Goal: Task Accomplishment & Management: Complete application form

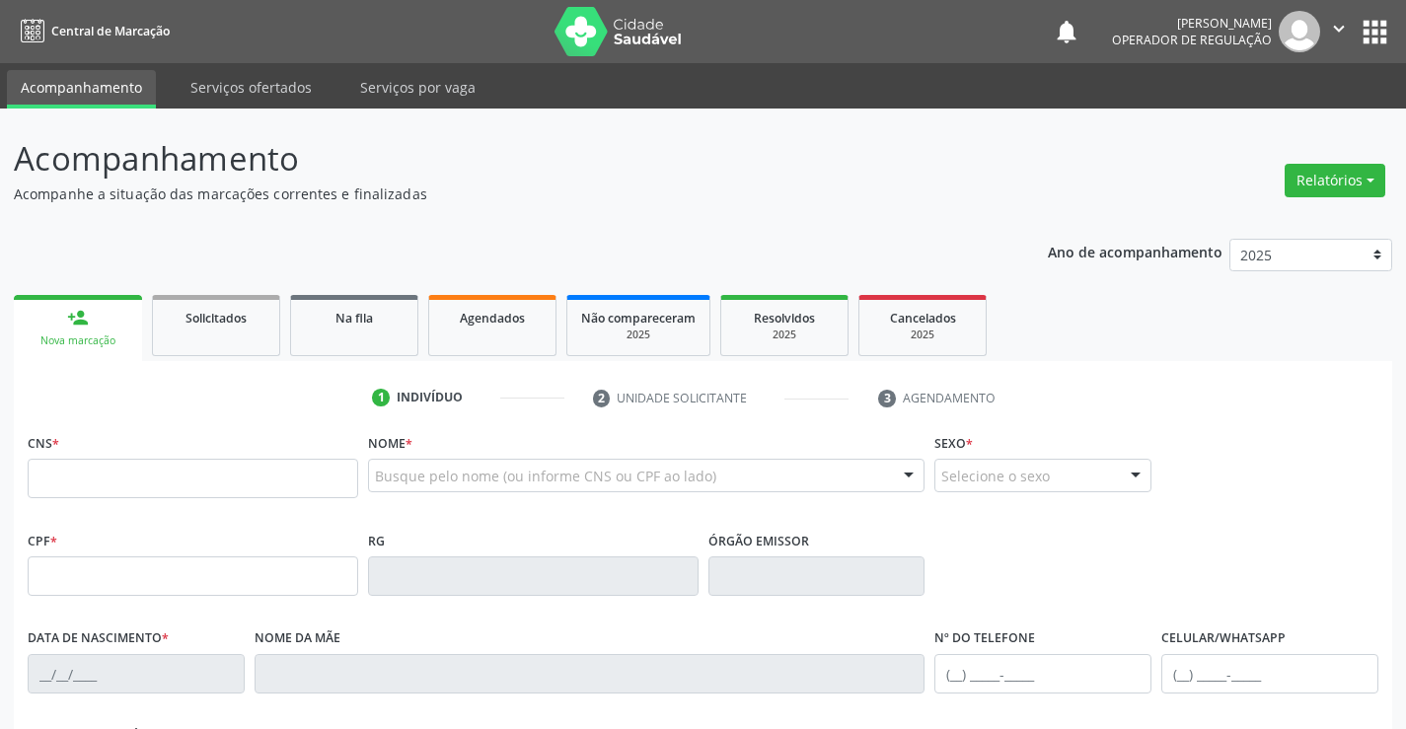
click at [134, 484] on input "text" at bounding box center [193, 478] width 331 height 39
type input "700 3039 9135 4030"
type input "994.482.115-20"
type input "27/01/1962"
type input "Petronilia Januaria dos Santos"
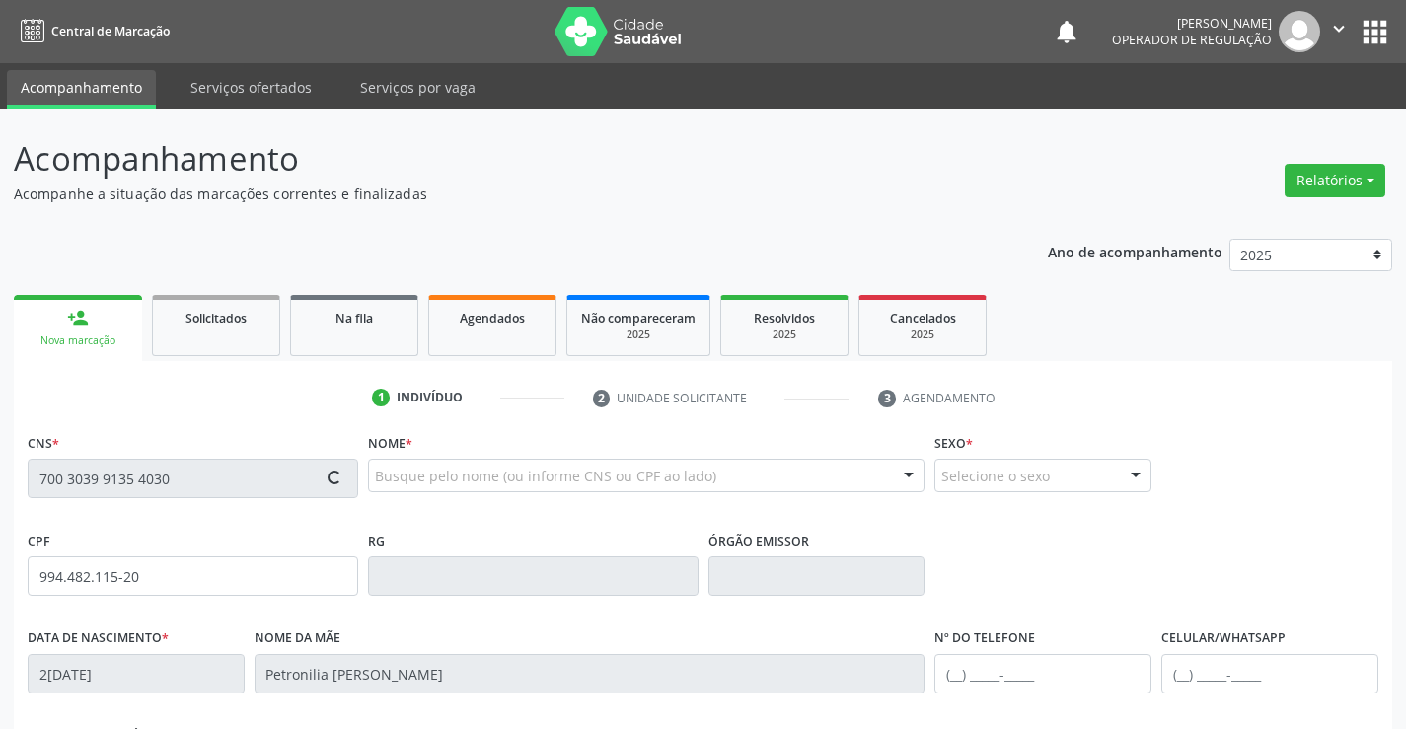
type input "S/N"
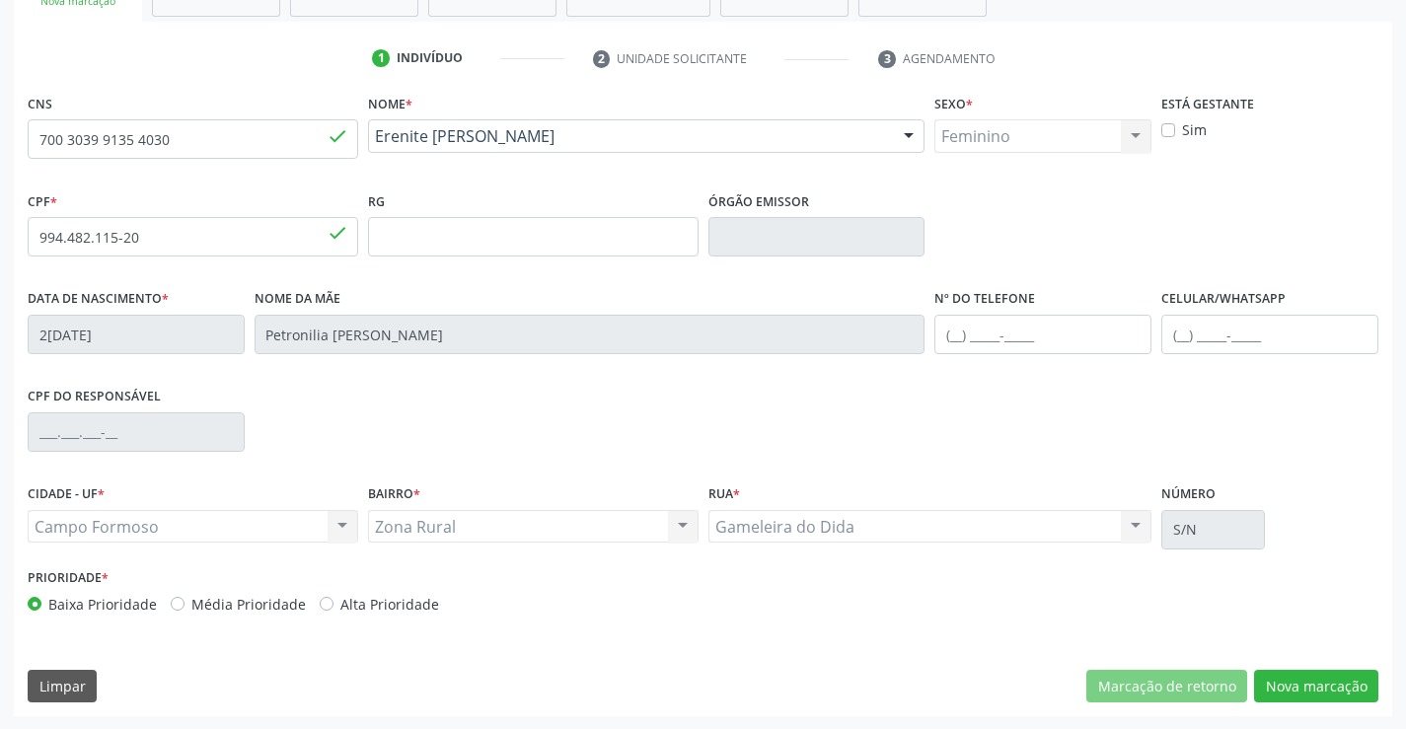
scroll to position [341, 0]
click at [1308, 682] on button "Nova marcação" at bounding box center [1316, 686] width 124 height 34
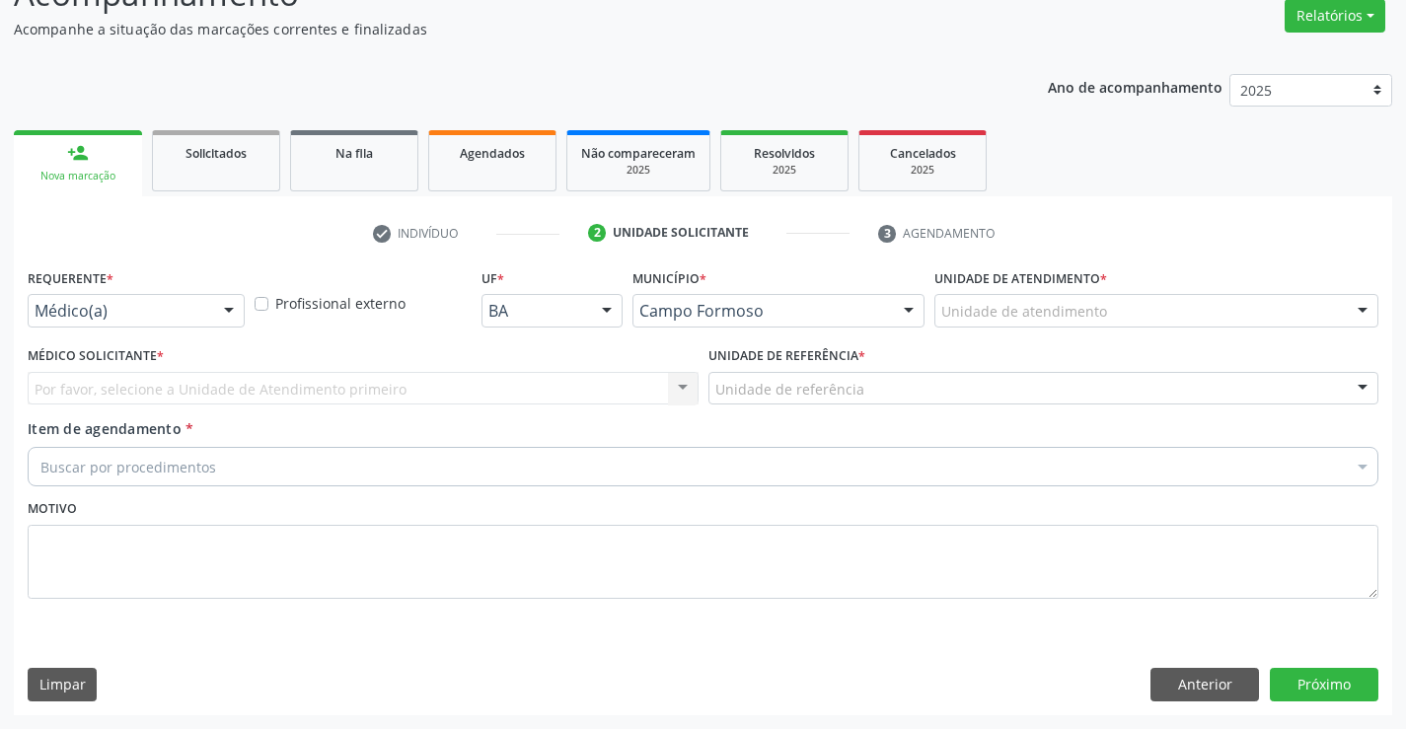
scroll to position [165, 0]
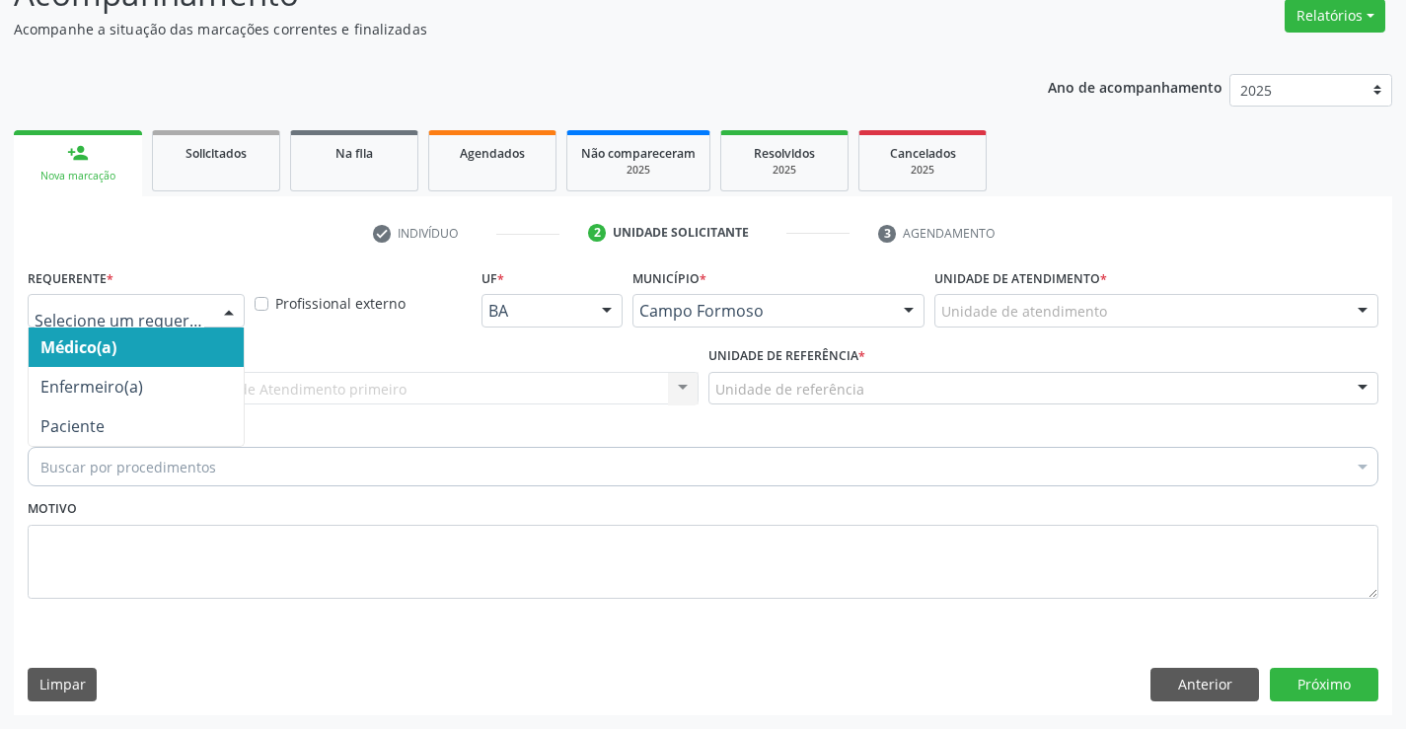
click at [231, 307] on div at bounding box center [229, 312] width 30 height 34
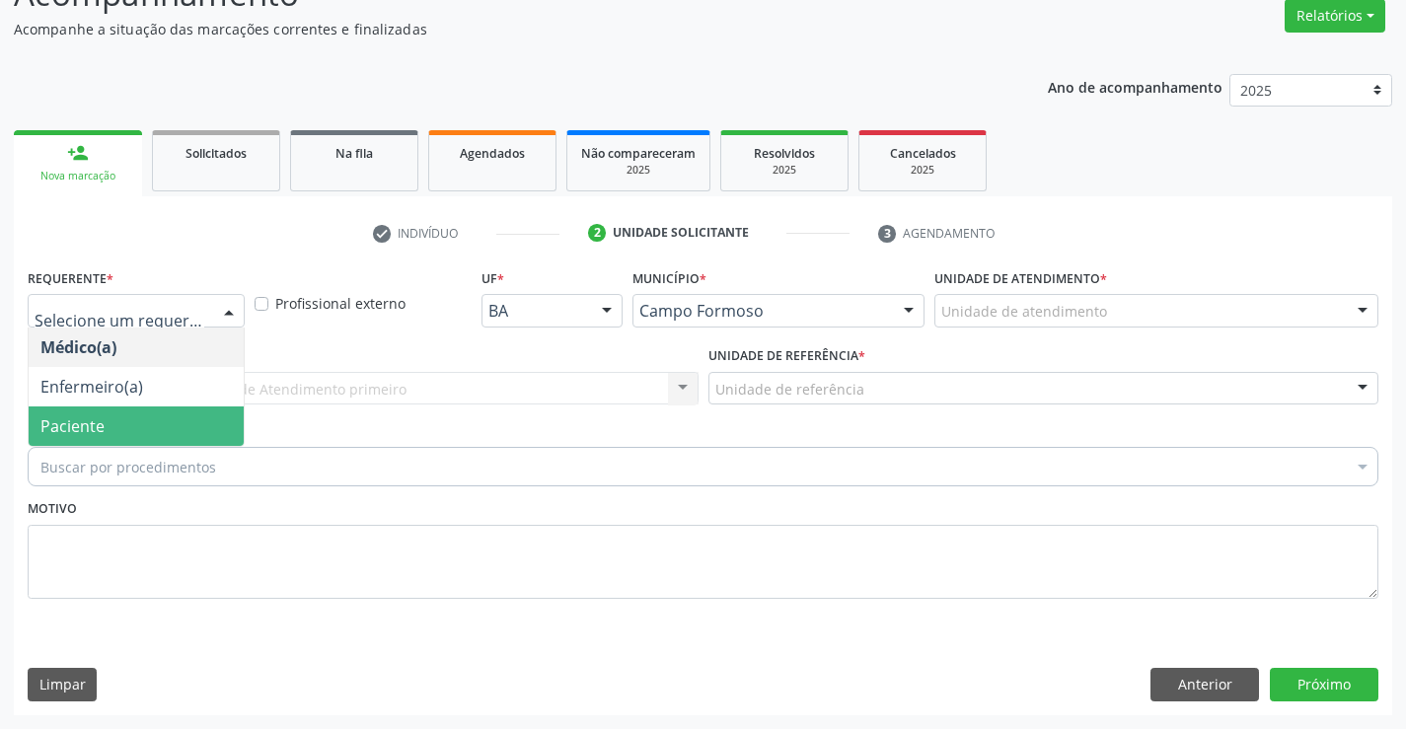
click at [134, 423] on span "Paciente" at bounding box center [136, 426] width 215 height 39
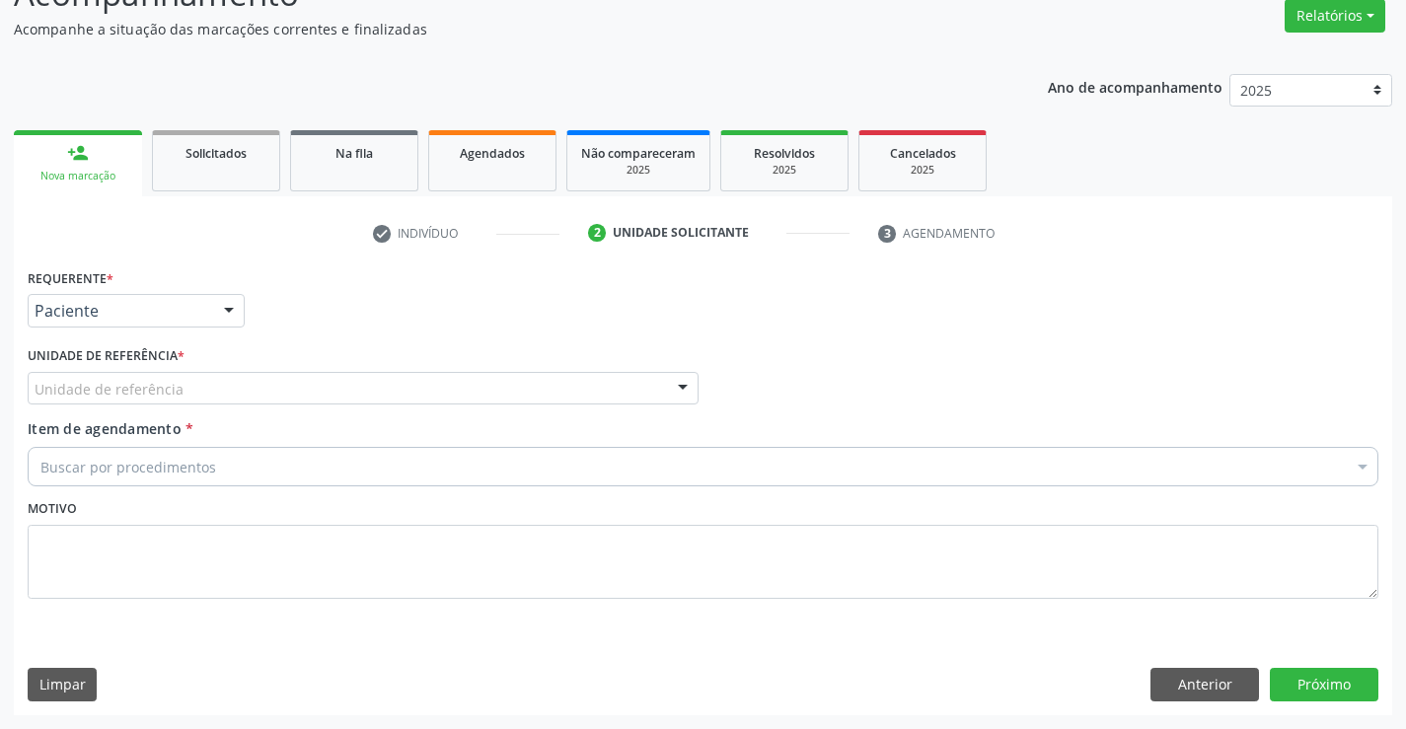
click at [192, 397] on div "Unidade de referência" at bounding box center [363, 389] width 671 height 34
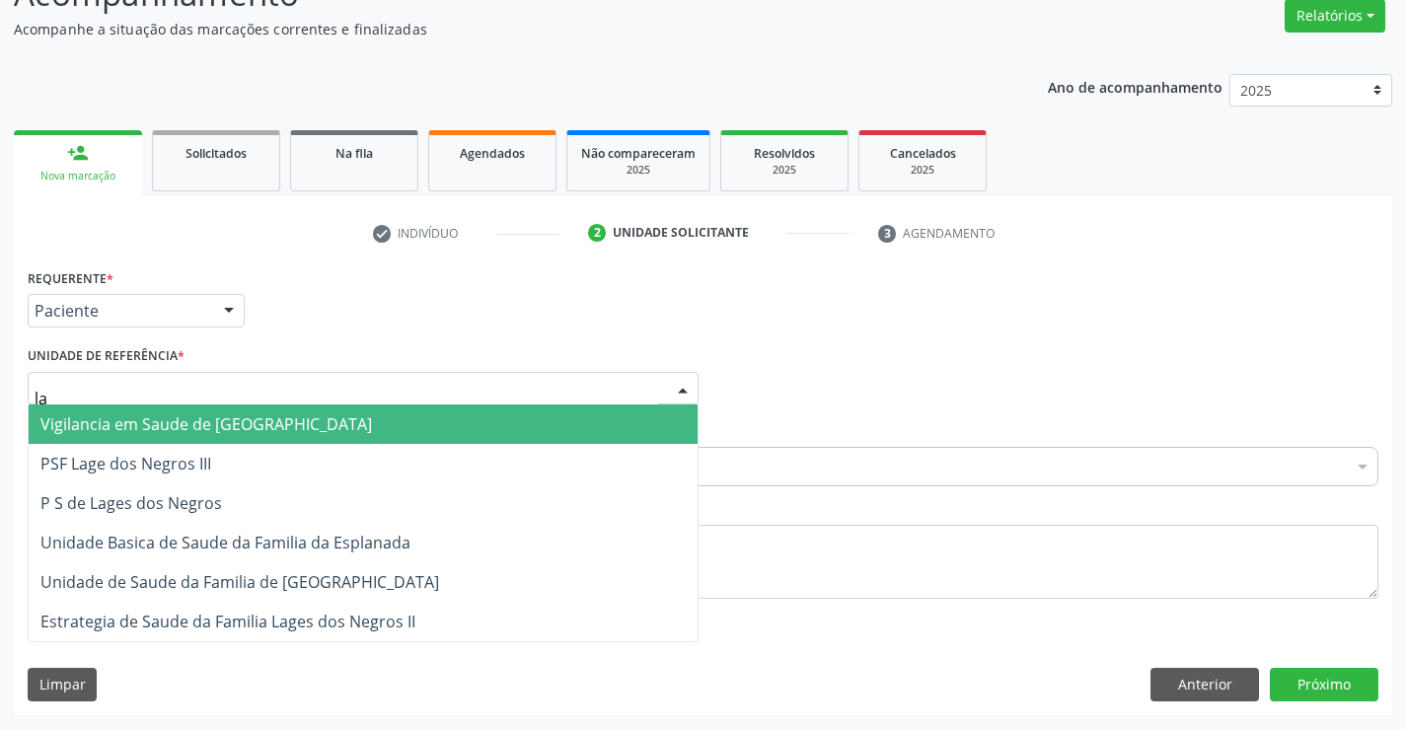
type input "lag"
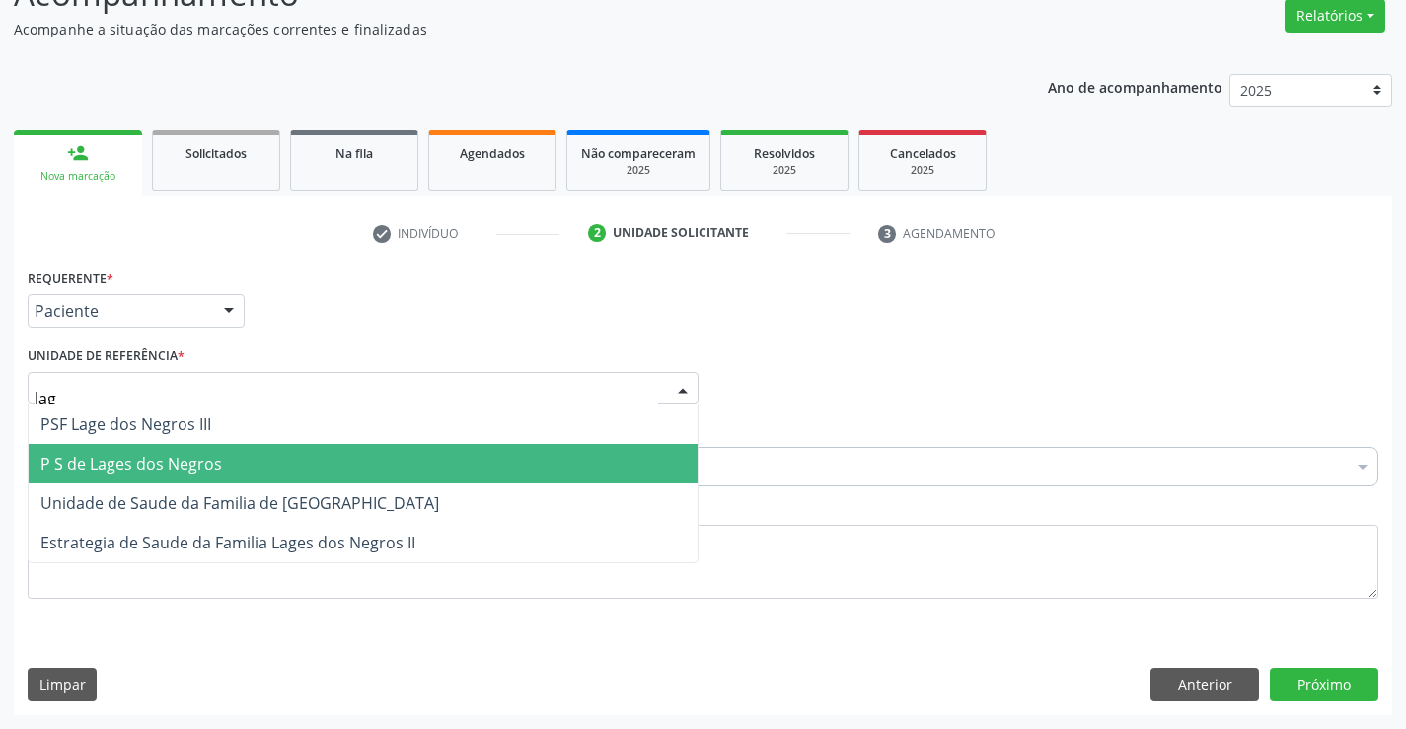
click at [216, 456] on span "P S de Lages dos Negros" at bounding box center [131, 464] width 182 height 22
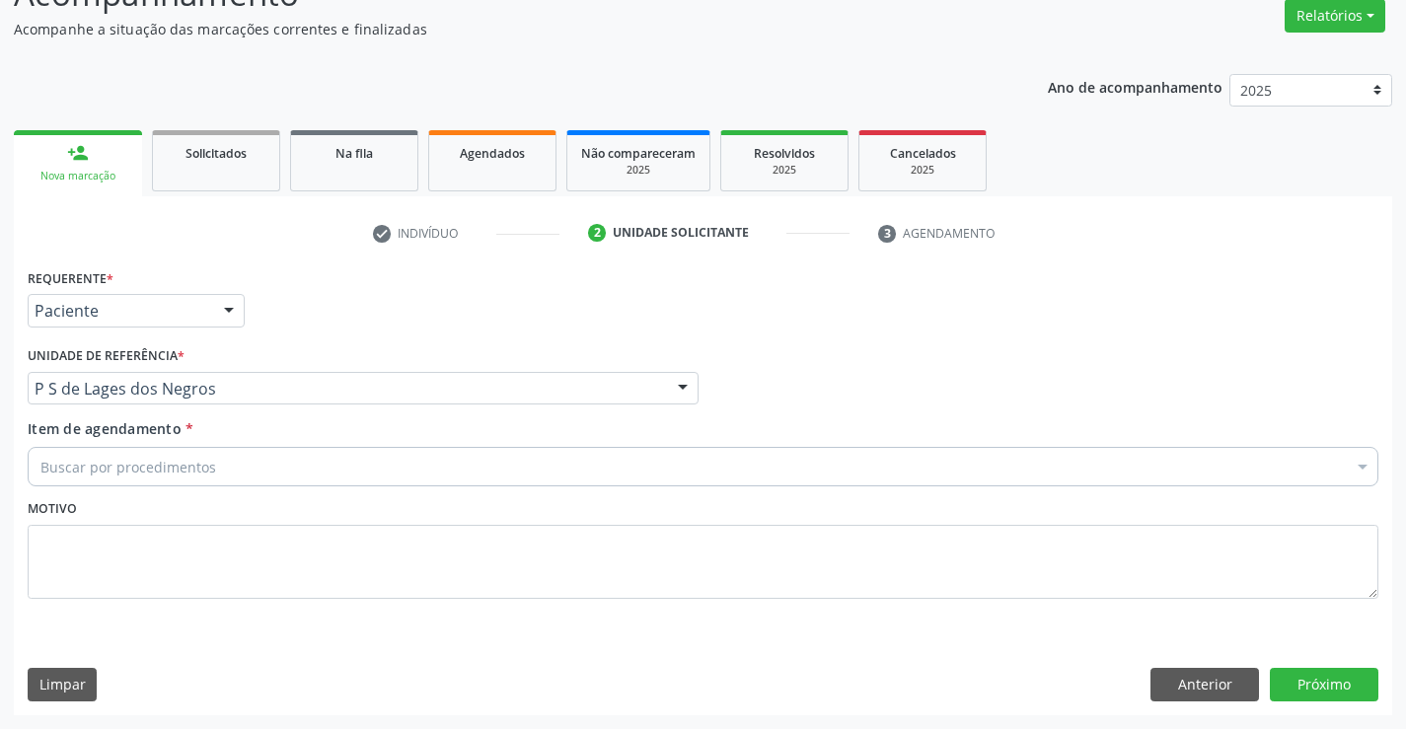
click at [221, 466] on div "Buscar por procedimentos" at bounding box center [703, 466] width 1351 height 39
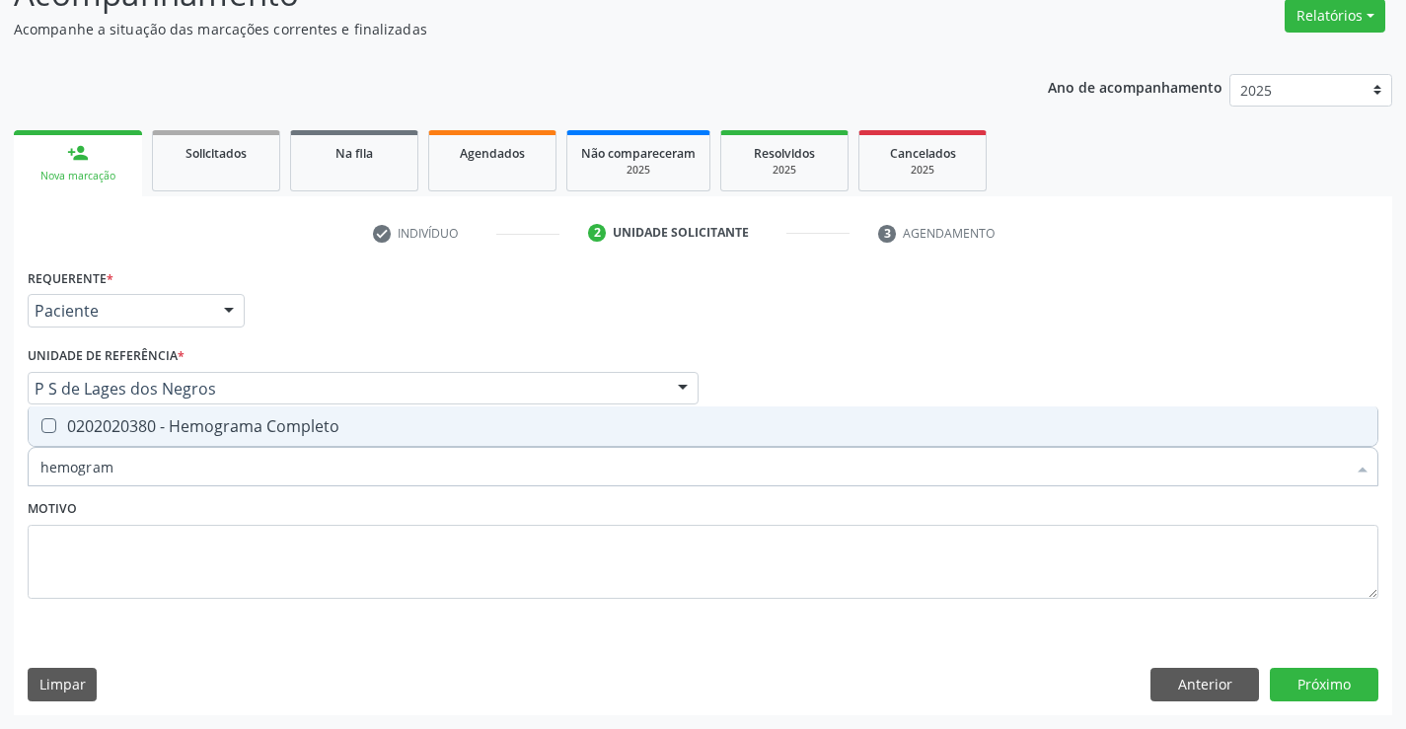
type input "hemograma"
click at [255, 424] on div "0202020380 - Hemograma Completo" at bounding box center [703, 426] width 1326 height 16
checkbox Completo "true"
type input "hemograma"
click at [230, 511] on div "Motivo" at bounding box center [703, 546] width 1351 height 105
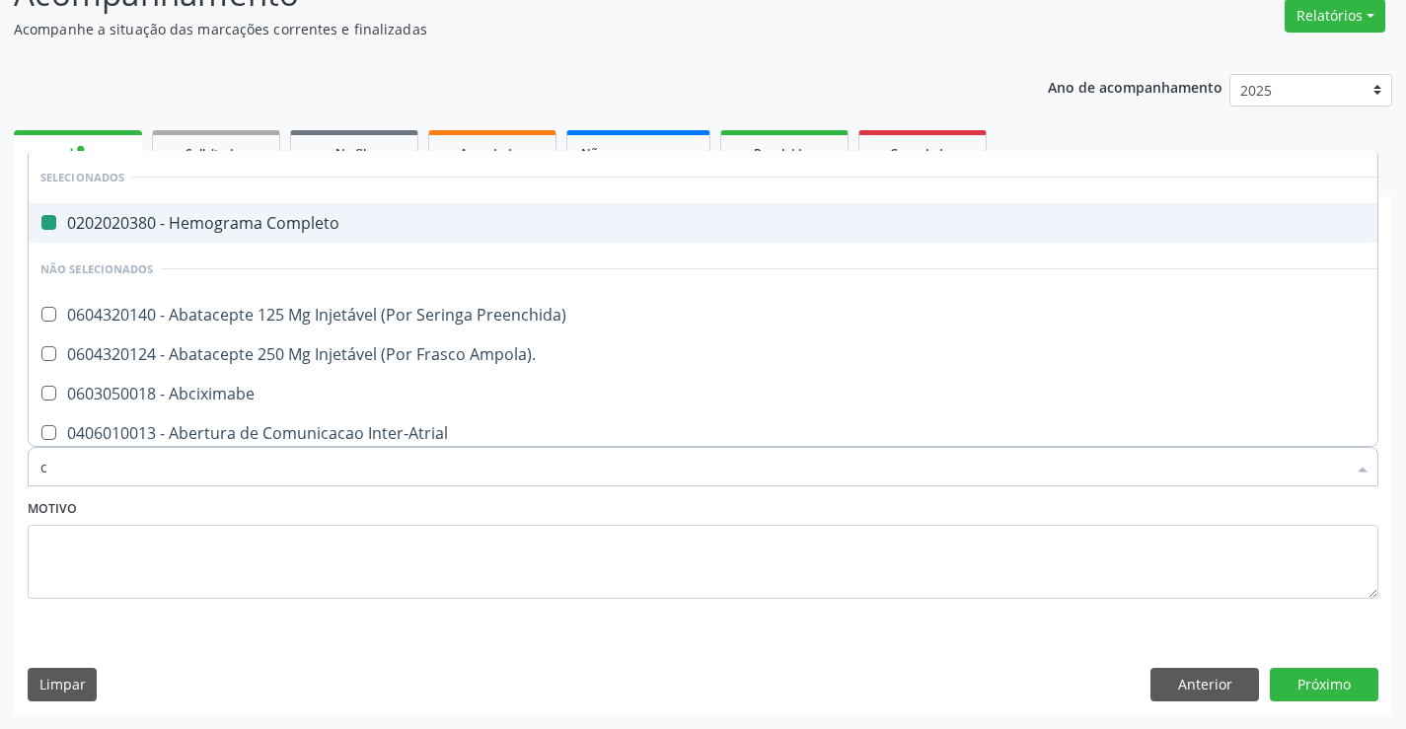
type input "cl"
checkbox Completo "false"
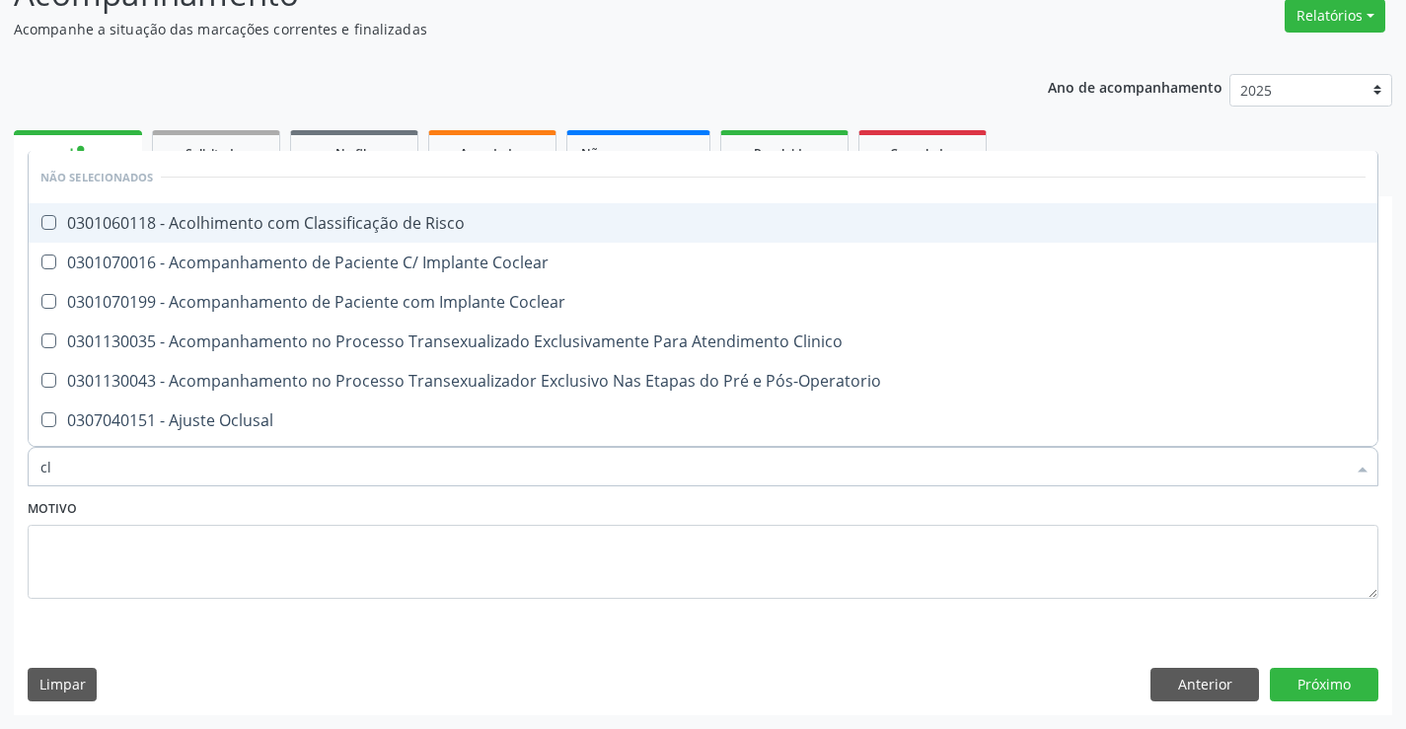
type input "c"
checkbox Risco "true"
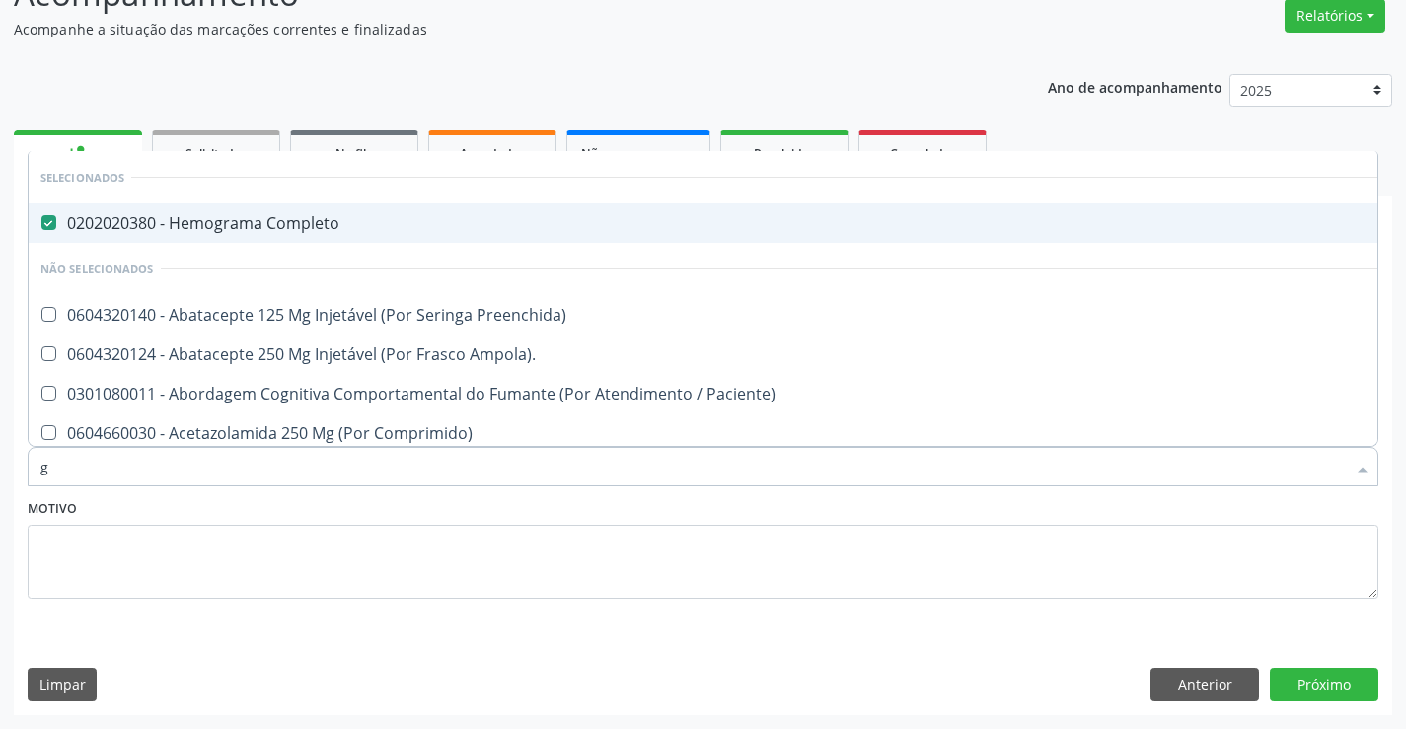
type input "gl"
checkbox Completo "false"
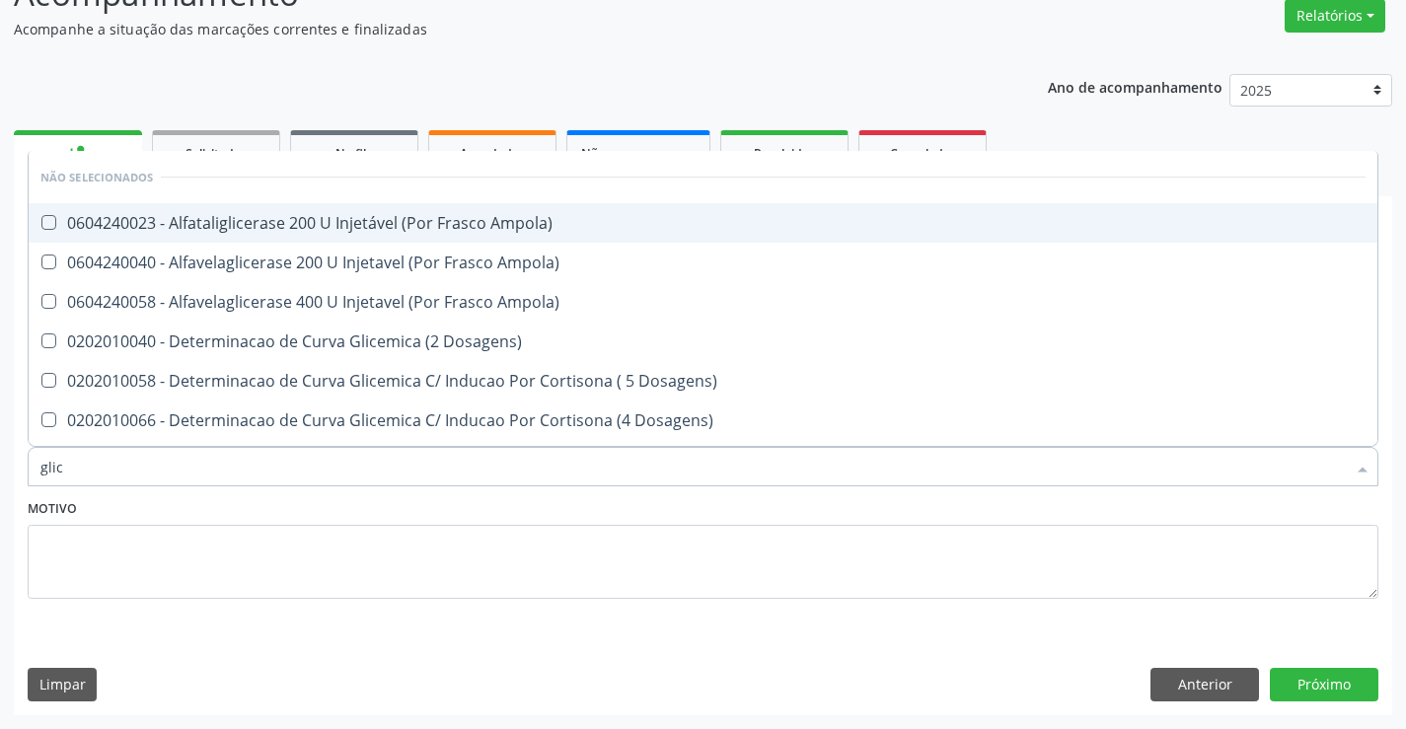
type input "glico"
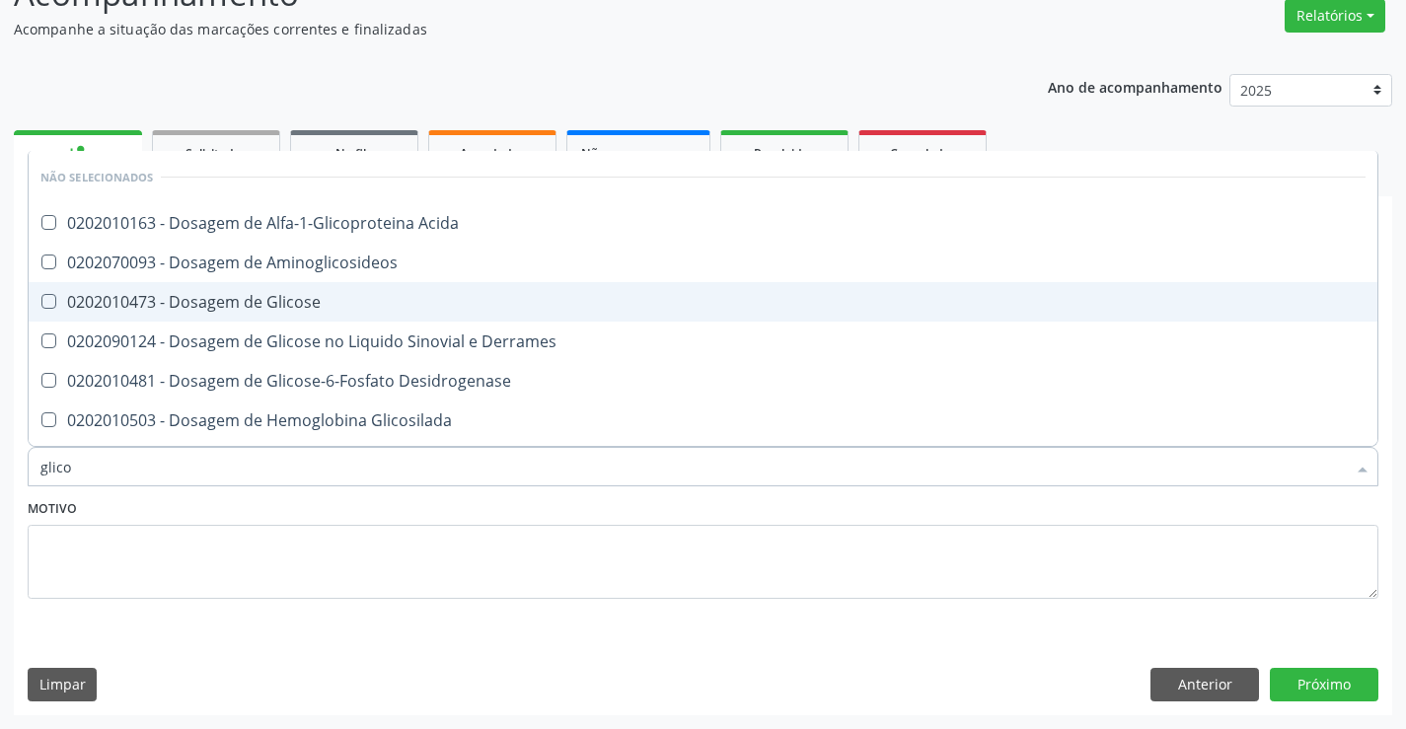
click at [314, 309] on div "0202010473 - Dosagem de Glicose" at bounding box center [703, 302] width 1326 height 16
checkbox Glicose "true"
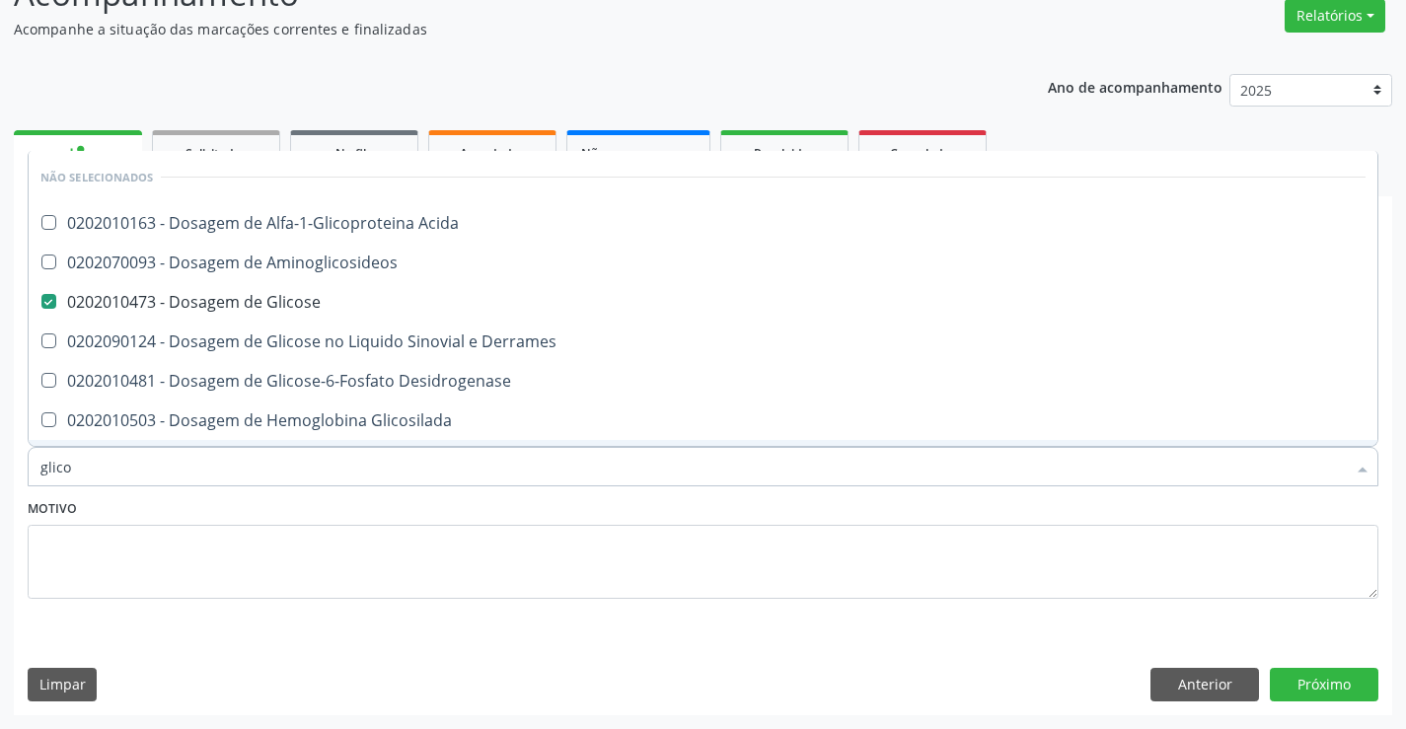
type input "glico"
click at [317, 519] on div "Motivo" at bounding box center [703, 546] width 1351 height 105
checkbox Acida "true"
checkbox Aminoglicosideos "true"
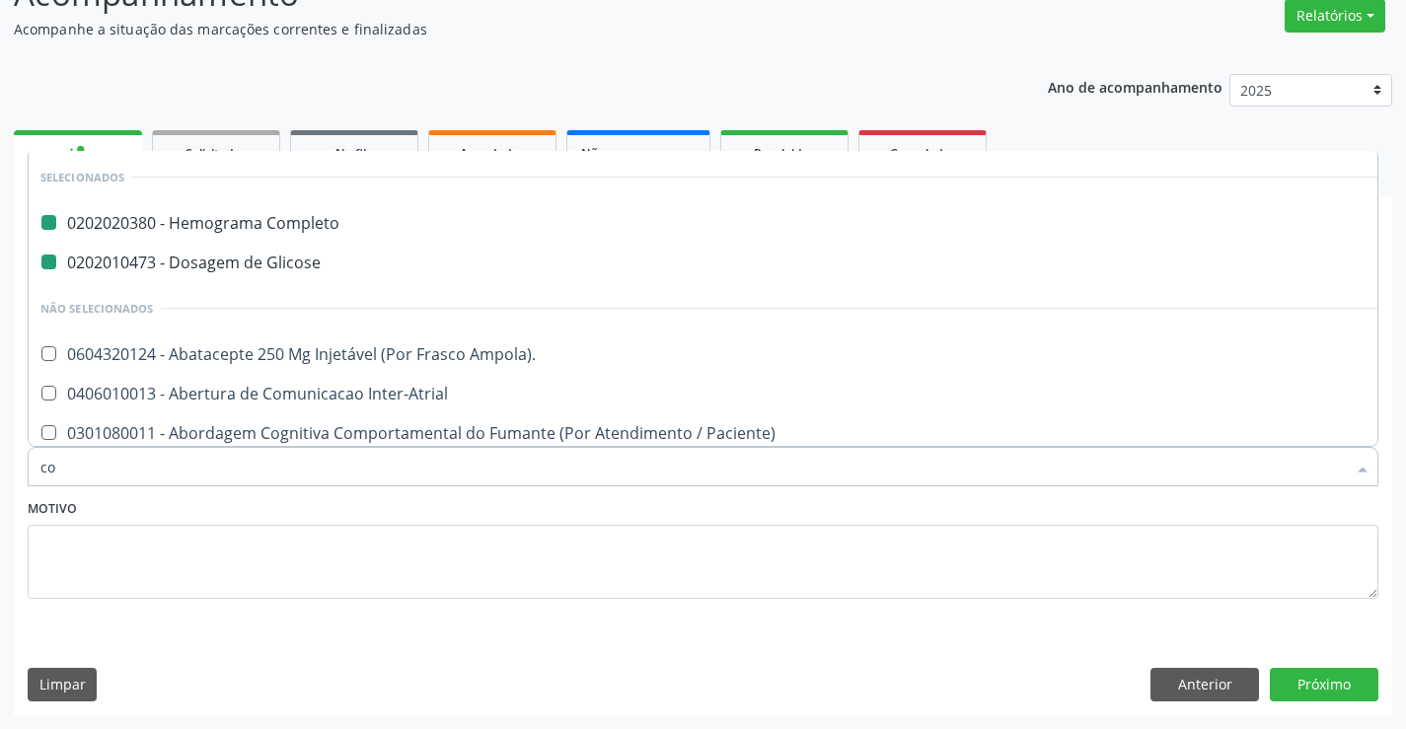
type input "col"
checkbox Completo "false"
checkbox Glicose "false"
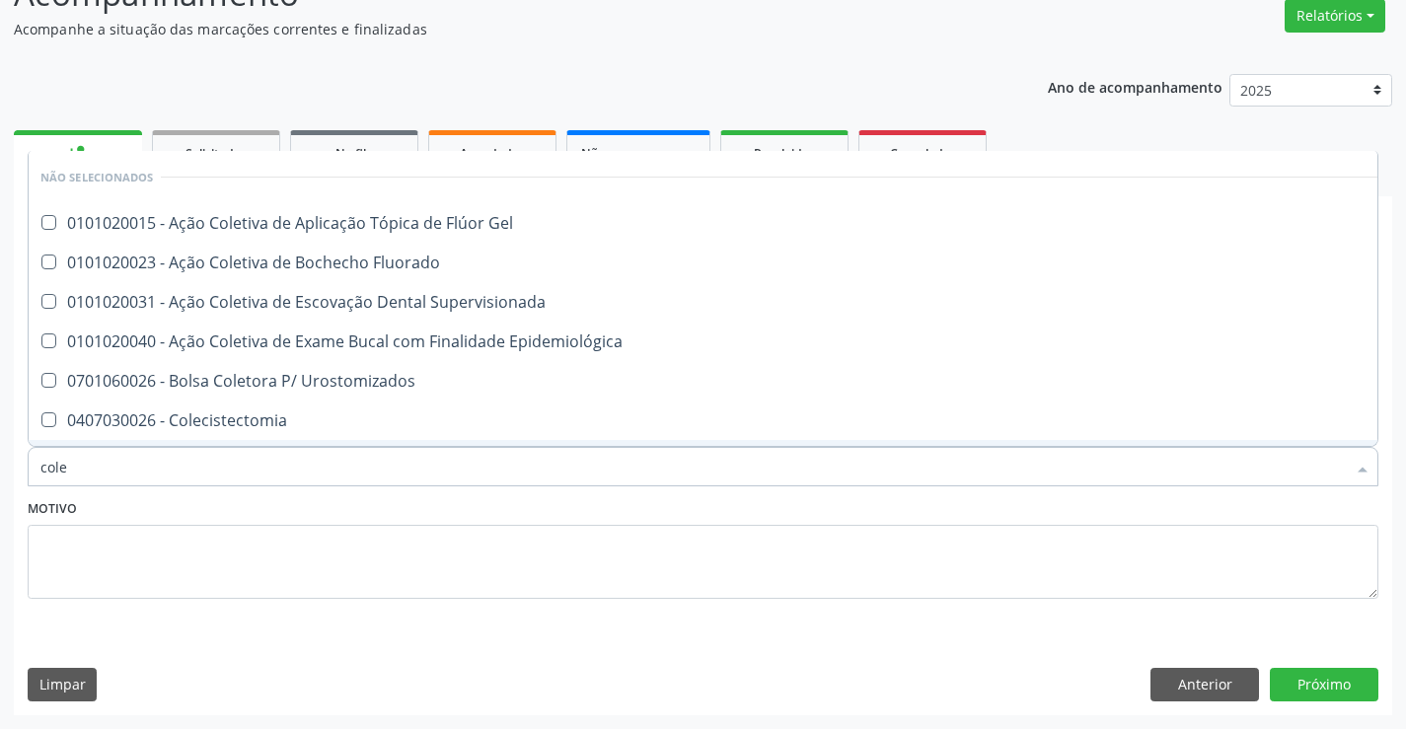
type input "coles"
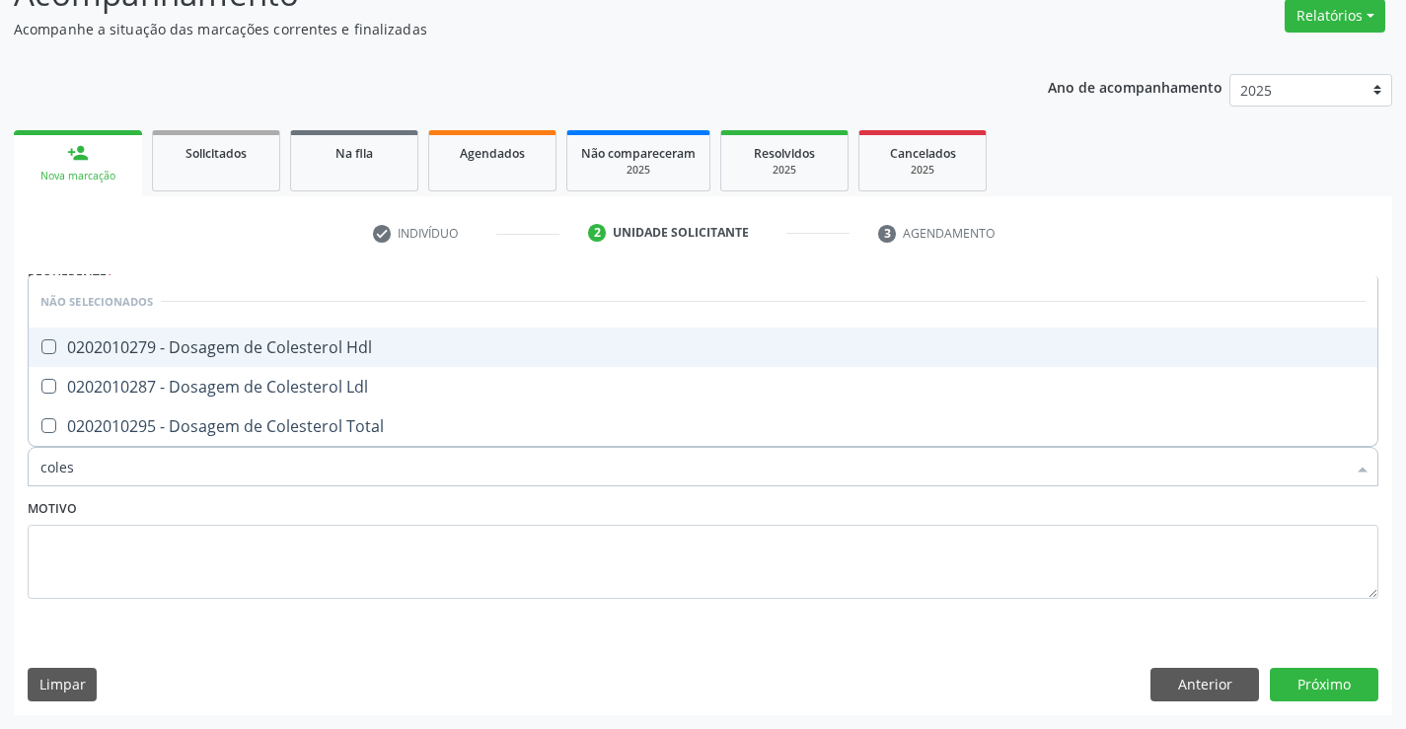
click at [242, 336] on span "0202010279 - Dosagem de Colesterol Hdl" at bounding box center [703, 347] width 1349 height 39
checkbox Hdl "true"
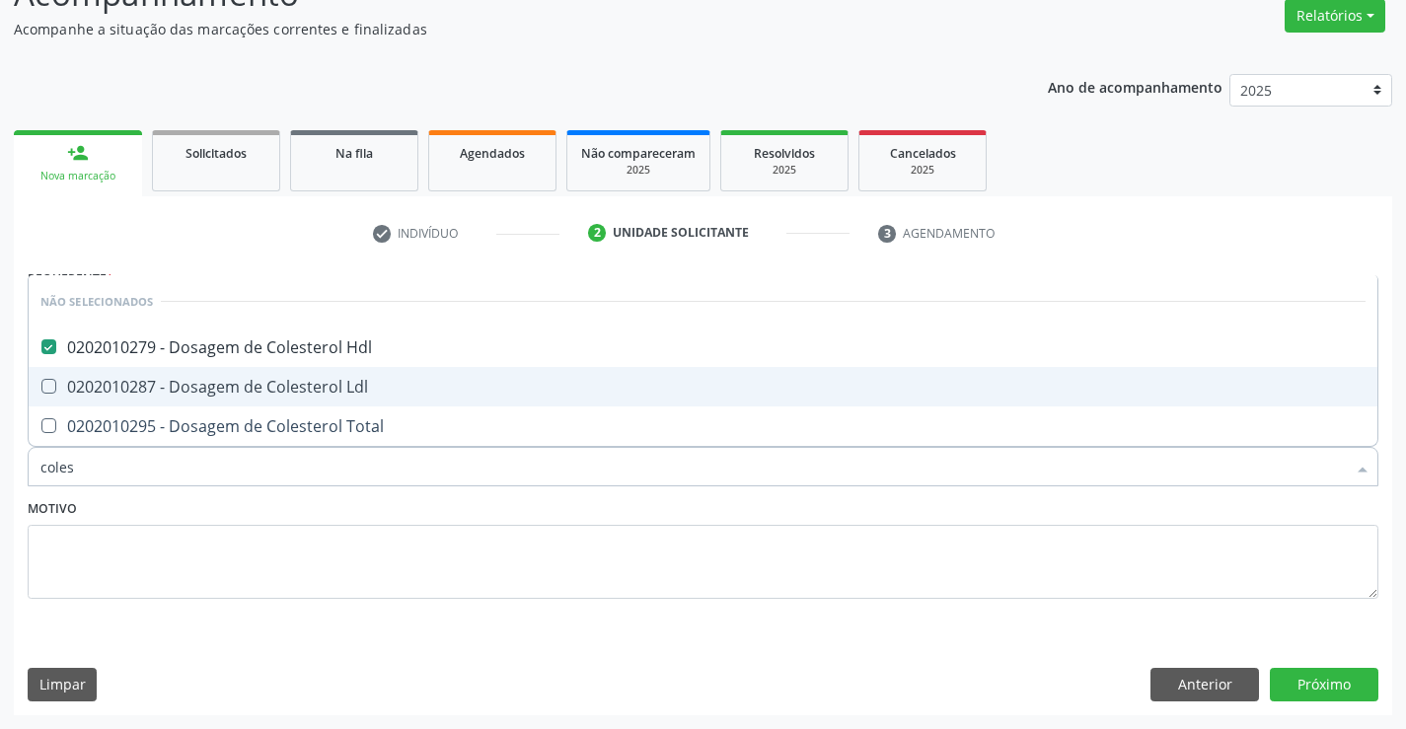
click at [235, 391] on div "0202010287 - Dosagem de Colesterol Ldl" at bounding box center [703, 387] width 1326 height 16
checkbox Ldl "true"
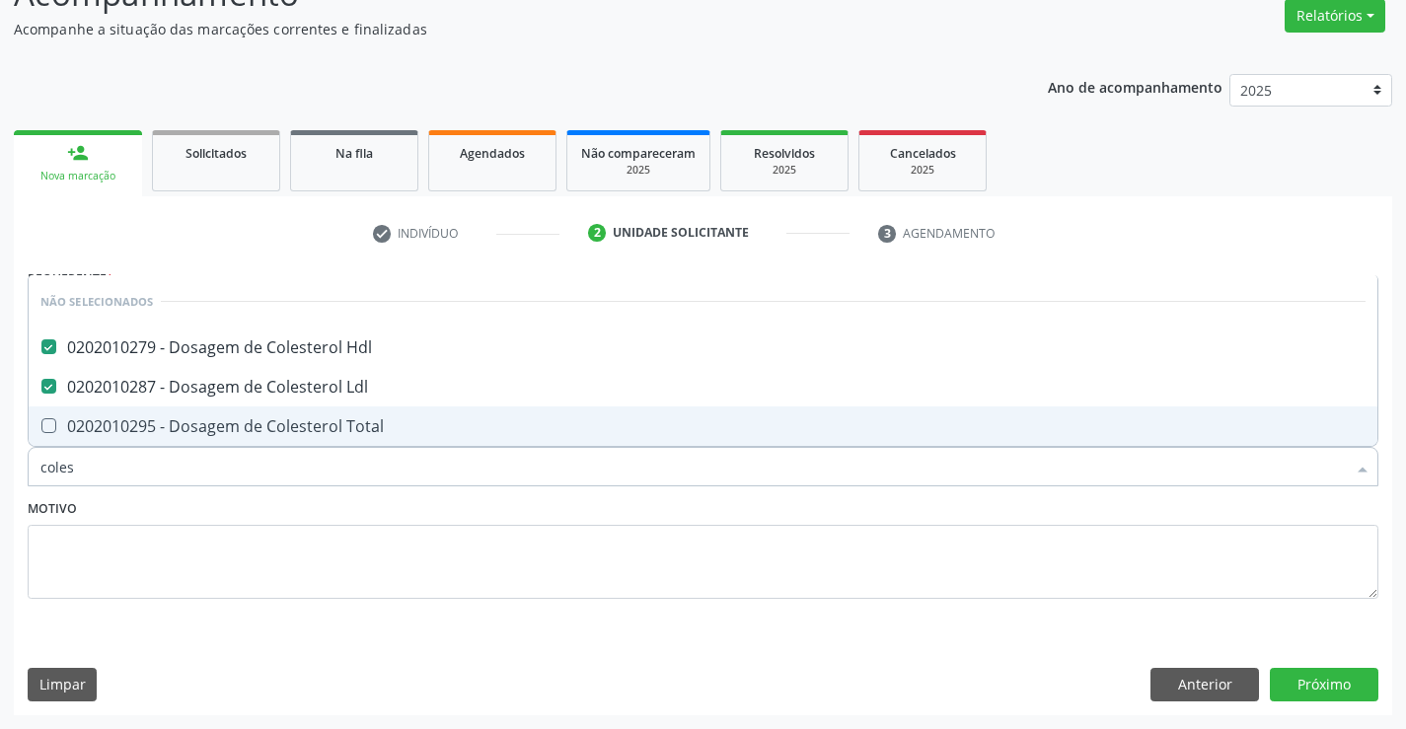
click at [232, 430] on div "0202010295 - Dosagem de Colesterol Total" at bounding box center [703, 426] width 1326 height 16
checkbox Total "true"
type input "coles"
click at [220, 519] on div "Motivo" at bounding box center [703, 546] width 1351 height 105
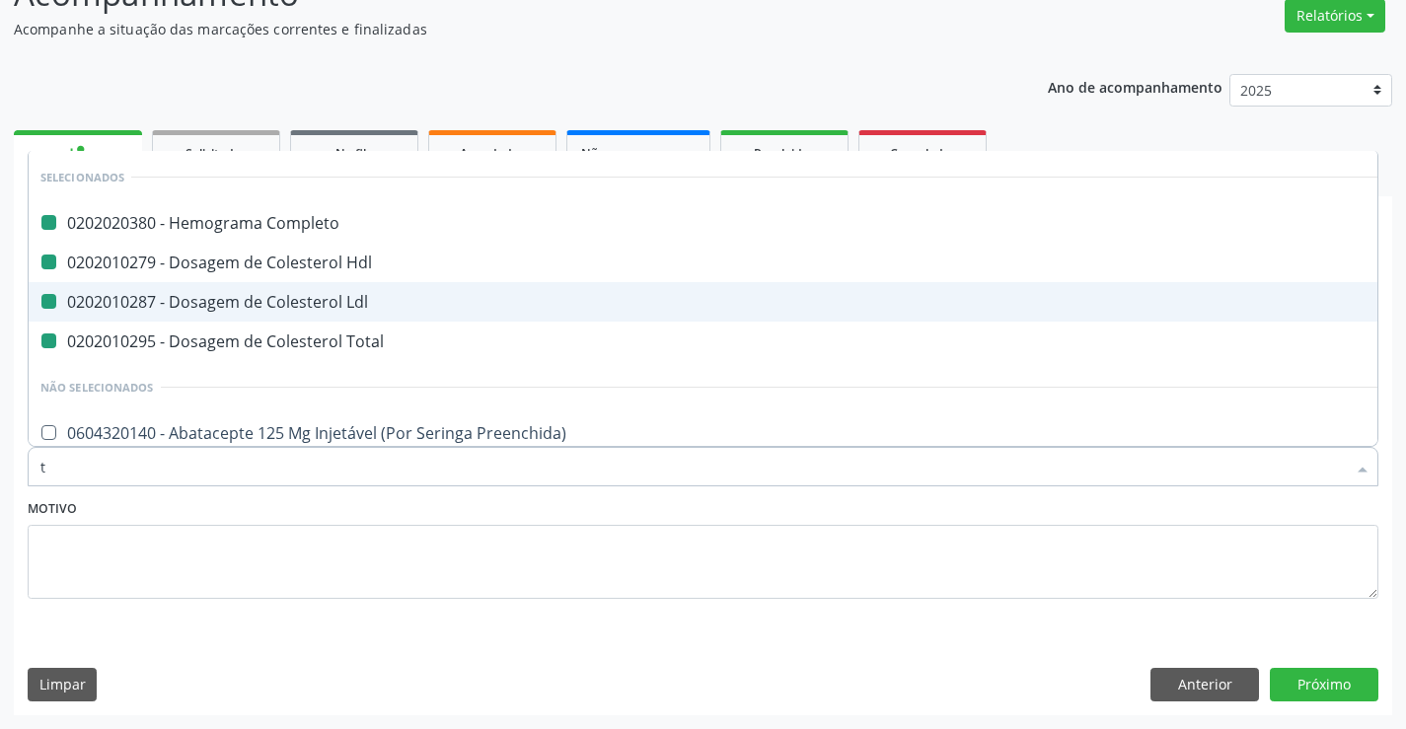
type input "tr"
checkbox Completo "false"
checkbox Hdl "false"
checkbox Ldl "false"
checkbox Total "false"
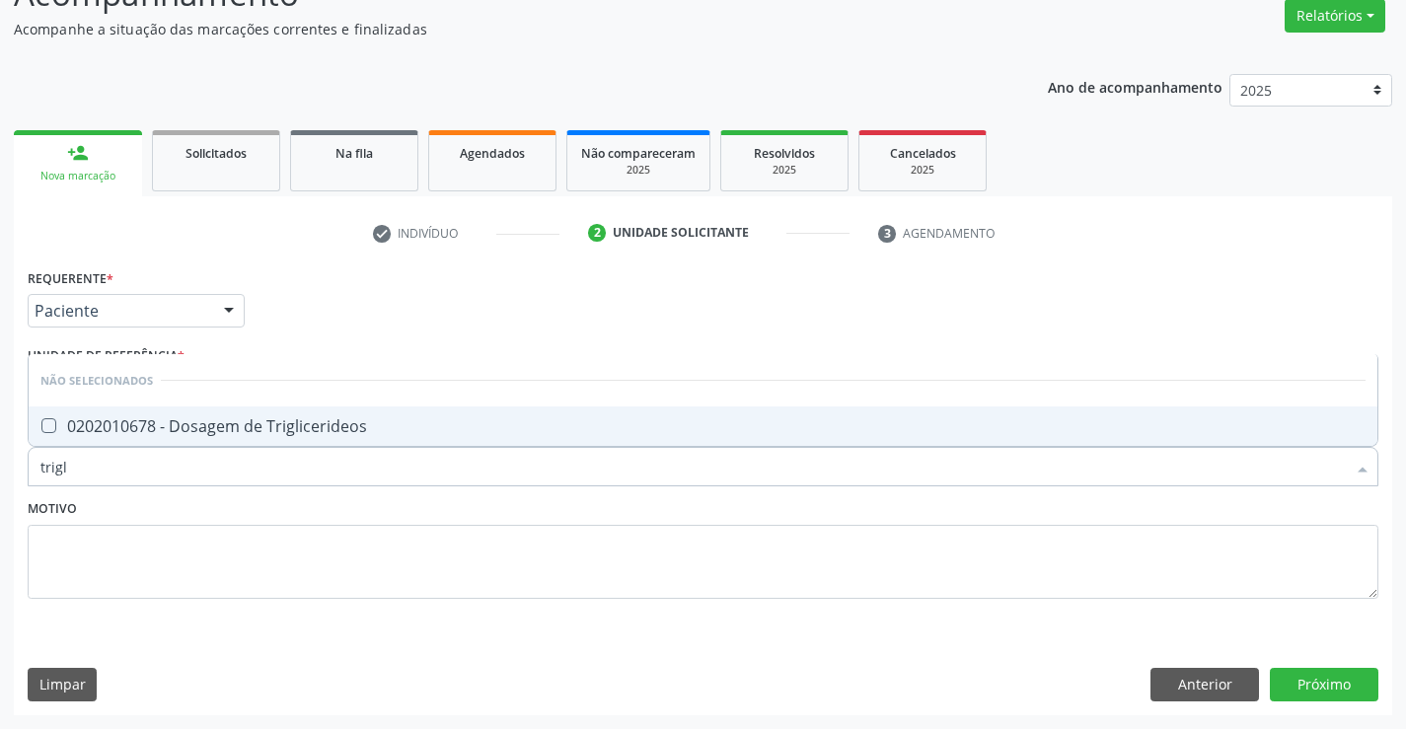
type input "trigli"
click at [244, 434] on div "0202010678 - Dosagem de Triglicerideos" at bounding box center [703, 426] width 1326 height 16
checkbox Triglicerideos "true"
type input "trigli"
click at [208, 531] on textarea at bounding box center [703, 562] width 1351 height 75
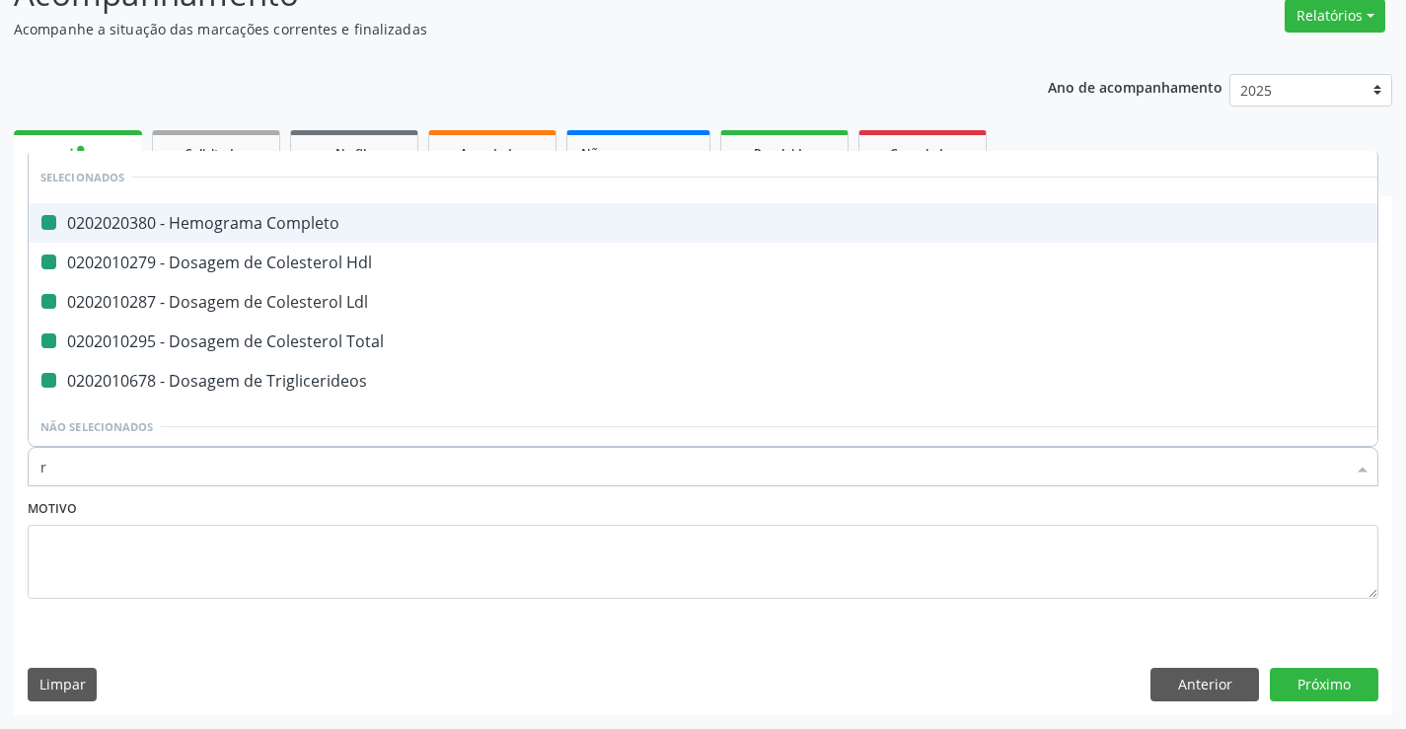
type input "rg"
checkbox Completo "false"
checkbox Hdl "false"
checkbox Ldl "false"
checkbox Total "false"
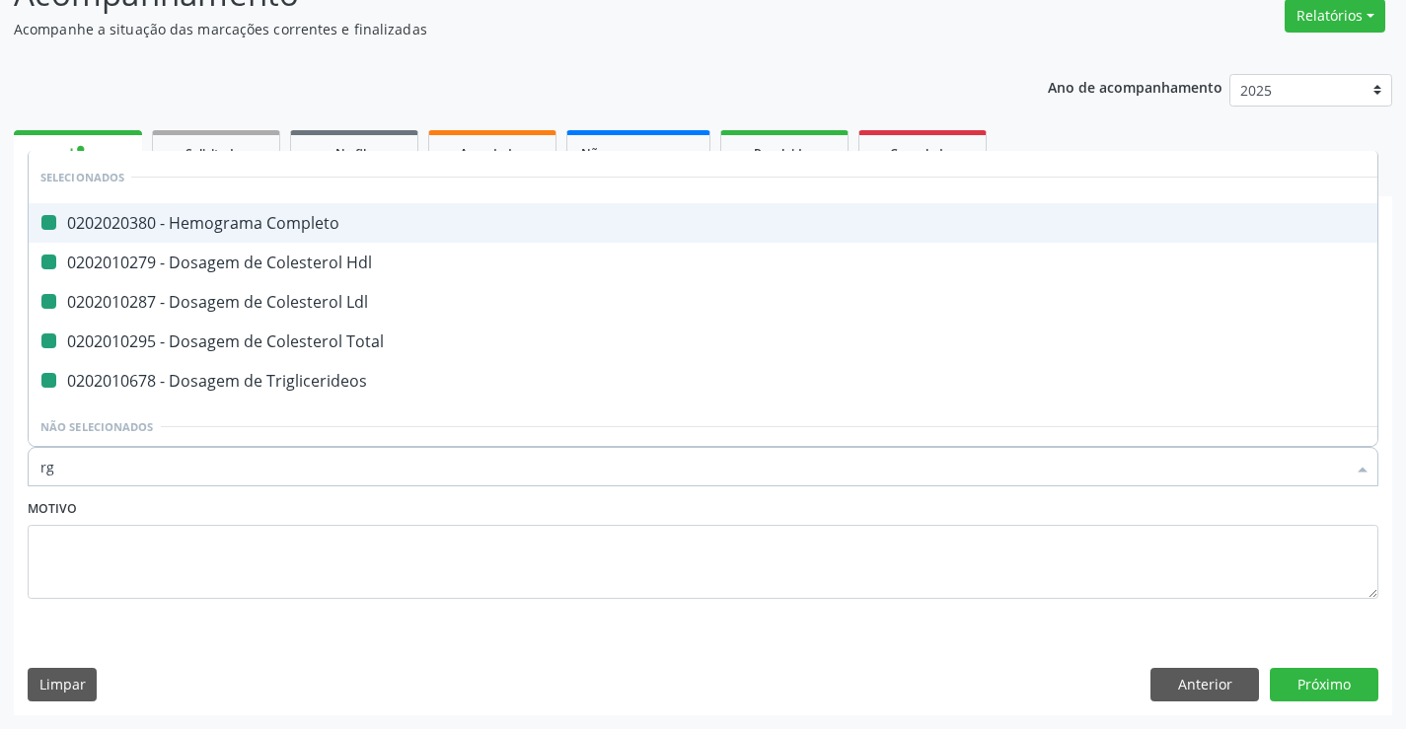
checkbox Triglicerideos "false"
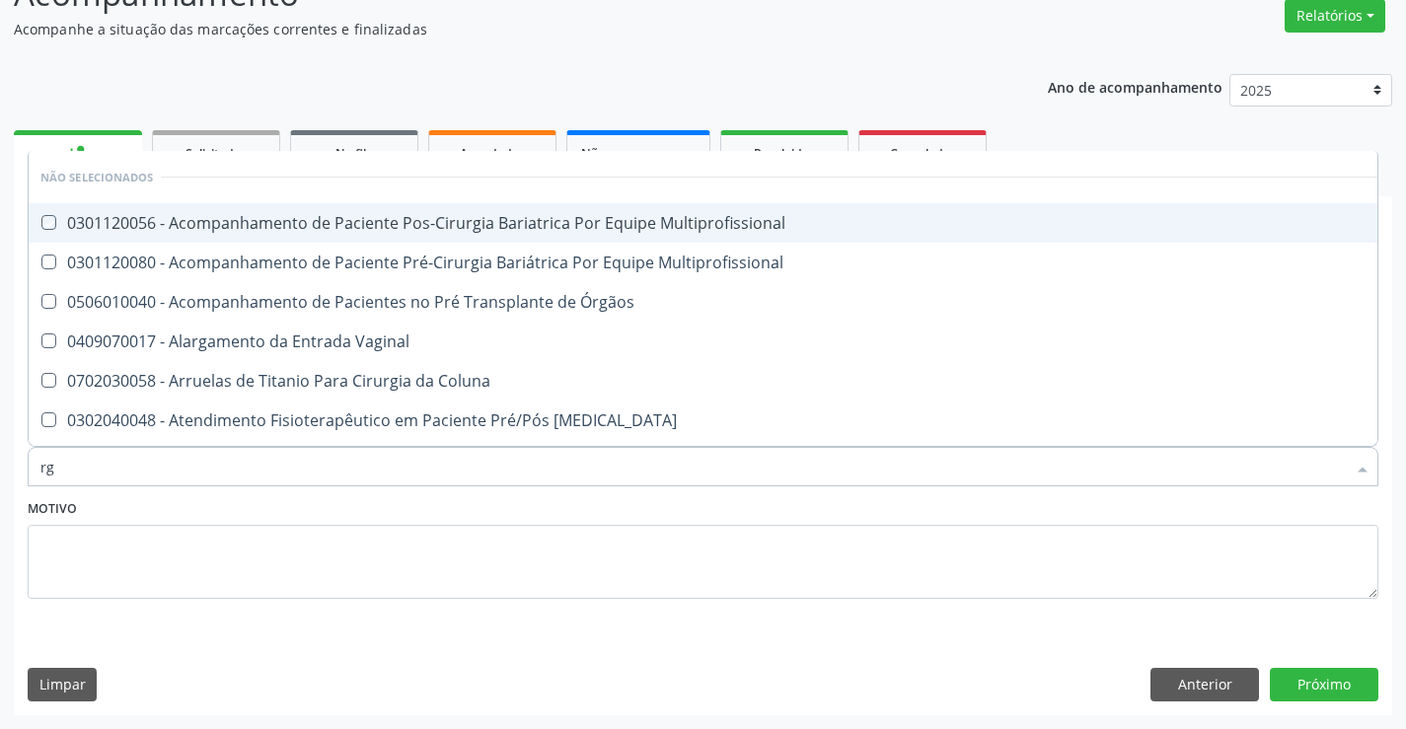
type input "r"
checkbox Multiprofissional "true"
checkbox Órgãos "true"
checkbox Vaginal "true"
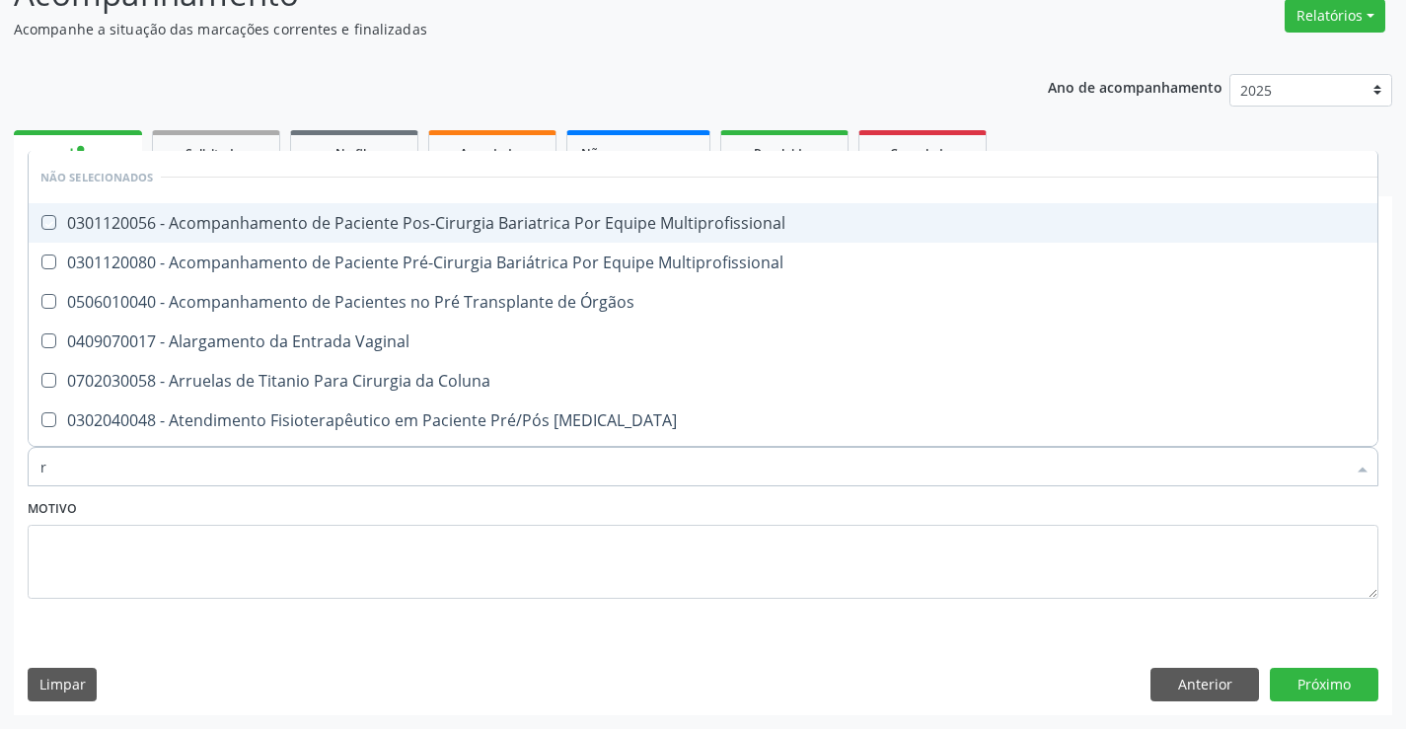
checkbox Coluna "true"
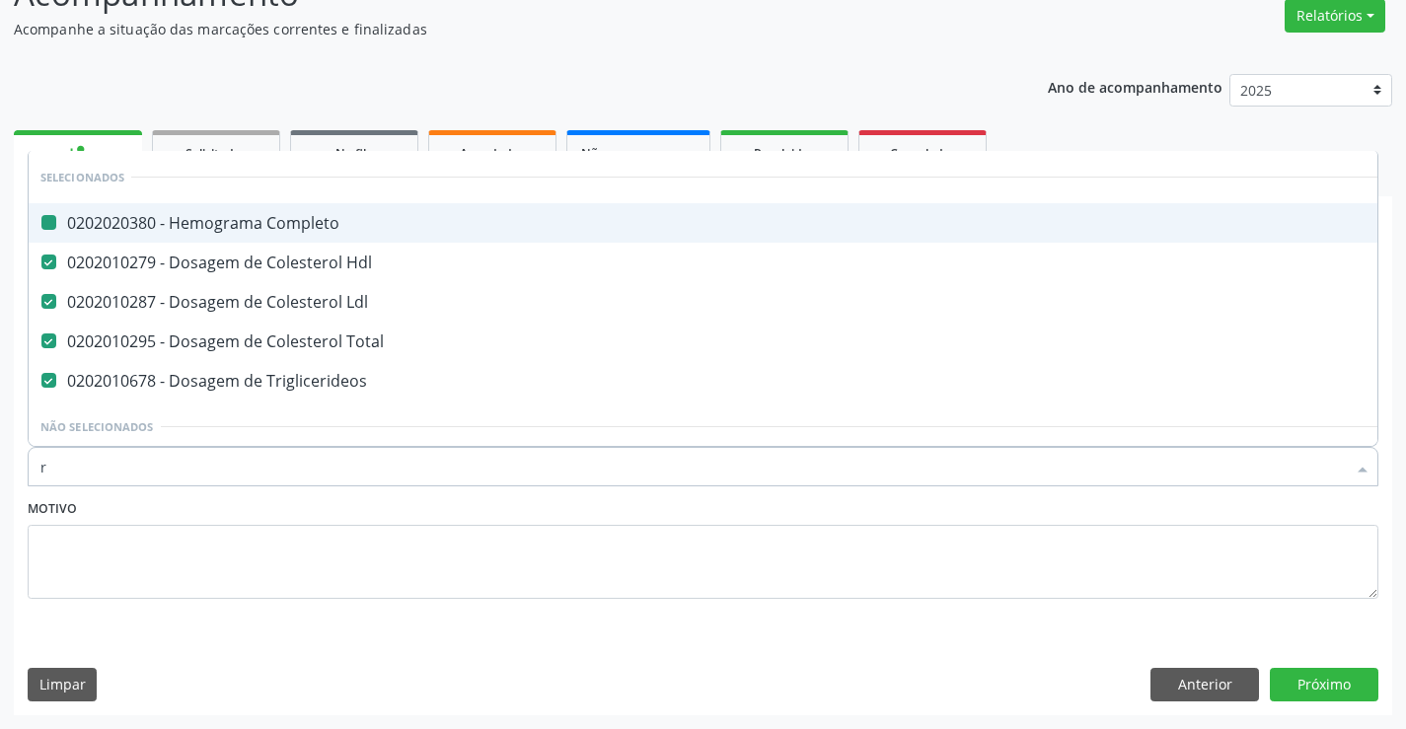
type input "rg"
checkbox Completo "false"
checkbox Hdl "false"
checkbox Ldl "false"
checkbox Total "false"
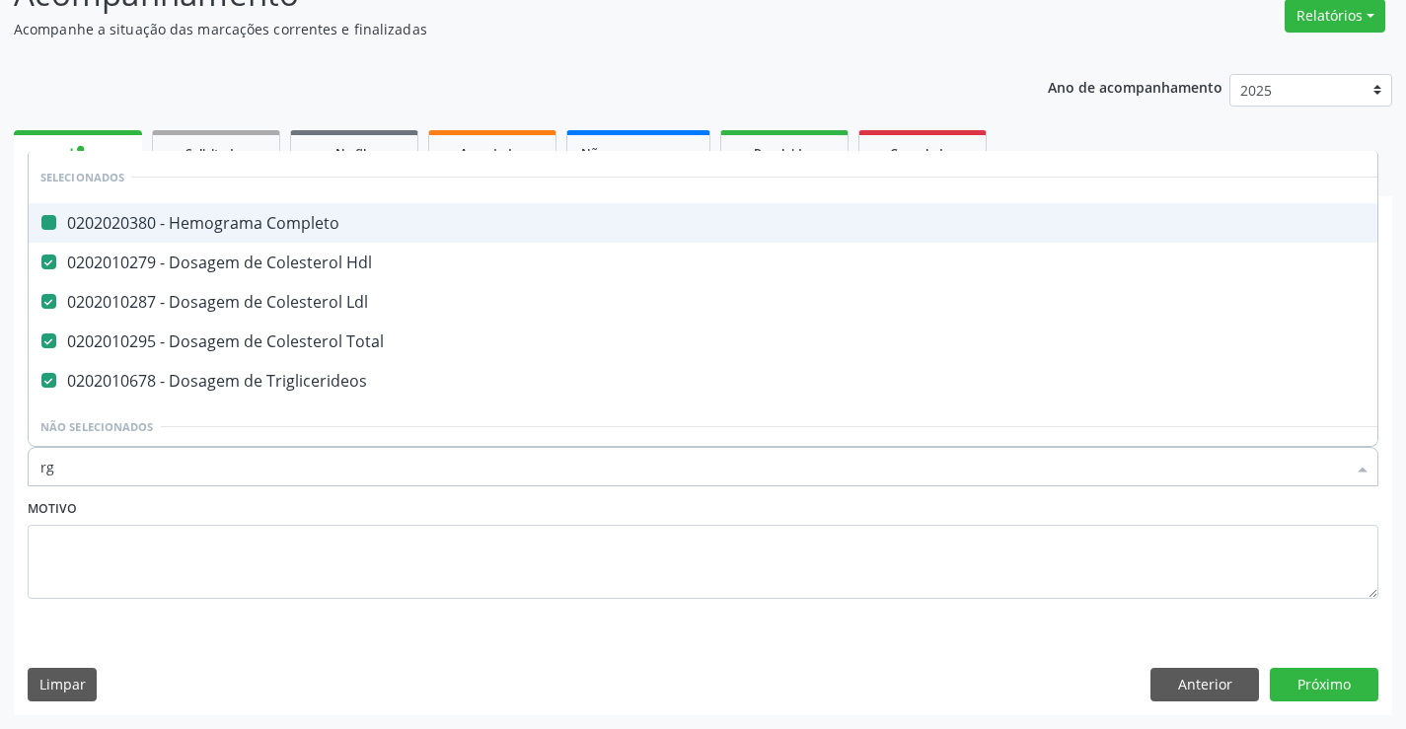
checkbox Triglicerideos "false"
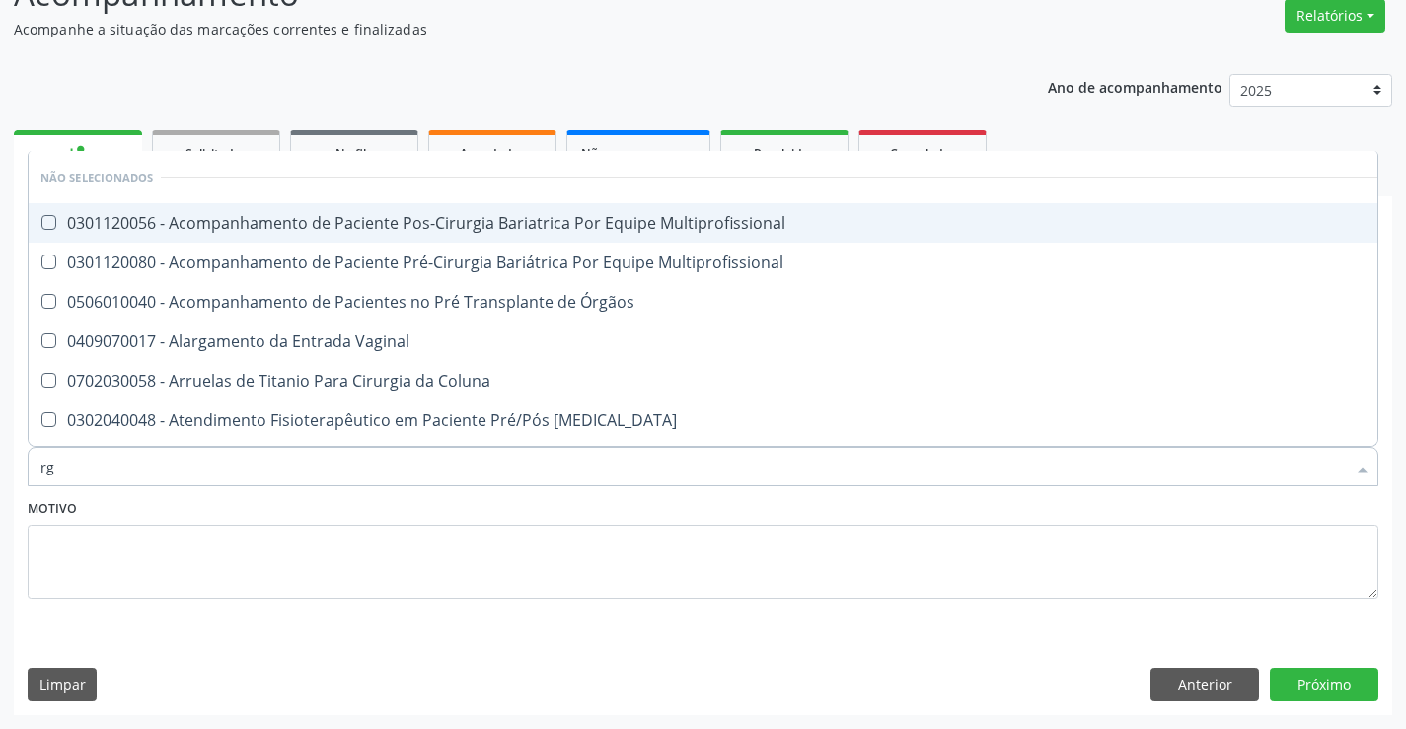
type input "r"
checkbox Multiprofissional "true"
checkbox Órgãos "true"
checkbox Vaginal "true"
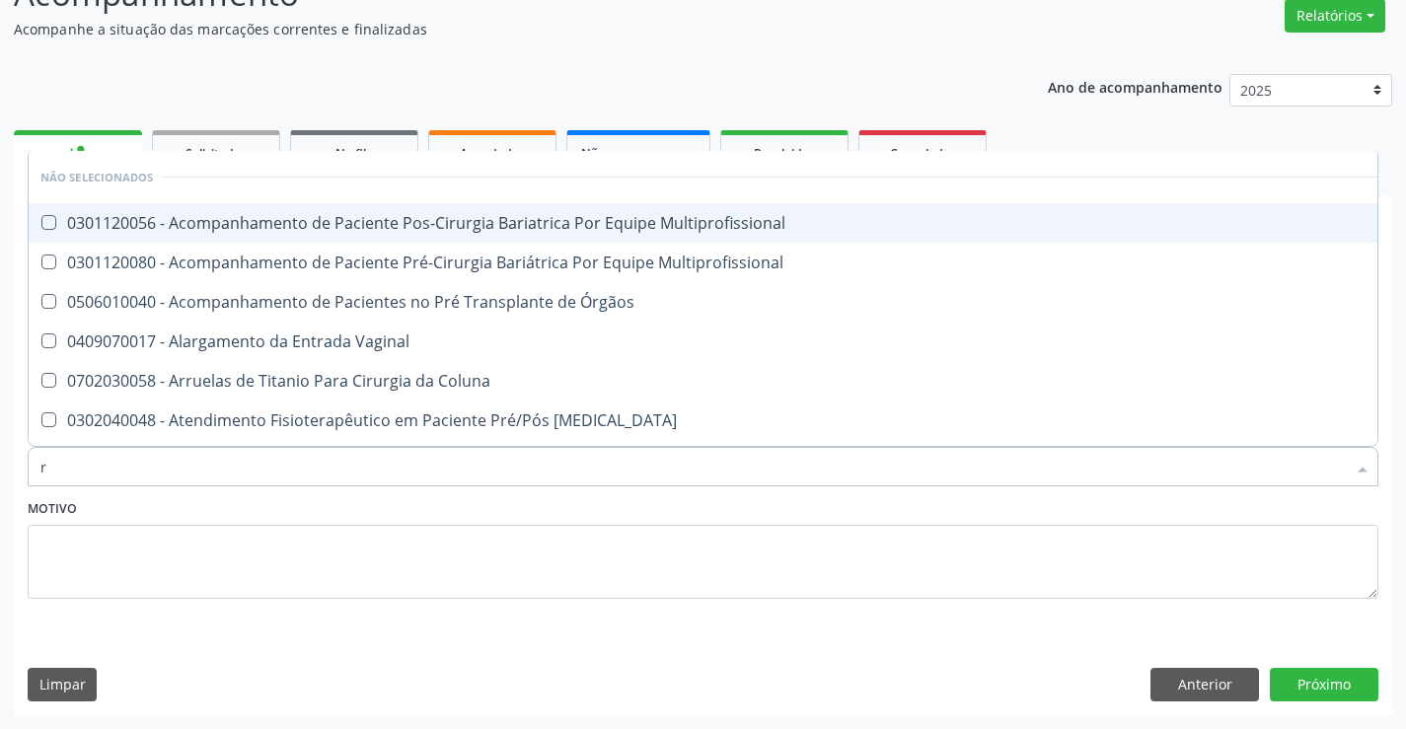
checkbox Coluna "true"
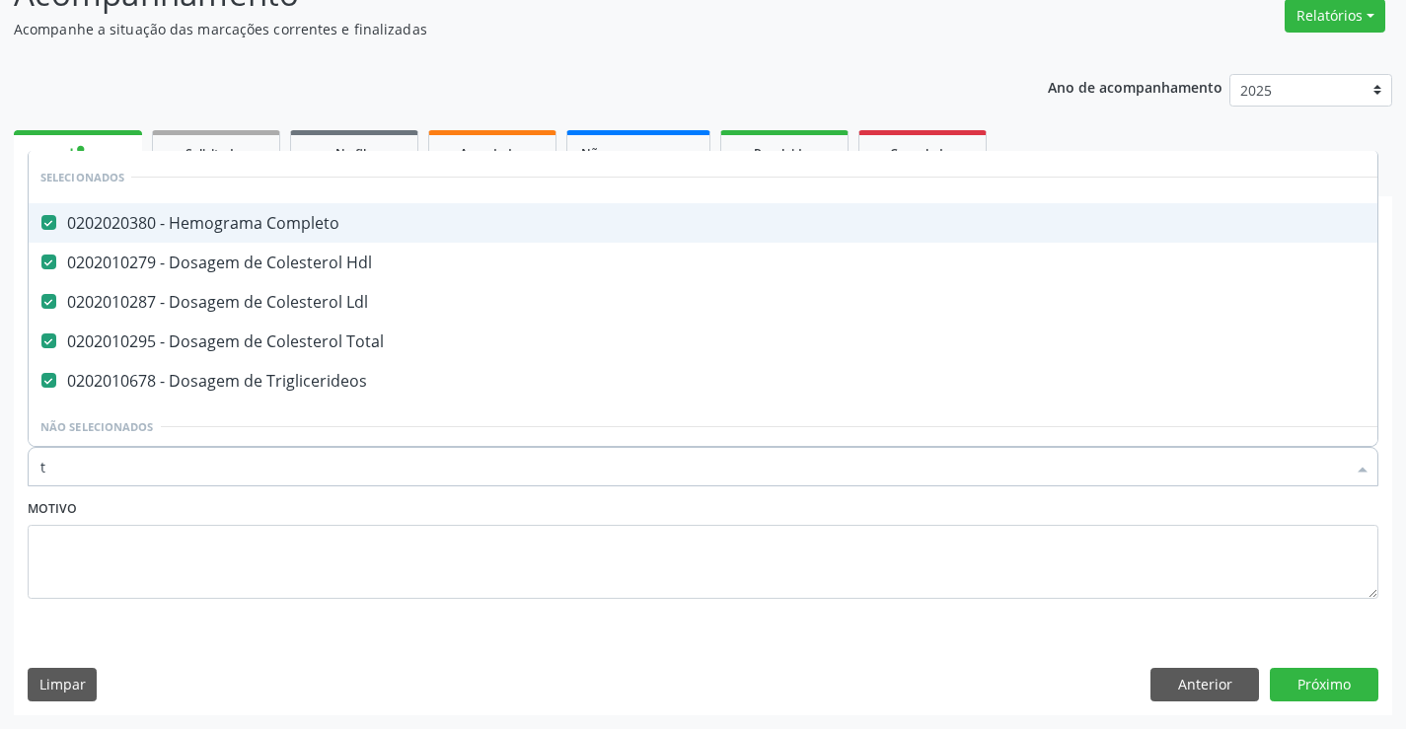
type input "tg"
checkbox Completo "false"
checkbox Hdl "false"
checkbox Ldl "false"
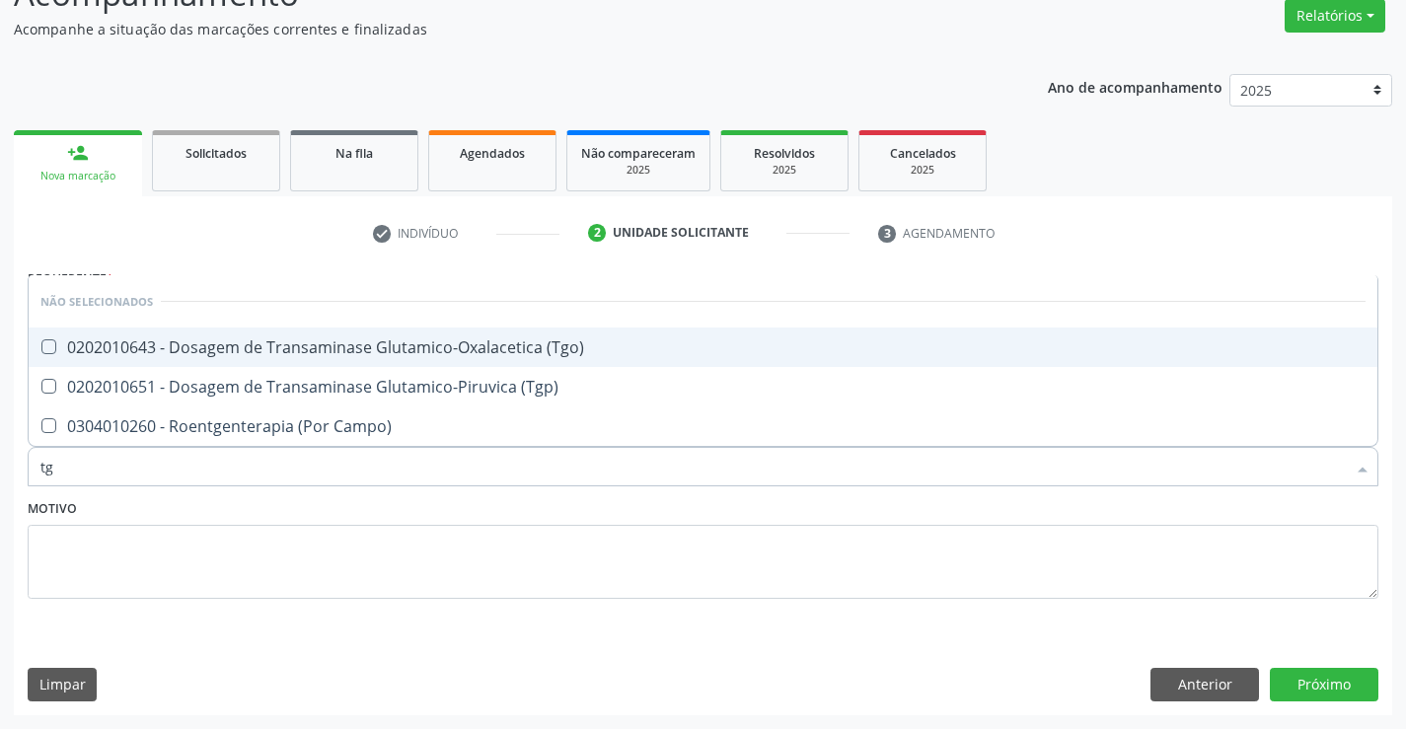
click at [368, 340] on div "0202010643 - Dosagem de Transaminase Glutamico-Oxalacetica (Tgo)" at bounding box center [703, 348] width 1326 height 16
checkbox \(Tgo\) "true"
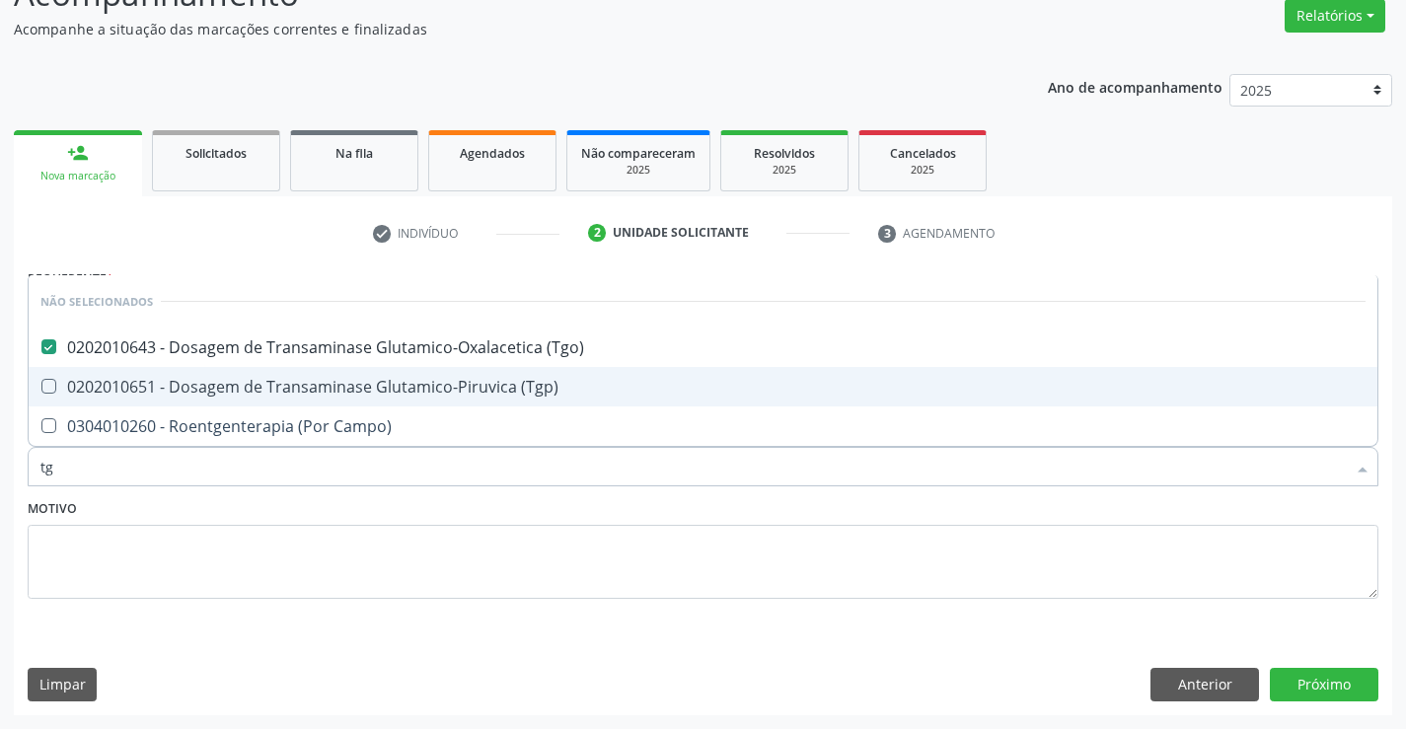
click at [444, 392] on div "0202010651 - Dosagem de Transaminase Glutamico-Piruvica (Tgp)" at bounding box center [703, 387] width 1326 height 16
checkbox \(Tgp\) "true"
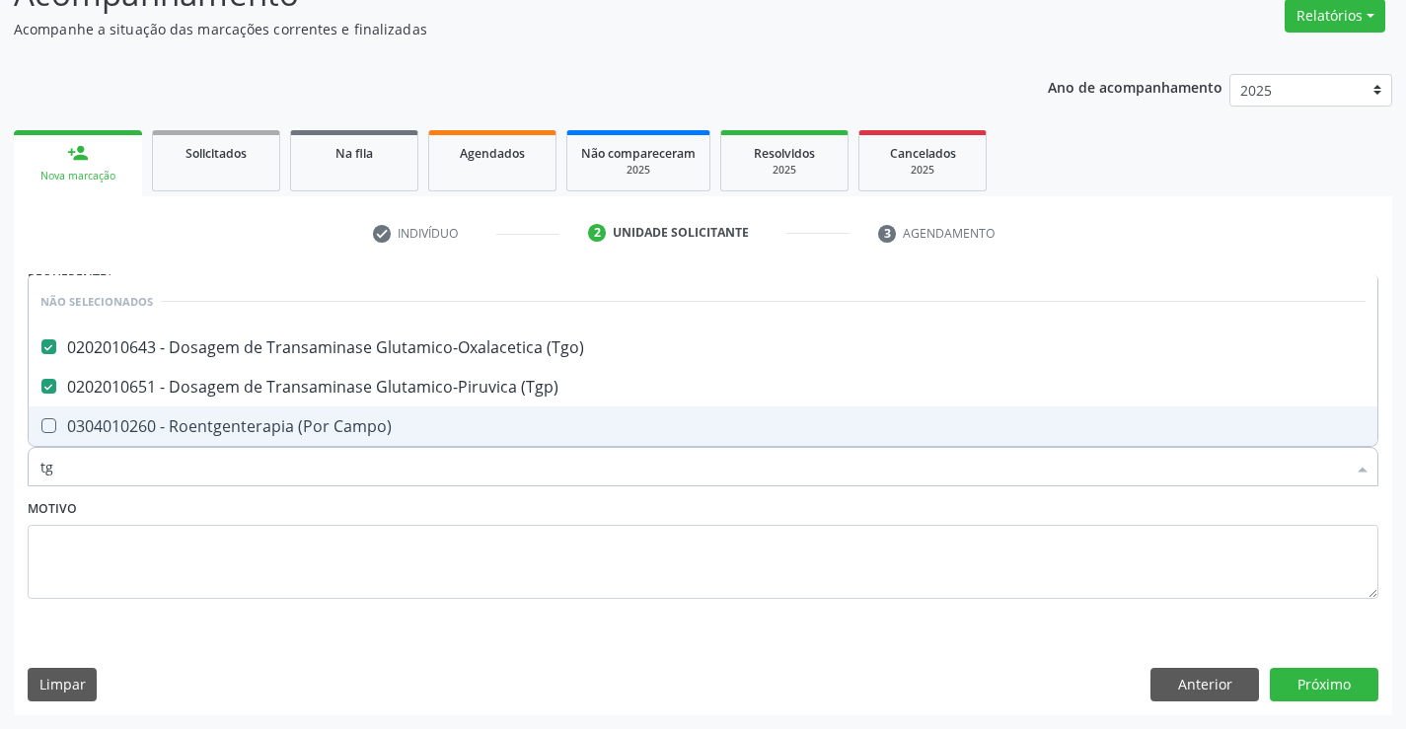
type input "tg"
click at [364, 505] on div "Motivo" at bounding box center [703, 546] width 1351 height 105
checkbox Campo\) "true"
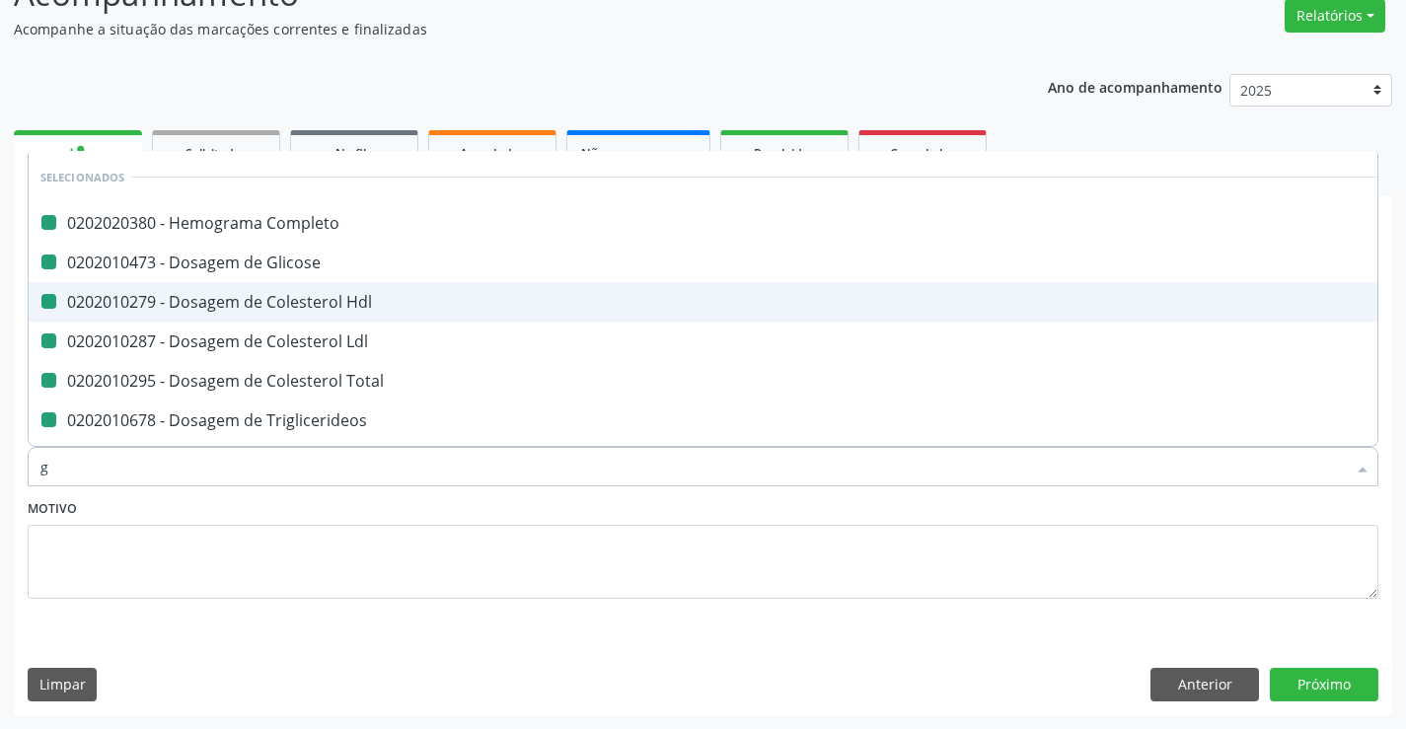
type input "ga"
checkbox Completo "false"
checkbox Glicose "false"
checkbox Hdl "false"
checkbox Ldl "false"
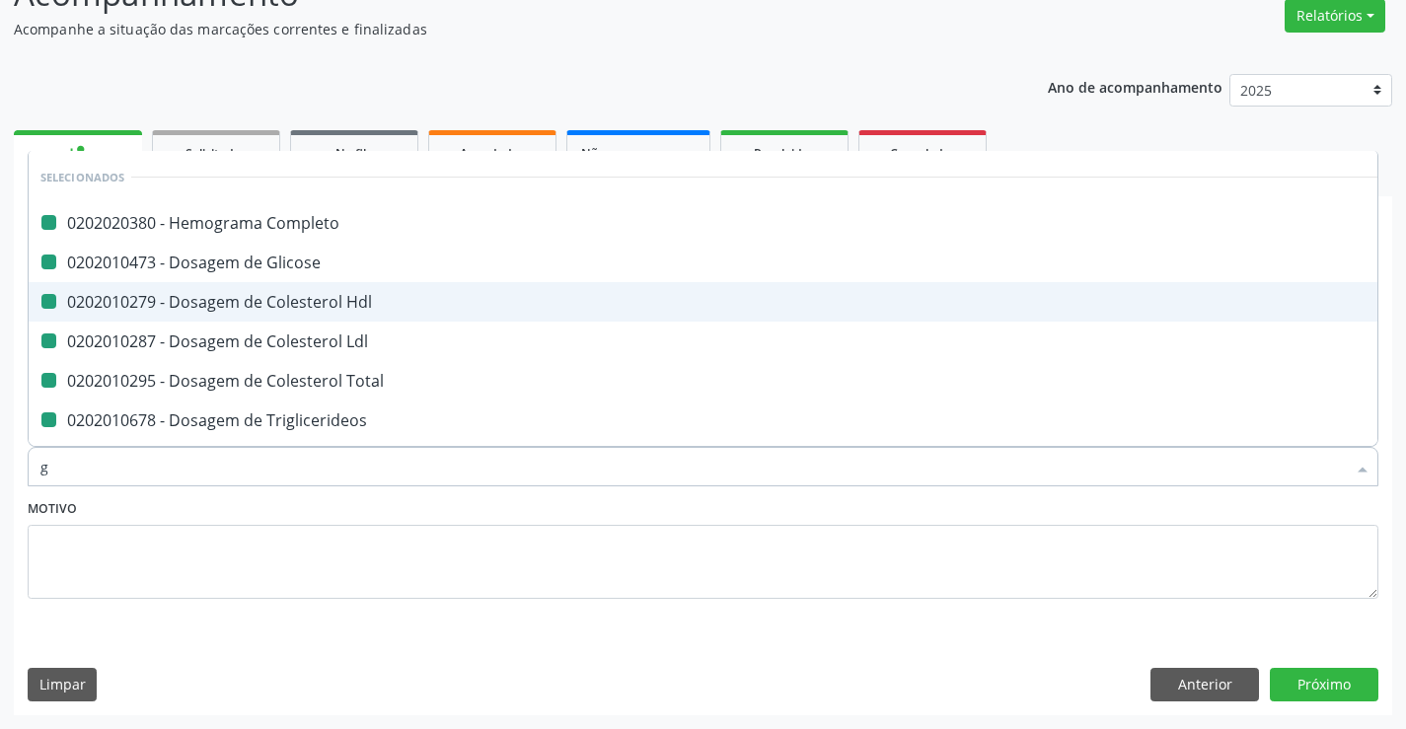
checkbox Total "false"
checkbox Triglicerideos "false"
checkbox \(Tgo\) "false"
checkbox \(Tgp\) "false"
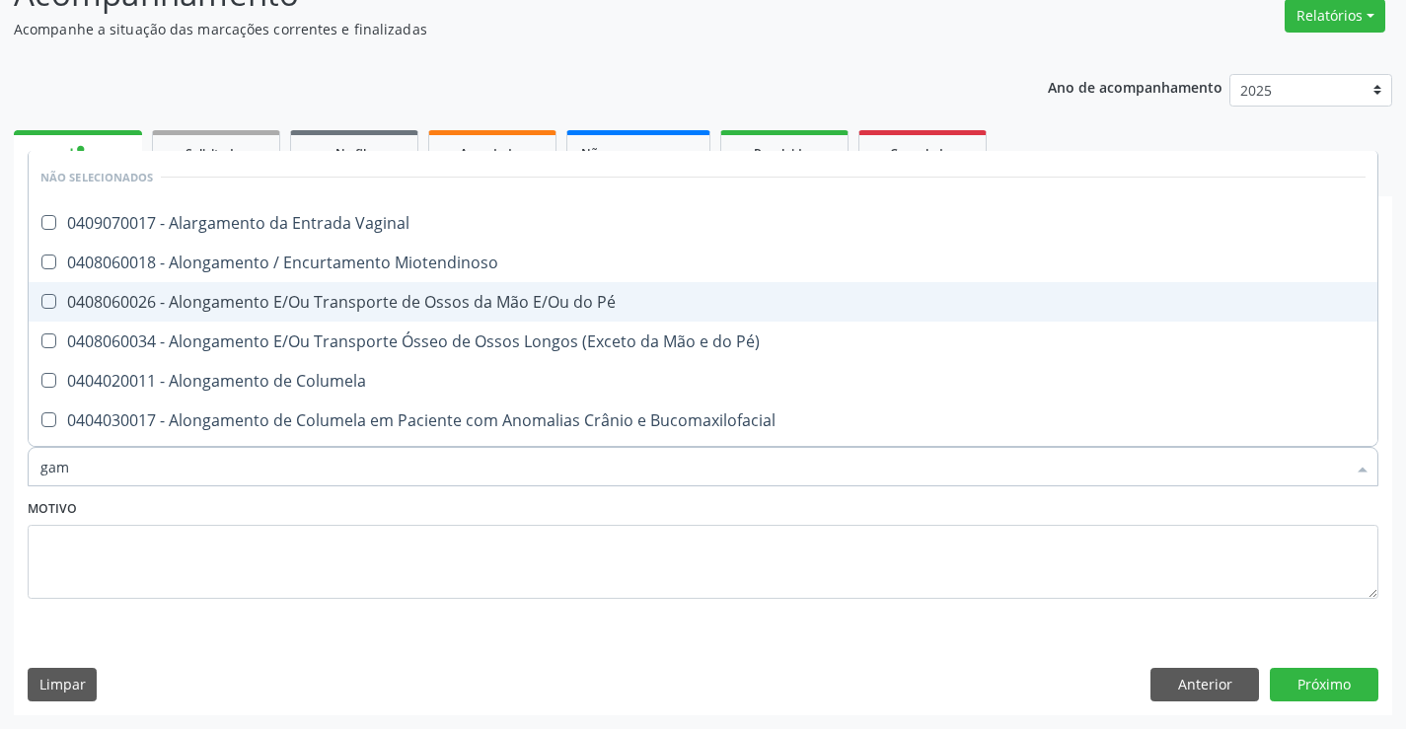
type input "gama"
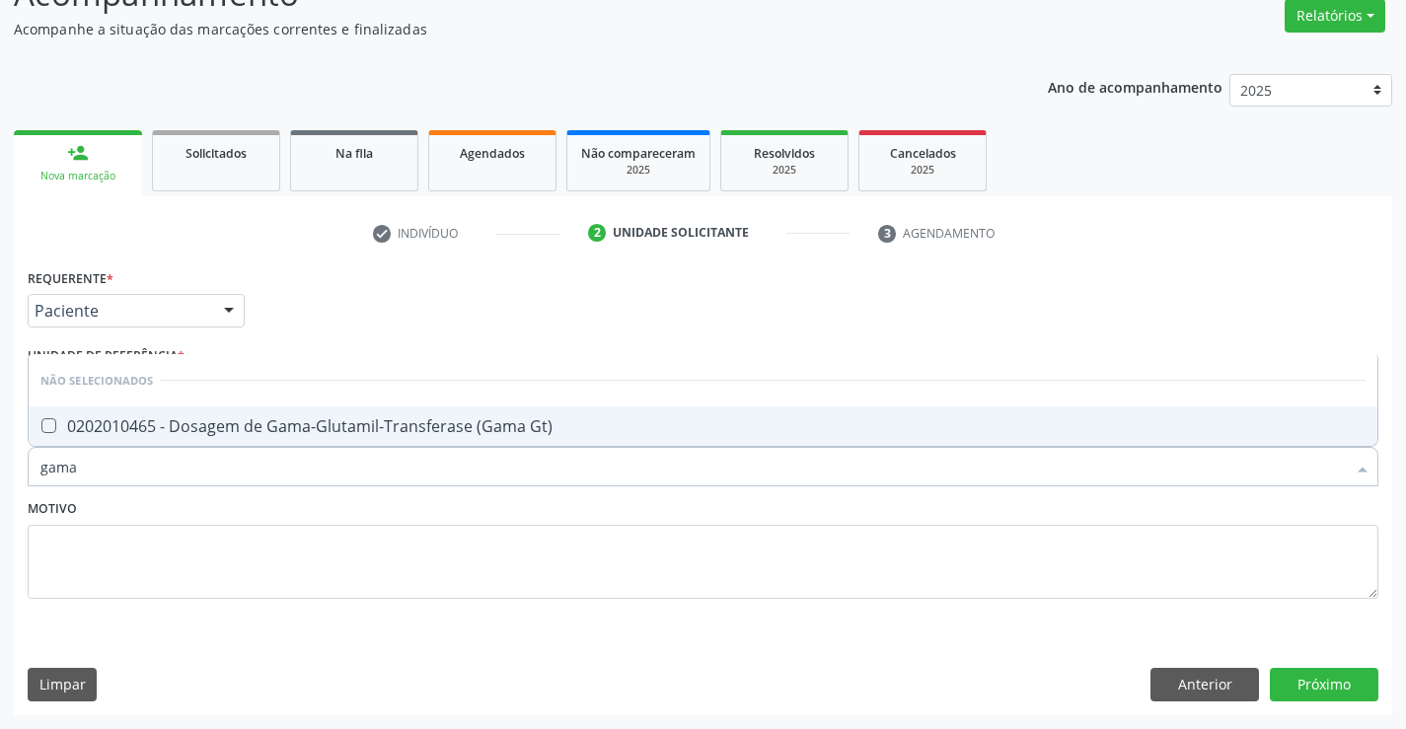
drag, startPoint x: 287, startPoint y: 417, endPoint x: 277, endPoint y: 491, distance: 74.7
click at [284, 432] on div "0202010465 - Dosagem de Gama-Glutamil-Transferase (Gama Gt)" at bounding box center [703, 426] width 1326 height 16
checkbox Gt\) "true"
click at [276, 532] on textarea at bounding box center [703, 562] width 1351 height 75
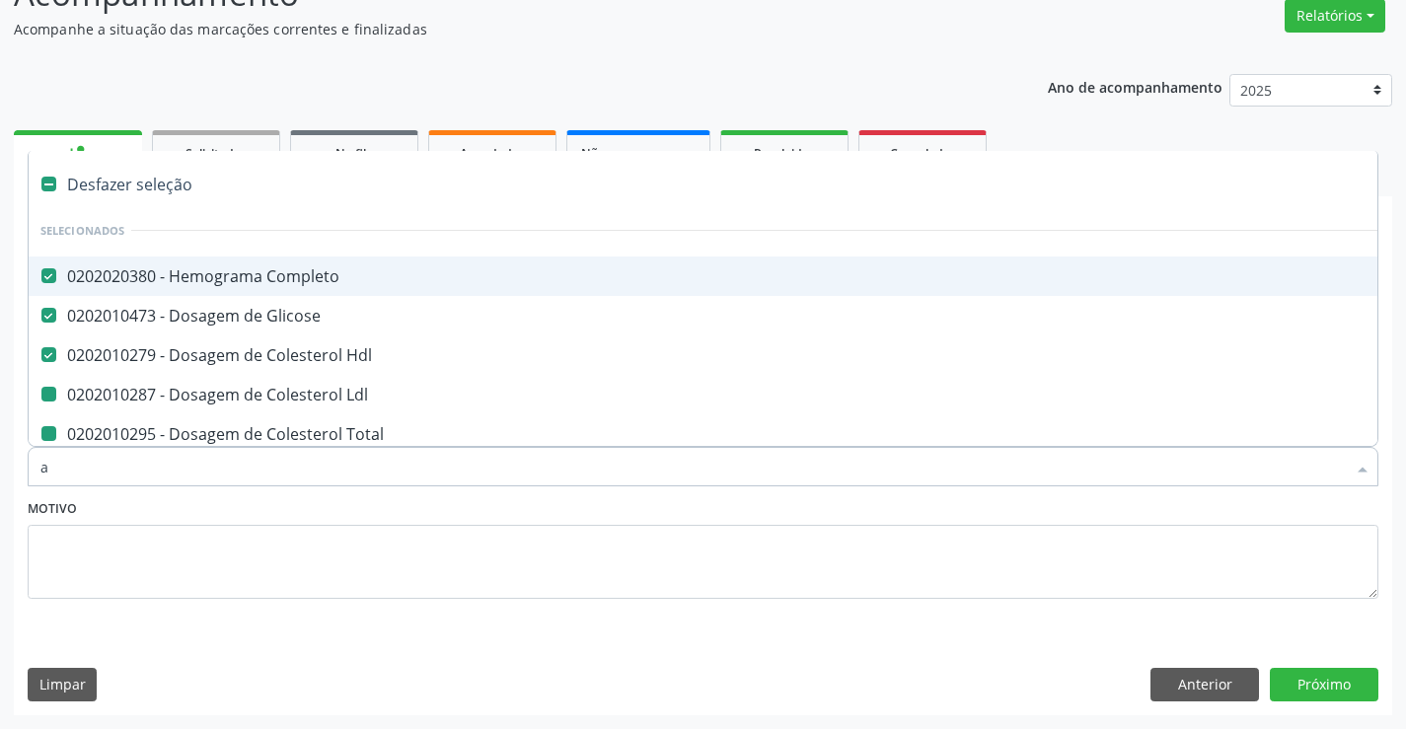
type input "al"
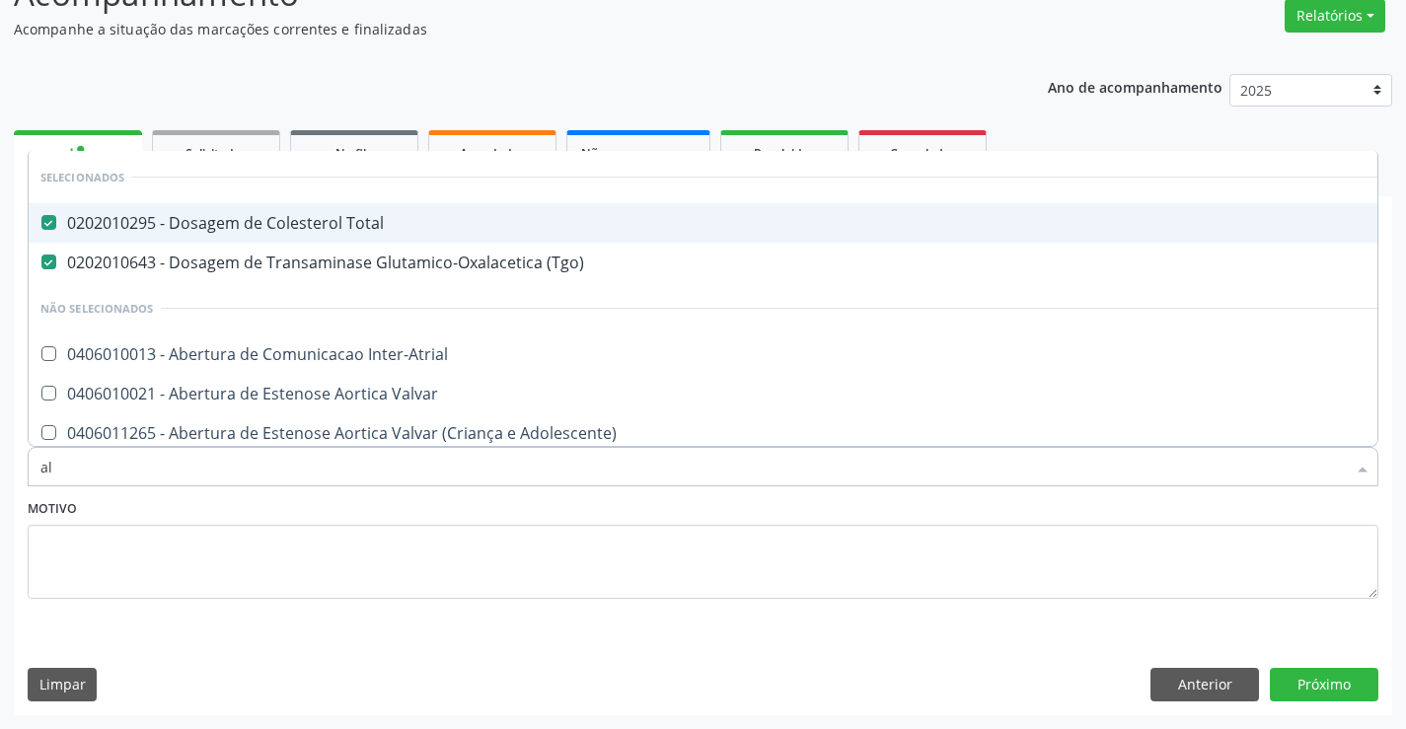
checkbox Inter-Atrial "false"
checkbox Valvar "false"
checkbox Adolescente\) "false"
checkbox Valvar "false"
checkbox Adolescente\) "false"
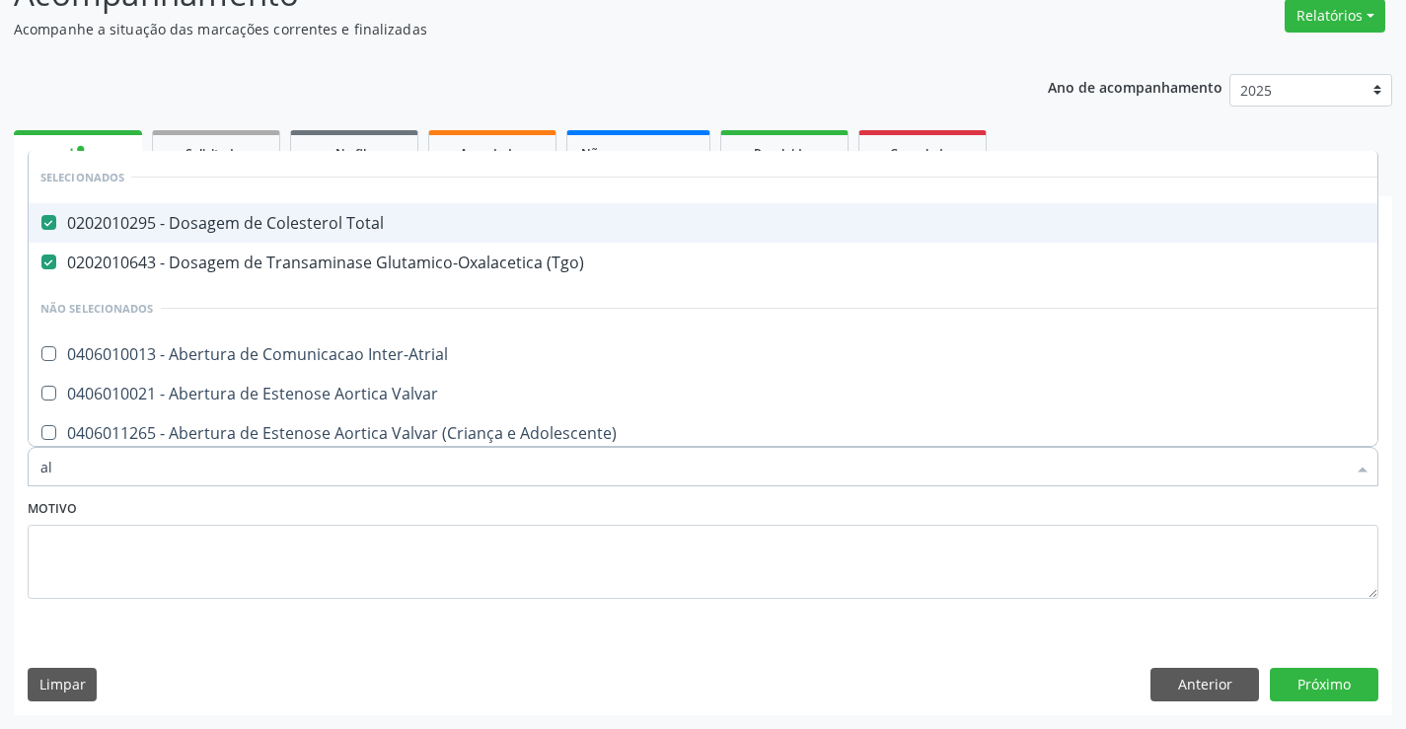
checkbox Paciente\) "false"
type input "alc"
checkbox Total "false"
checkbox \(Tgo\) "false"
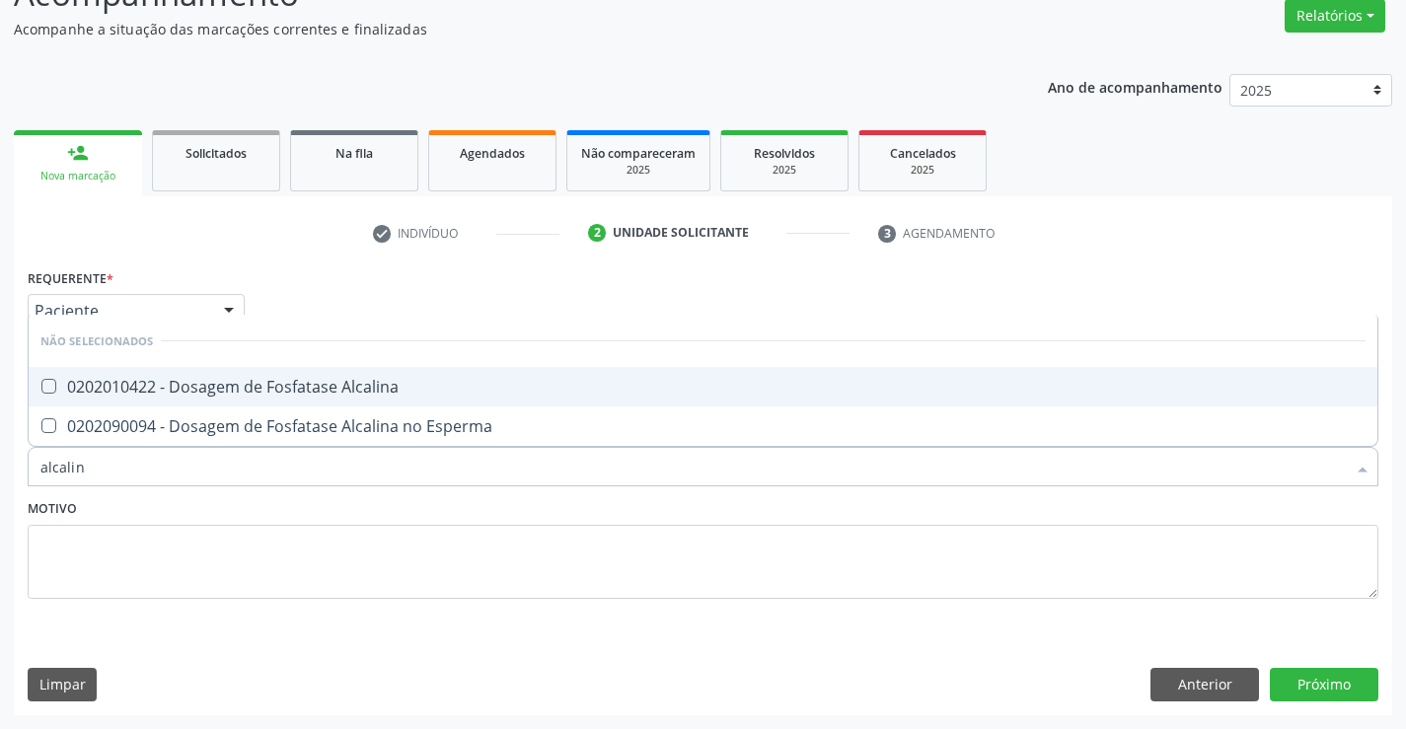
type input "alcalina"
click at [287, 387] on div "0202010422 - Dosagem de Fosfatase Alcalina" at bounding box center [703, 387] width 1326 height 16
checkbox Alcalina "true"
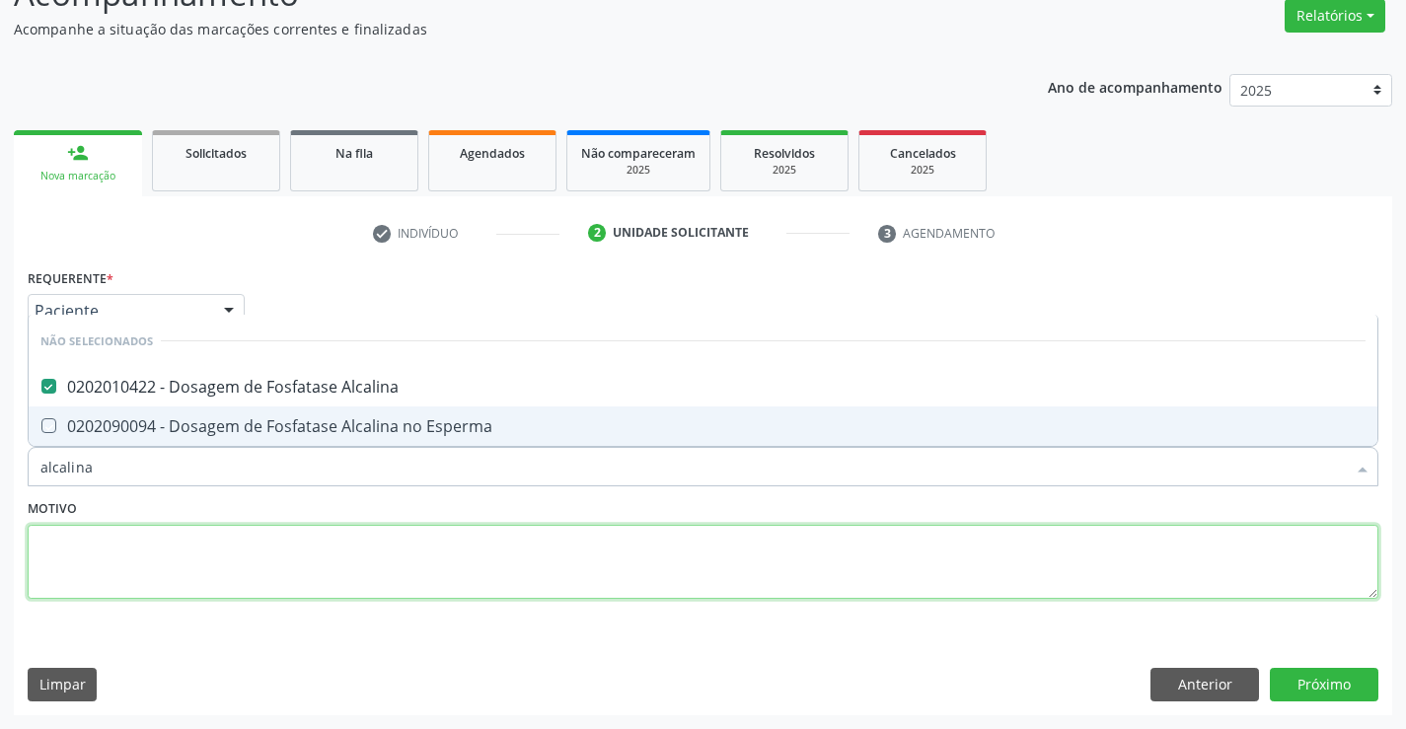
click at [284, 528] on textarea at bounding box center [703, 562] width 1351 height 75
checkbox Esperma "true"
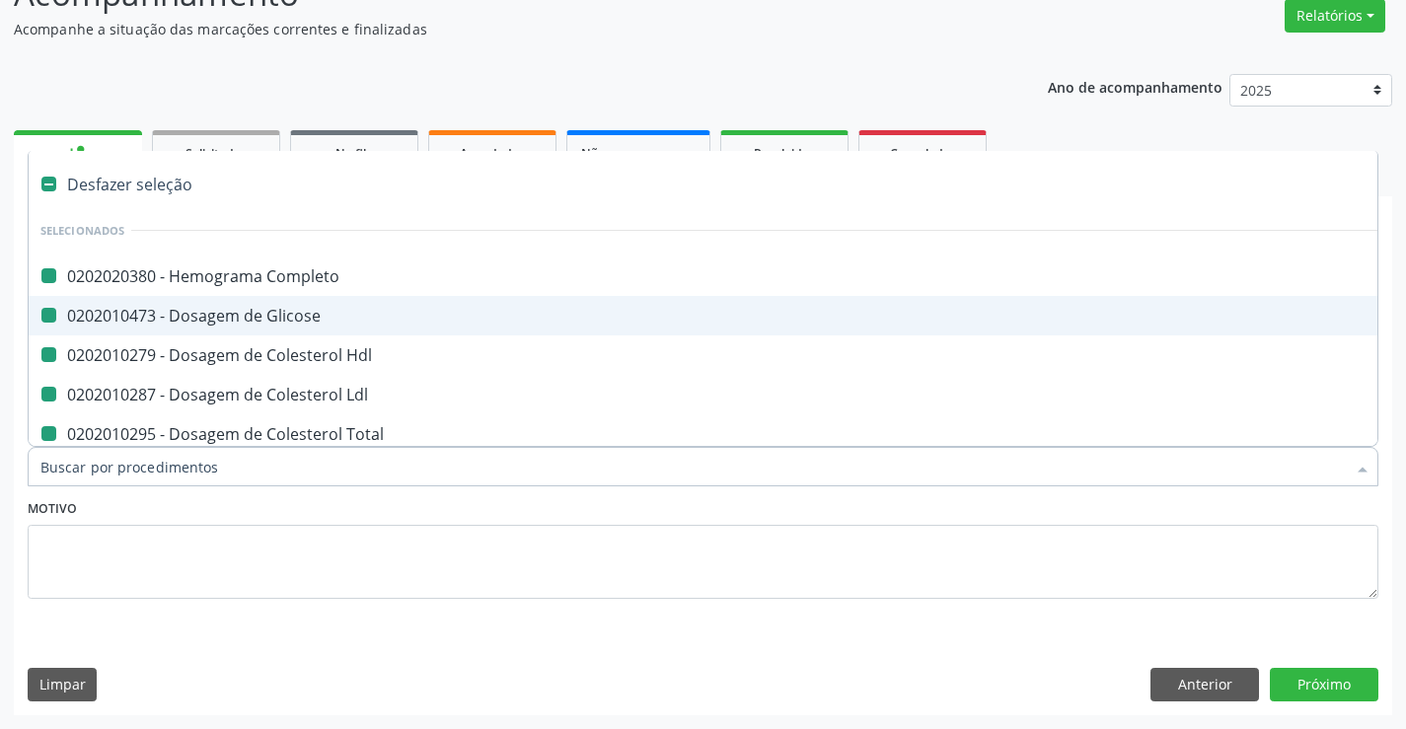
type input "b"
checkbox Completo "false"
checkbox Glicose "false"
checkbox Hdl "false"
checkbox Ldl "false"
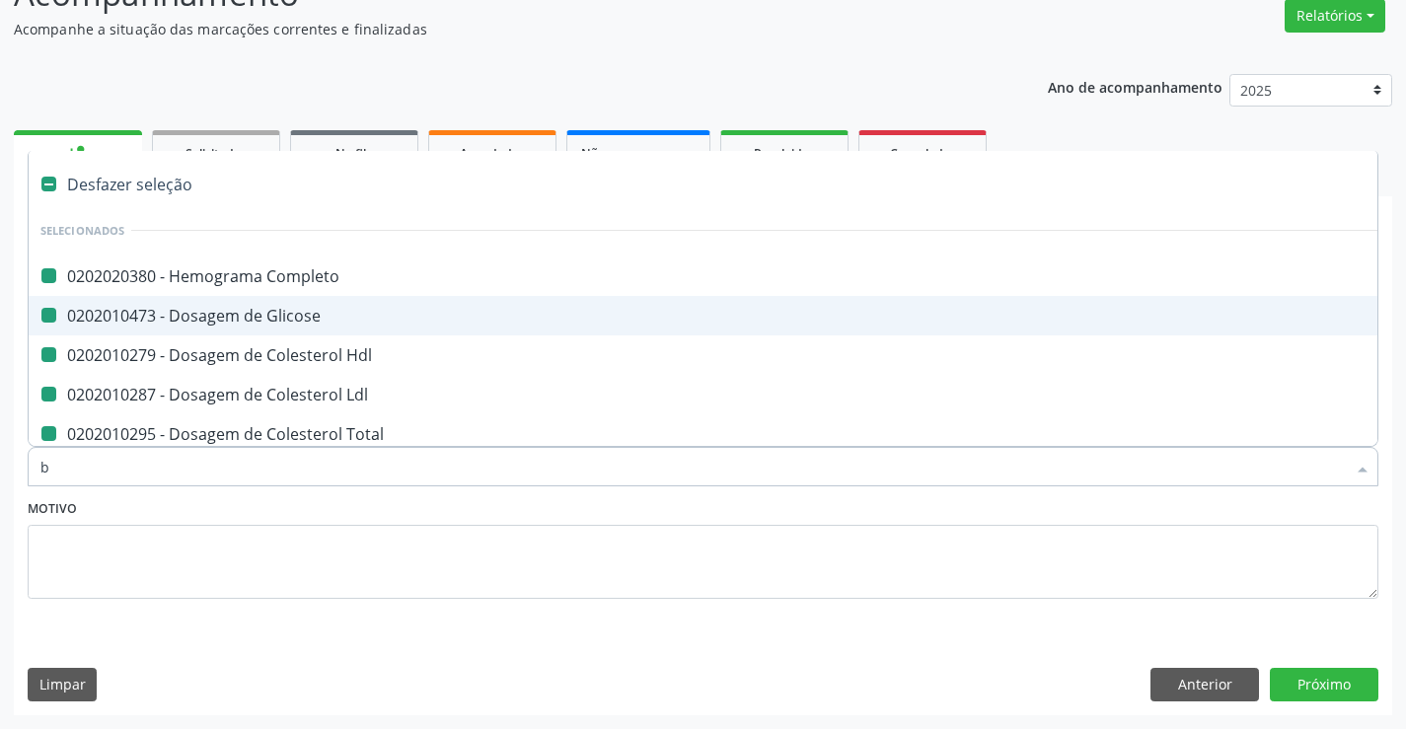
checkbox Total "false"
checkbox Triglicerideos "false"
checkbox \(Tgo\) "false"
checkbox \(Tgp\) "false"
checkbox Gt\) "false"
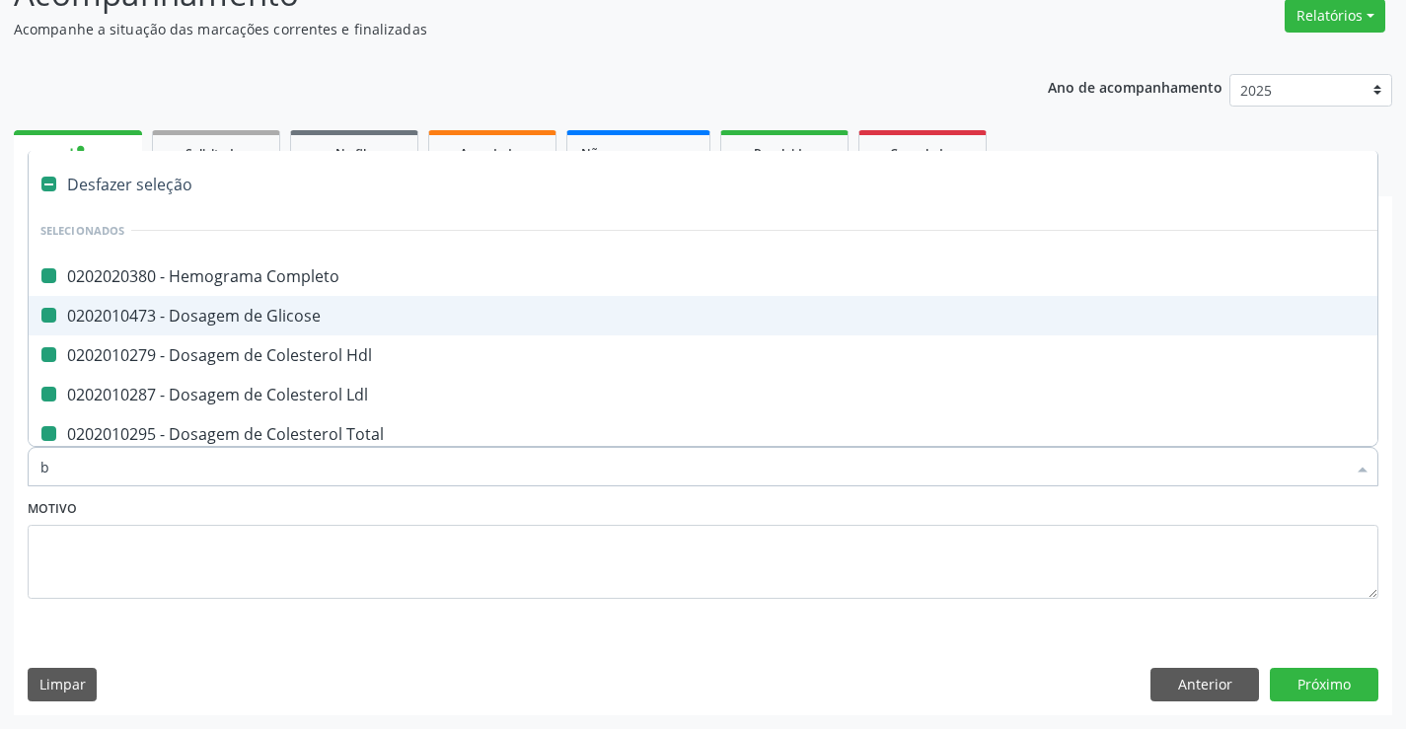
checkbox Alcalina "false"
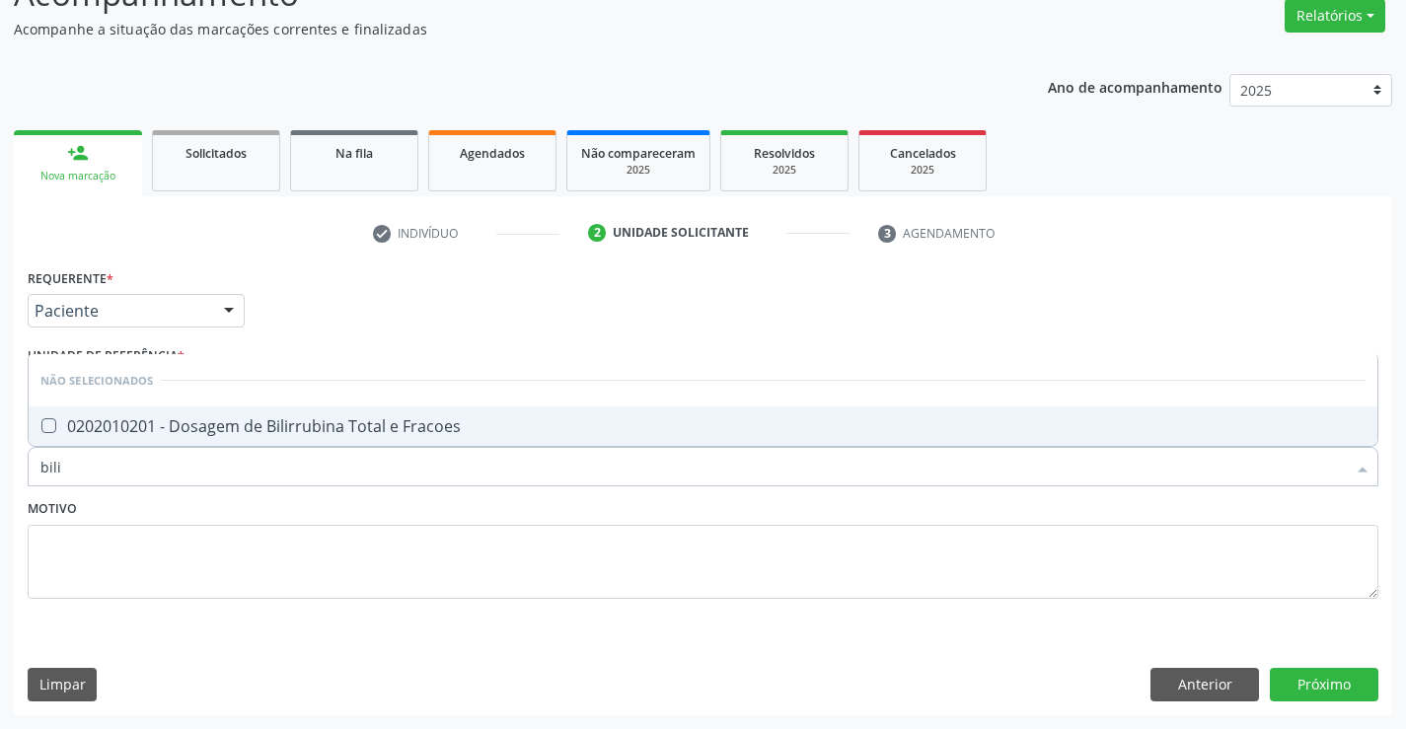
type input "bilir"
click at [304, 422] on div "0202010201 - Dosagem de Bilirrubina Total e Fracoes" at bounding box center [703, 426] width 1326 height 16
checkbox Fracoes "true"
click at [304, 497] on div "Motivo" at bounding box center [703, 546] width 1351 height 105
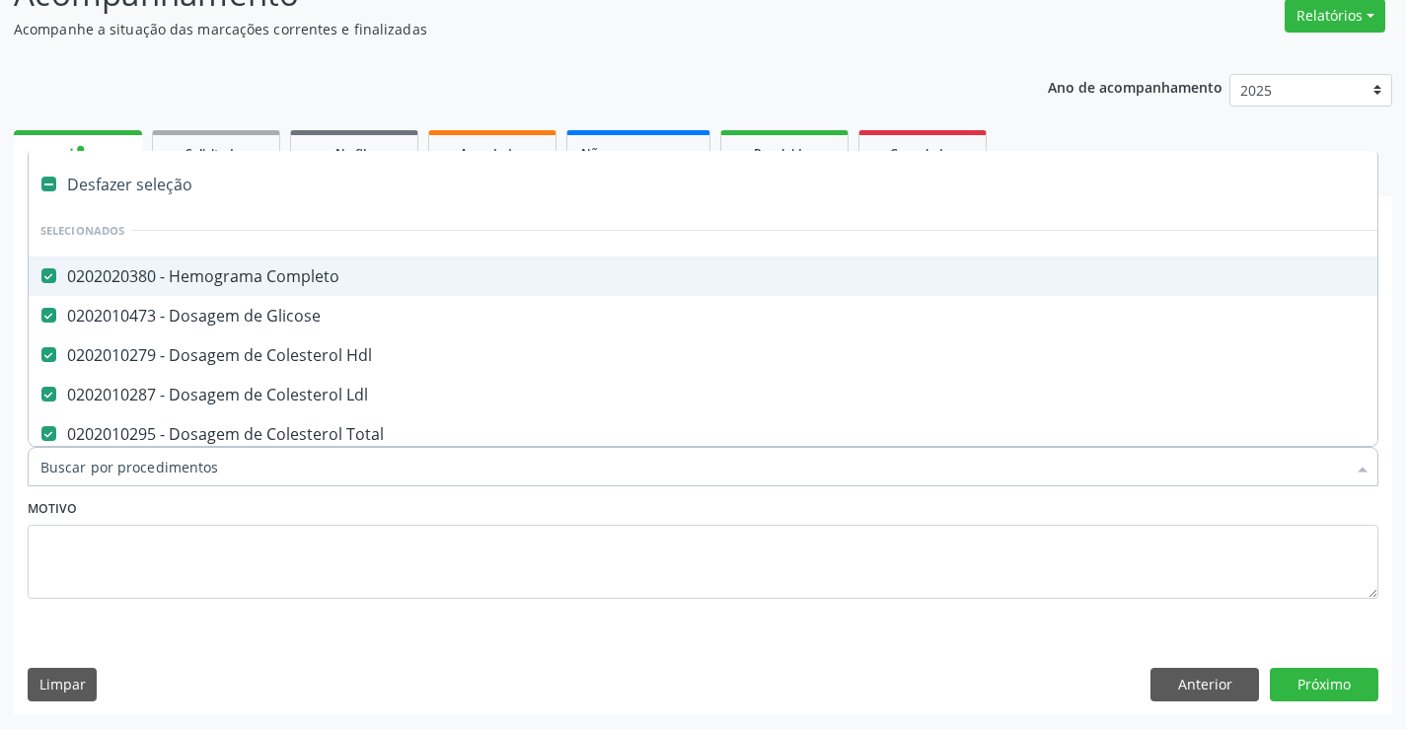
type input "u"
checkbox Triglicerideos "false"
checkbox \(Tgo\) "false"
checkbox \(Tgp\) "false"
checkbox Gt\) "false"
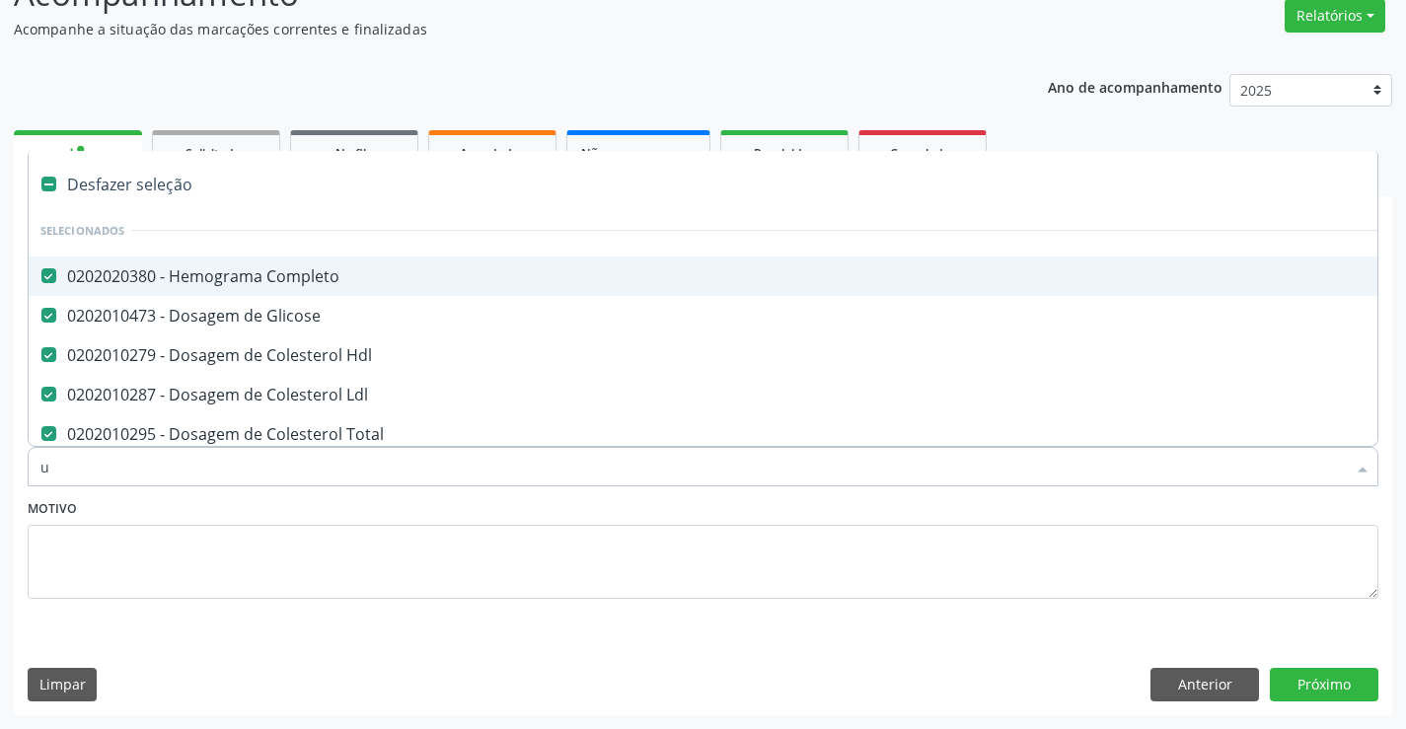
checkbox Alcalina "false"
checkbox Fracoes "false"
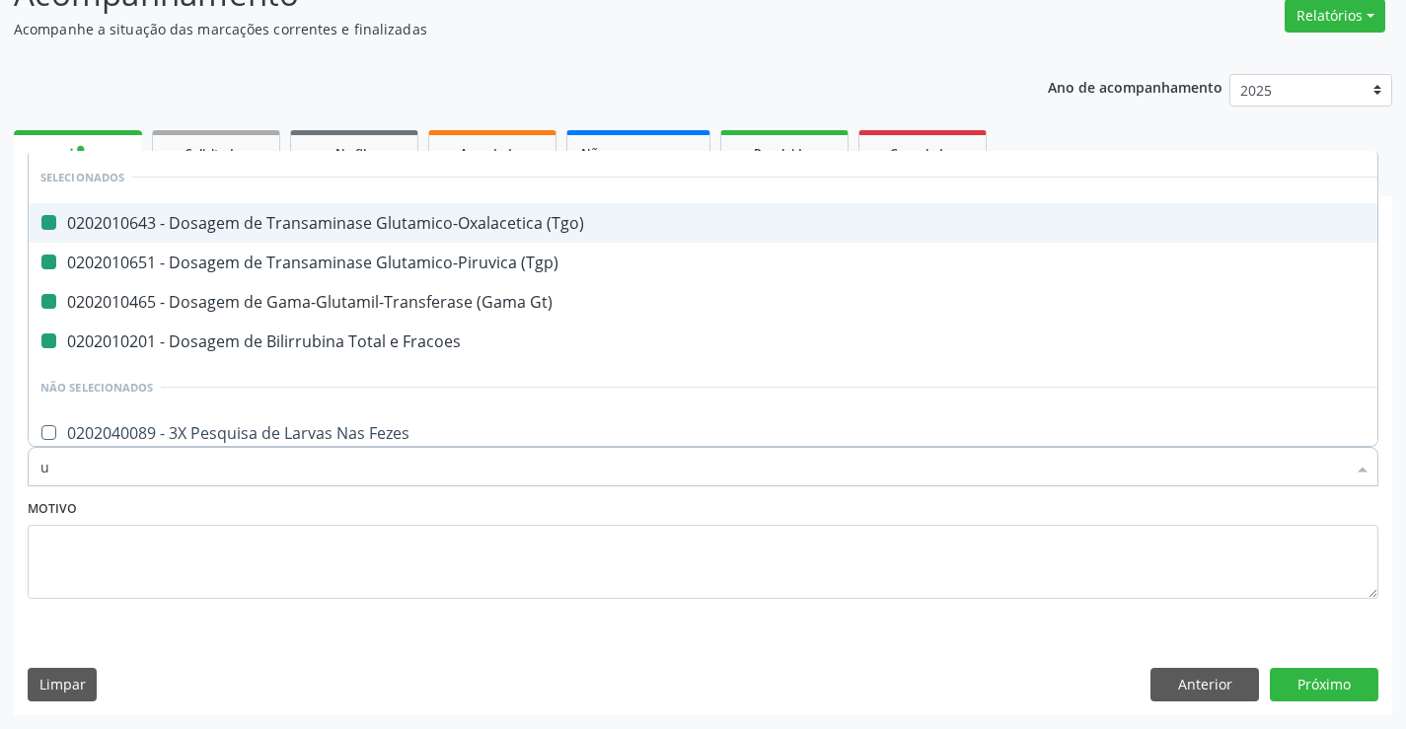
type input "ur"
checkbox \(Tgo\) "false"
checkbox \(Tgp\) "false"
checkbox Gt\) "false"
checkbox Fracoes "false"
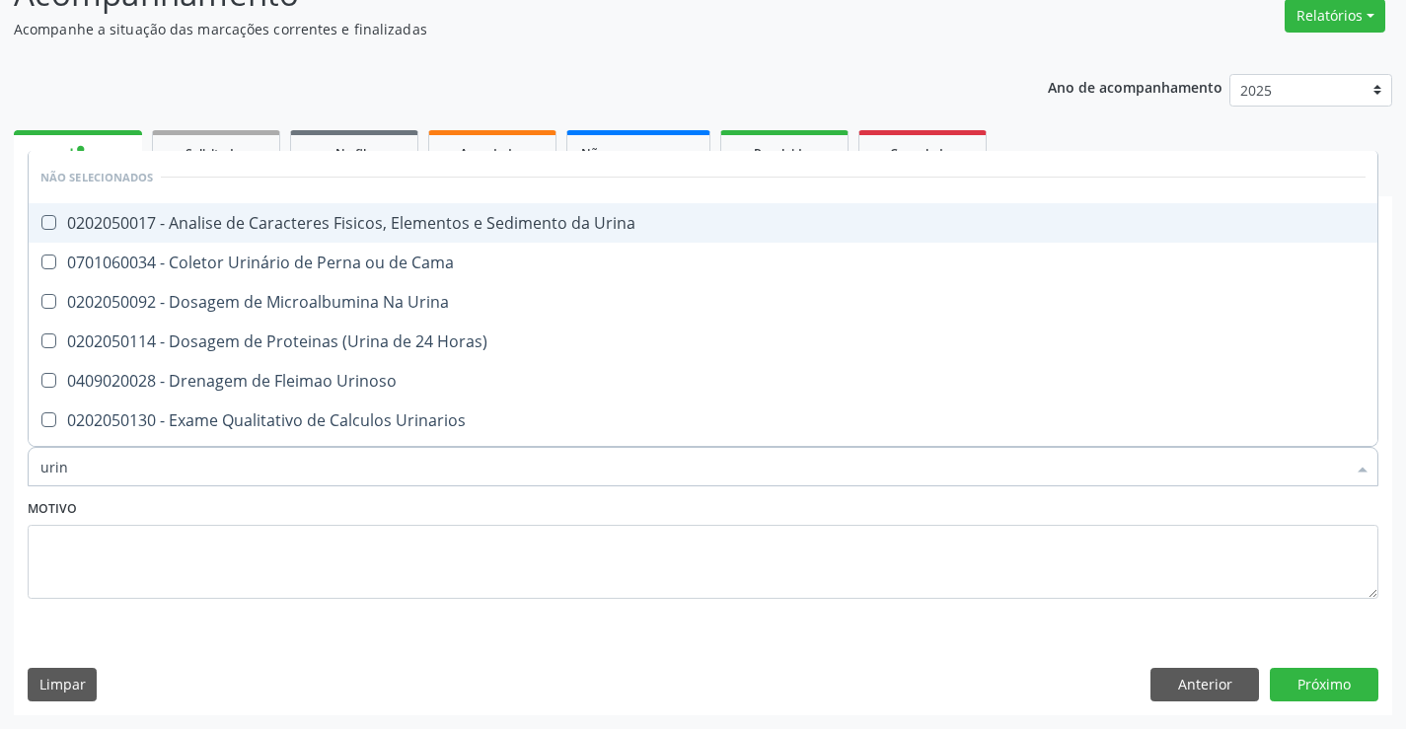
type input "urina"
click at [472, 228] on div "0202050017 - Analise de Caracteres Fisicos, Elementos e Sedimento da Urina" at bounding box center [703, 223] width 1326 height 16
checkbox Urina "true"
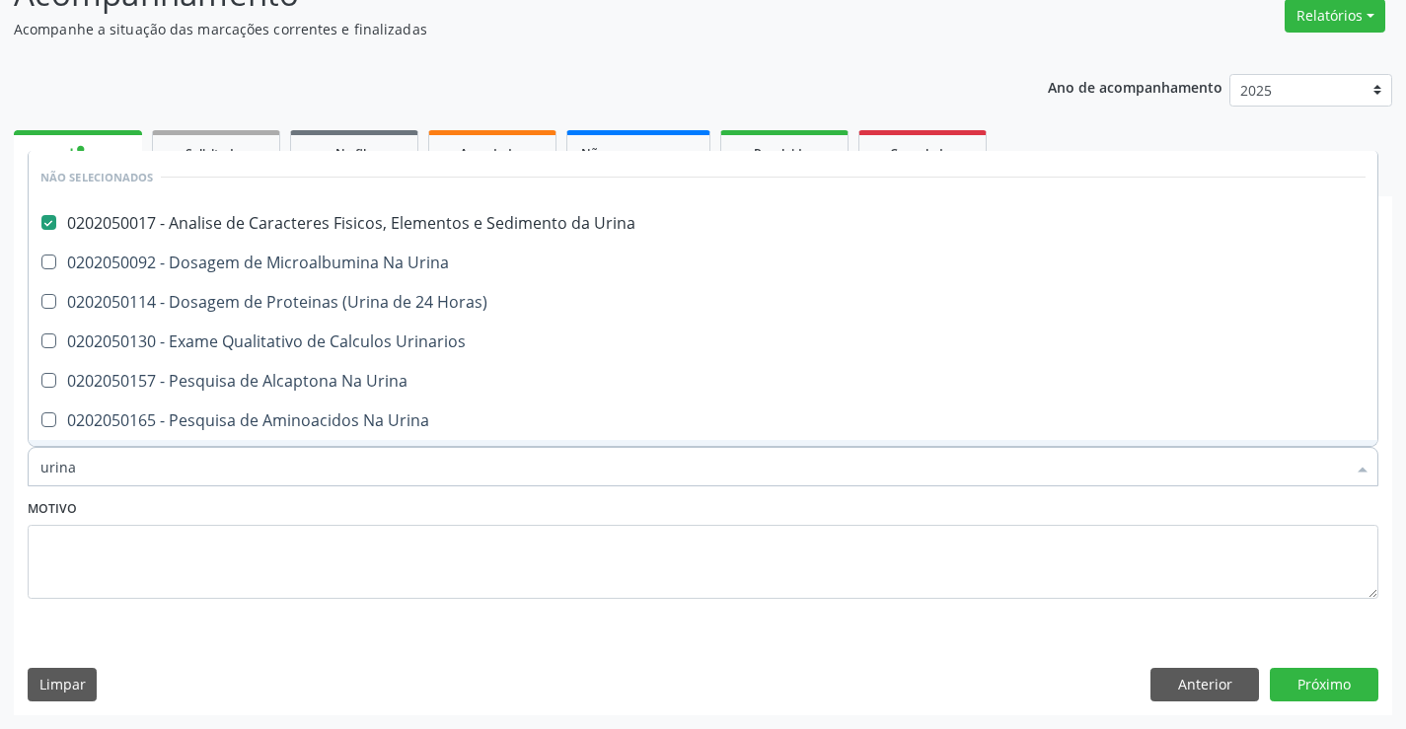
click at [396, 480] on input "urina" at bounding box center [693, 466] width 1306 height 39
checkbox Urina "true"
checkbox Horas\) "true"
checkbox Urinarios "true"
checkbox Urina "true"
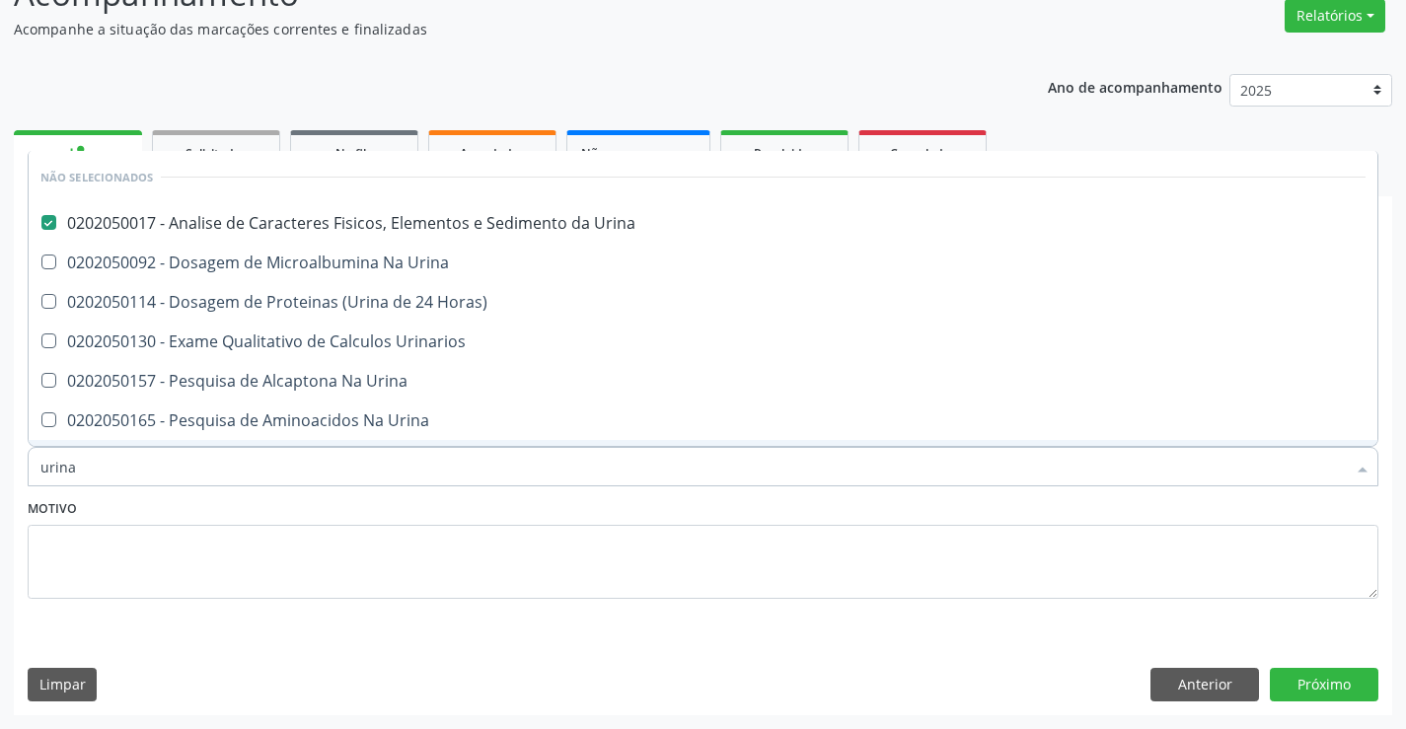
checkbox Urina "true"
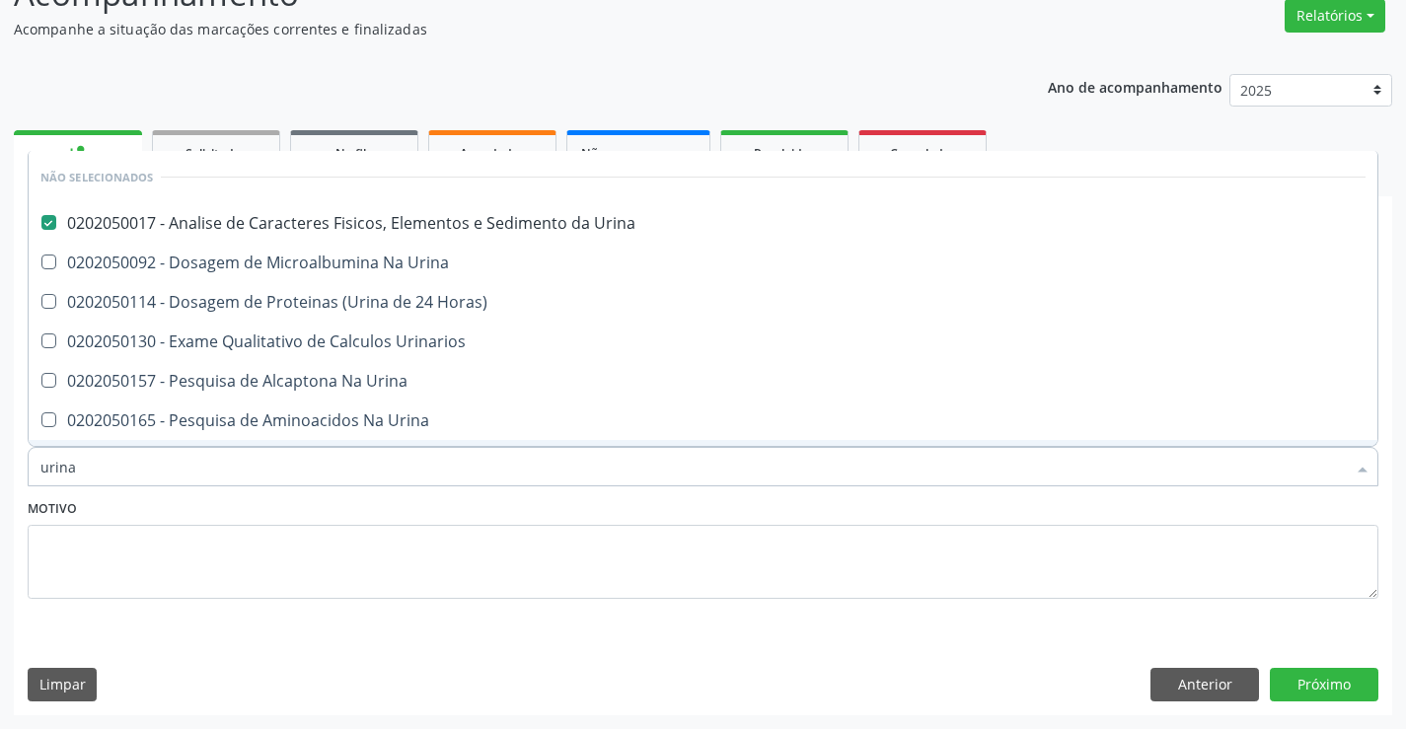
checkbox Urina "true"
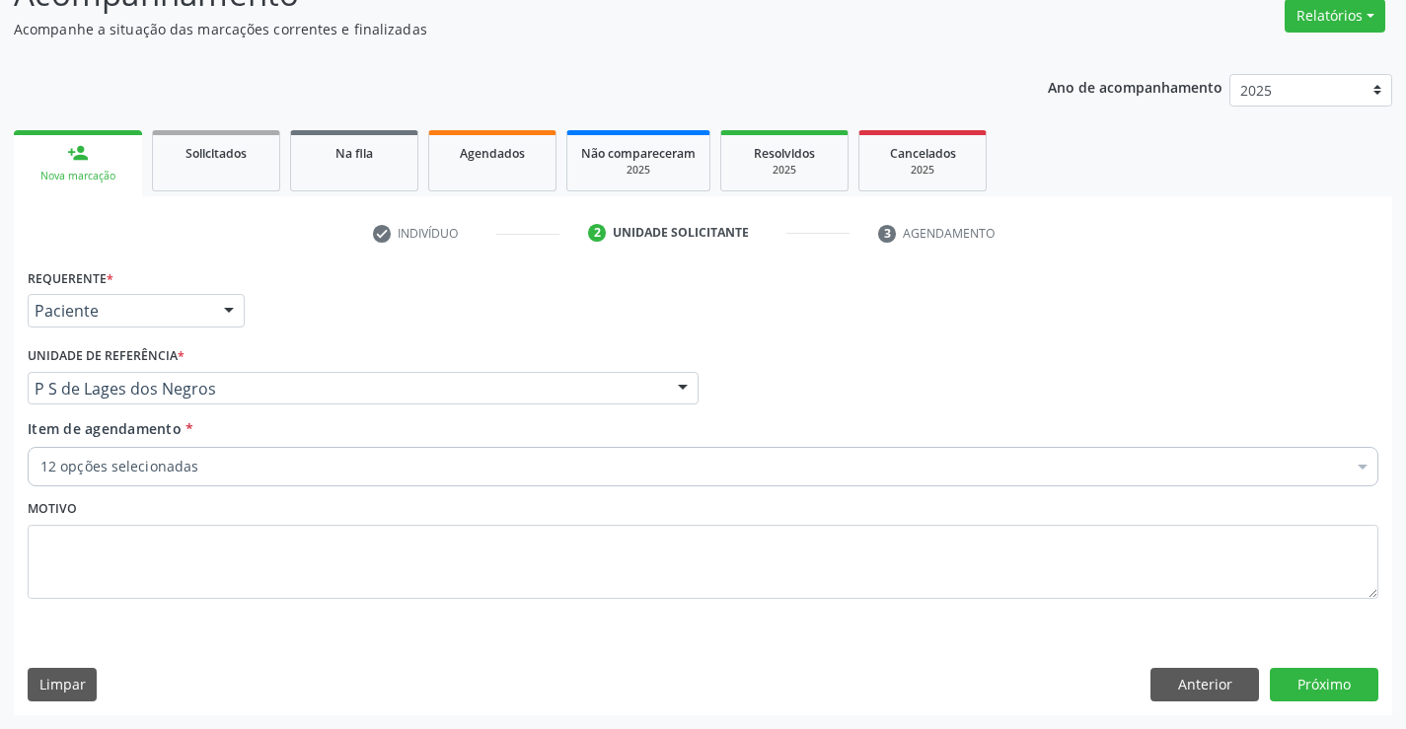
click at [380, 511] on div "Motivo" at bounding box center [703, 546] width 1351 height 105
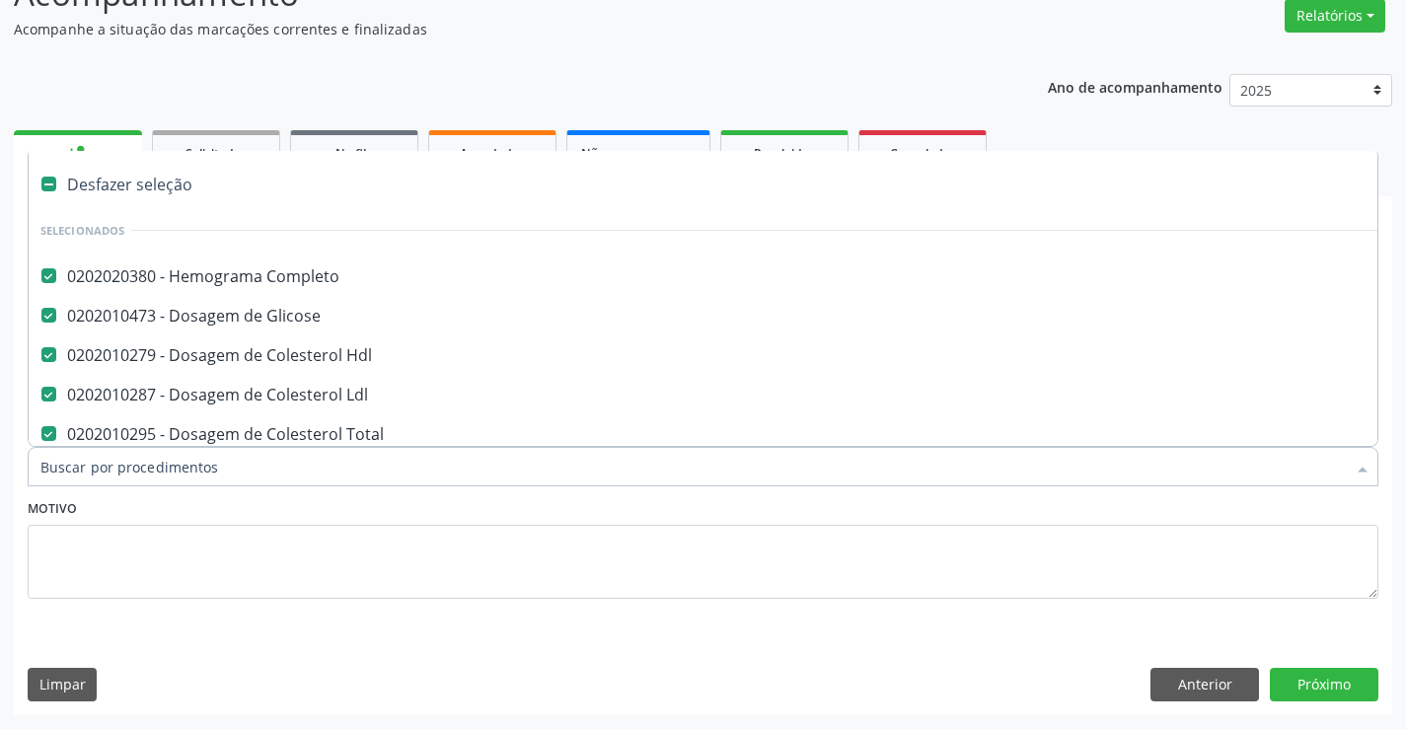
type input "f"
checkbox Triglicerideos "false"
checkbox \(Tgo\) "false"
checkbox \(Tgp\) "false"
checkbox Gt\) "false"
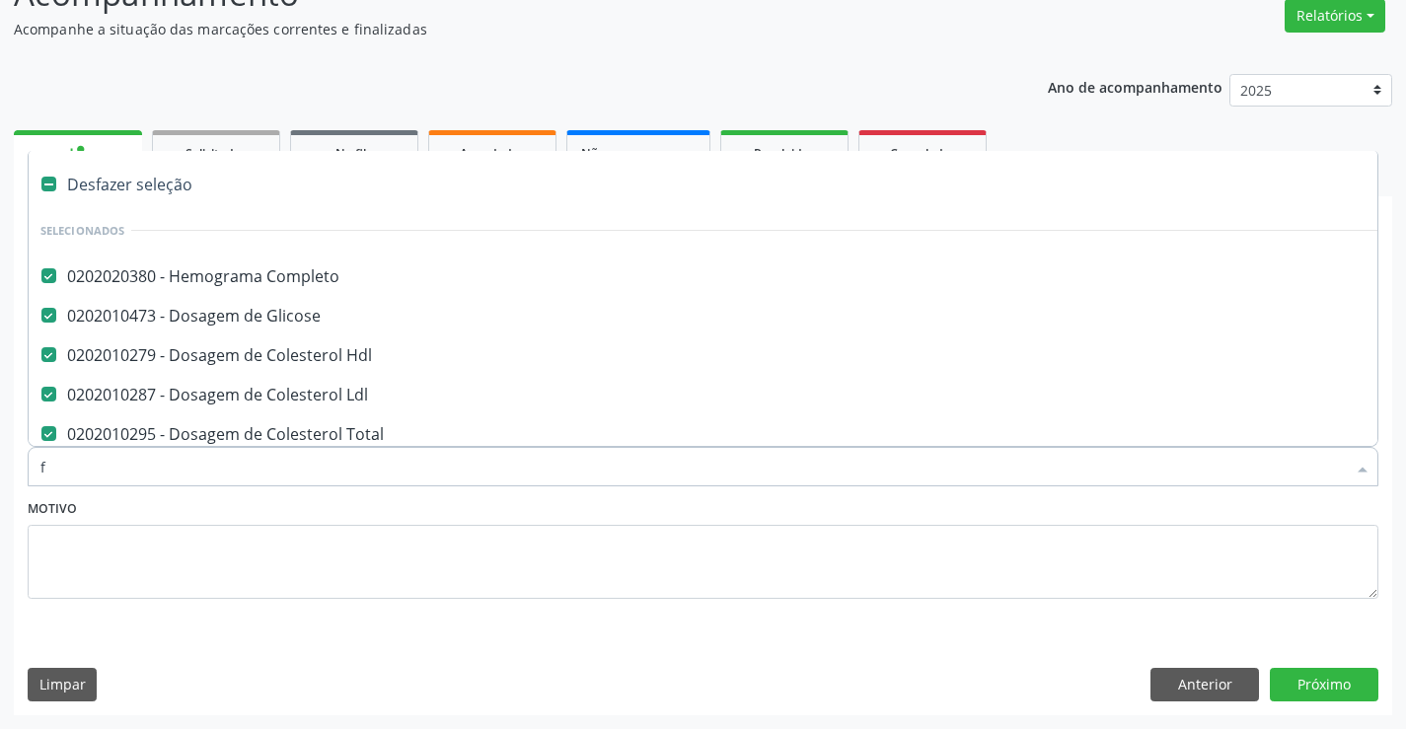
checkbox Alcalina "false"
checkbox Fracoes "false"
checkbox Urina "false"
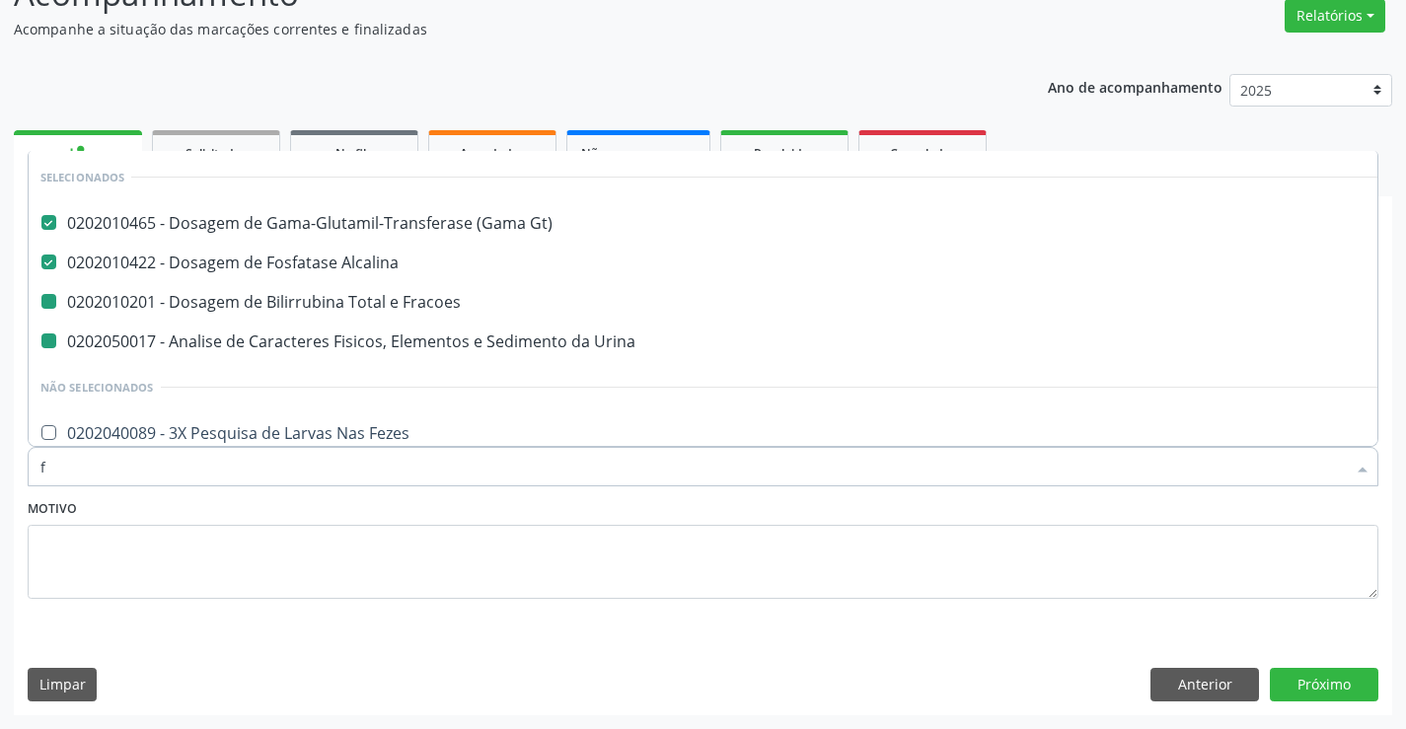
type input "fe"
checkbox Fracoes "false"
checkbox Urina "false"
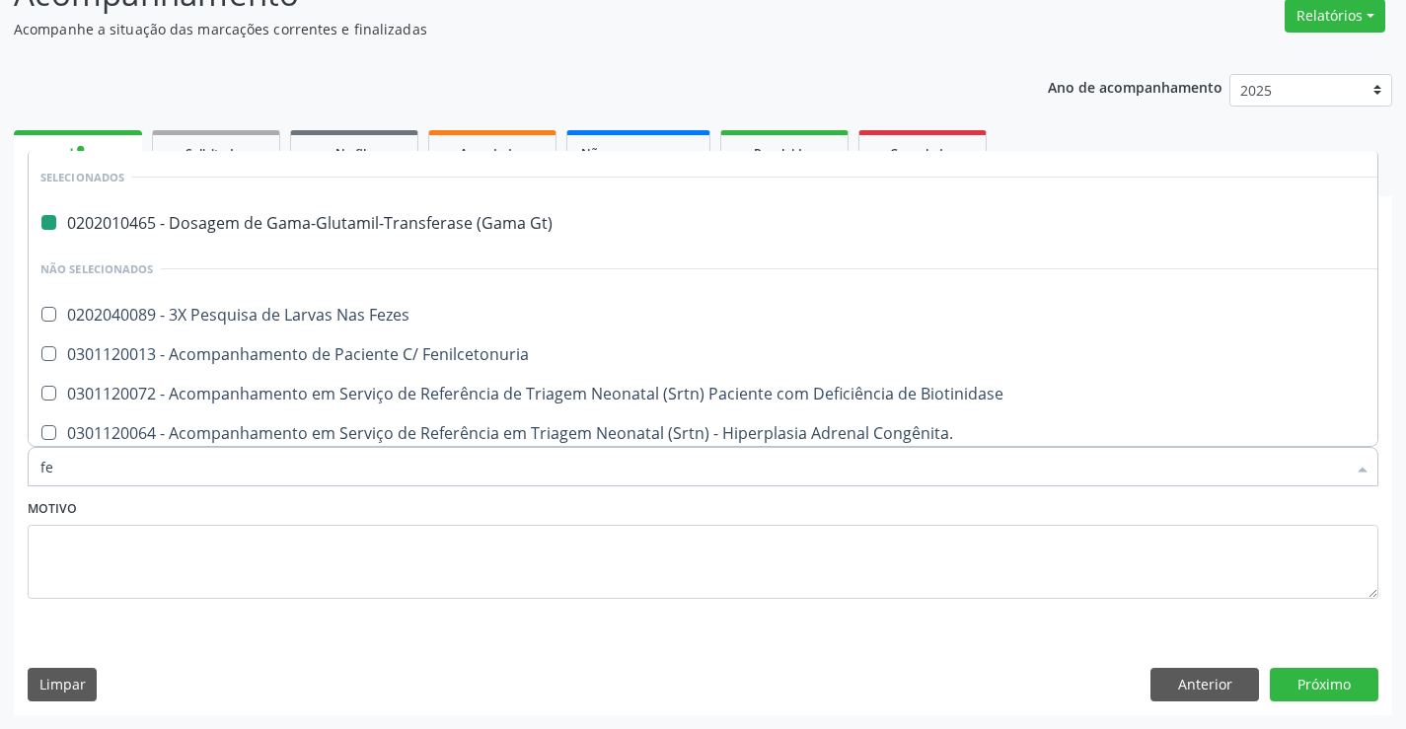
type input "fez"
checkbox Gt\) "false"
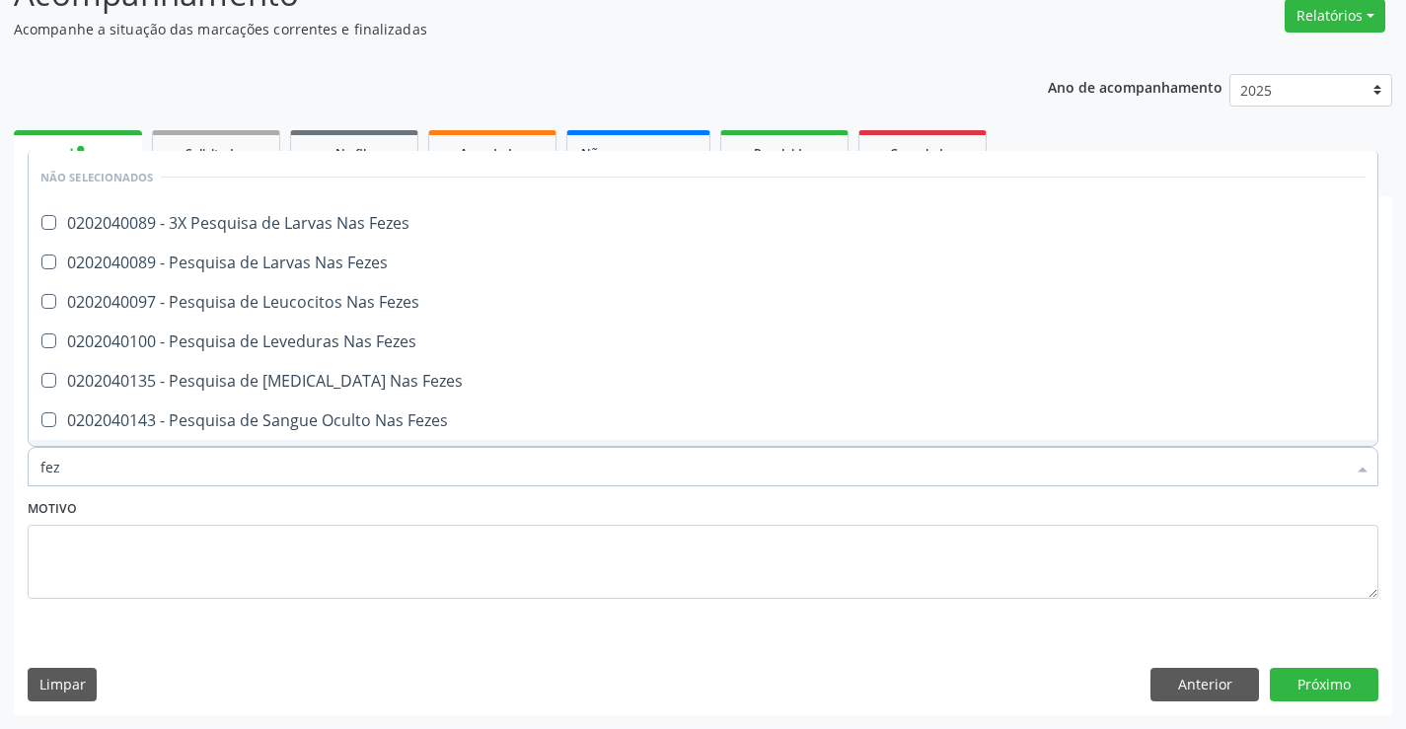
type input "feze"
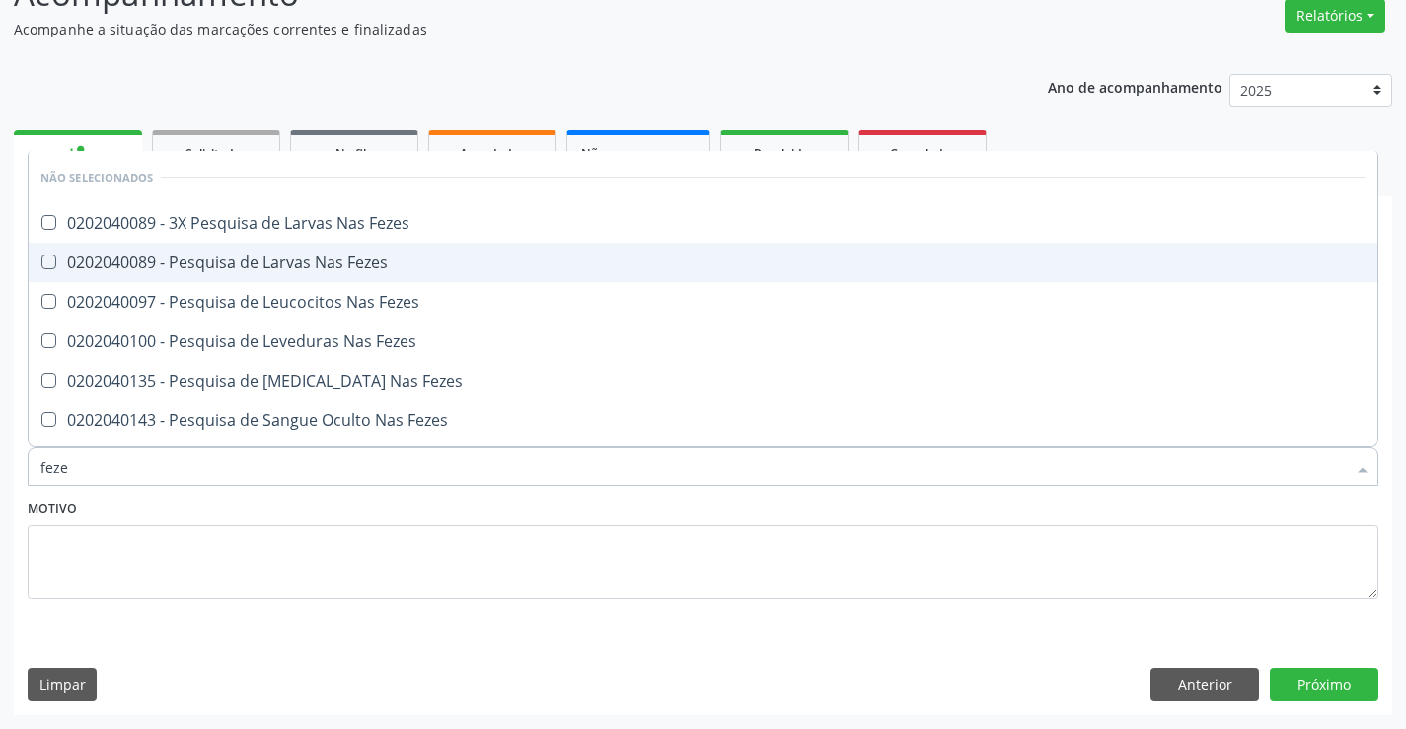
drag, startPoint x: 333, startPoint y: 252, endPoint x: 333, endPoint y: 263, distance: 10.9
click at [333, 258] on div "0202040089 - Pesquisa de Larvas Nas Fezes" at bounding box center [703, 263] width 1326 height 16
checkbox Fezes "true"
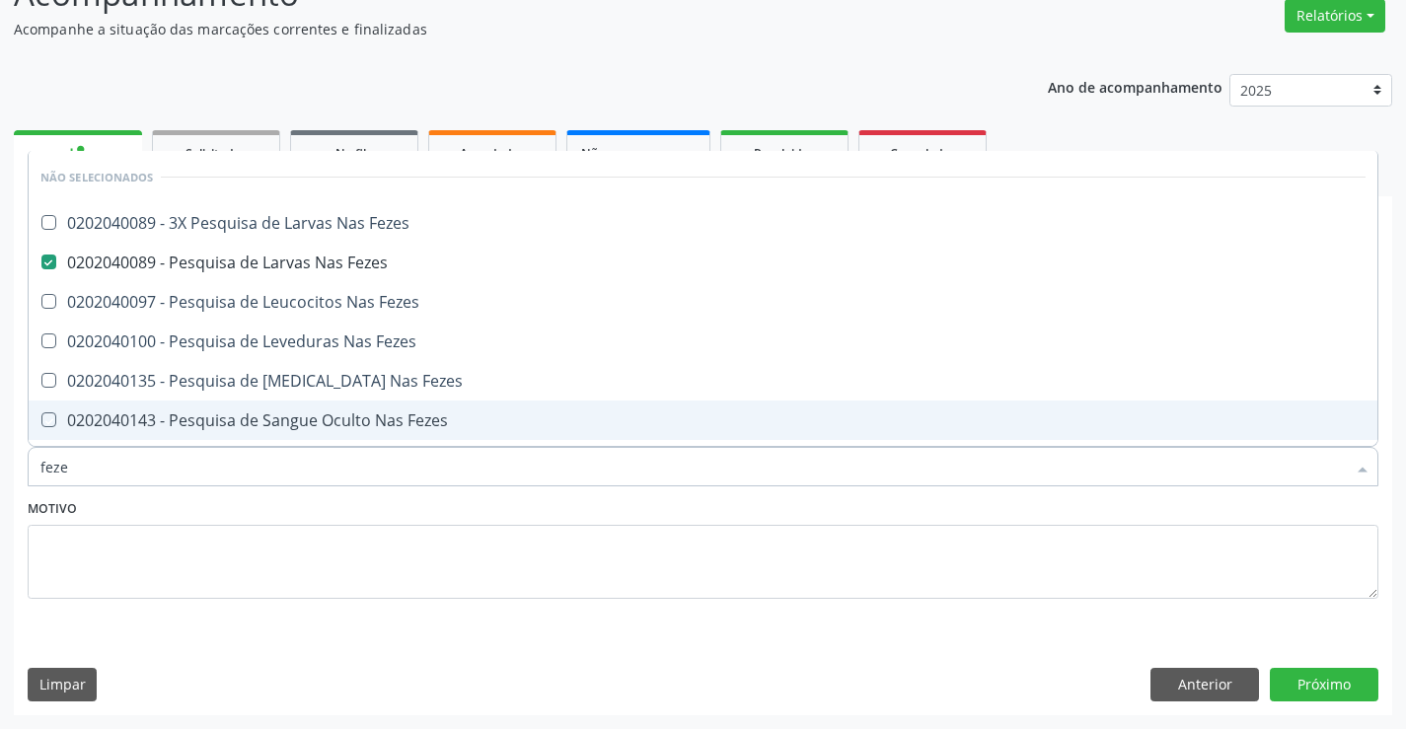
click at [354, 507] on div "Motivo" at bounding box center [703, 546] width 1351 height 105
checkbox Fezes "true"
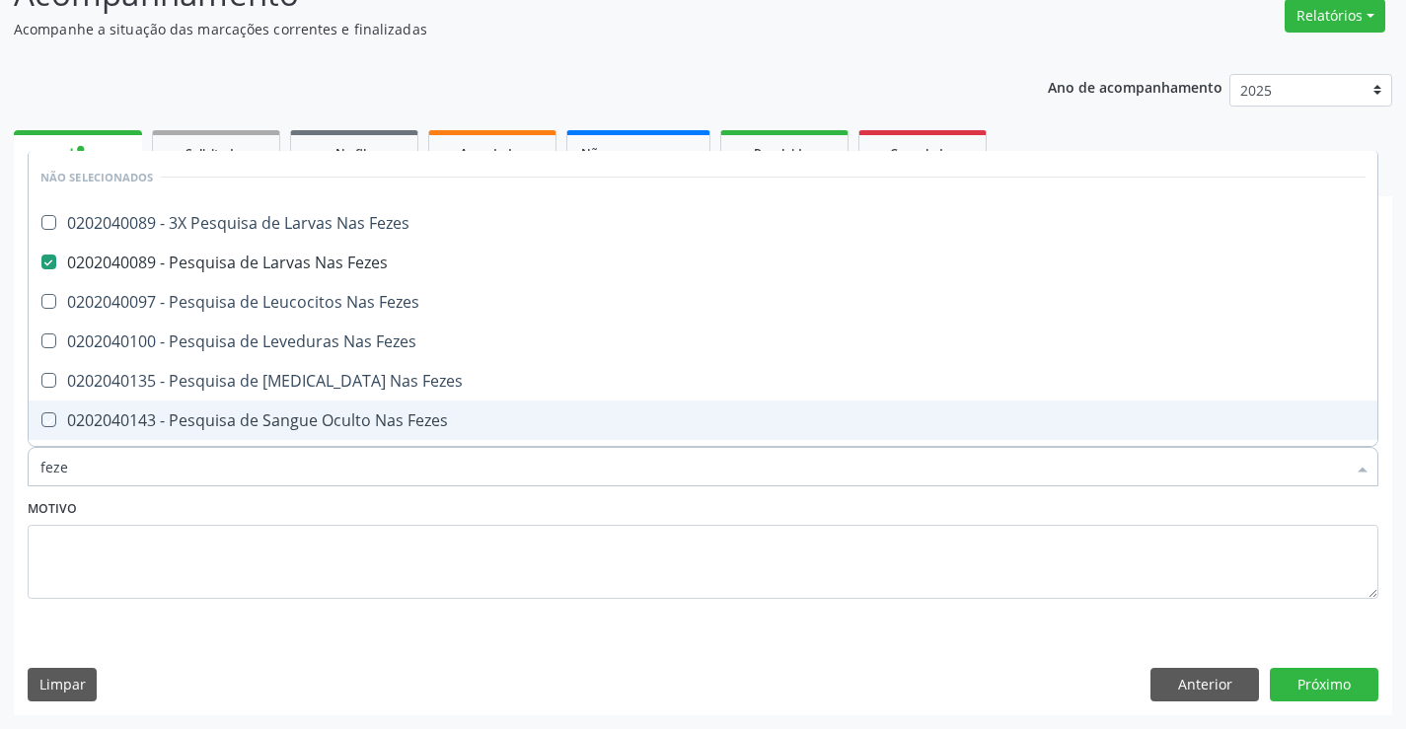
checkbox Fezes "true"
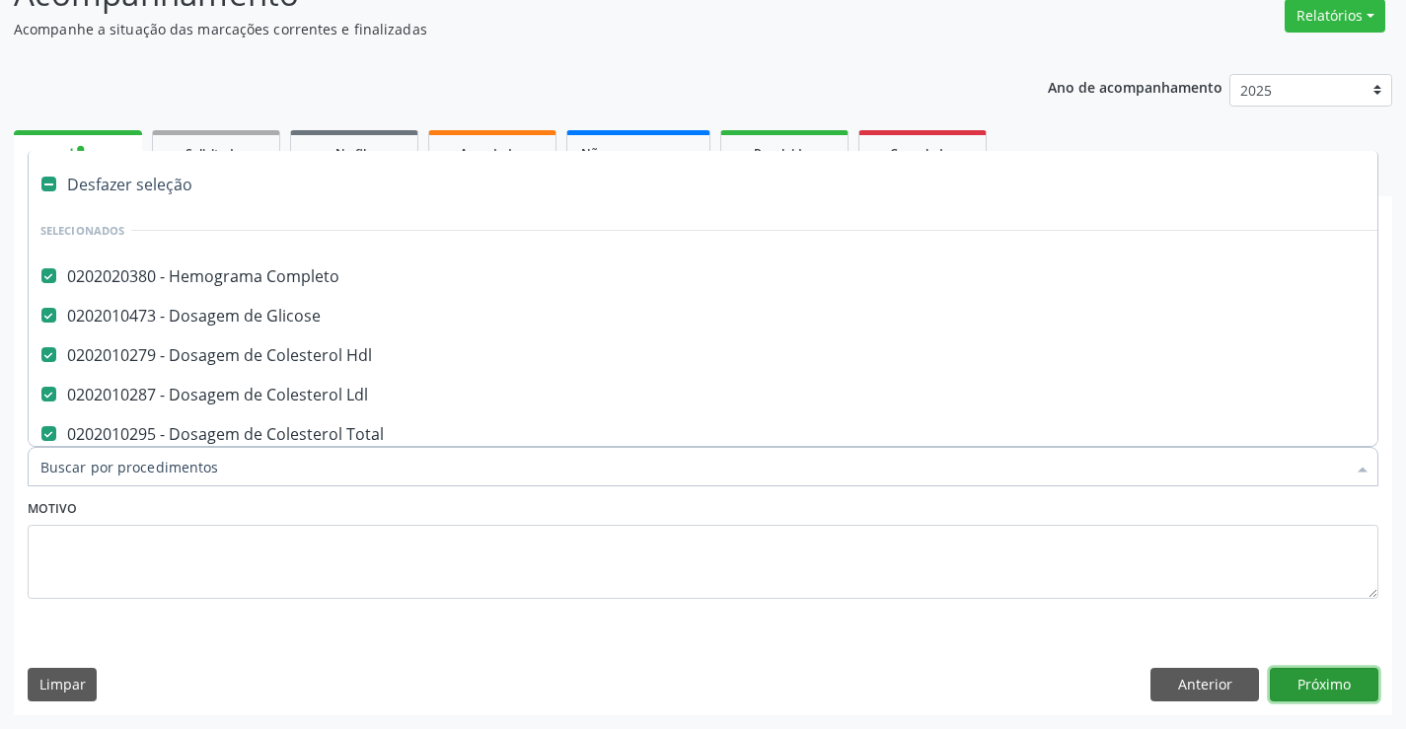
click at [1316, 681] on button "Próximo" at bounding box center [1324, 685] width 109 height 34
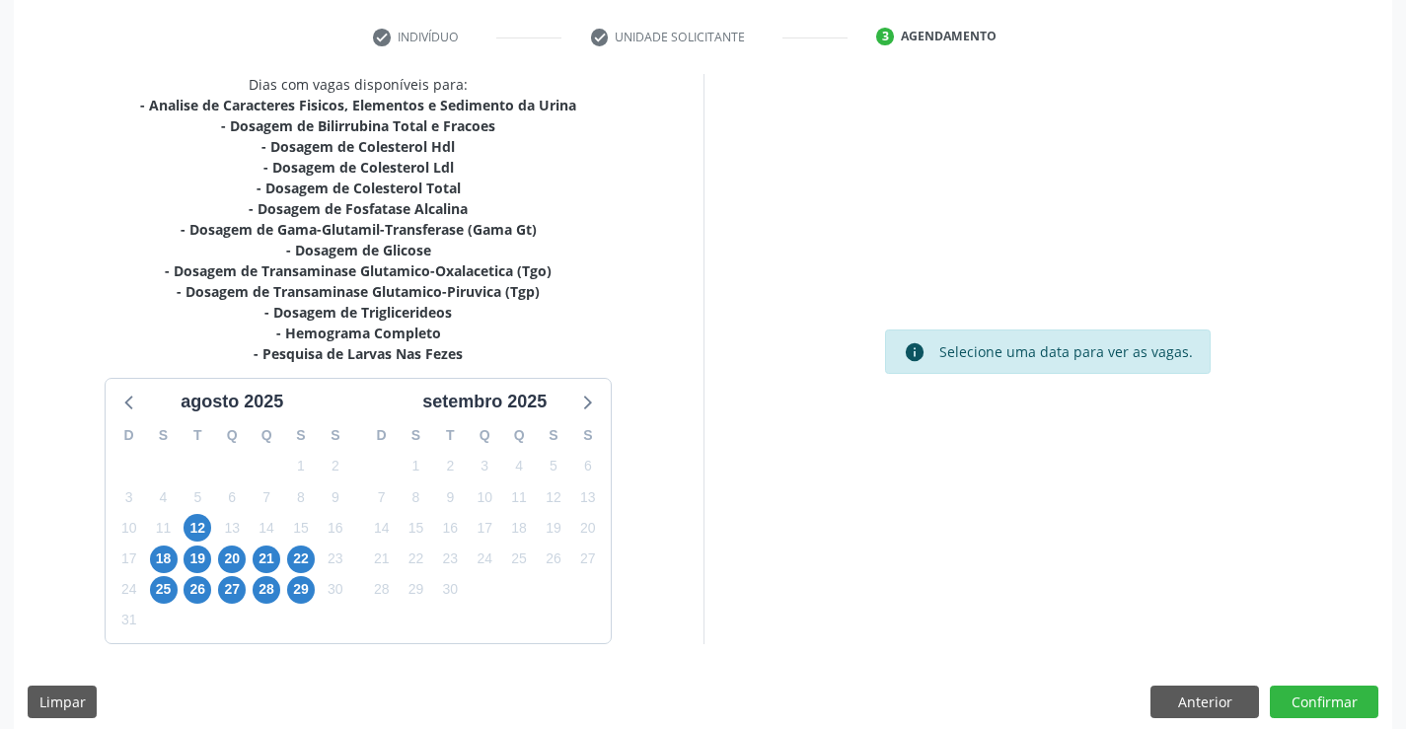
scroll to position [378, 0]
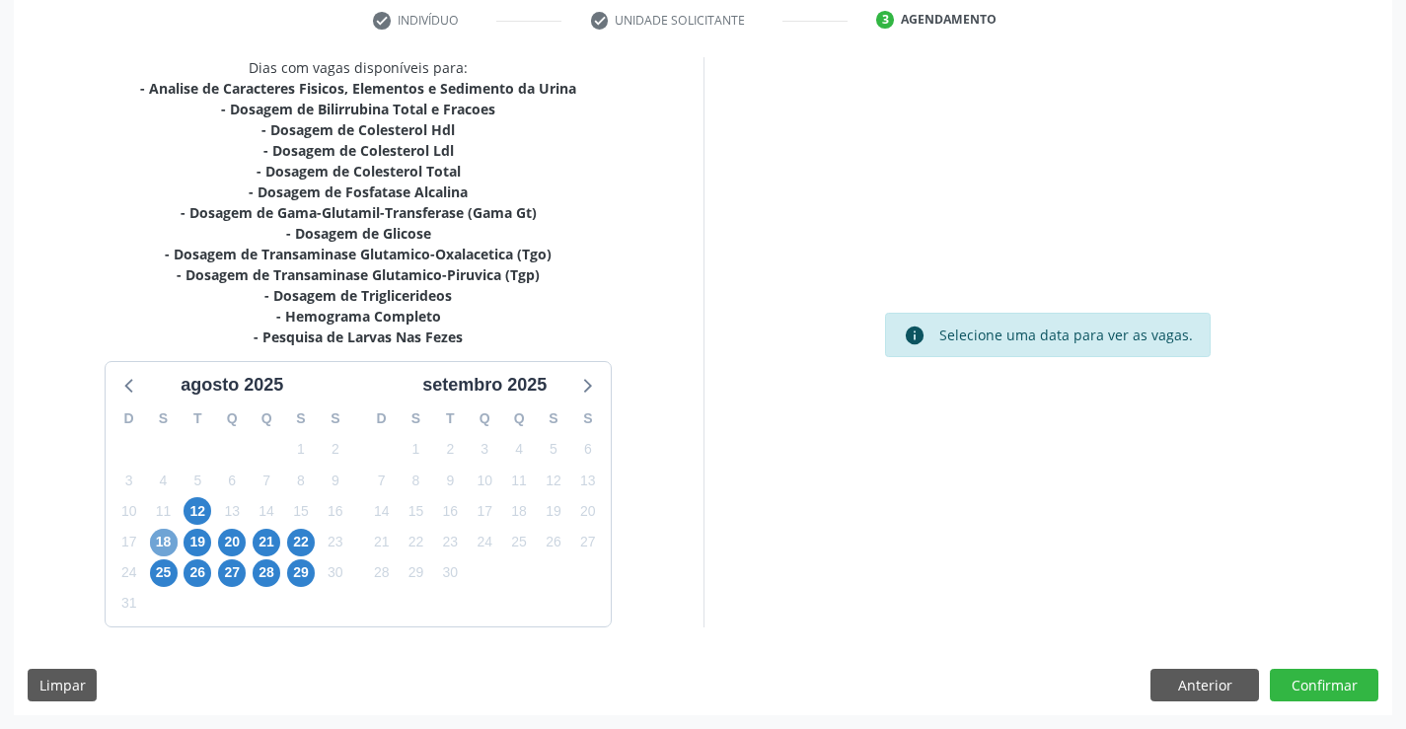
click at [168, 539] on span "18" at bounding box center [164, 543] width 28 height 28
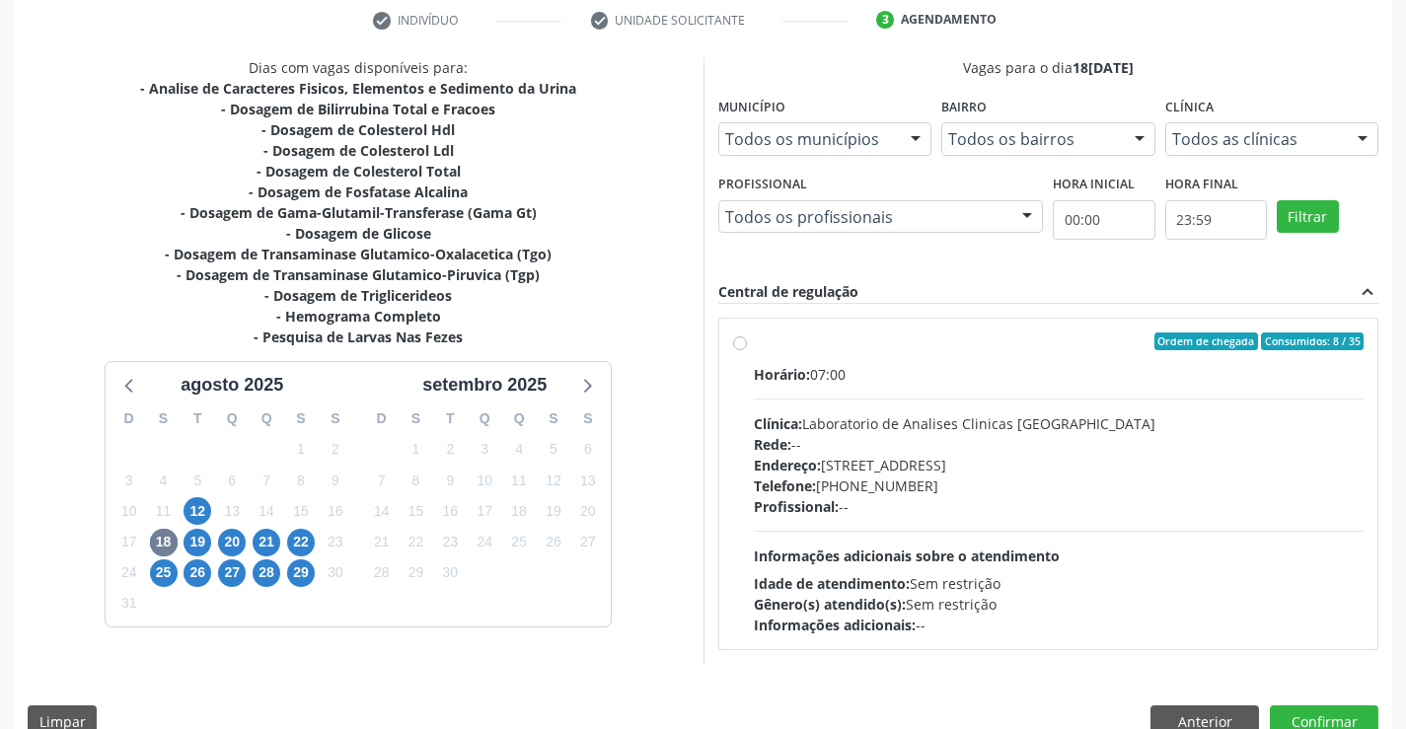
click at [754, 343] on label "Ordem de chegada Consumidos: 8 / 35 Horário: 07:00 Clínica: Laboratorio de Anal…" at bounding box center [1059, 484] width 611 height 303
click at [738, 343] on input "Ordem de chegada Consumidos: 8 / 35 Horário: 07:00 Clínica: Laboratorio de Anal…" at bounding box center [740, 342] width 14 height 18
radio input "true"
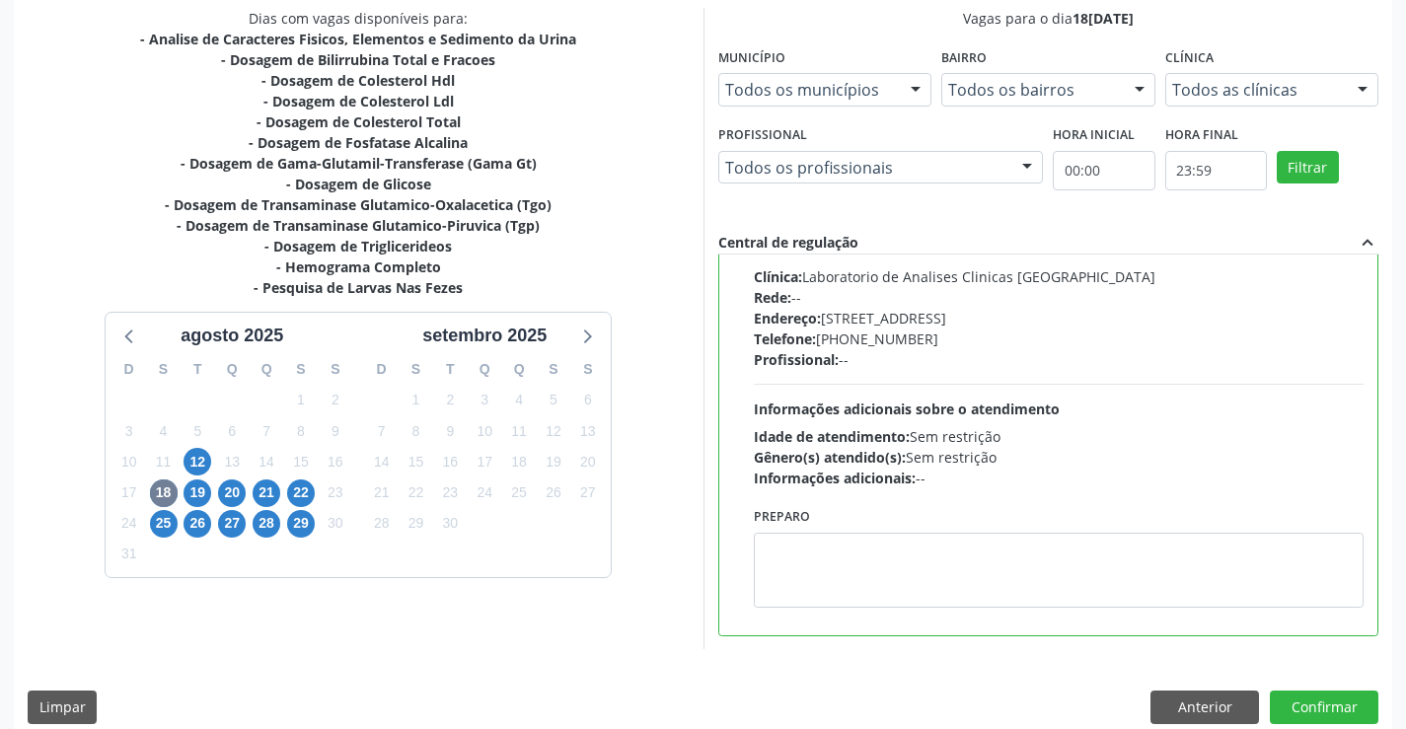
scroll to position [450, 0]
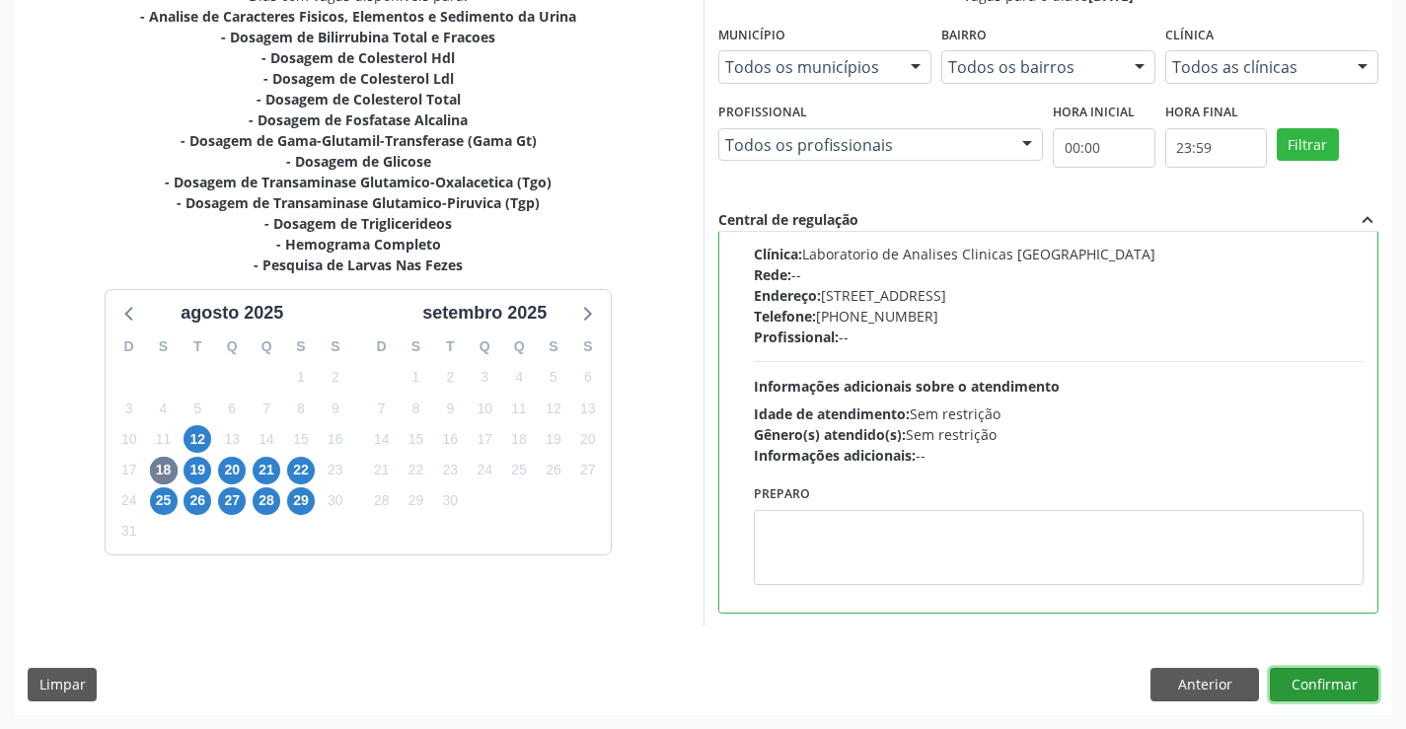
click at [1334, 682] on button "Confirmar" at bounding box center [1324, 685] width 109 height 34
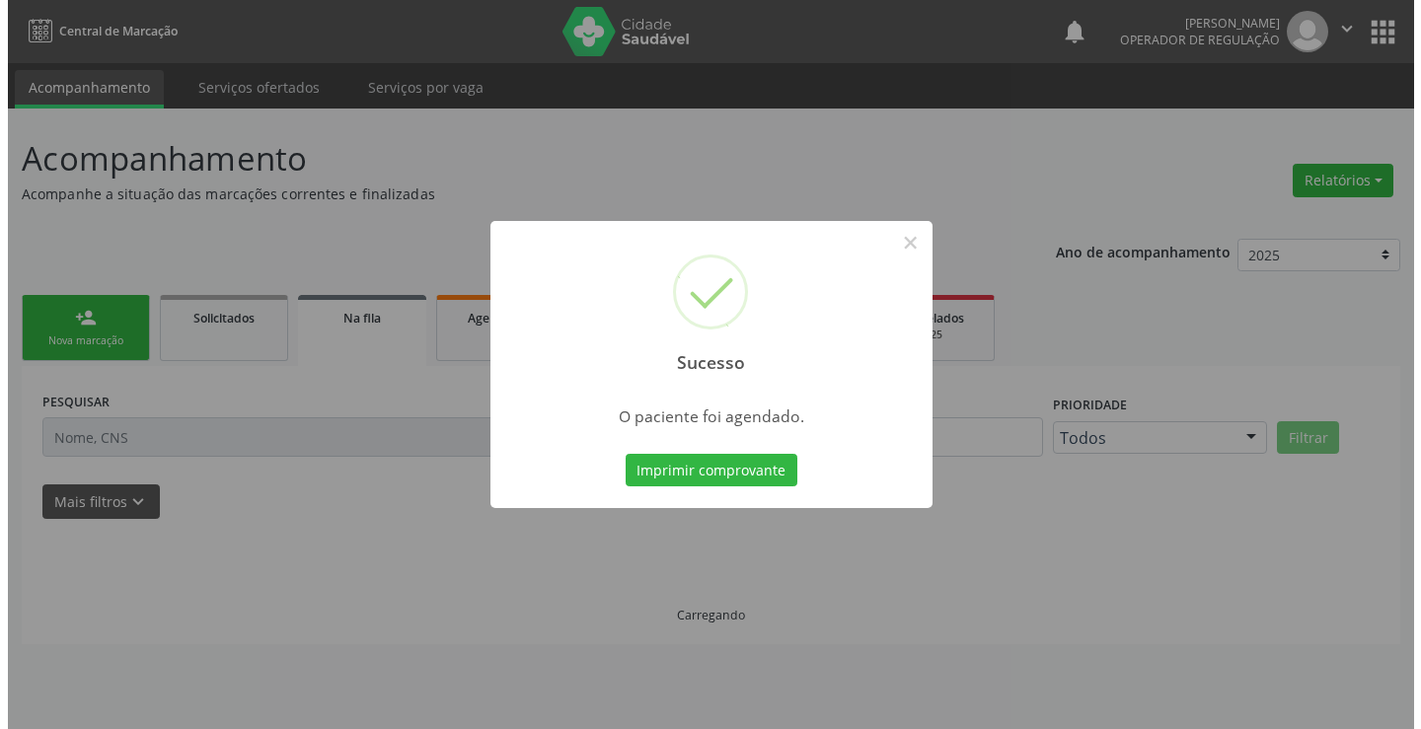
scroll to position [0, 0]
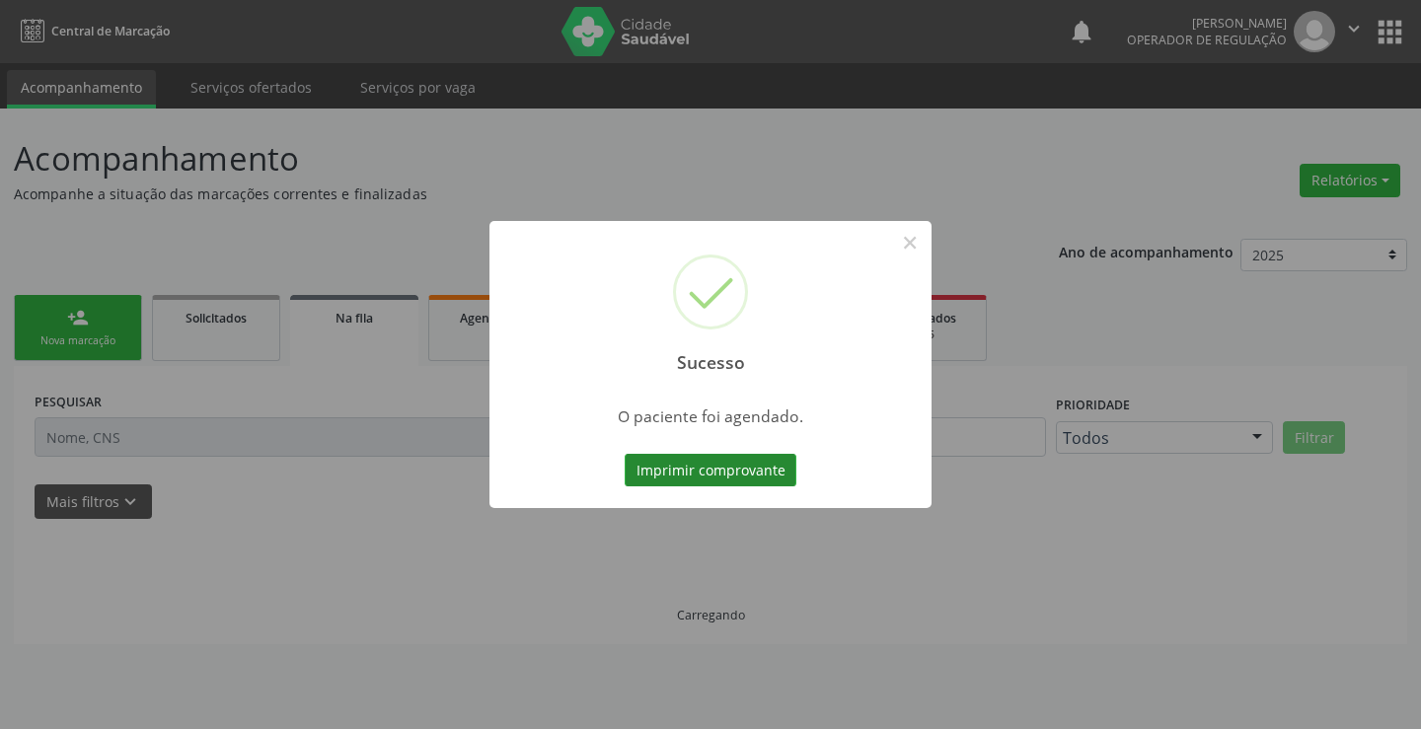
click at [764, 465] on button "Imprimir comprovante" at bounding box center [711, 471] width 172 height 34
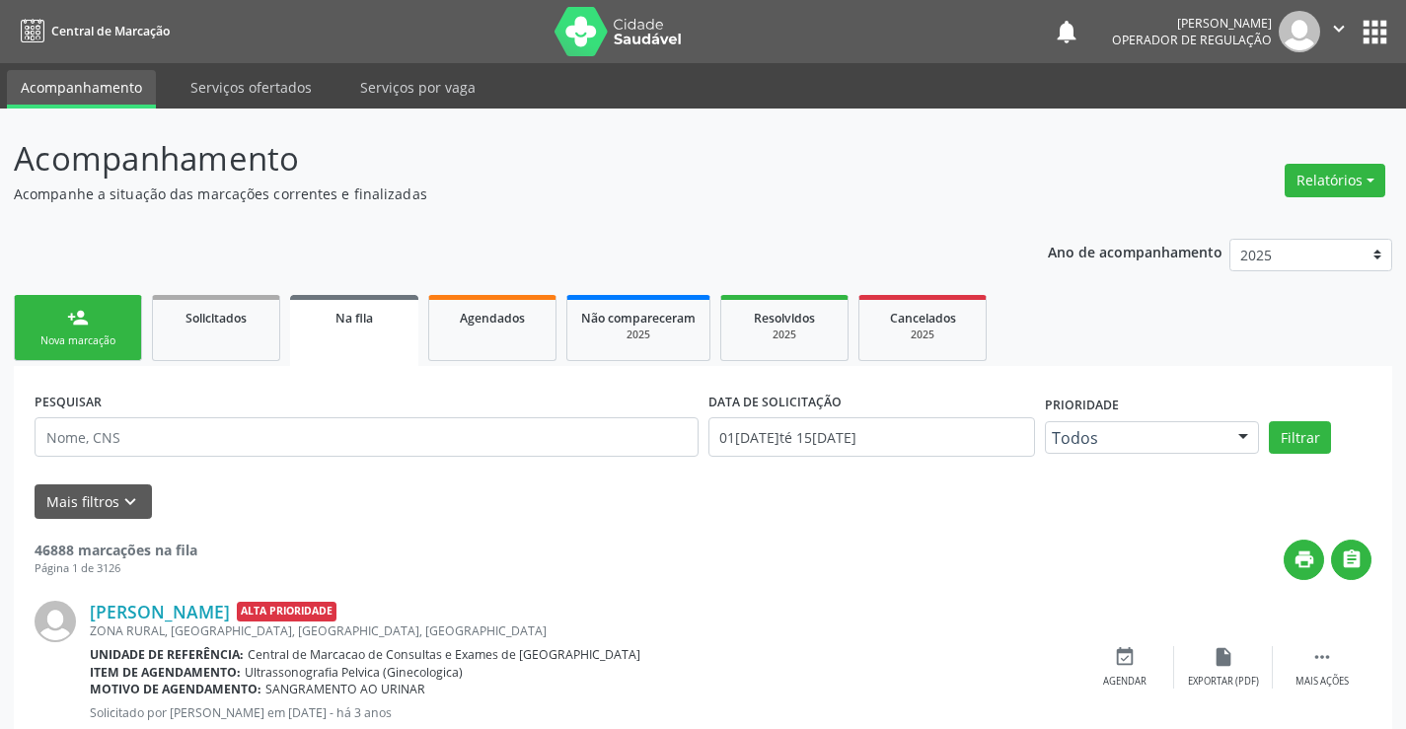
click at [117, 333] on link "person_add Nova marcação" at bounding box center [78, 328] width 128 height 66
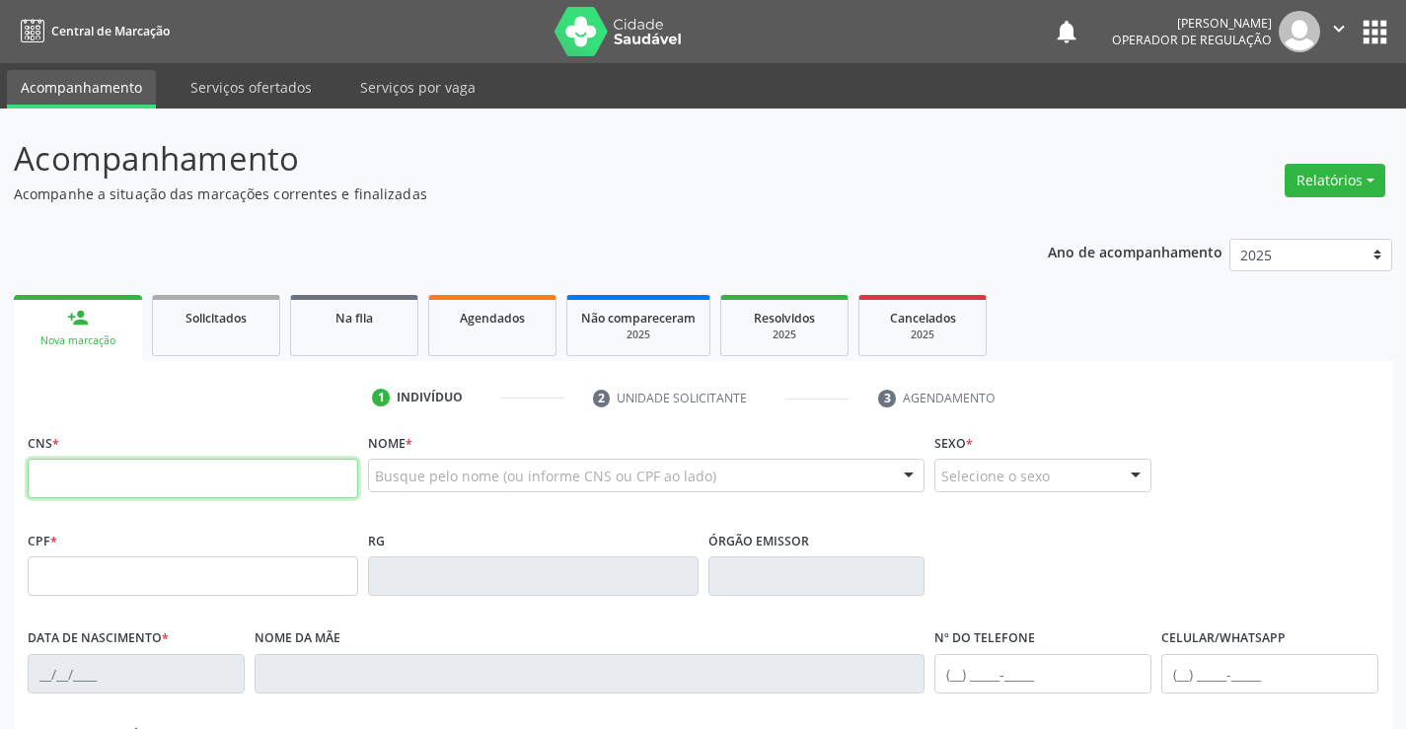
click at [117, 481] on input "text" at bounding box center [193, 478] width 331 height 39
type input "700 3039 9135 4030"
type input "994.482.115-20"
type input "0334578167"
type input "2[DATE]"
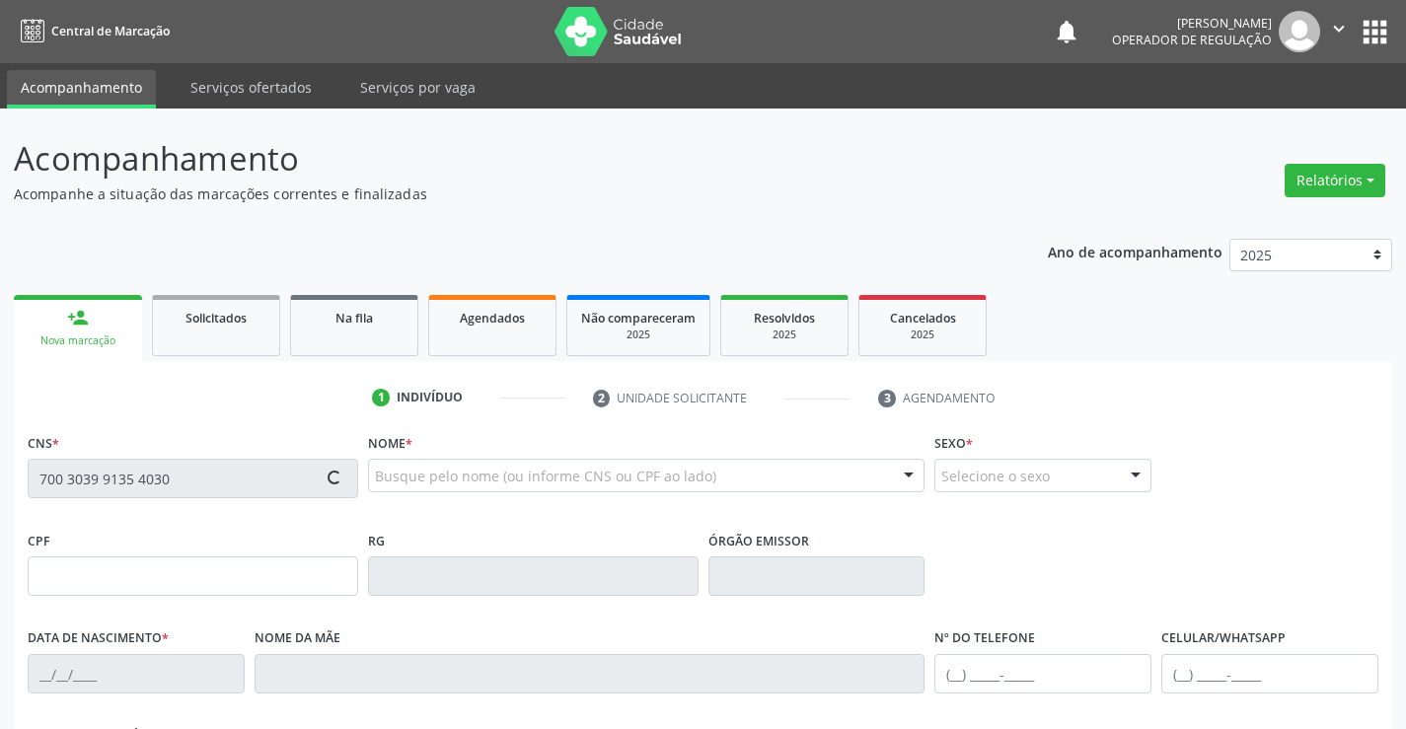
type input "Petronilia Januaria dos Santos"
type input "994.482.115-20"
type input "S/N"
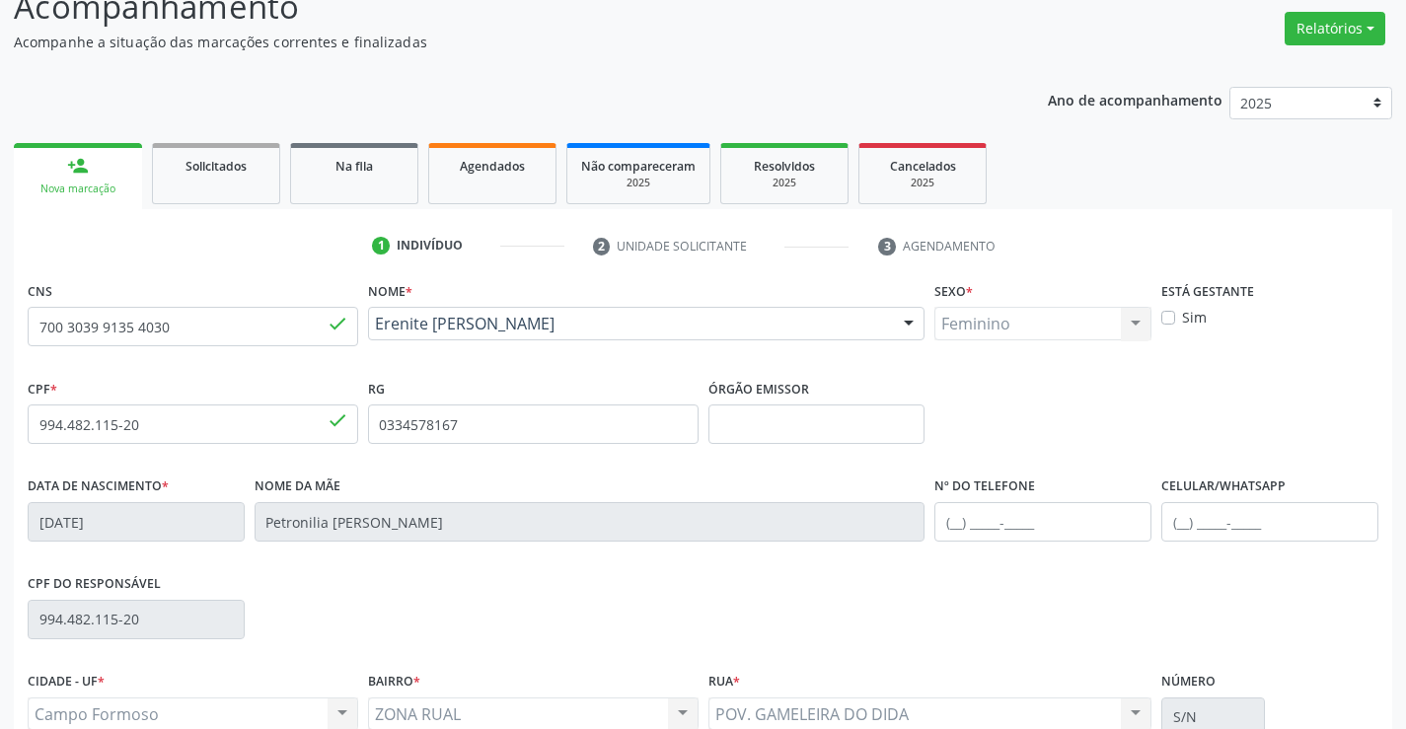
scroll to position [197, 0]
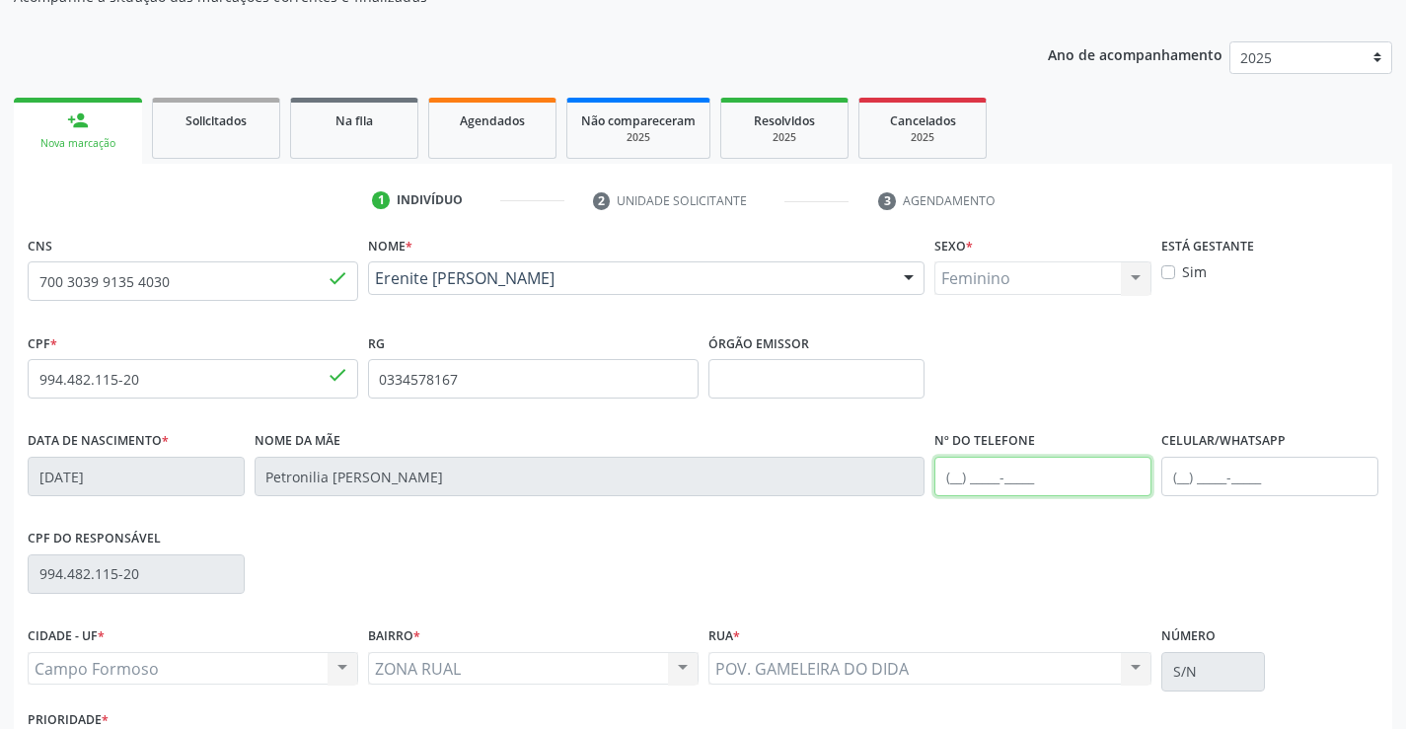
click at [956, 484] on input "text" at bounding box center [1043, 476] width 217 height 39
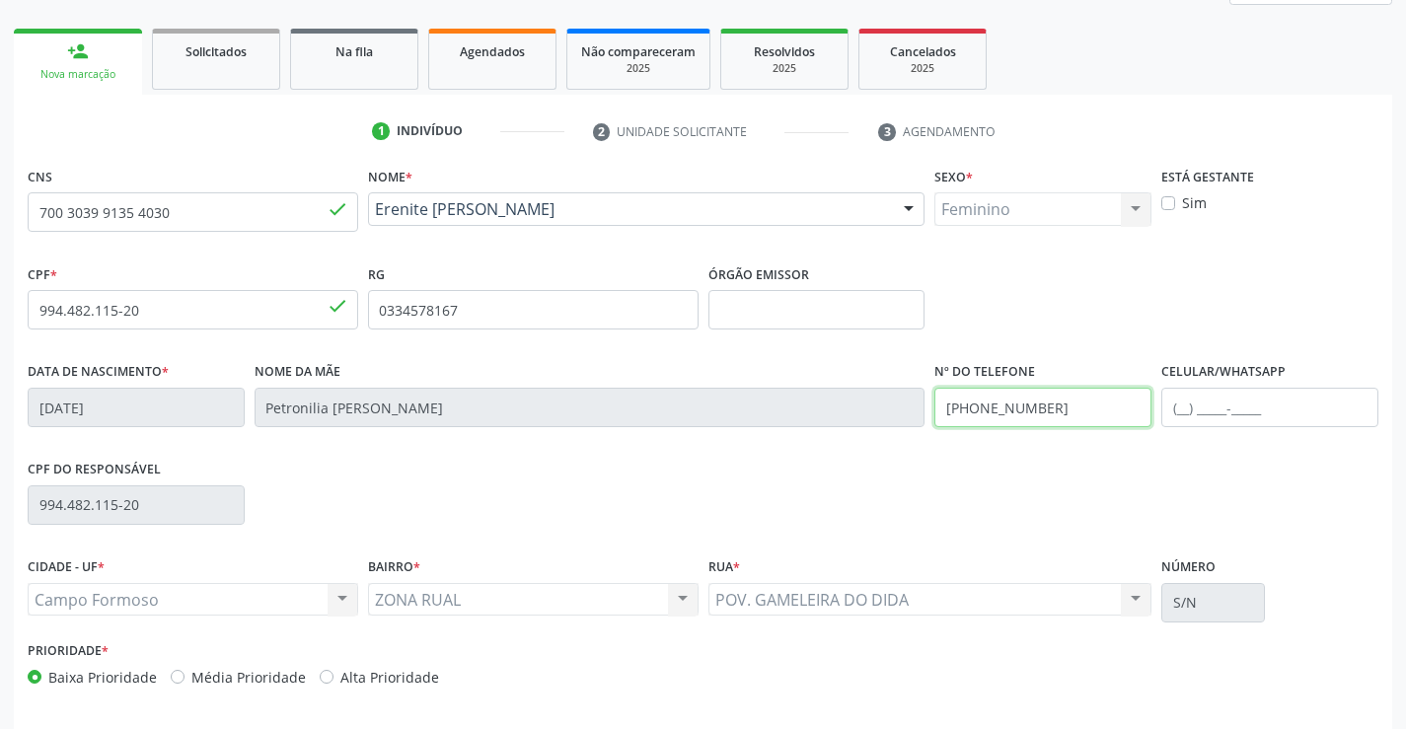
scroll to position [341, 0]
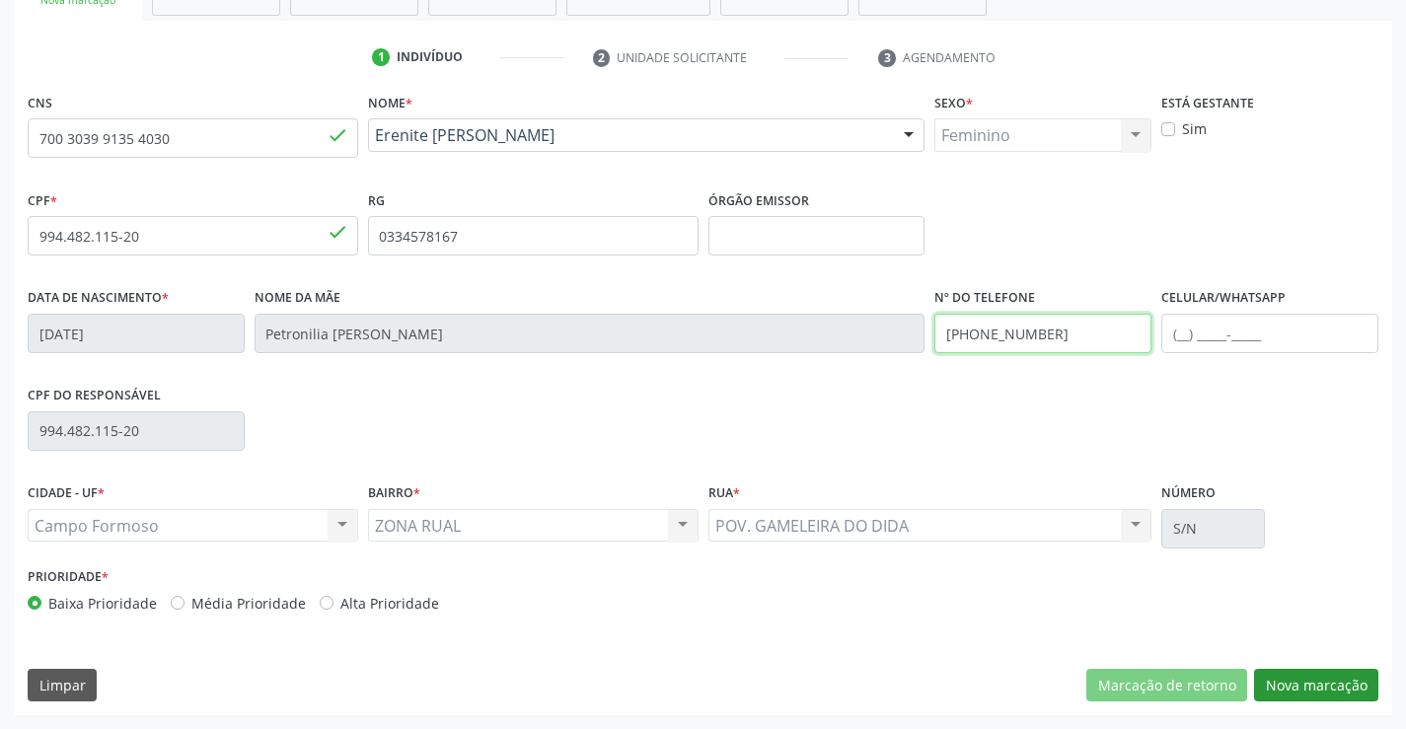
type input "(74) 98151-6094"
drag, startPoint x: 1292, startPoint y: 692, endPoint x: 1276, endPoint y: 688, distance: 16.3
click at [1289, 692] on button "Nova marcação" at bounding box center [1316, 686] width 124 height 34
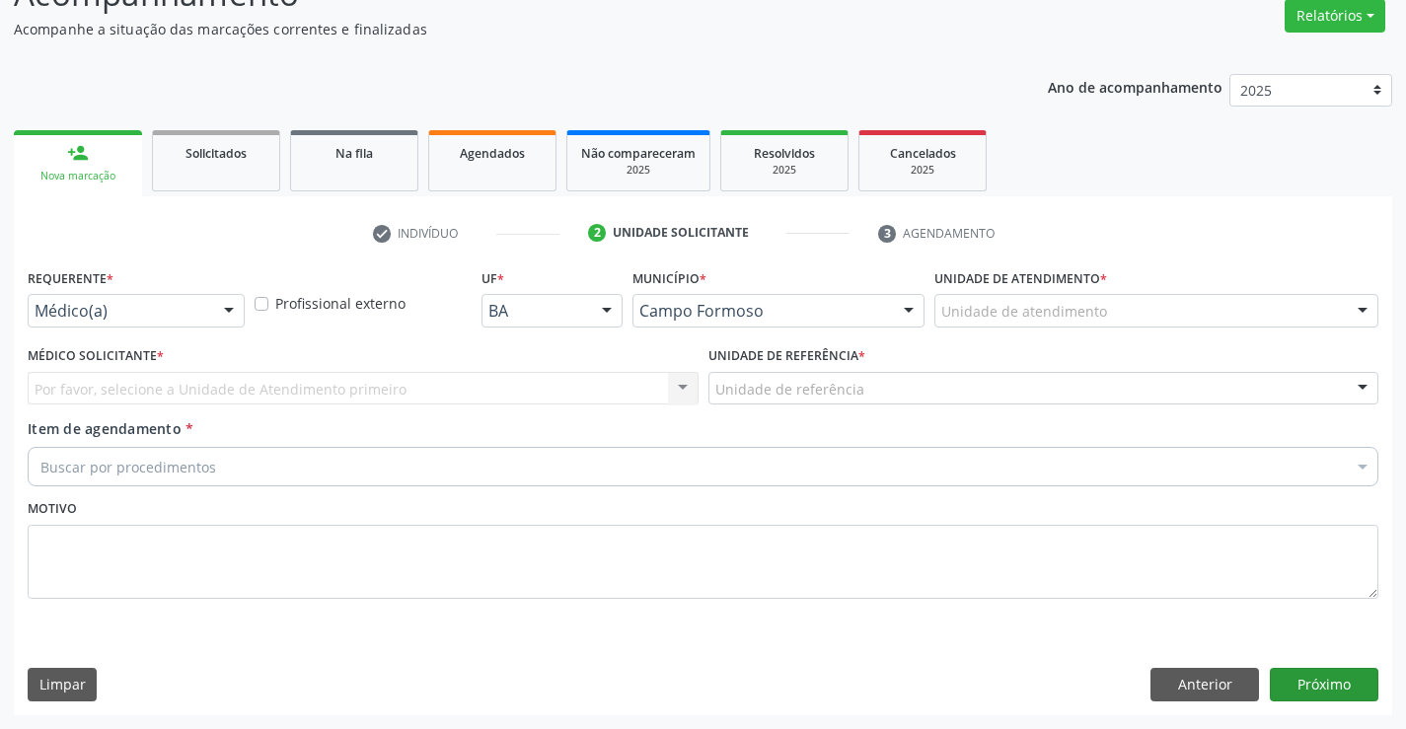
scroll to position [165, 0]
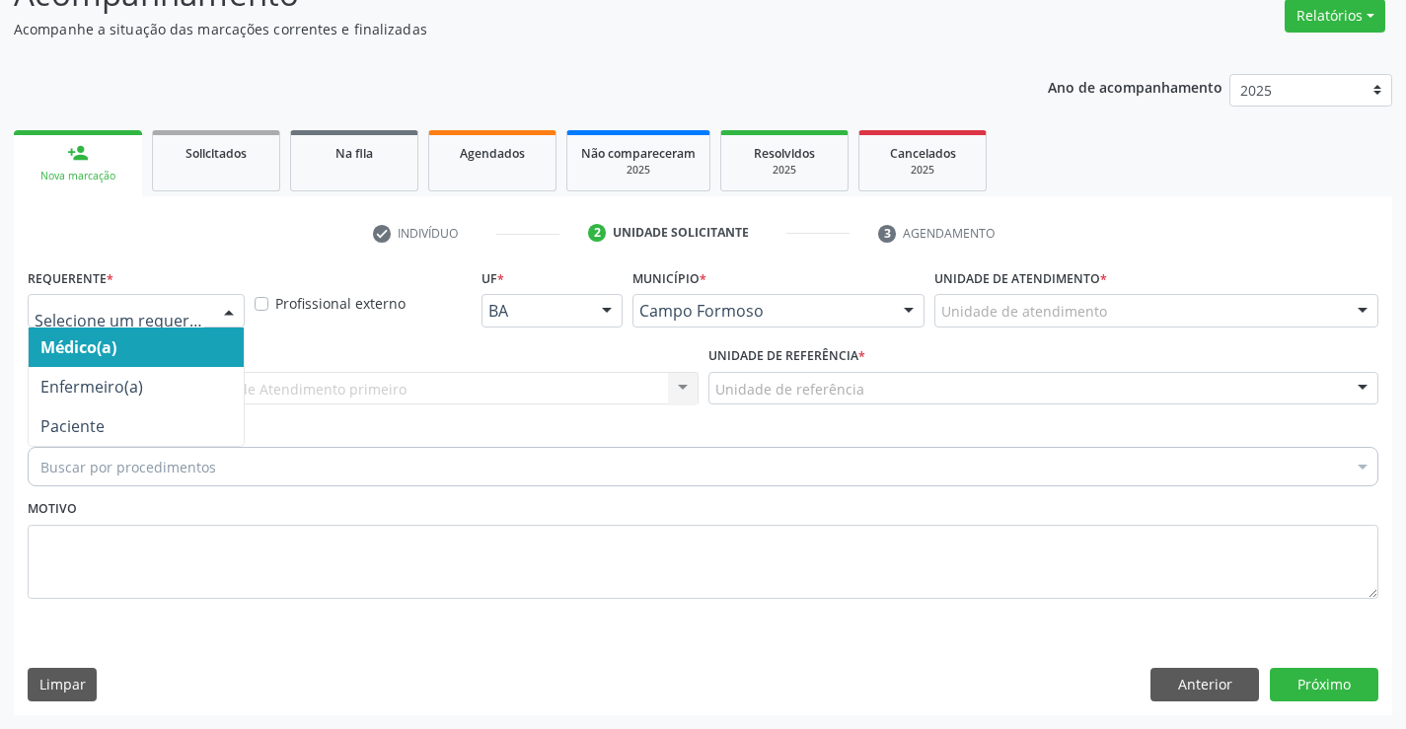
click at [225, 306] on div at bounding box center [229, 312] width 30 height 34
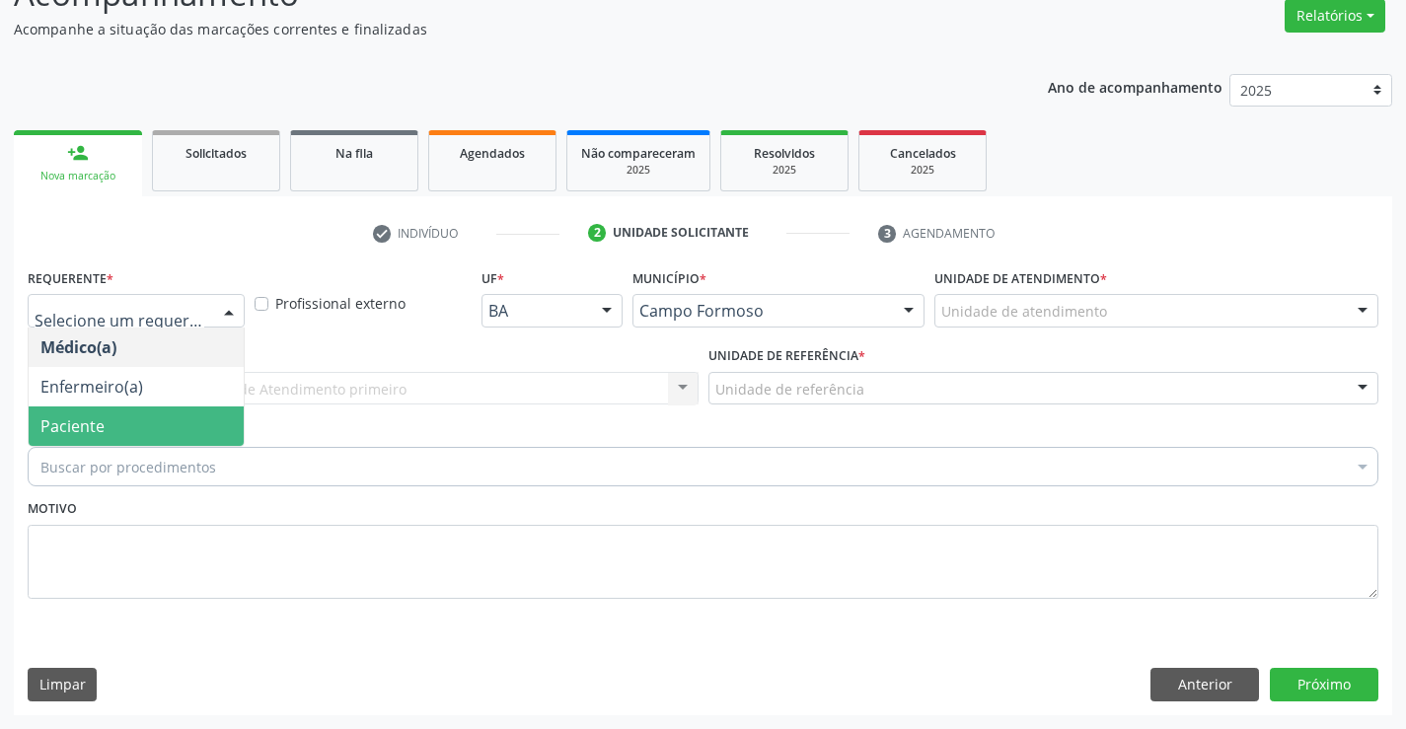
click at [224, 429] on span "Paciente" at bounding box center [136, 426] width 215 height 39
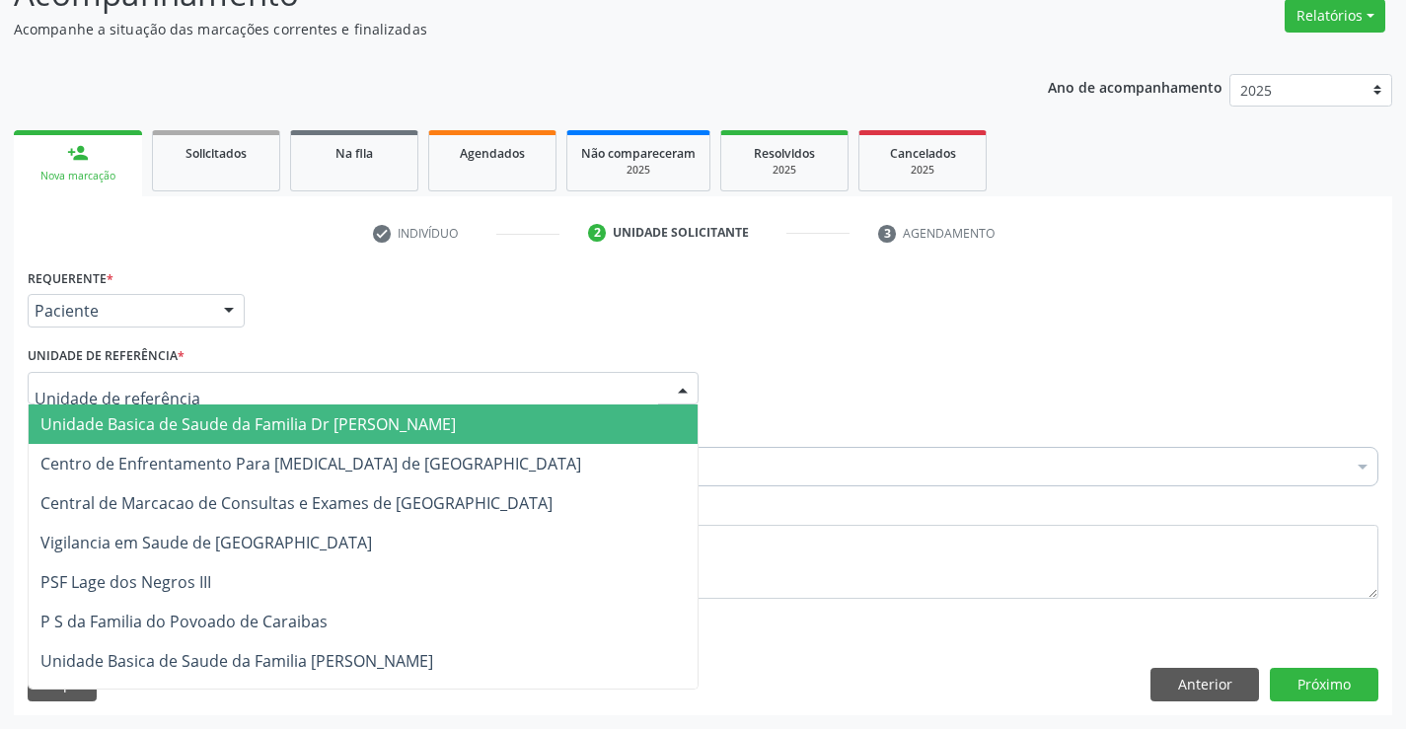
click at [217, 389] on div at bounding box center [363, 389] width 671 height 34
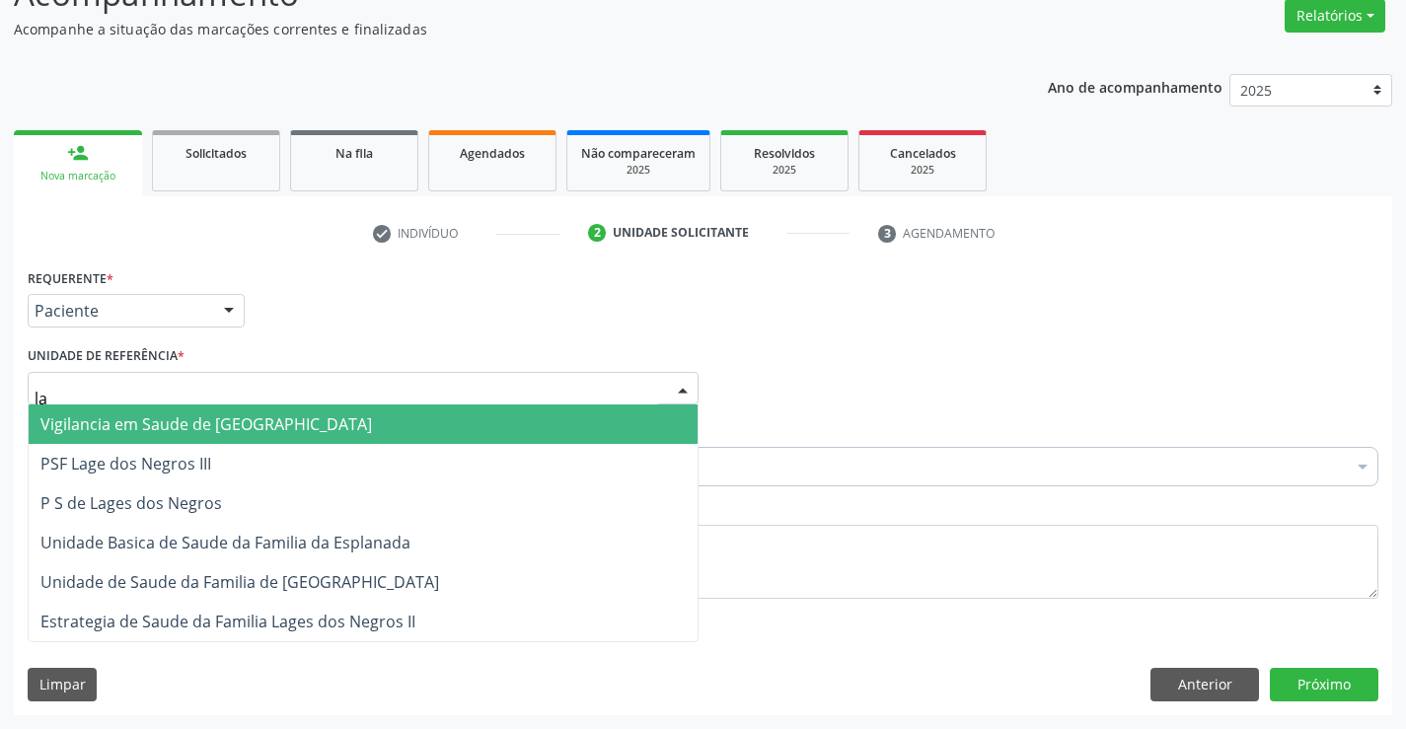
type input "lag"
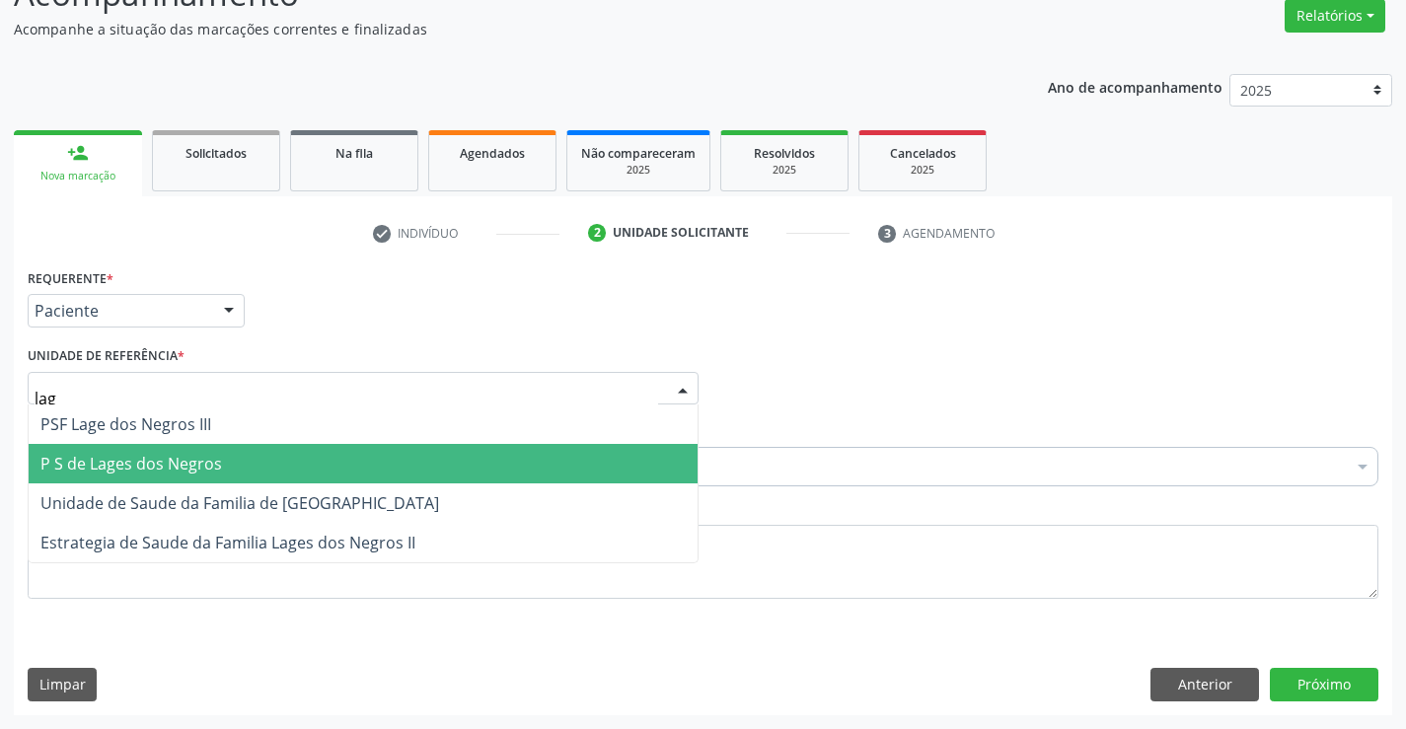
click at [252, 456] on span "P S de Lages dos Negros" at bounding box center [363, 463] width 669 height 39
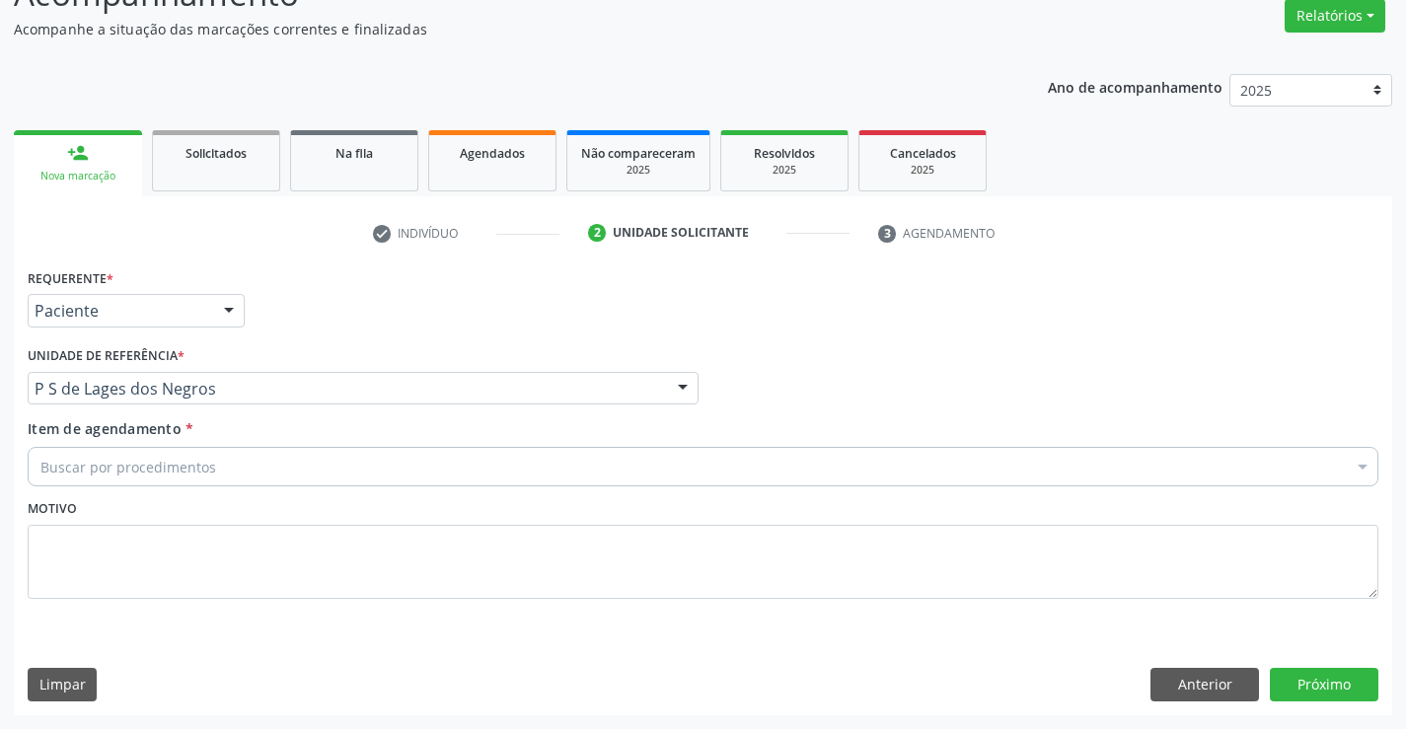
click at [257, 472] on div "Buscar por procedimentos" at bounding box center [703, 466] width 1351 height 39
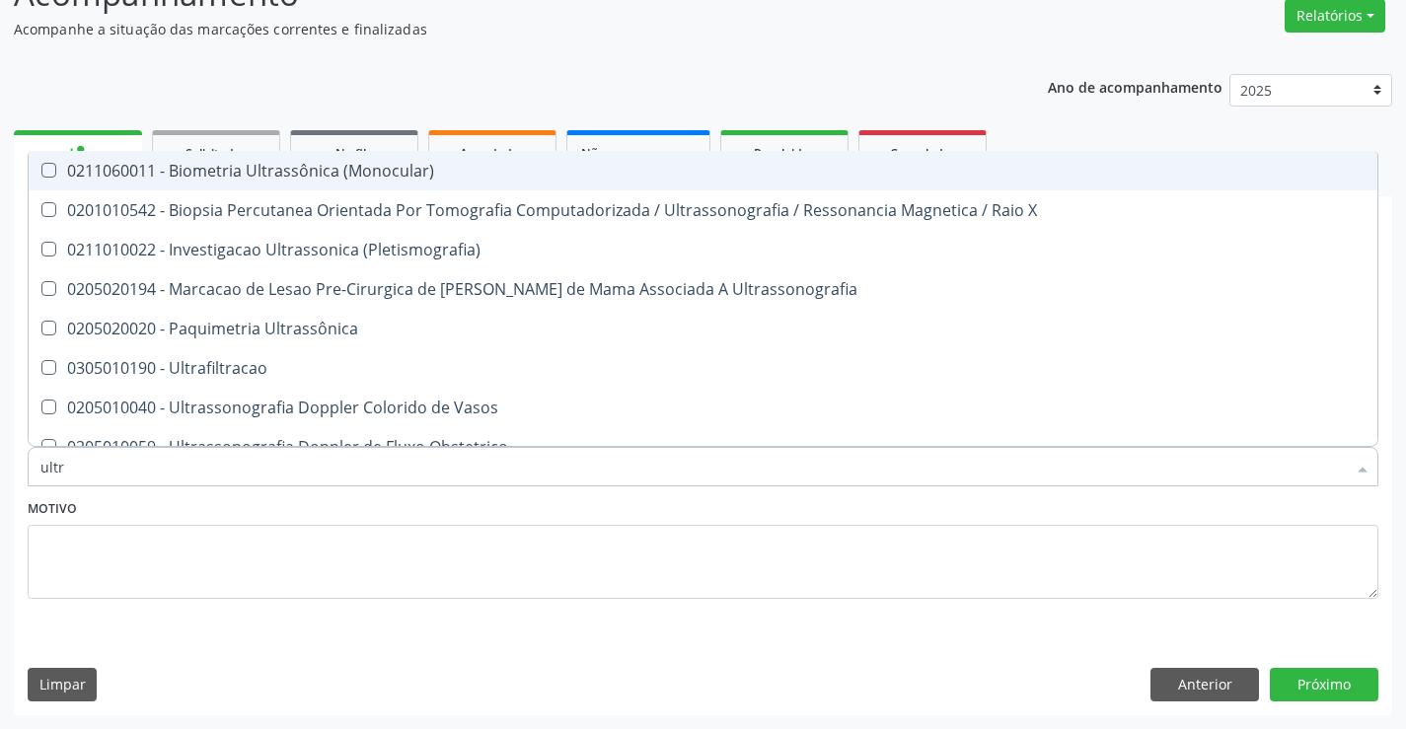
type input "ultra"
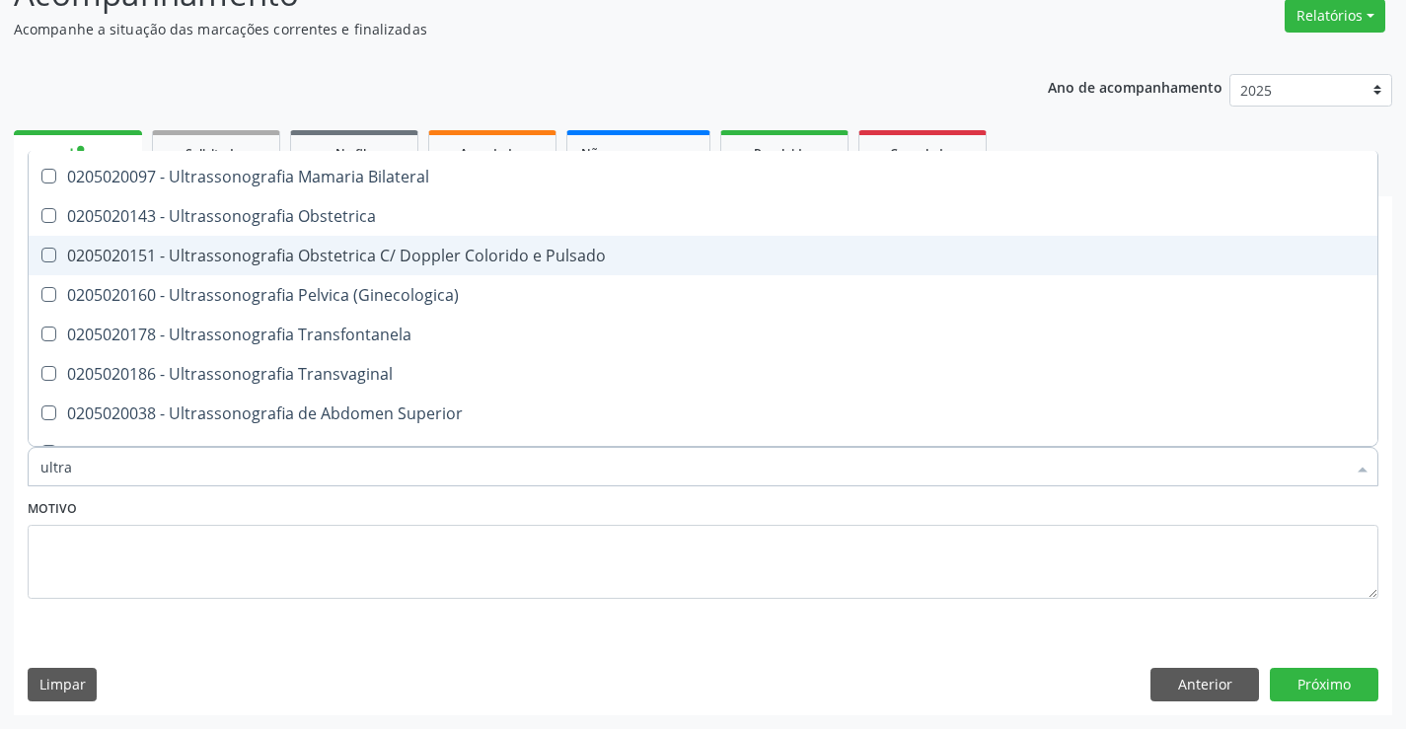
scroll to position [395, 0]
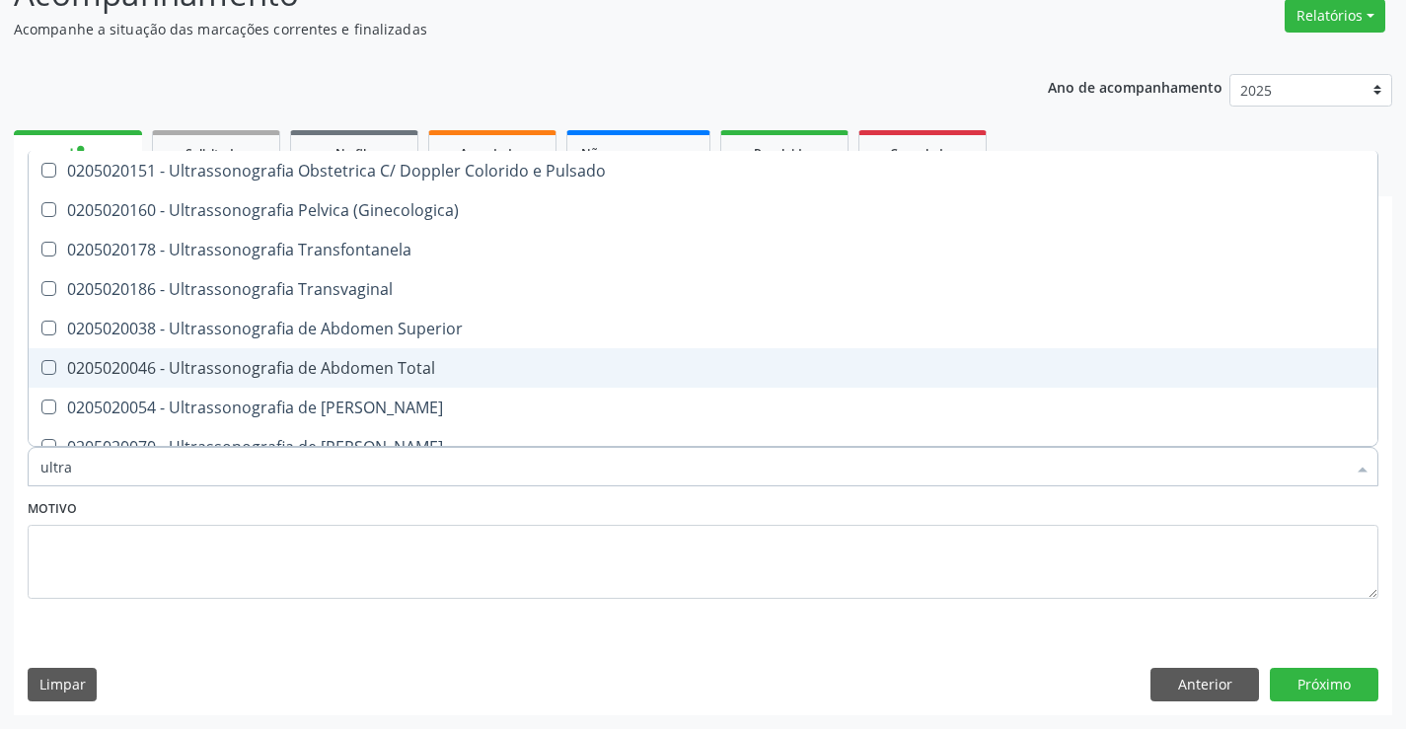
click at [333, 361] on div "0205020046 - Ultrassonografia de Abdomen Total" at bounding box center [703, 368] width 1326 height 16
checkbox Total "true"
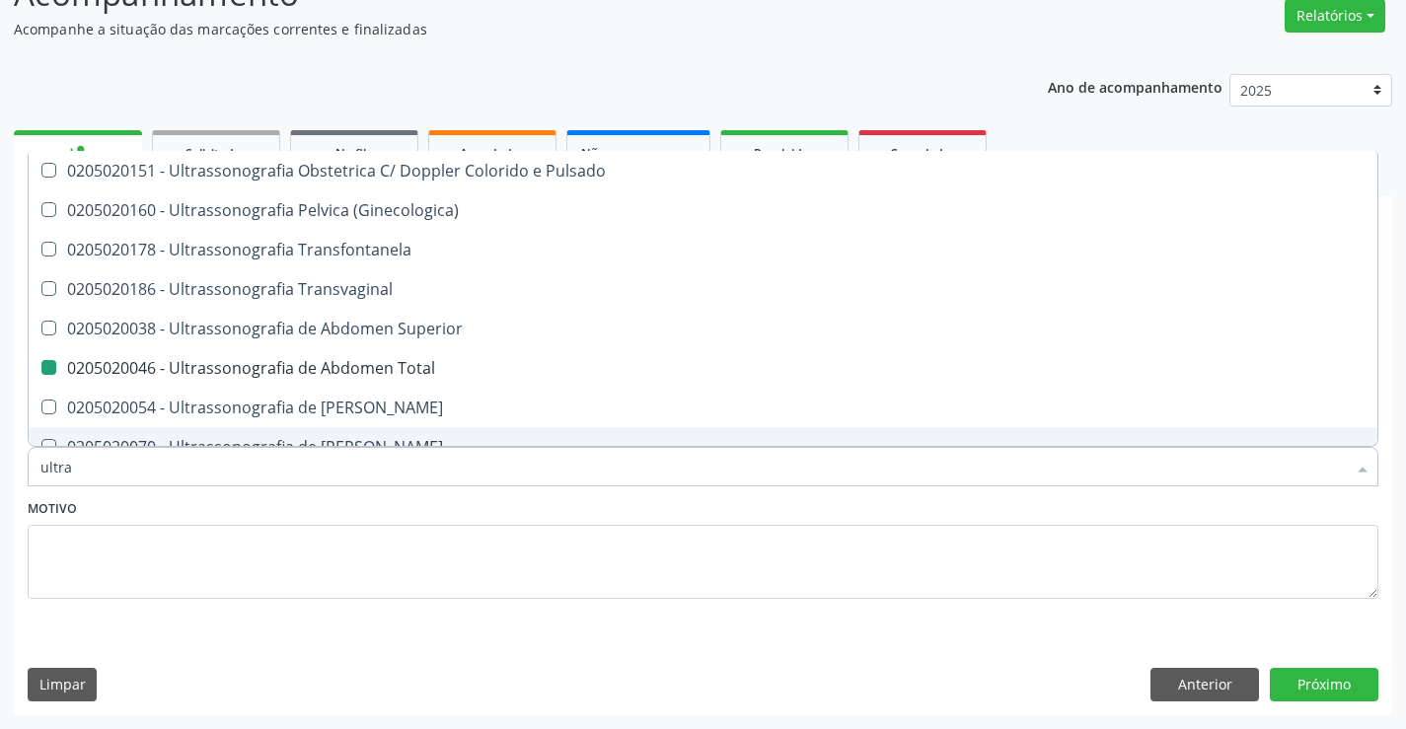
click at [383, 501] on div "Motivo" at bounding box center [703, 546] width 1351 height 105
checkbox X "true"
checkbox Total "false"
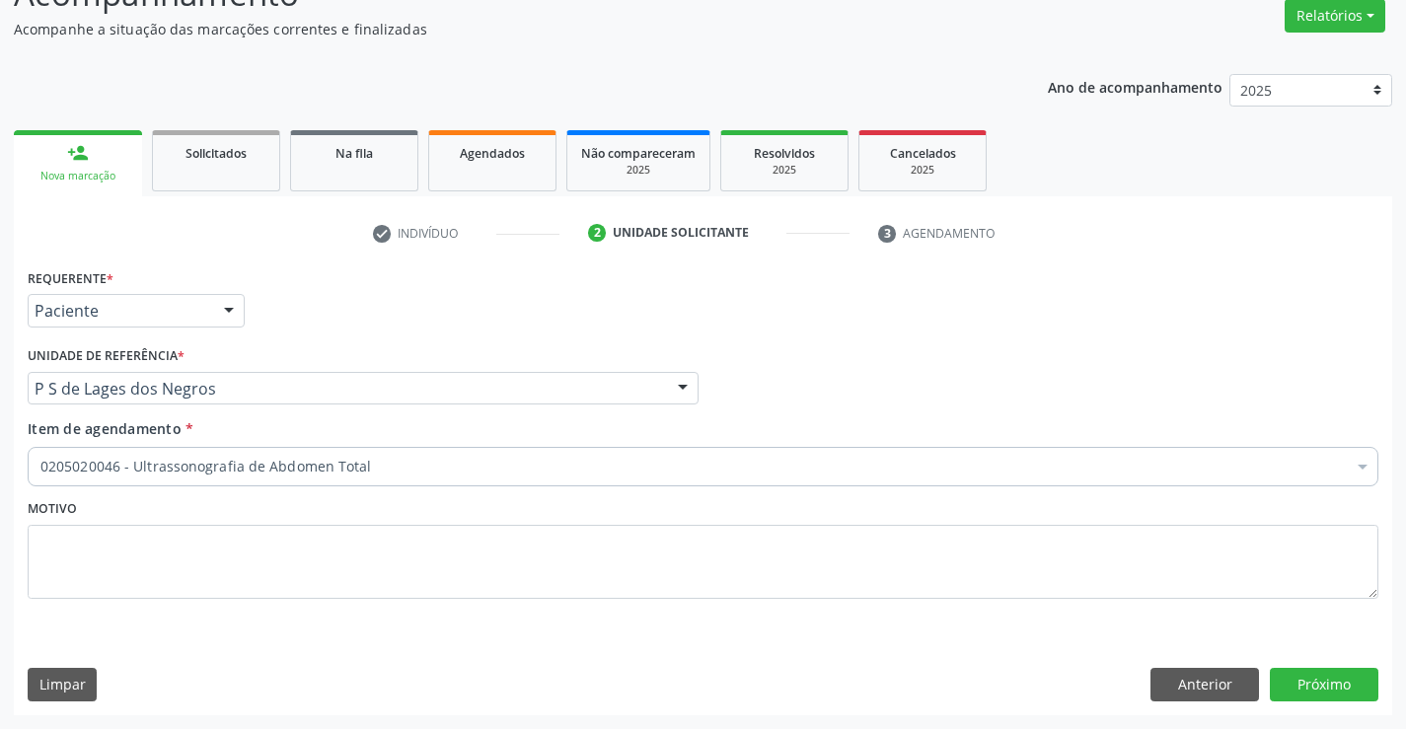
scroll to position [0, 0]
click at [1315, 680] on div "Requerente * Paciente Médico(a) Enfermeiro(a) Paciente Nenhum resultado encontr…" at bounding box center [703, 489] width 1379 height 451
click at [1313, 680] on button "Próximo" at bounding box center [1324, 685] width 109 height 34
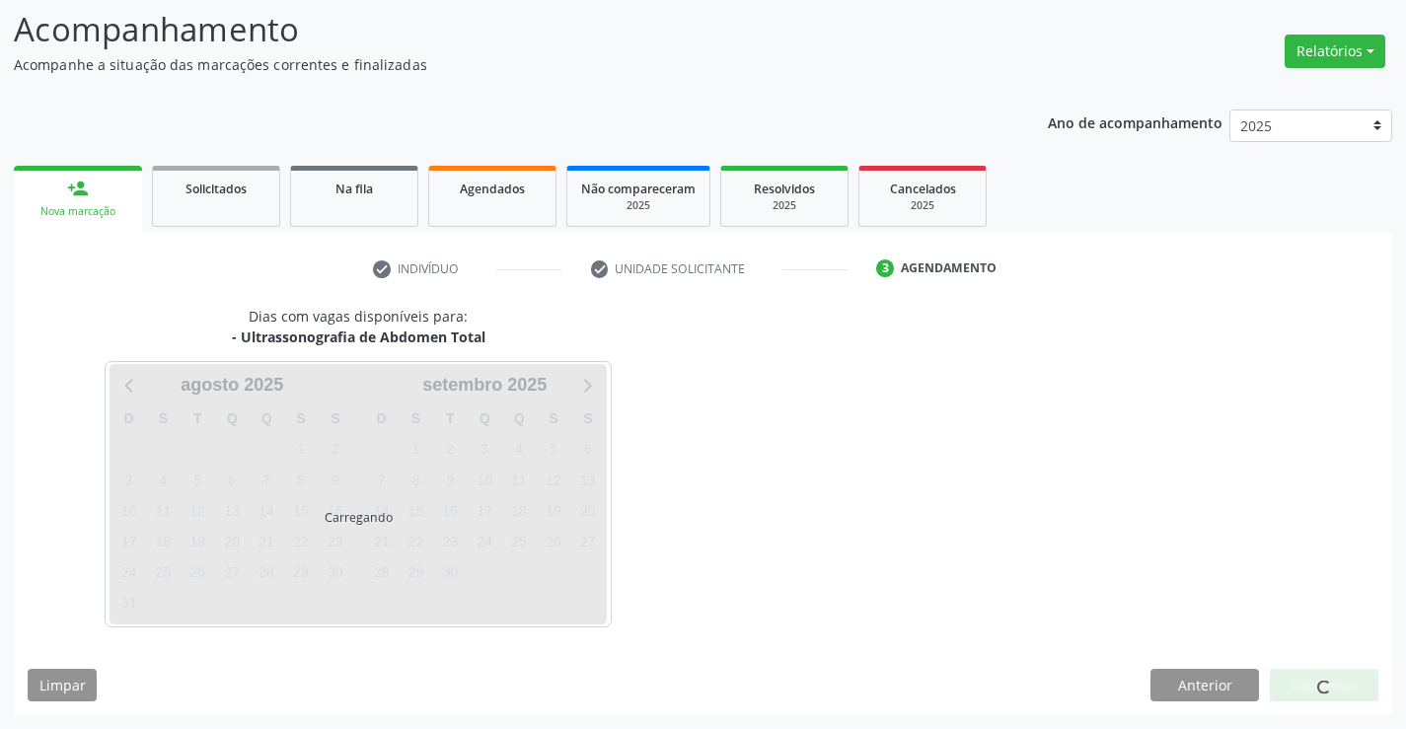
scroll to position [129, 0]
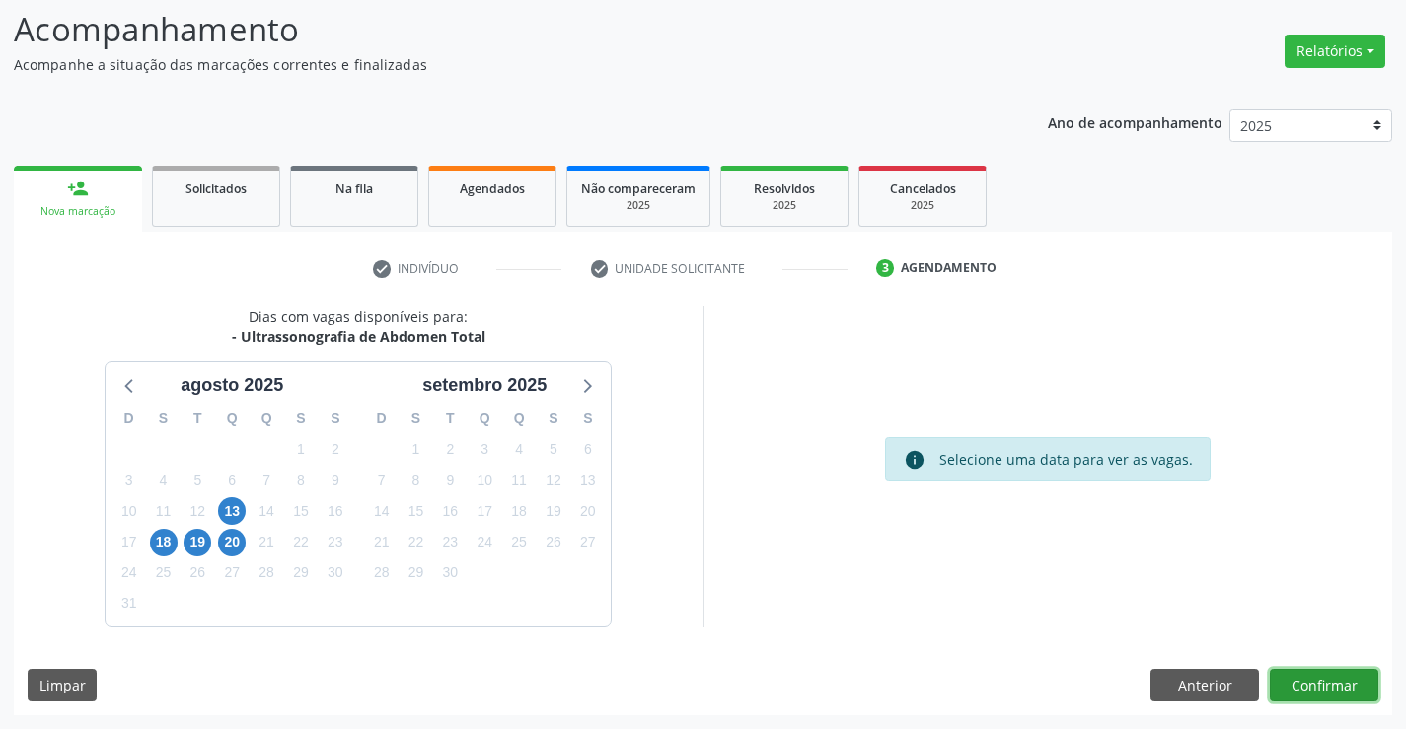
click at [1330, 688] on button "Confirmar" at bounding box center [1324, 686] width 109 height 34
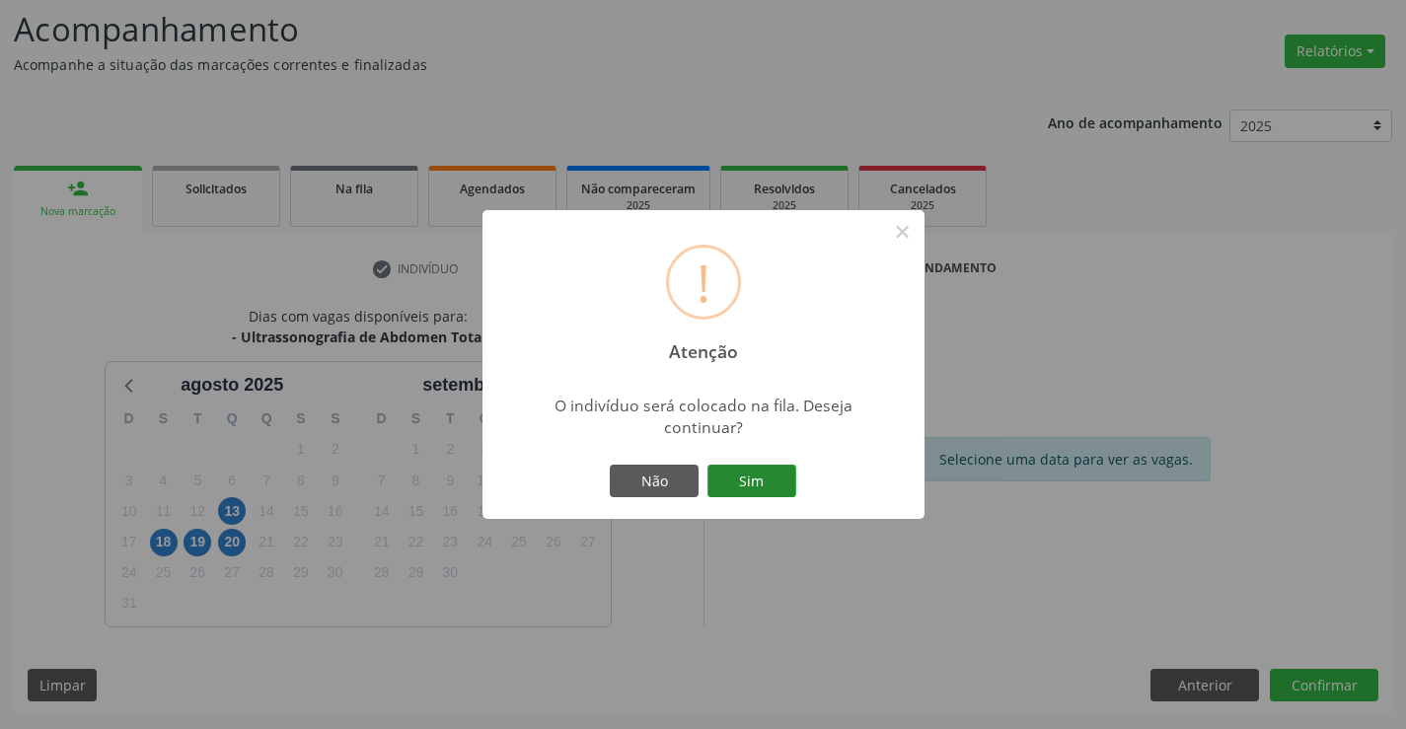
click at [765, 480] on button "Sim" at bounding box center [752, 482] width 89 height 34
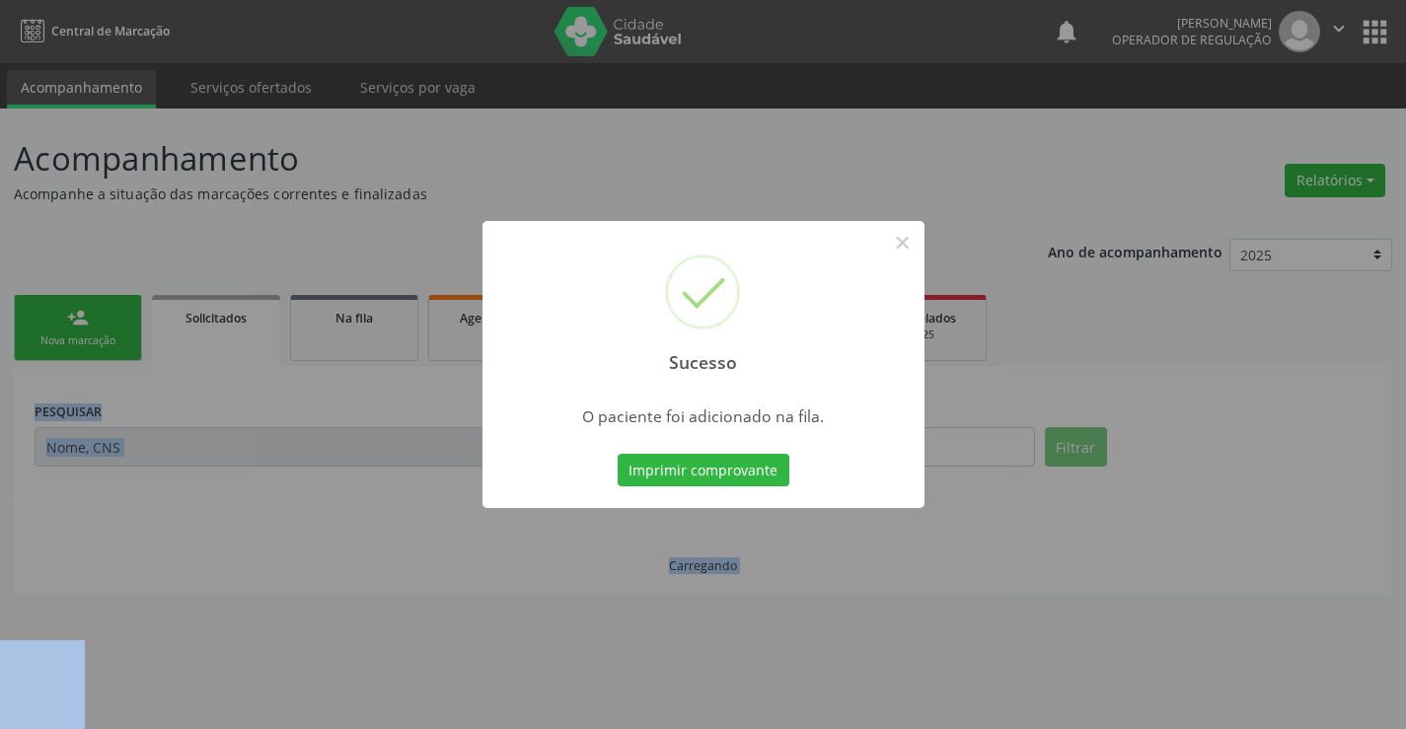
scroll to position [0, 0]
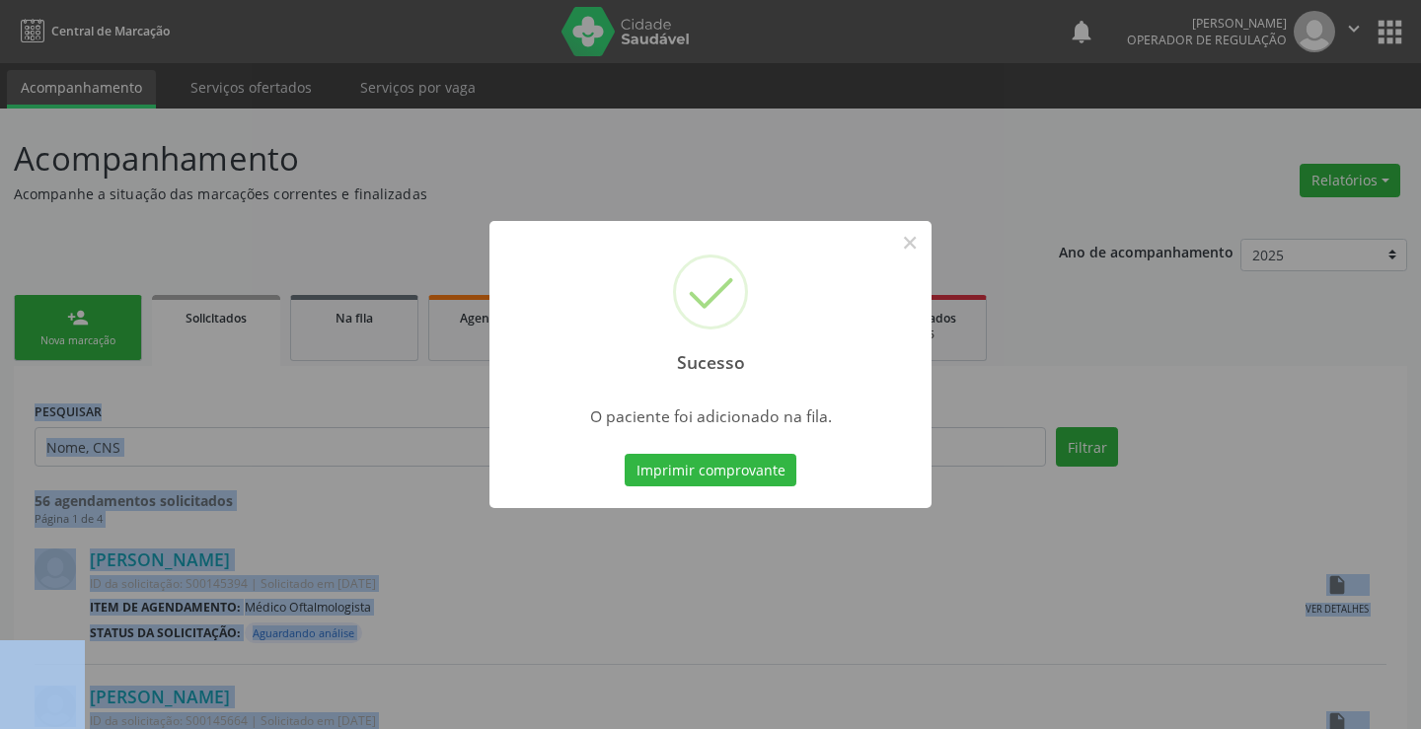
click at [765, 480] on button "Imprimir comprovante" at bounding box center [711, 471] width 172 height 34
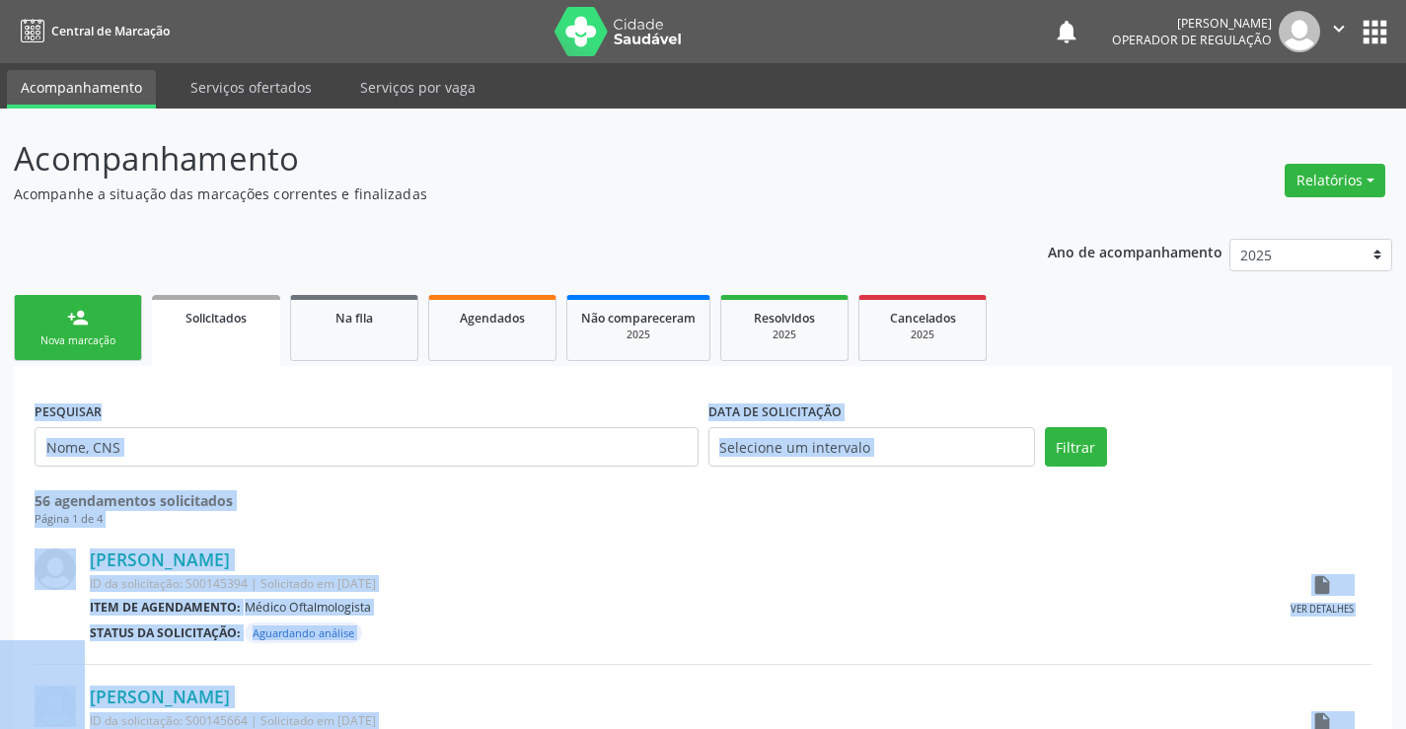
click at [671, 559] on div "Iraneide da Silva Rodrigues" at bounding box center [681, 560] width 1183 height 22
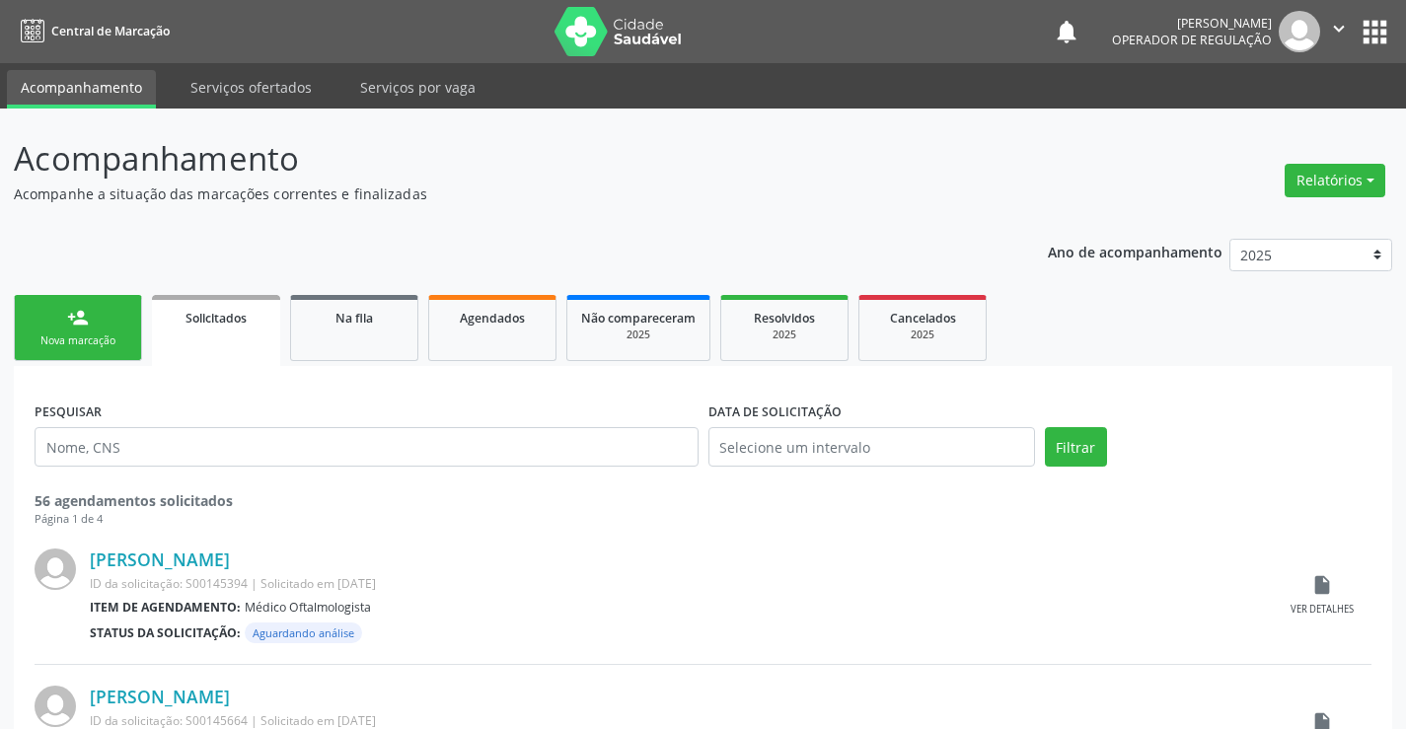
click at [123, 343] on div "Nova marcação" at bounding box center [78, 341] width 99 height 15
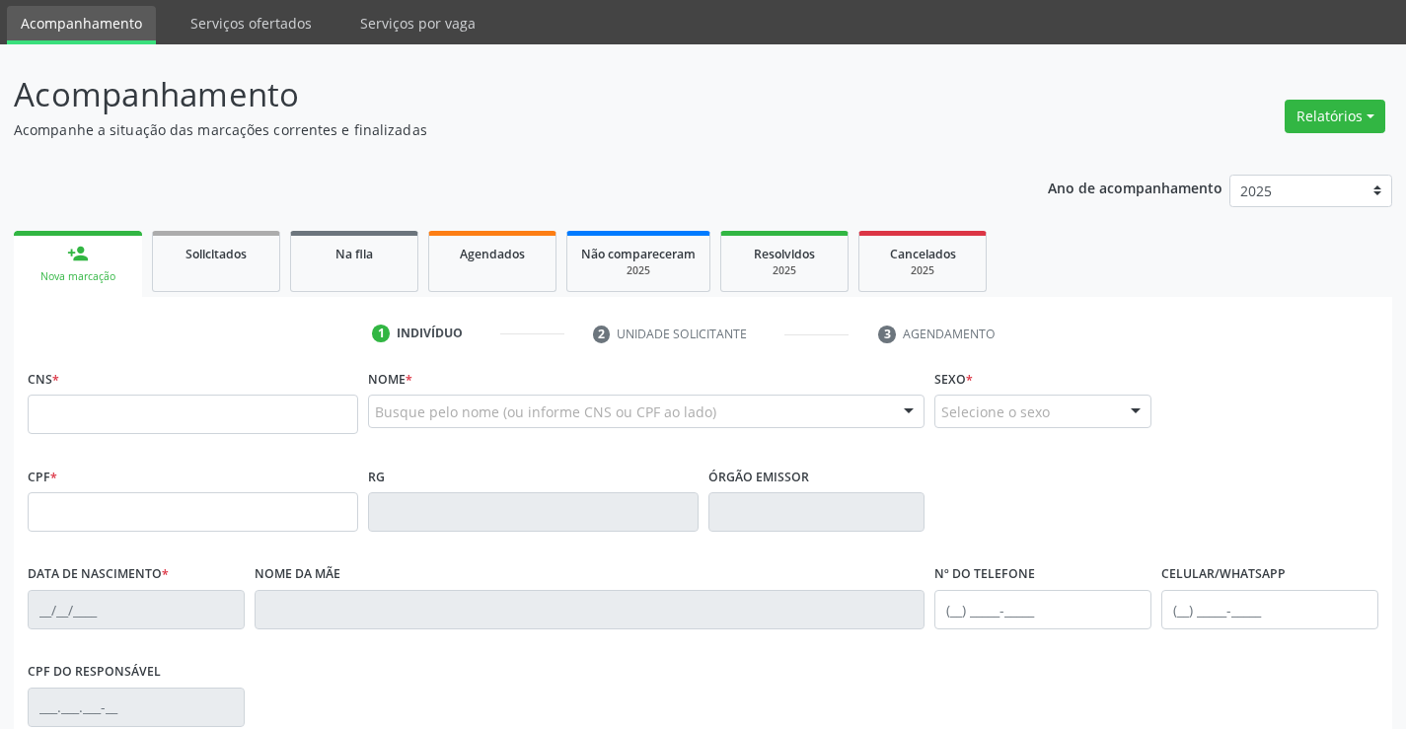
scroll to position [99, 0]
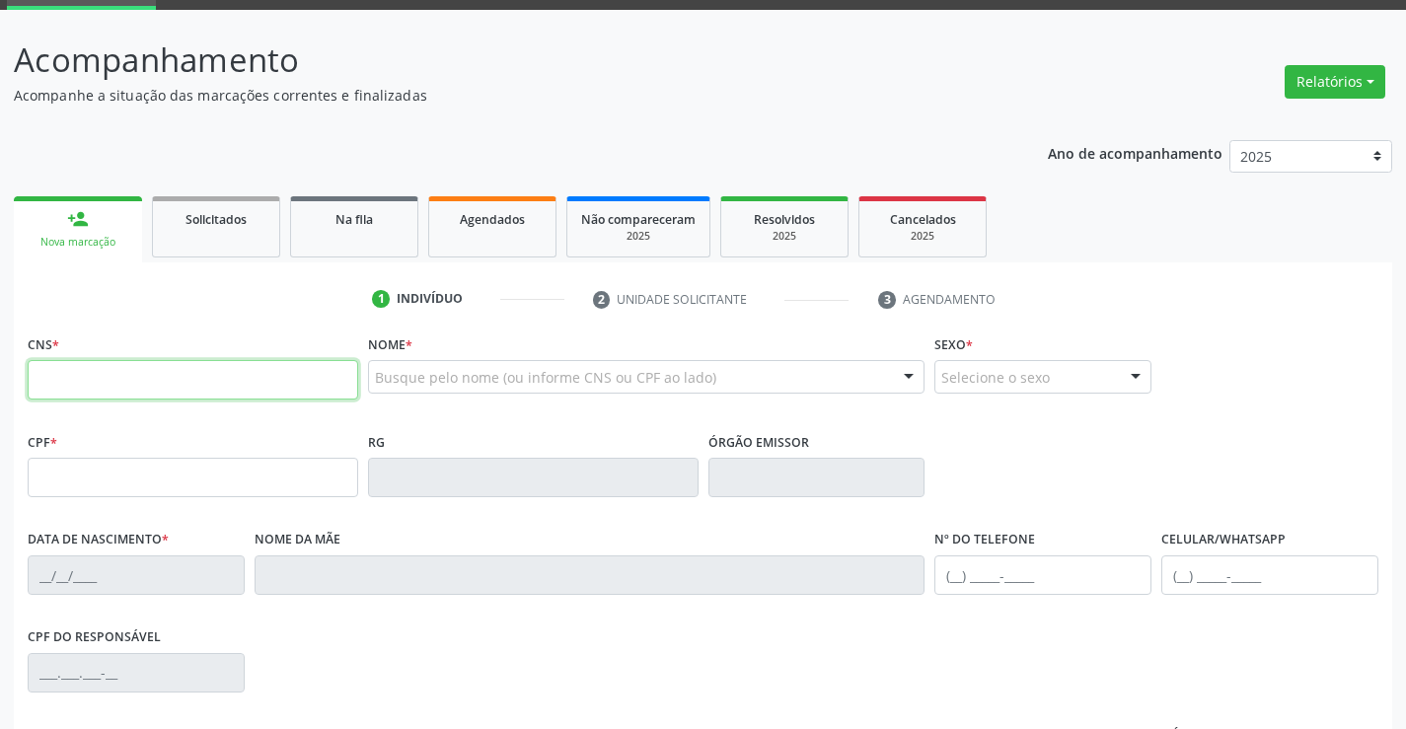
click at [150, 398] on input "text" at bounding box center [193, 379] width 331 height 39
type input "700 5055 0879 7351"
type input "075.157.335-35"
type input "2091570974"
type input "16/08/1995"
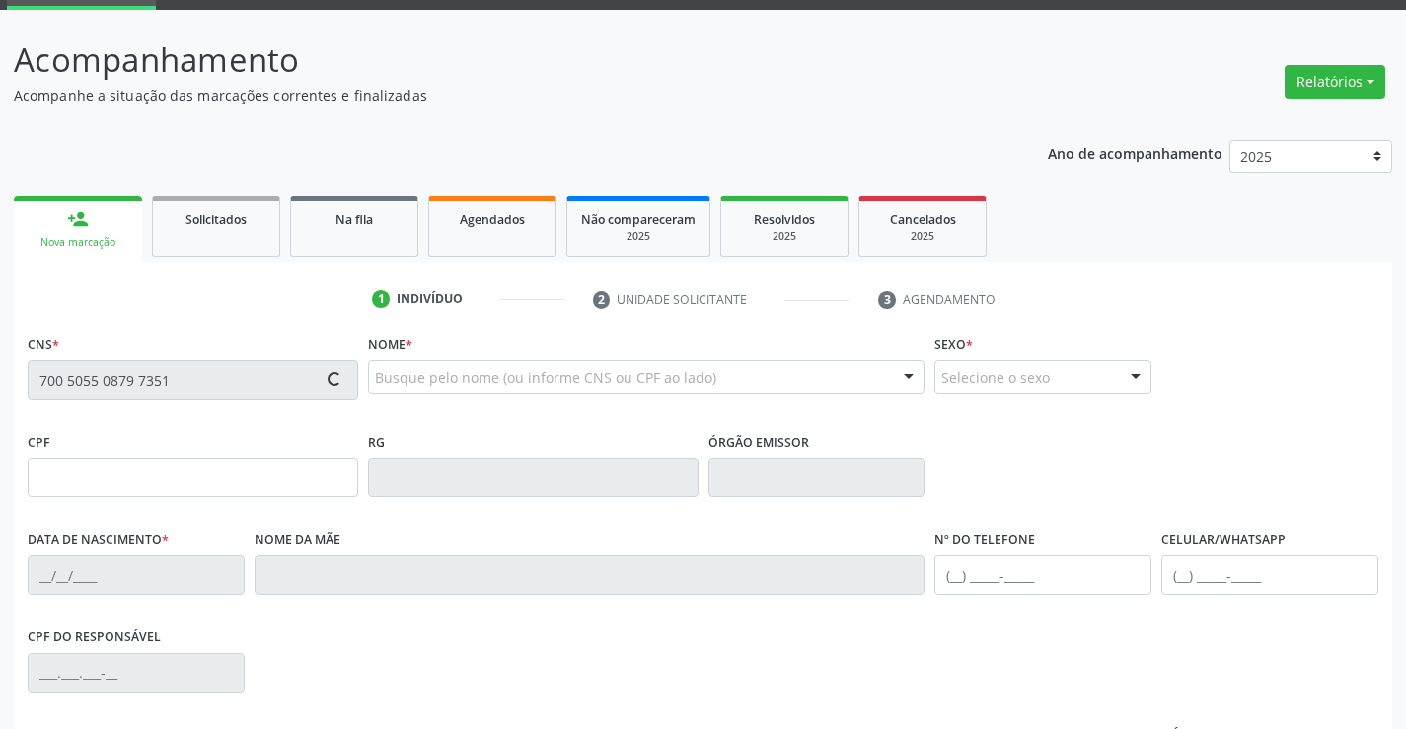
type input "(74) 99192-4519"
type input "S/N"
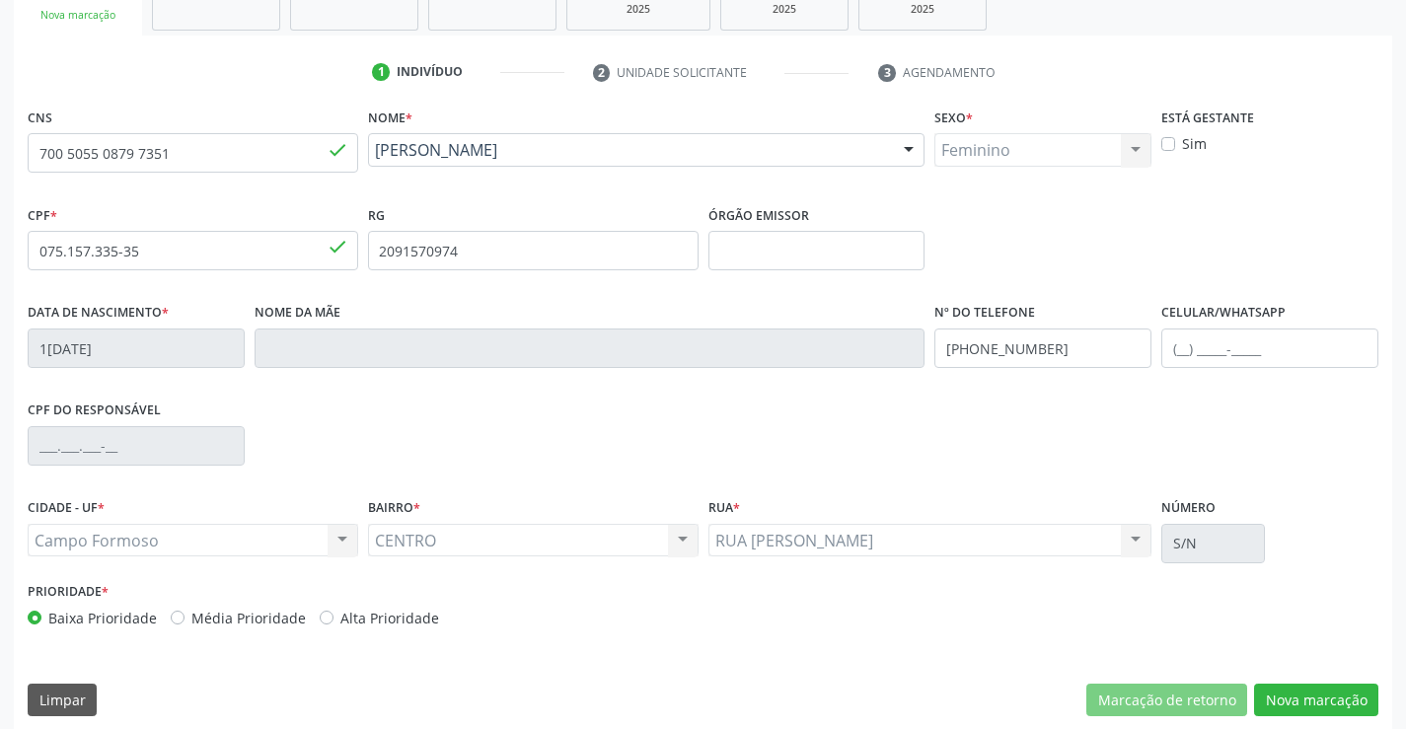
scroll to position [341, 0]
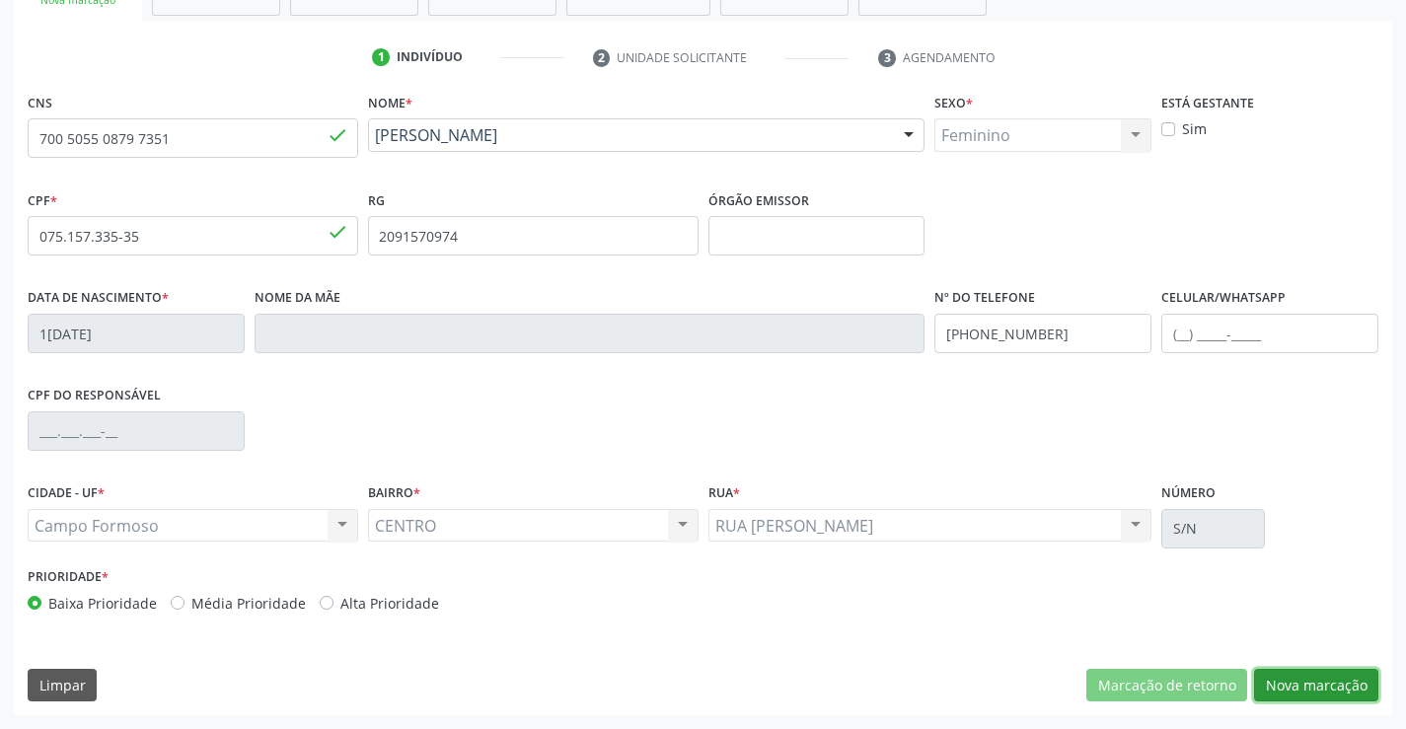
click at [1315, 690] on button "Nova marcação" at bounding box center [1316, 686] width 124 height 34
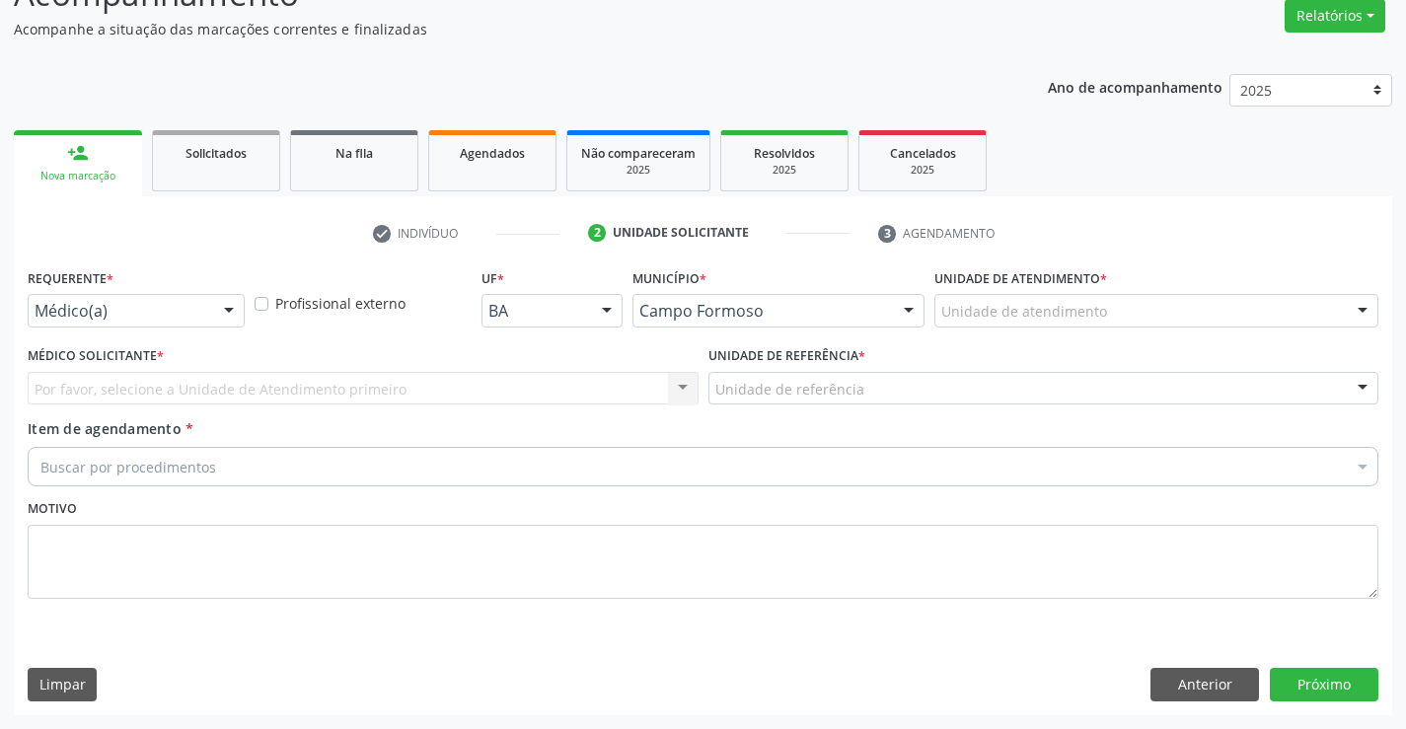
scroll to position [165, 0]
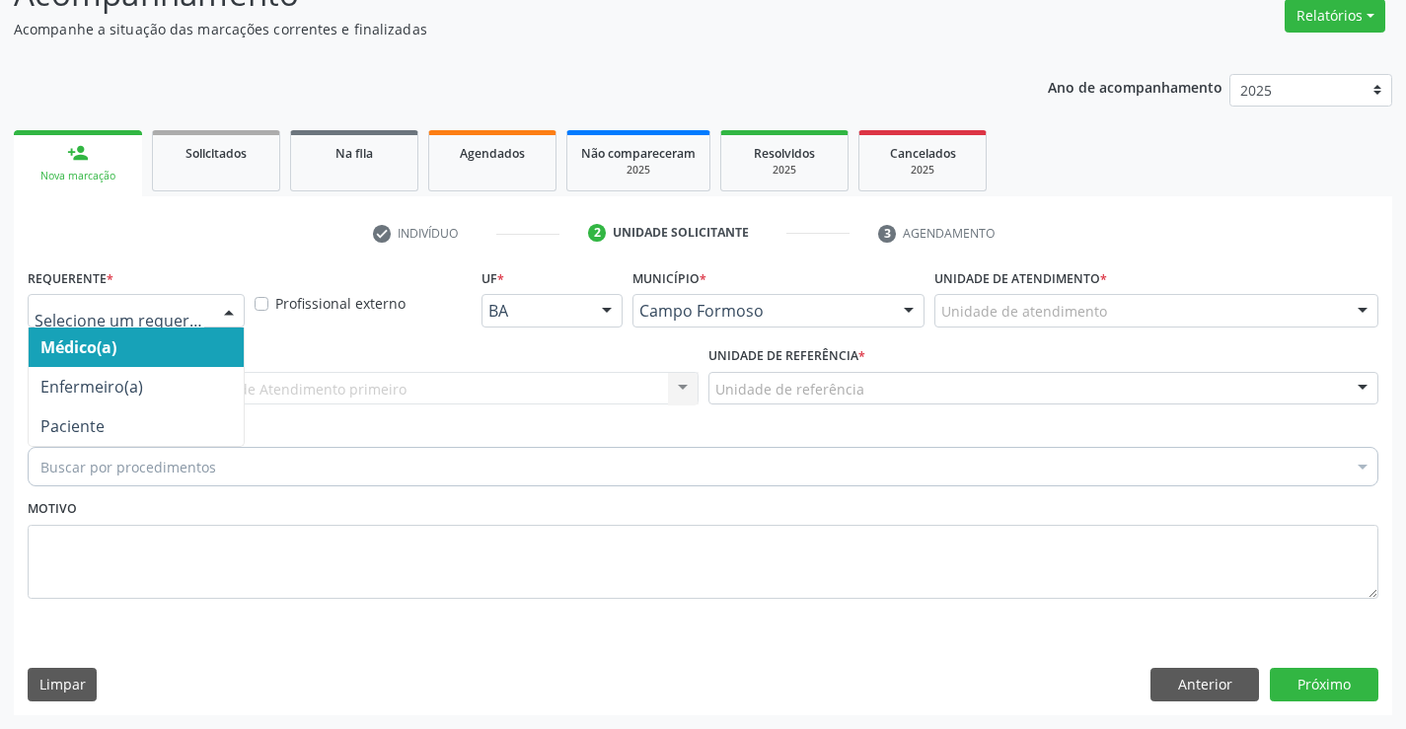
click at [224, 307] on div at bounding box center [229, 312] width 30 height 34
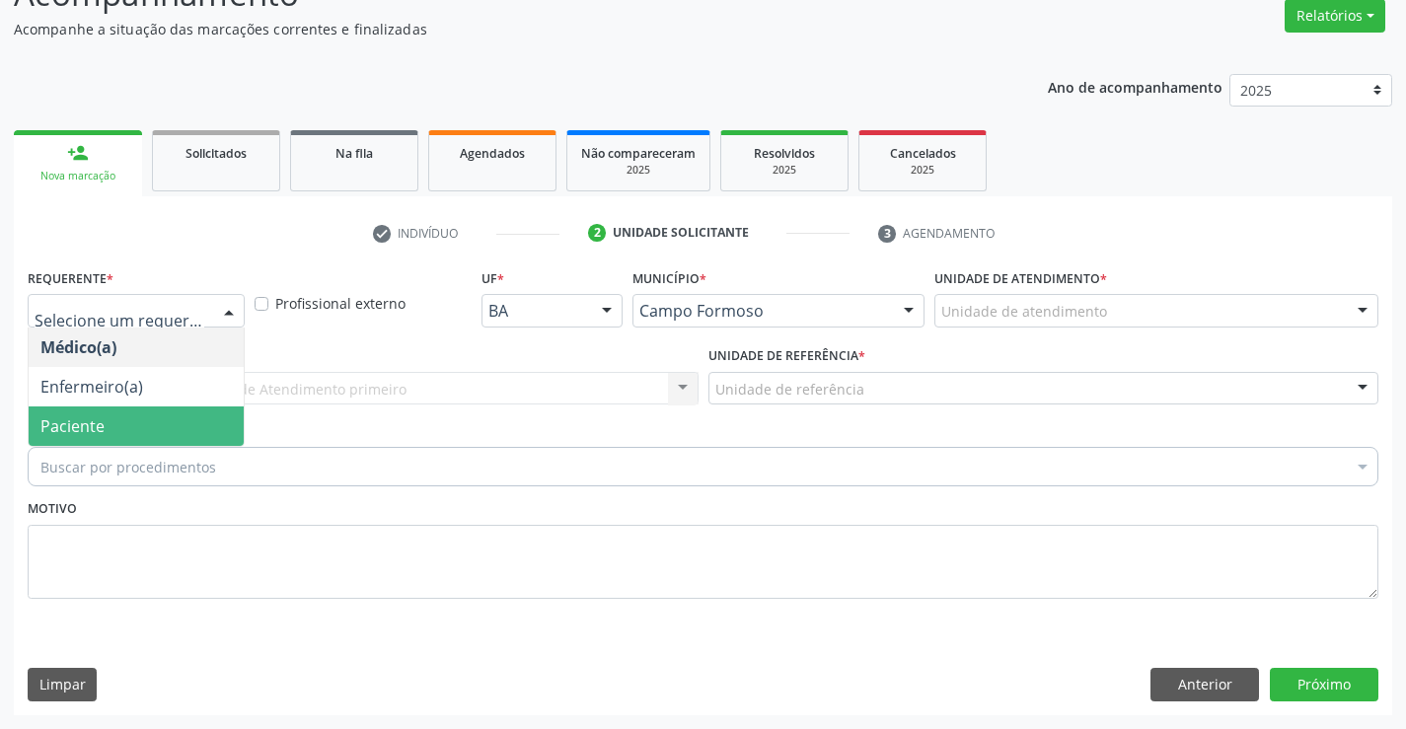
click at [178, 430] on span "Paciente" at bounding box center [136, 426] width 215 height 39
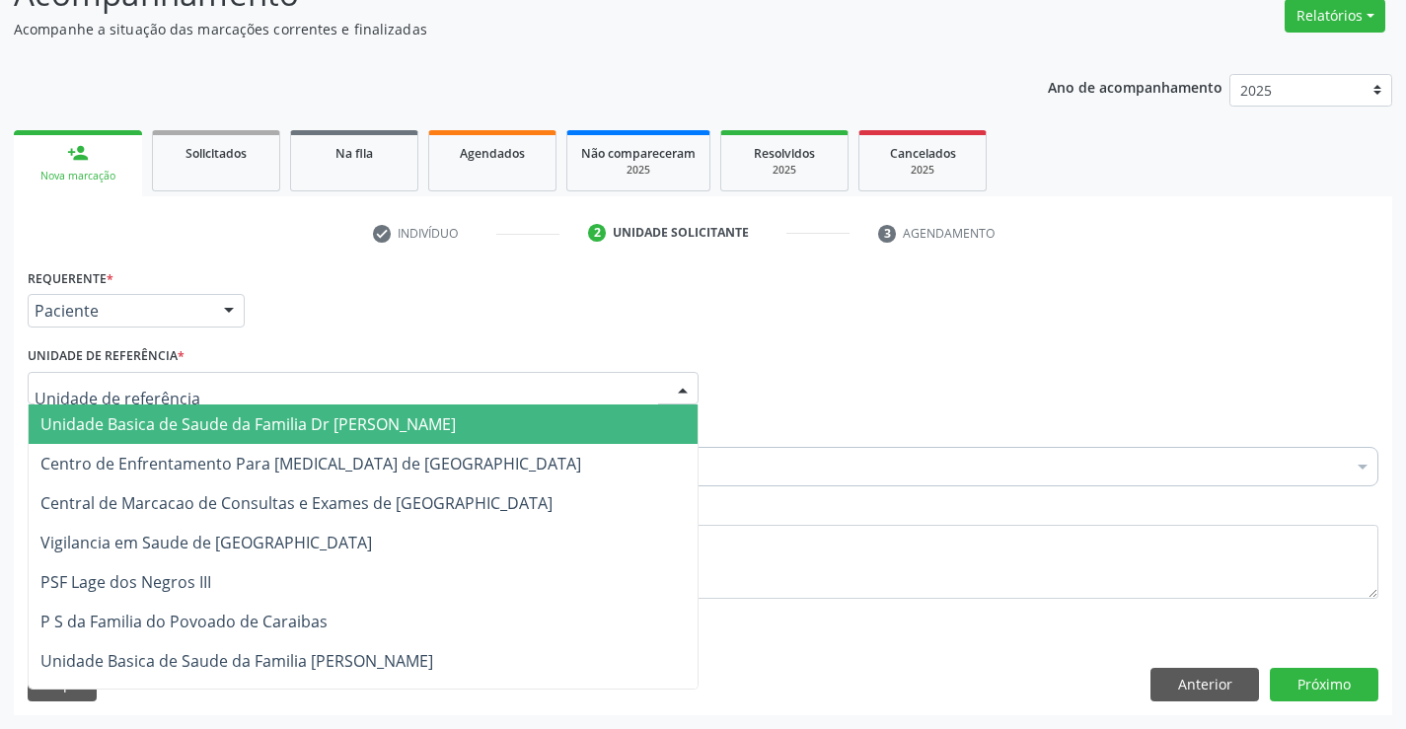
click at [195, 397] on div at bounding box center [363, 389] width 671 height 34
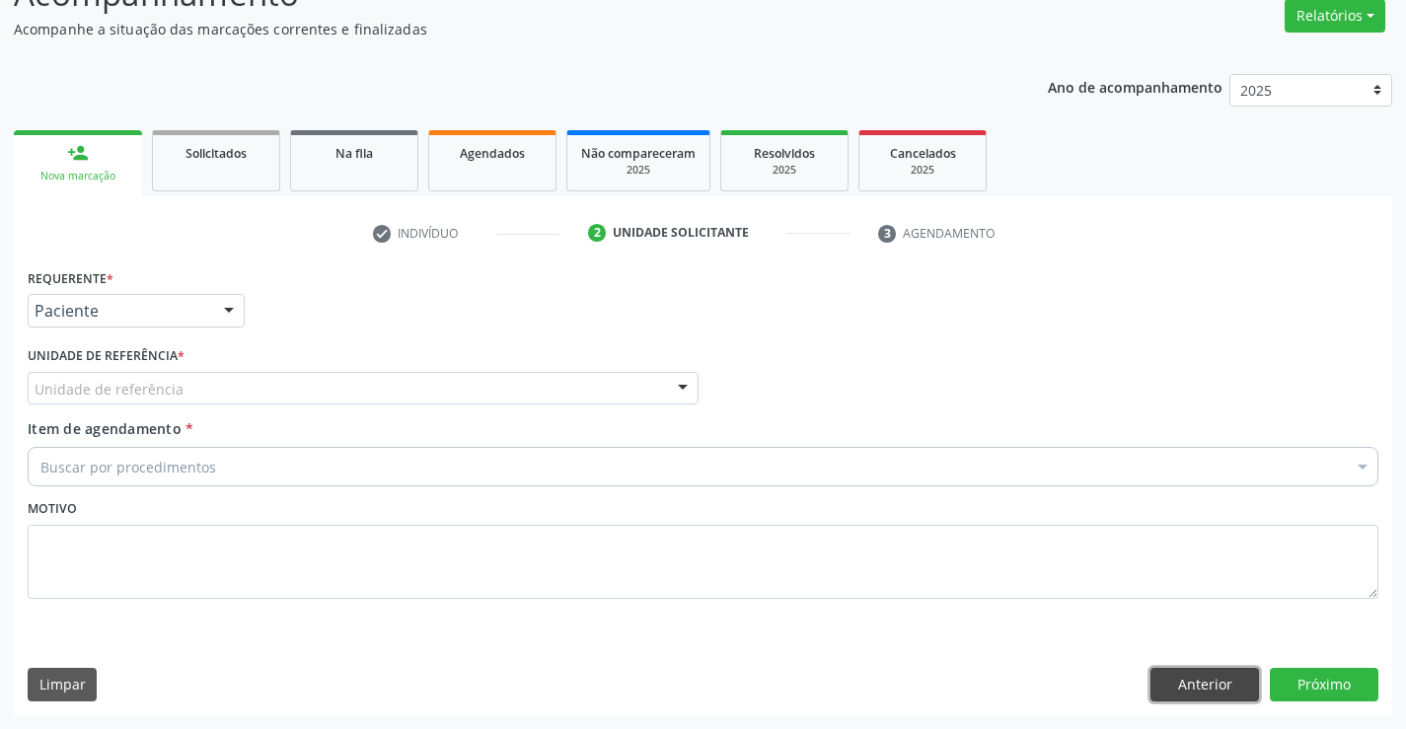
click at [1159, 684] on button "Anterior" at bounding box center [1205, 685] width 109 height 34
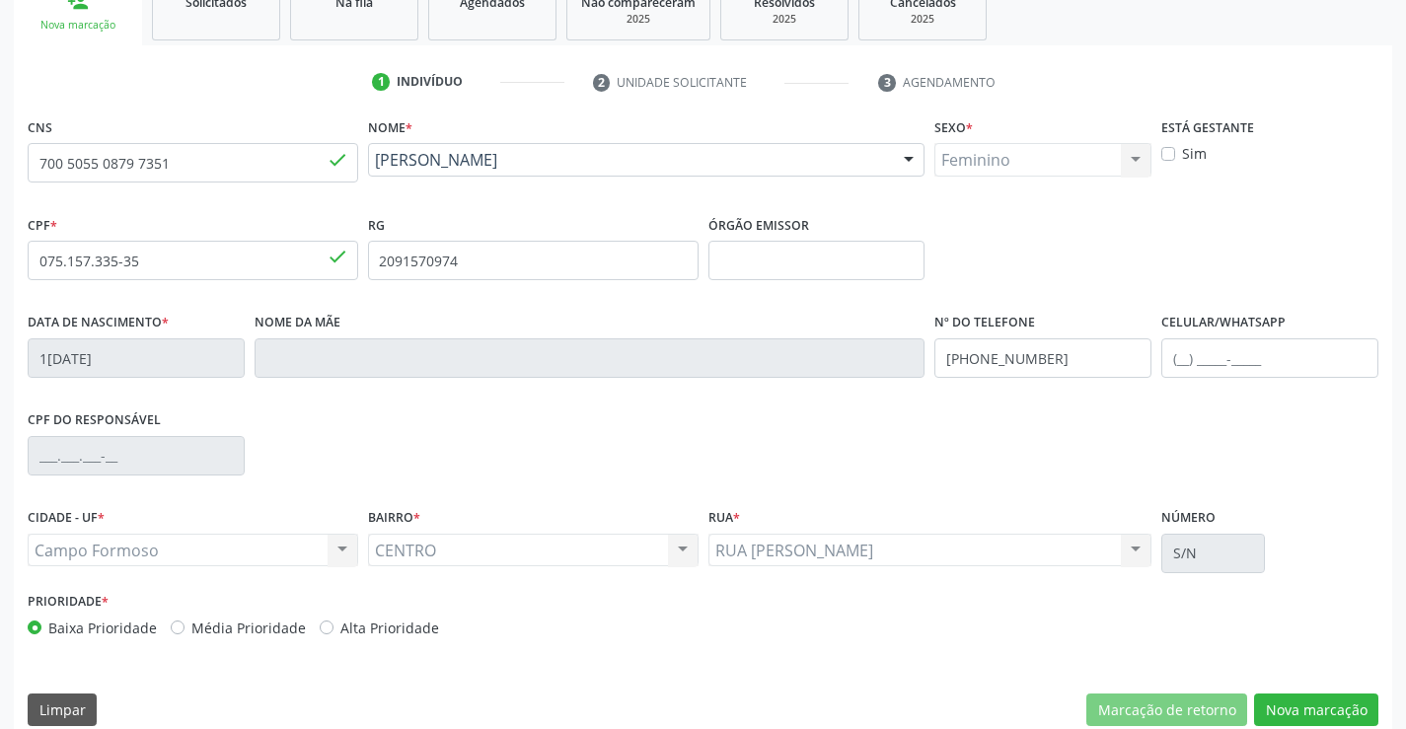
scroll to position [341, 0]
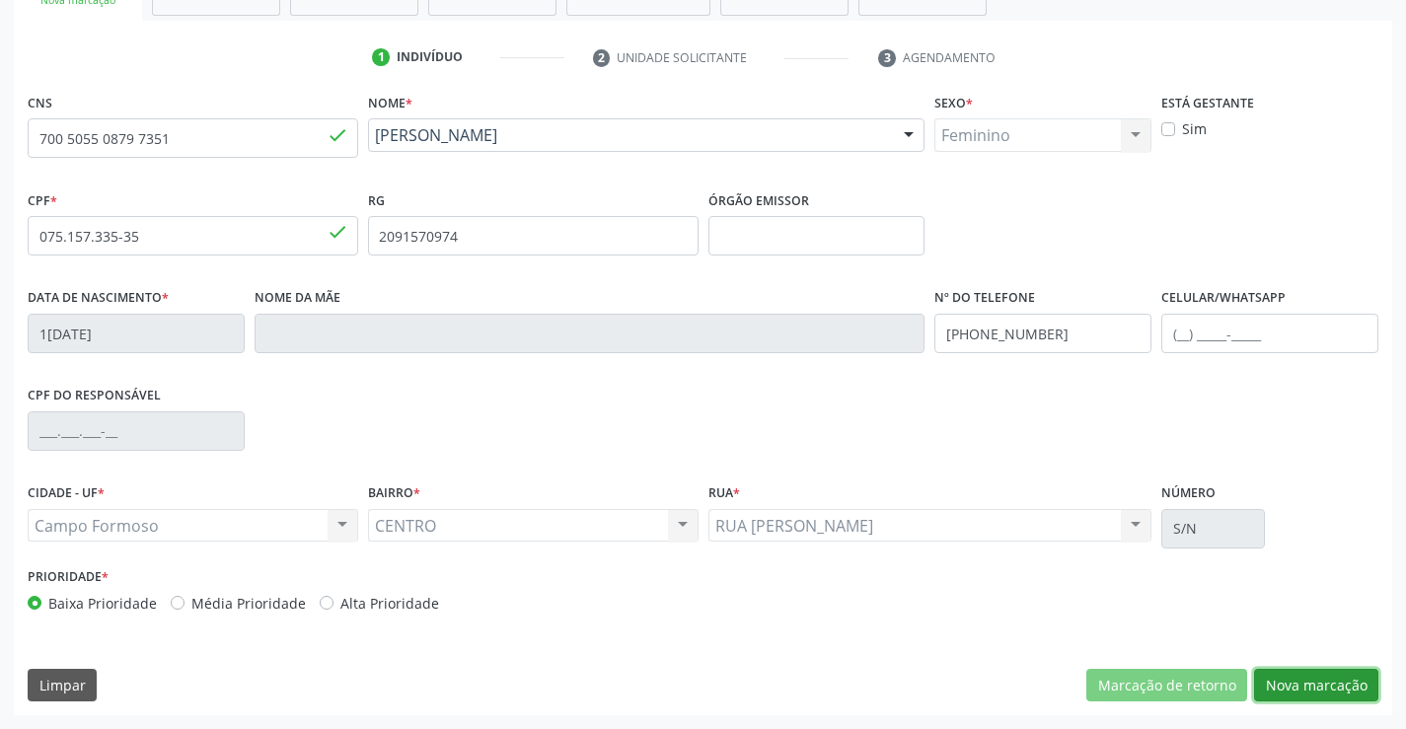
click at [1292, 684] on button "Nova marcação" at bounding box center [1316, 686] width 124 height 34
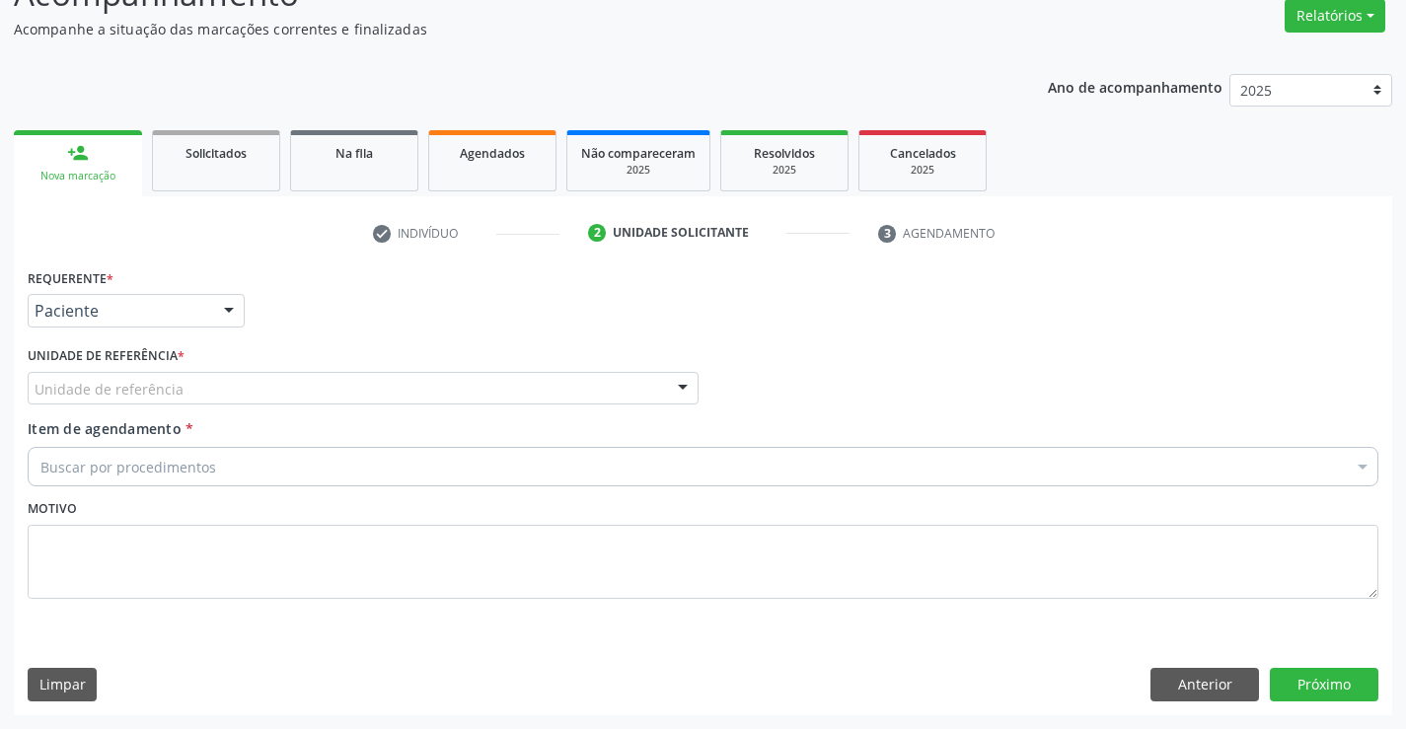
scroll to position [165, 0]
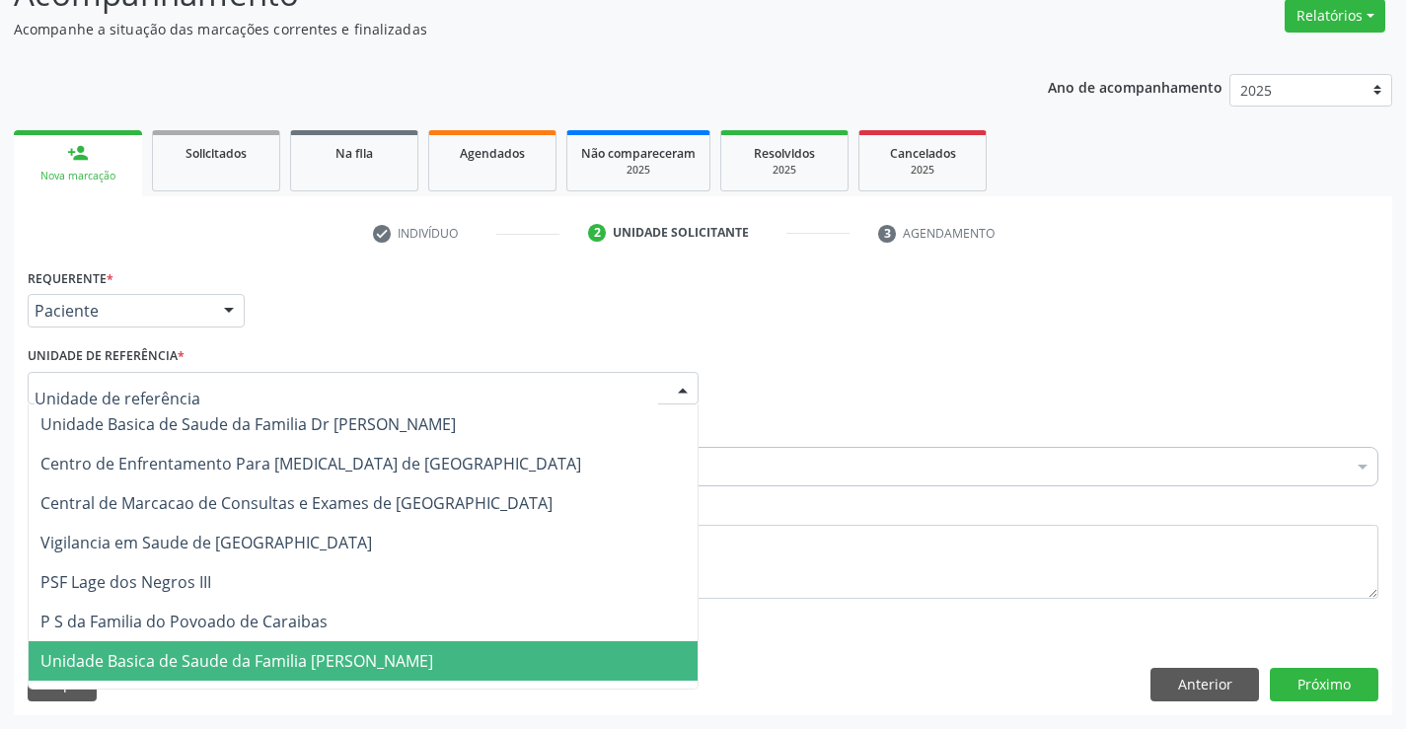
click at [253, 383] on div at bounding box center [363, 389] width 671 height 34
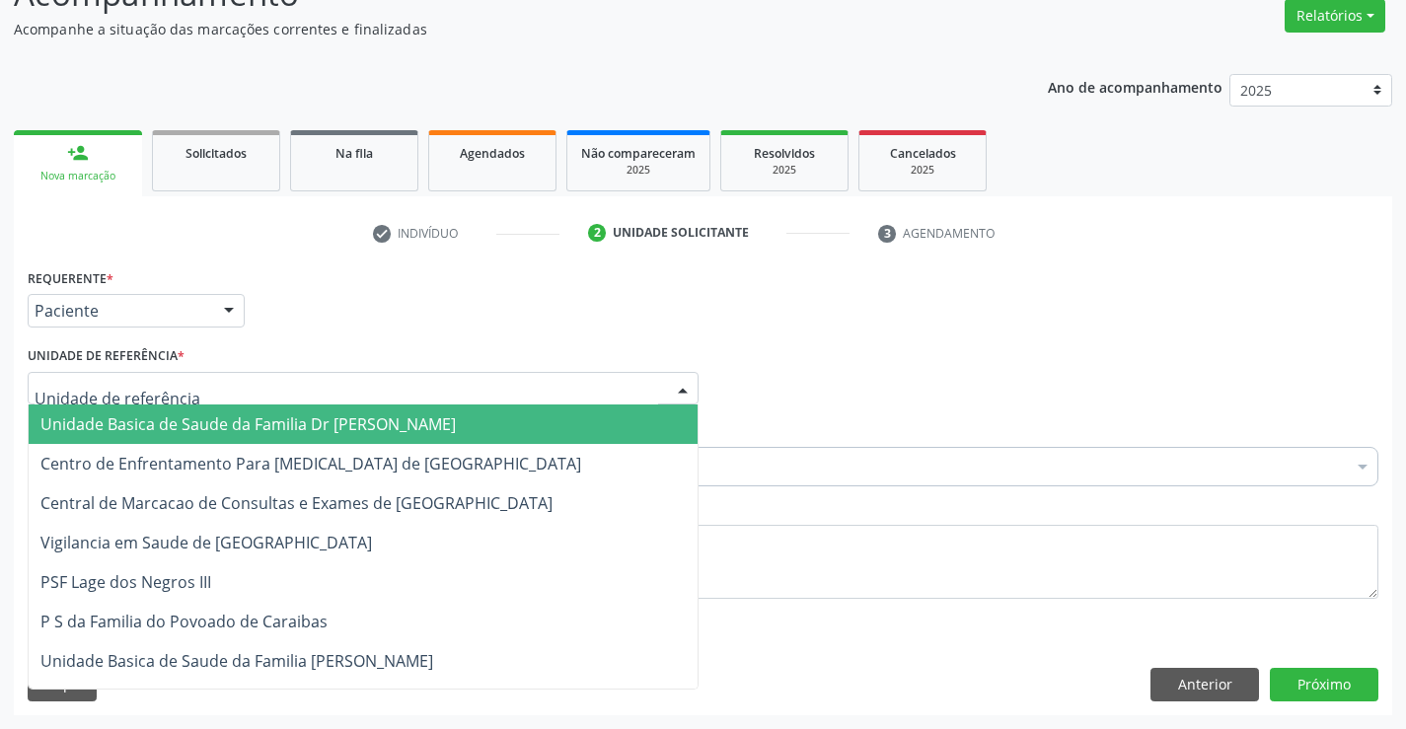
click at [251, 433] on span "Unidade Basica de Saude da Familia Dr [PERSON_NAME]" at bounding box center [248, 425] width 416 height 22
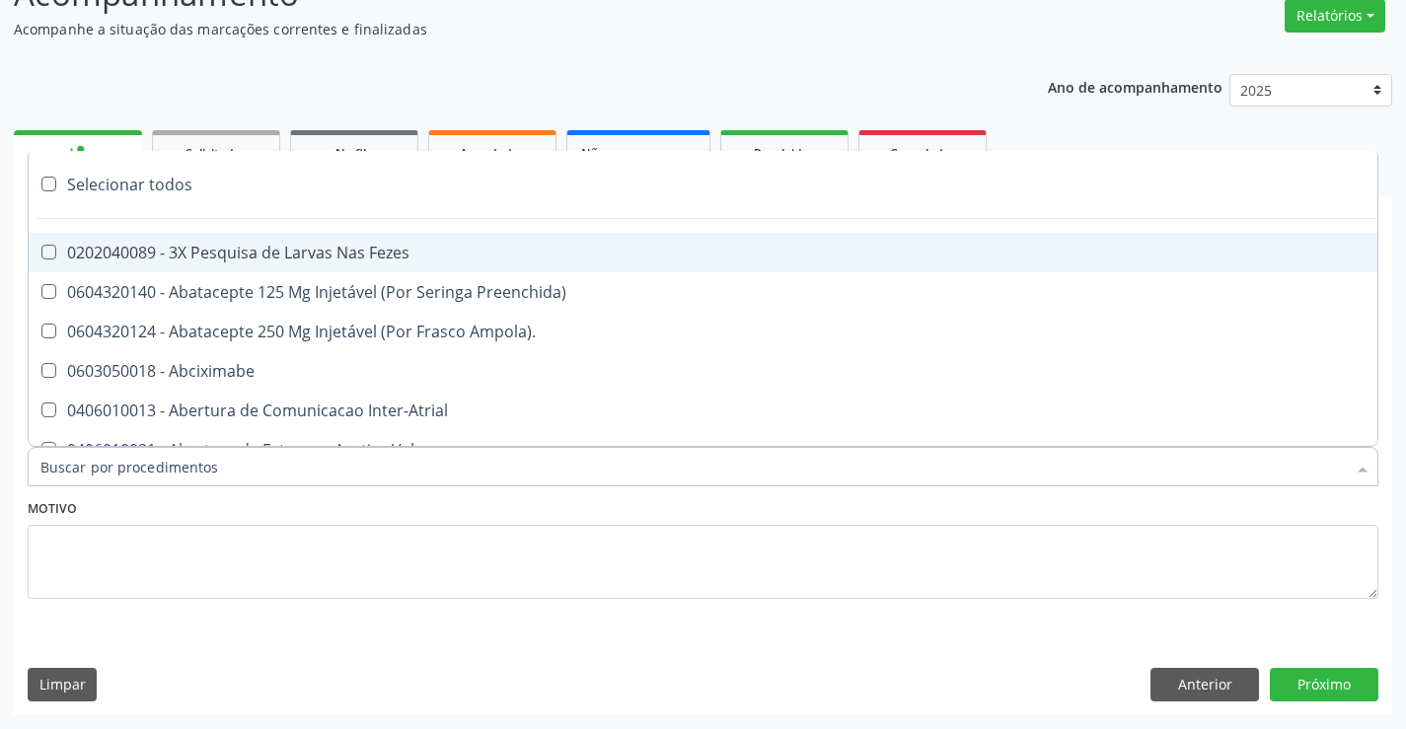
click at [246, 480] on div at bounding box center [703, 466] width 1351 height 39
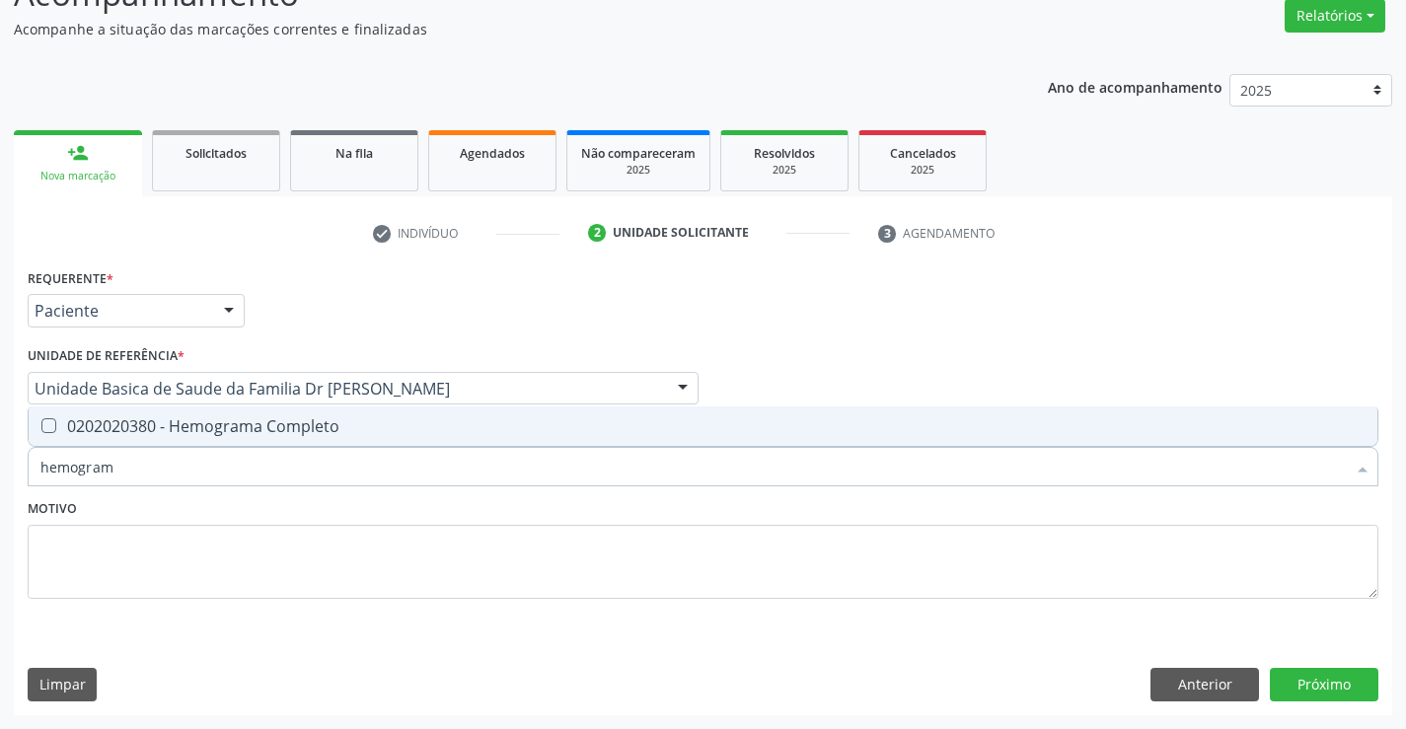
type input "hemograma"
click at [365, 435] on span "0202020380 - Hemograma Completo" at bounding box center [703, 426] width 1349 height 39
checkbox Completo "true"
type input "hemograma"
click at [311, 512] on div "Motivo" at bounding box center [703, 546] width 1351 height 105
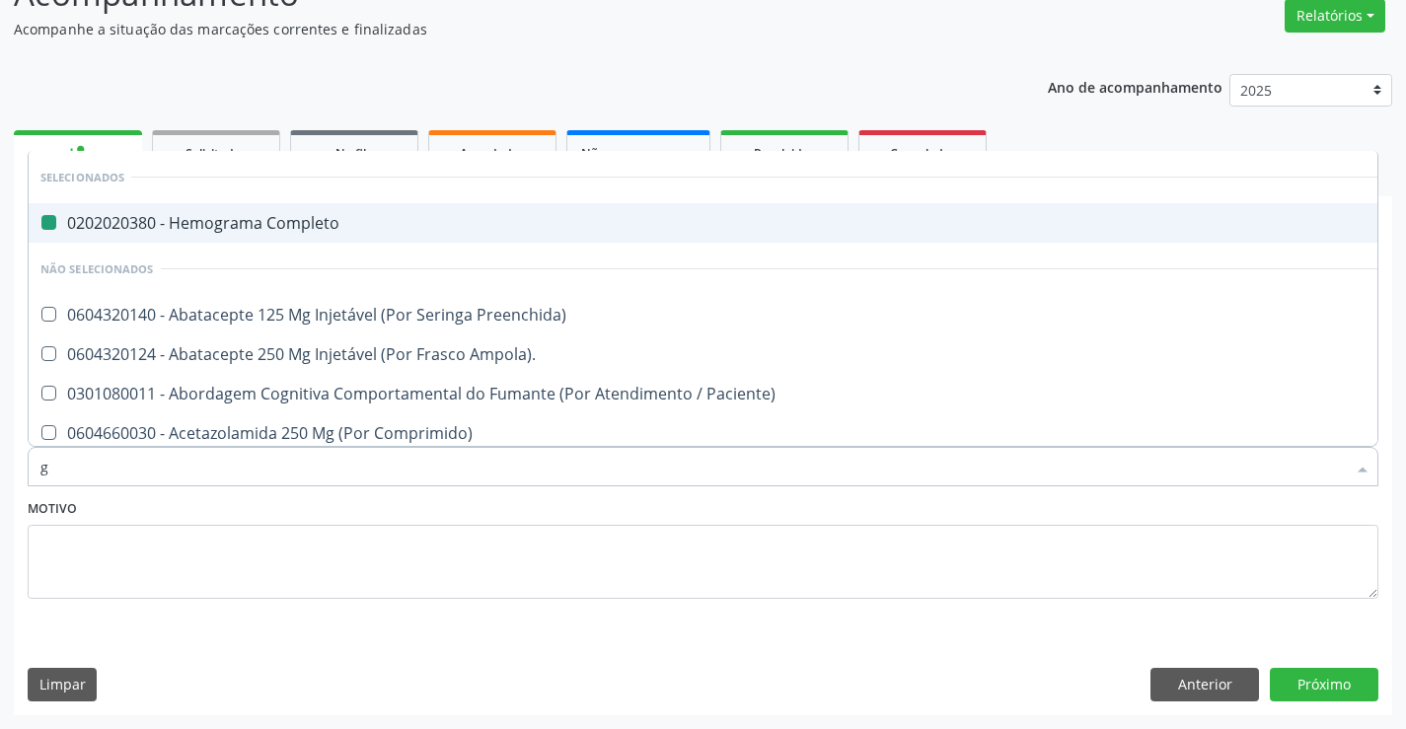
type input "gl"
checkbox Completo "false"
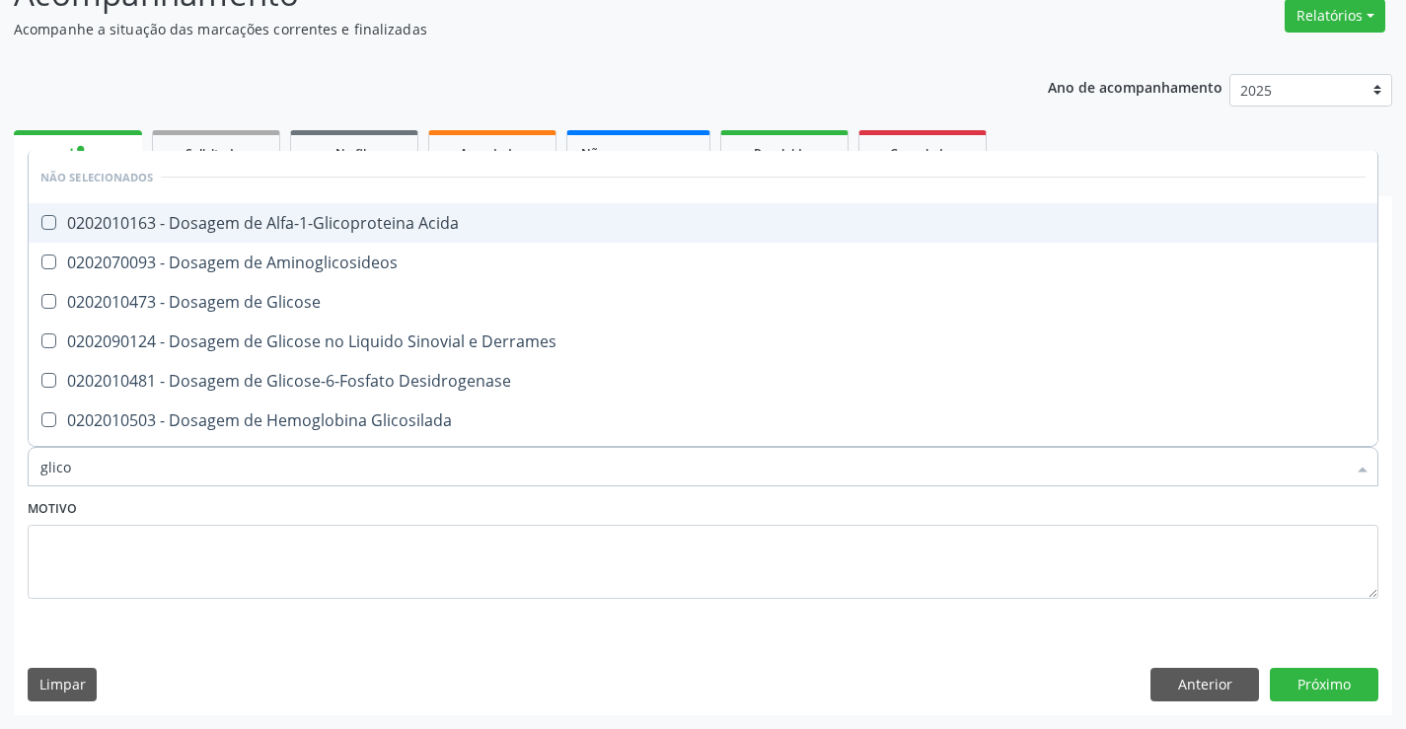
type input "glicos"
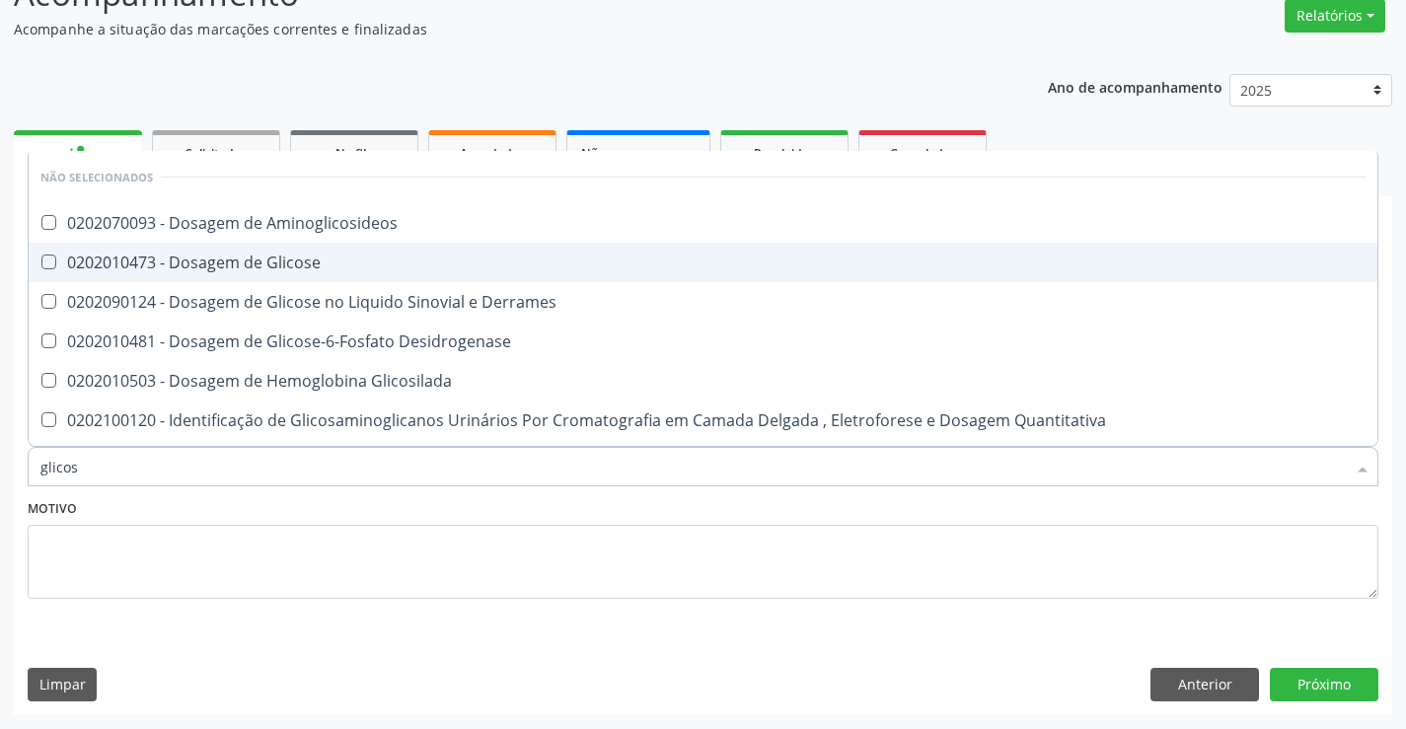
click at [338, 263] on div "0202010473 - Dosagem de Glicose" at bounding box center [703, 263] width 1326 height 16
checkbox Glicose "true"
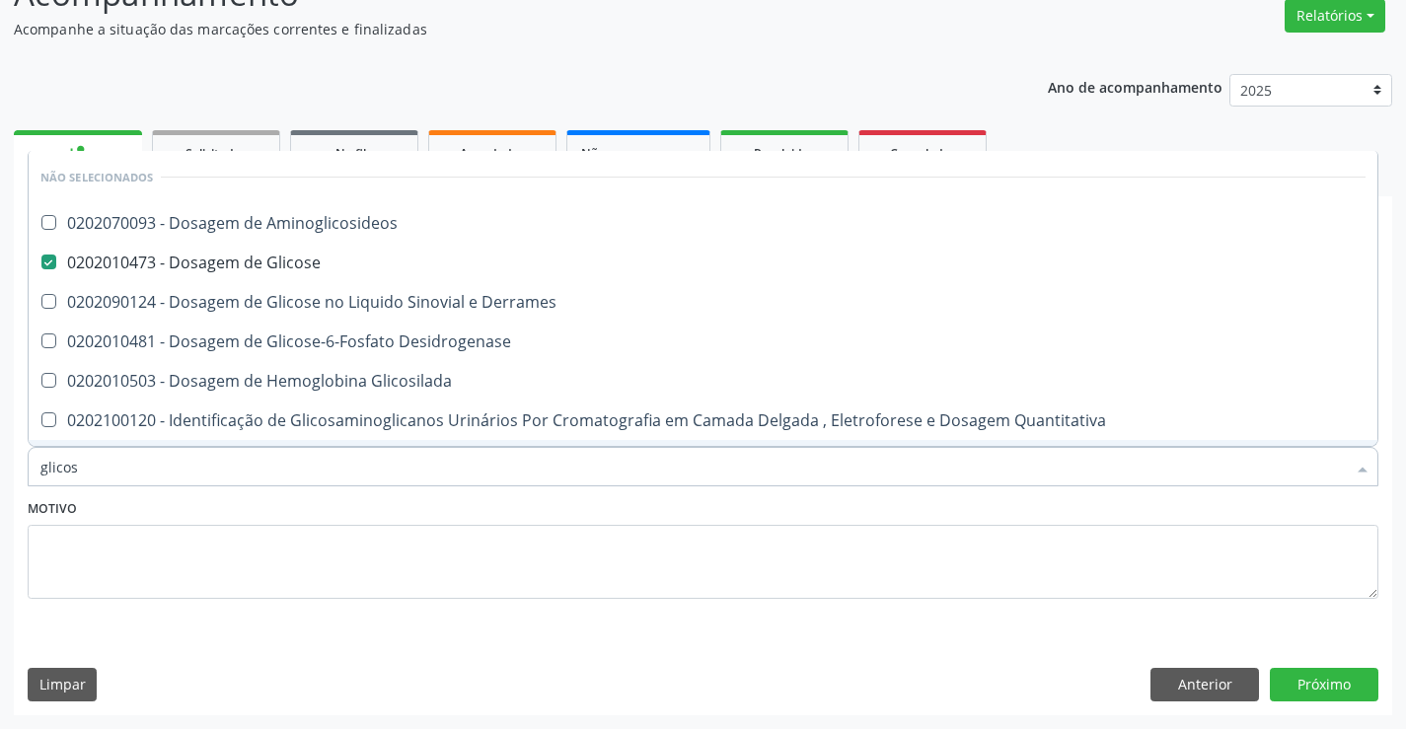
type input "glicos"
click at [304, 506] on div "Motivo" at bounding box center [703, 546] width 1351 height 105
checkbox Aminoglicosideos "true"
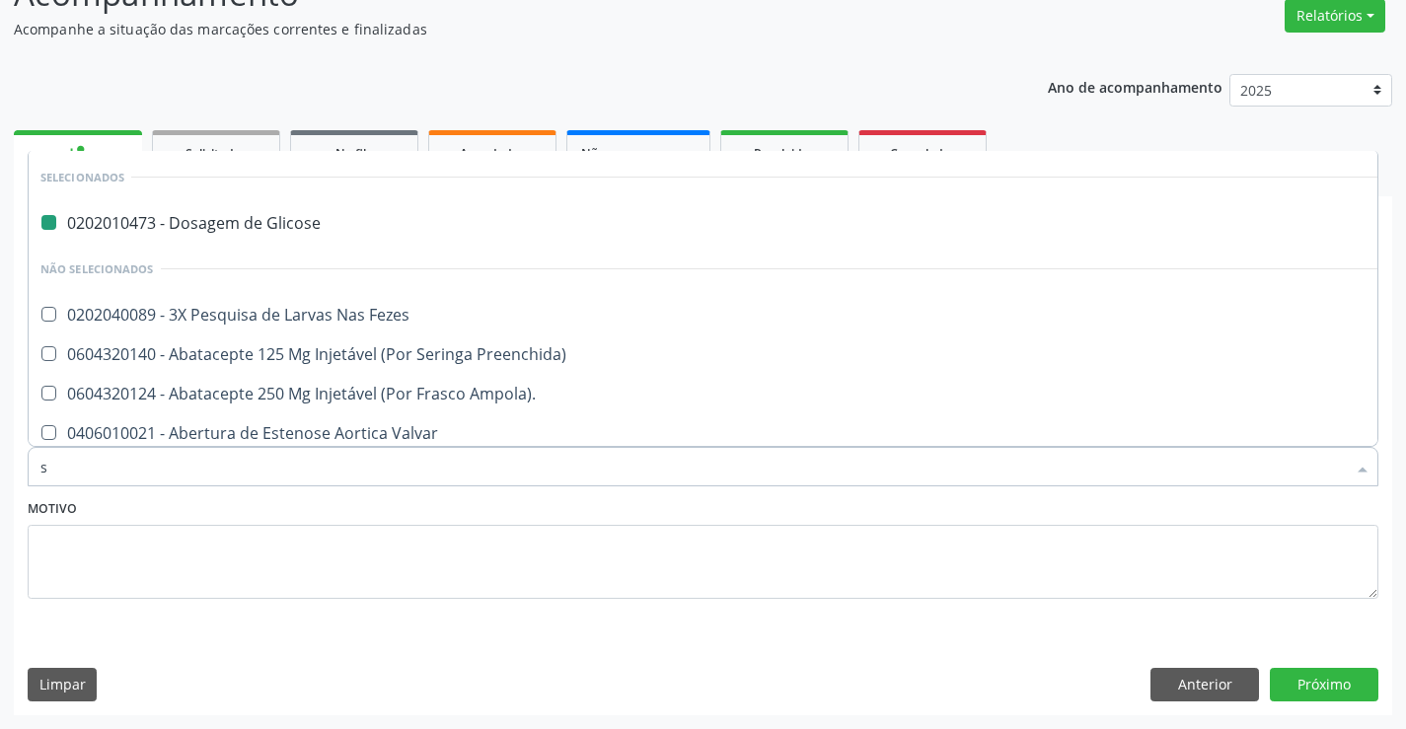
type input "si"
checkbox Glicose "false"
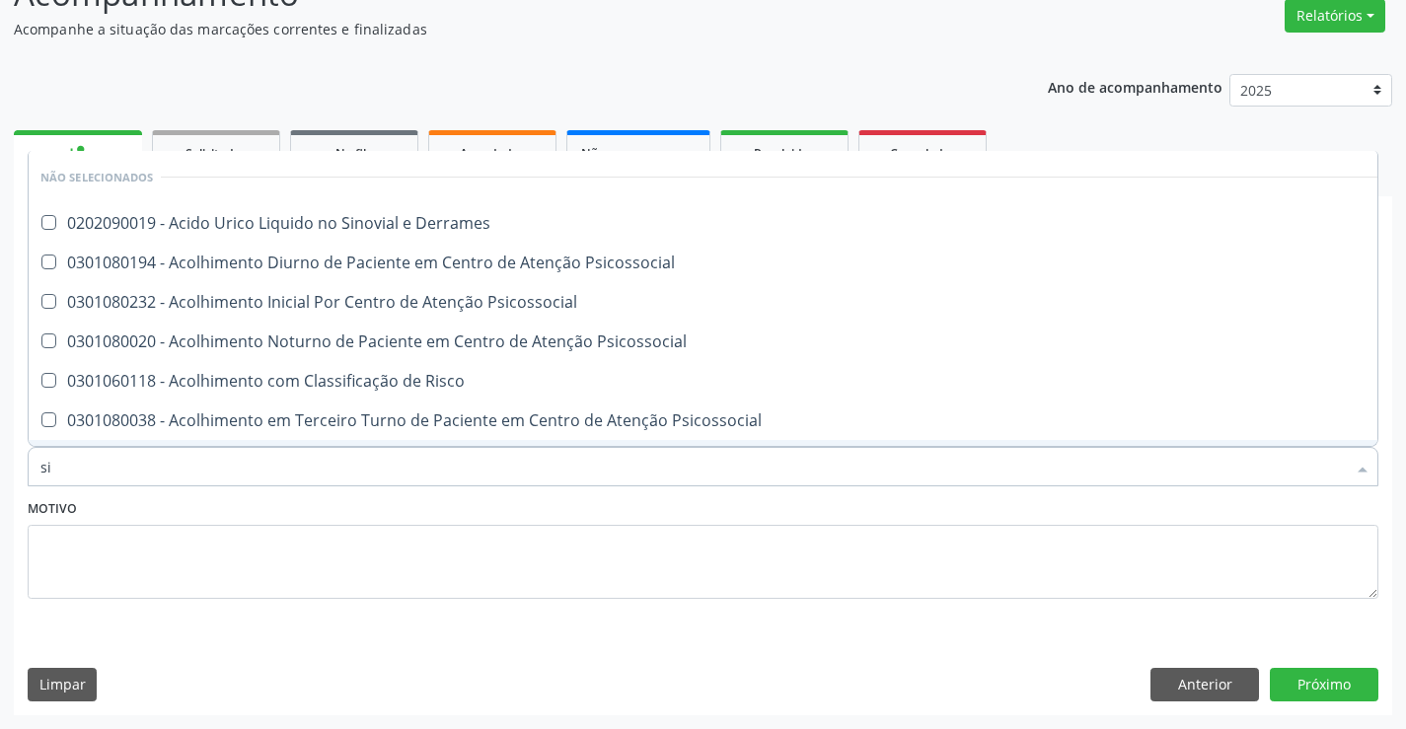
type input "SIFILIS"
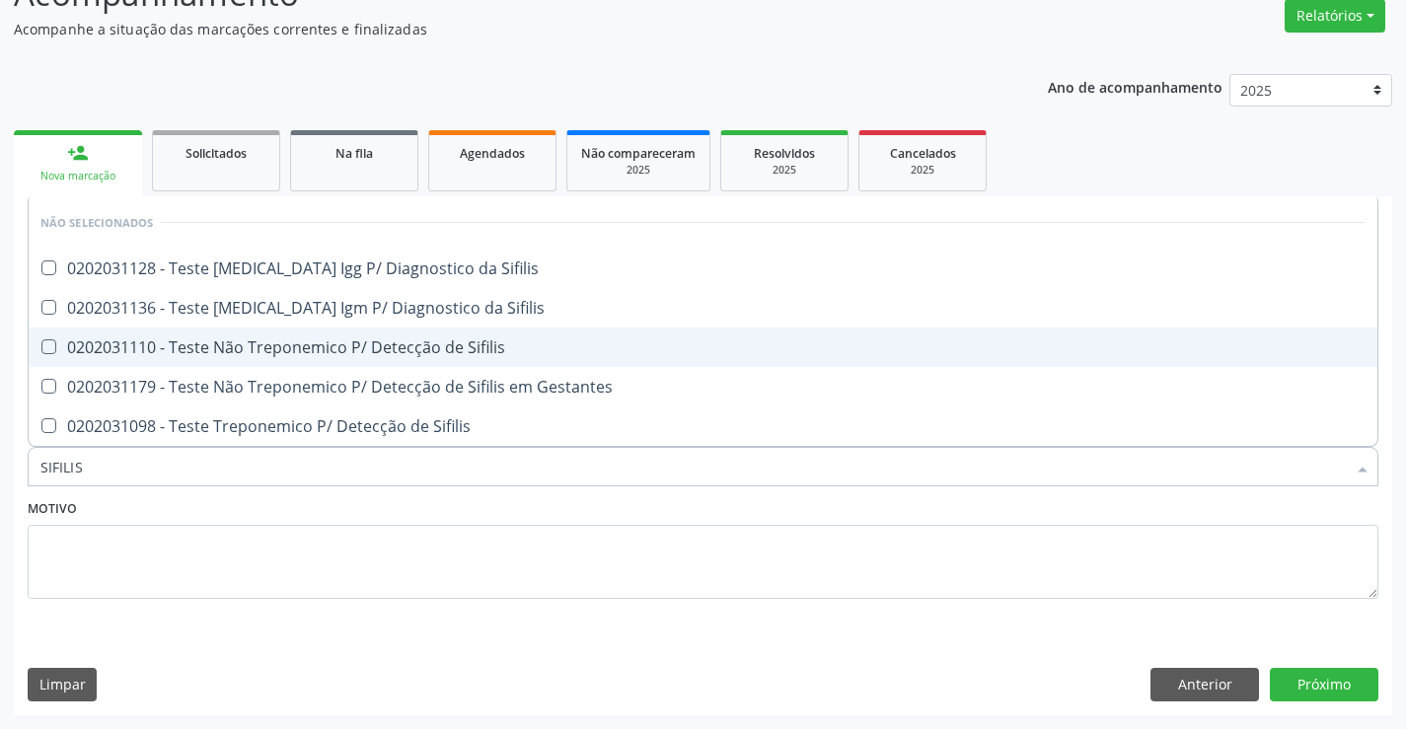
click at [476, 345] on div "0202031110 - Teste Não Treponemico P/ Detecção de Sifilis" at bounding box center [703, 348] width 1326 height 16
checkbox Sifilis "true"
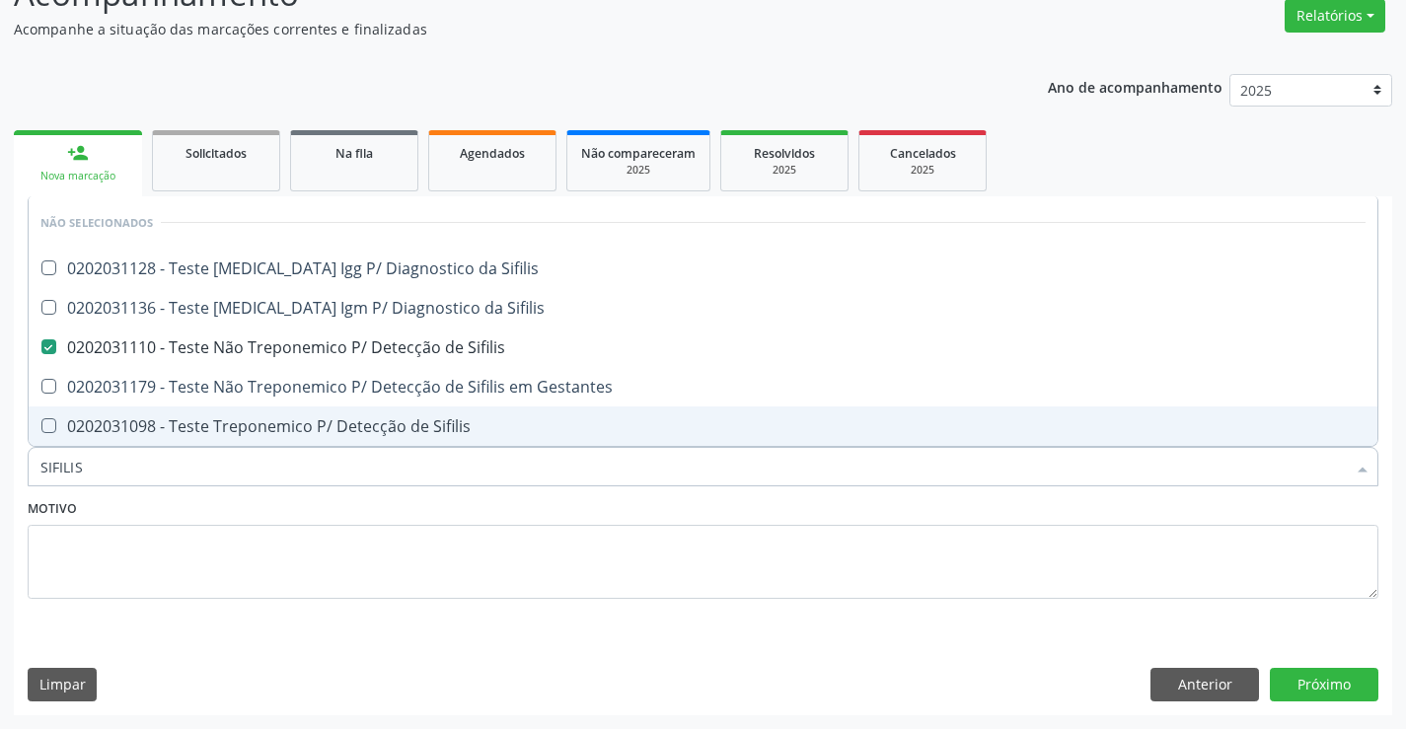
click at [469, 509] on div "Motivo" at bounding box center [703, 546] width 1351 height 105
checkbox Sifilis "true"
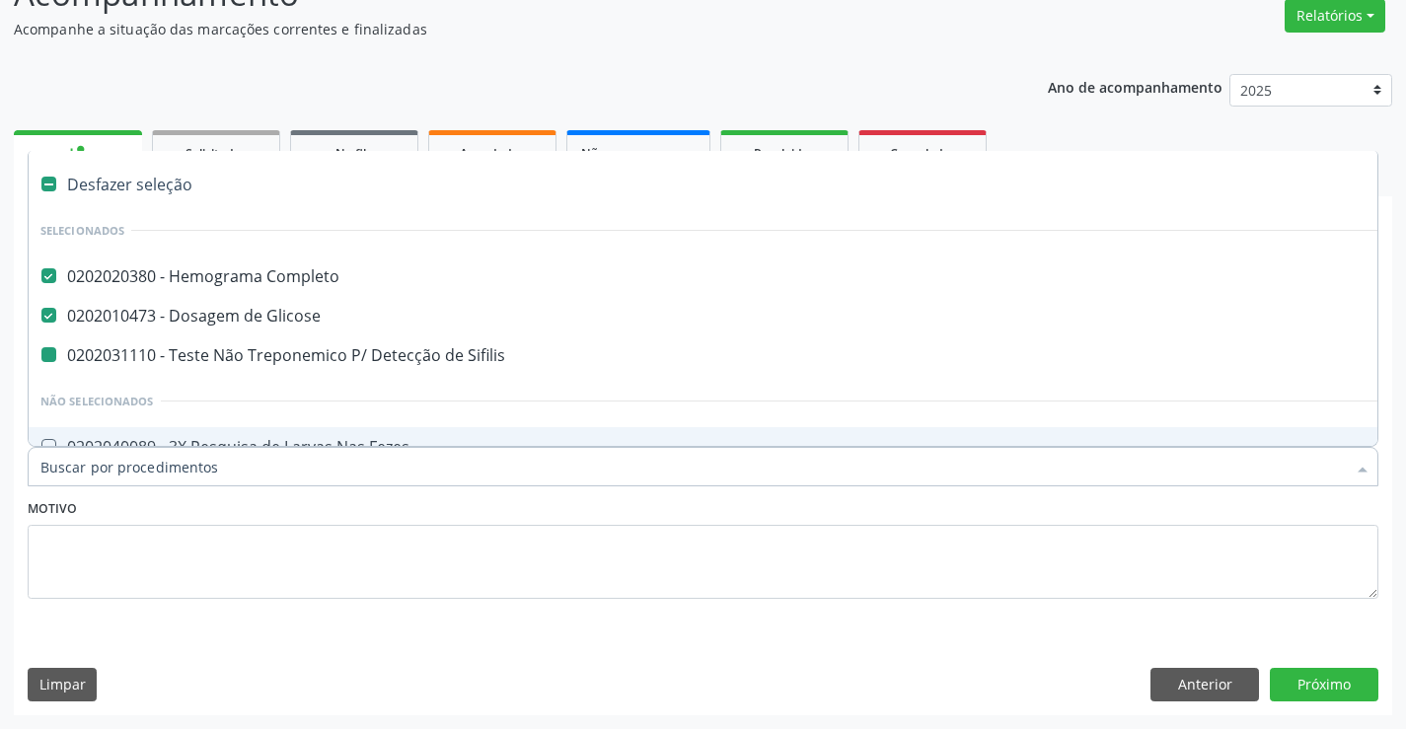
type input "f"
checkbox Sifilis "false"
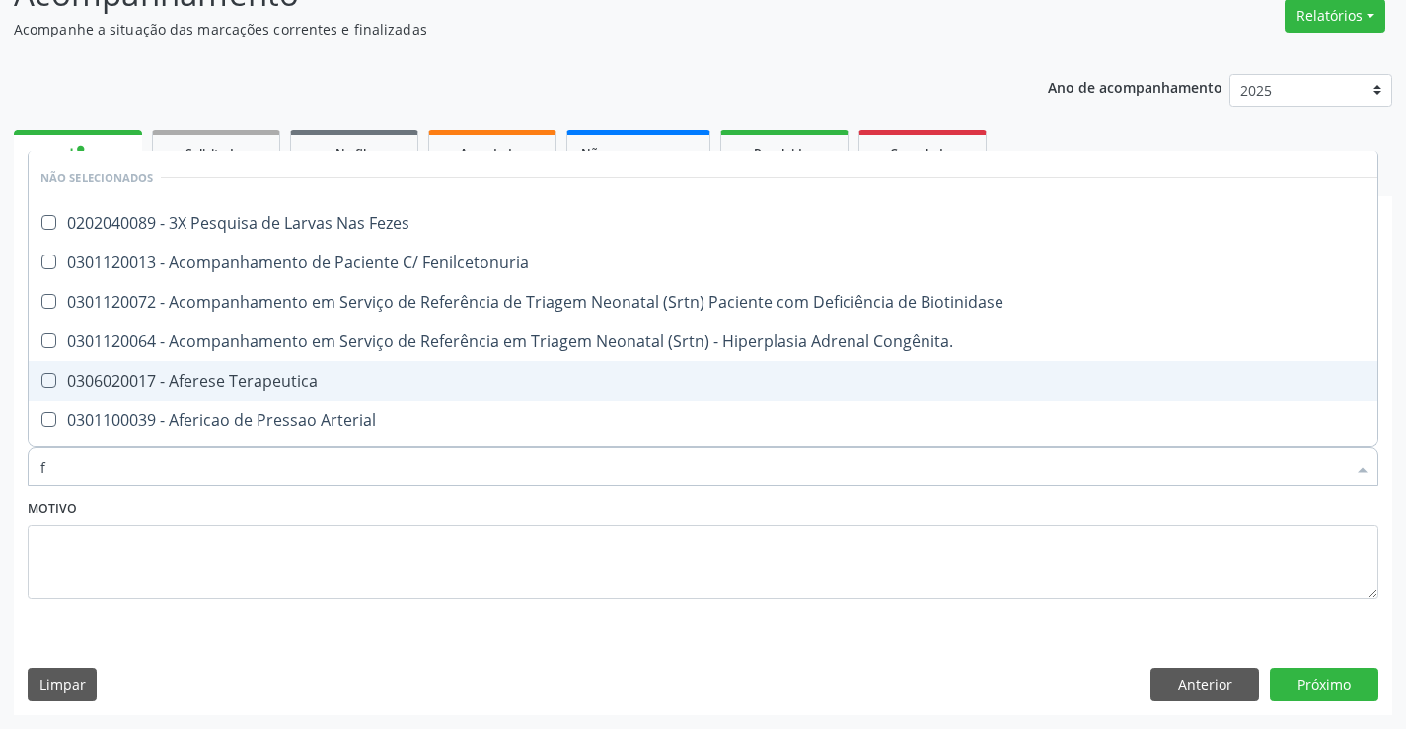
type input "fe"
checkbox Fezes "false"
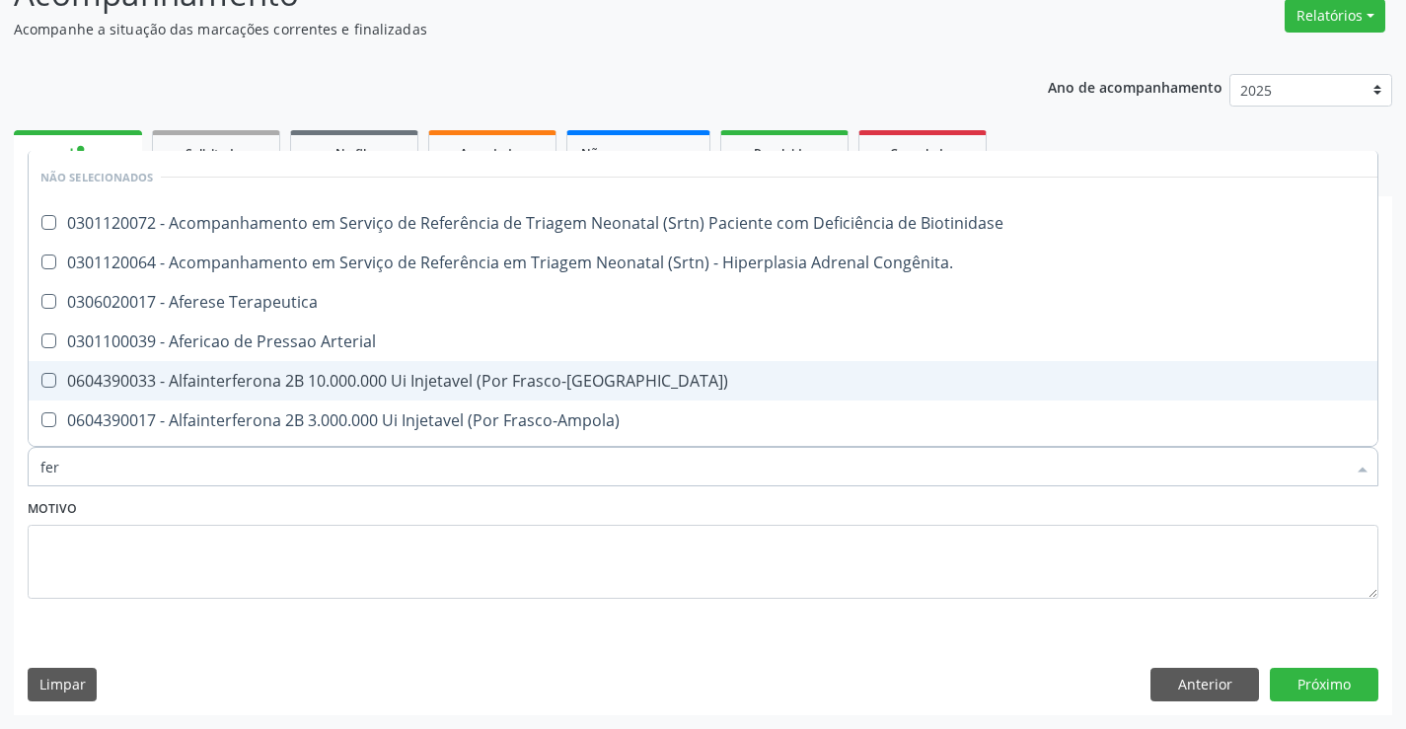
type input "ferr"
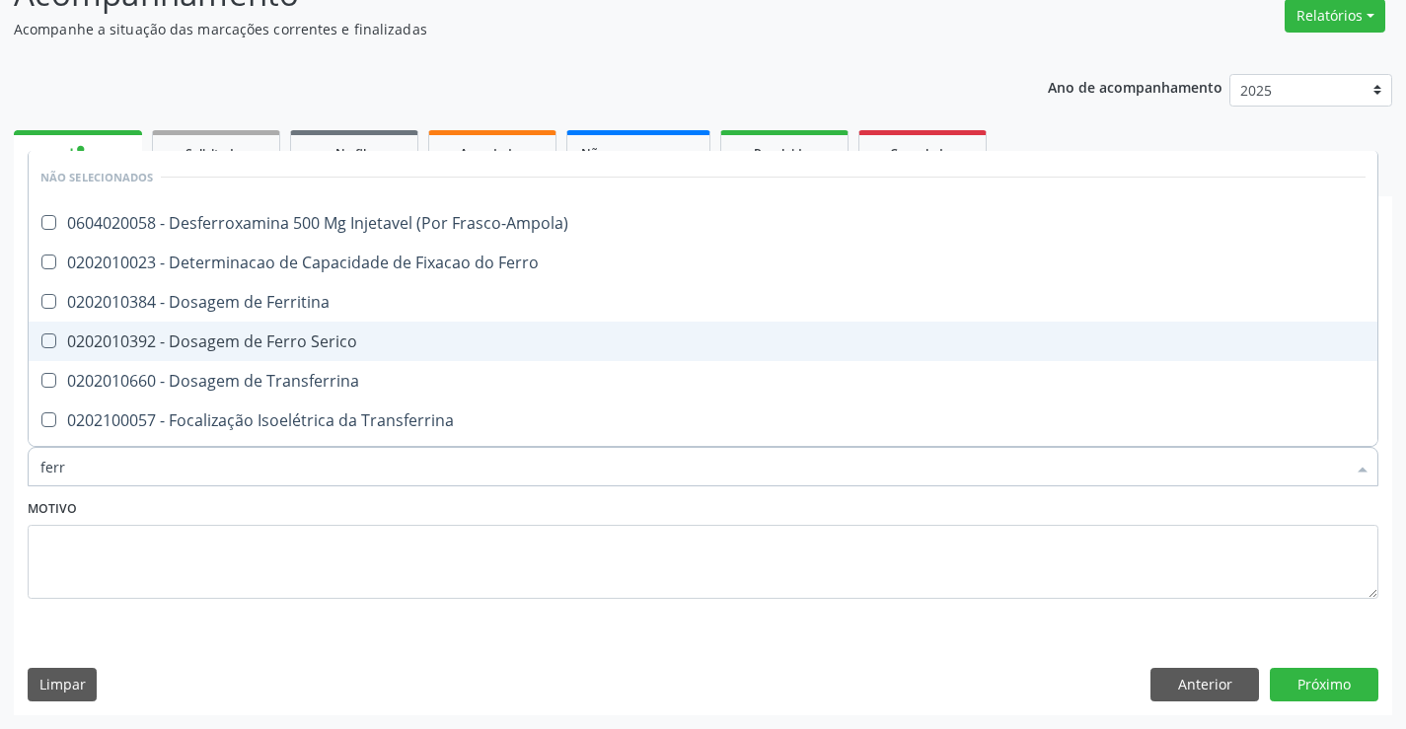
drag, startPoint x: 332, startPoint y: 341, endPoint x: 332, endPoint y: 384, distance: 43.4
click at [332, 342] on div "0202010392 - Dosagem de Ferro Serico" at bounding box center [703, 342] width 1326 height 16
checkbox Serico "true"
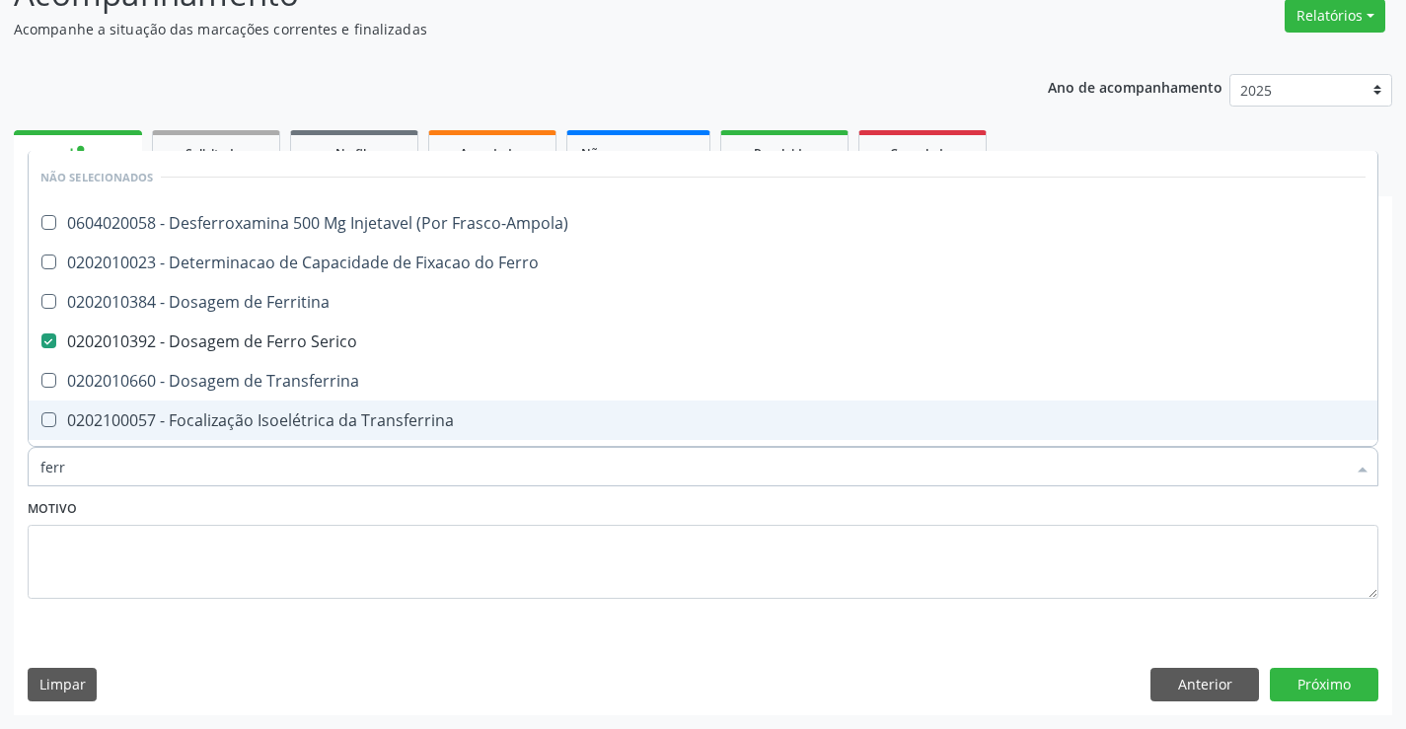
type input "ferr"
click at [337, 495] on div "Motivo" at bounding box center [703, 546] width 1351 height 105
checkbox Frasco-Ampola\) "true"
checkbox Ferritina "true"
checkbox Ferro "true"
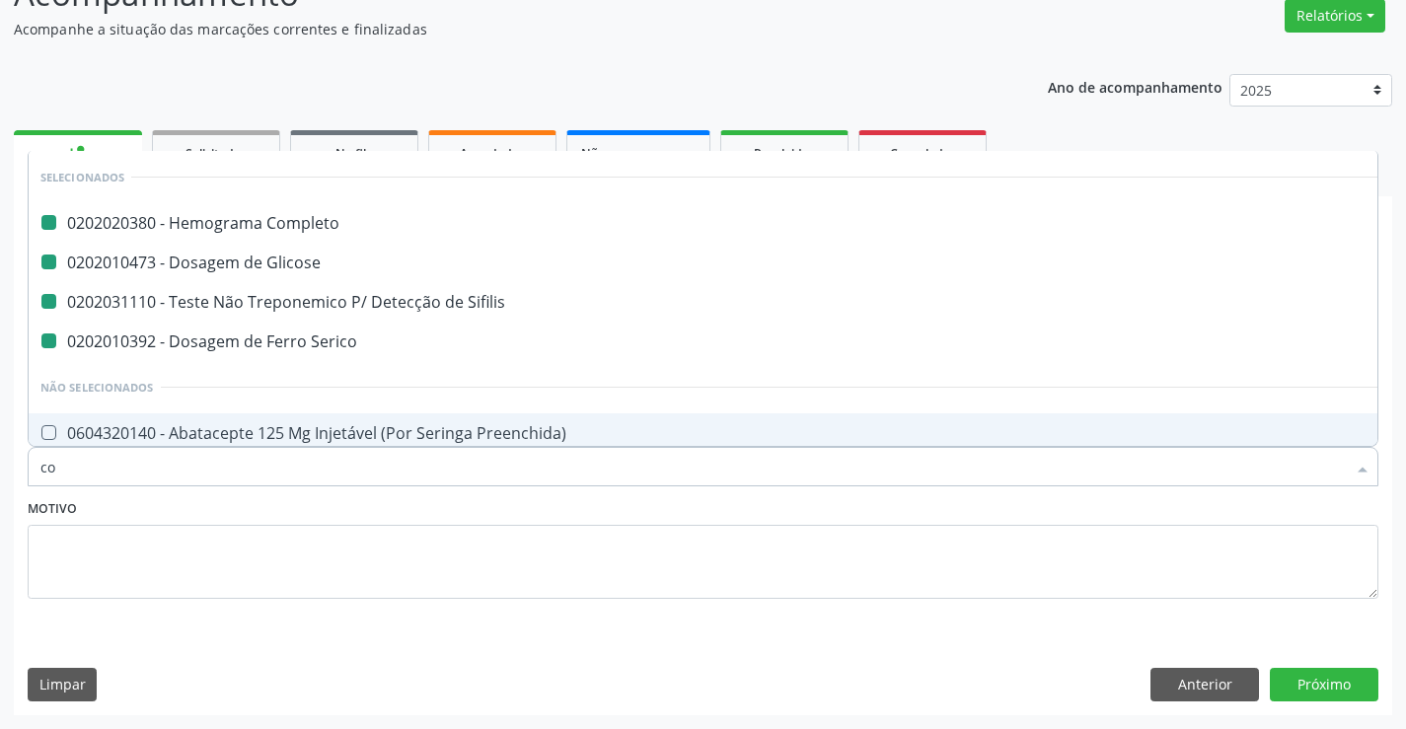
type input "col"
checkbox Completo "false"
checkbox Sifilis "false"
checkbox Serico "false"
checkbox Glicose "false"
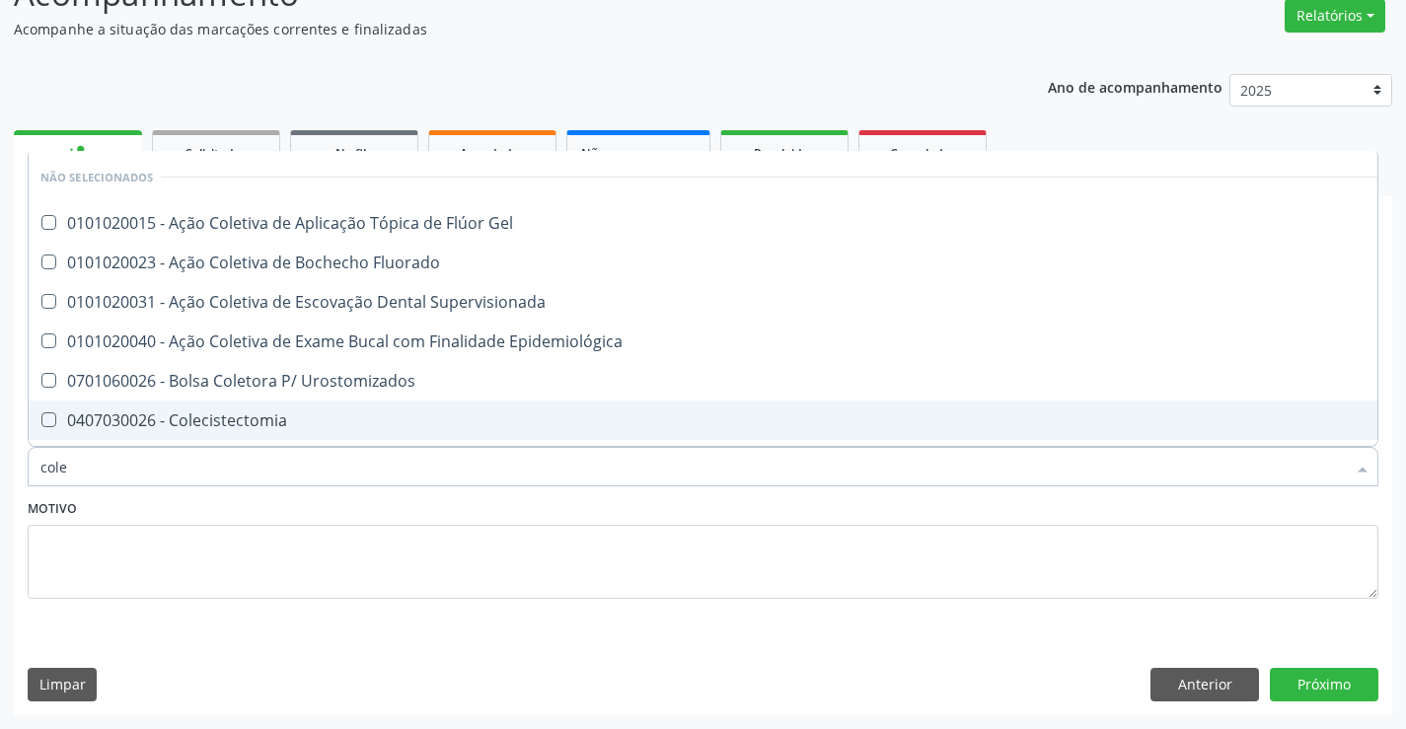
type input "coles"
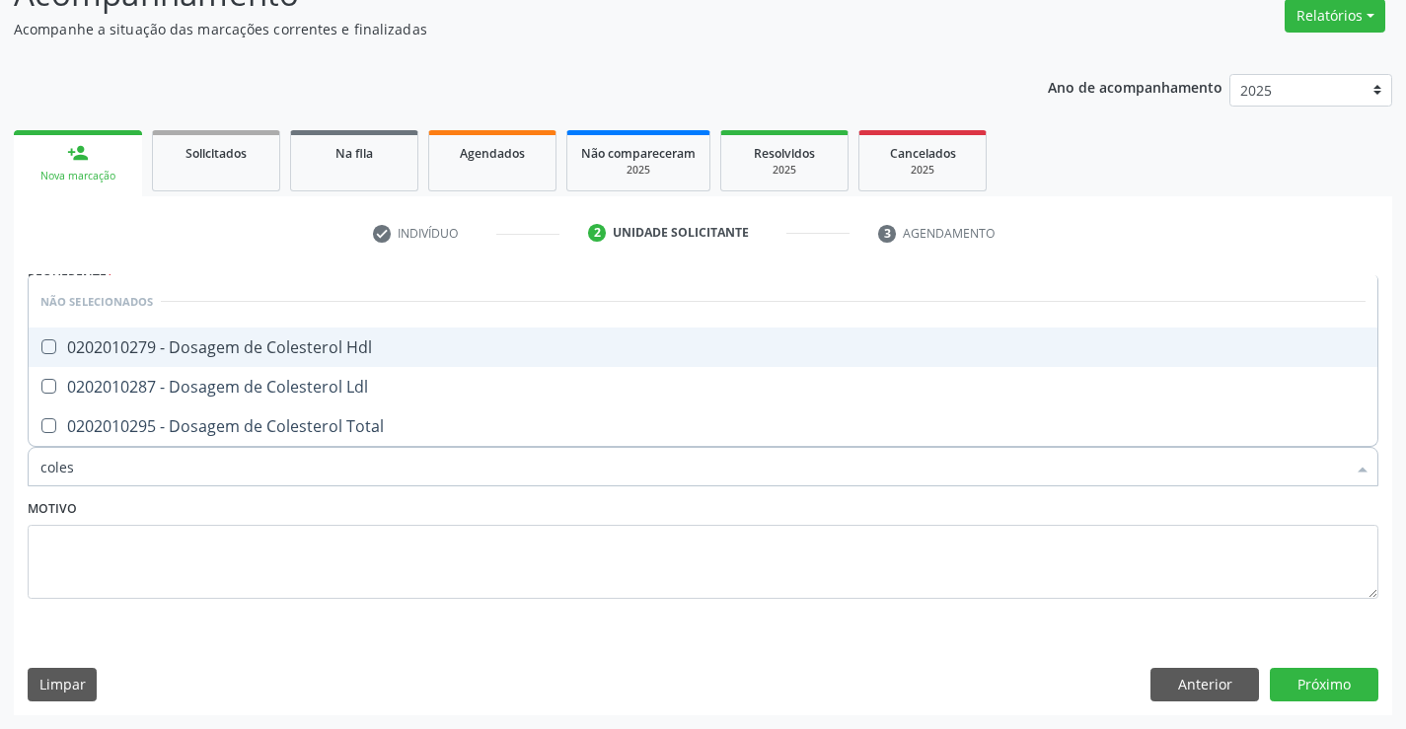
click at [353, 350] on div "0202010279 - Dosagem de Colesterol Hdl" at bounding box center [703, 348] width 1326 height 16
checkbox Hdl "true"
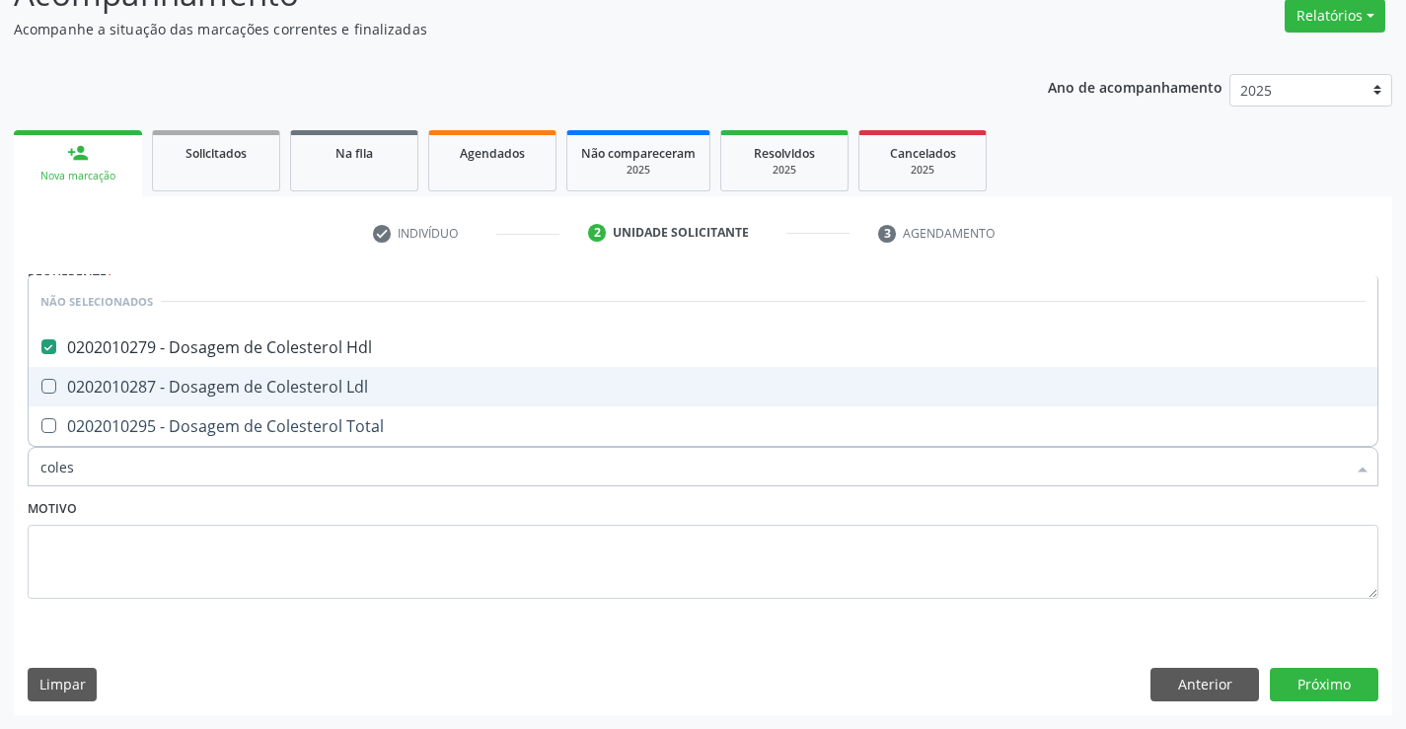
click at [355, 394] on div "0202010287 - Dosagem de Colesterol Ldl" at bounding box center [703, 387] width 1326 height 16
checkbox Ldl "true"
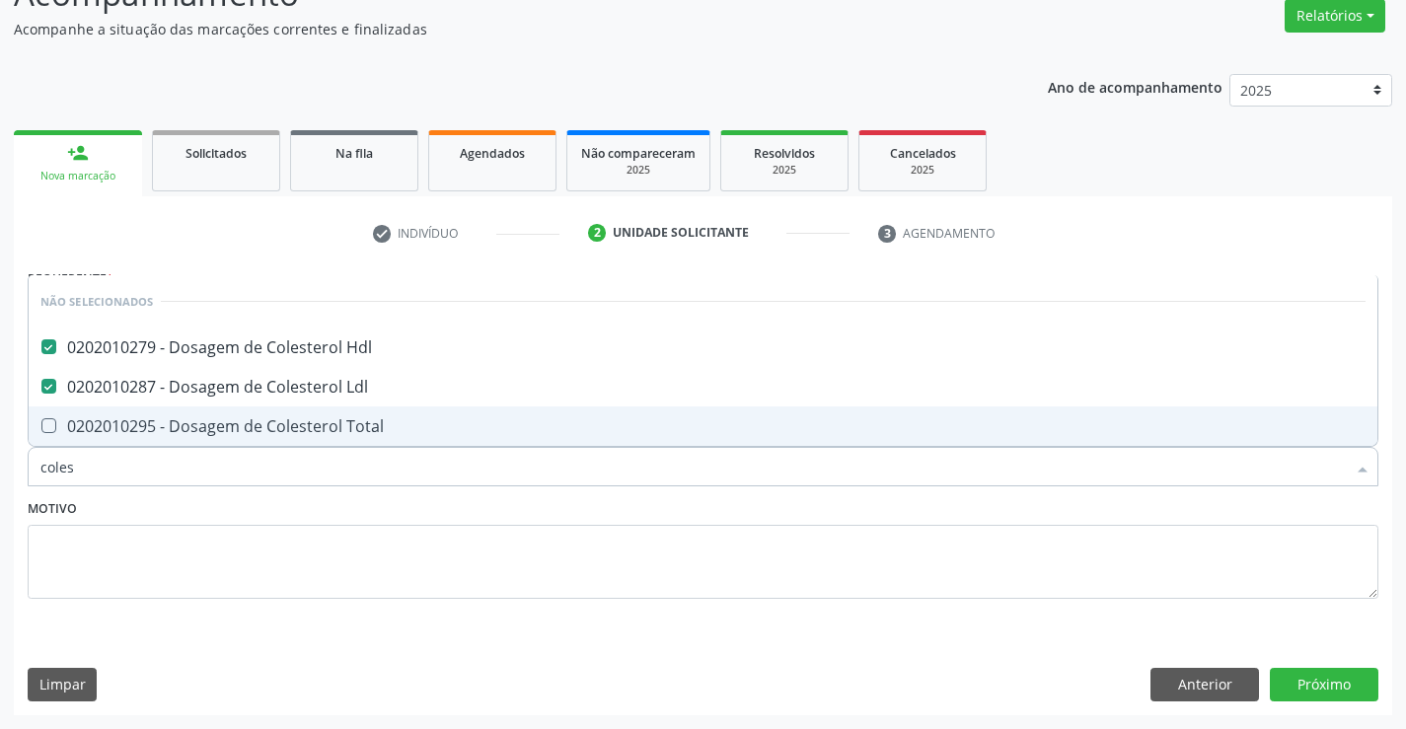
click at [383, 432] on div "0202010295 - Dosagem de Colesterol Total" at bounding box center [703, 426] width 1326 height 16
checkbox Total "true"
click at [331, 529] on textarea at bounding box center [703, 562] width 1351 height 75
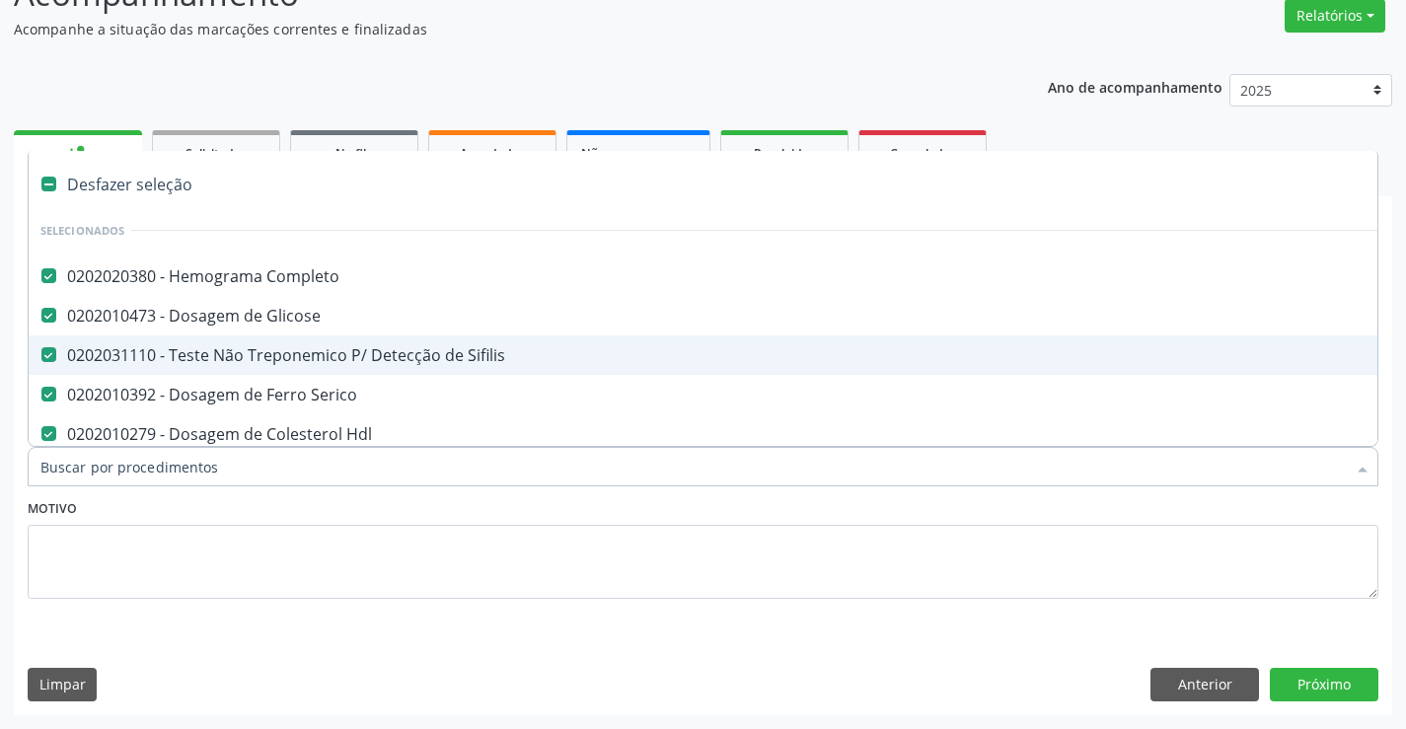
type input "t"
checkbox Total "false"
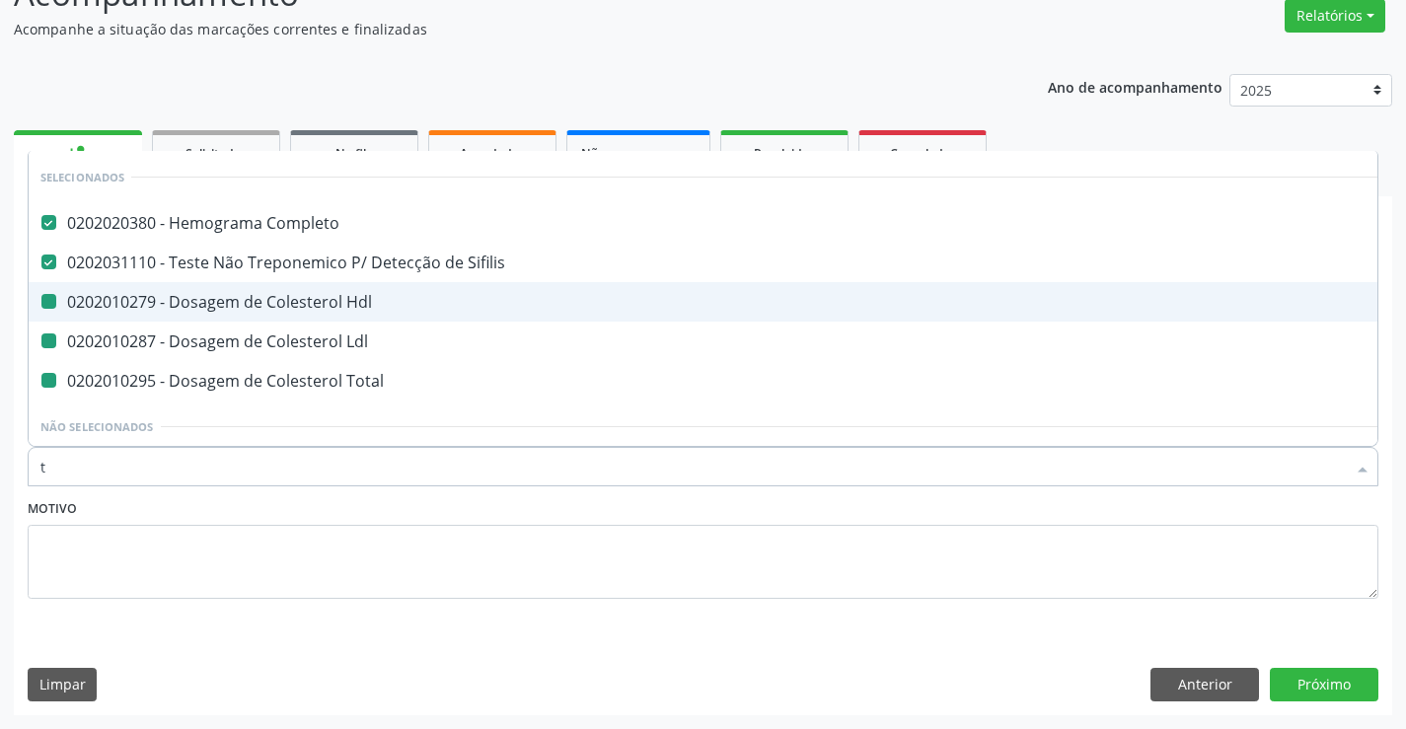
type input "tr"
checkbox Hdl "false"
checkbox Ldl "false"
checkbox Total "false"
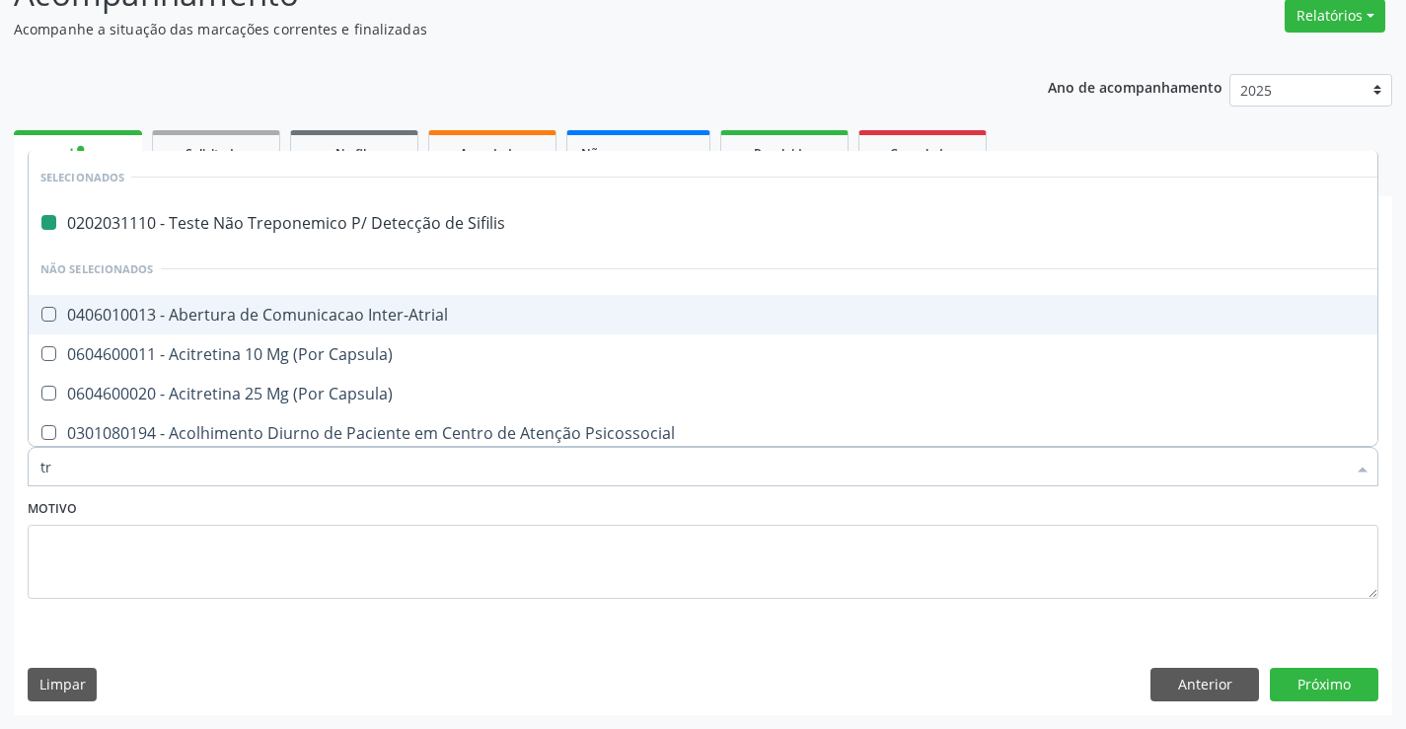
type input "tri"
checkbox Sifilis "false"
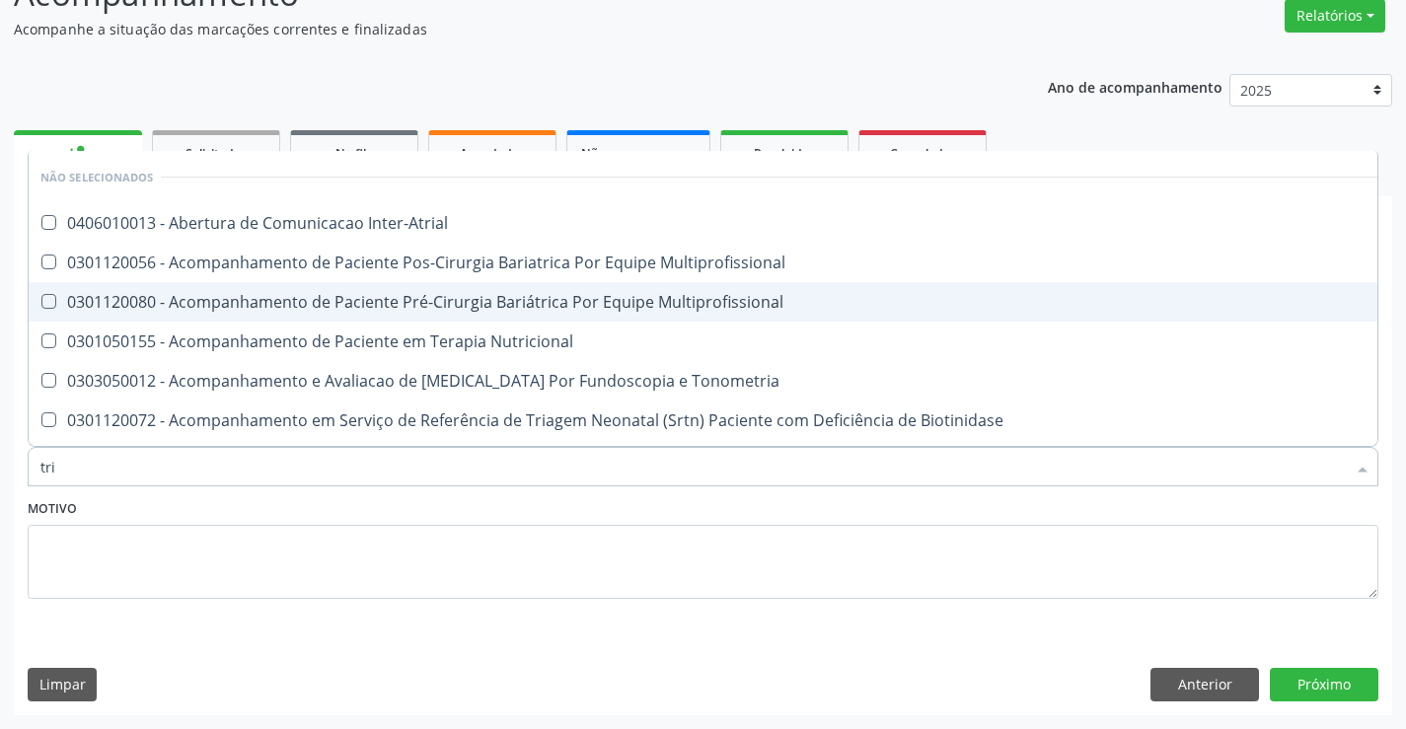
type input "trig"
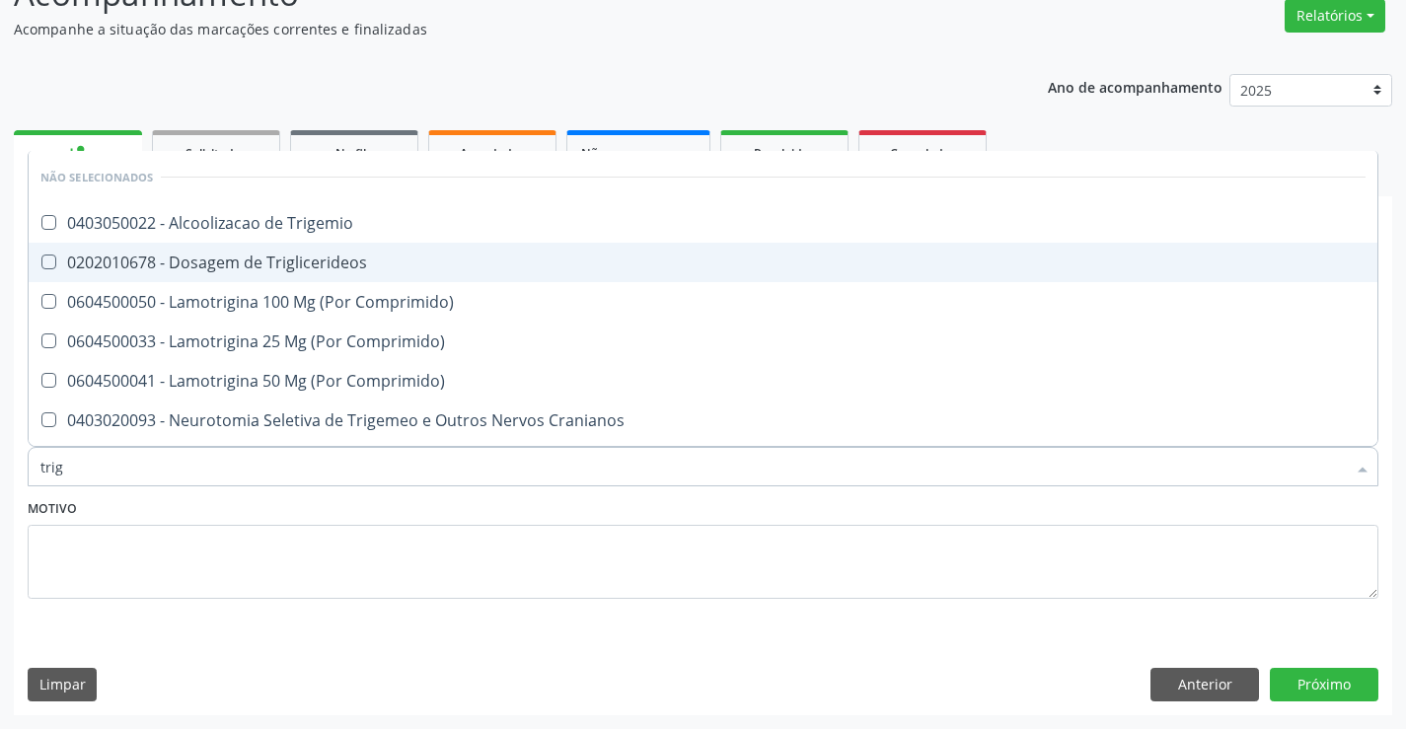
click at [333, 266] on div "0202010678 - Dosagem de Triglicerideos" at bounding box center [703, 263] width 1326 height 16
checkbox Triglicerideos "true"
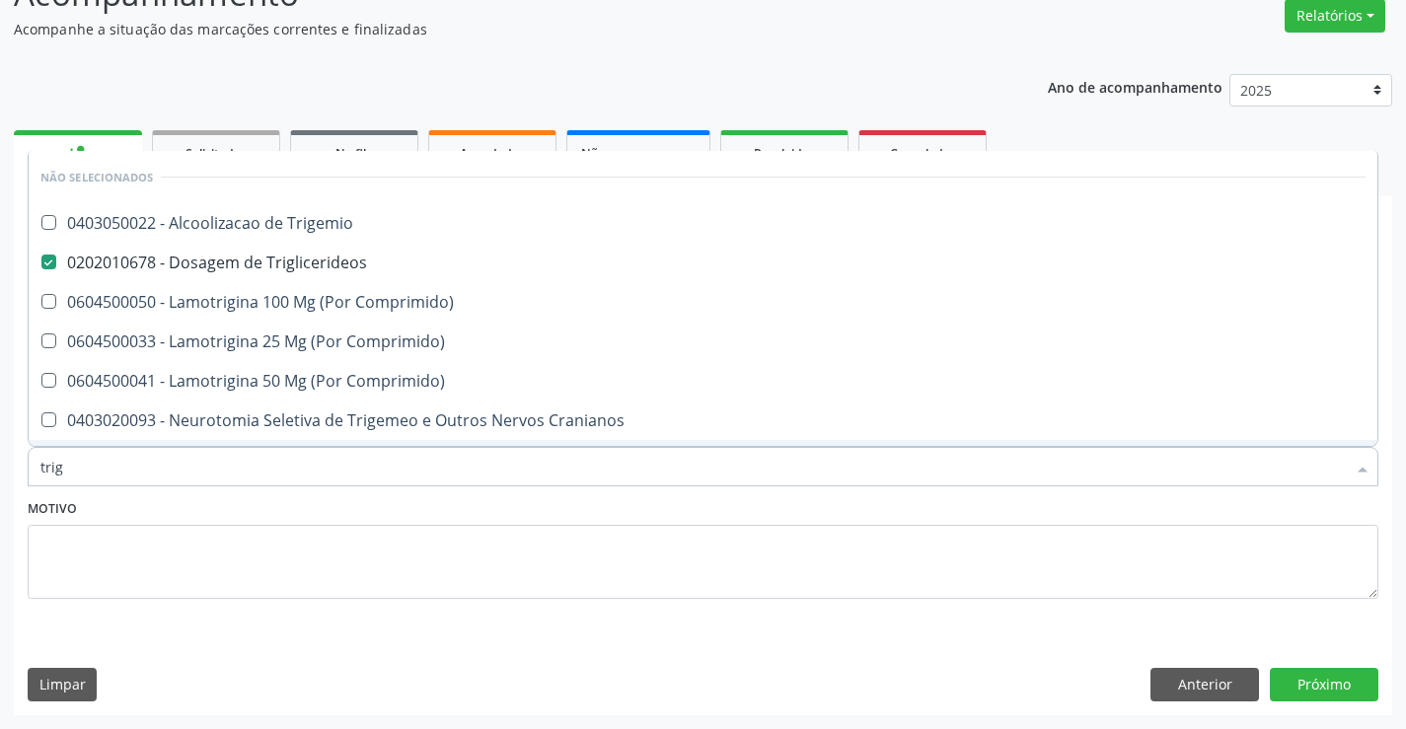
click at [349, 508] on div "Motivo" at bounding box center [703, 546] width 1351 height 105
checkbox Trigemio "true"
checkbox Comprimido\) "true"
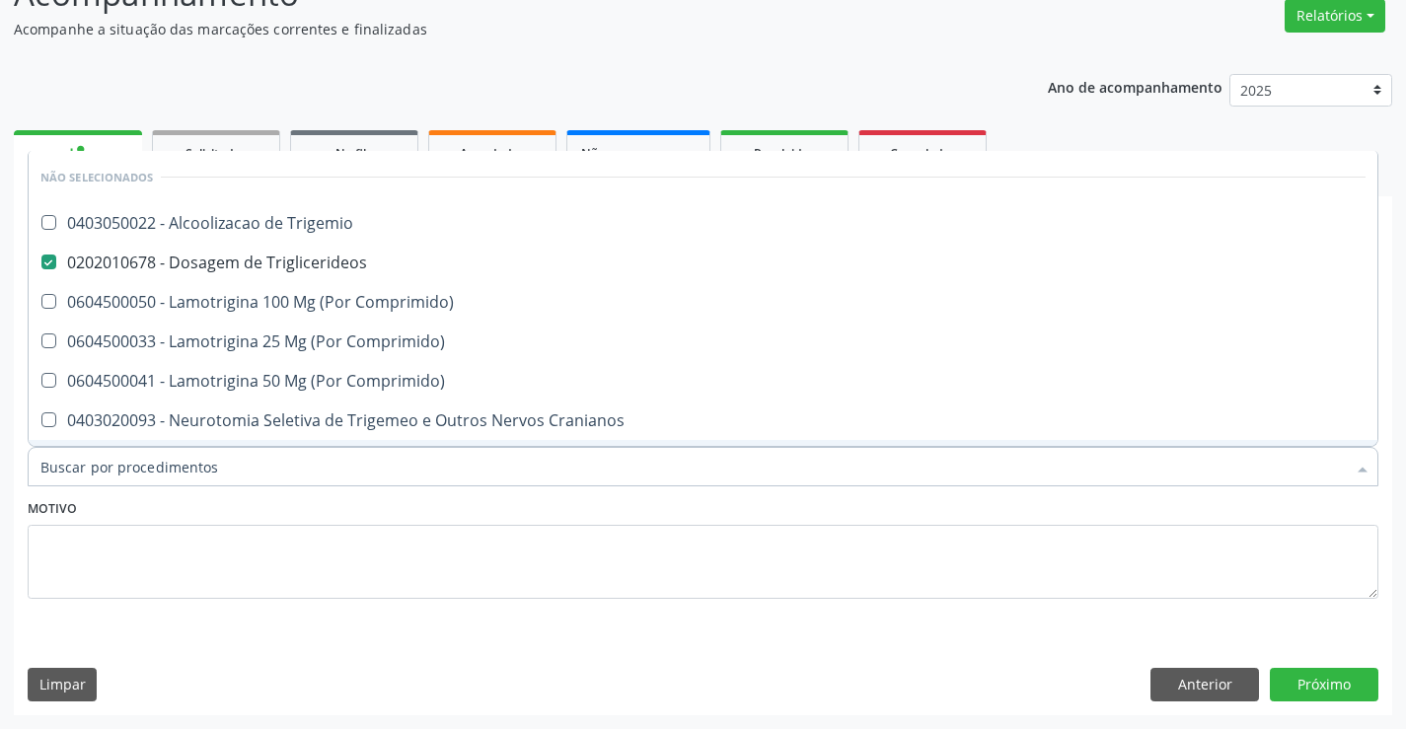
checkbox Espinal "true"
checkbox Cranianos "true"
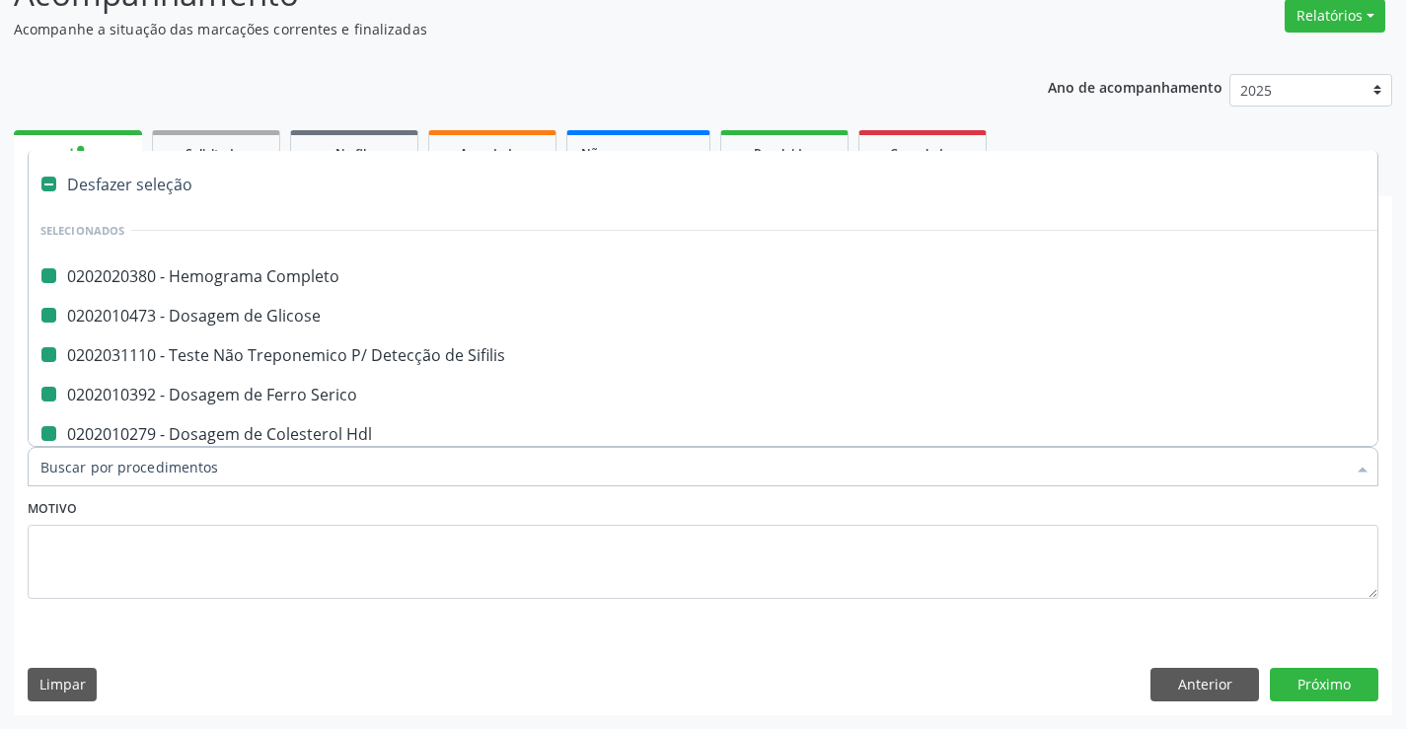
type input "u"
checkbox Completo "false"
checkbox Sifilis "false"
checkbox Serico "false"
checkbox Hdl "false"
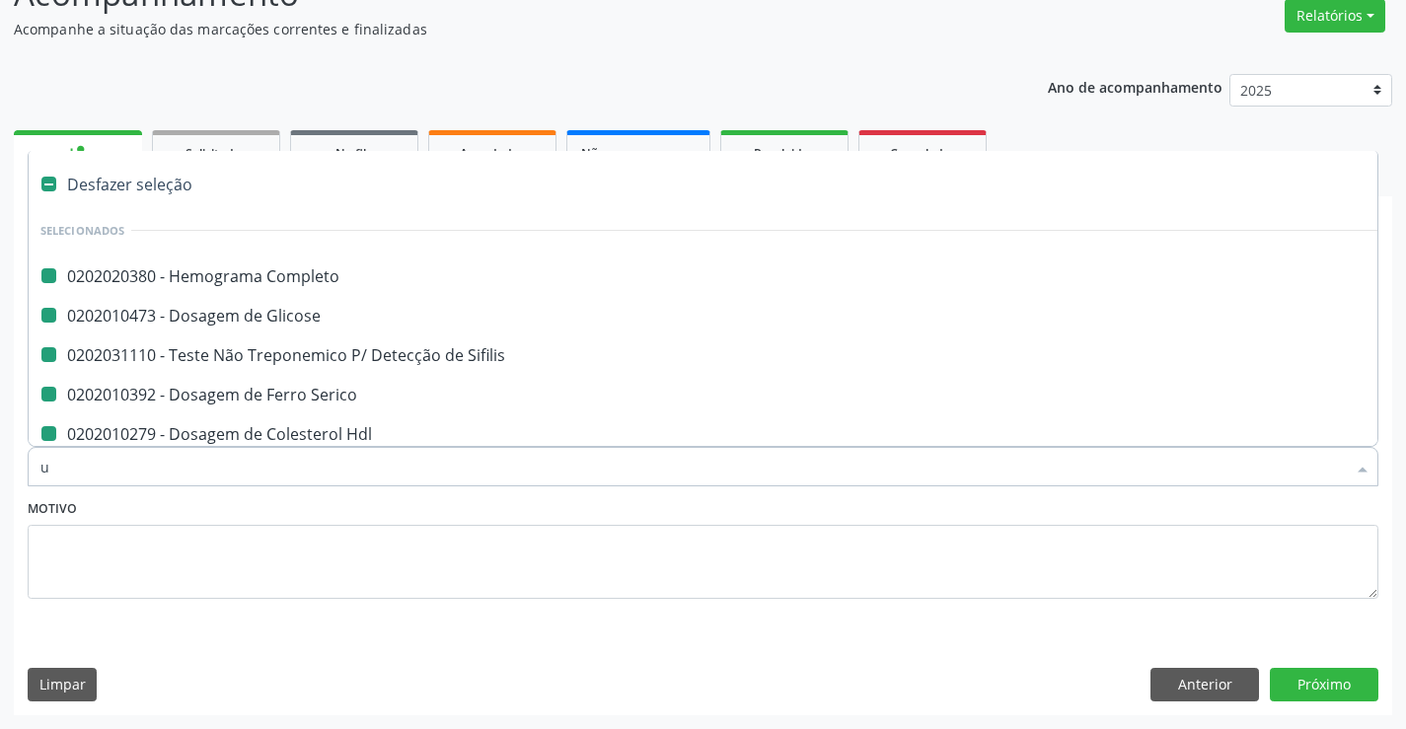
checkbox Total "false"
checkbox Ldl "false"
checkbox Glicose "false"
checkbox Triglicerideos "false"
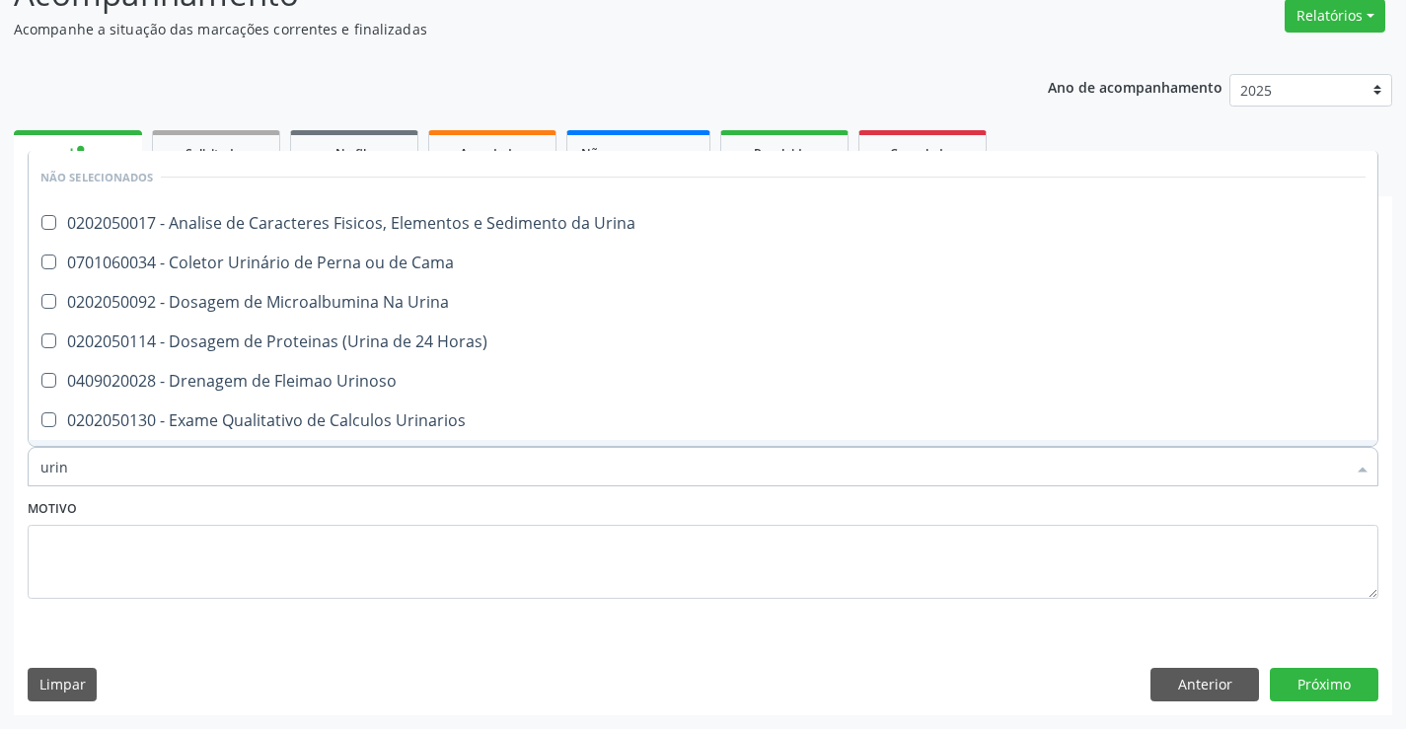
type input "urina"
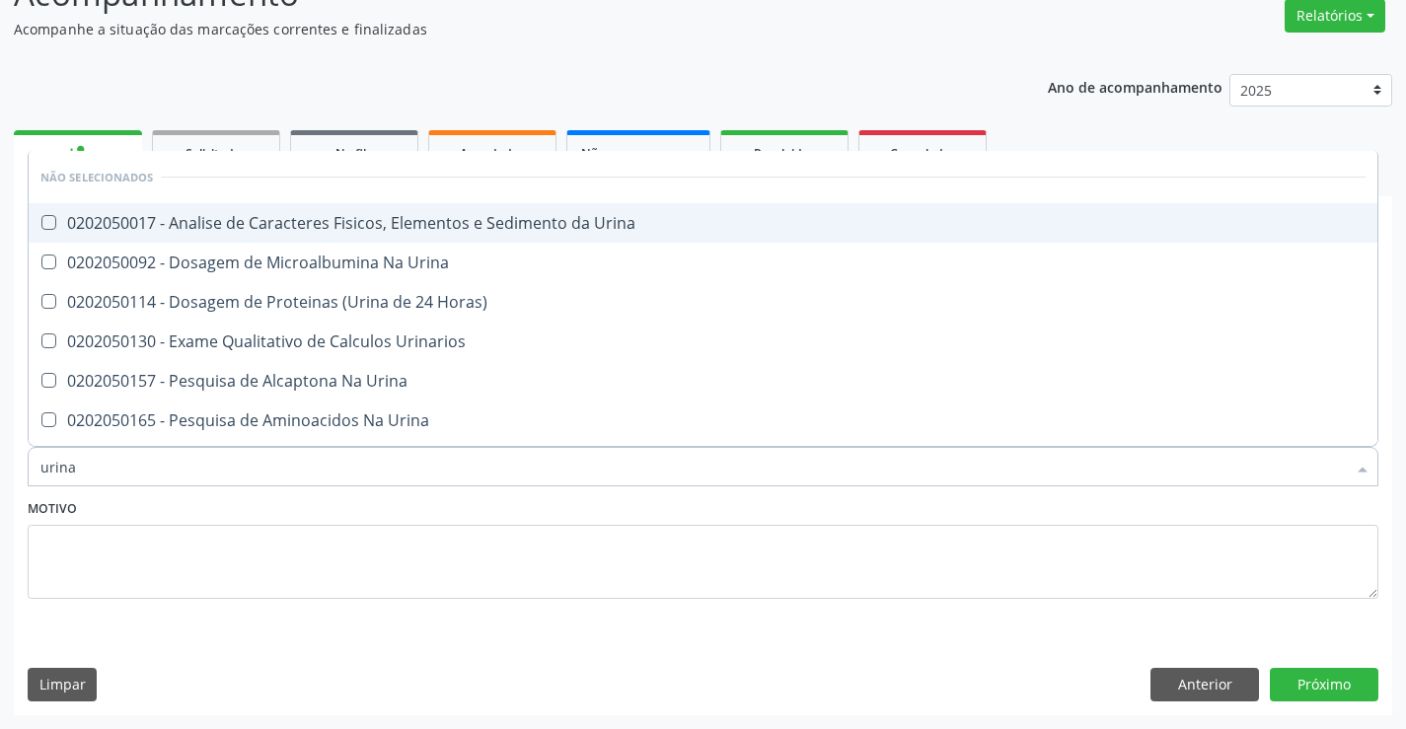
click at [443, 231] on div "0202050017 - Analise de Caracteres Fisicos, Elementos e Sedimento da Urina" at bounding box center [703, 223] width 1326 height 16
checkbox Urina "true"
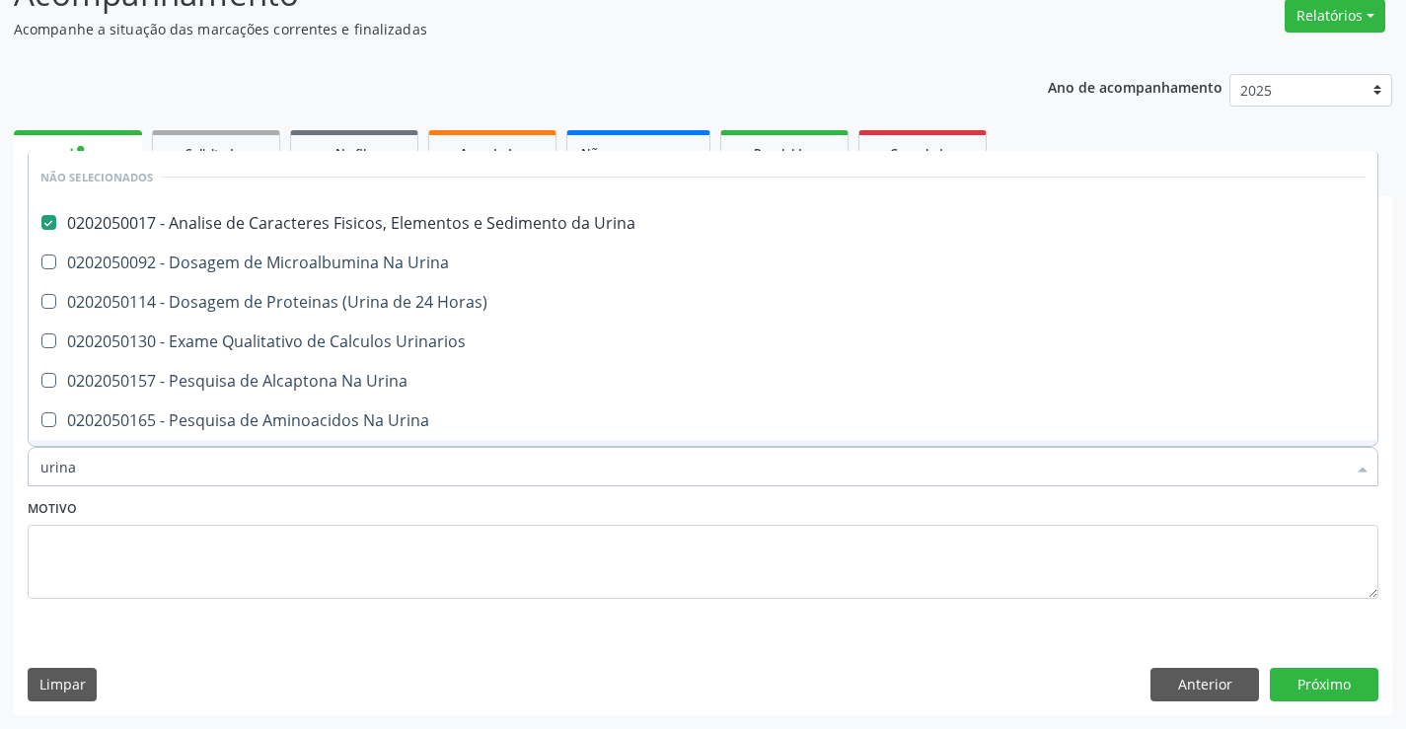
click at [397, 512] on div "Motivo" at bounding box center [703, 546] width 1351 height 105
checkbox Horas\) "true"
checkbox Urinarios "true"
checkbox Urina "true"
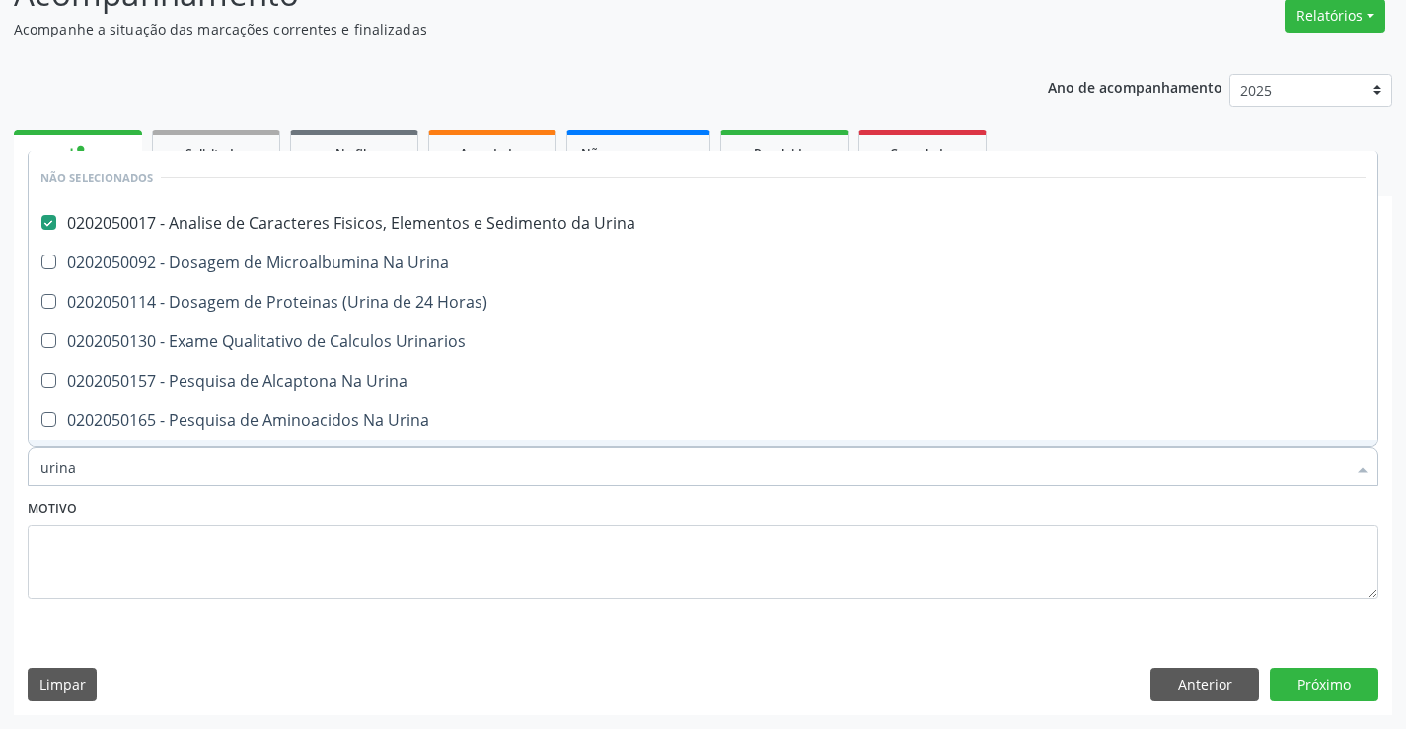
checkbox Urina "true"
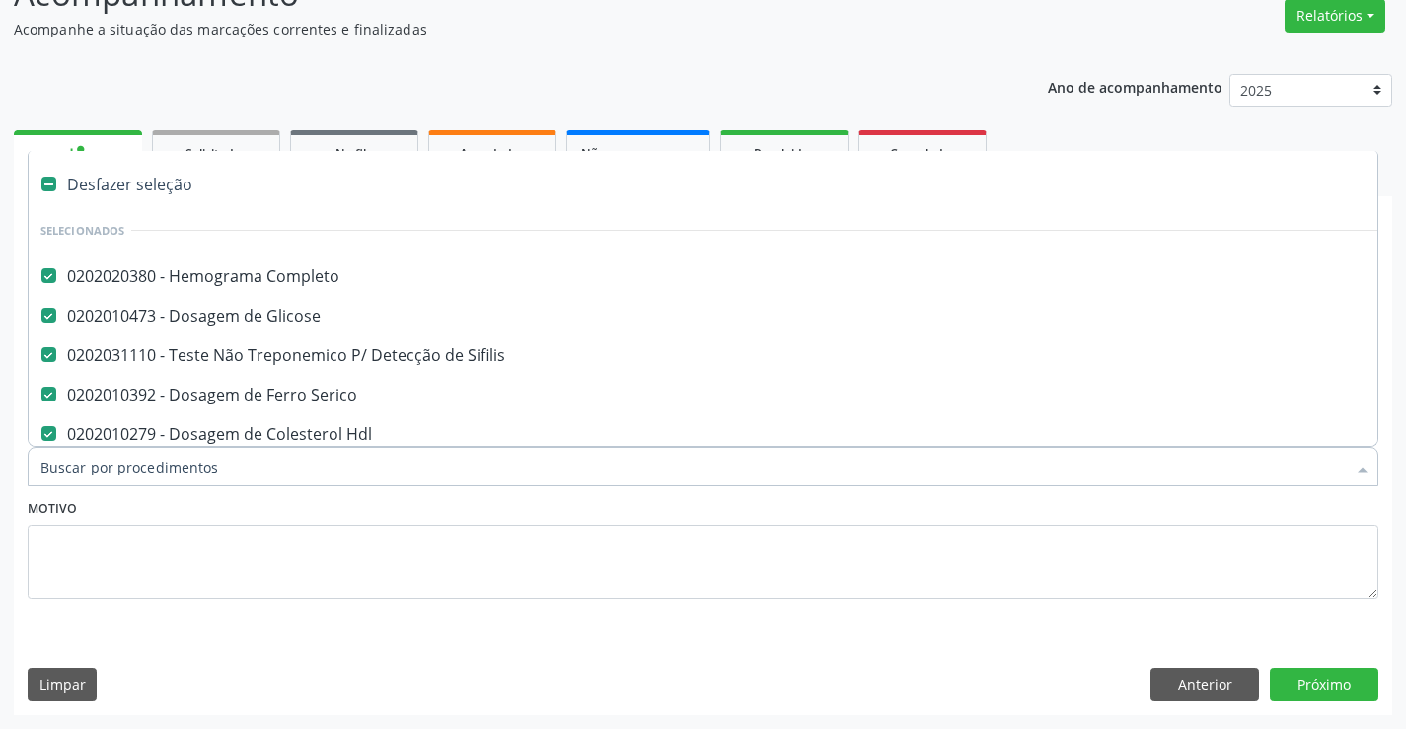
type input "t"
checkbox Urina "false"
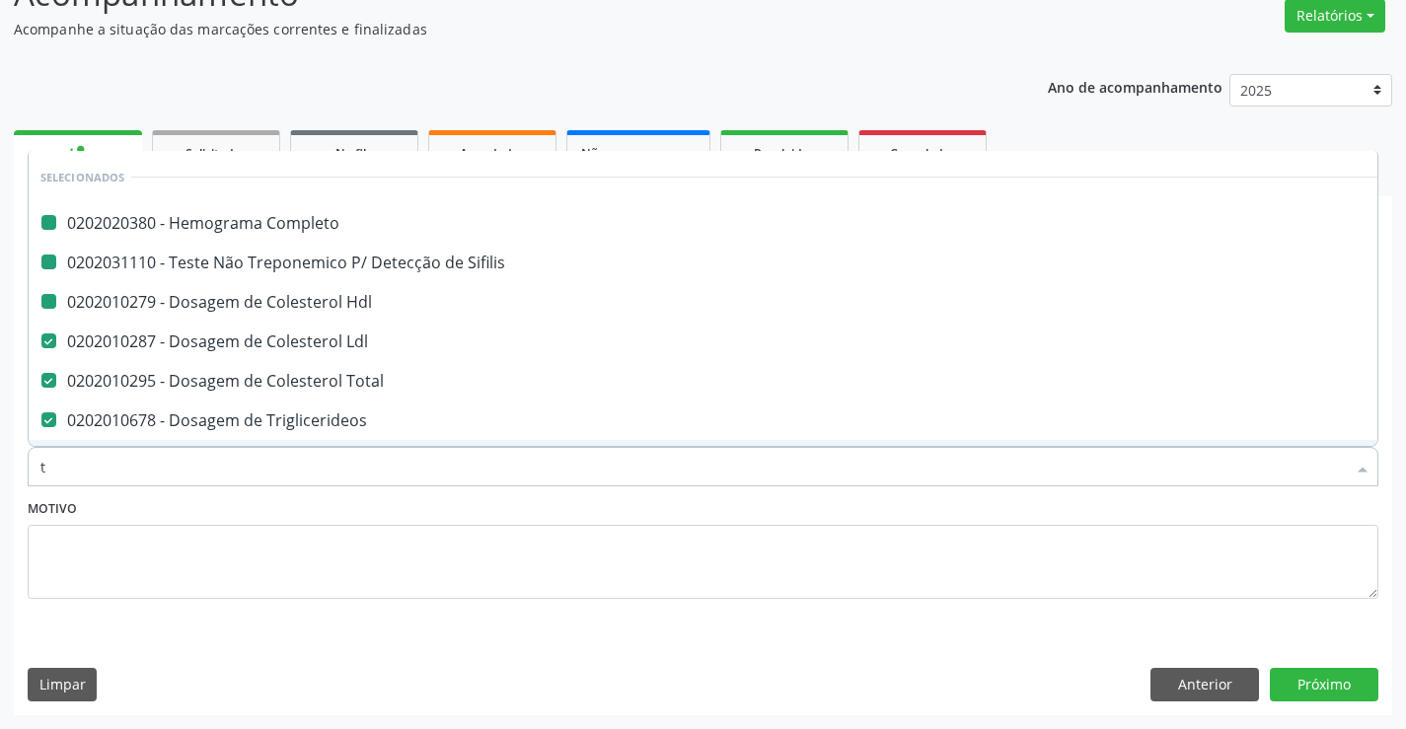
type input "tg"
checkbox Completo "false"
checkbox Hdl "false"
checkbox Sifilis "false"
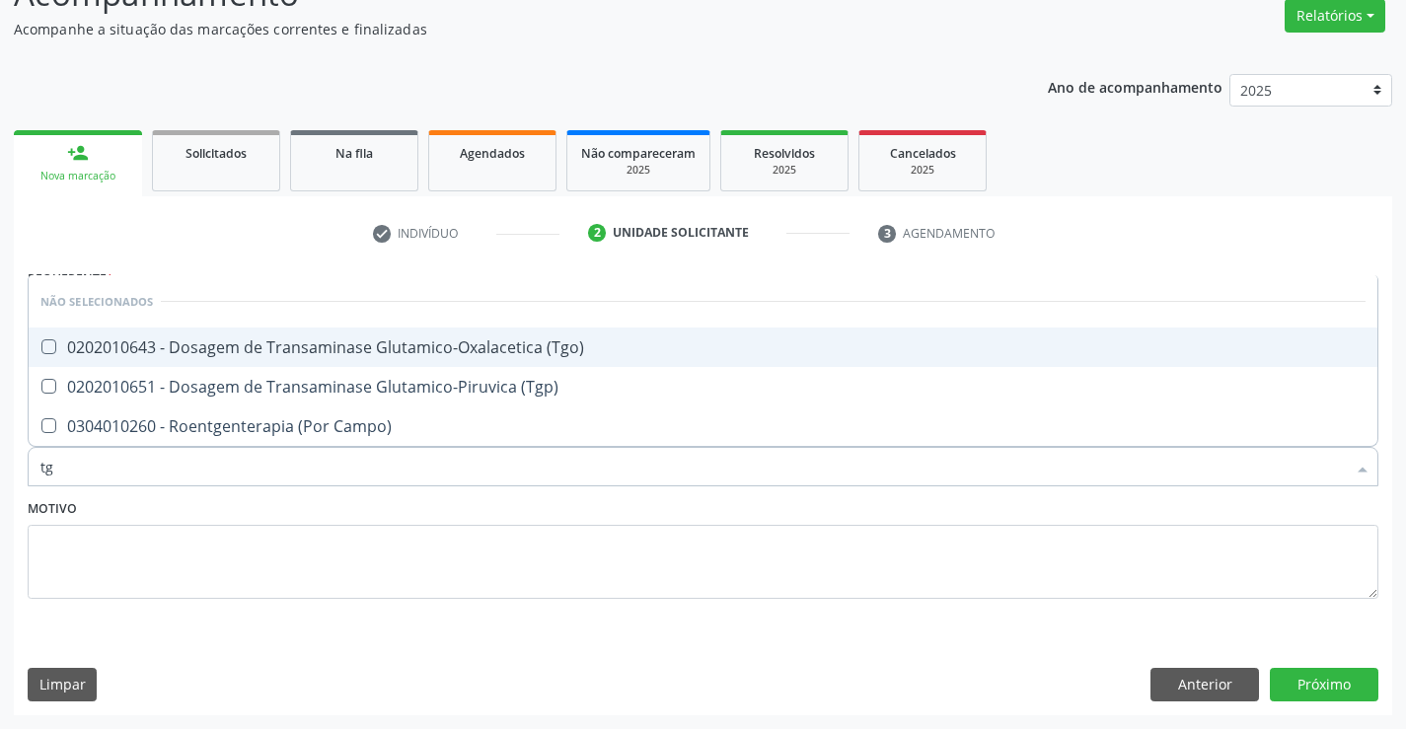
click at [556, 335] on span "0202010643 - Dosagem de Transaminase Glutamico-Oxalacetica (Tgo)" at bounding box center [703, 347] width 1349 height 39
checkbox \(Tgo\) "true"
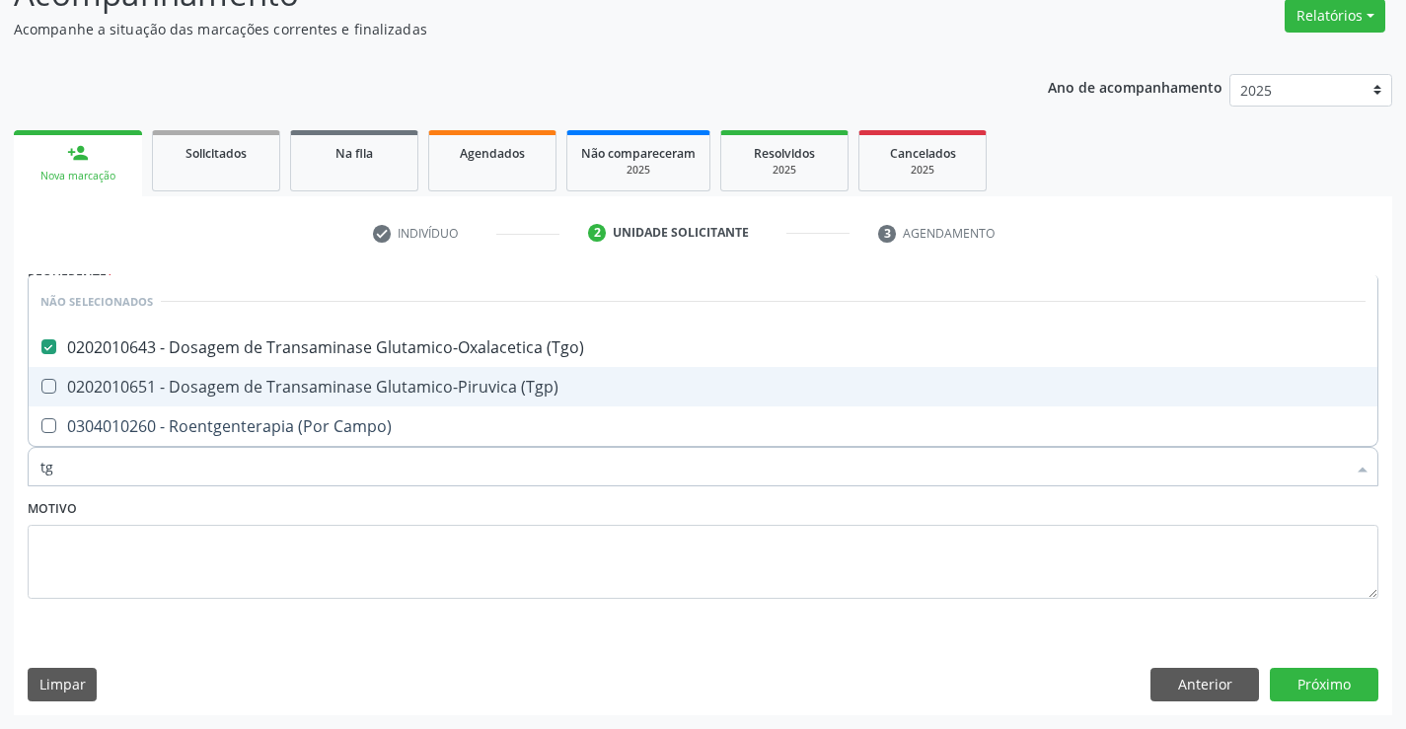
click at [532, 393] on div "0202010651 - Dosagem de Transaminase Glutamico-Piruvica (Tgp)" at bounding box center [703, 387] width 1326 height 16
checkbox \(Tgp\) "true"
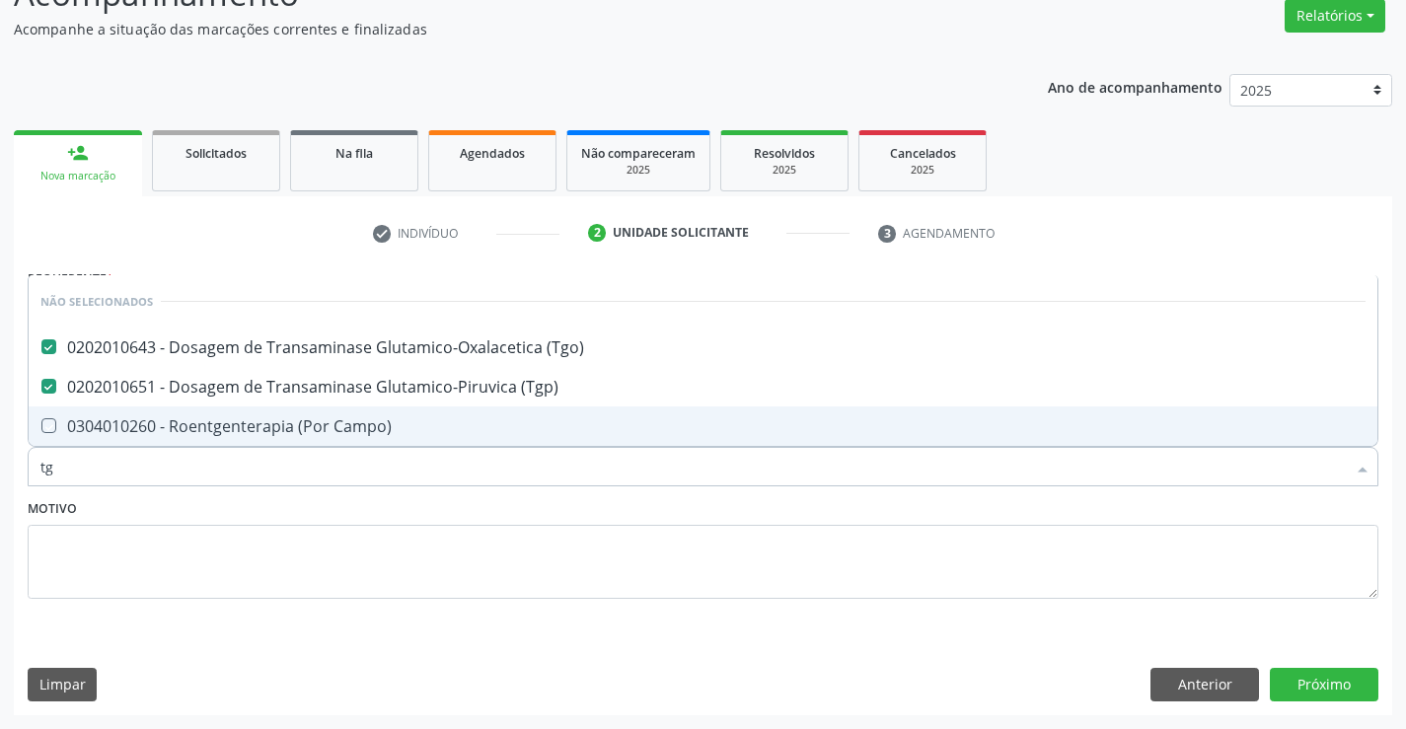
click at [466, 510] on div "Motivo" at bounding box center [703, 546] width 1351 height 105
checkbox Campo\) "true"
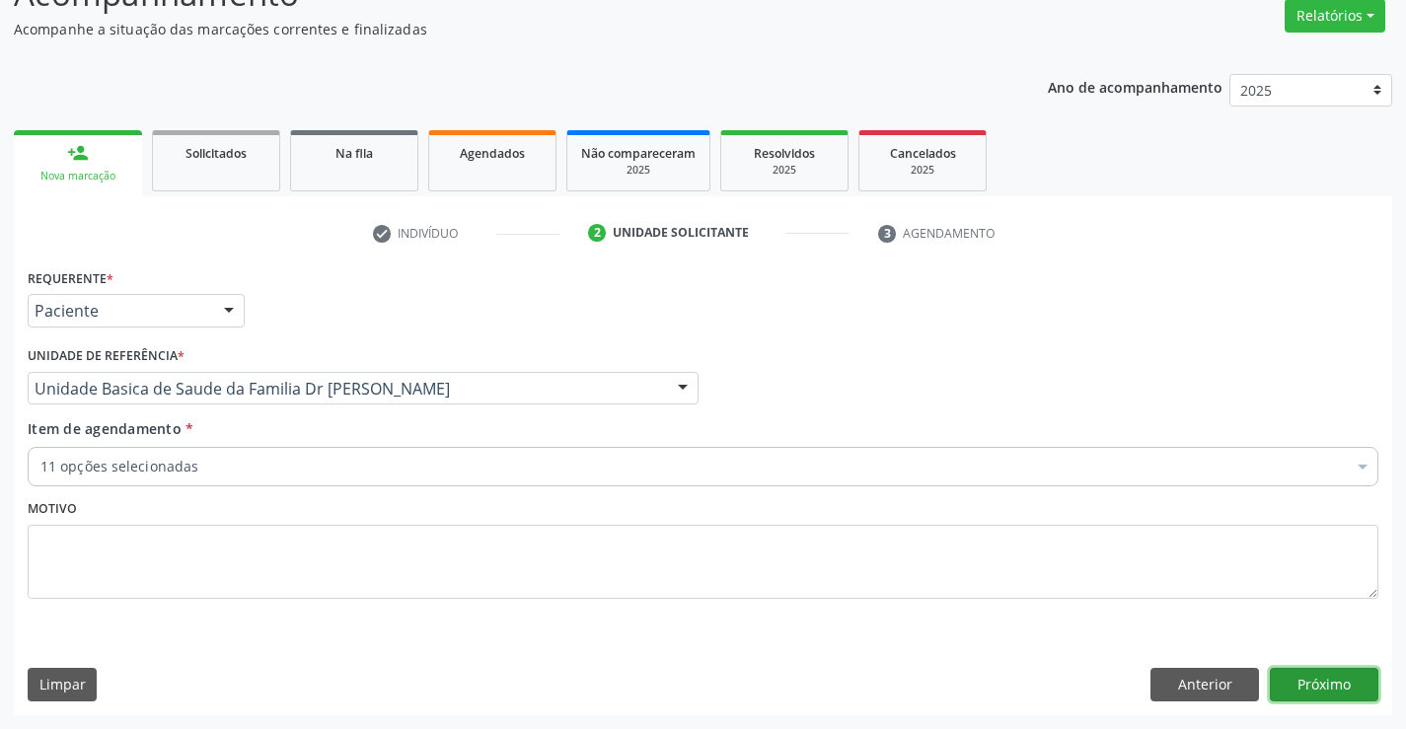
click at [1317, 684] on button "Próximo" at bounding box center [1324, 685] width 109 height 34
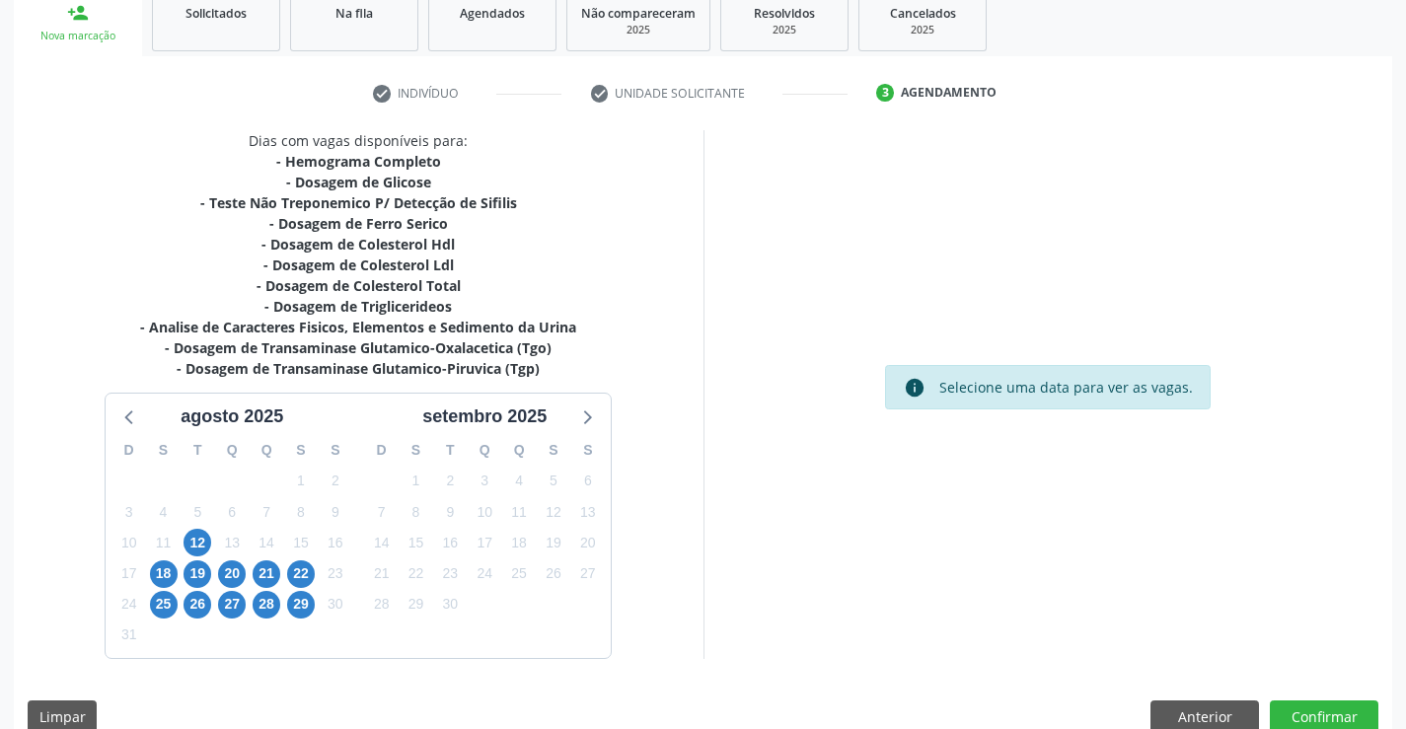
scroll to position [337, 0]
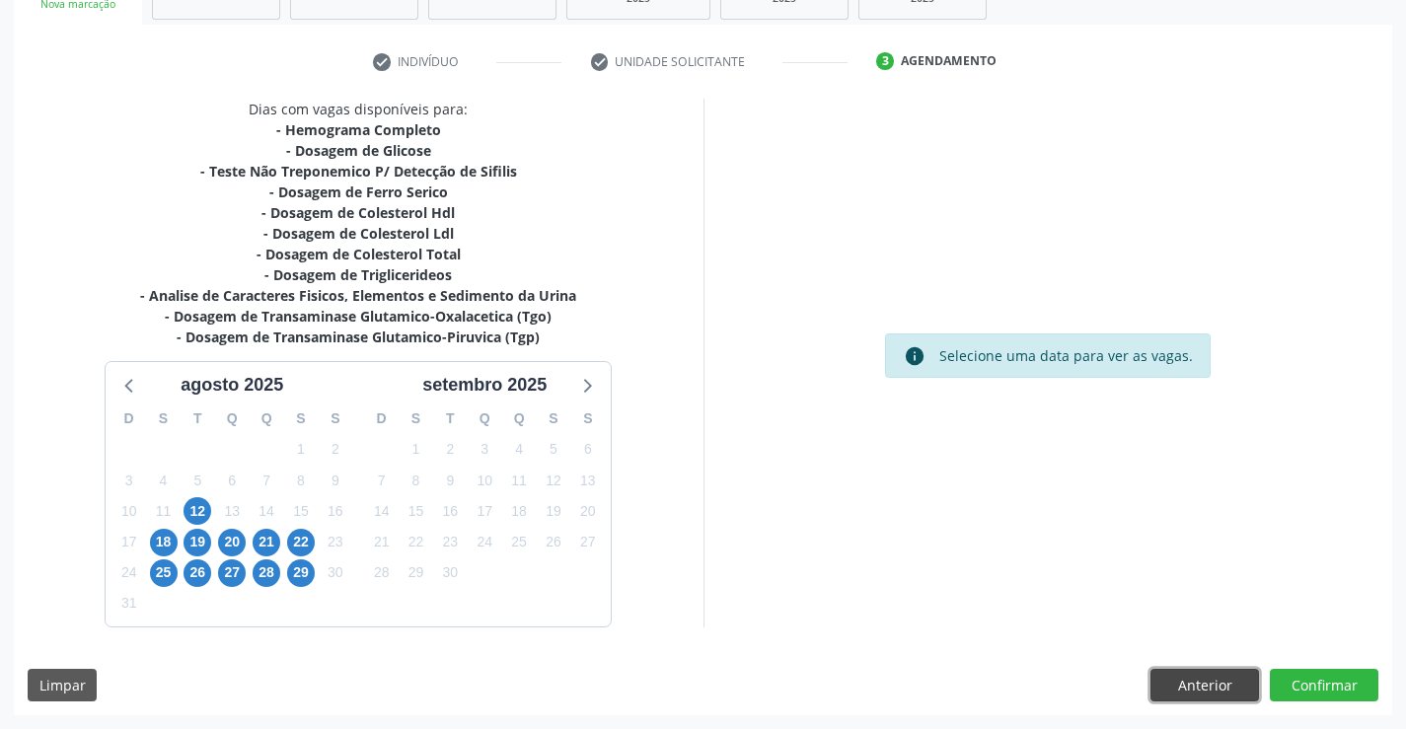
click at [1178, 683] on button "Anterior" at bounding box center [1205, 686] width 109 height 34
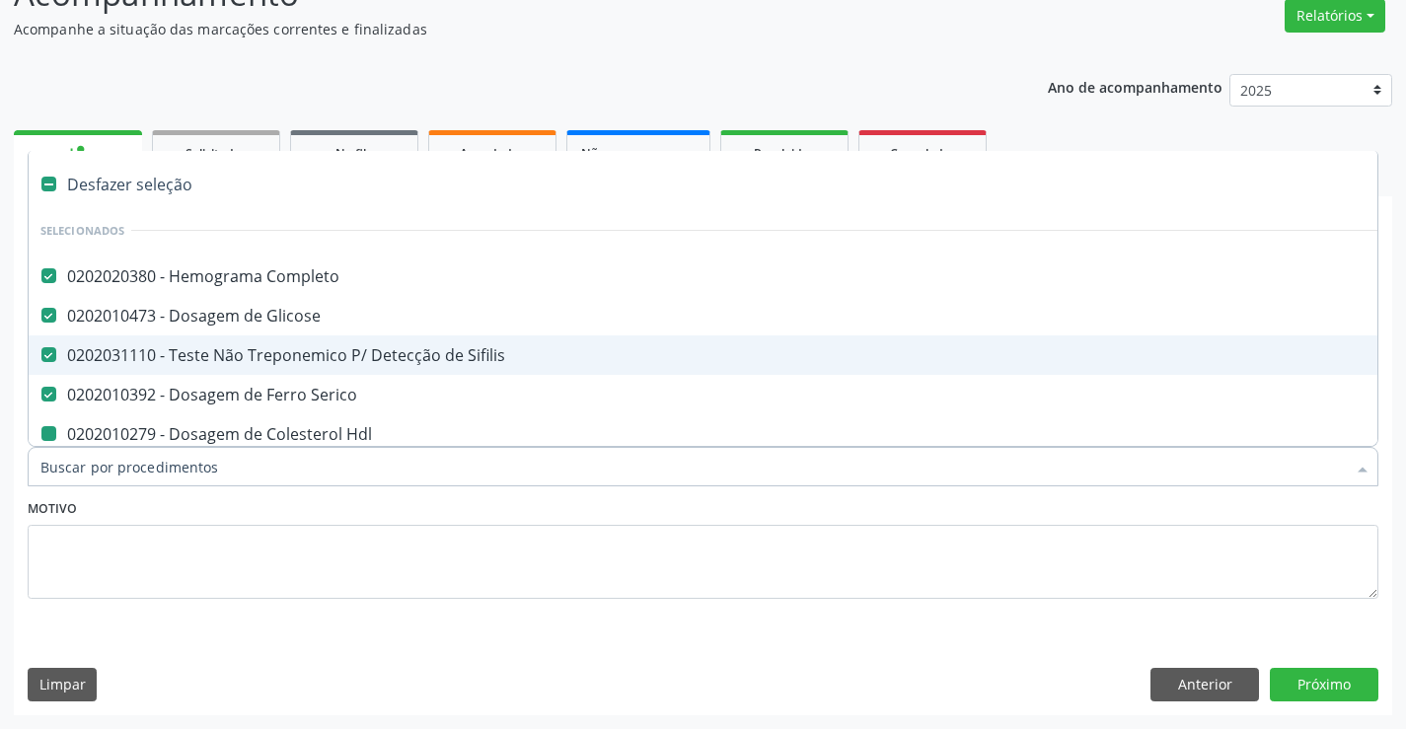
type input "u"
checkbox Hdl "false"
checkbox Ldl "false"
checkbox Total "false"
checkbox Triglicerideos "false"
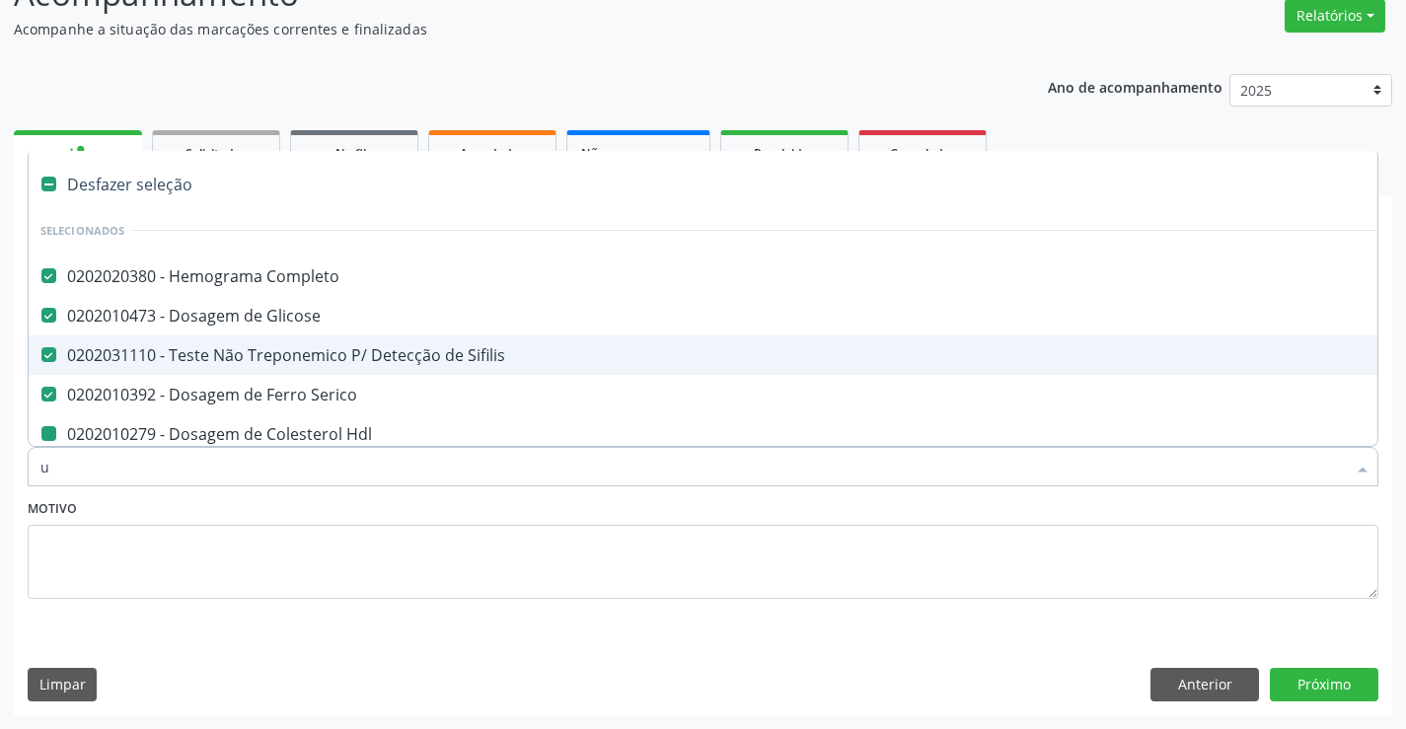
checkbox Urina "false"
checkbox \(Tgo\) "false"
checkbox \(Tgp\) "false"
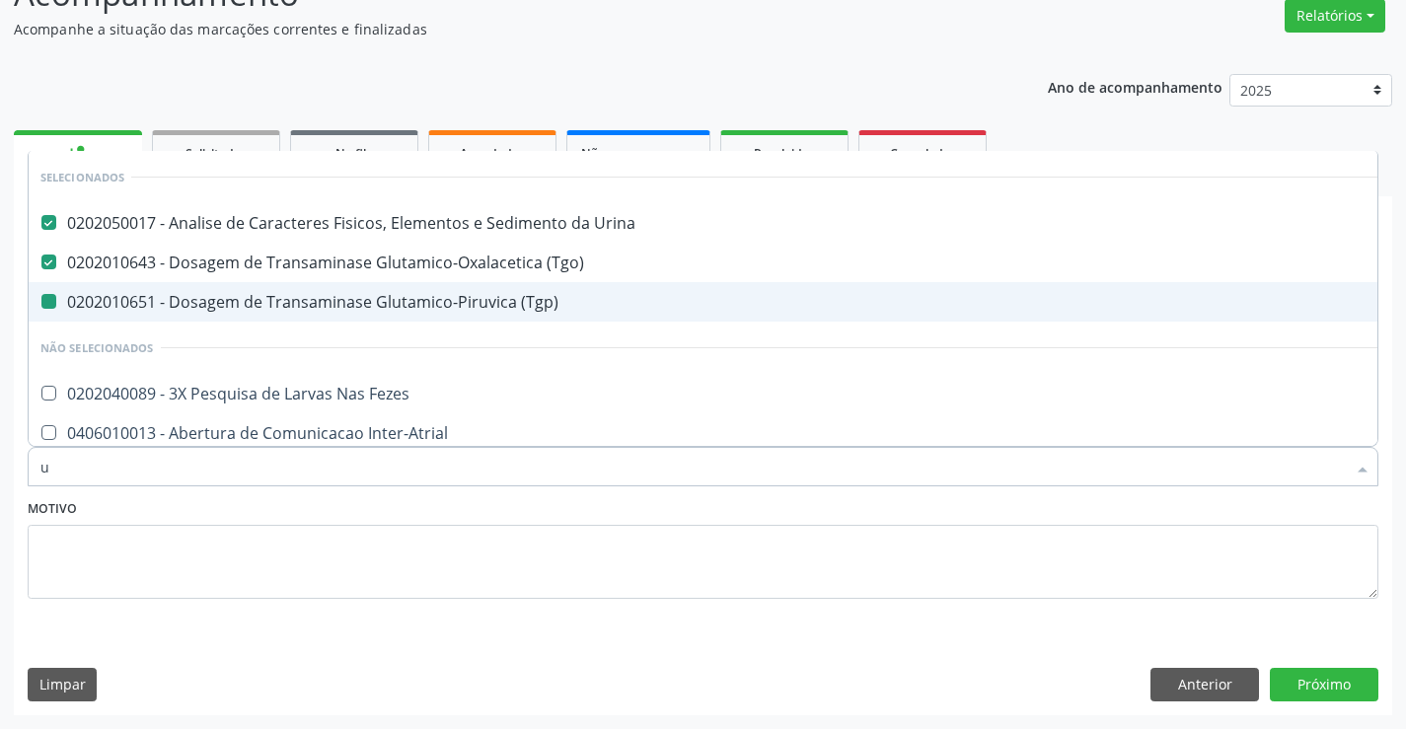
type input "ur"
checkbox \(Tgp\) "false"
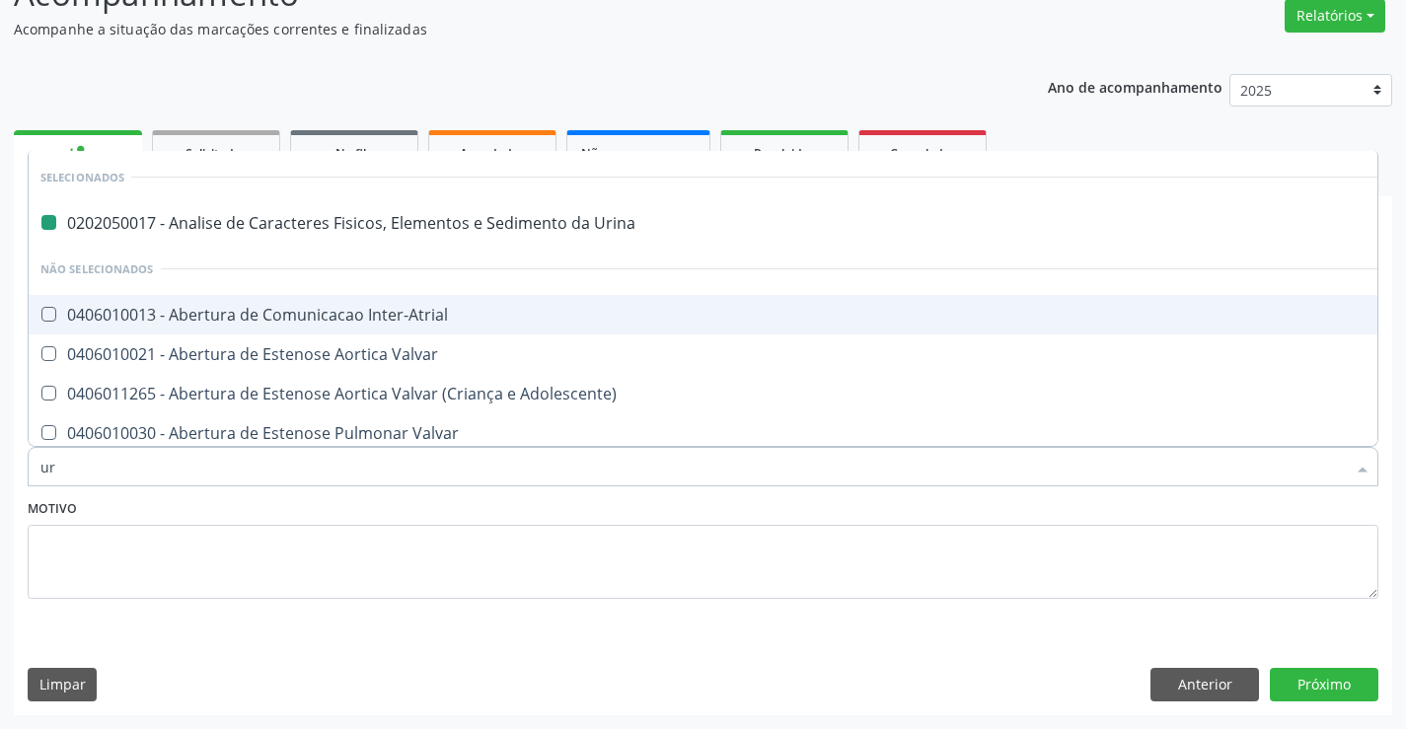
type input "ure"
checkbox Urina "false"
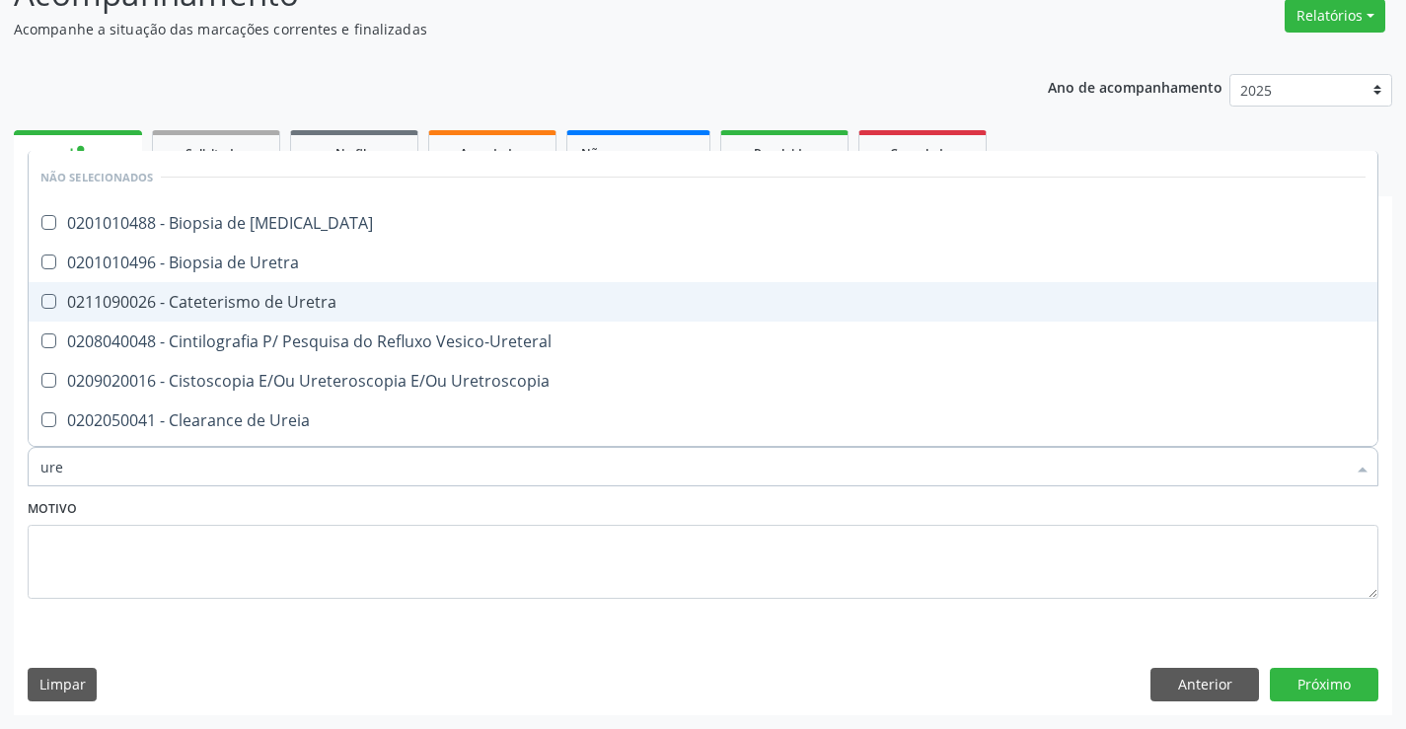
type input "urei"
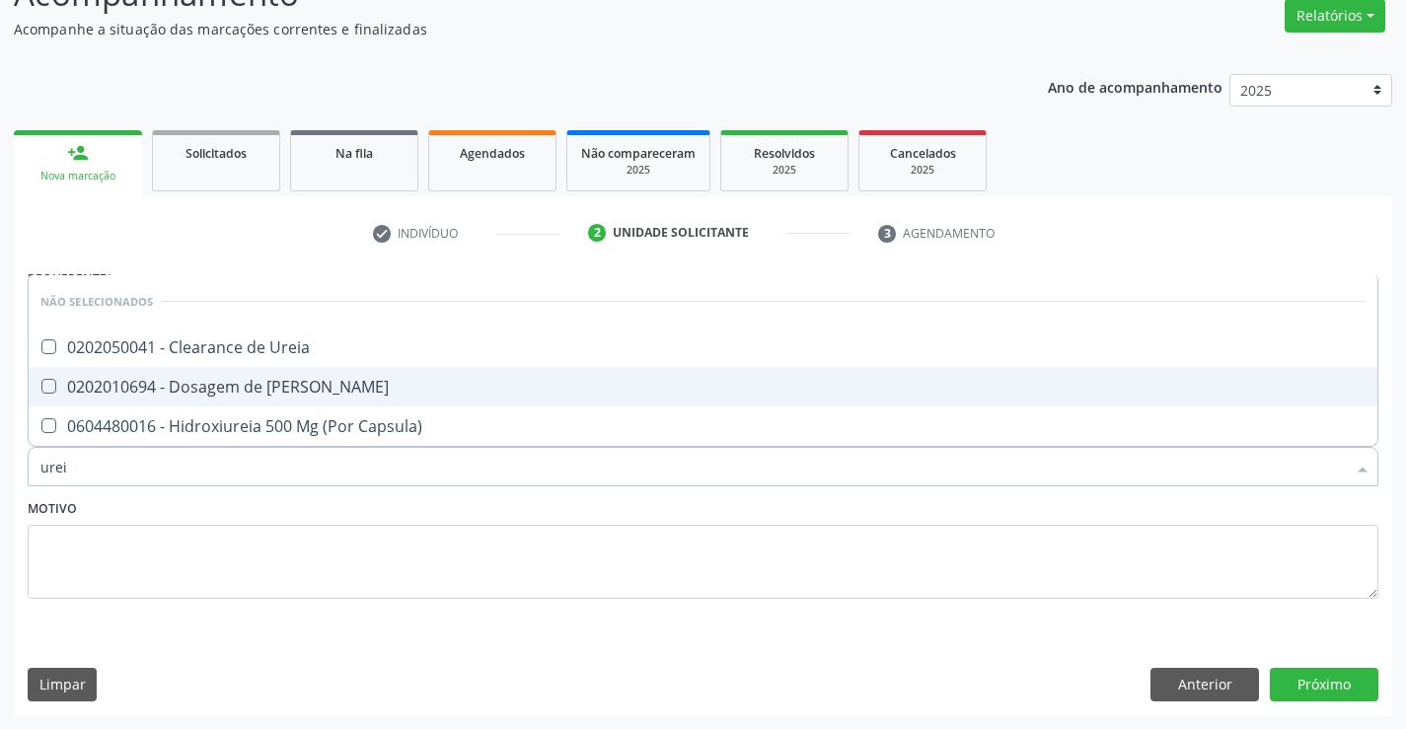
click at [324, 391] on div "0202010694 - Dosagem de [PERSON_NAME]" at bounding box center [703, 387] width 1326 height 16
checkbox Ureia "true"
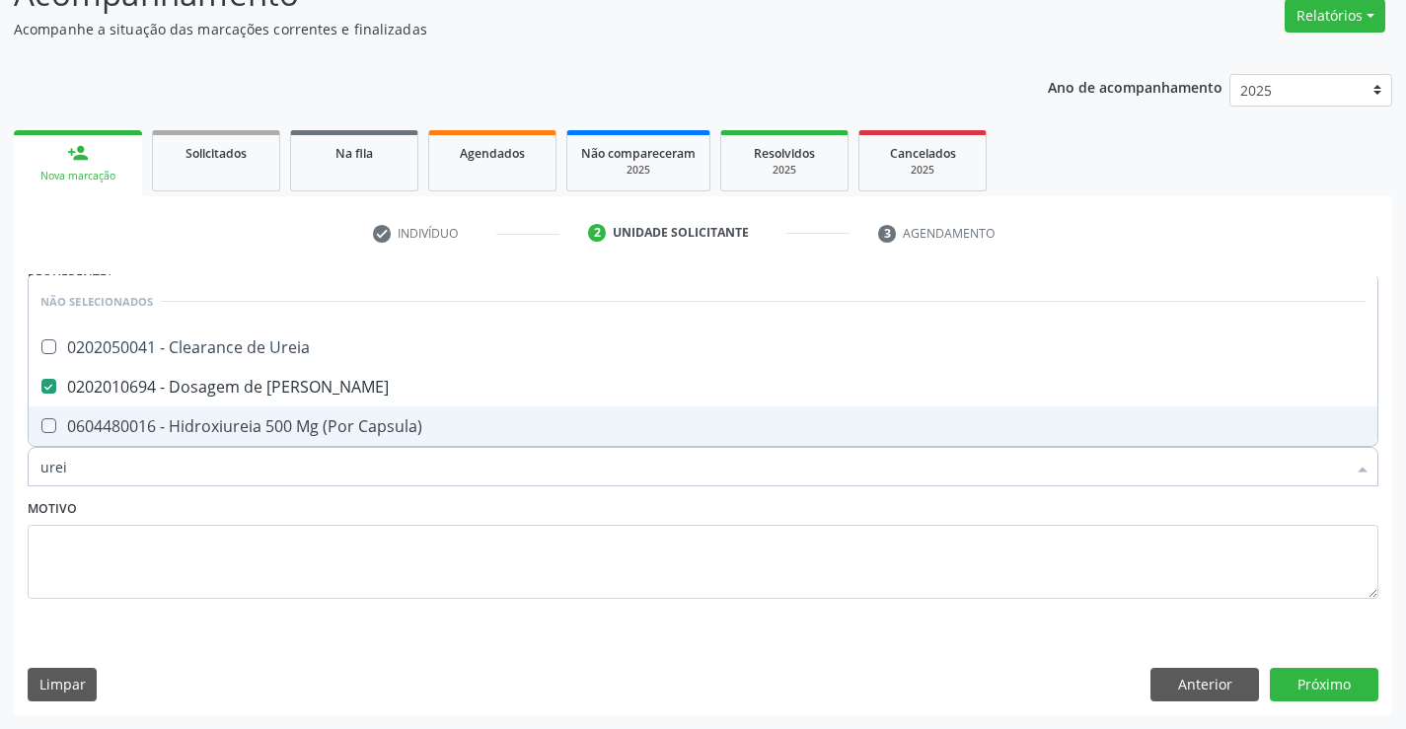
click at [348, 513] on div "Motivo" at bounding box center [703, 546] width 1351 height 105
checkbox Ureia "true"
checkbox Capsula\) "true"
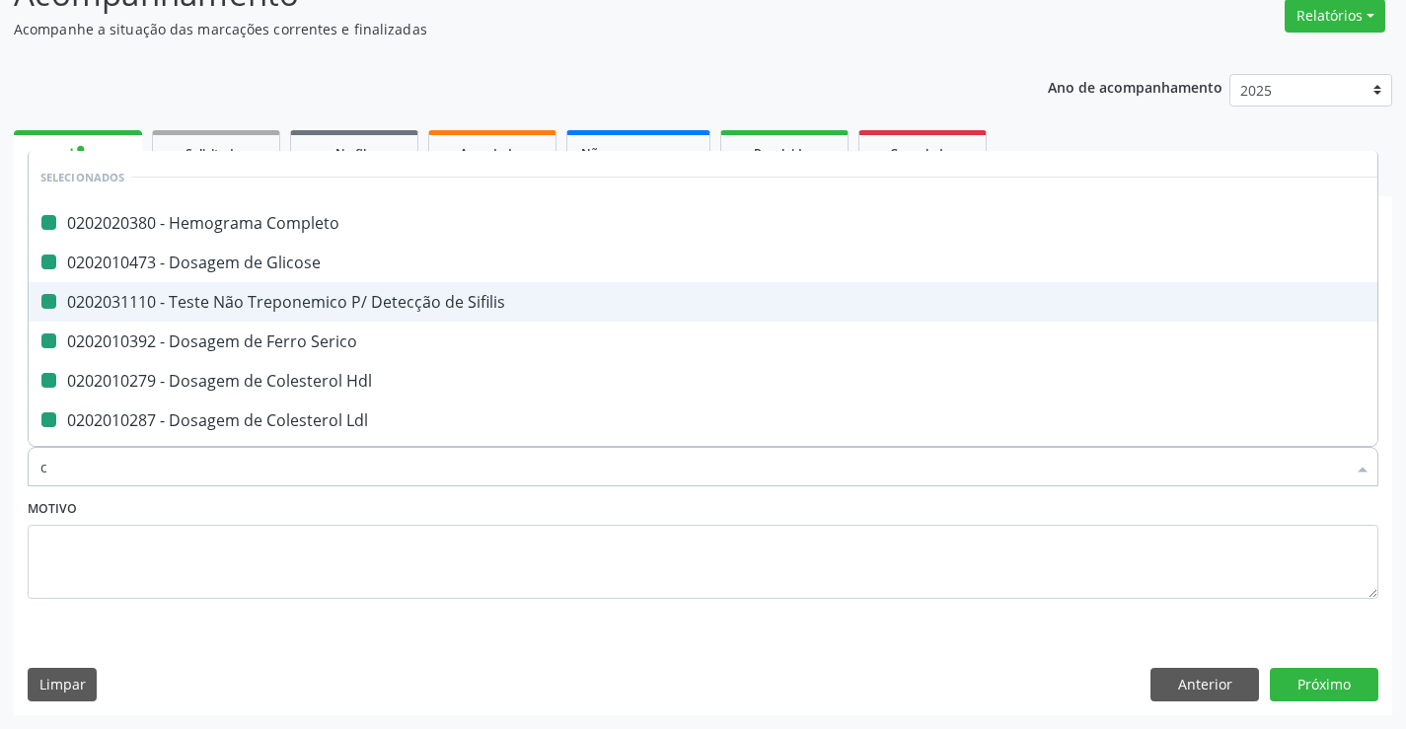
type input "cr"
checkbox Completo "false"
checkbox Sifilis "false"
checkbox Glicose "false"
checkbox Serico "false"
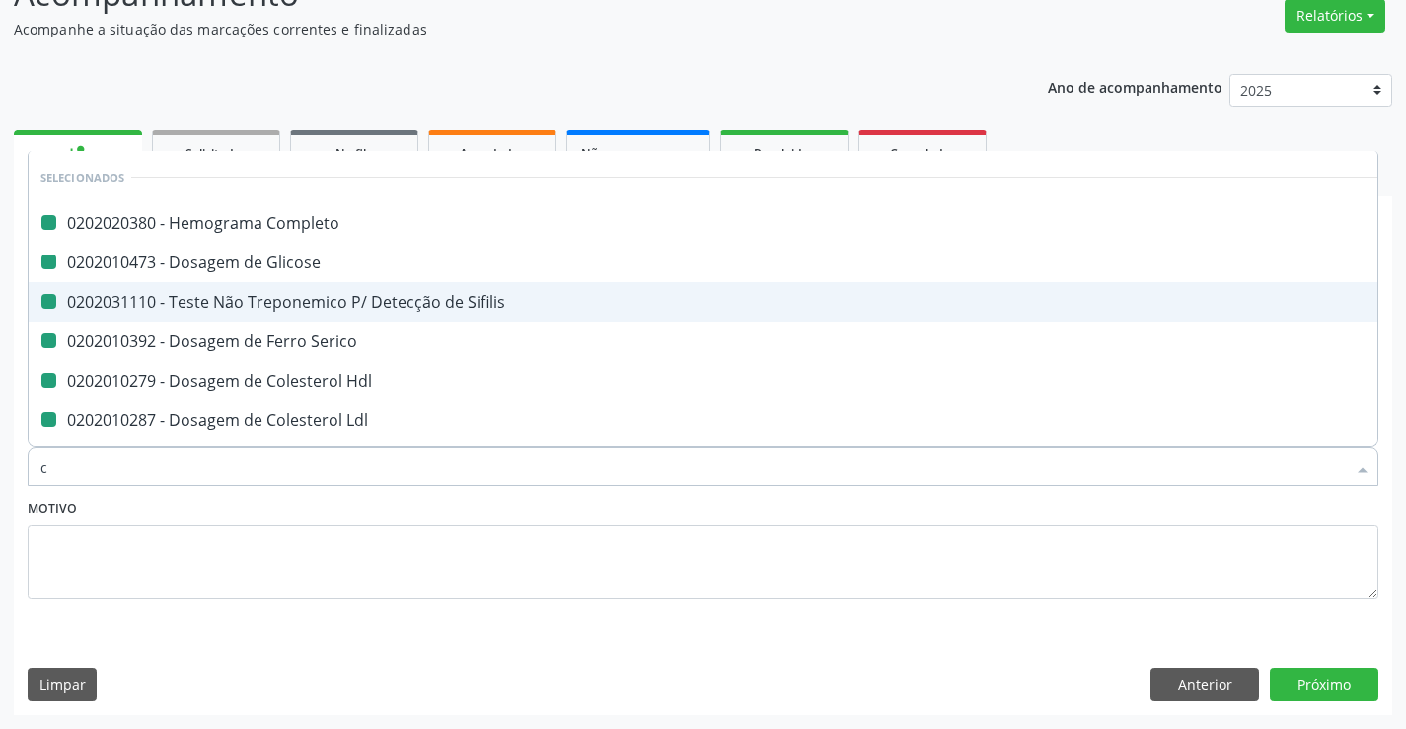
checkbox Hdl "false"
checkbox Ldl "false"
checkbox Total "false"
checkbox Triglicerideos "false"
checkbox Urina "false"
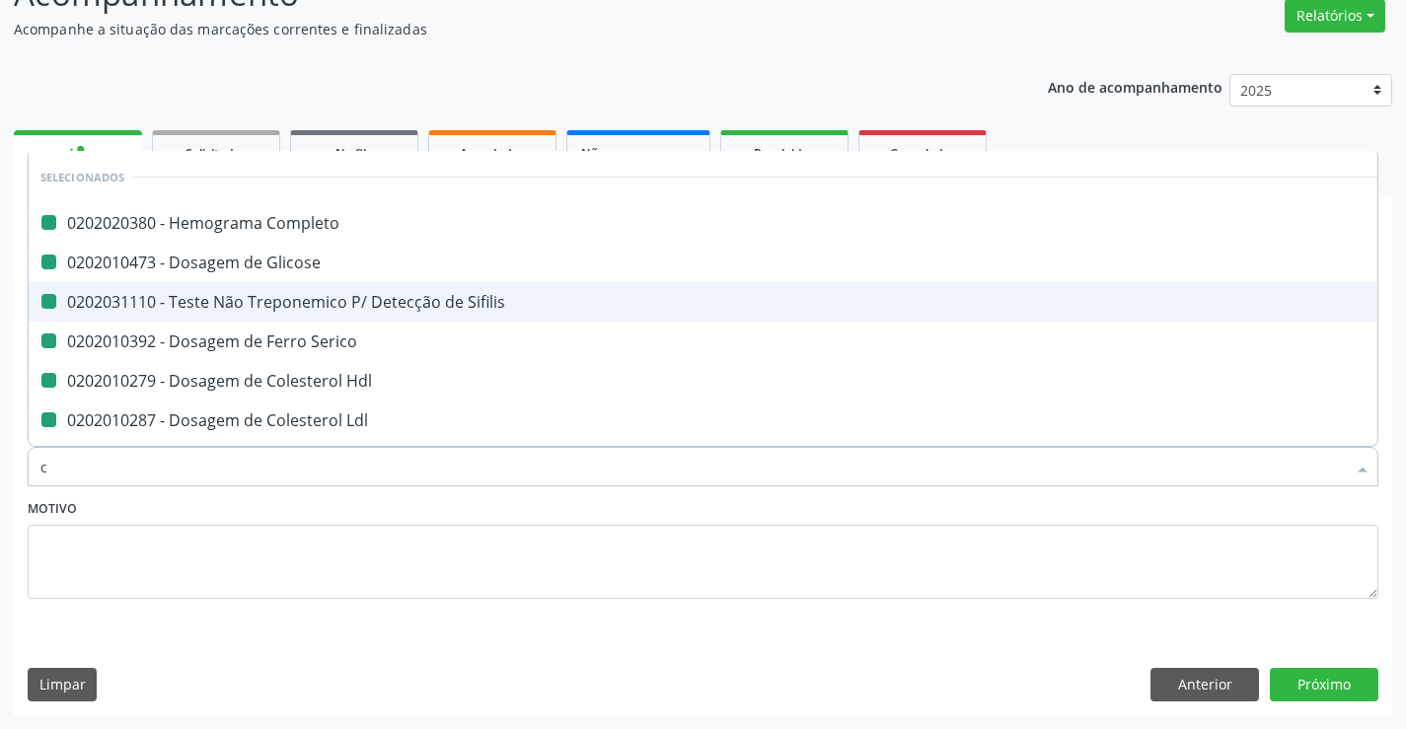
checkbox \(Tgo\) "false"
checkbox \(Tgp\) "false"
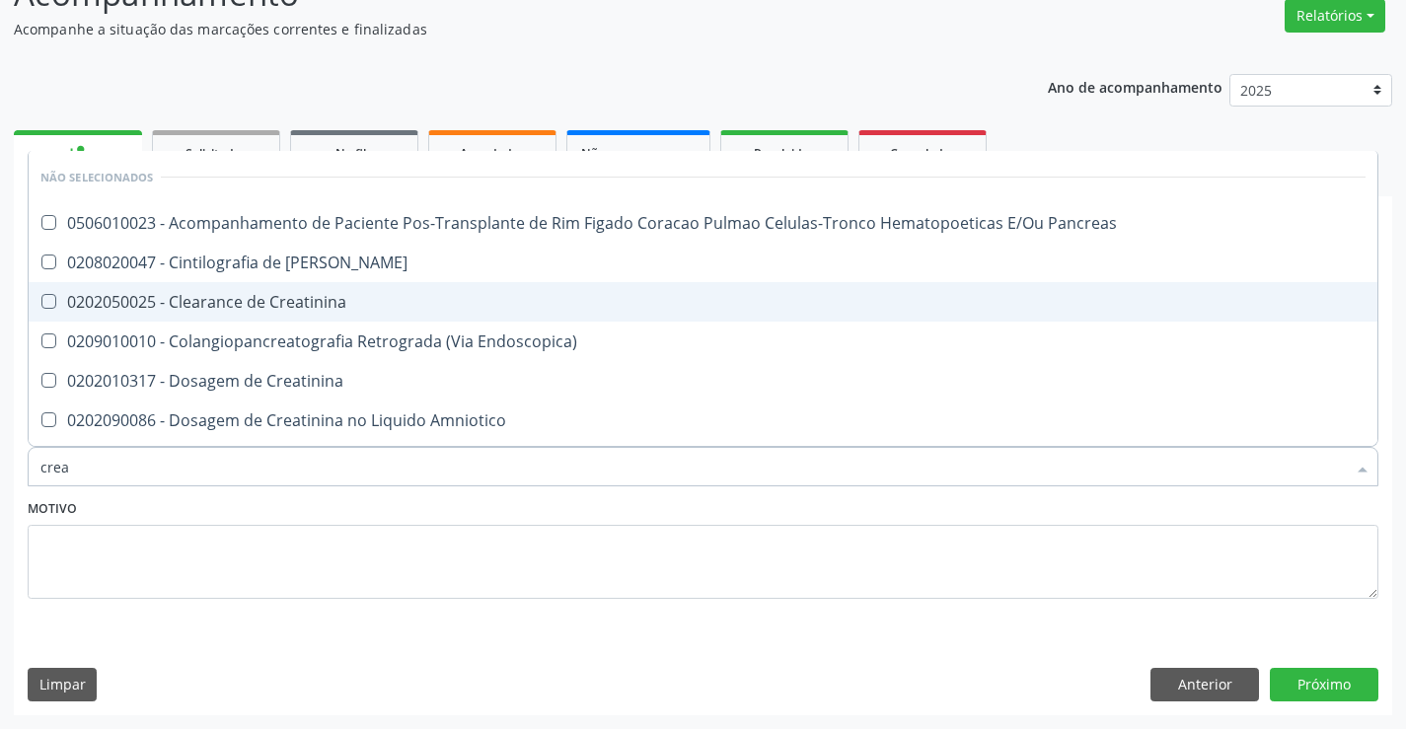
type input "creat"
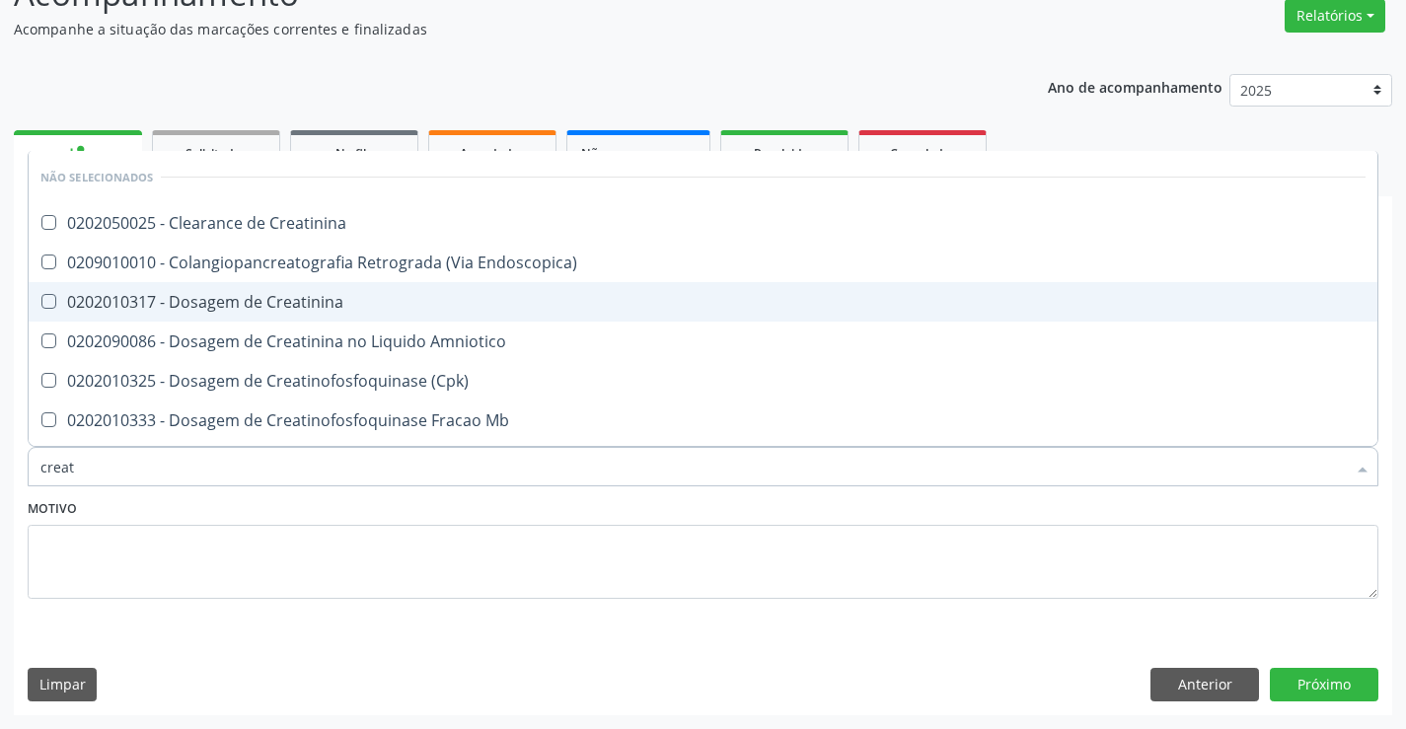
click at [303, 302] on div "0202010317 - Dosagem de Creatinina" at bounding box center [703, 302] width 1326 height 16
checkbox Creatinina "true"
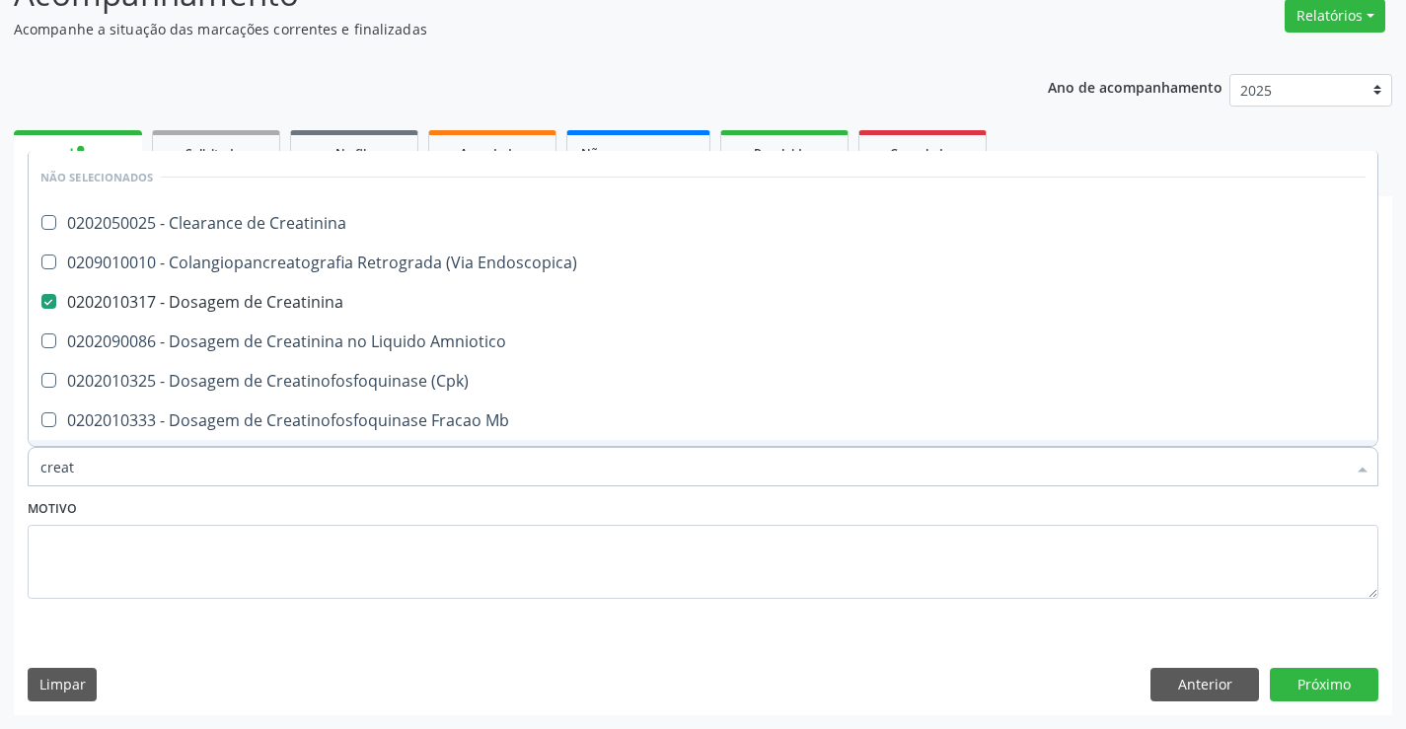
click at [349, 507] on div "Motivo" at bounding box center [703, 546] width 1351 height 105
checkbox Creatinina "true"
checkbox Endoscopica\) "true"
checkbox Amniotico "true"
checkbox \(Cpk\) "true"
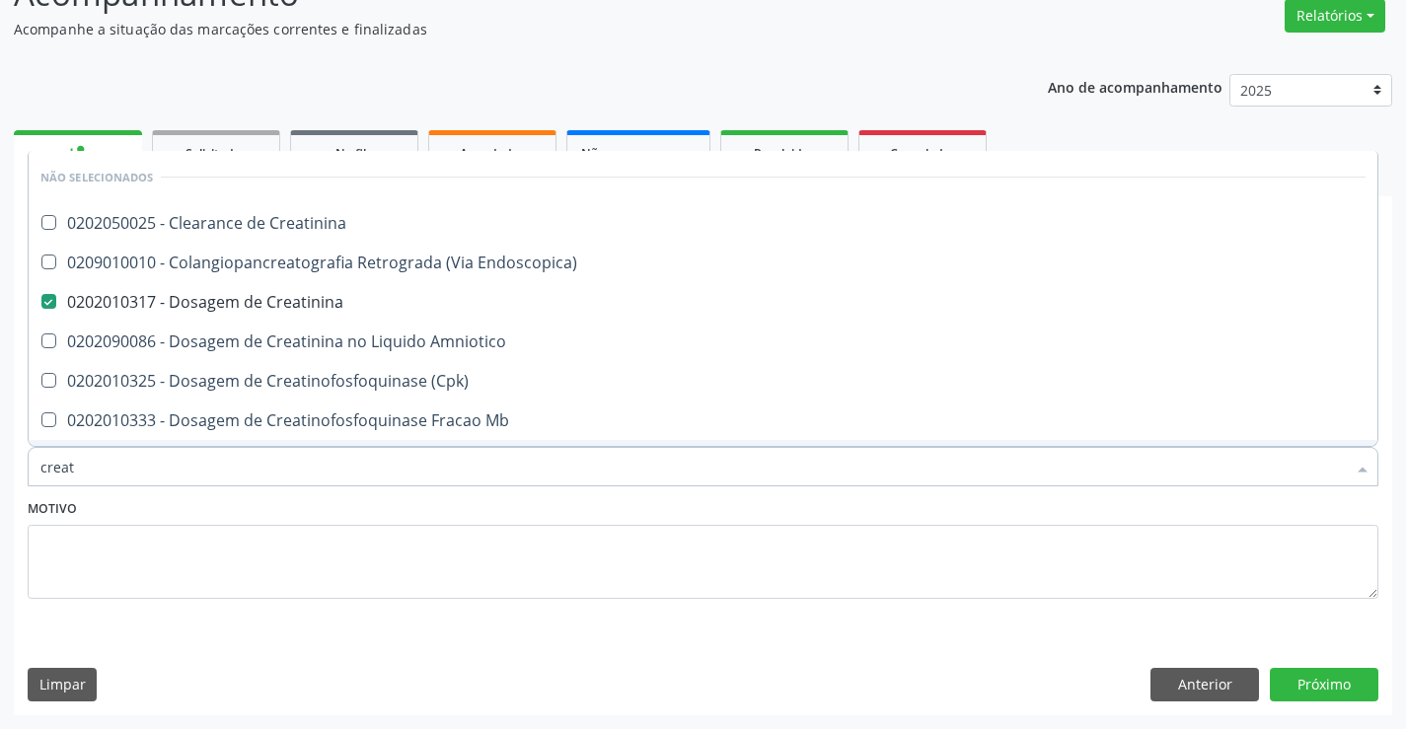
checkbox Mb "true"
checkbox Oncologia "true"
checkbox Parcial "true"
checkbox Oncologia "true"
checkbox Videolaparoscopica "true"
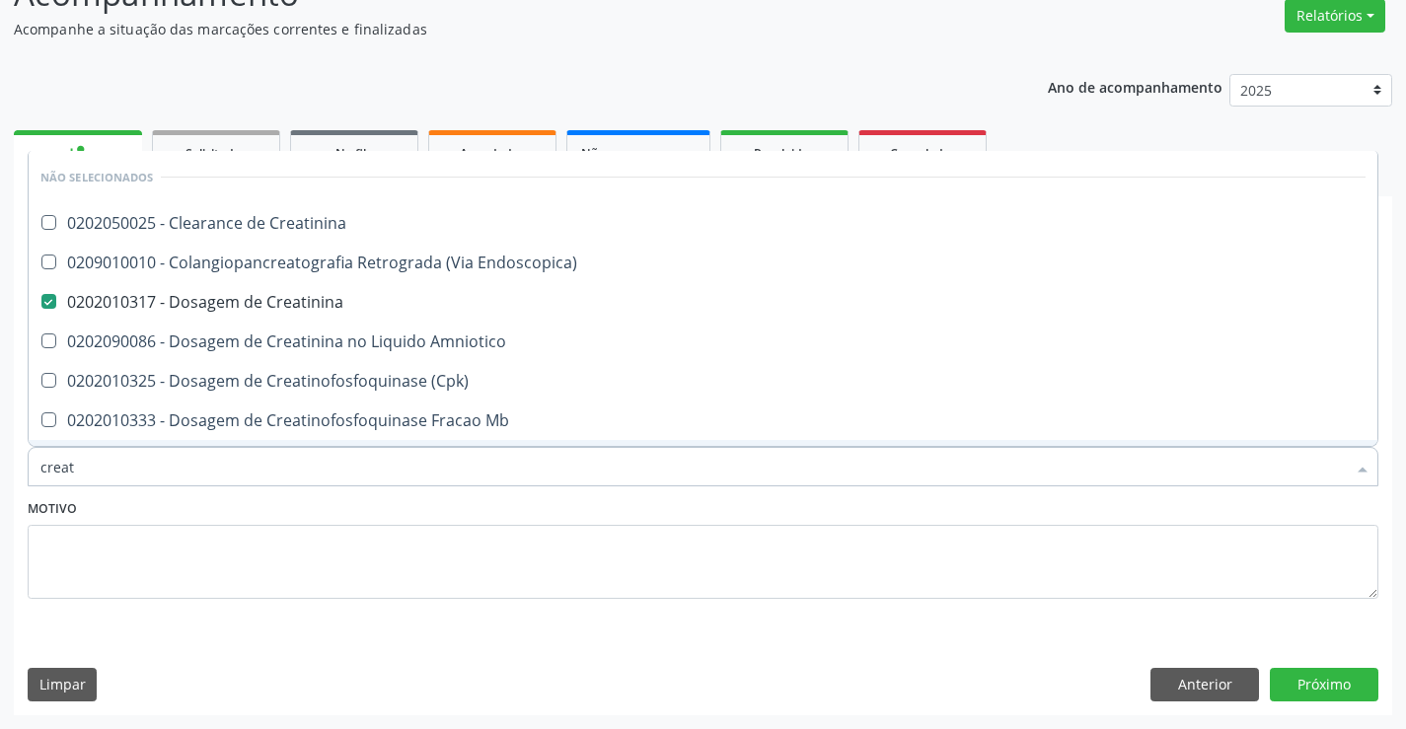
checkbox Capsula\) "true"
checkbox Pancreato-Duodenectomia "true"
checkbox Capsula\) "true"
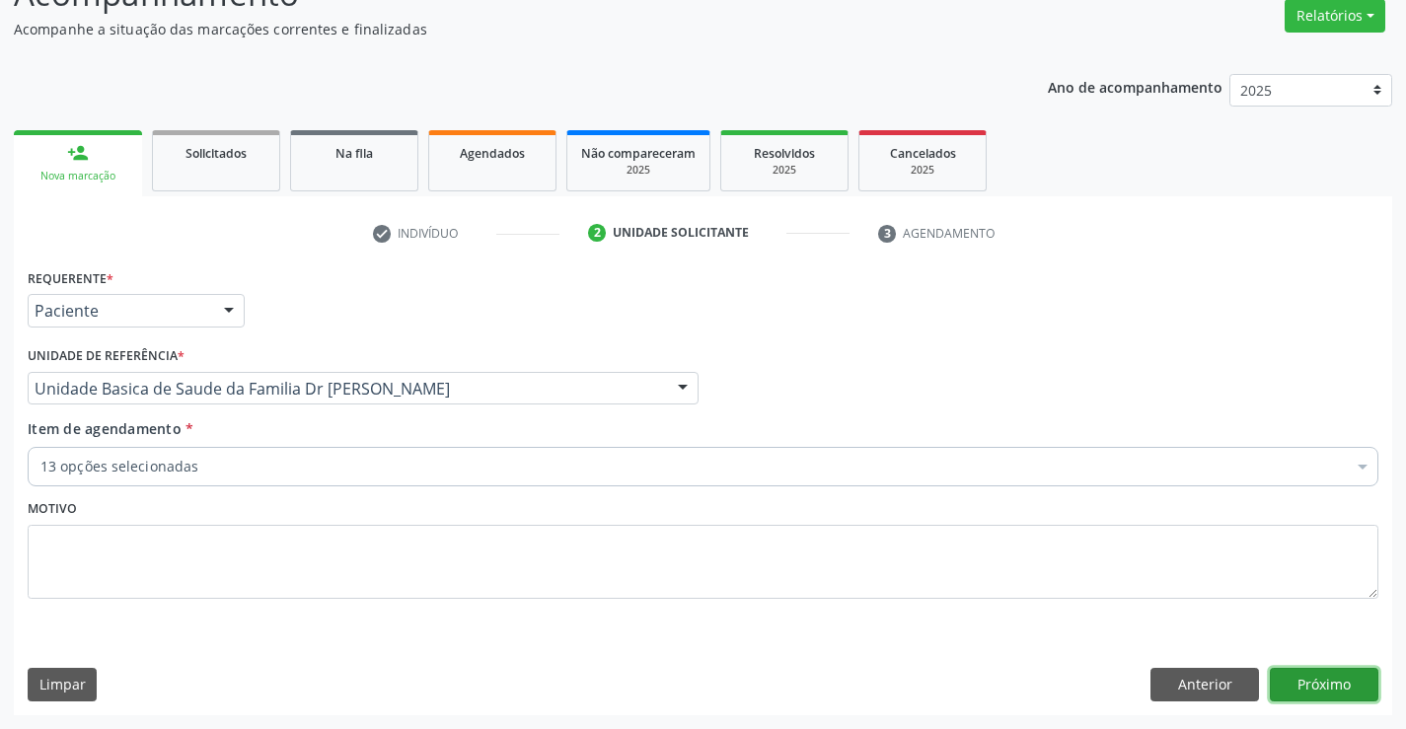
click at [1315, 675] on button "Próximo" at bounding box center [1324, 685] width 109 height 34
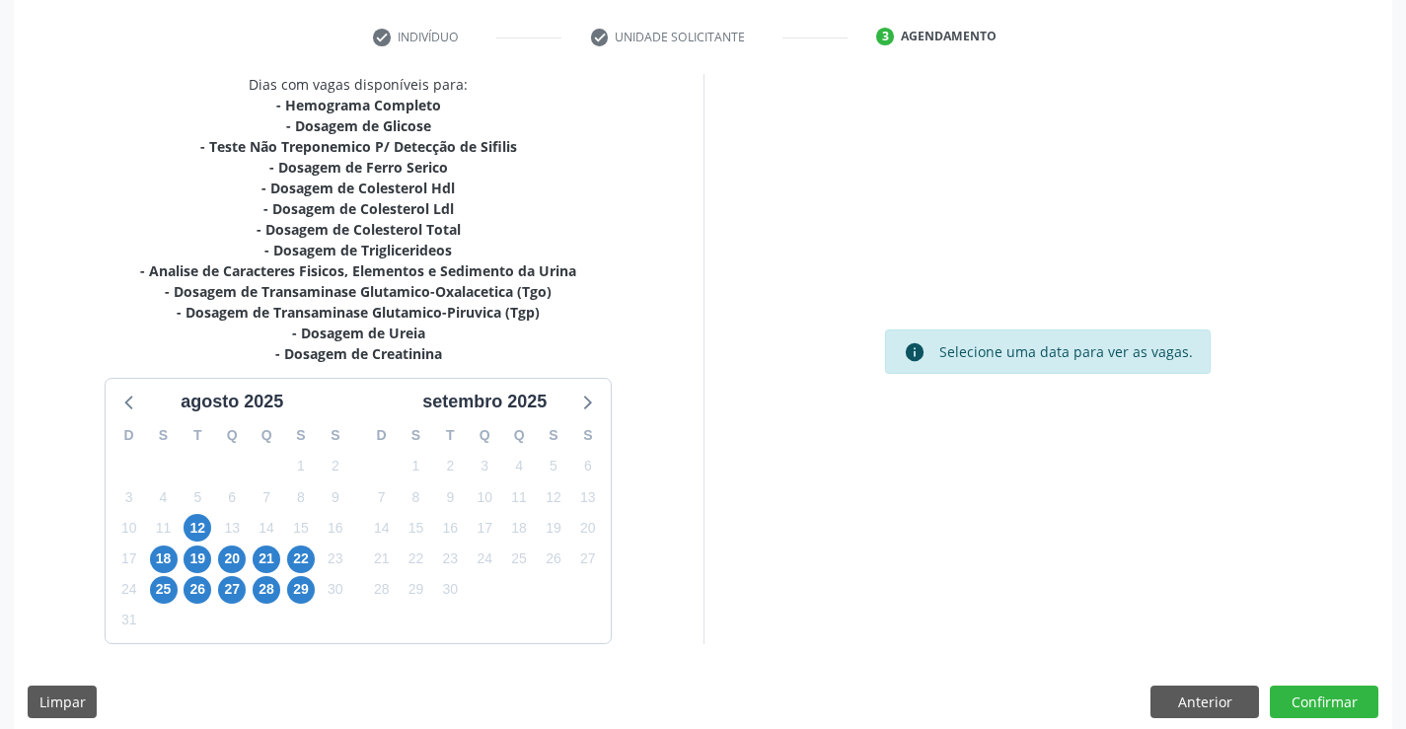
scroll to position [378, 0]
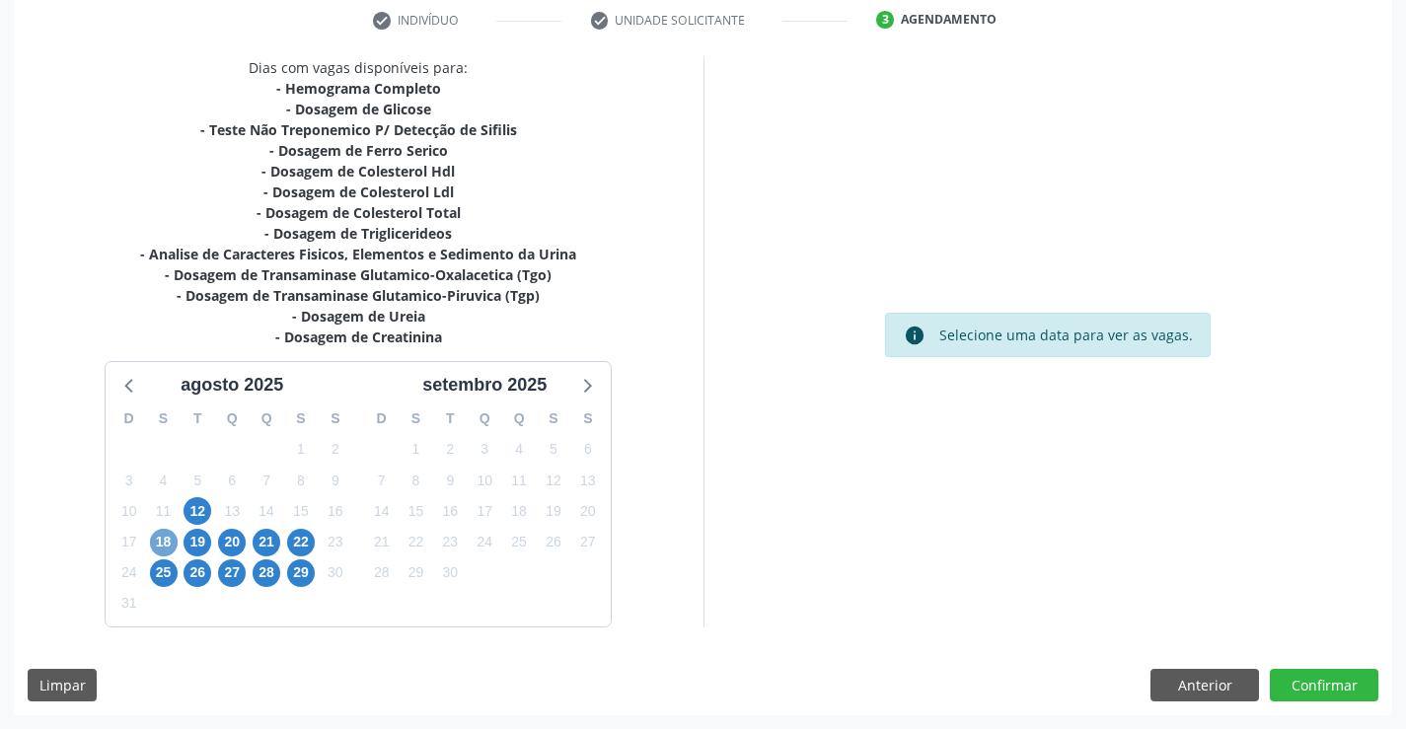
click at [158, 537] on span "18" at bounding box center [164, 543] width 28 height 28
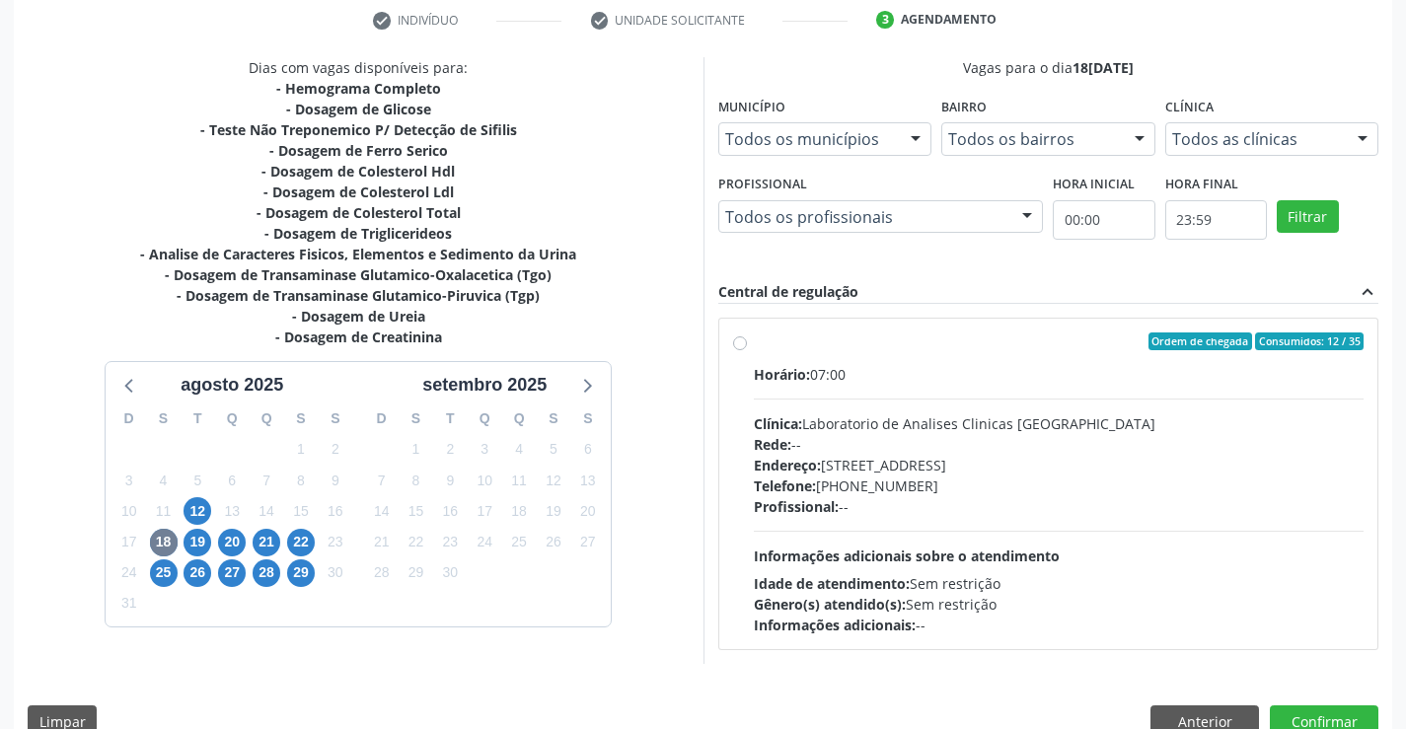
click at [754, 342] on label "Ordem de chegada Consumidos: 12 / 35 Horário: 07:00 Clínica: Laboratorio de Ana…" at bounding box center [1059, 484] width 611 height 303
click at [741, 342] on input "Ordem de chegada Consumidos: 12 / 35 Horário: 07:00 Clínica: Laboratorio de Ana…" at bounding box center [740, 342] width 14 height 18
radio input "true"
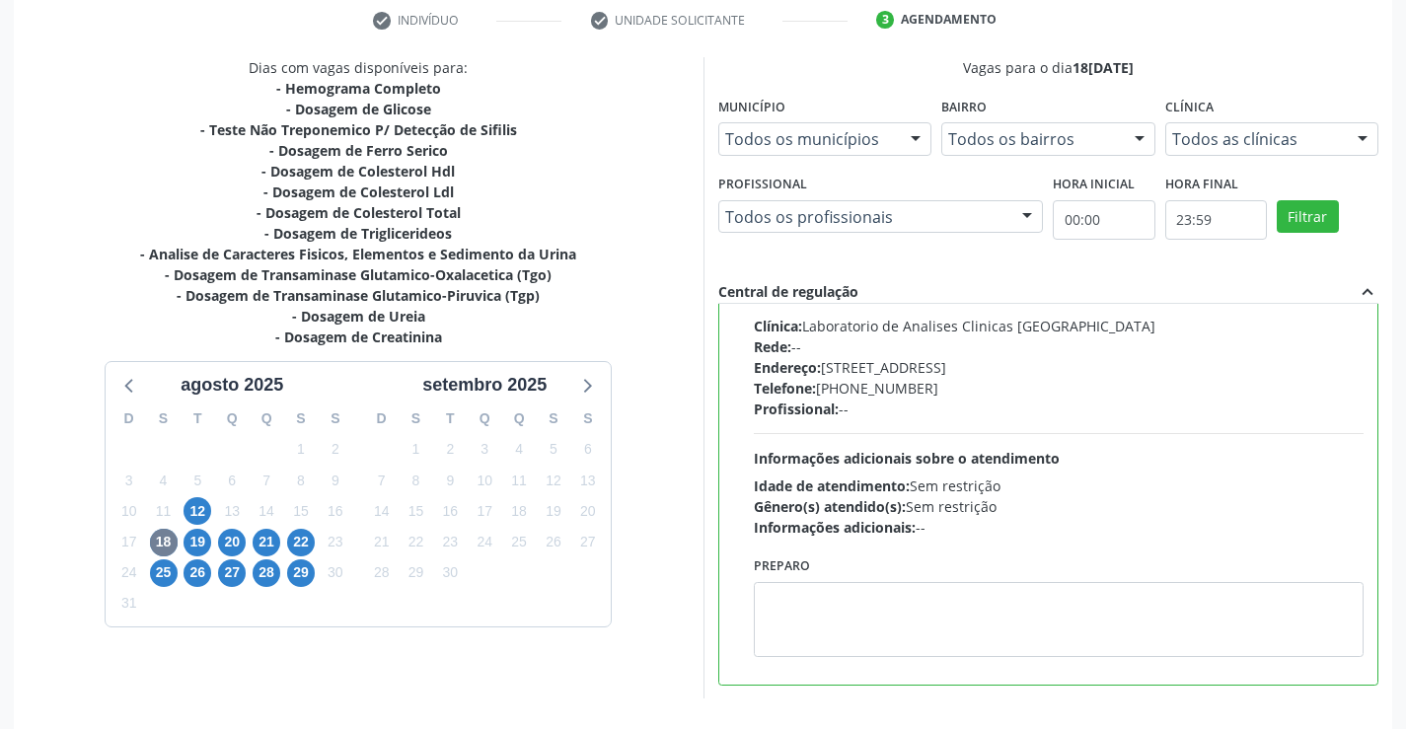
scroll to position [450, 0]
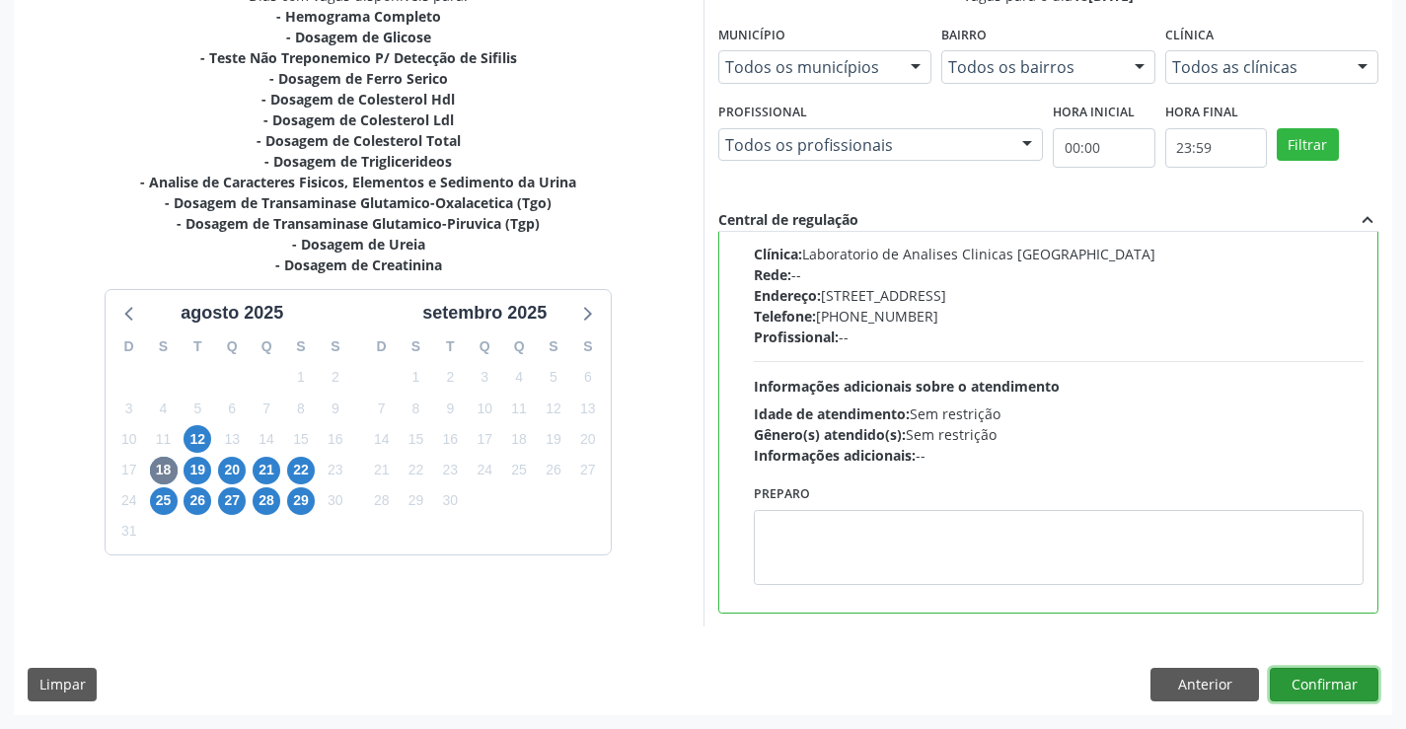
click at [1320, 681] on button "Confirmar" at bounding box center [1324, 685] width 109 height 34
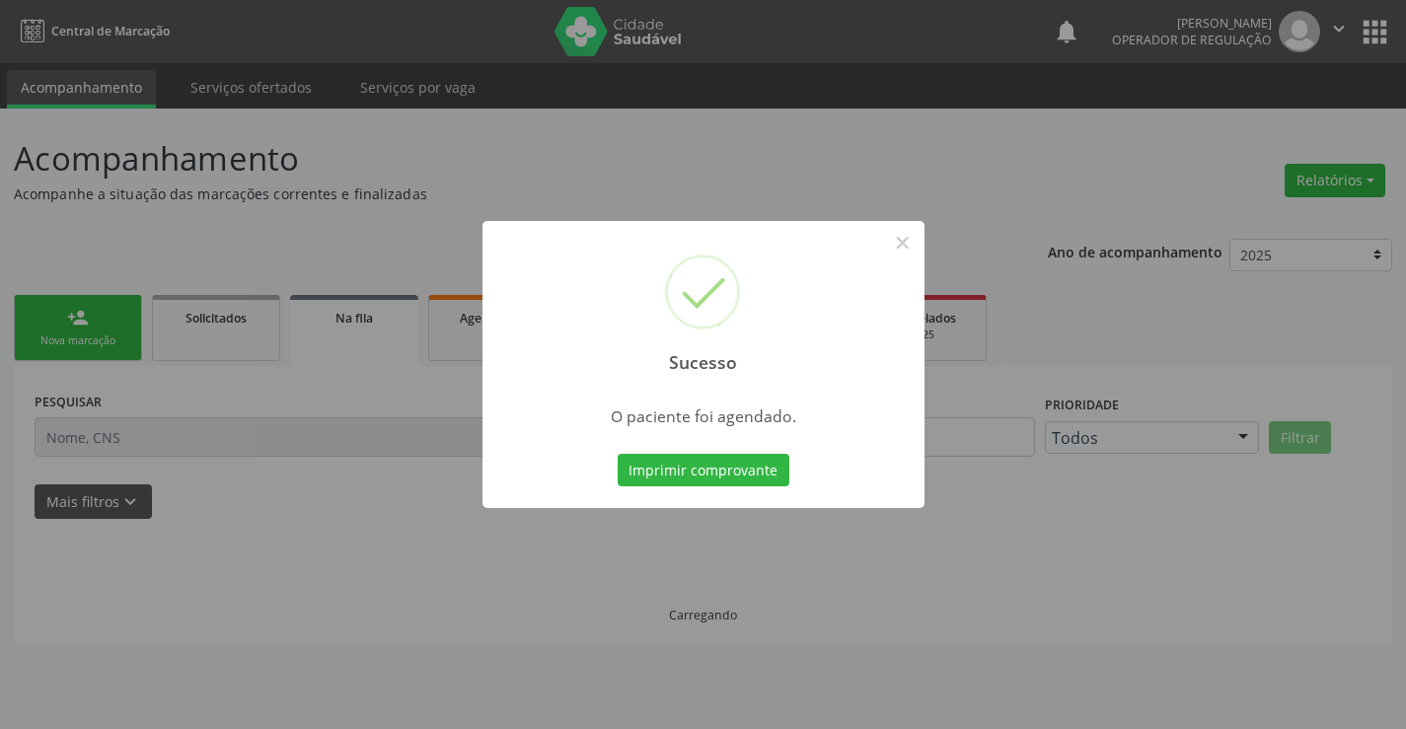
scroll to position [0, 0]
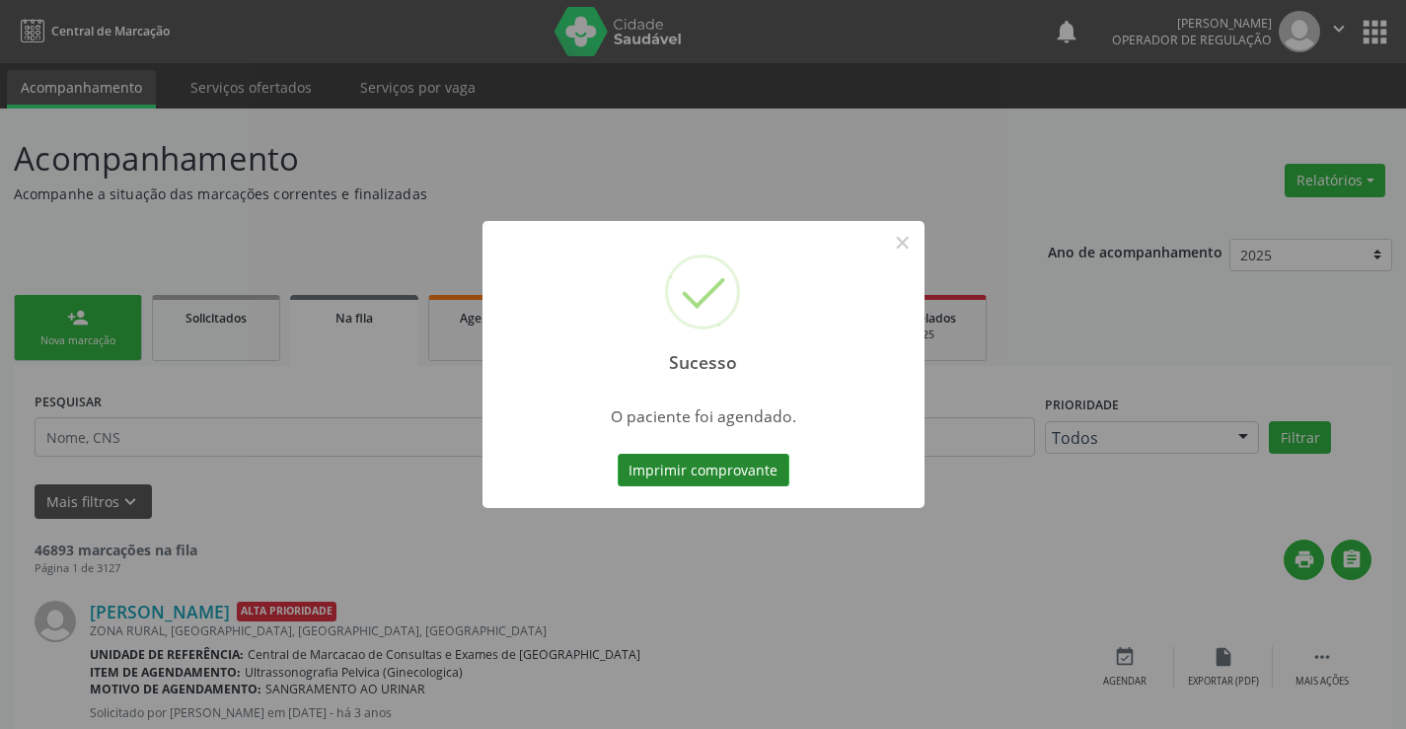
click at [719, 480] on button "Imprimir comprovante" at bounding box center [704, 471] width 172 height 34
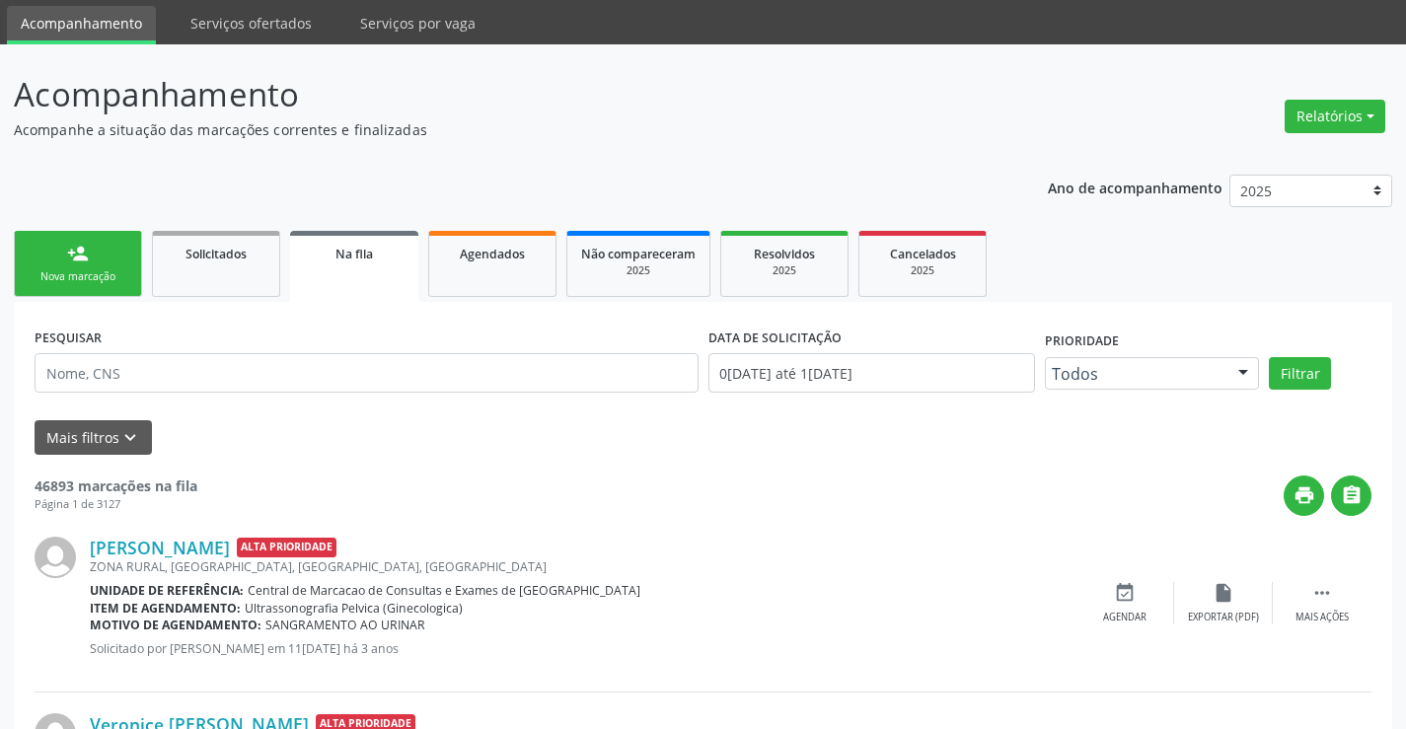
scroll to position [99, 0]
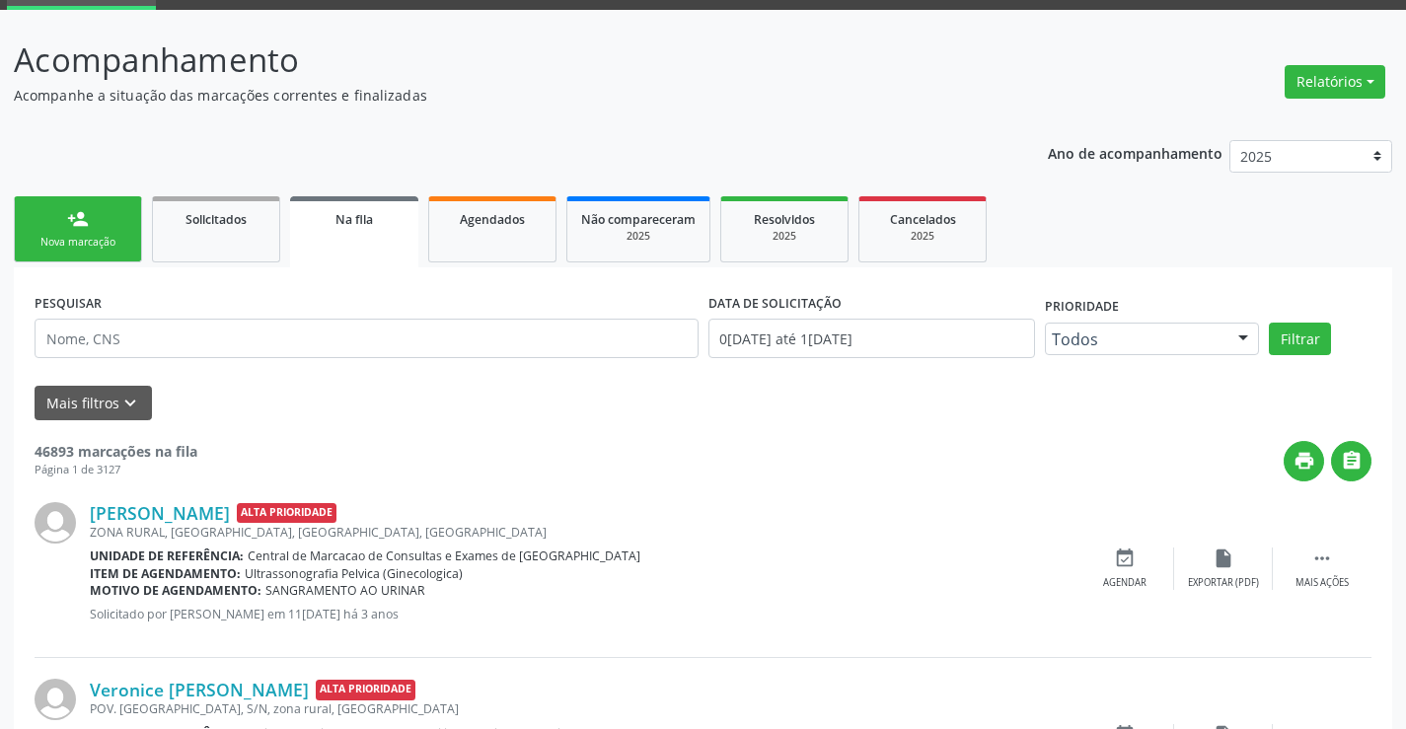
click at [123, 244] on div "Nova marcação" at bounding box center [78, 242] width 99 height 15
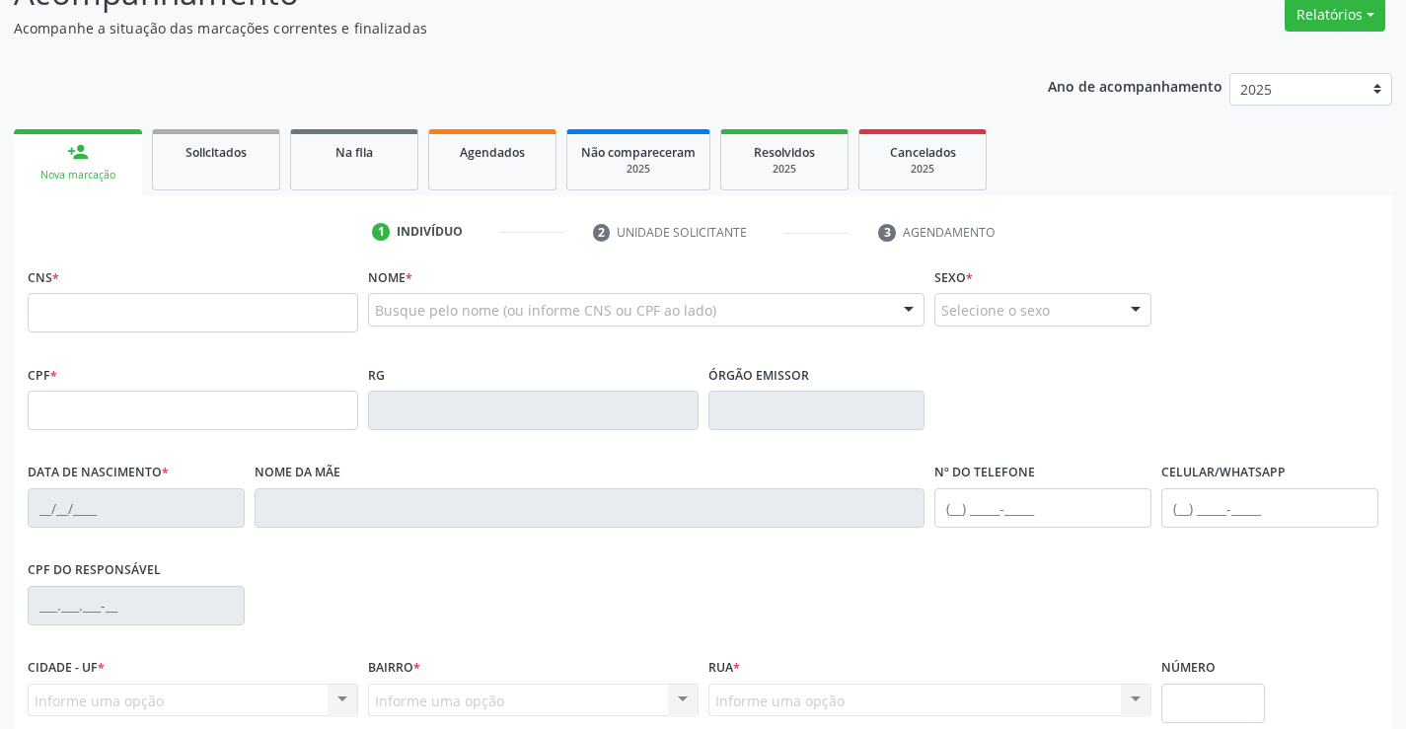
scroll to position [197, 0]
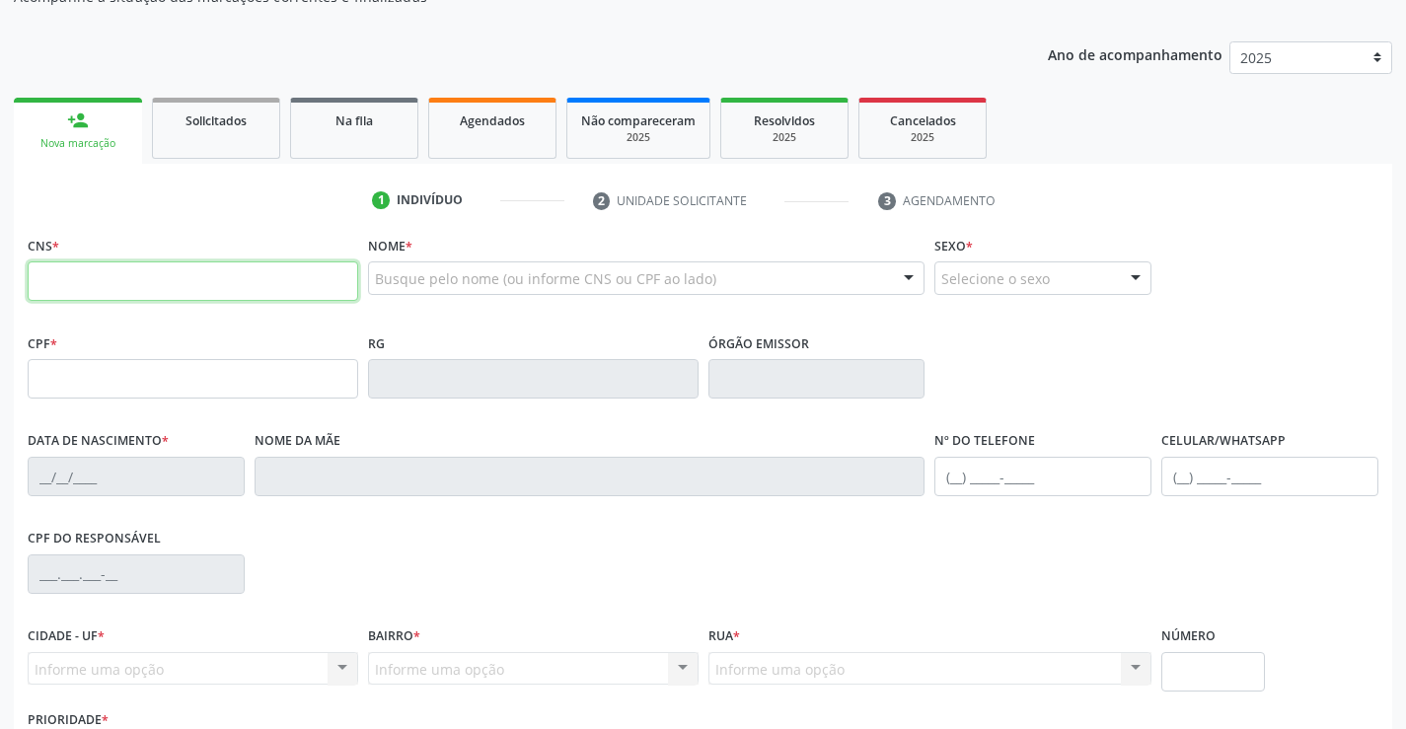
click at [136, 288] on input "text" at bounding box center [193, 281] width 331 height 39
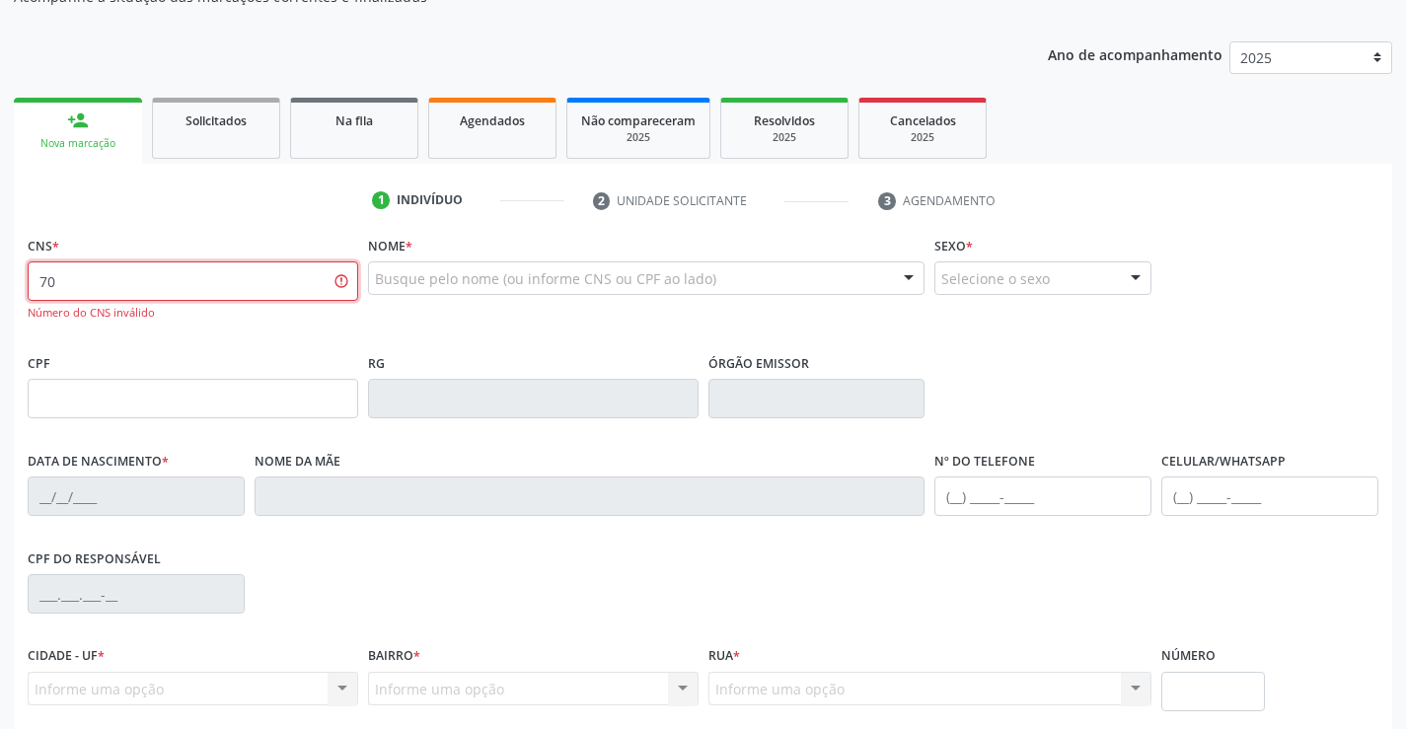
type input "7"
type input "704 0088 0041 4467"
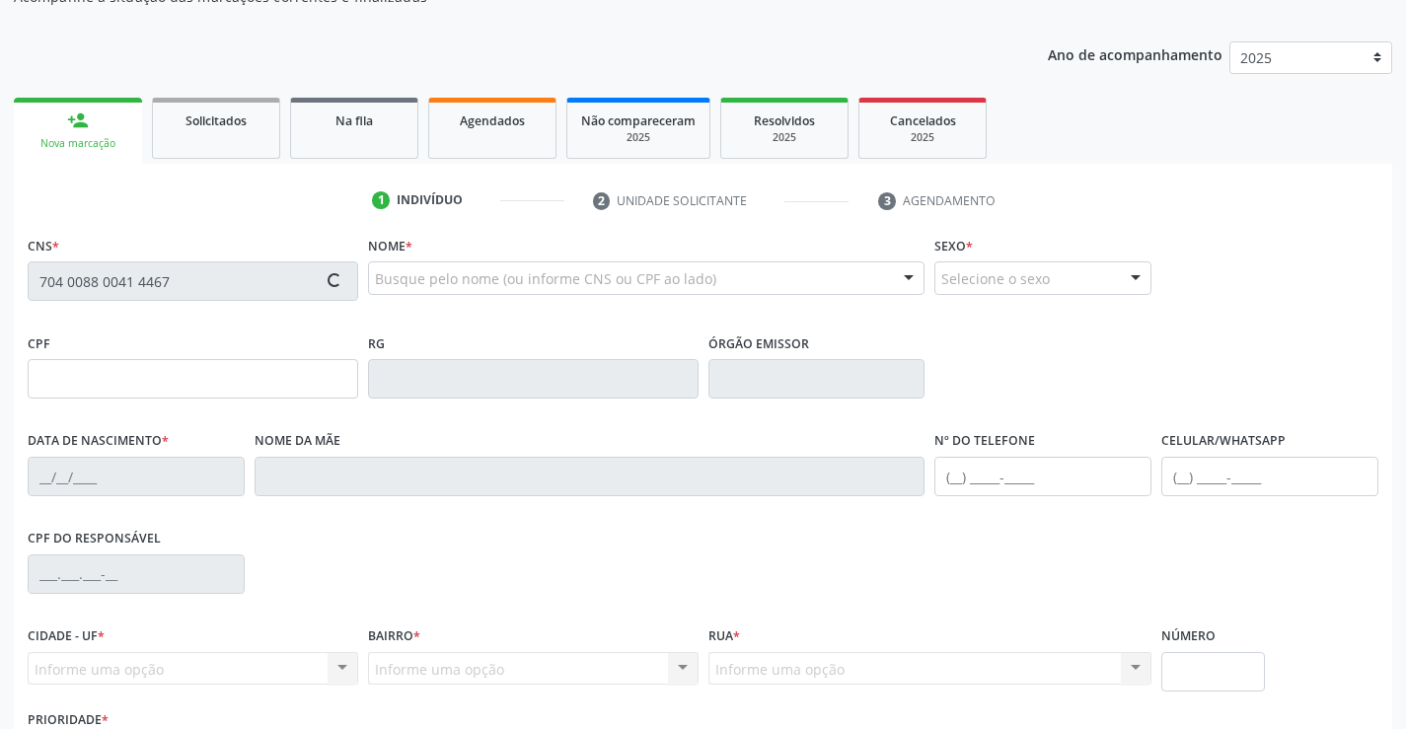
type input "2[DATE]"
type input "[PHONE_NUMBER]"
type input "S/N"
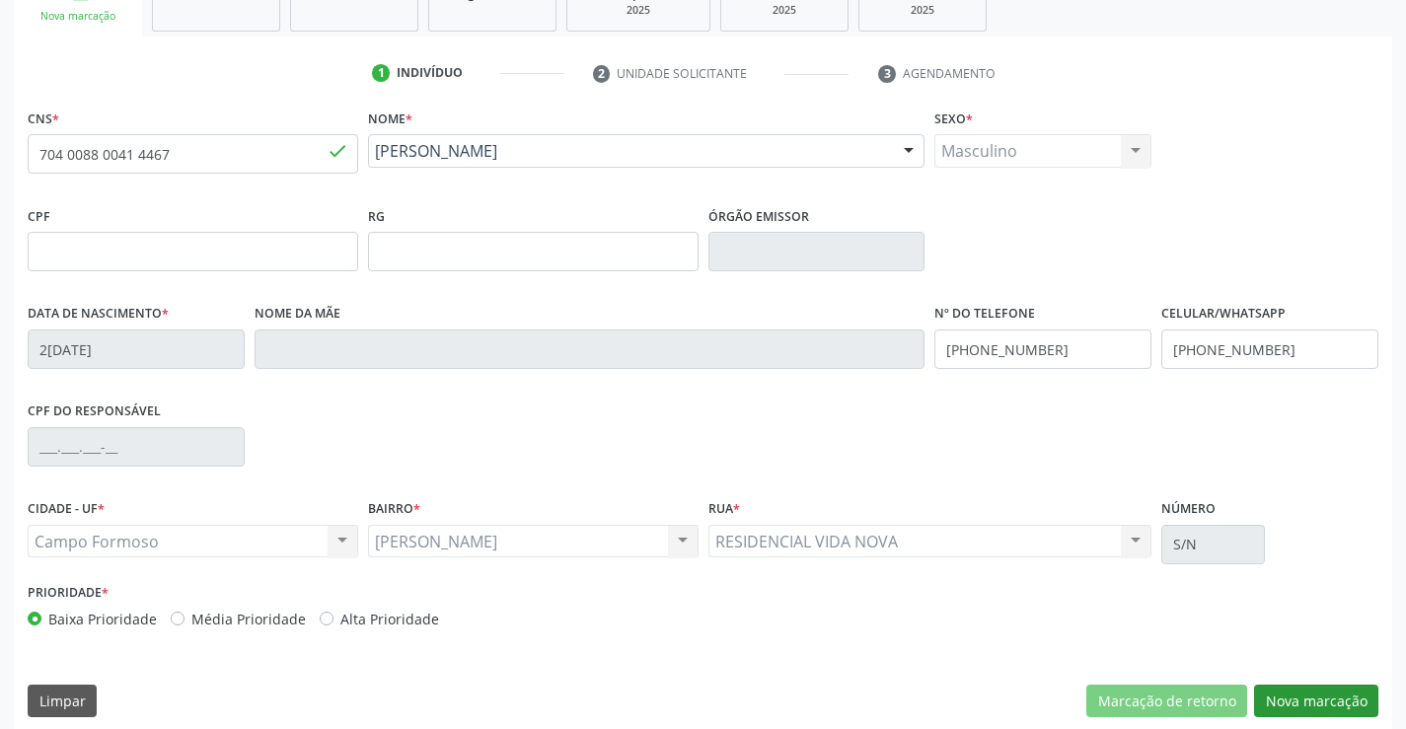
scroll to position [341, 0]
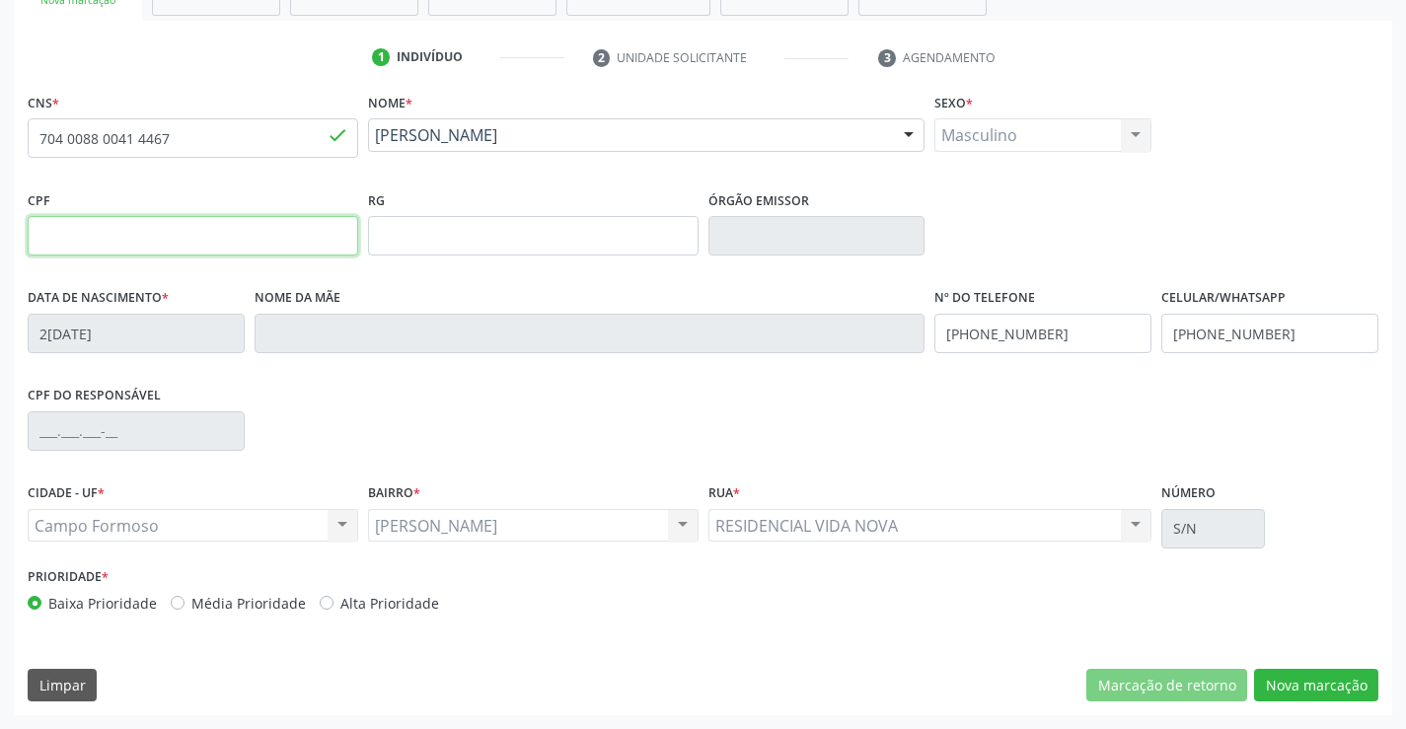
click at [152, 219] on input "text" at bounding box center [193, 235] width 331 height 39
type input "100.452.475-79"
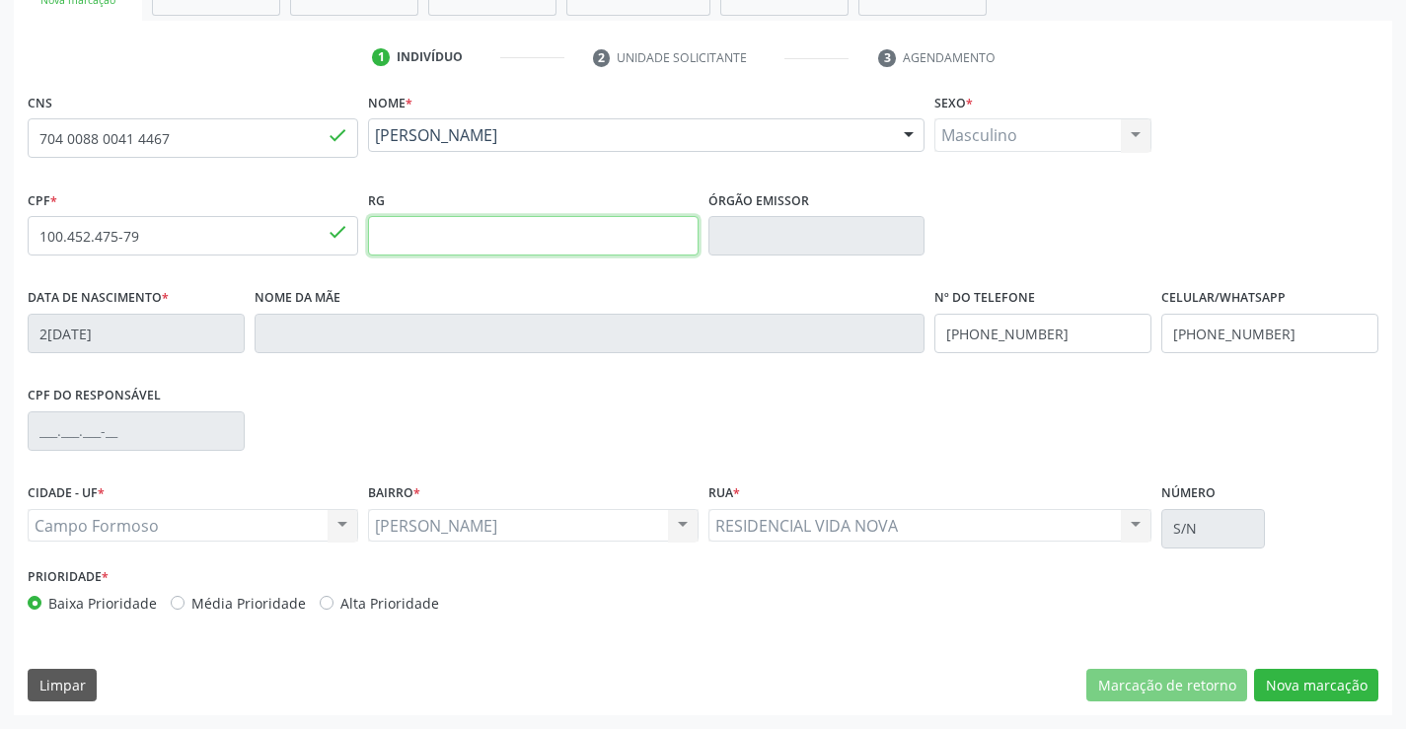
click at [452, 251] on input "text" at bounding box center [533, 235] width 331 height 39
type input "2302253140"
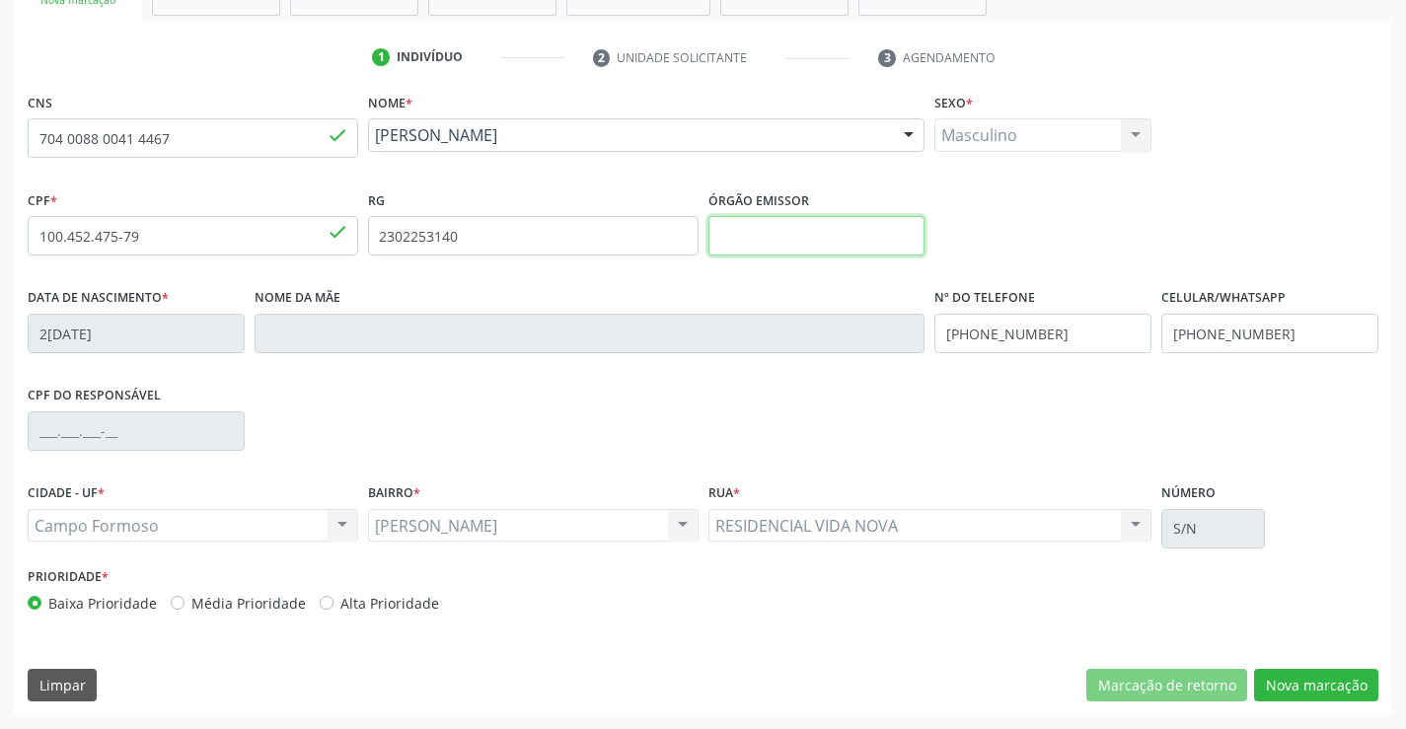
click at [855, 242] on input "text" at bounding box center [817, 235] width 217 height 39
type input "SSPBA"
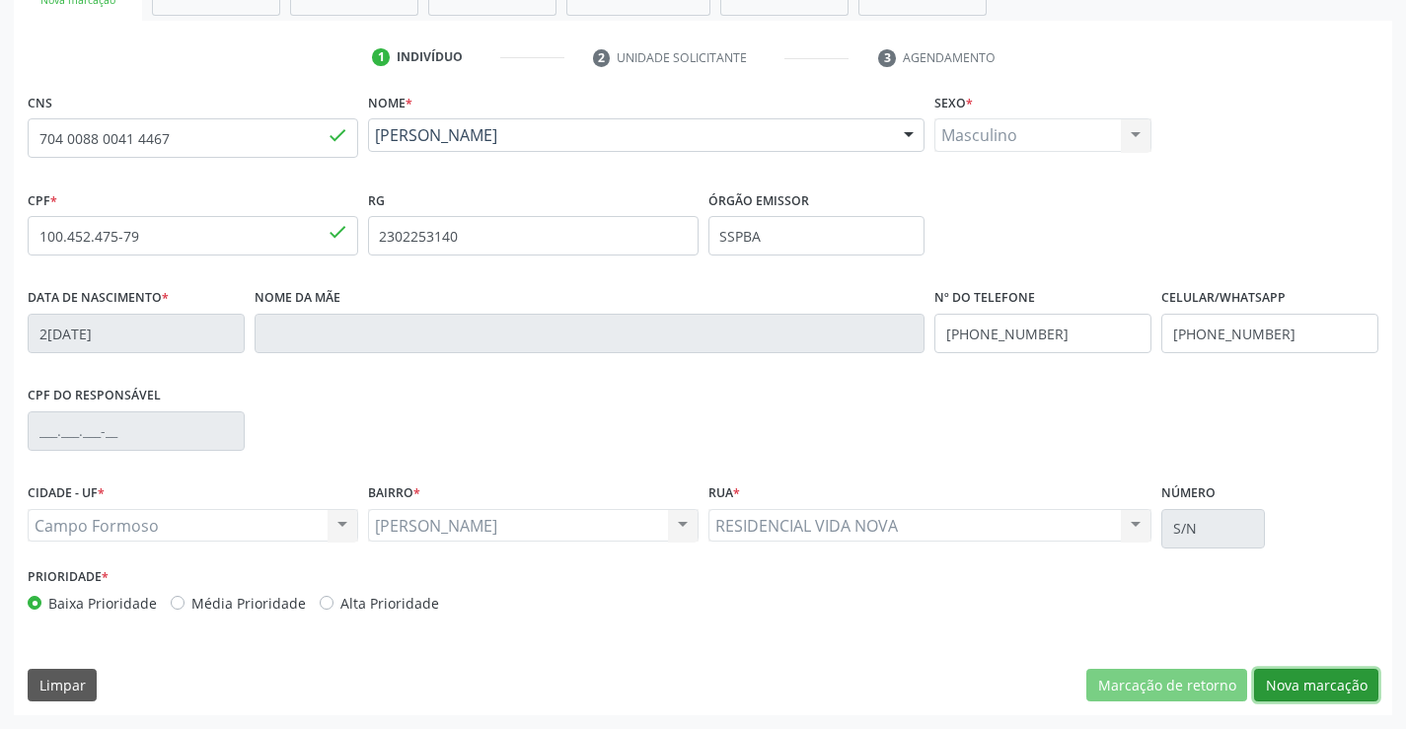
click at [1311, 683] on button "Nova marcação" at bounding box center [1316, 686] width 124 height 34
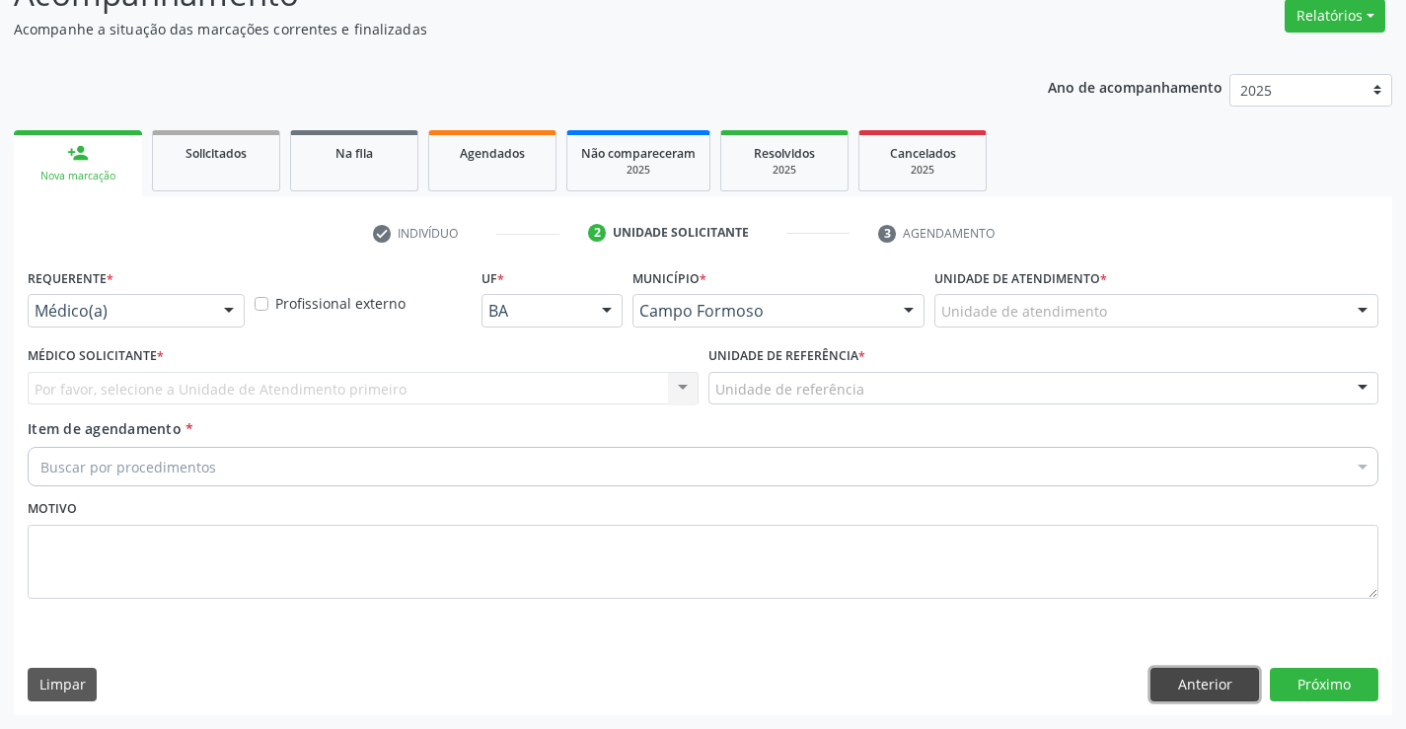
click at [1176, 692] on button "Anterior" at bounding box center [1205, 685] width 109 height 34
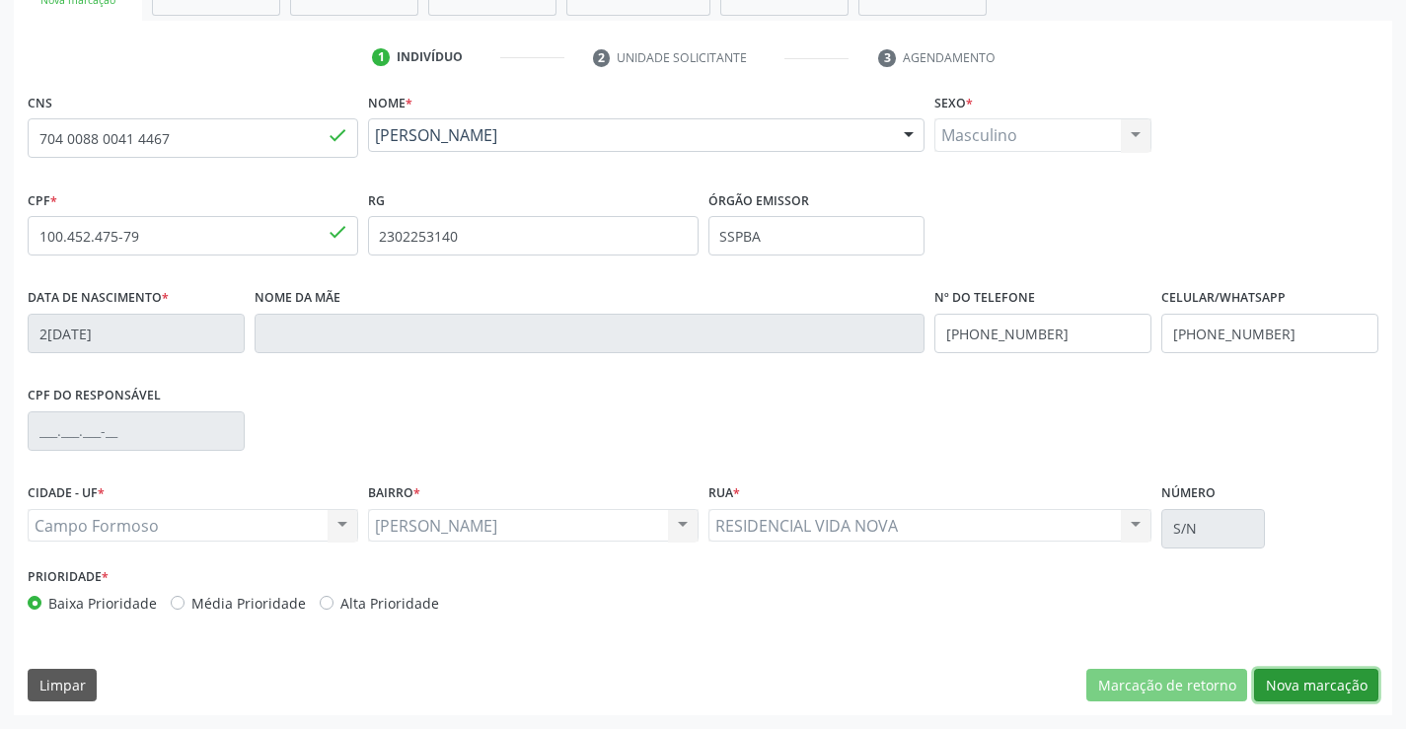
click at [1281, 678] on button "Nova marcação" at bounding box center [1316, 686] width 124 height 34
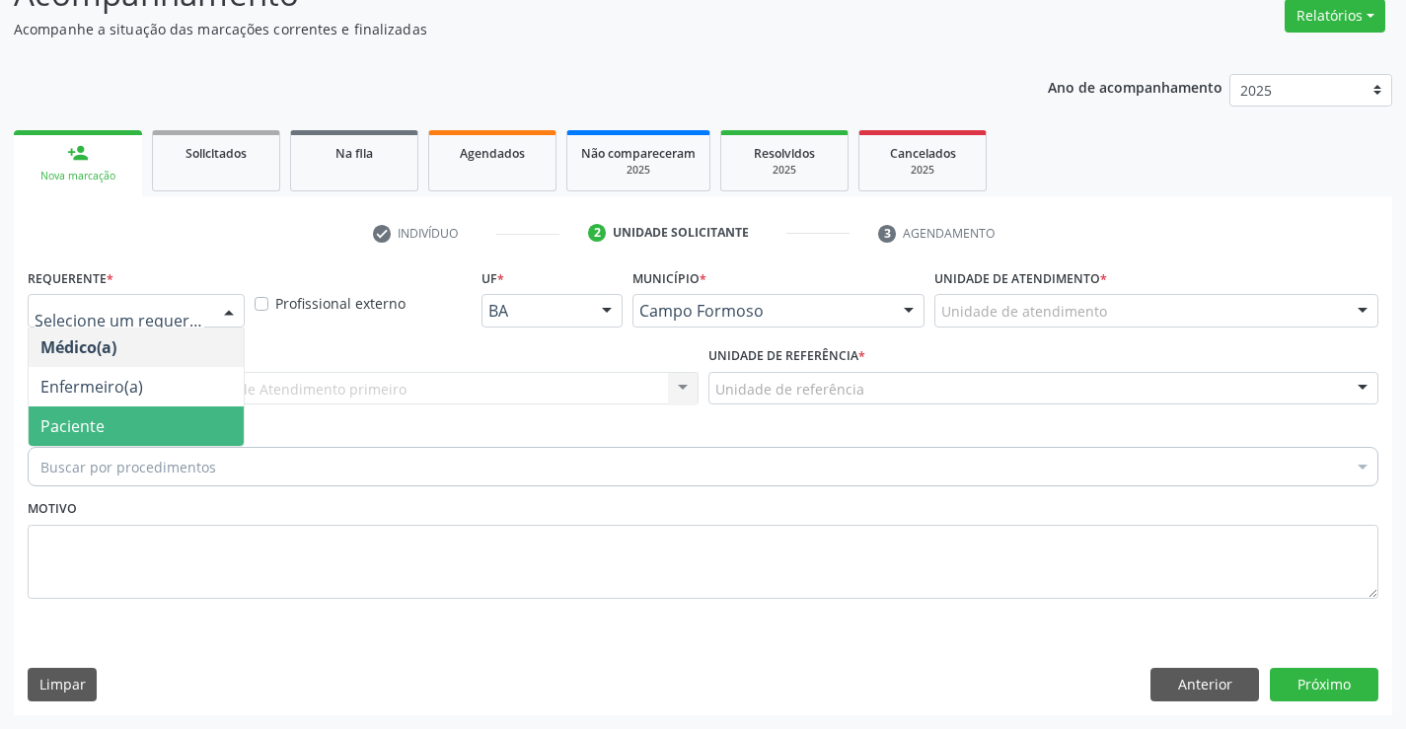
click at [185, 418] on span "Paciente" at bounding box center [136, 426] width 215 height 39
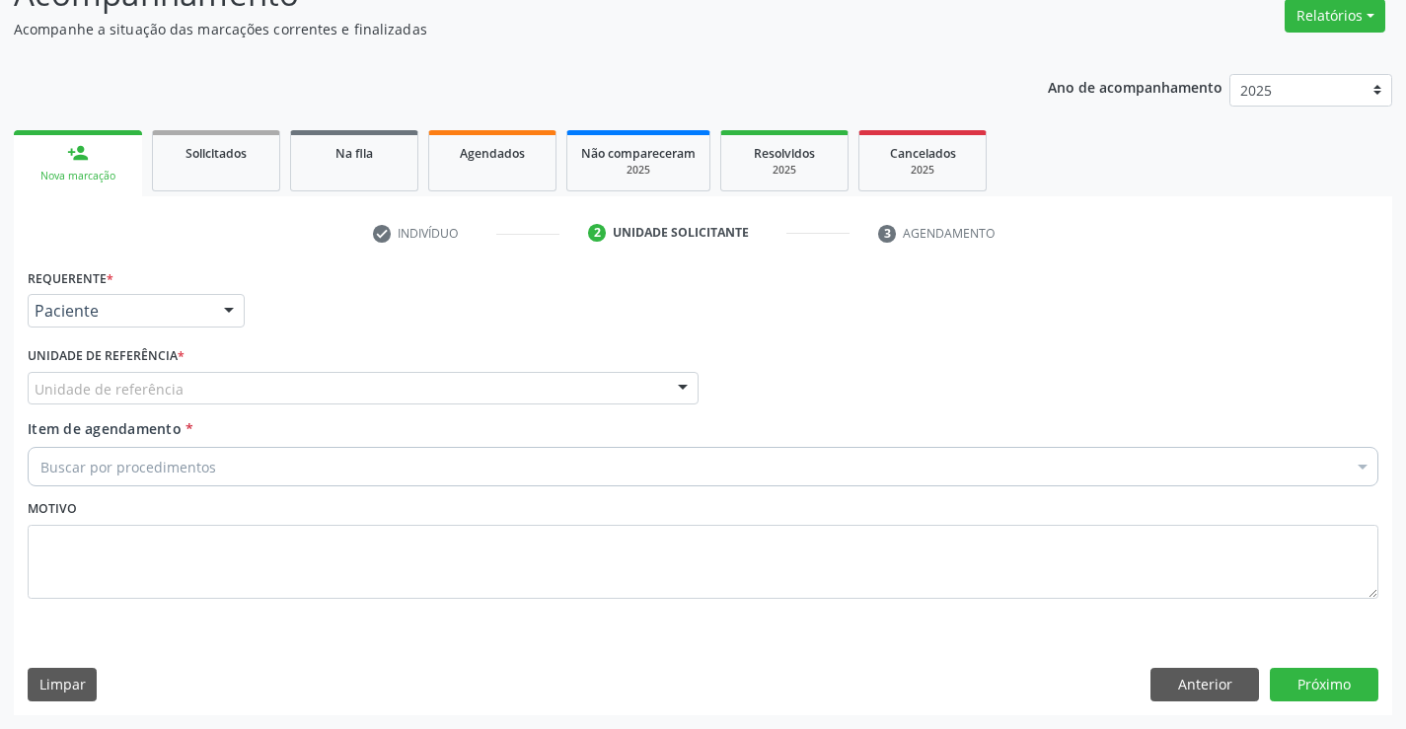
click at [206, 393] on div "Unidade de referência" at bounding box center [363, 389] width 671 height 34
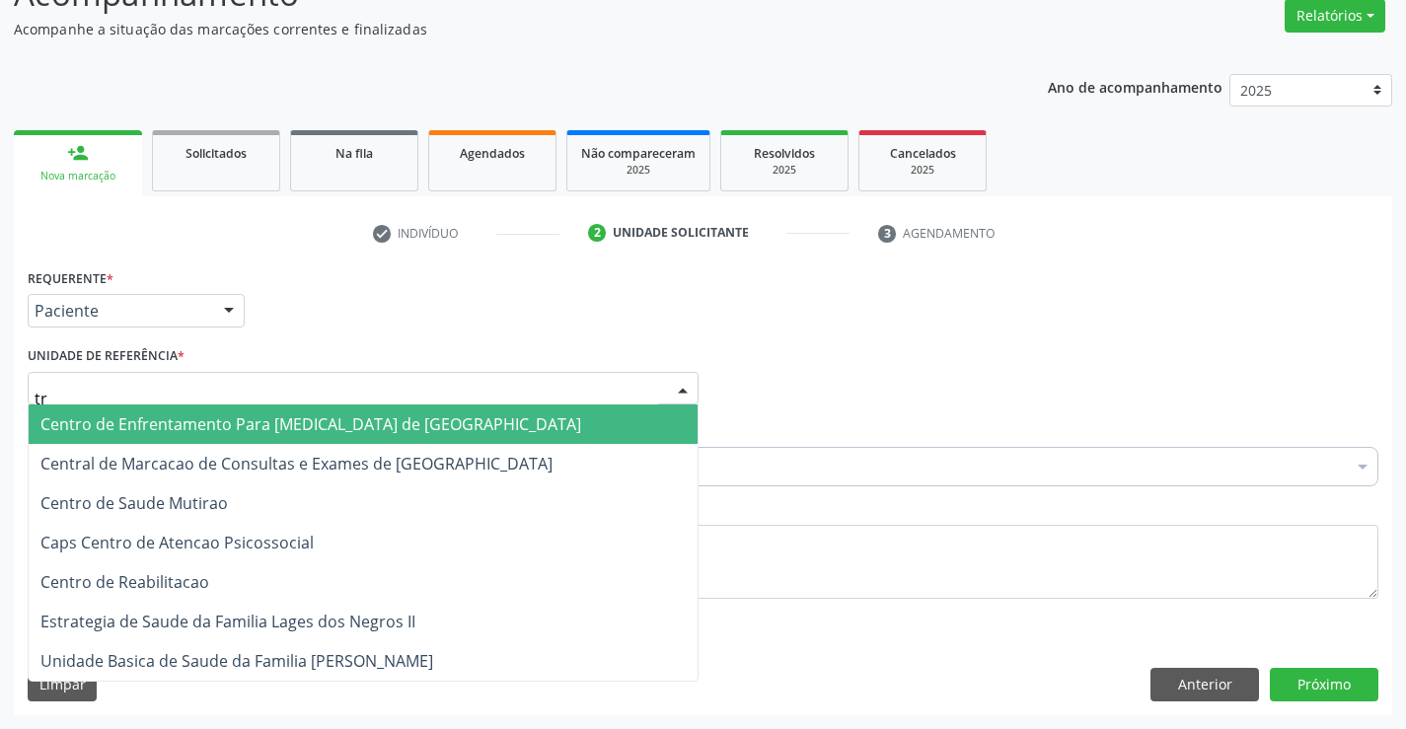
type input "tra"
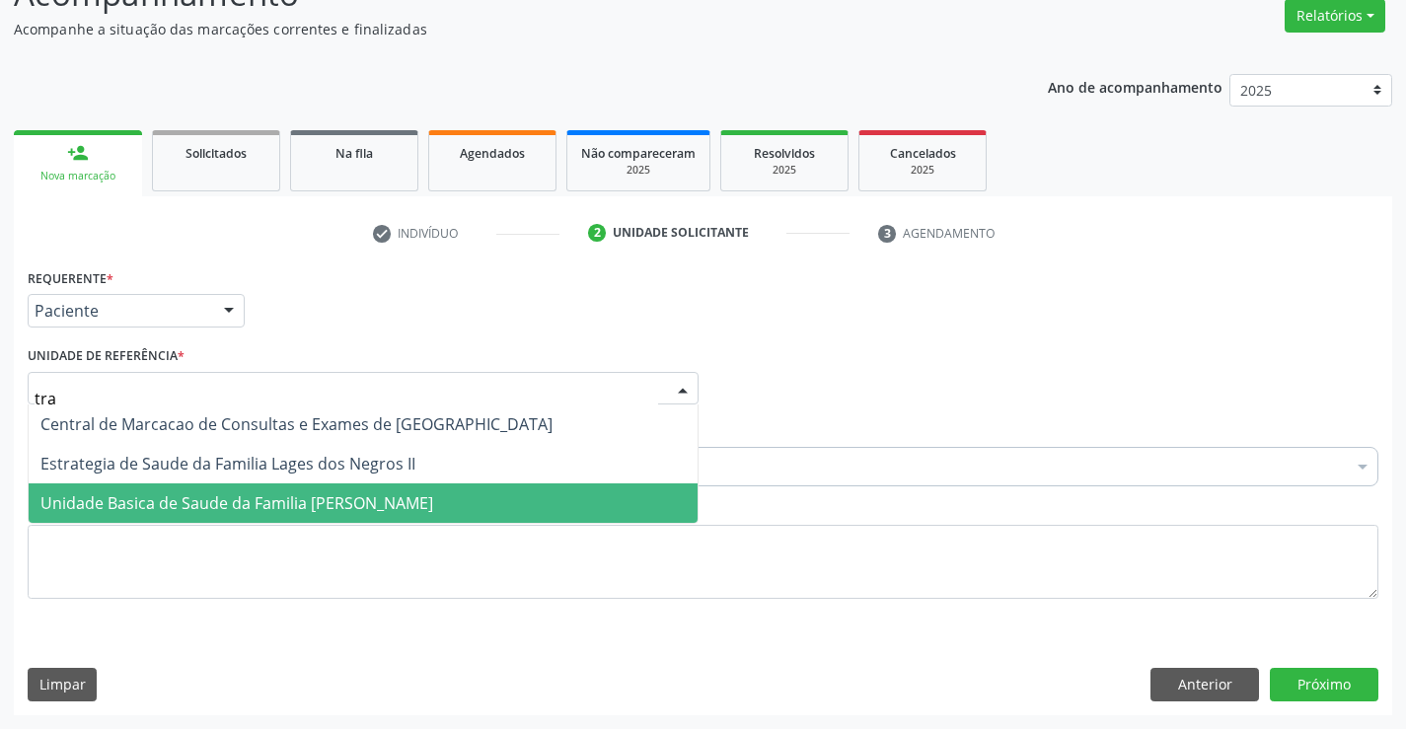
click at [292, 501] on span "Unidade Basica de Saude da Familia [PERSON_NAME]" at bounding box center [236, 504] width 393 height 22
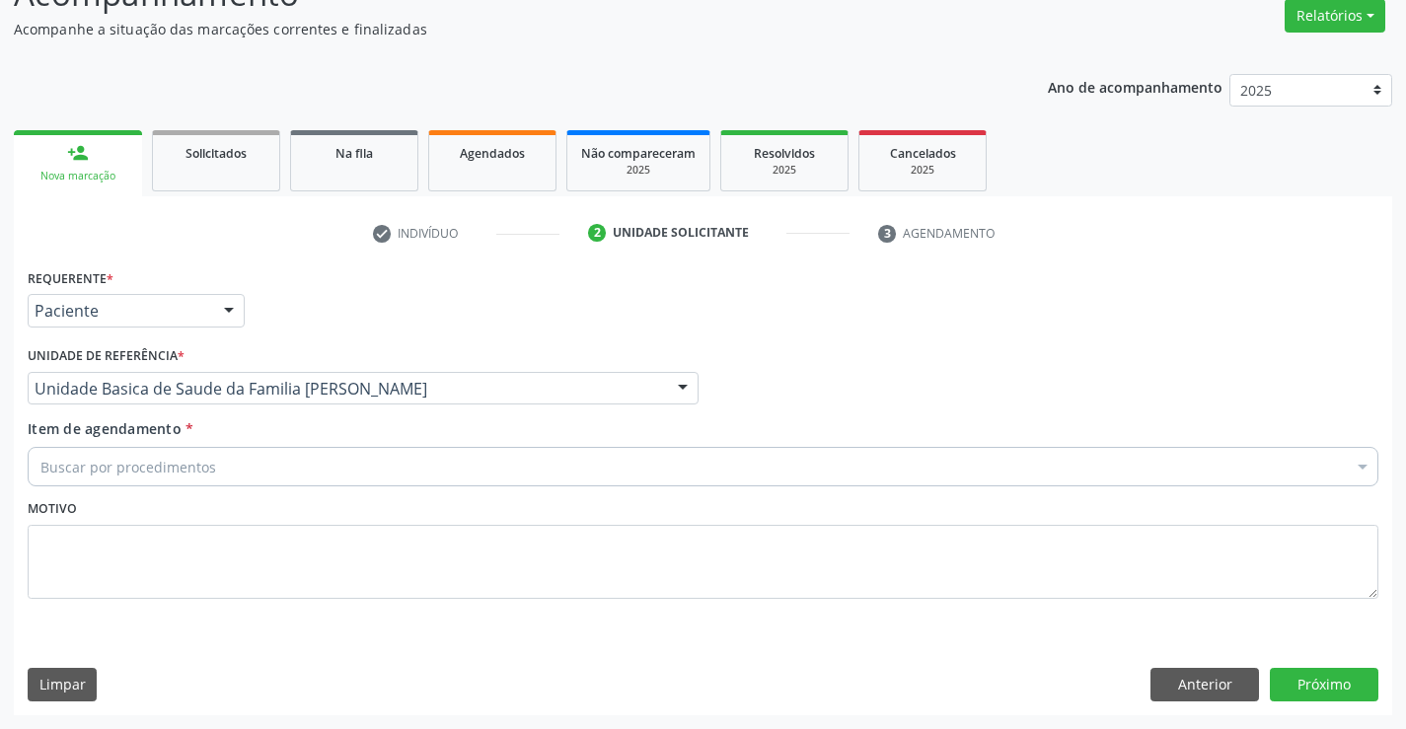
click at [218, 470] on div "Buscar por procedimentos" at bounding box center [703, 466] width 1351 height 39
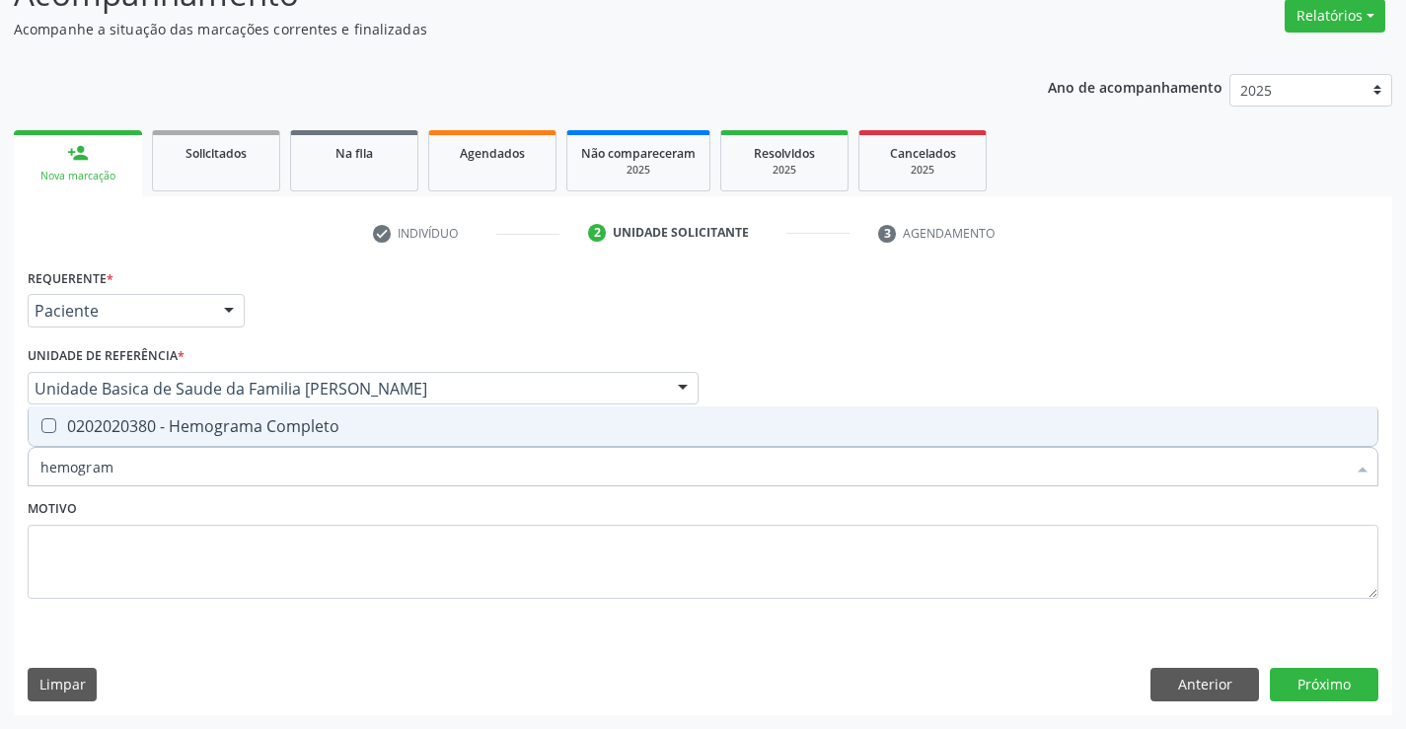
type input "hemograma"
click at [247, 431] on div "0202020380 - Hemograma Completo" at bounding box center [703, 426] width 1326 height 16
checkbox Completo "true"
type input "hemograma"
click at [205, 514] on div "Motivo" at bounding box center [703, 546] width 1351 height 105
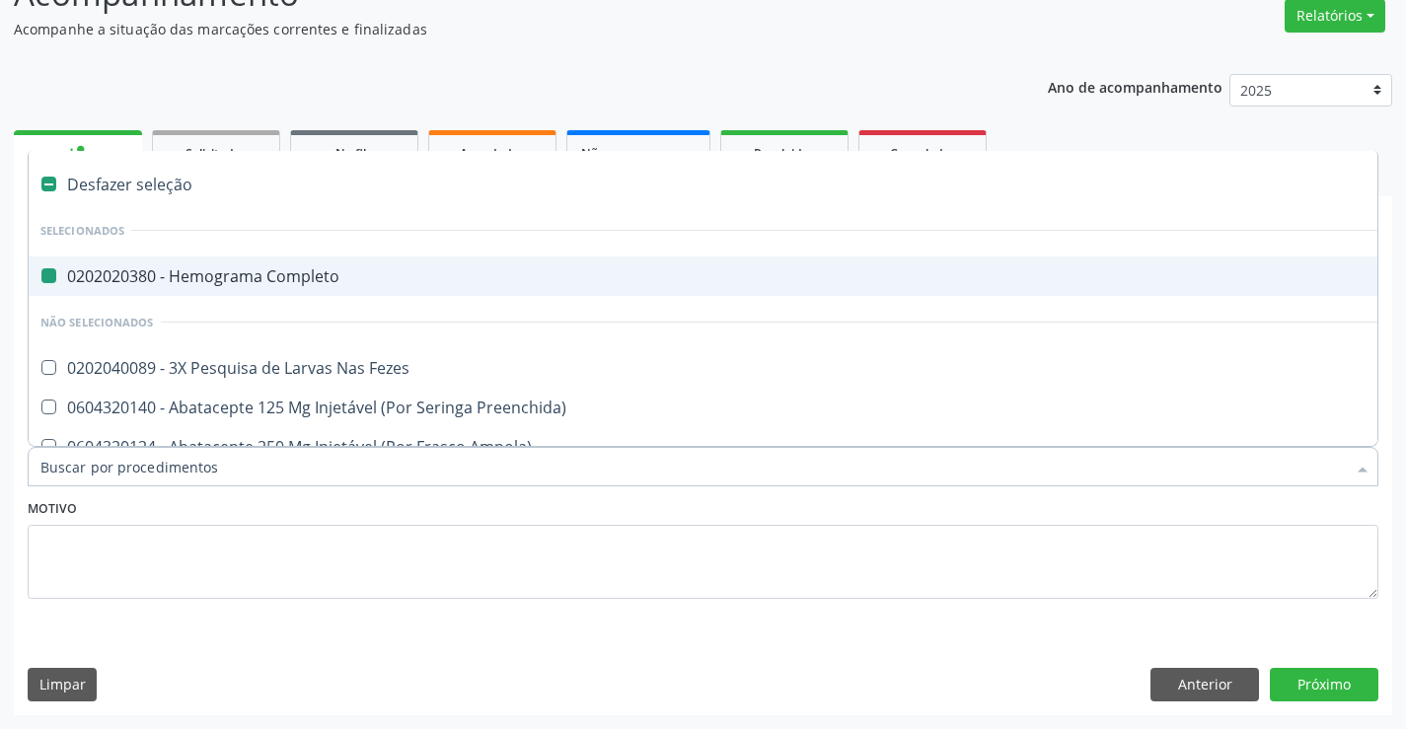
type input "f"
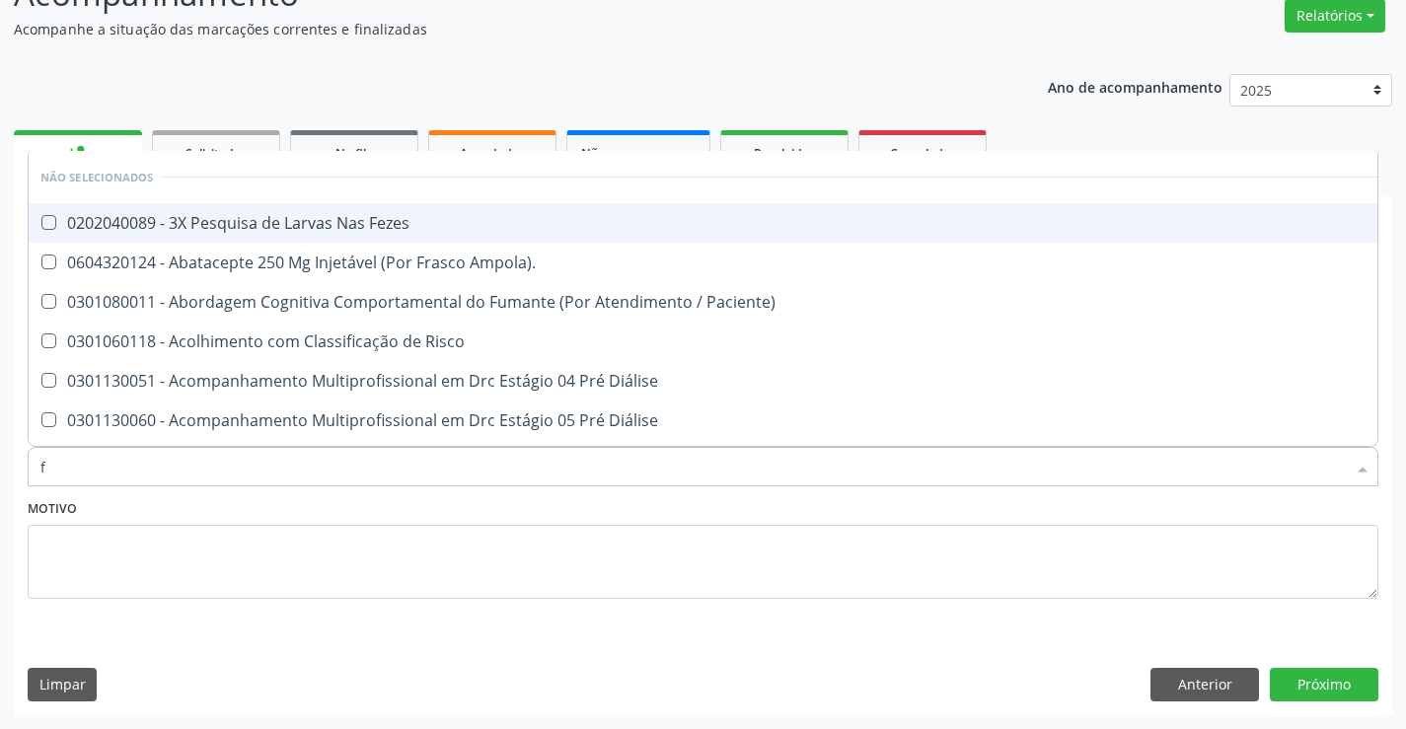
checkbox Fezes "false"
checkbox Fezes "true"
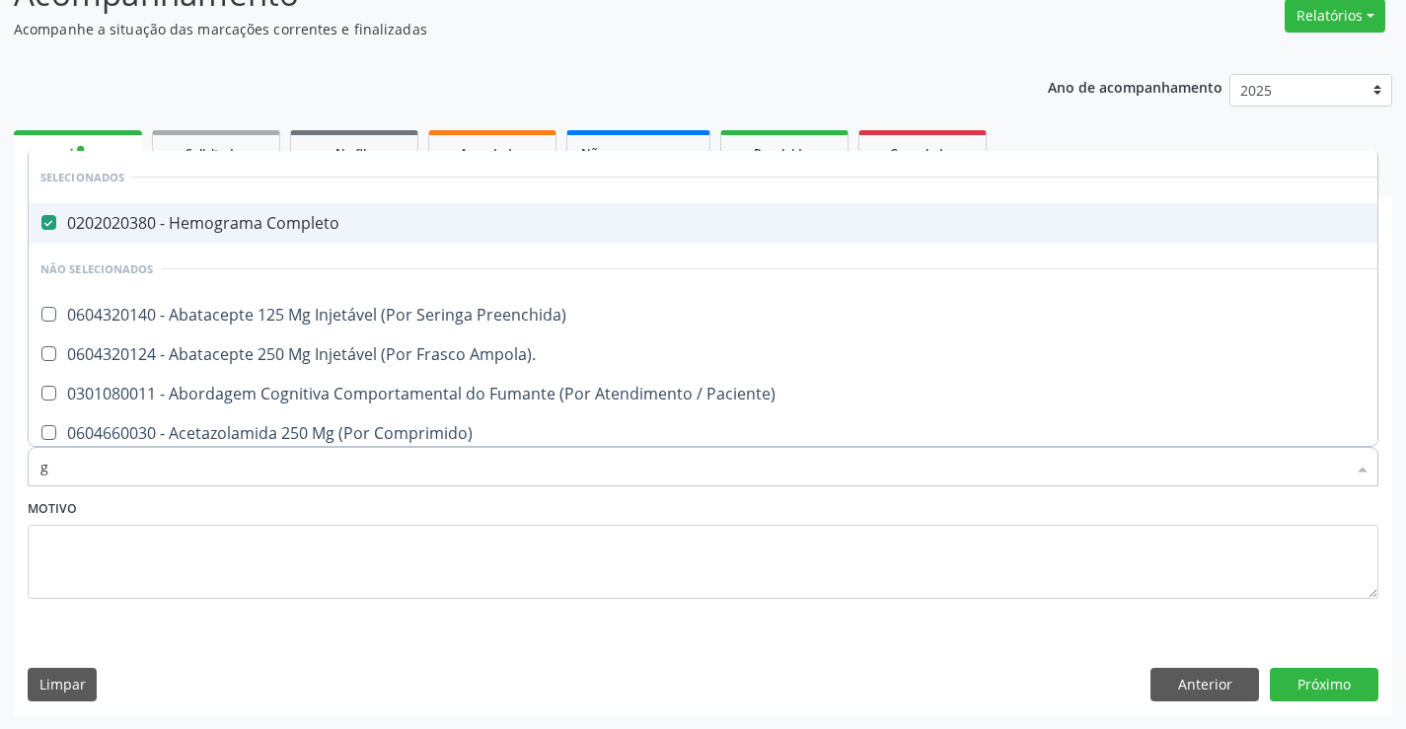
type input "gl"
checkbox Completo "false"
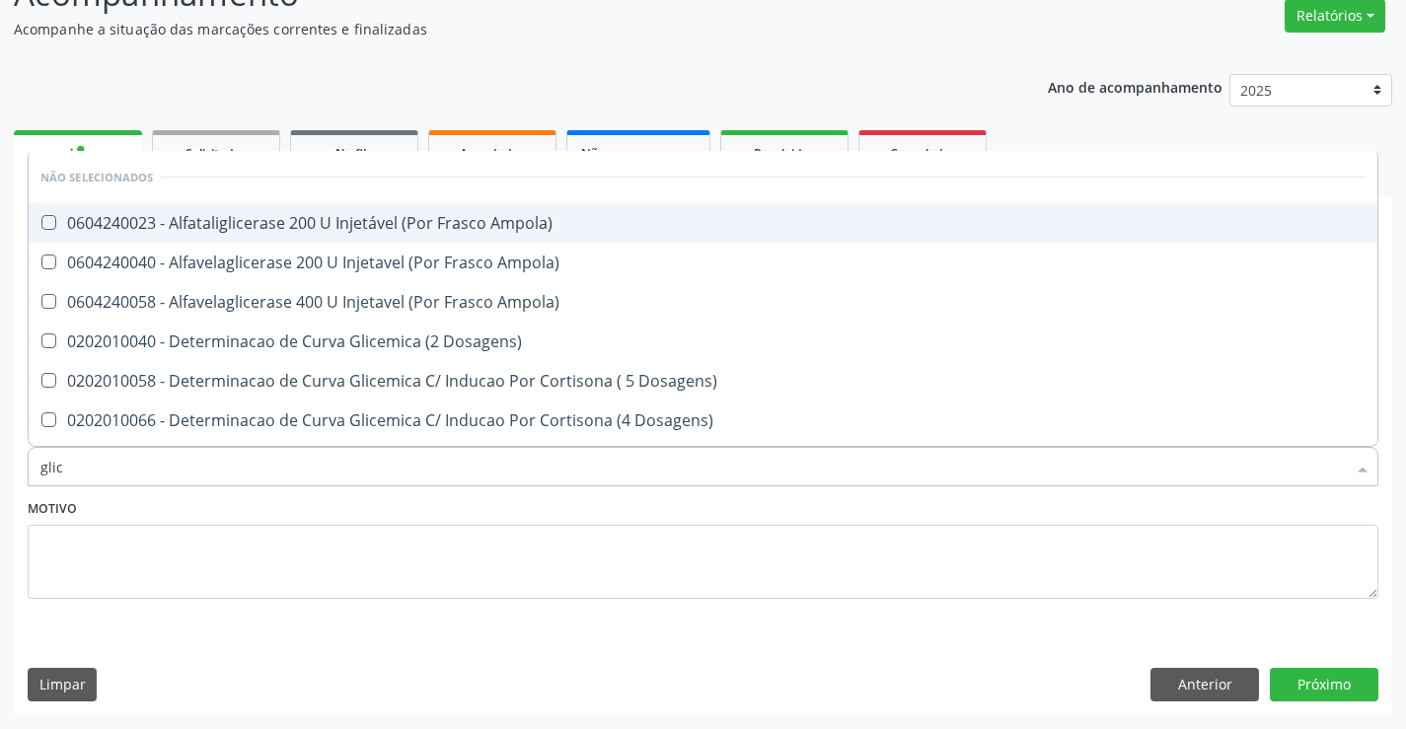
type input "glico"
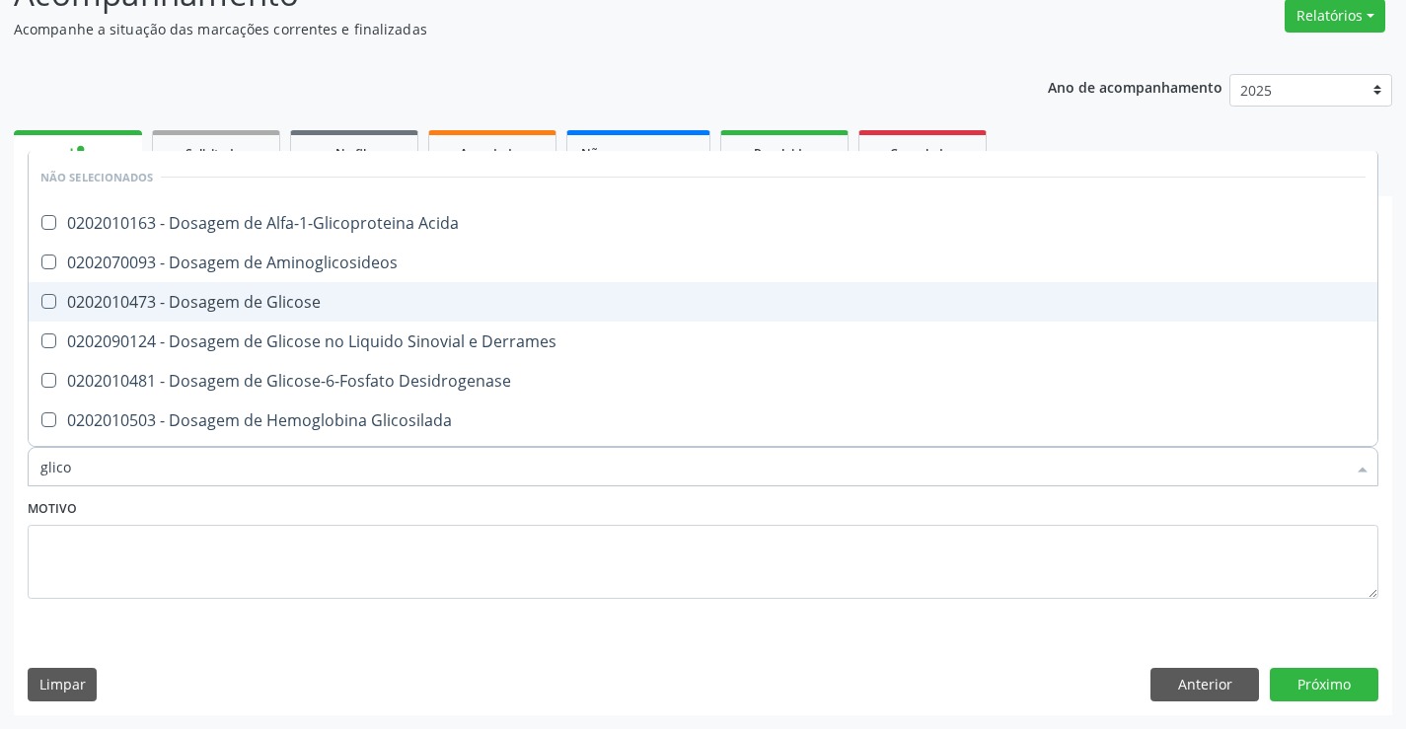
click at [301, 302] on div "0202010473 - Dosagem de Glicose" at bounding box center [703, 302] width 1326 height 16
checkbox Glicose "true"
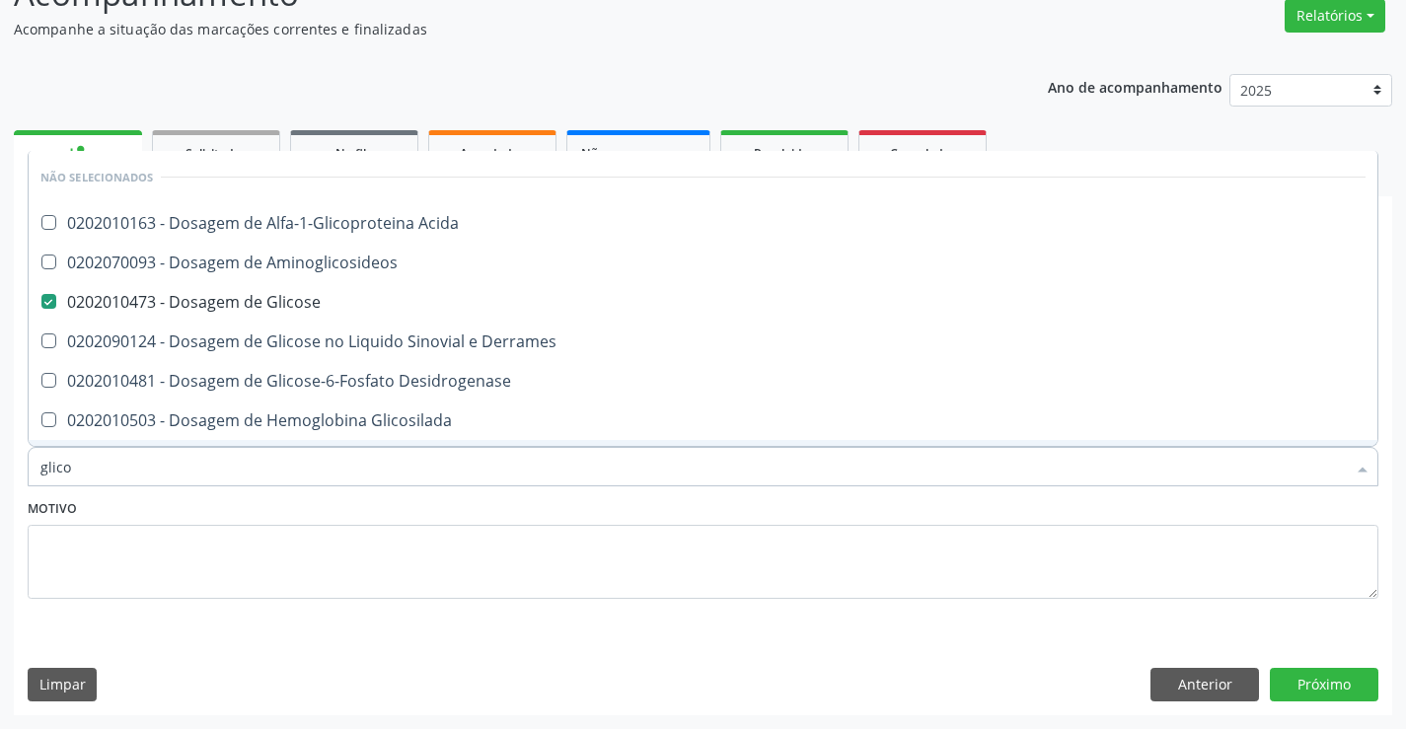
type input "glico"
click at [280, 520] on div "Motivo" at bounding box center [703, 546] width 1351 height 105
checkbox Acida "true"
checkbox Aminoglicosideos "true"
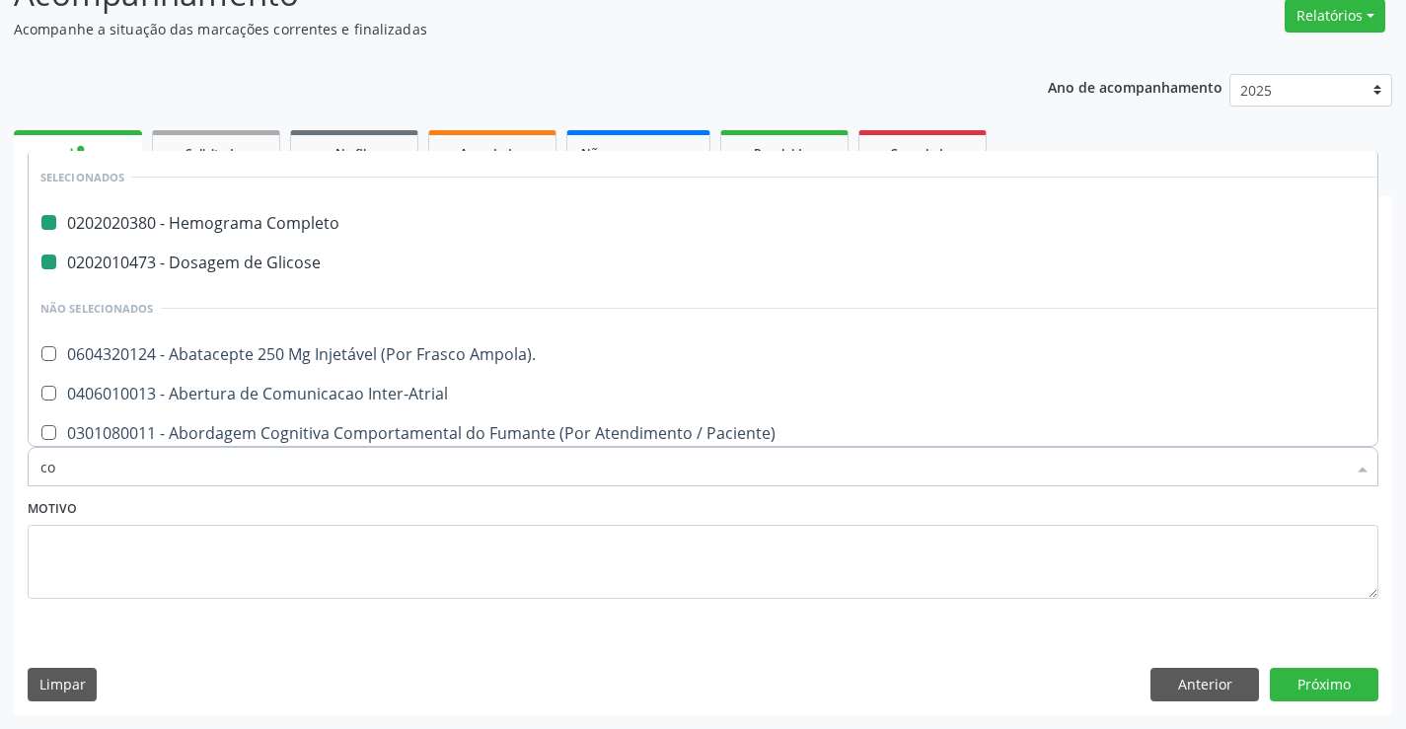
type input "col"
checkbox Completo "false"
checkbox Glicose "false"
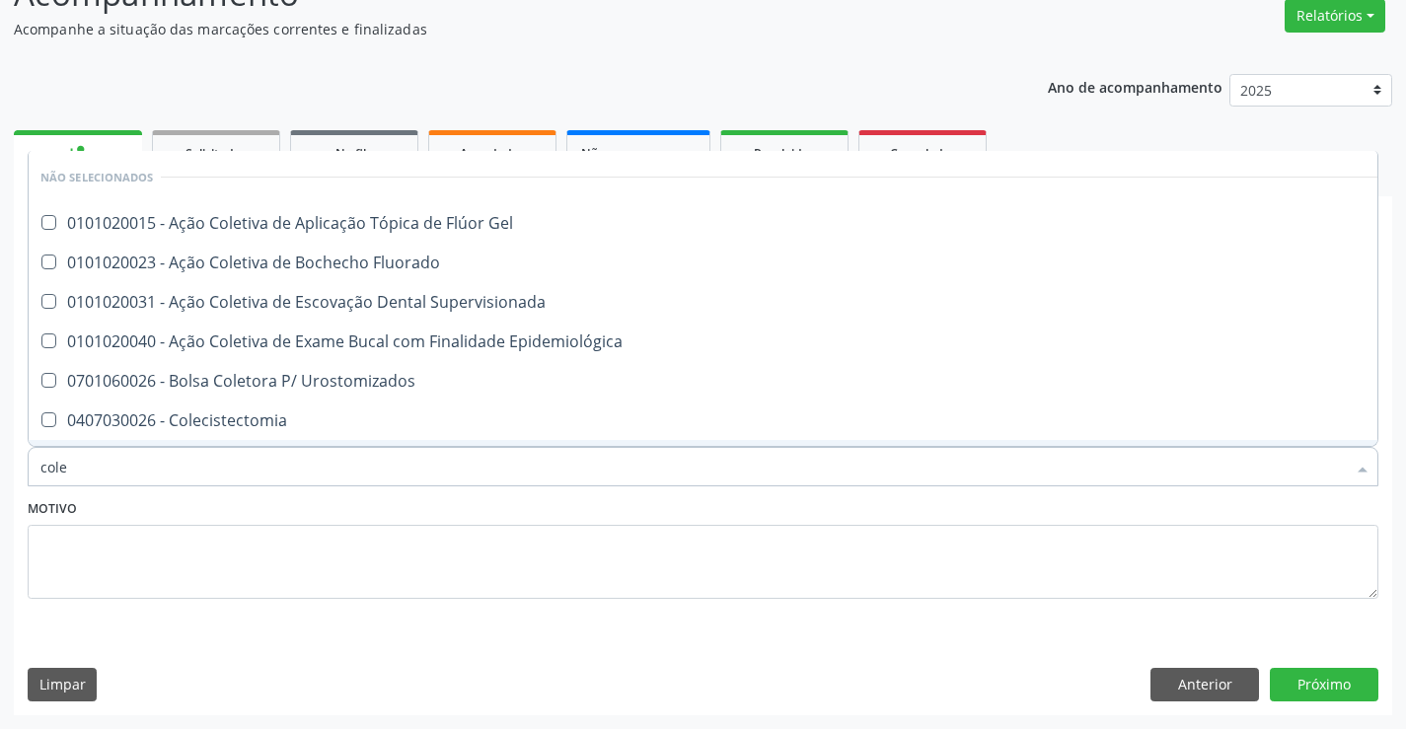
type input "coles"
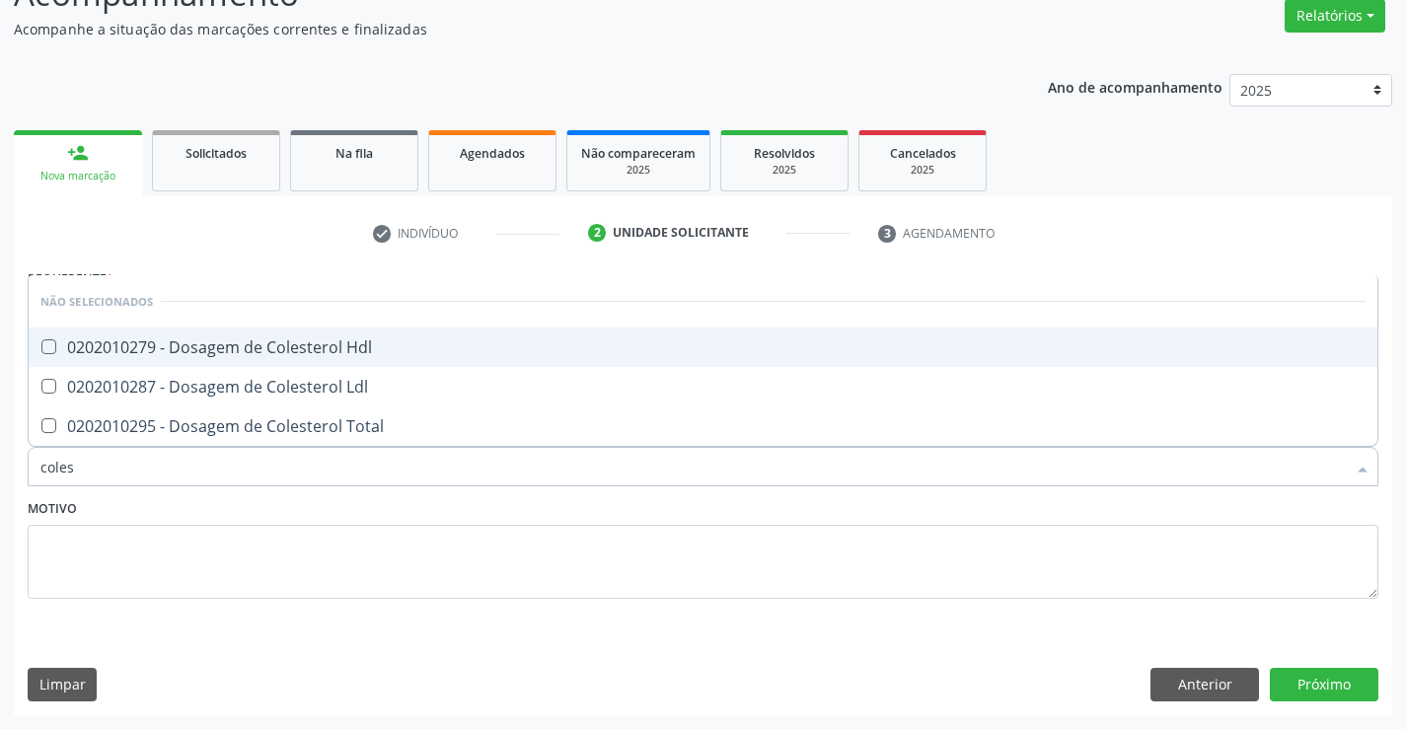
click at [270, 359] on span "0202010279 - Dosagem de Colesterol Hdl" at bounding box center [703, 347] width 1349 height 39
checkbox Hdl "true"
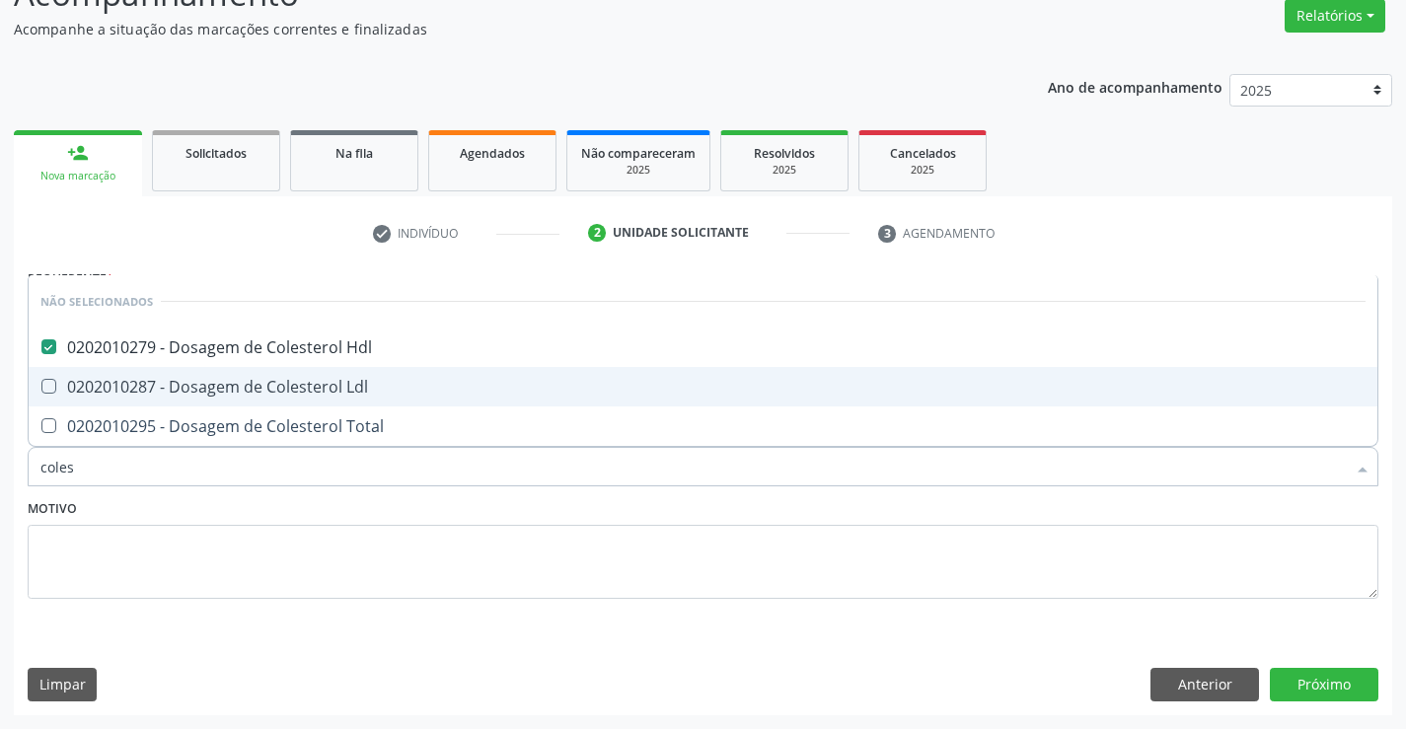
click at [265, 385] on div "0202010287 - Dosagem de Colesterol Ldl" at bounding box center [703, 387] width 1326 height 16
checkbox Ldl "true"
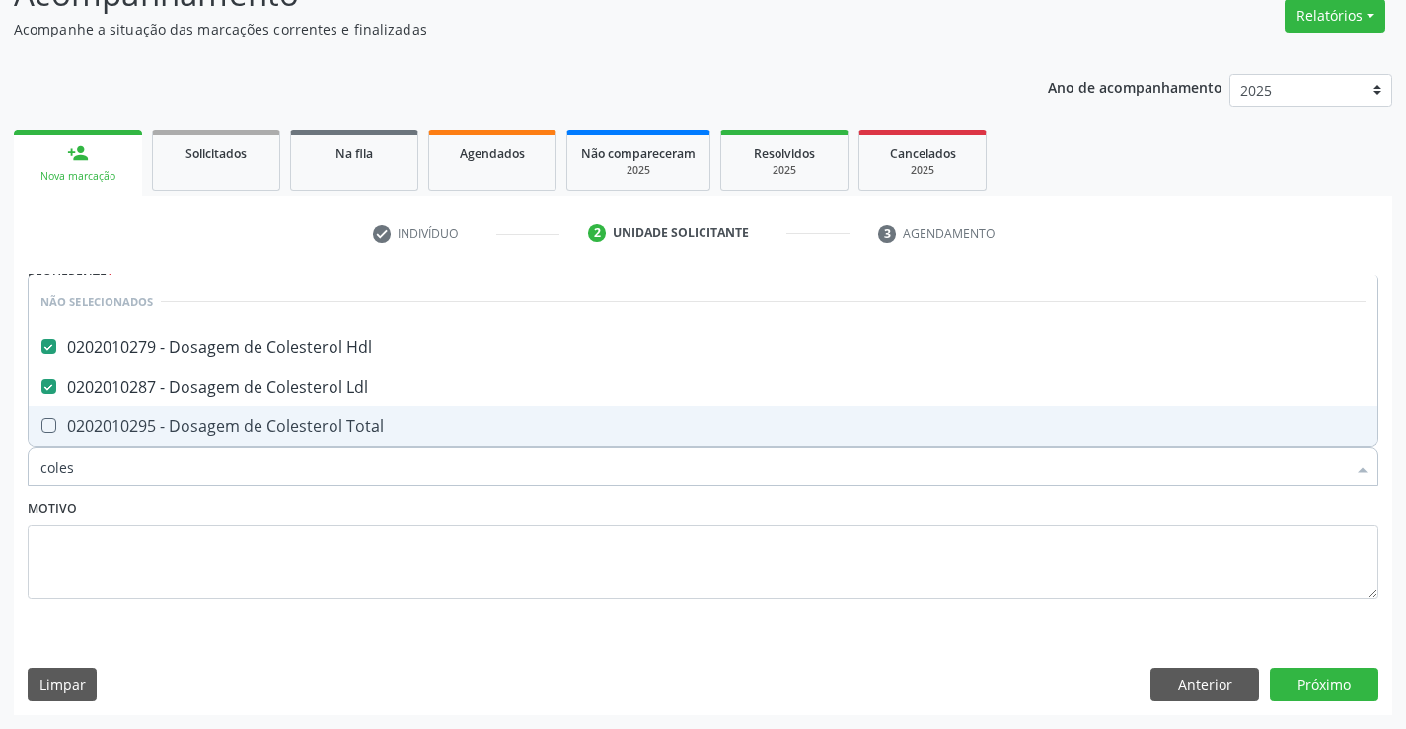
click at [268, 427] on div "0202010295 - Dosagem de Colesterol Total" at bounding box center [703, 426] width 1326 height 16
checkbox Total "true"
type input "coles"
drag, startPoint x: 248, startPoint y: 509, endPoint x: 227, endPoint y: 494, distance: 25.5
click at [248, 509] on div "Motivo" at bounding box center [703, 546] width 1351 height 105
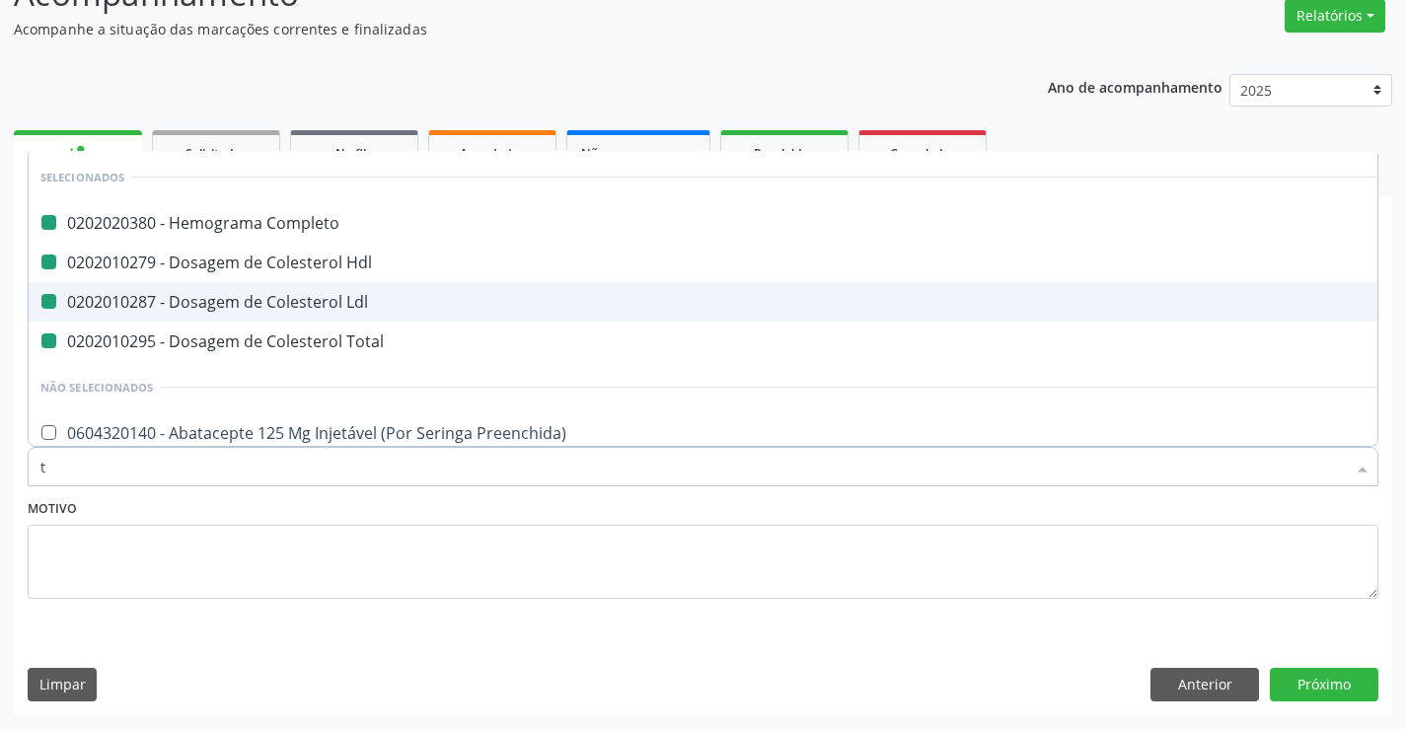
type input "tr"
checkbox Completo "false"
checkbox Hdl "false"
checkbox Ldl "false"
checkbox Total "false"
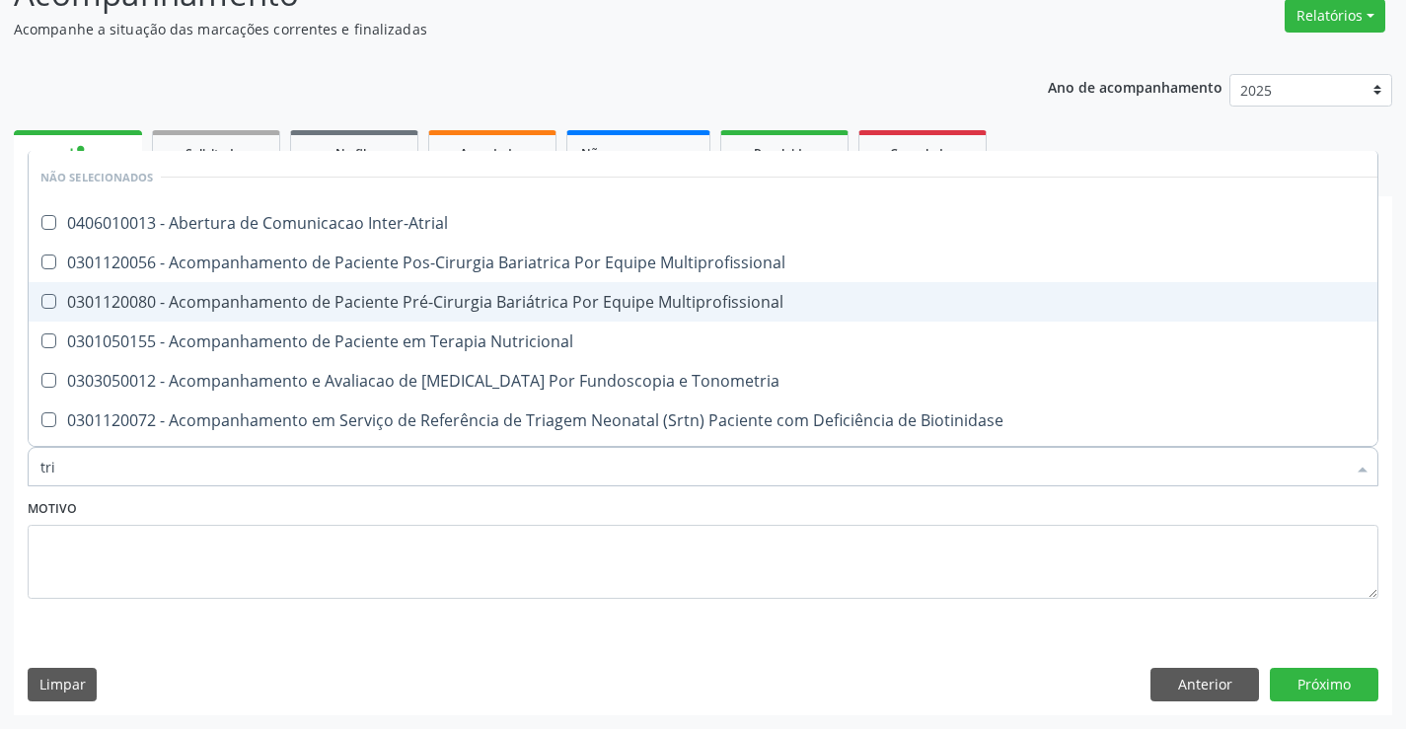
type input "trig"
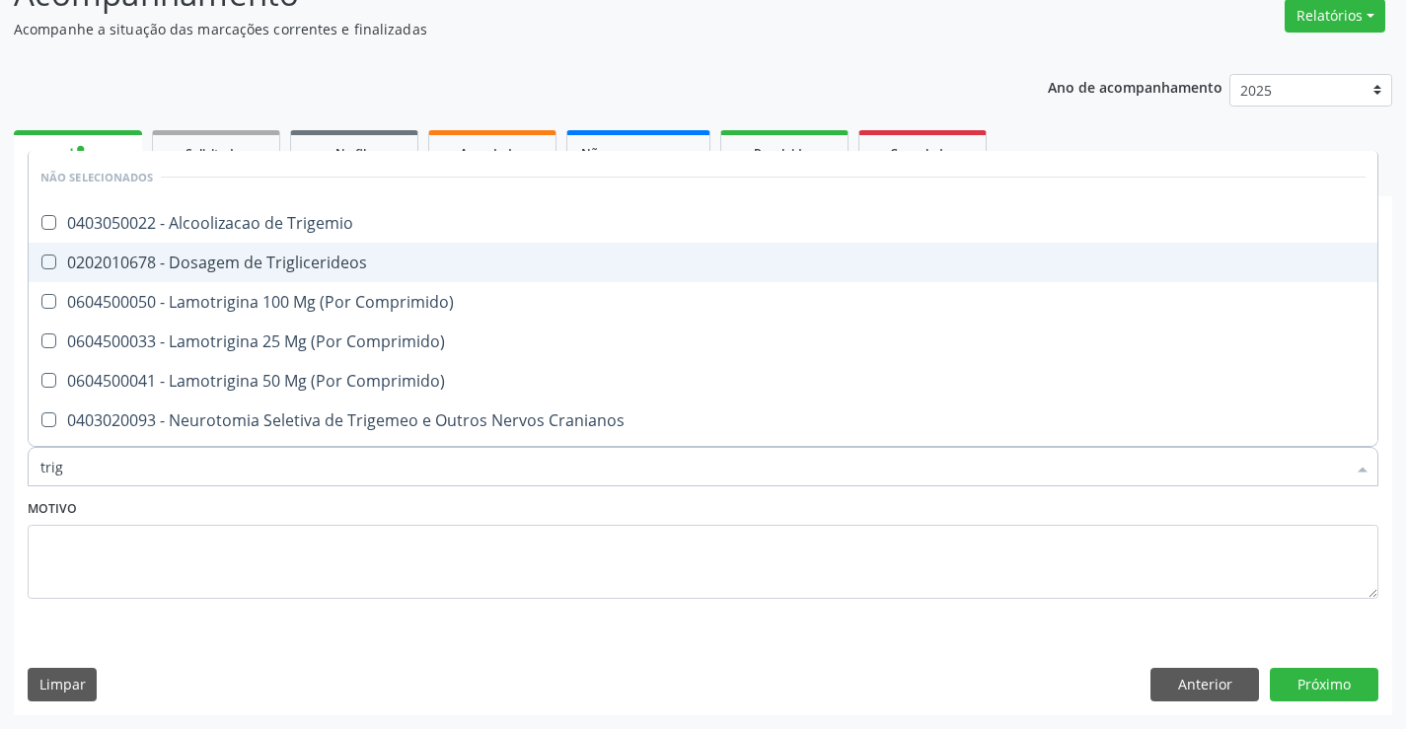
click at [325, 264] on div "0202010678 - Dosagem de Triglicerideos" at bounding box center [703, 263] width 1326 height 16
checkbox Triglicerideos "true"
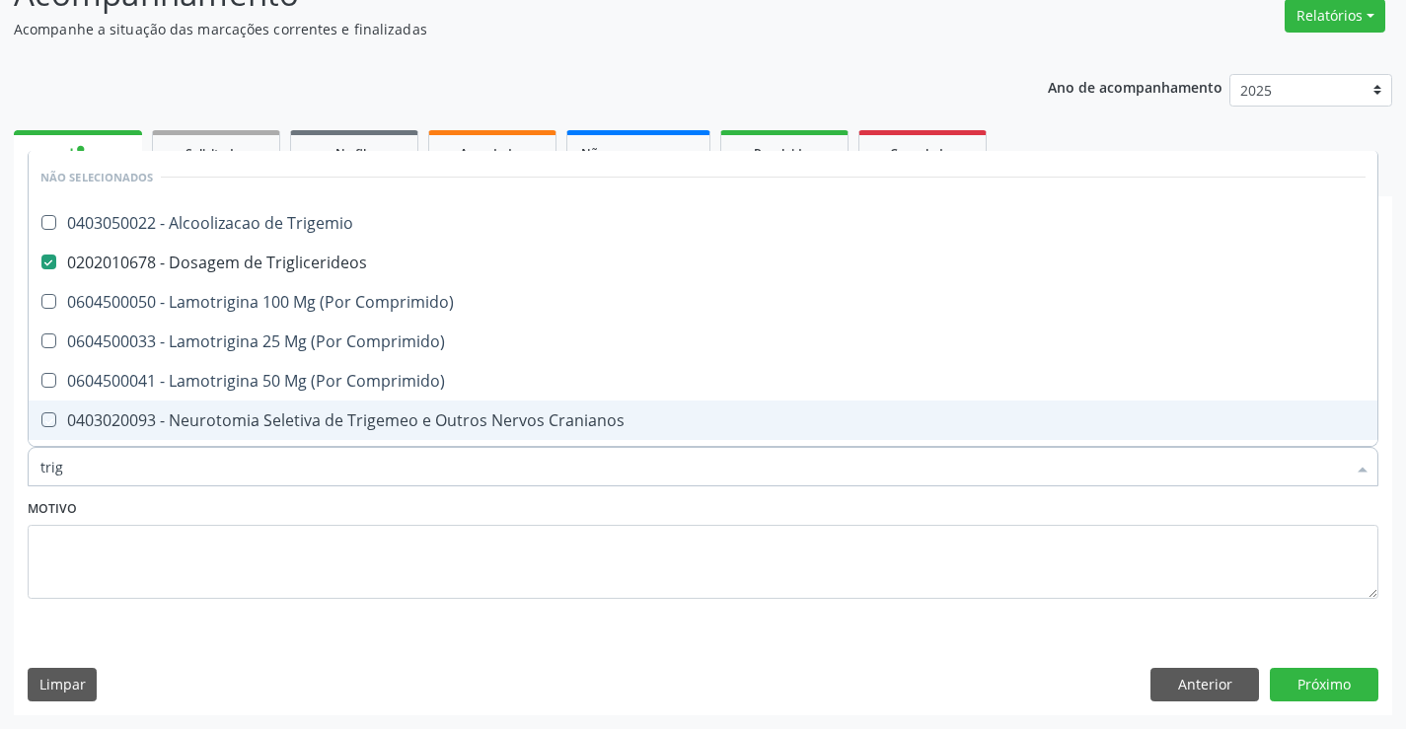
click at [334, 519] on div "Motivo" at bounding box center [703, 546] width 1351 height 105
checkbox Trigemio "true"
checkbox Comprimido\) "true"
checkbox Cranianos "true"
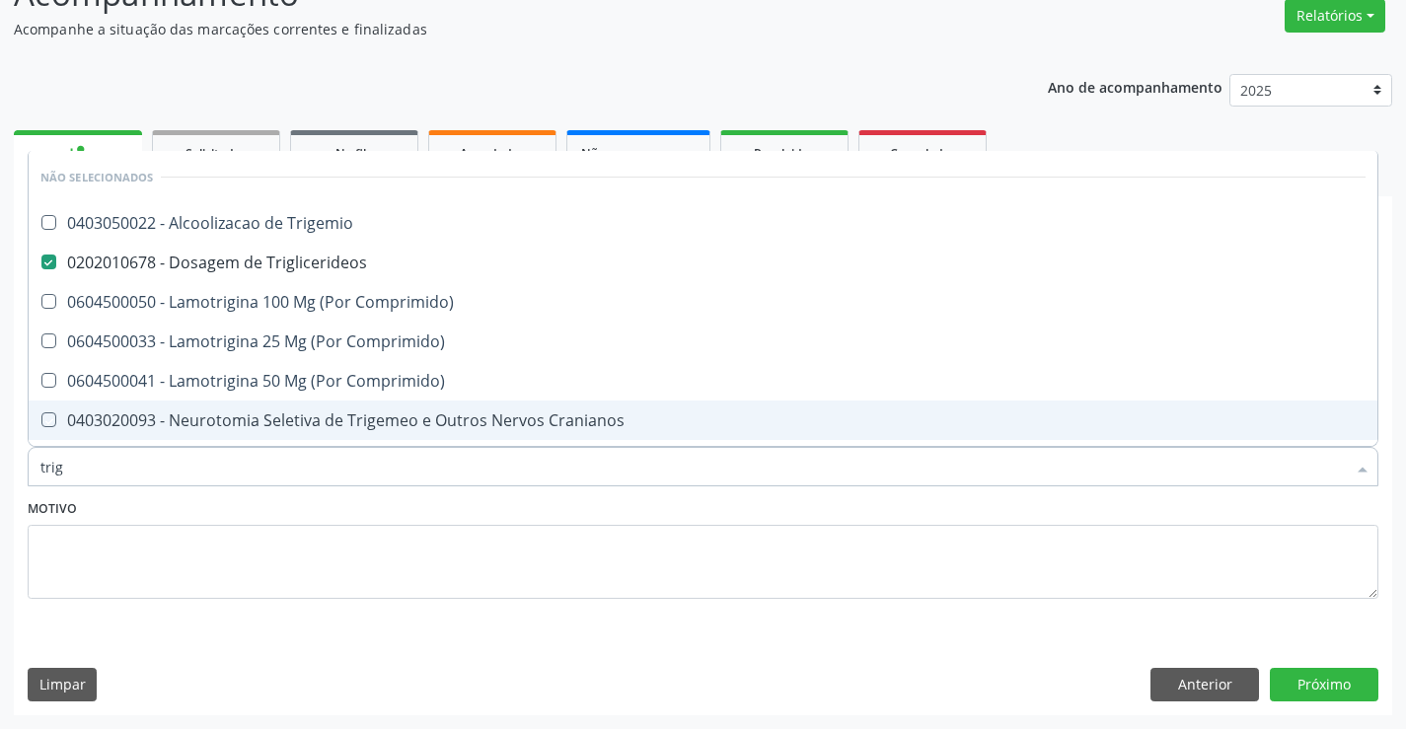
checkbox Comprimido\) "true"
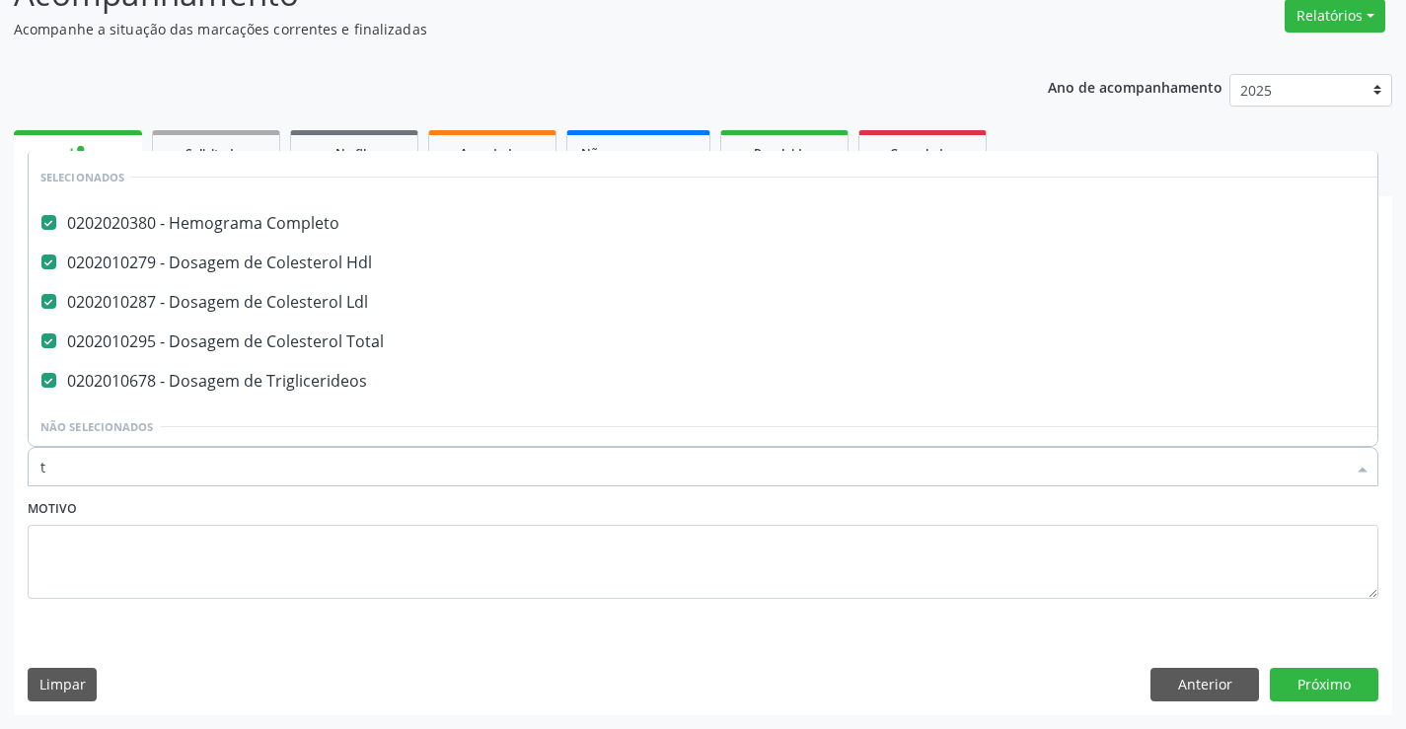
scroll to position [0, 0]
type input "tr"
checkbox Ldl "false"
checkbox Total "false"
checkbox Triglicerideos "false"
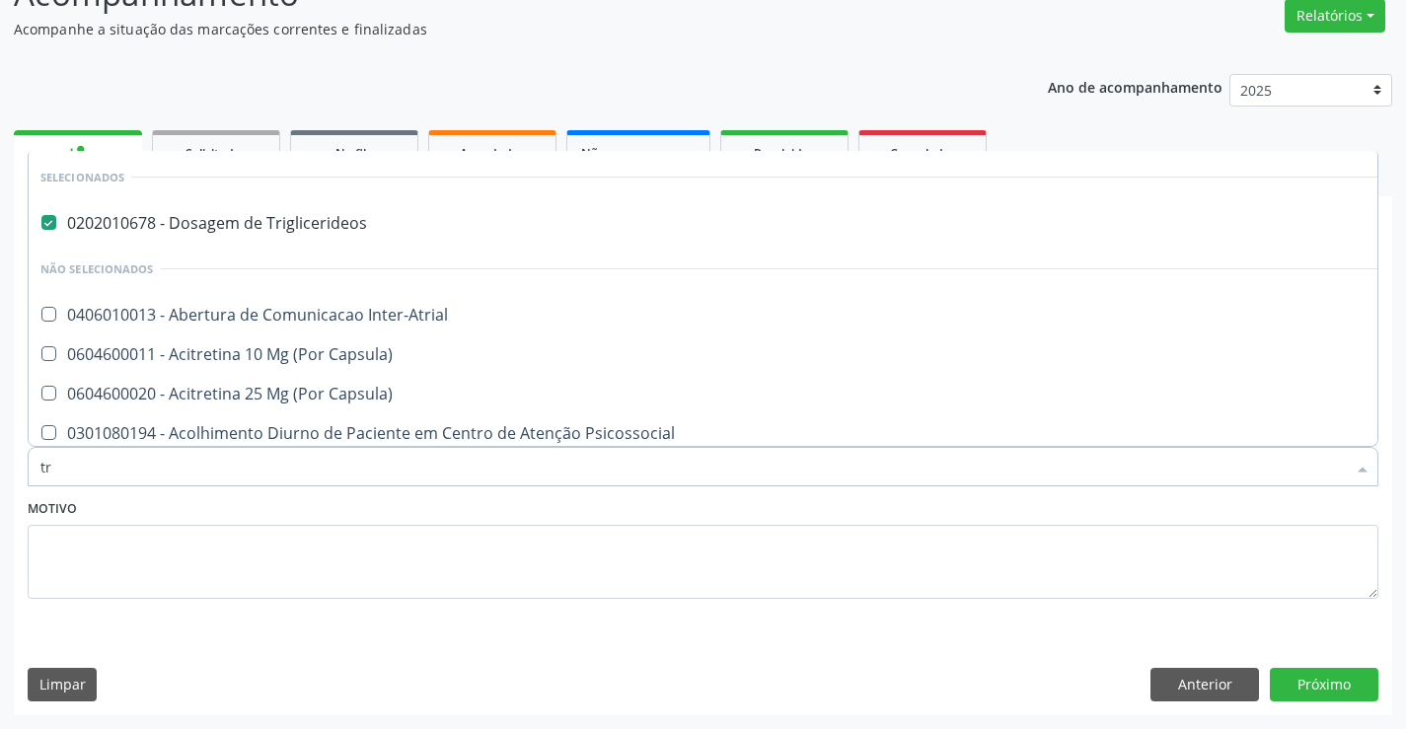
type input "t"
checkbox Inter-Atrial "true"
checkbox Capsula\) "true"
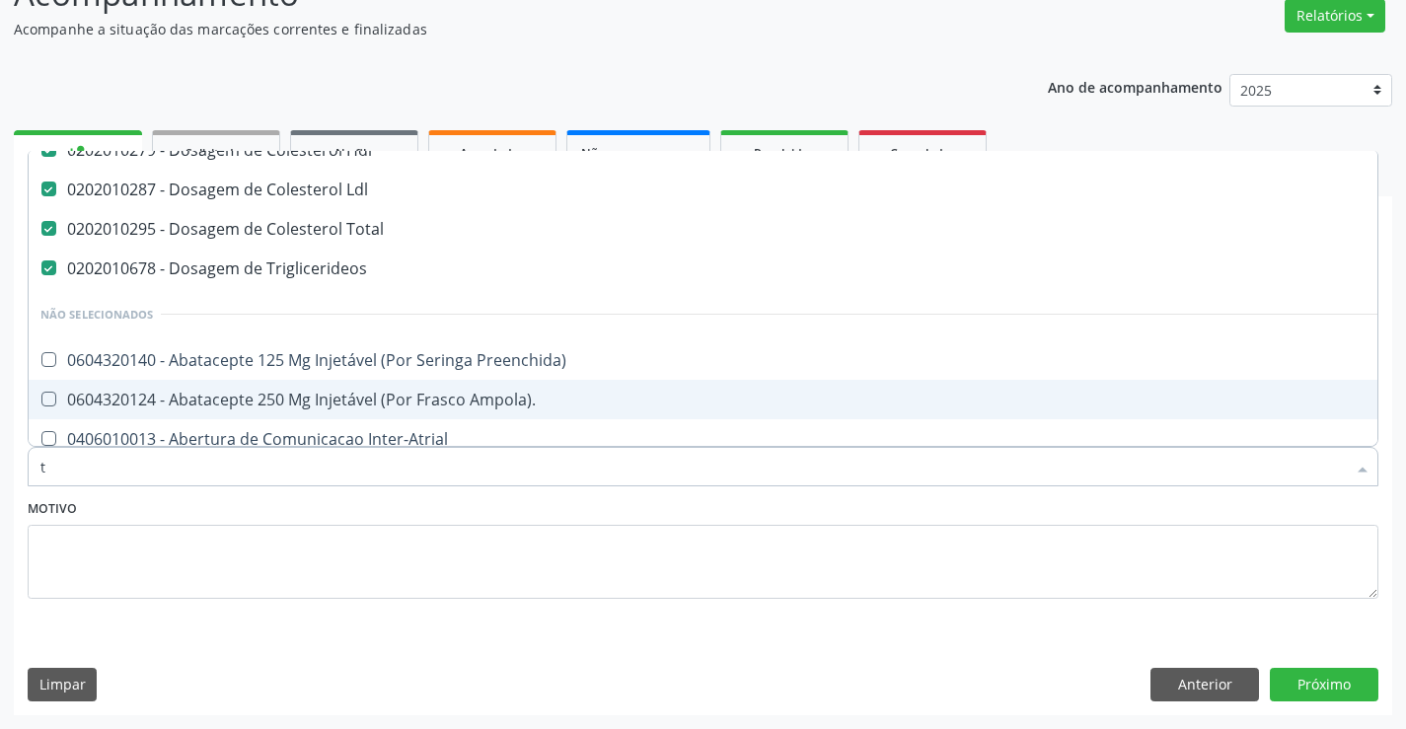
scroll to position [59, 0]
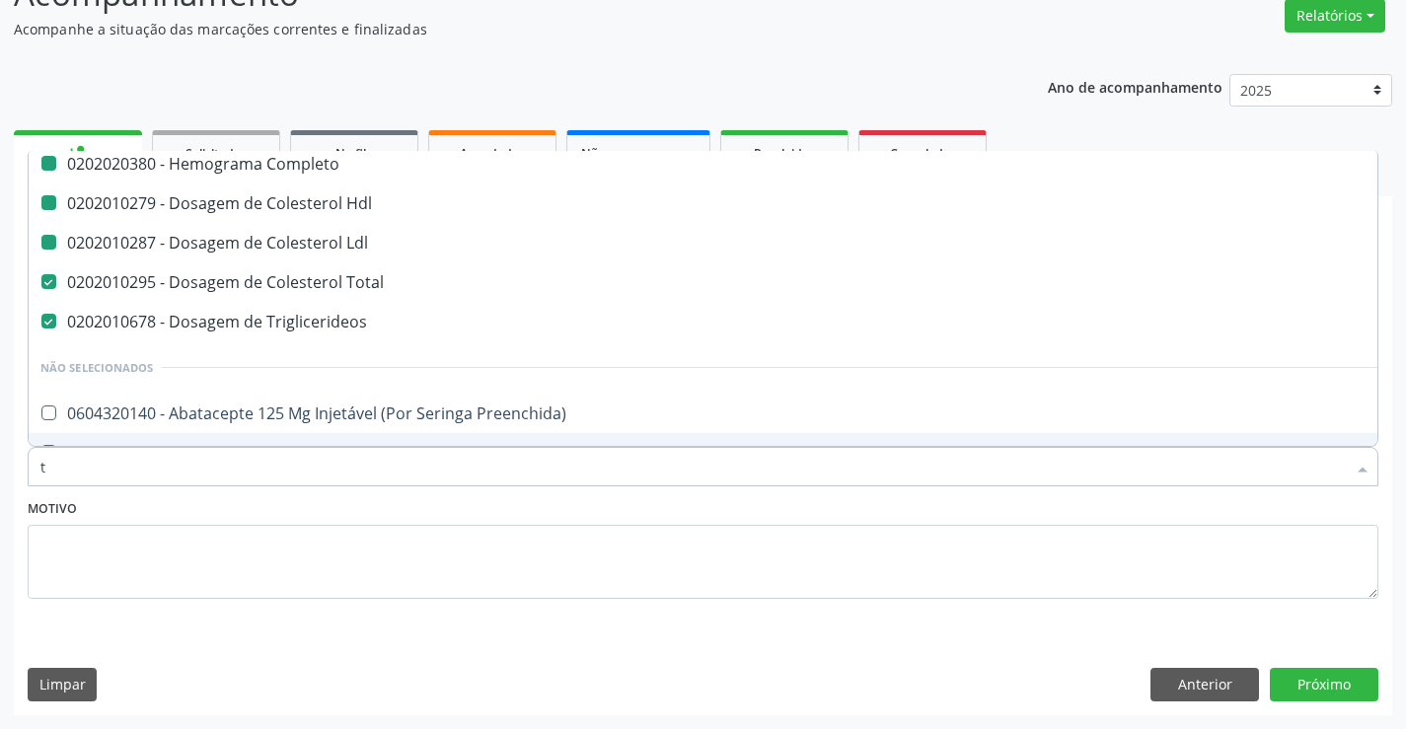
type input "tg"
checkbox Completo "false"
checkbox Ldl "false"
checkbox Hdl "false"
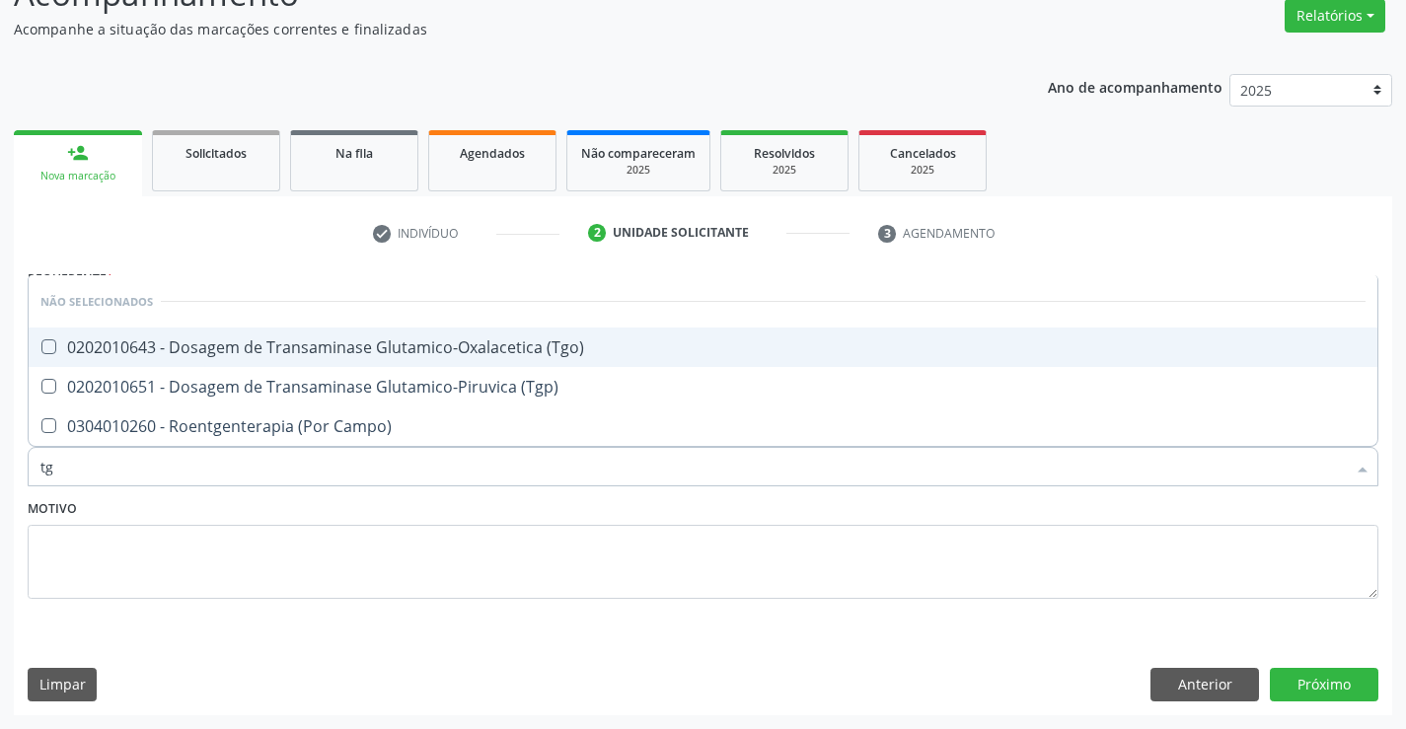
click at [440, 342] on div "0202010643 - Dosagem de Transaminase Glutamico-Oxalacetica (Tgo)" at bounding box center [703, 348] width 1326 height 16
checkbox \(Tgo\) "true"
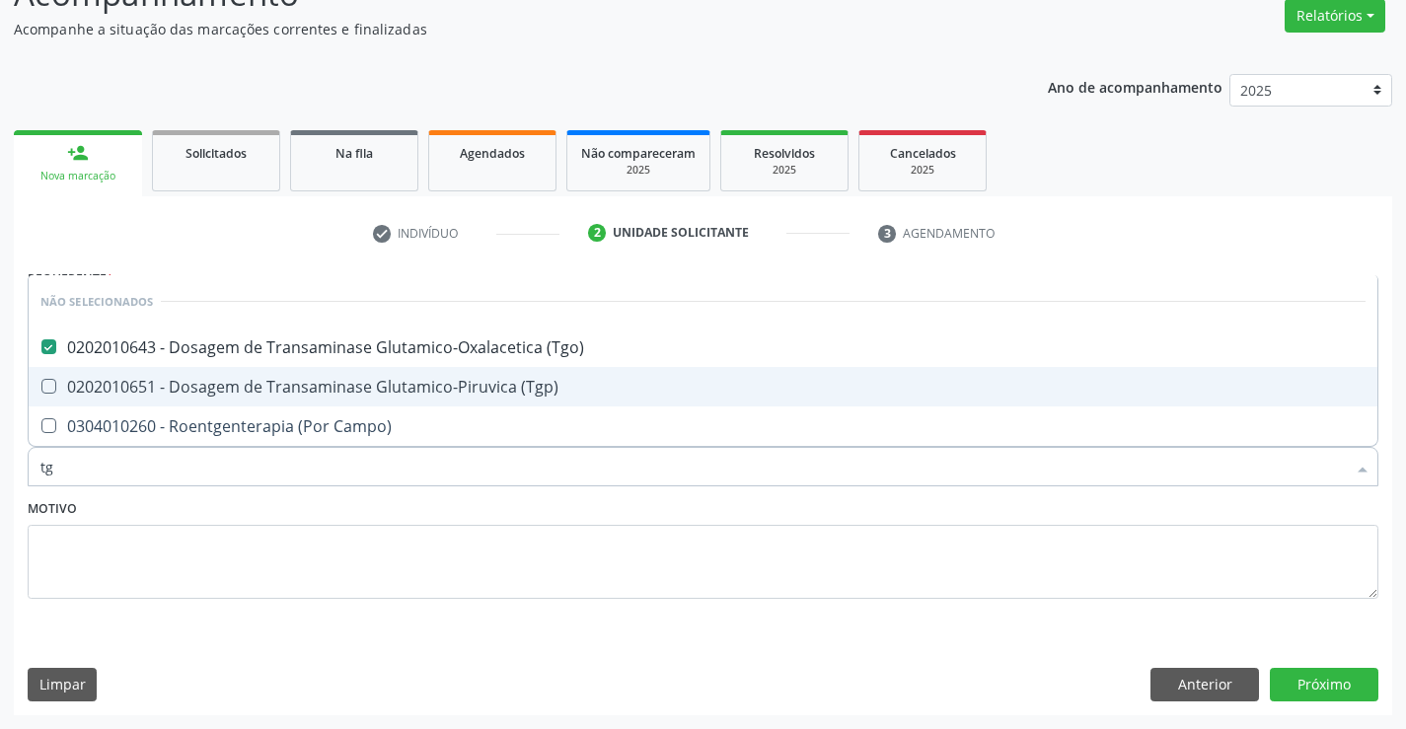
click at [421, 392] on div "0202010651 - Dosagem de Transaminase Glutamico-Piruvica (Tgp)" at bounding box center [703, 387] width 1326 height 16
checkbox \(Tgp\) "true"
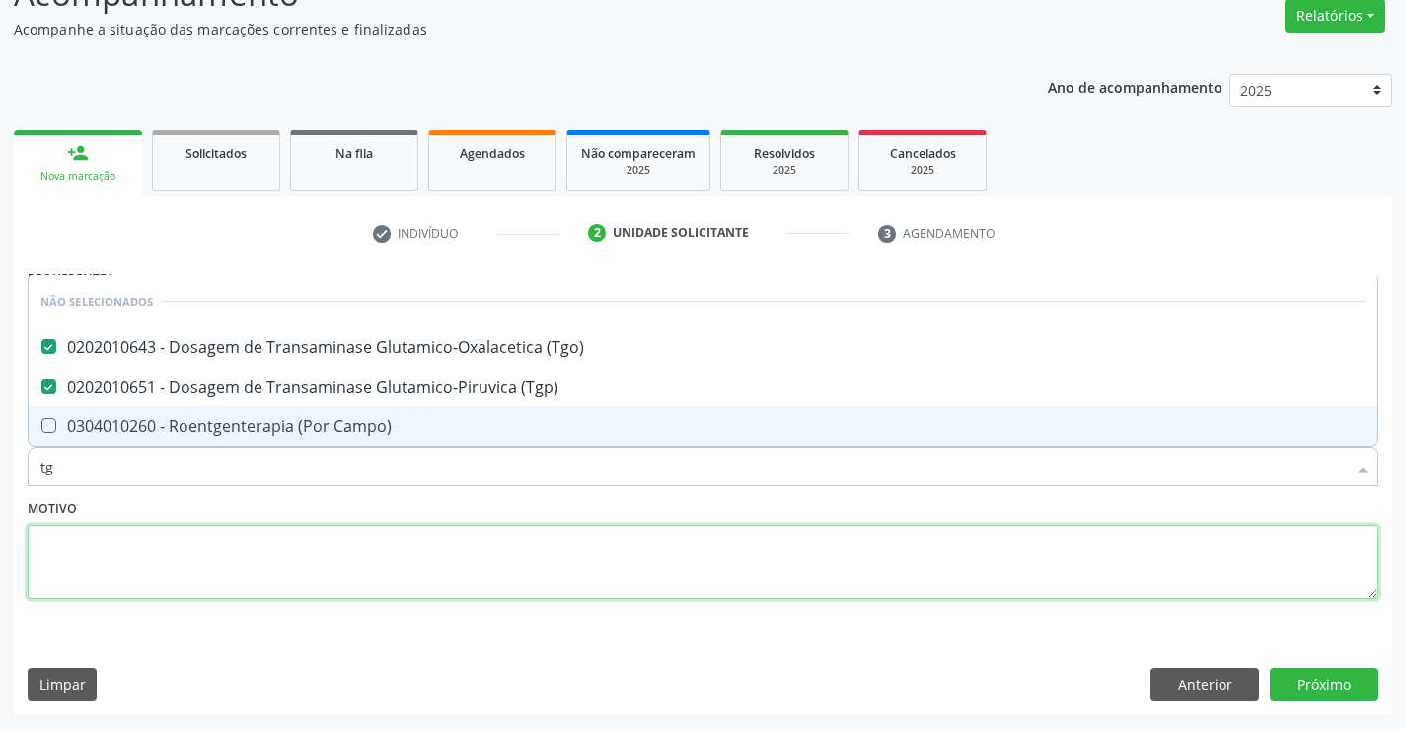
click at [421, 533] on textarea at bounding box center [703, 562] width 1351 height 75
checkbox Campo\) "true"
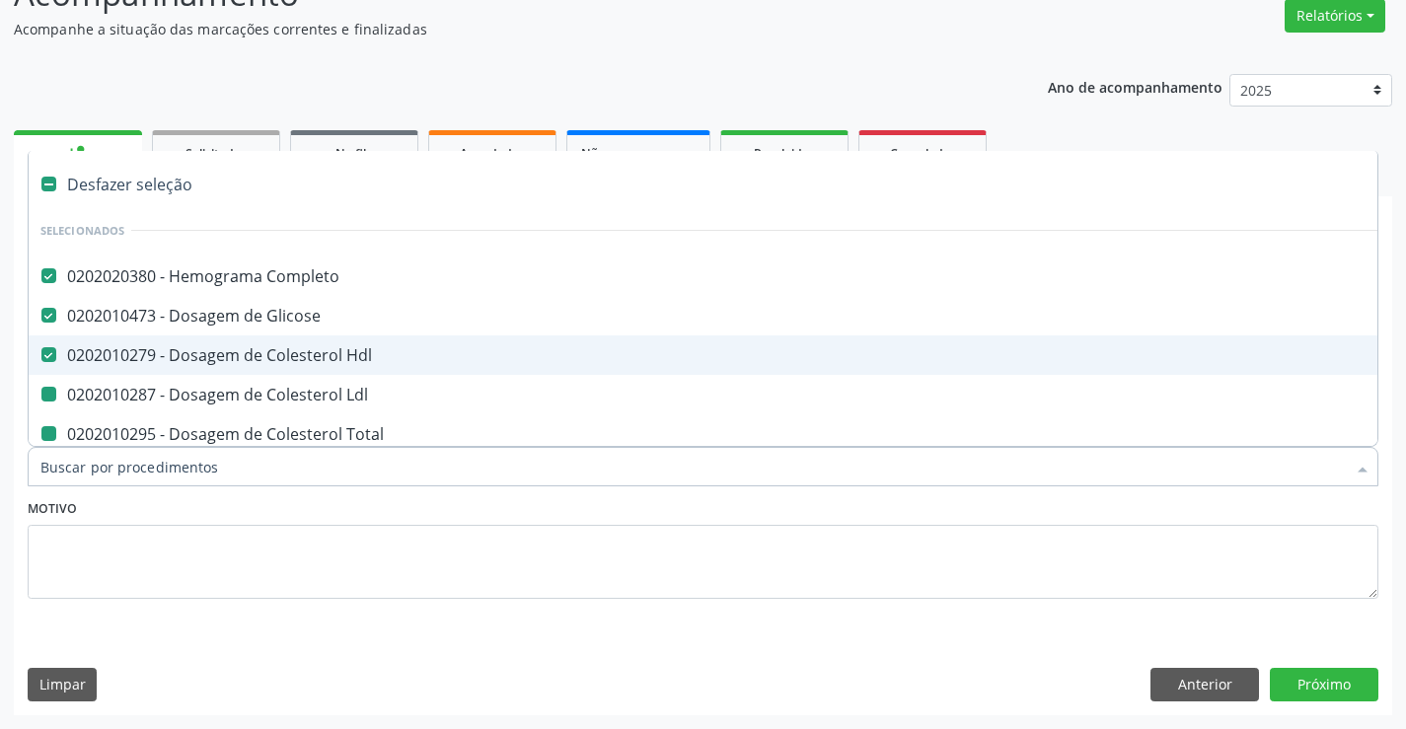
type input "u"
checkbox Ldl "false"
checkbox Total "false"
checkbox Triglicerideos "false"
checkbox \(Tgo\) "false"
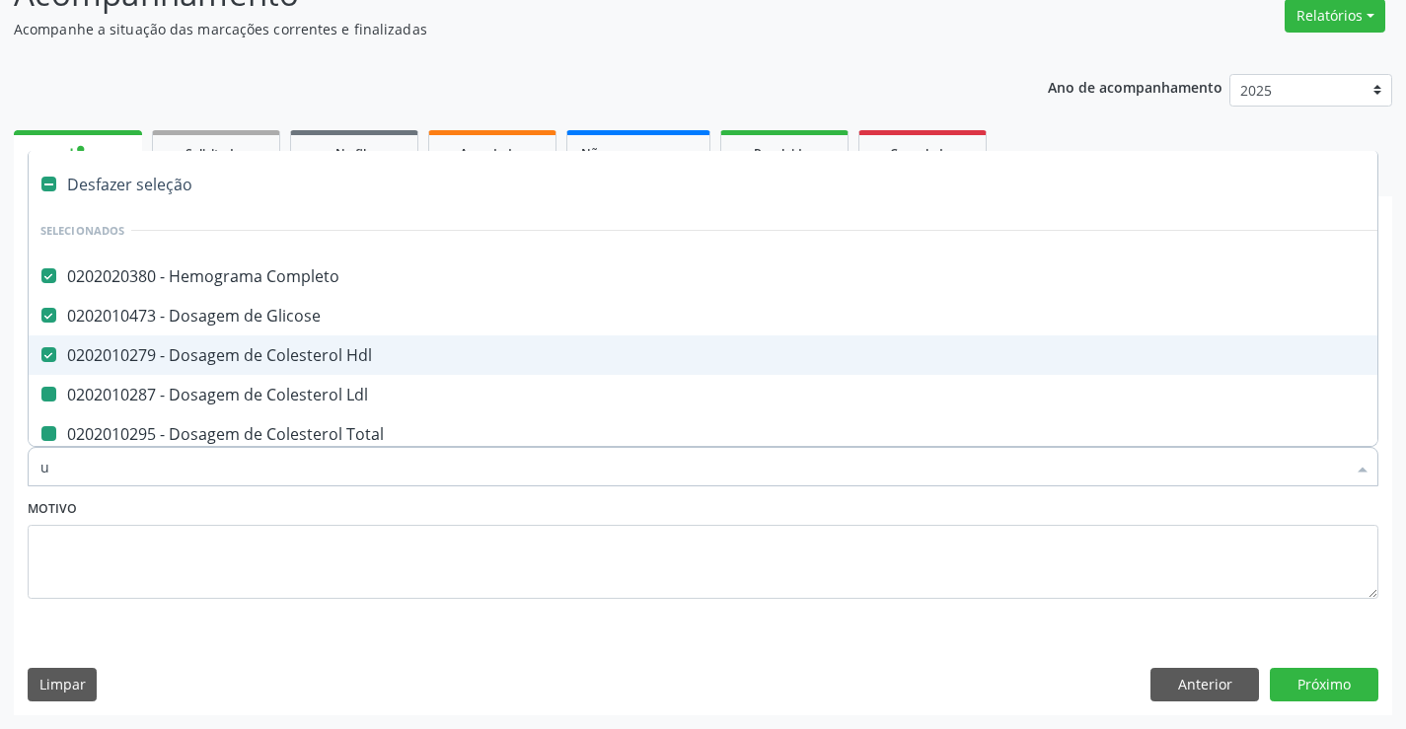
checkbox \(Tgp\) "false"
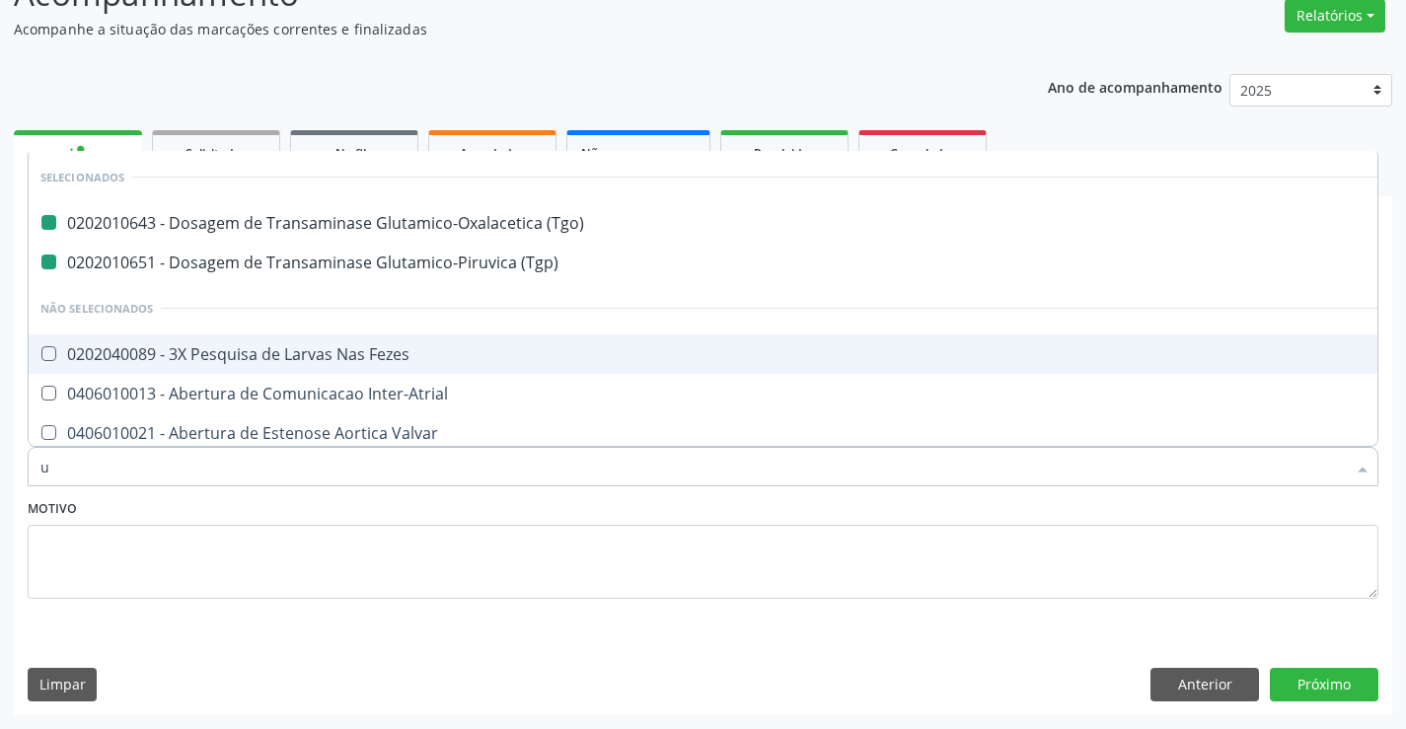
type input "ur"
checkbox \(Tgo\) "false"
checkbox \(Tgp\) "false"
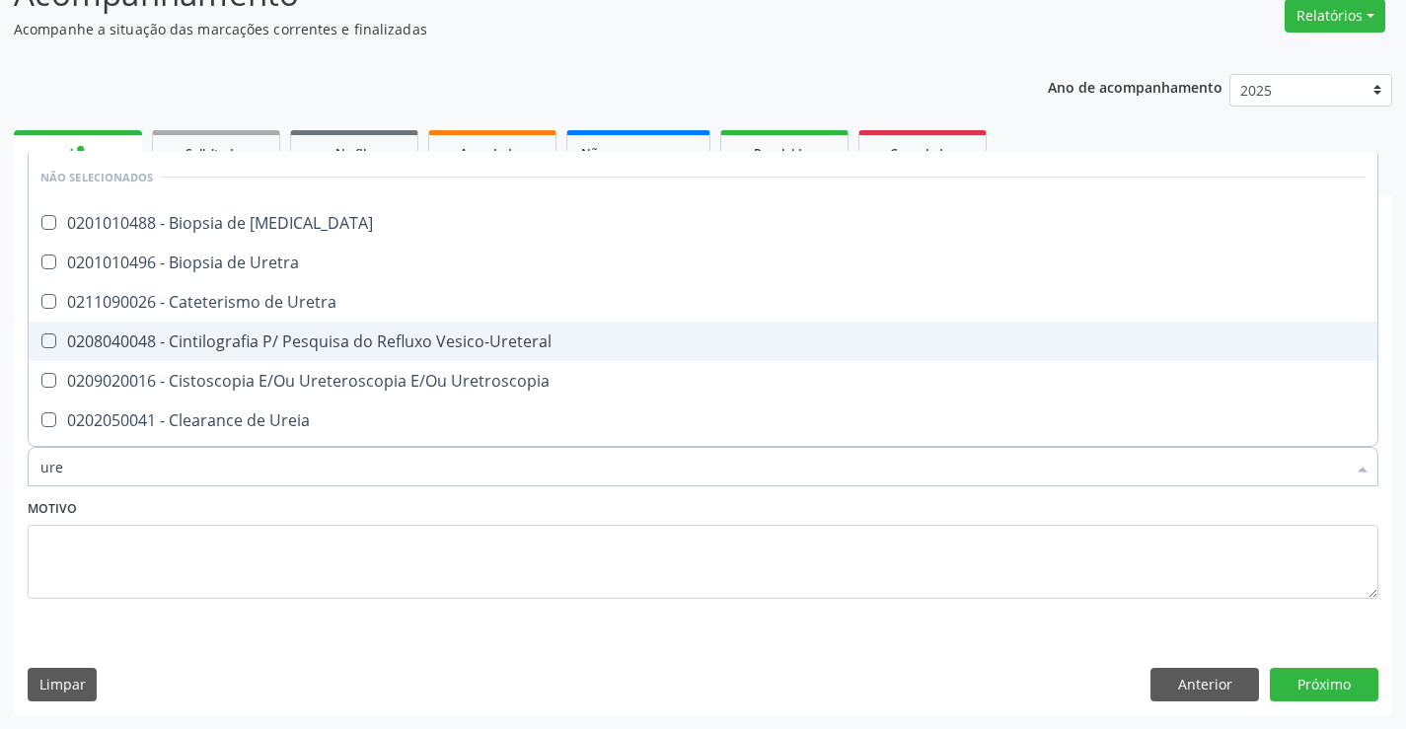
type input "urei"
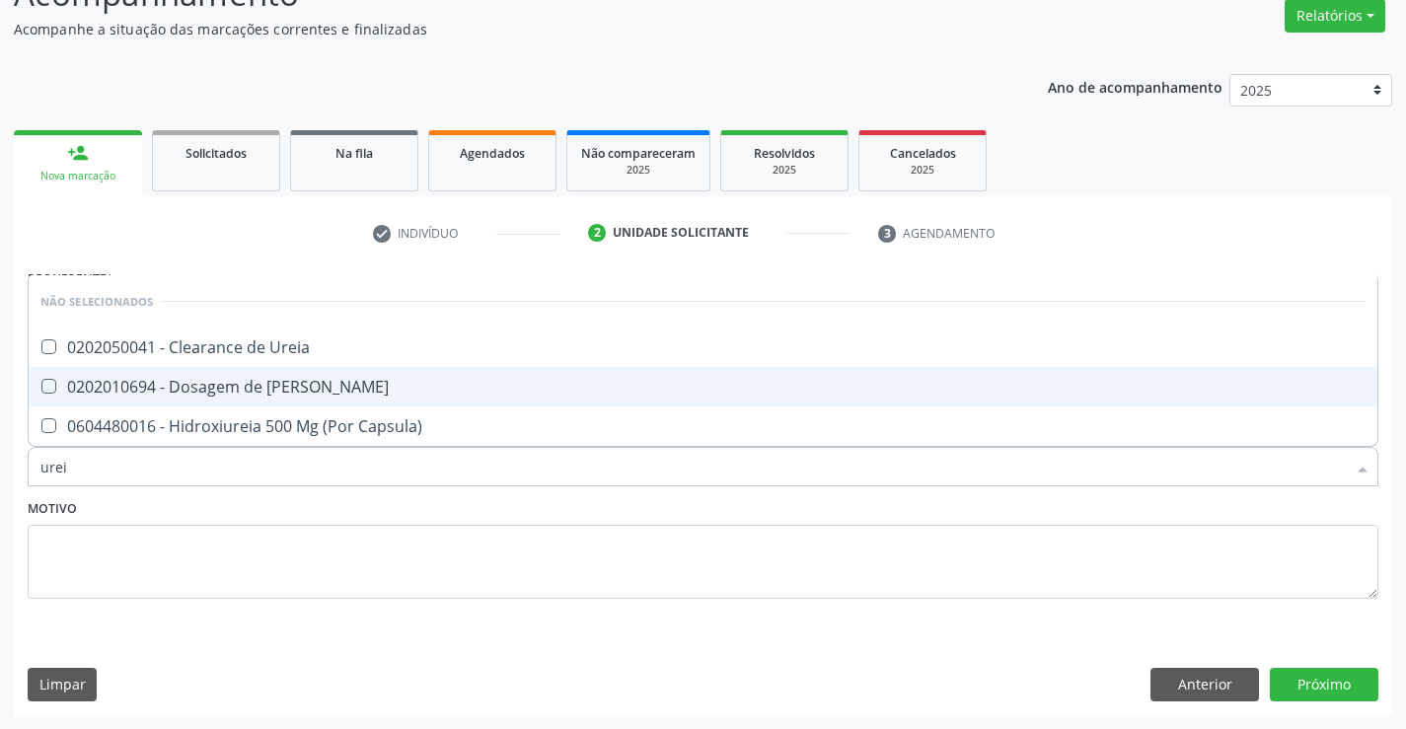
click at [254, 381] on div "0202010694 - Dosagem de [PERSON_NAME]" at bounding box center [703, 387] width 1326 height 16
checkbox Ureia "true"
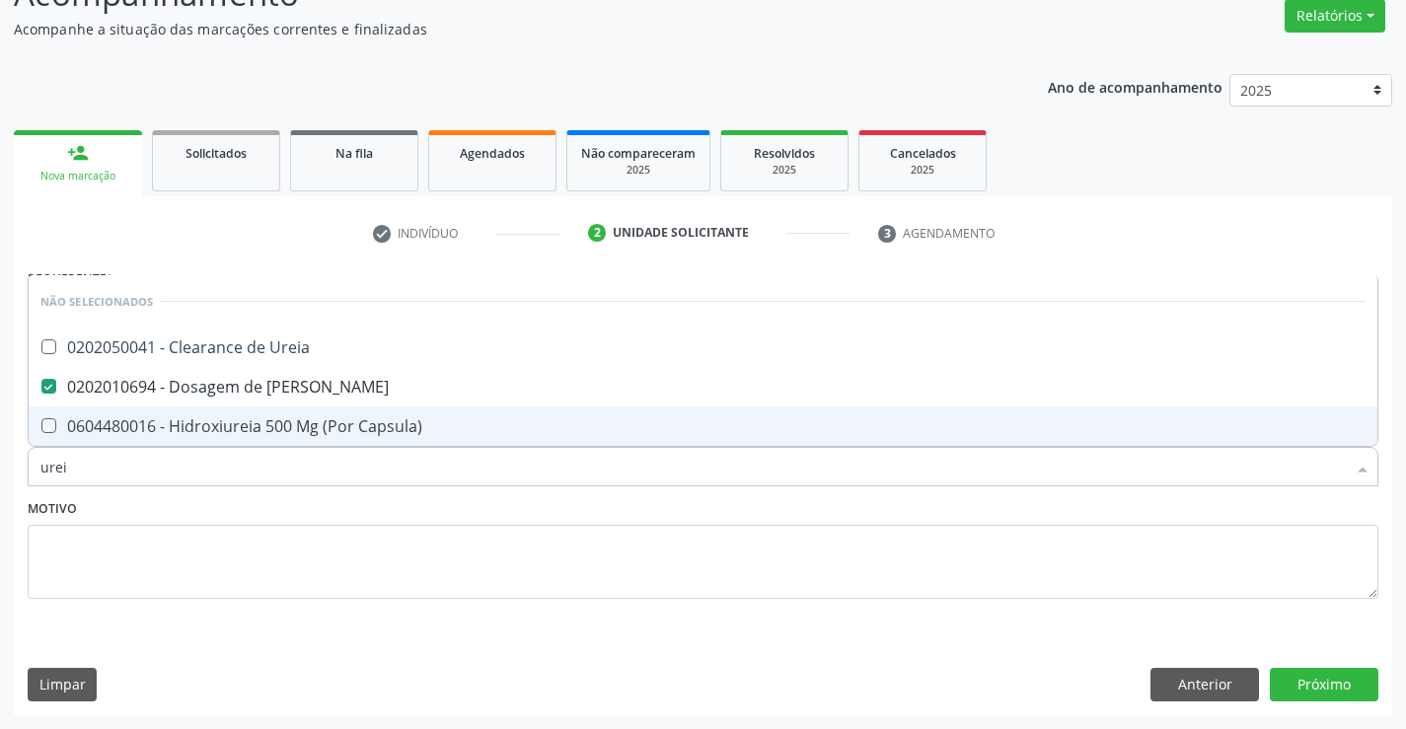
click at [283, 520] on div "Motivo" at bounding box center [703, 546] width 1351 height 105
checkbox Ureia "true"
checkbox Capsula\) "true"
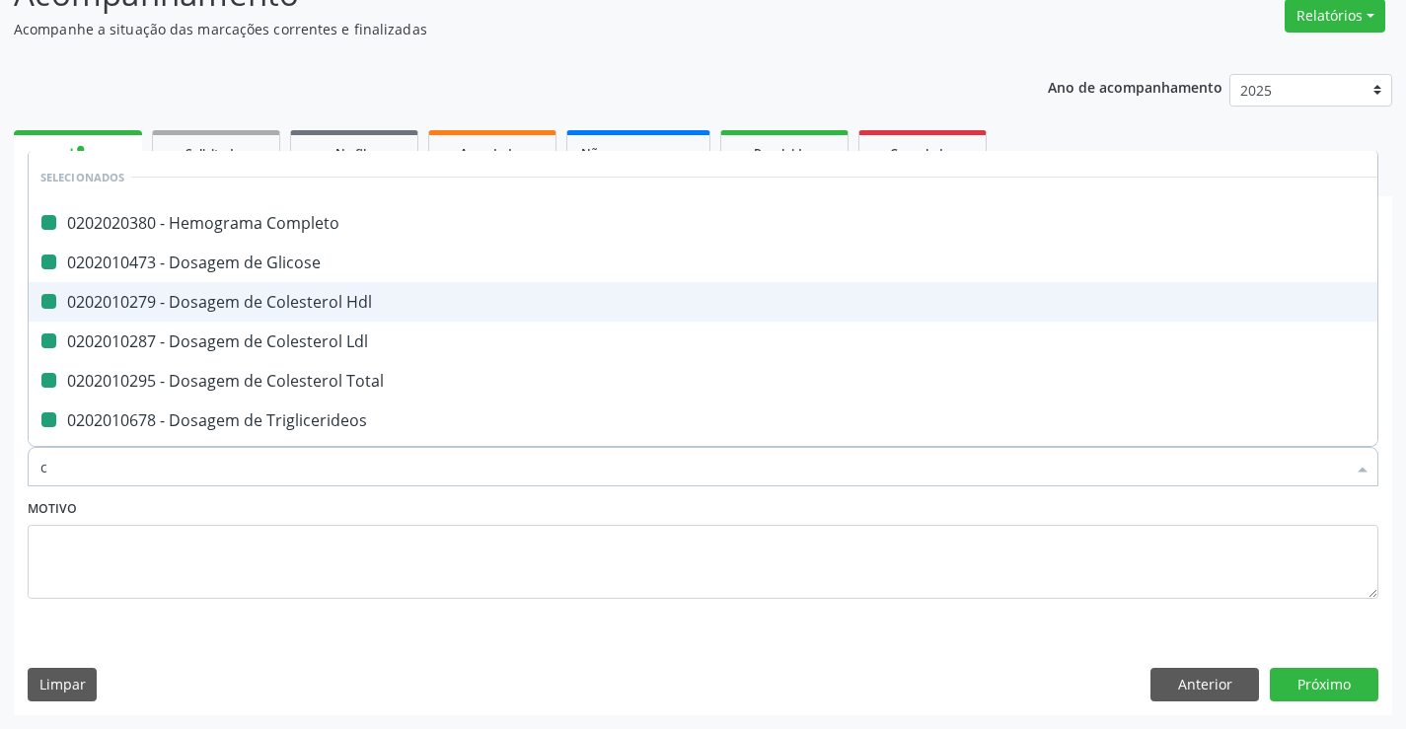
type input "cr"
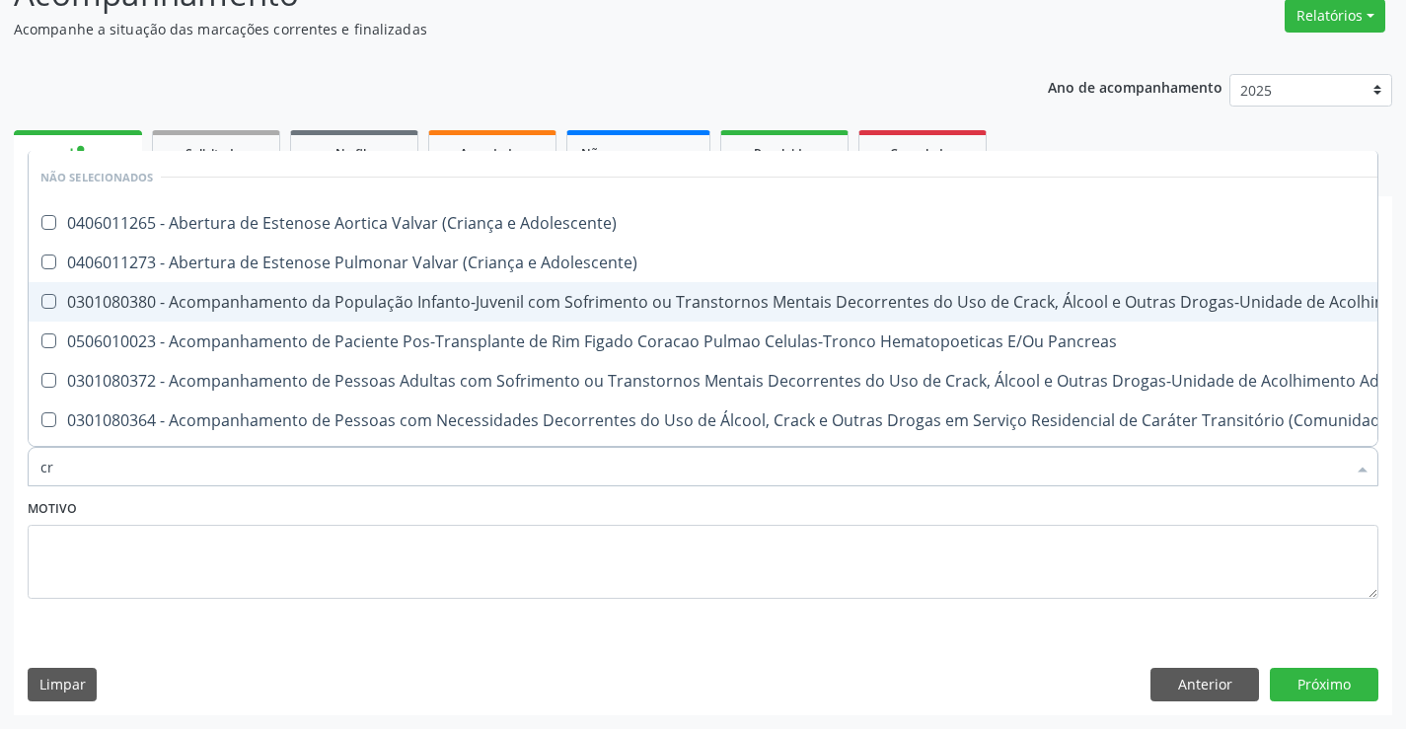
checkbox Adolescente\) "false"
checkbox \(Uai\)\ "false"
checkbox Pancreas "false"
checkbox \(Uaa\)\ "false"
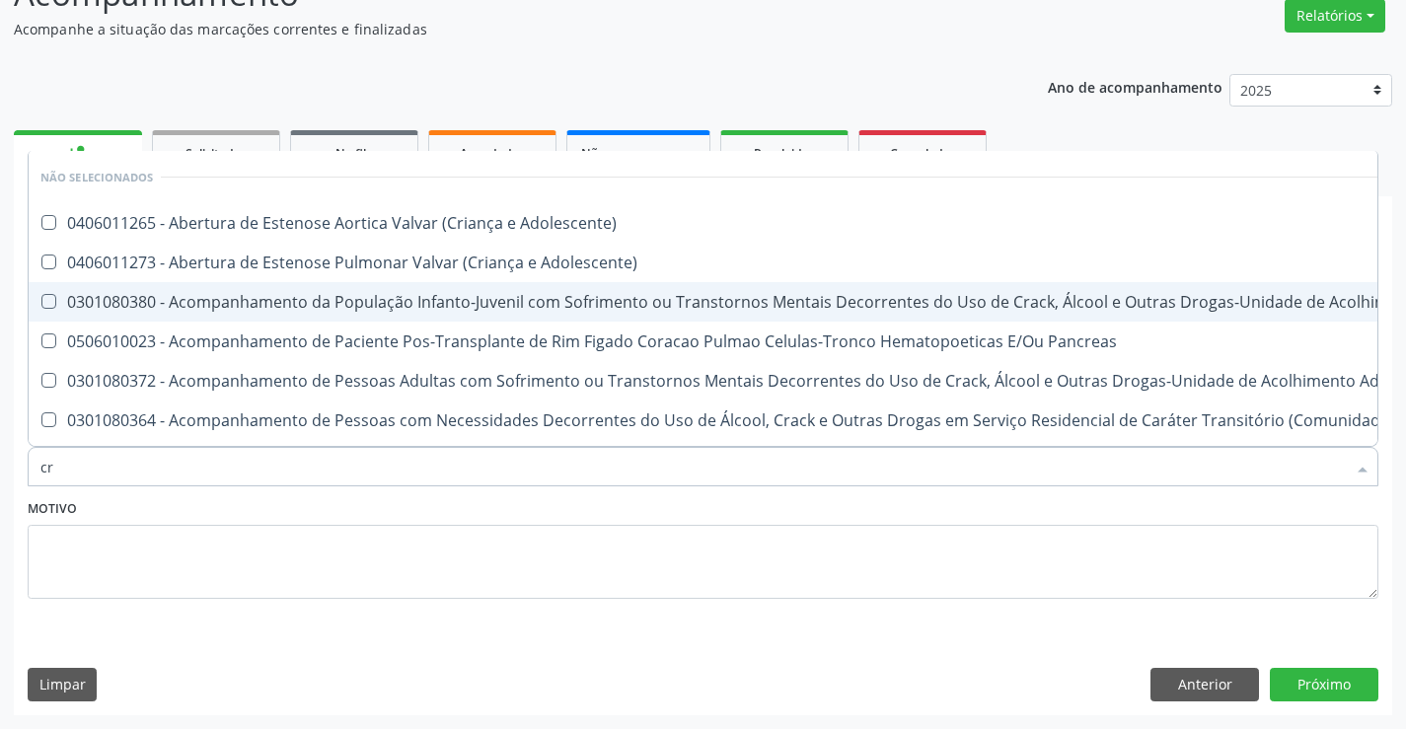
checkbox Terapêuticas\)\ "false"
checkbox Craniano "false"
checkbox Bucomaxilofacial "false"
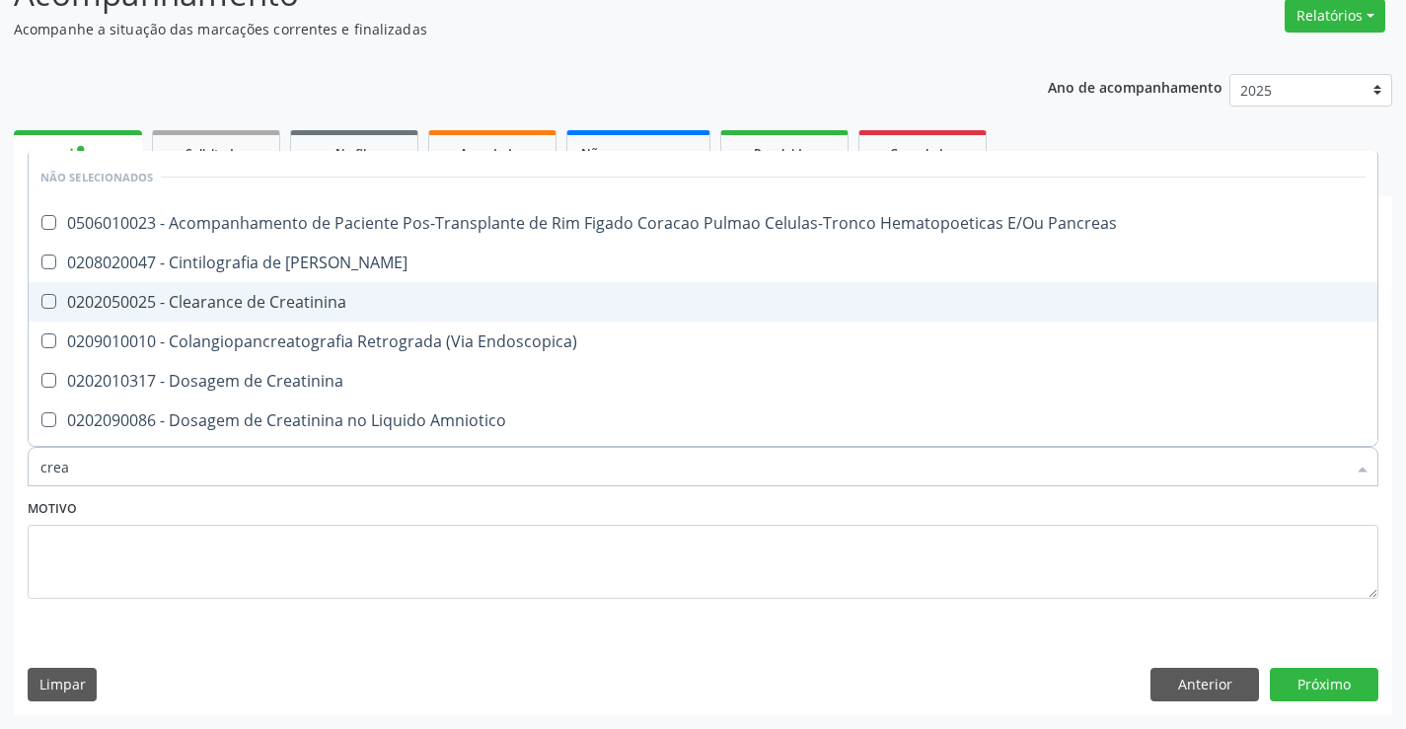
type input "creat"
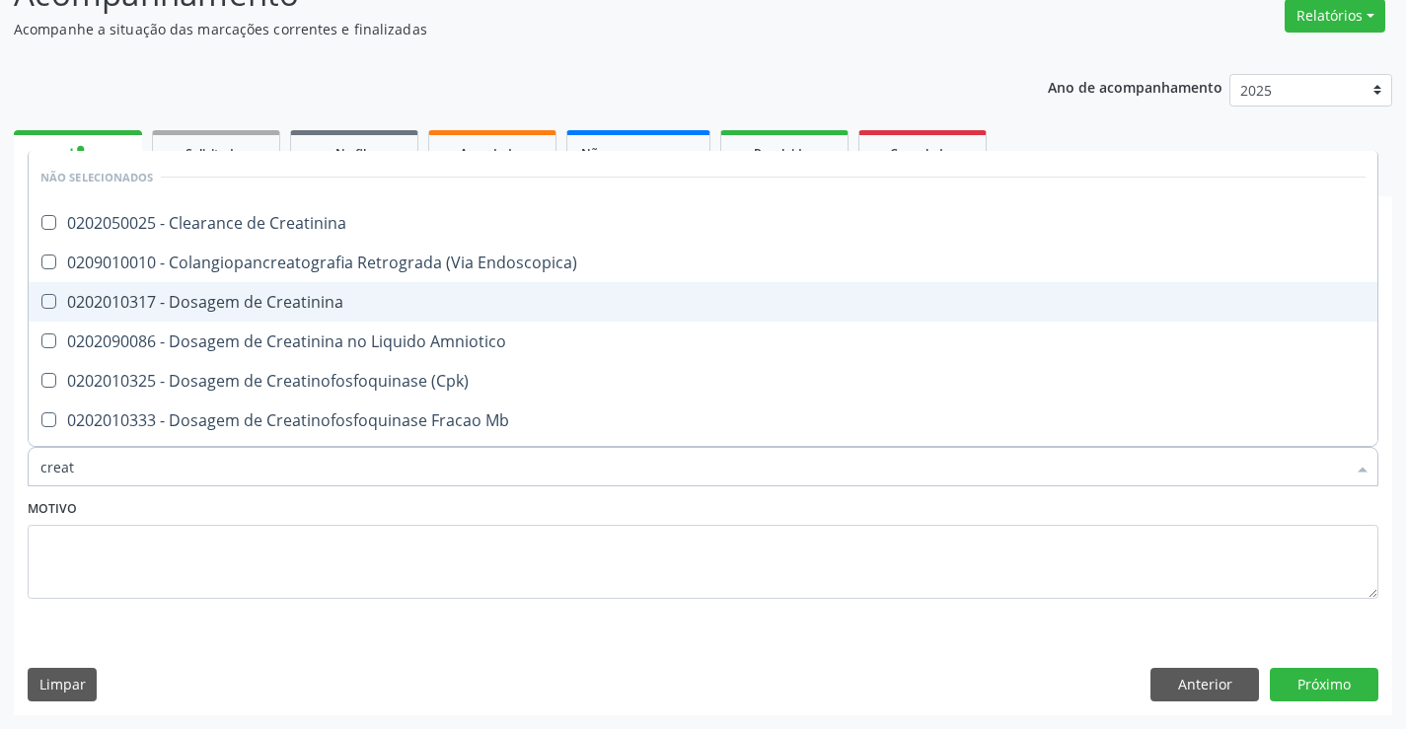
click at [292, 301] on div "0202010317 - Dosagem de Creatinina" at bounding box center [703, 302] width 1326 height 16
checkbox Creatinina "true"
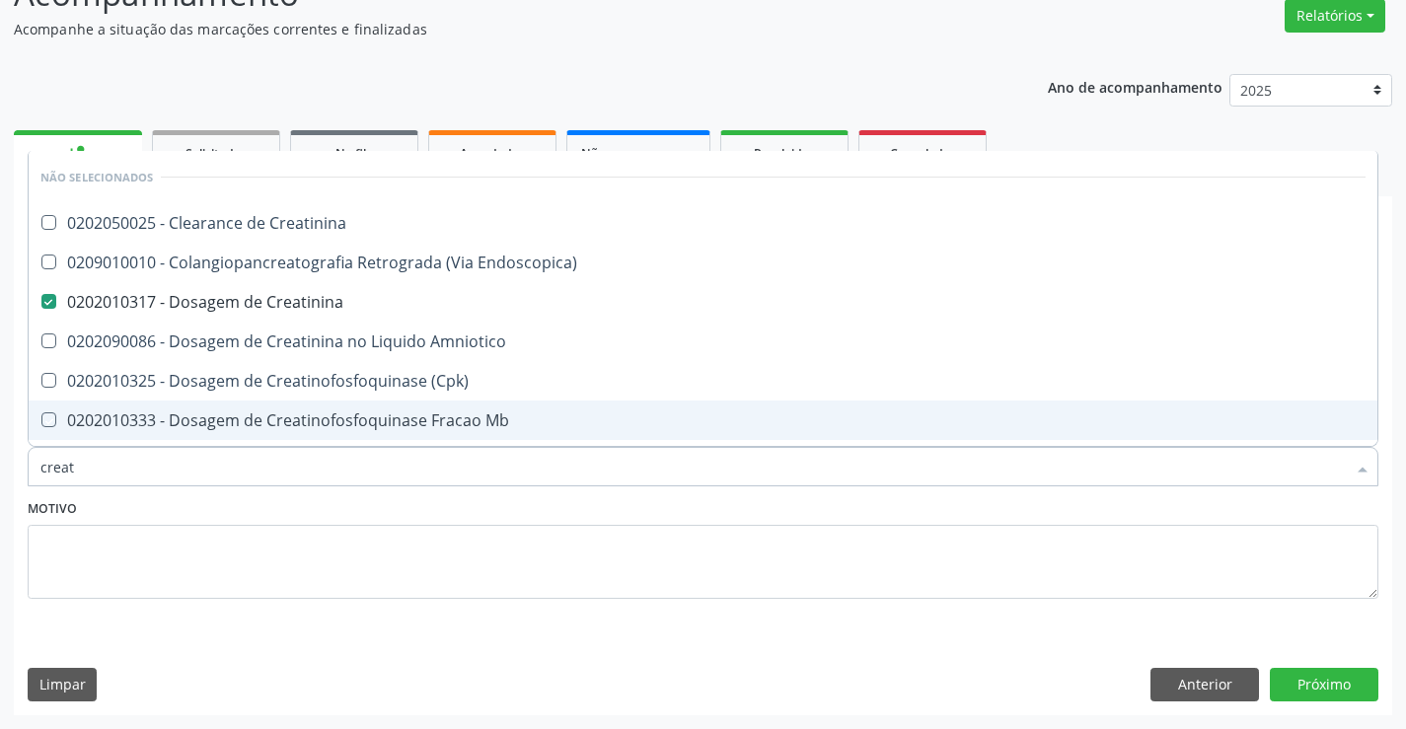
click at [243, 492] on div "Item de agendamento * creat Desfazer seleção Não selecionados 0202050025 - Clea…" at bounding box center [703, 456] width 1361 height 76
checkbox Creatinina "true"
checkbox Endoscopica\) "true"
checkbox Amniotico "true"
checkbox \(Cpk\) "true"
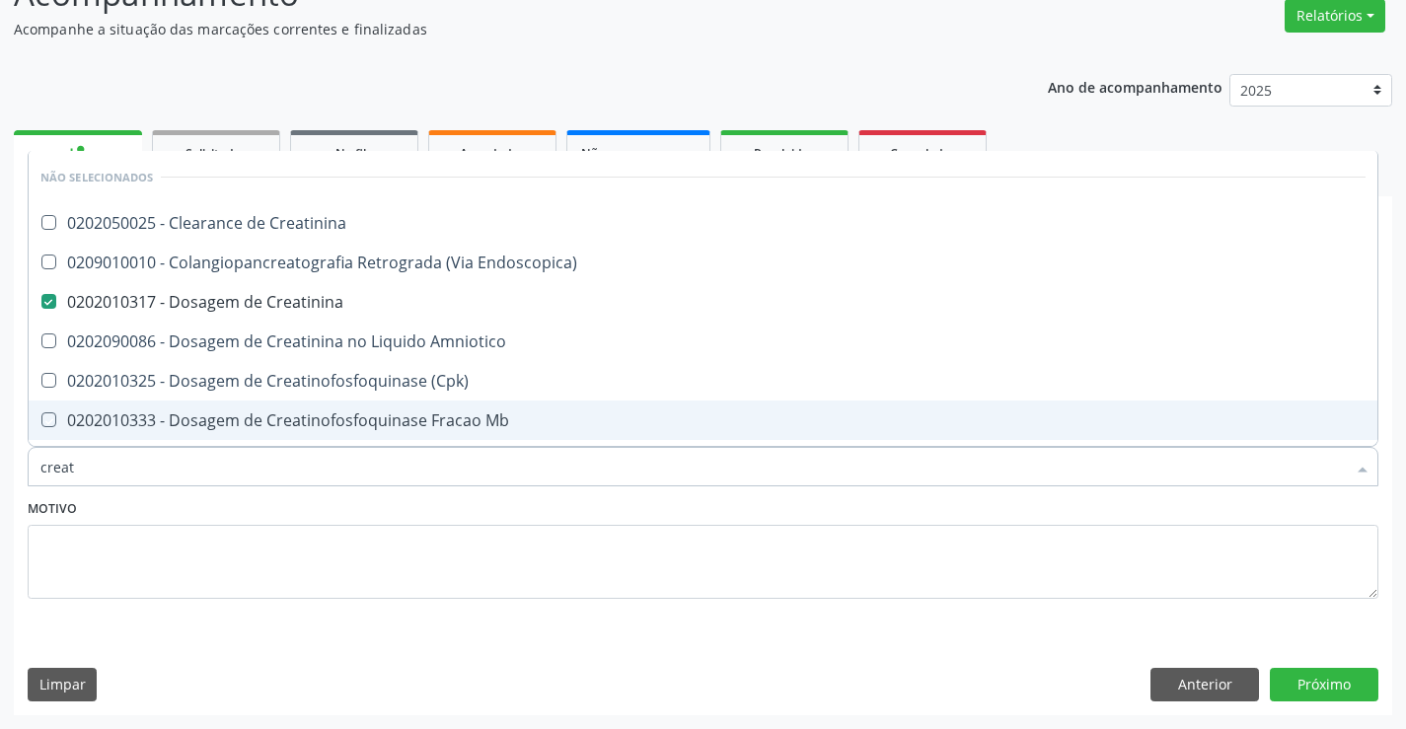
checkbox Mb "true"
checkbox Oncologia "true"
checkbox Parcial "true"
checkbox Videolaparoscopica "true"
checkbox Oncologia "true"
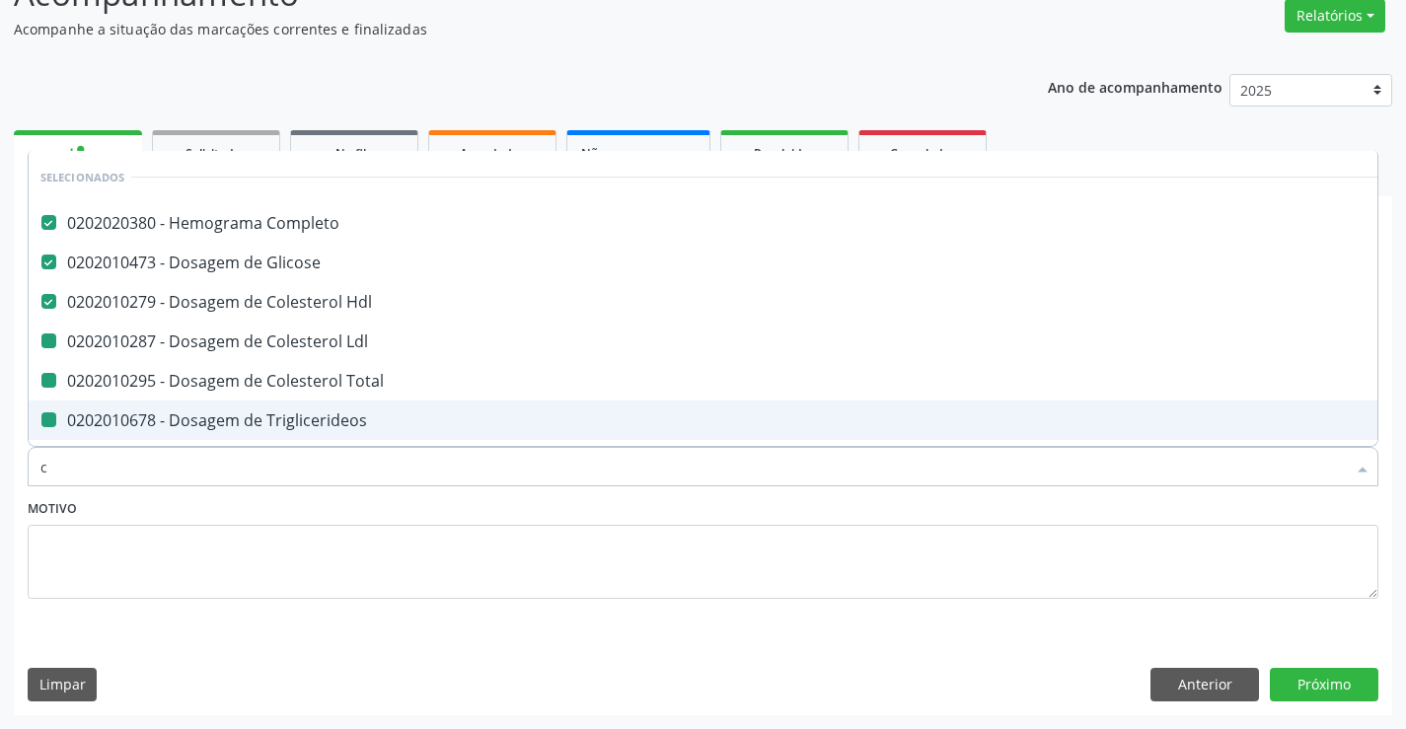
type input "ca"
checkbox Ldl "false"
checkbox Total "false"
checkbox Triglicerideos "false"
checkbox \(Tgo\) "false"
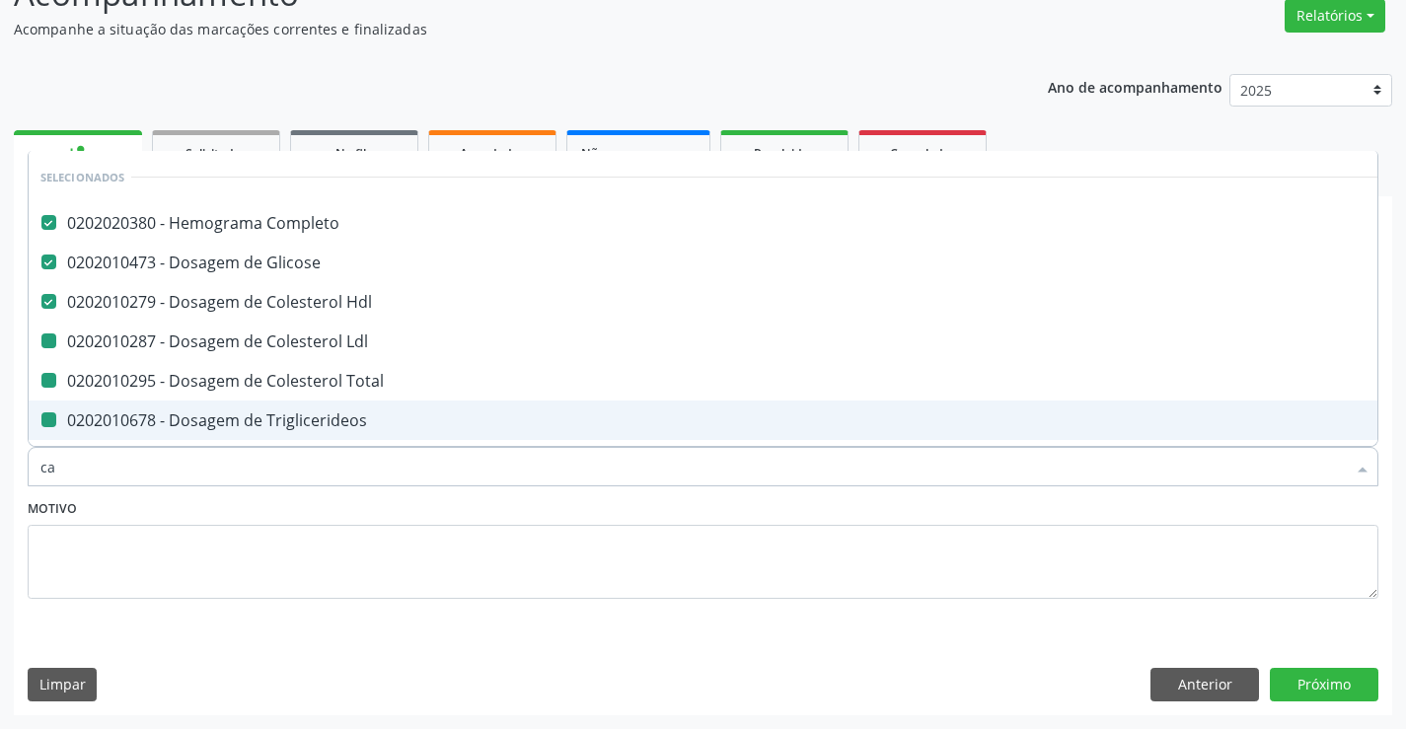
checkbox \(Tgp\) "false"
checkbox Creatinina "false"
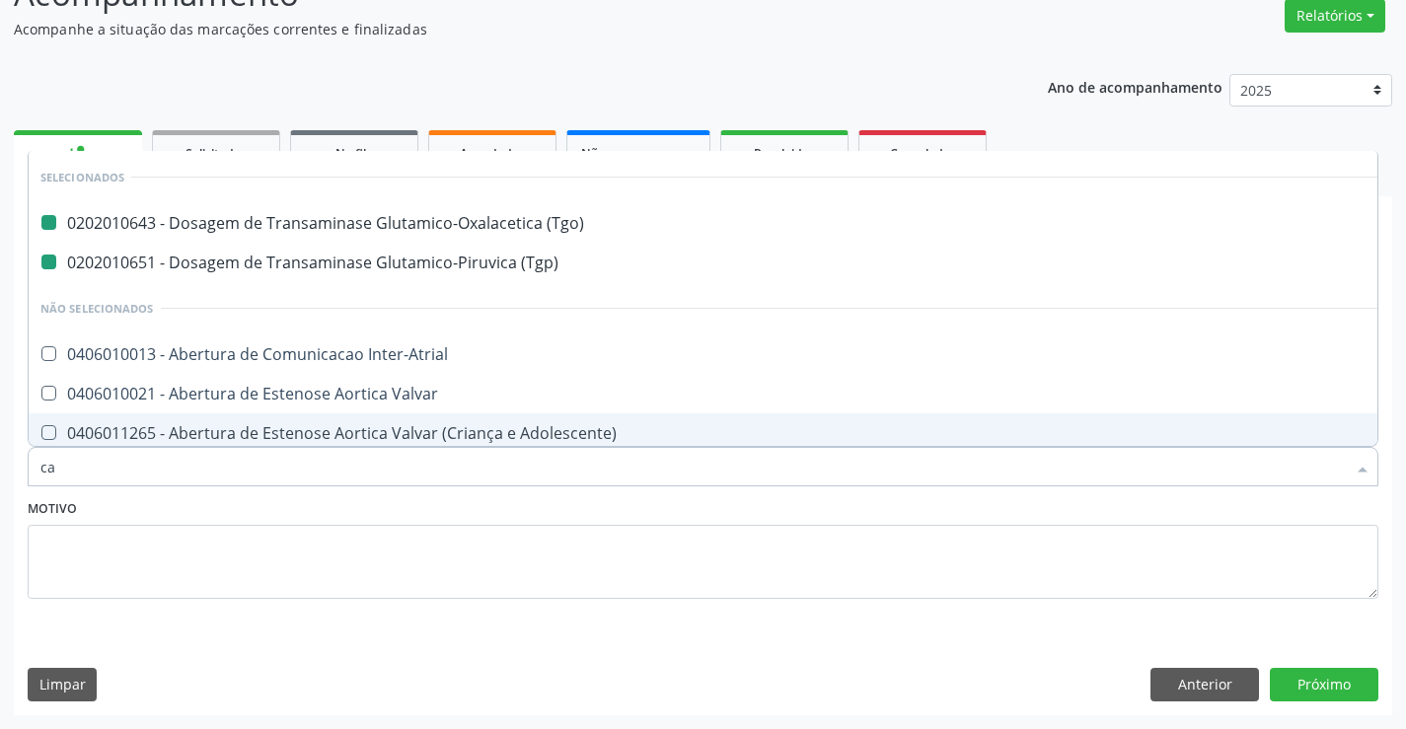
type input "cal"
checkbox \(Tgo\) "false"
checkbox \(Tgp\) "false"
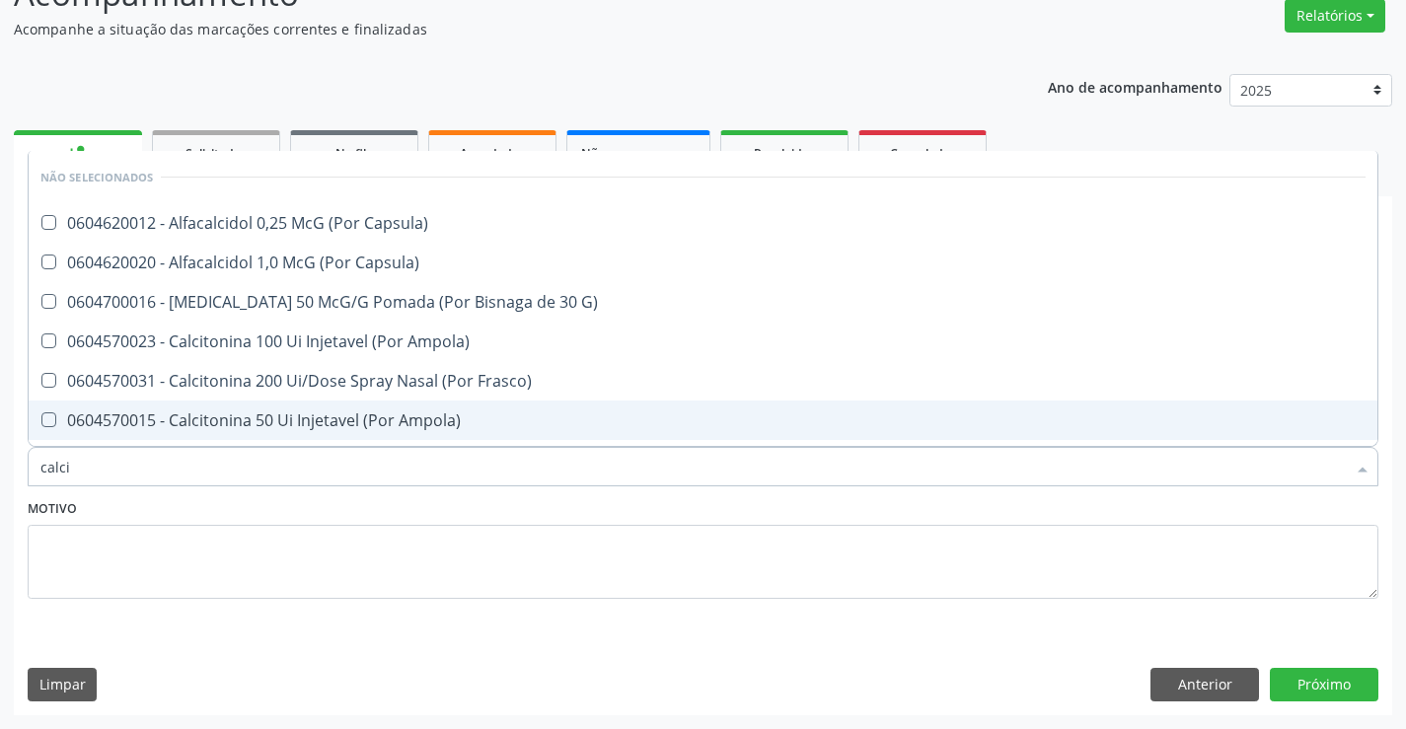
type input "calcio"
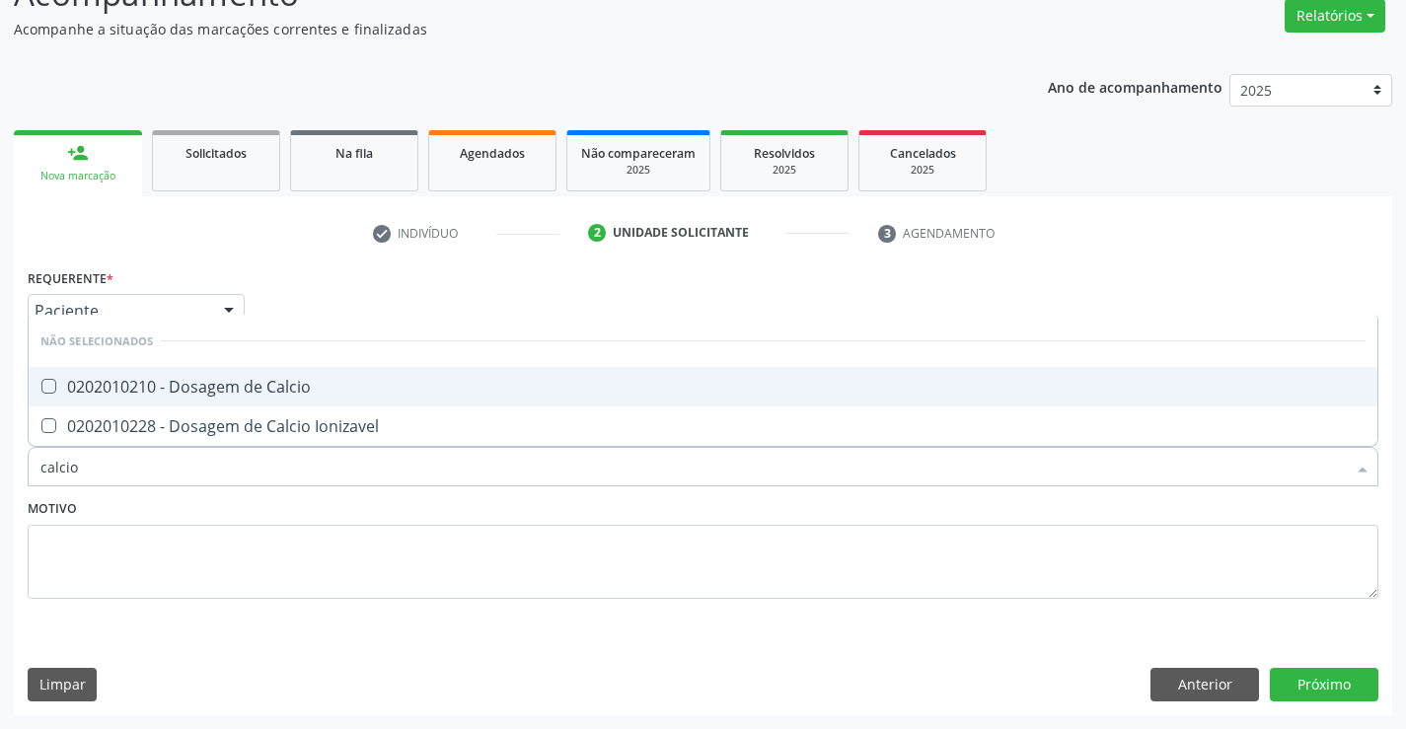
click at [273, 388] on div "0202010210 - Dosagem de Calcio" at bounding box center [703, 387] width 1326 height 16
checkbox Calcio "true"
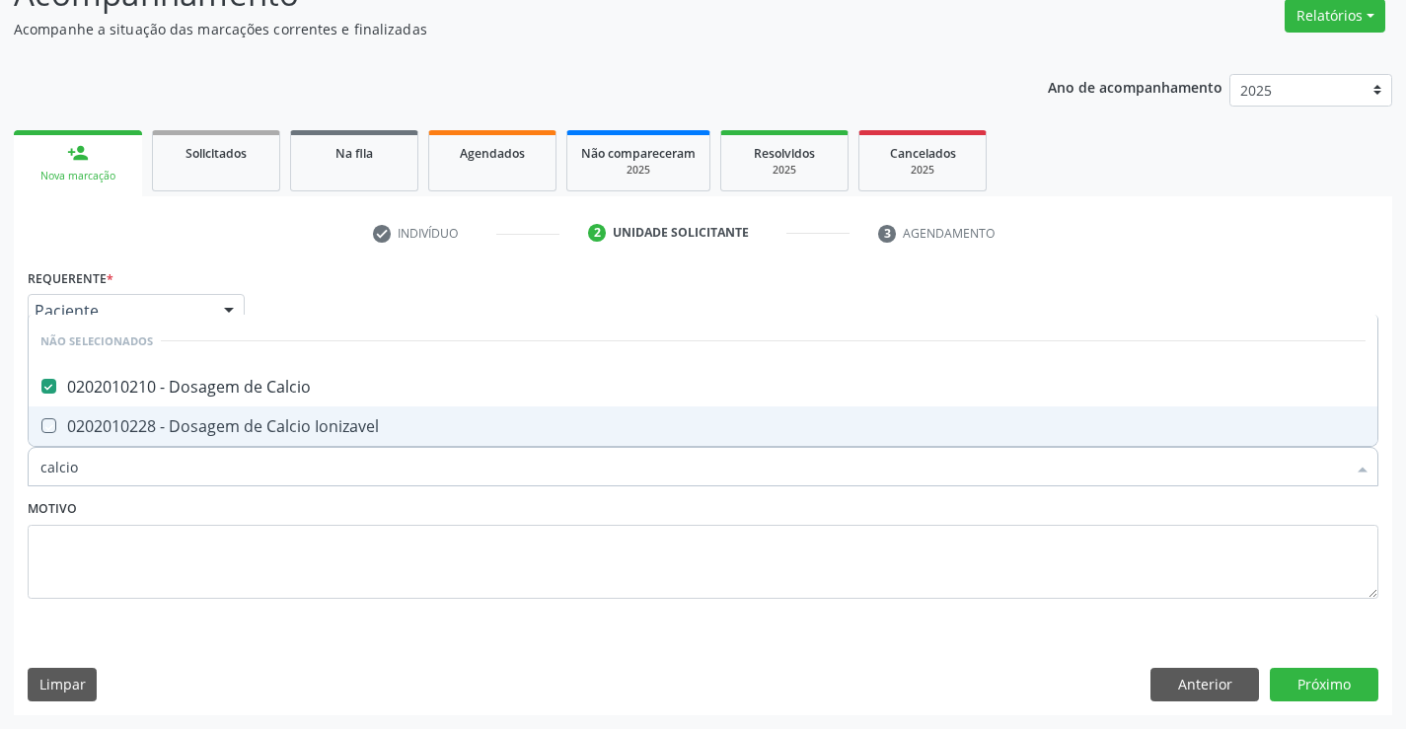
click at [263, 522] on div "Motivo" at bounding box center [703, 546] width 1351 height 105
checkbox Ionizavel "true"
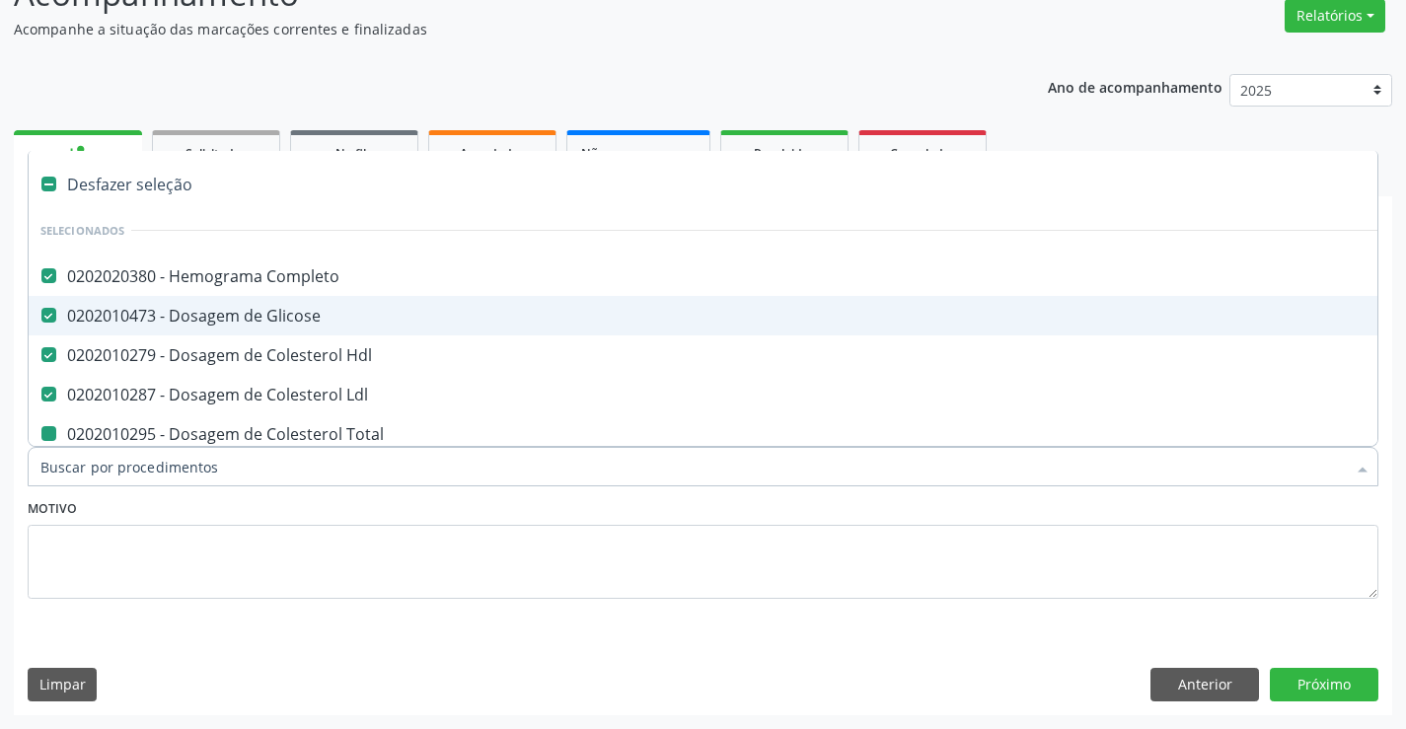
type input "u"
checkbox Total "false"
checkbox Triglicerideos "false"
checkbox \(Tgo\) "false"
checkbox \(Tgp\) "false"
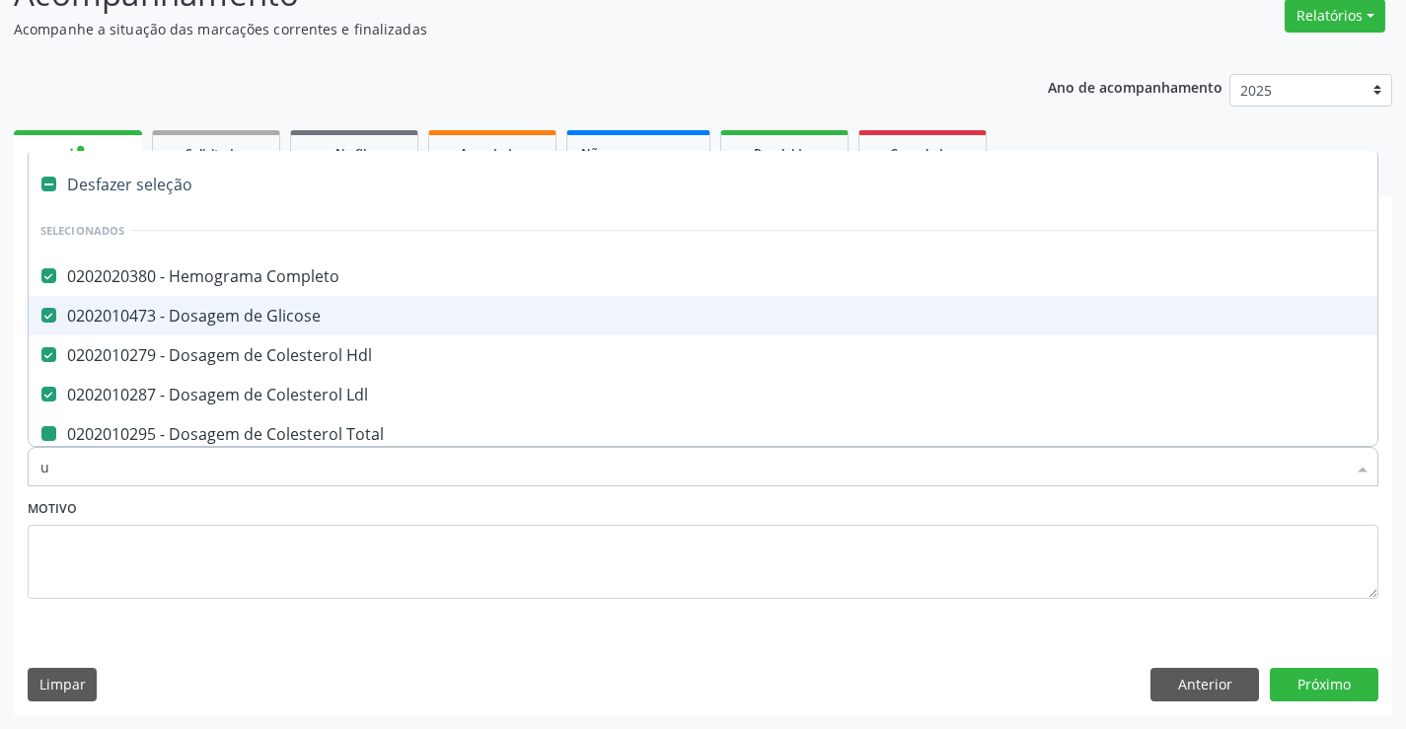
checkbox Ureia "false"
checkbox Creatinina "false"
checkbox Calcio "false"
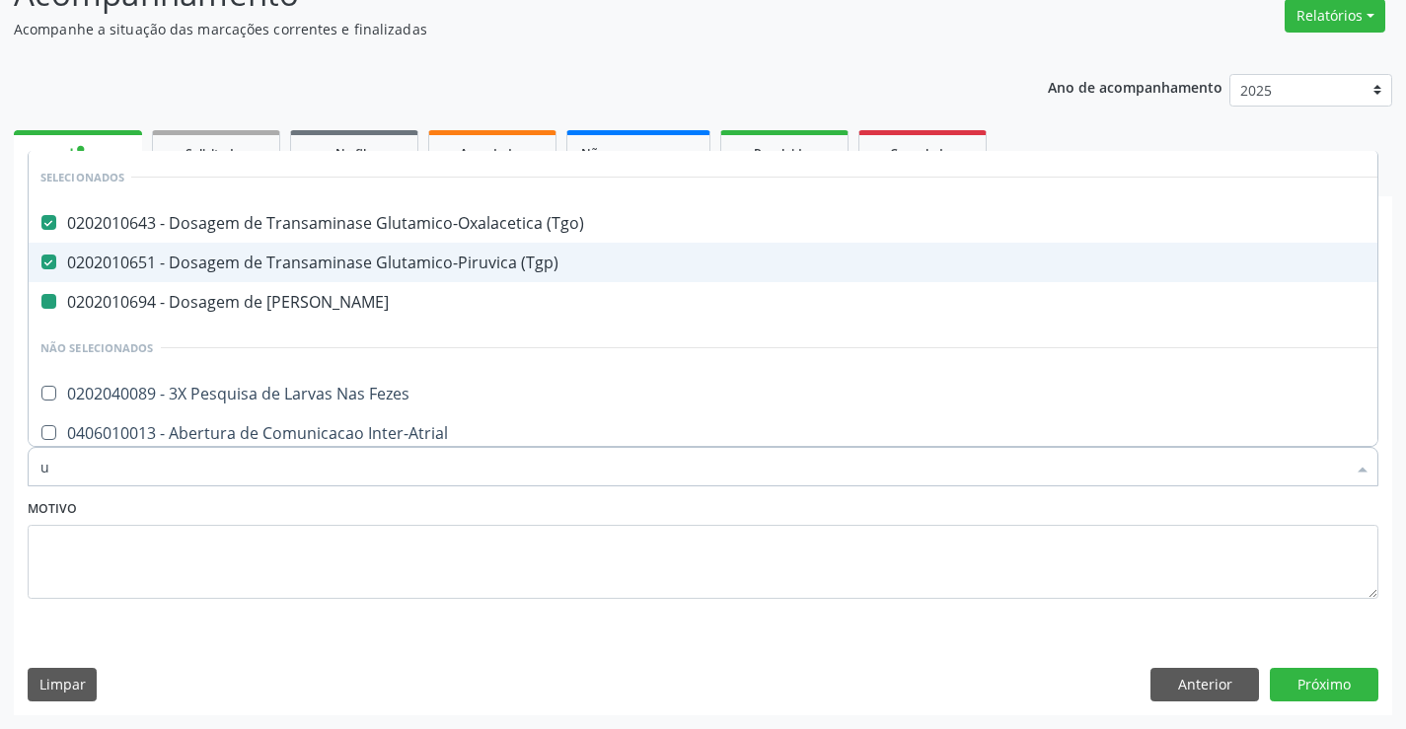
type input "ur"
checkbox Ureia "false"
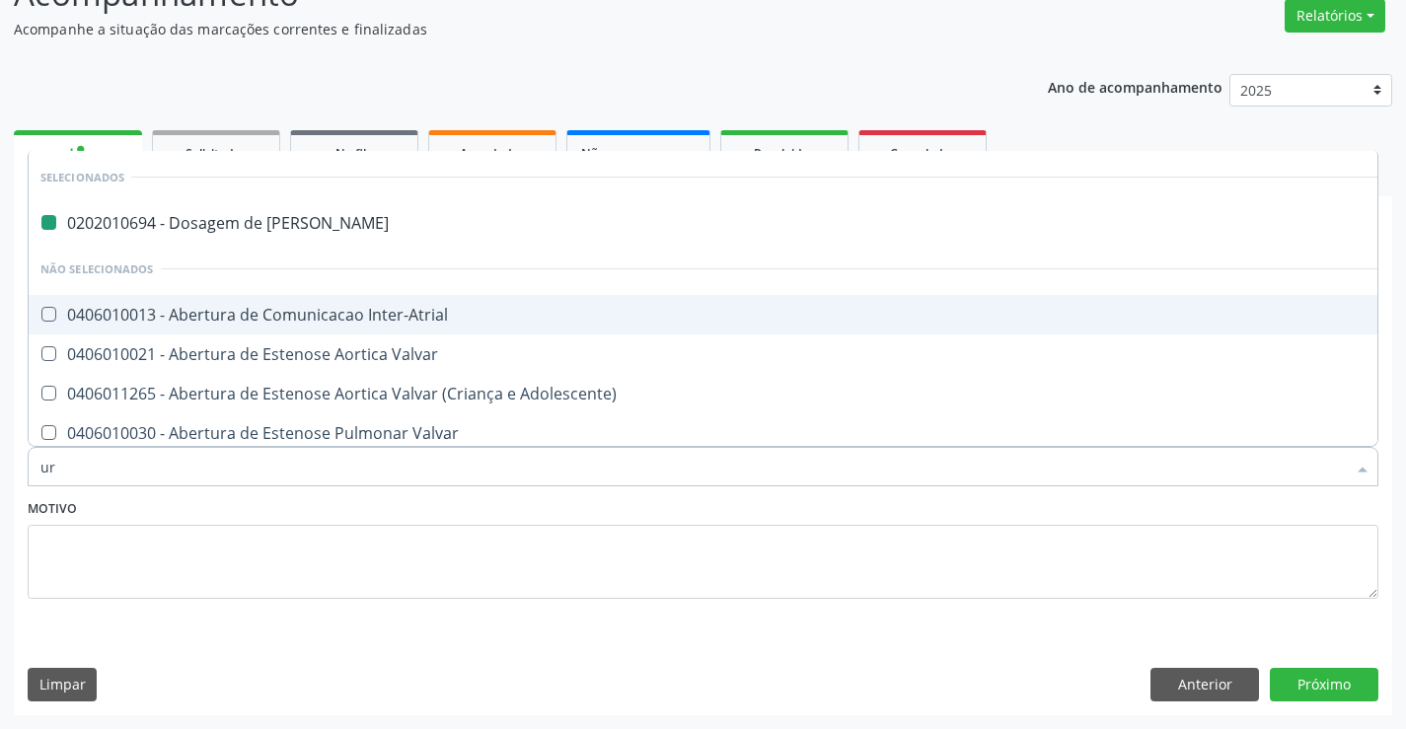
type input "uri"
checkbox Ureia "false"
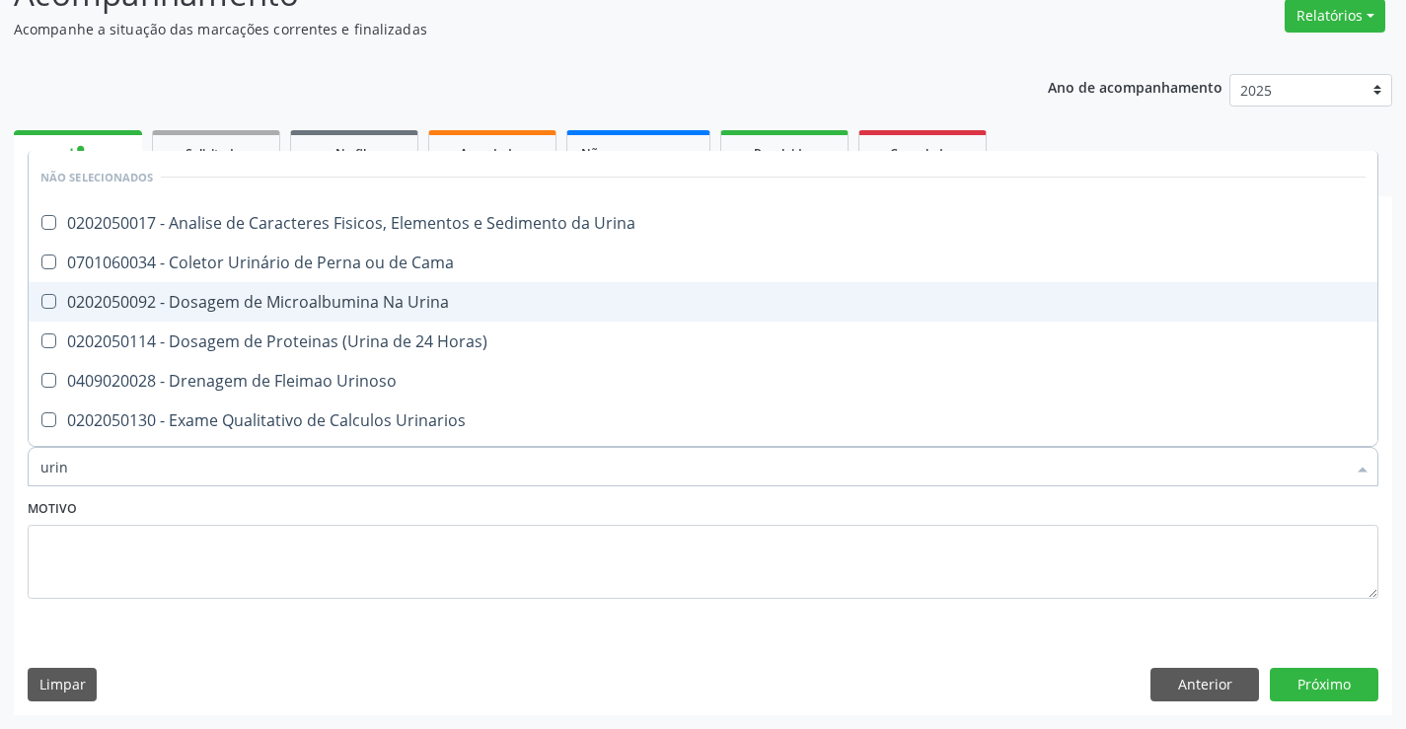
type input "urina"
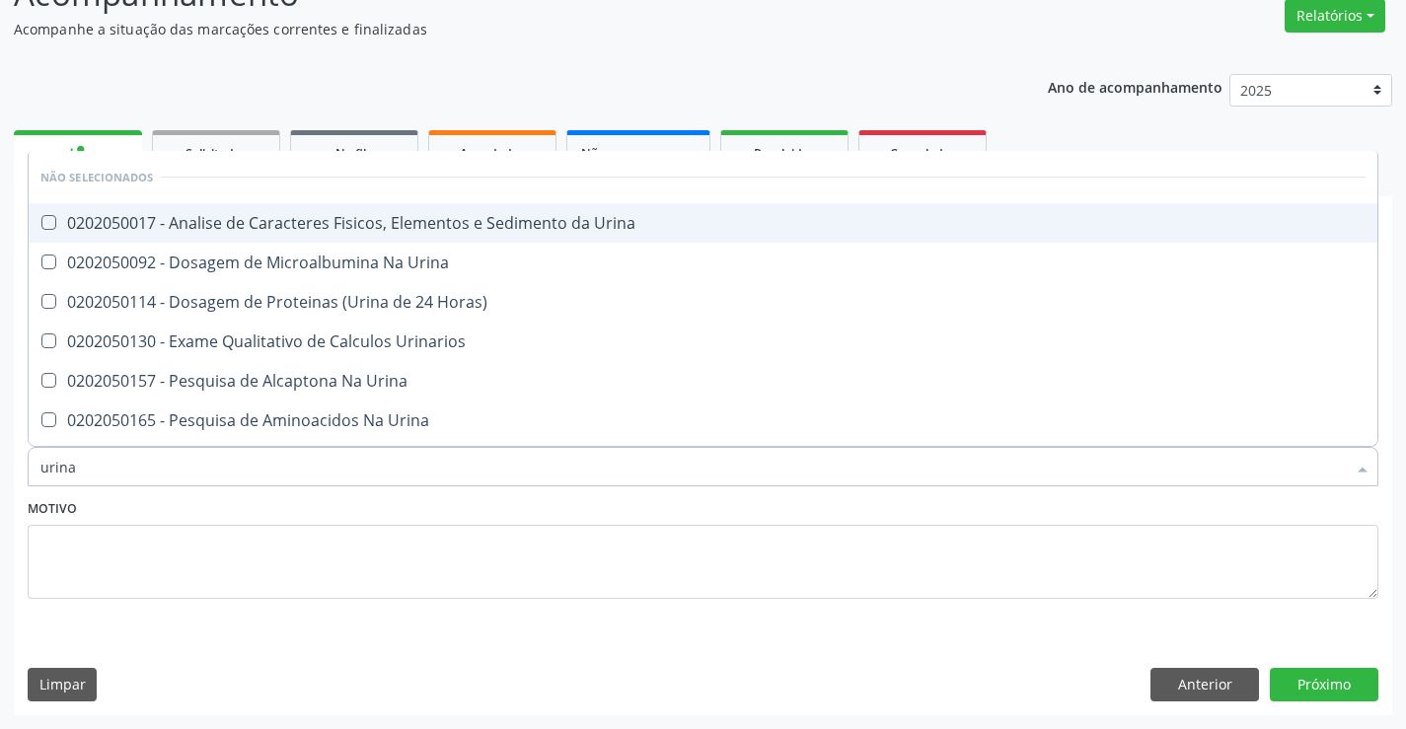
click at [428, 215] on div "0202050017 - Analise de Caracteres Fisicos, Elementos e Sedimento da Urina" at bounding box center [703, 223] width 1326 height 16
checkbox Urina "true"
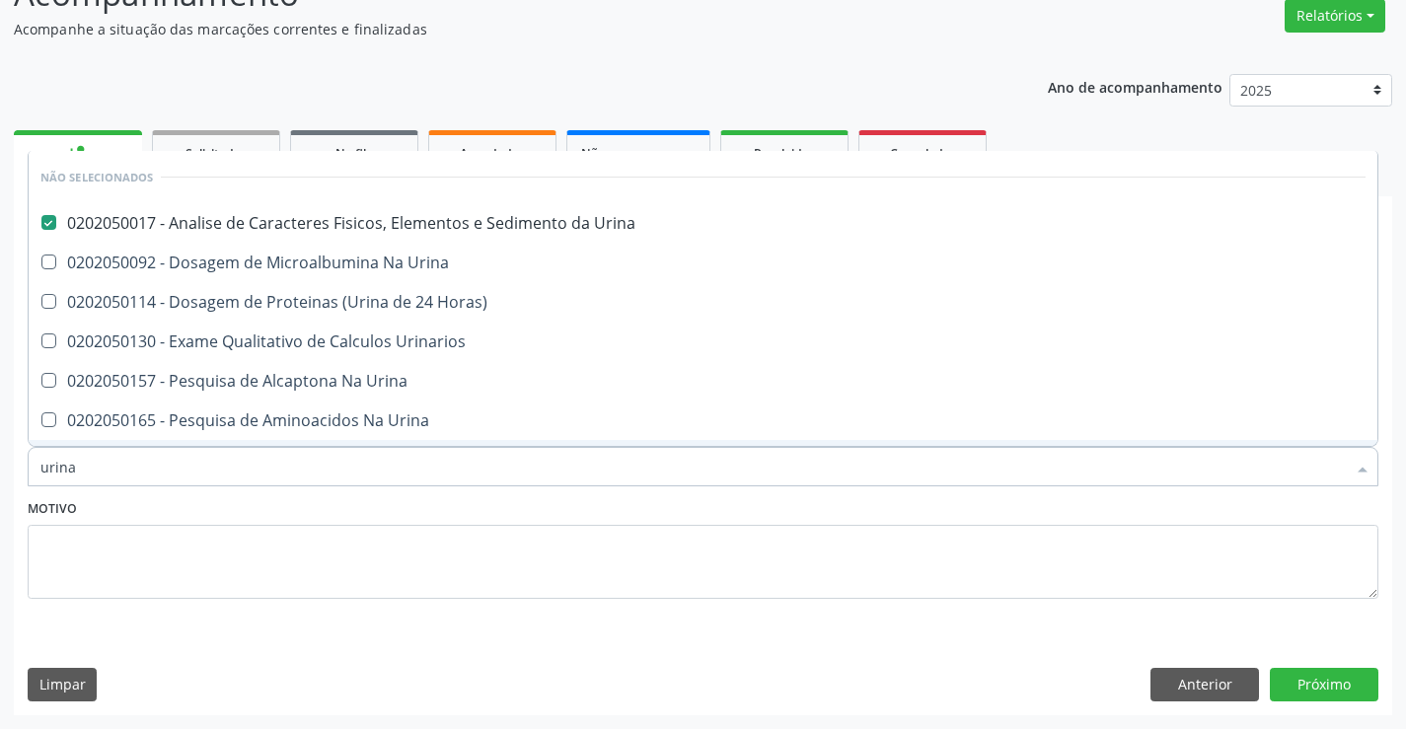
click at [401, 509] on div "Motivo" at bounding box center [703, 546] width 1351 height 105
checkbox Horas\) "true"
checkbox Urina "true"
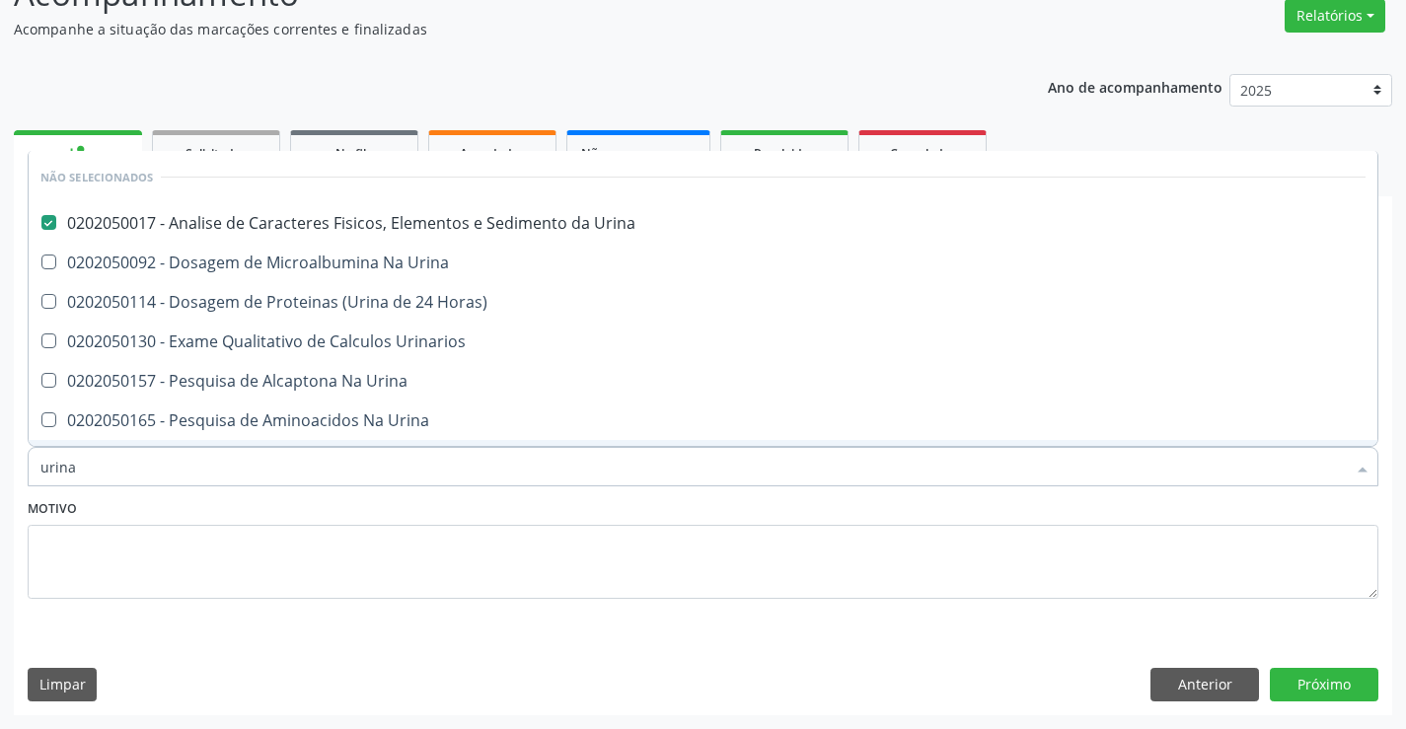
checkbox Urina "true"
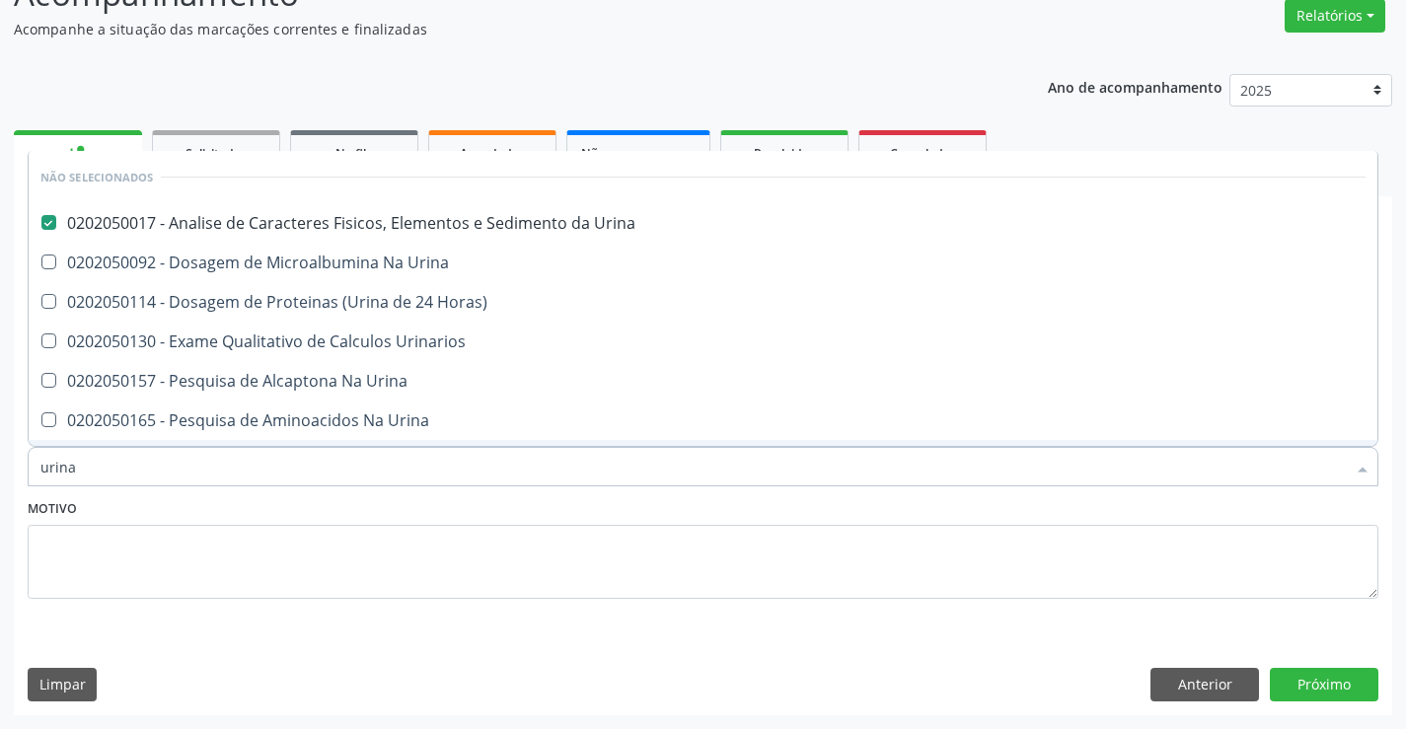
checkbox Urinarios "true"
checkbox Urina "true"
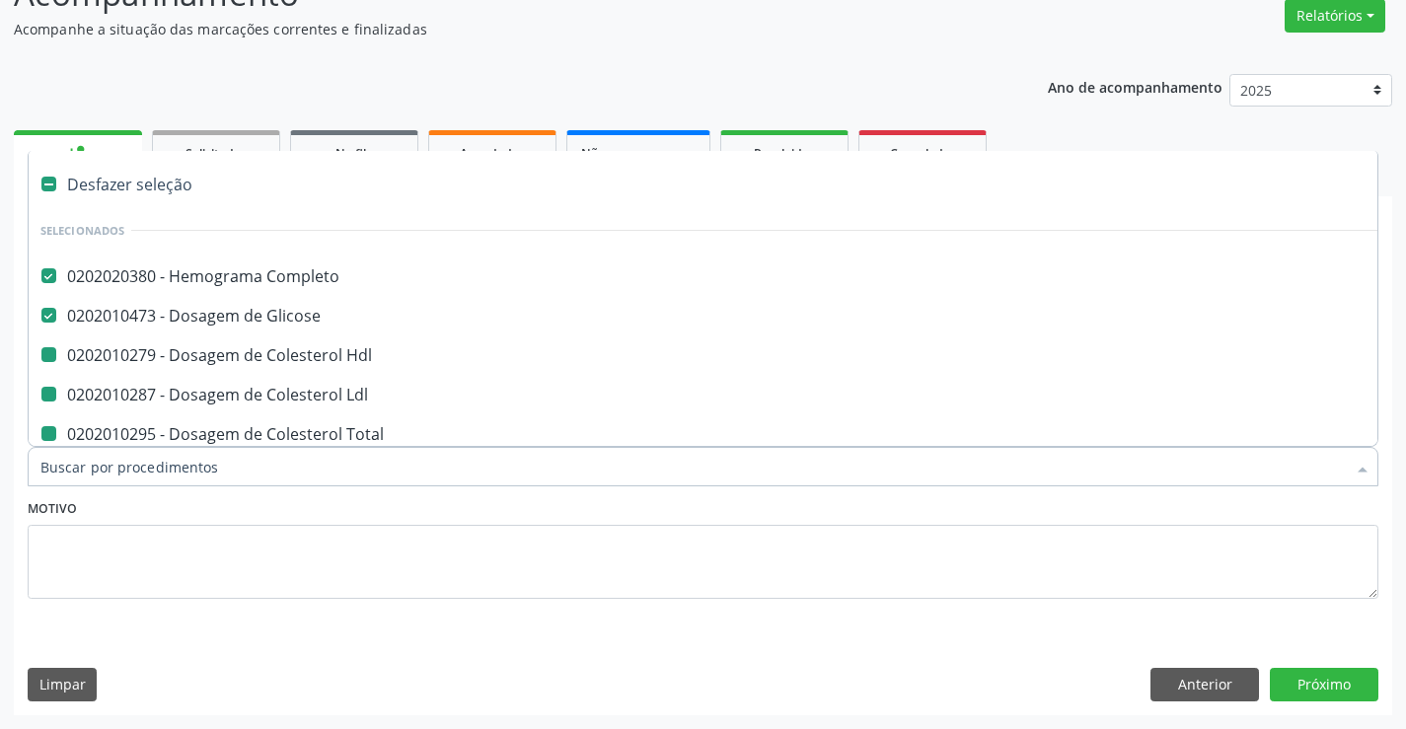
type input "f"
checkbox Hdl "false"
checkbox Total "false"
checkbox Triglicerideos "false"
checkbox \(Tgo\) "false"
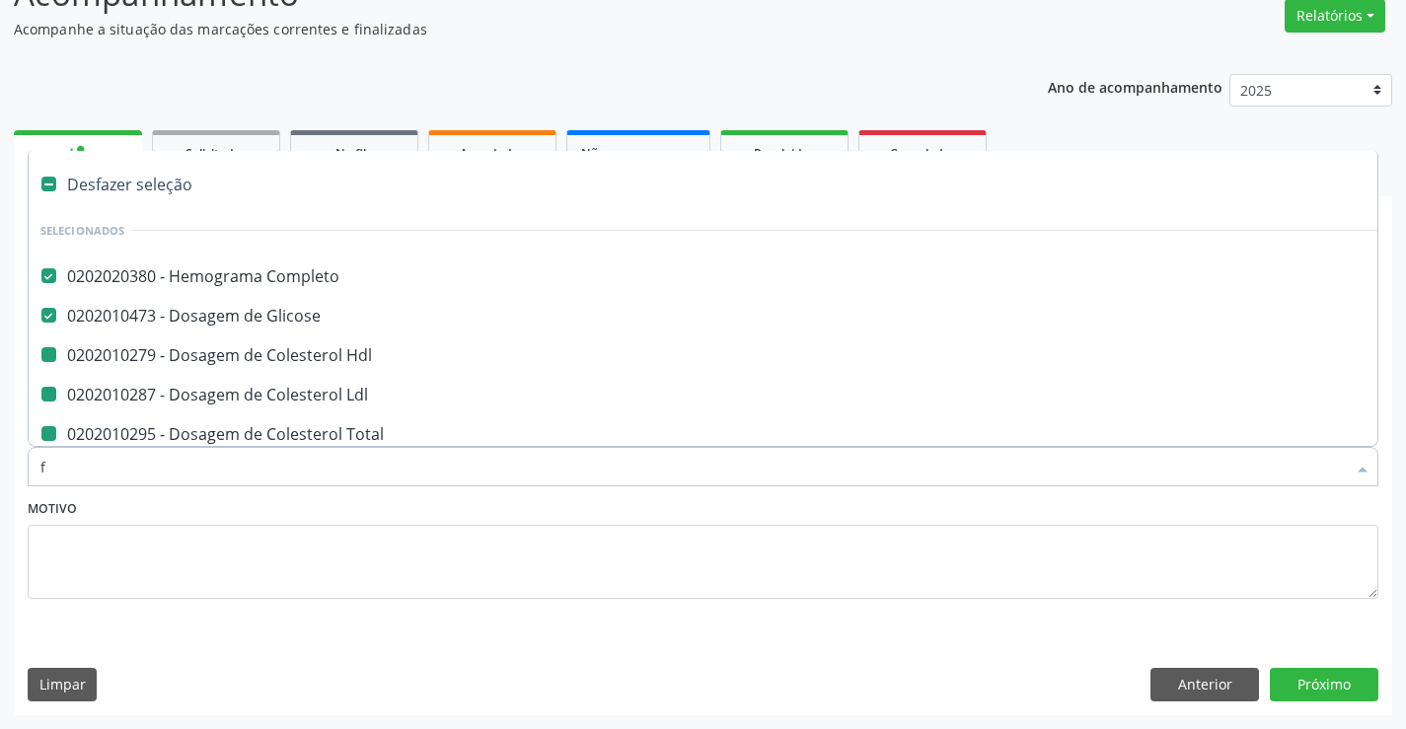
checkbox \(Tgp\) "false"
checkbox Ureia "false"
checkbox Creatinina "false"
checkbox Calcio "false"
checkbox Urina "false"
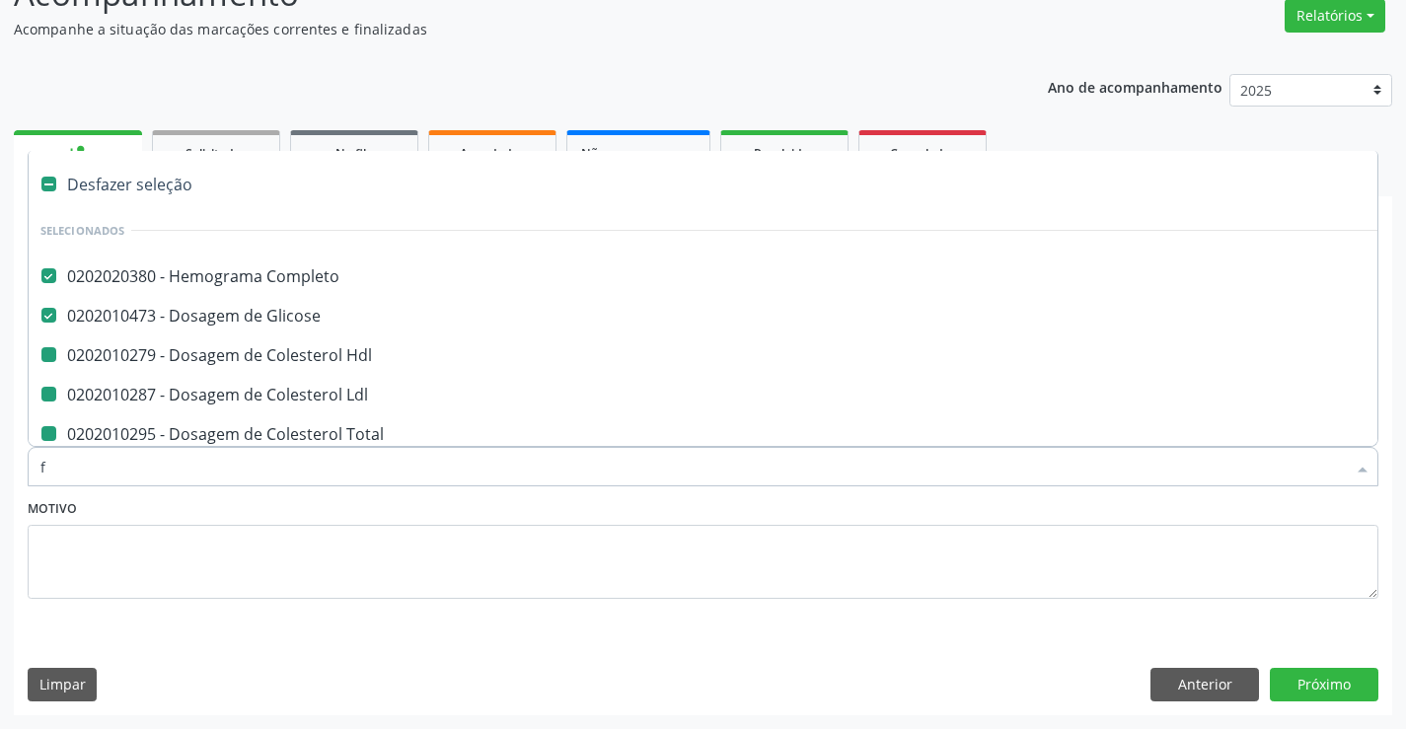
checkbox Ldl "false"
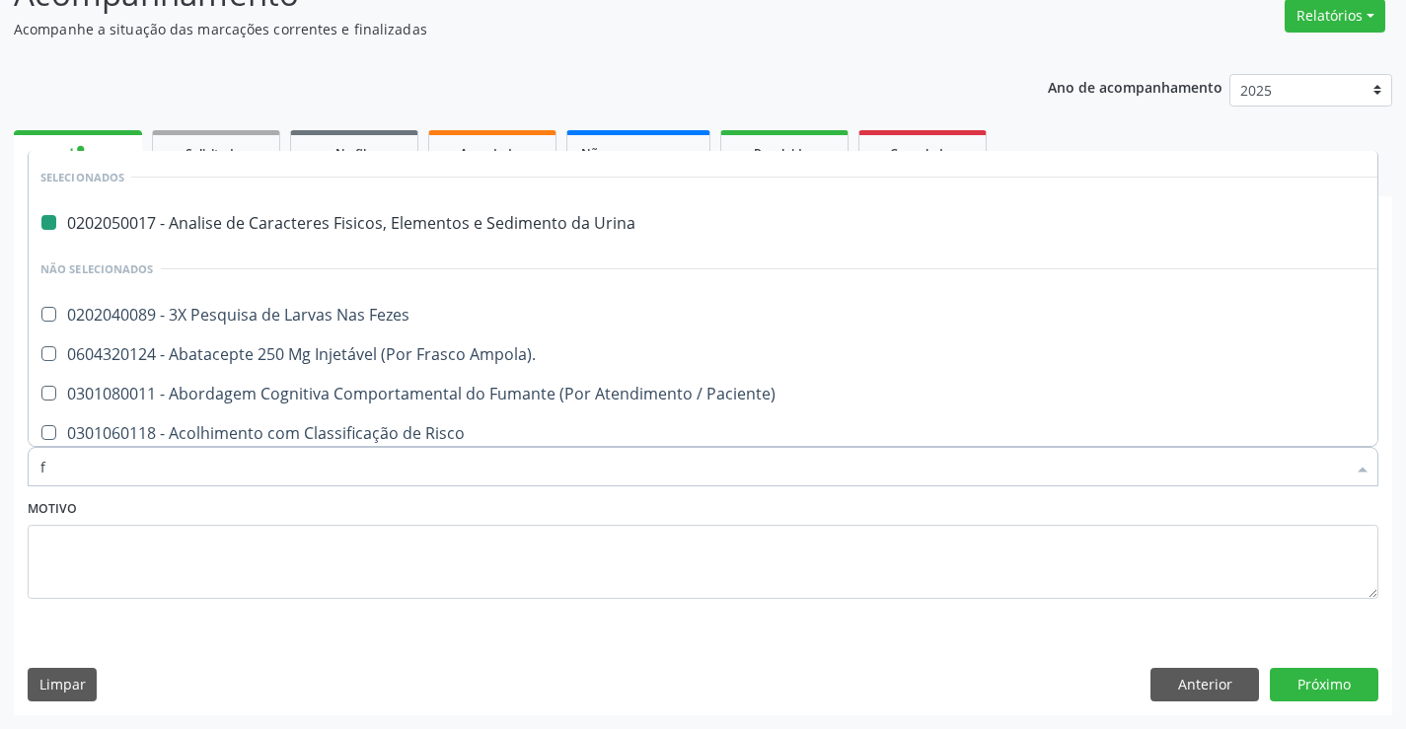
type input "fe"
checkbox Urina "false"
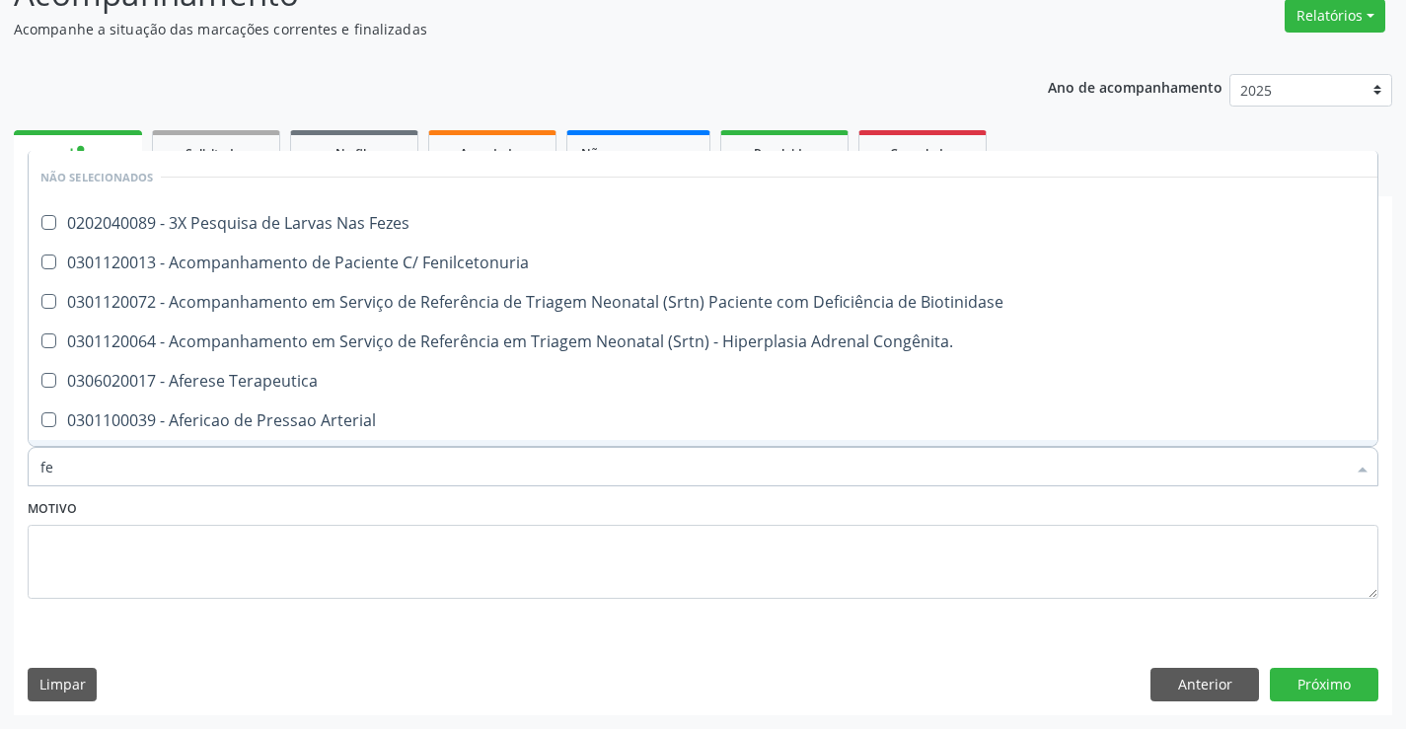
type input "fez"
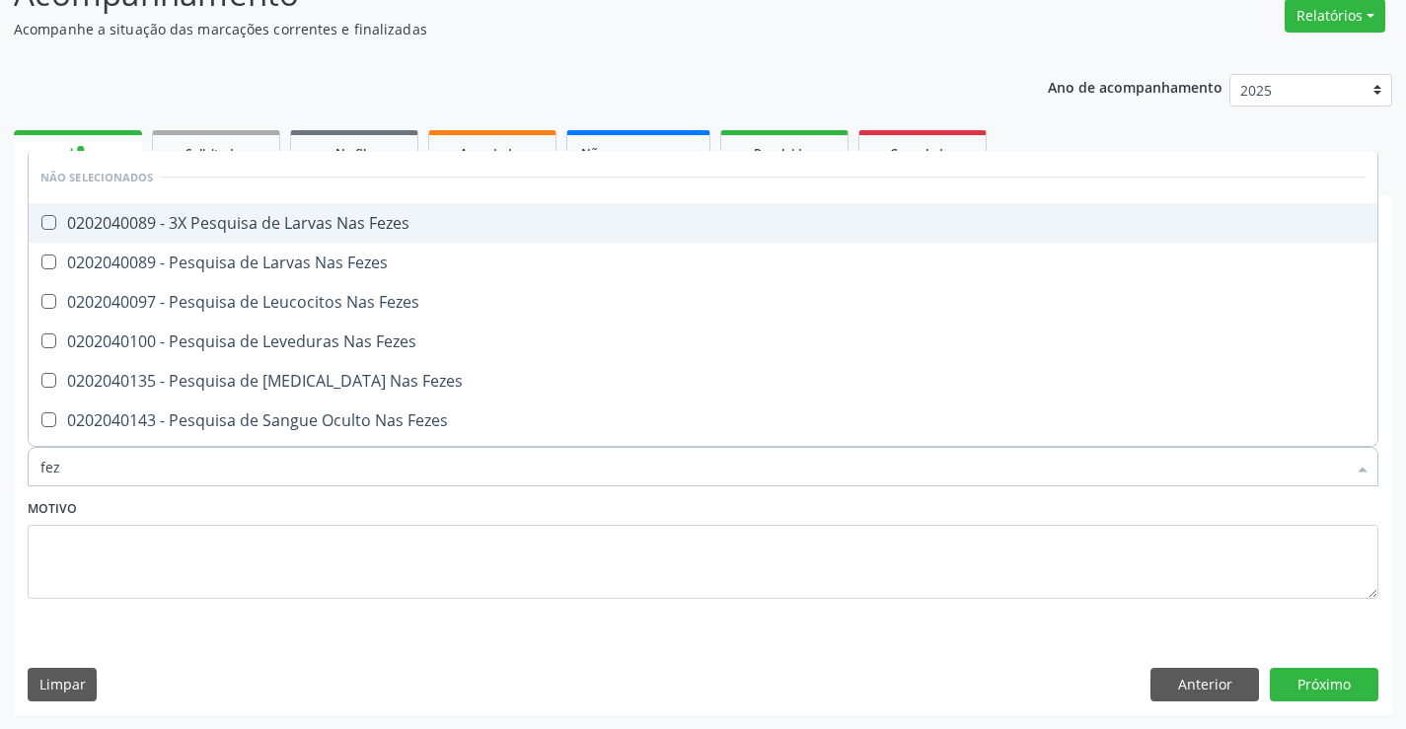
click at [353, 218] on div "0202040089 - 3X Pesquisa de Larvas Nas Fezes" at bounding box center [703, 223] width 1326 height 16
checkbox Fezes "true"
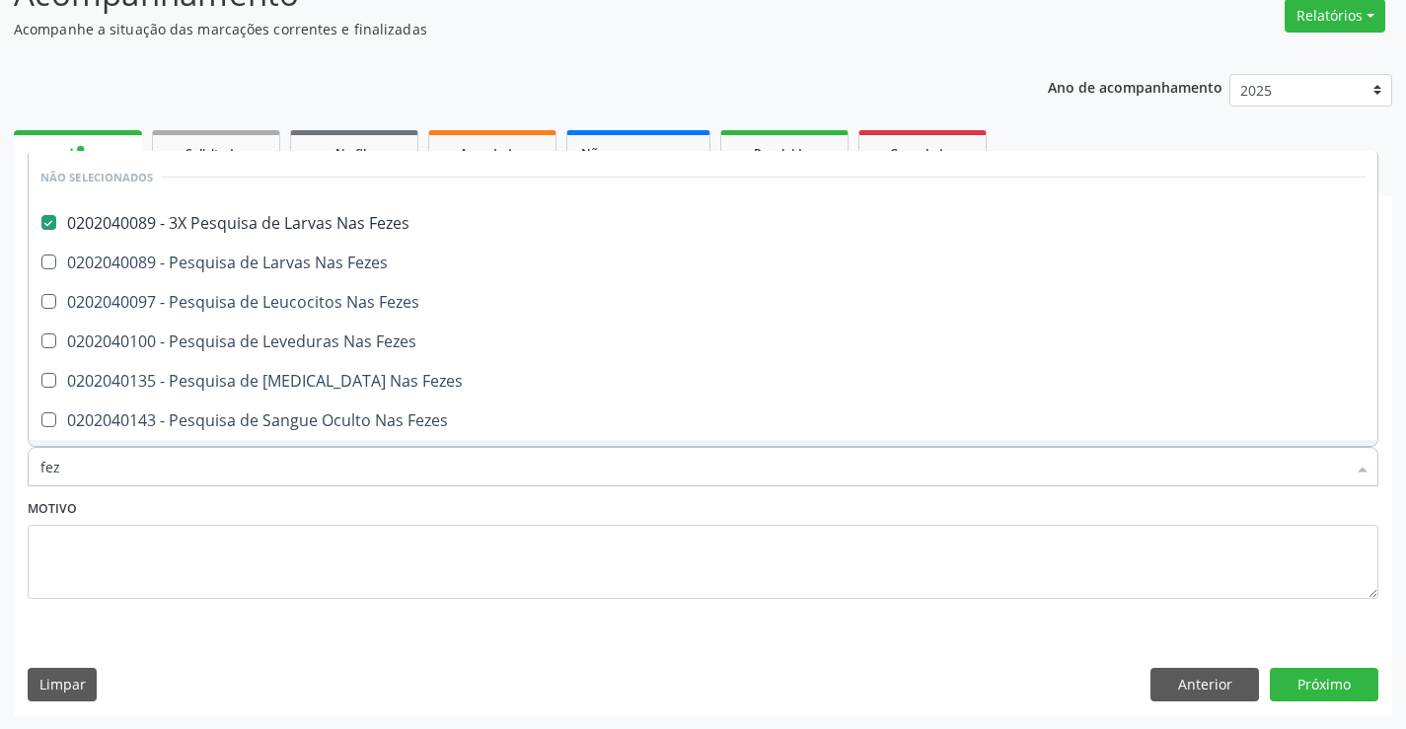
click at [322, 513] on div "Motivo" at bounding box center [703, 546] width 1351 height 105
checkbox Fezes "true"
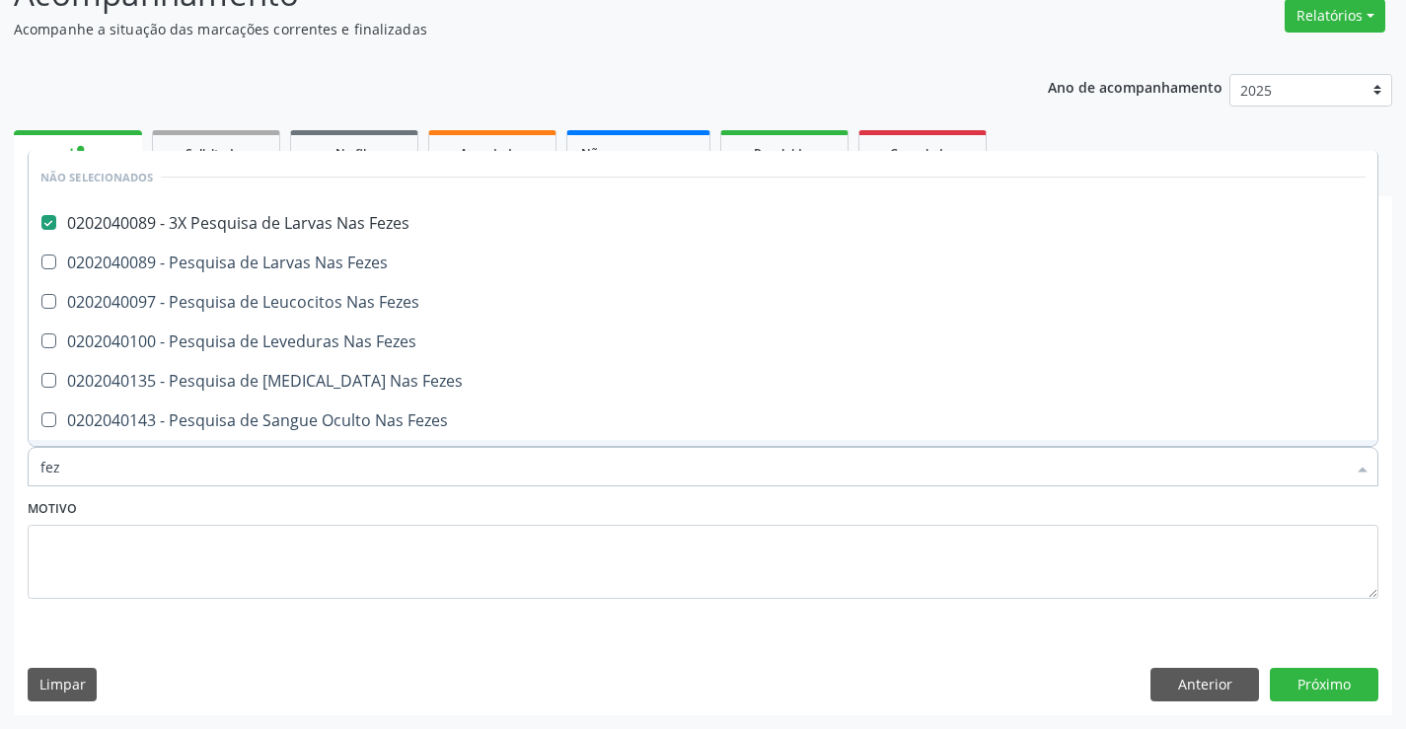
checkbox Fezes "true"
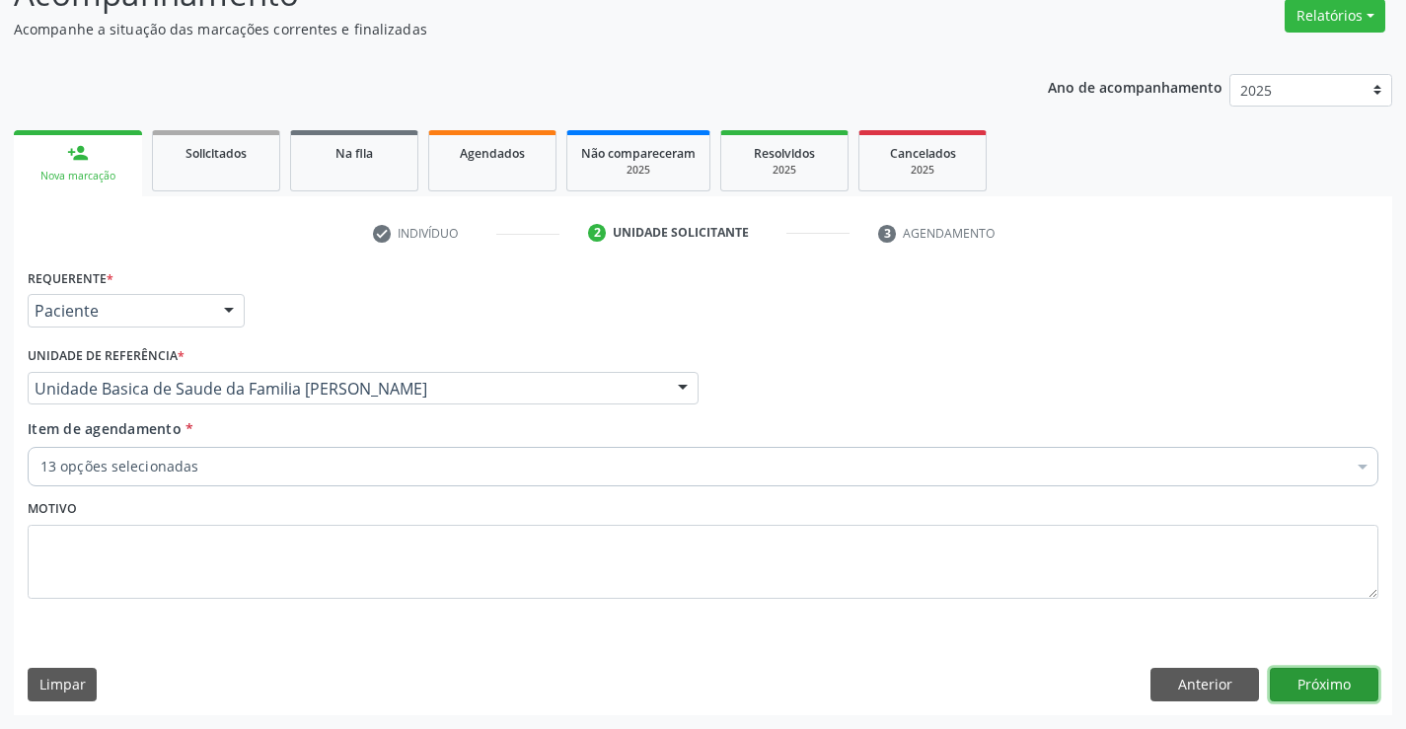
click at [1289, 677] on button "Próximo" at bounding box center [1324, 685] width 109 height 34
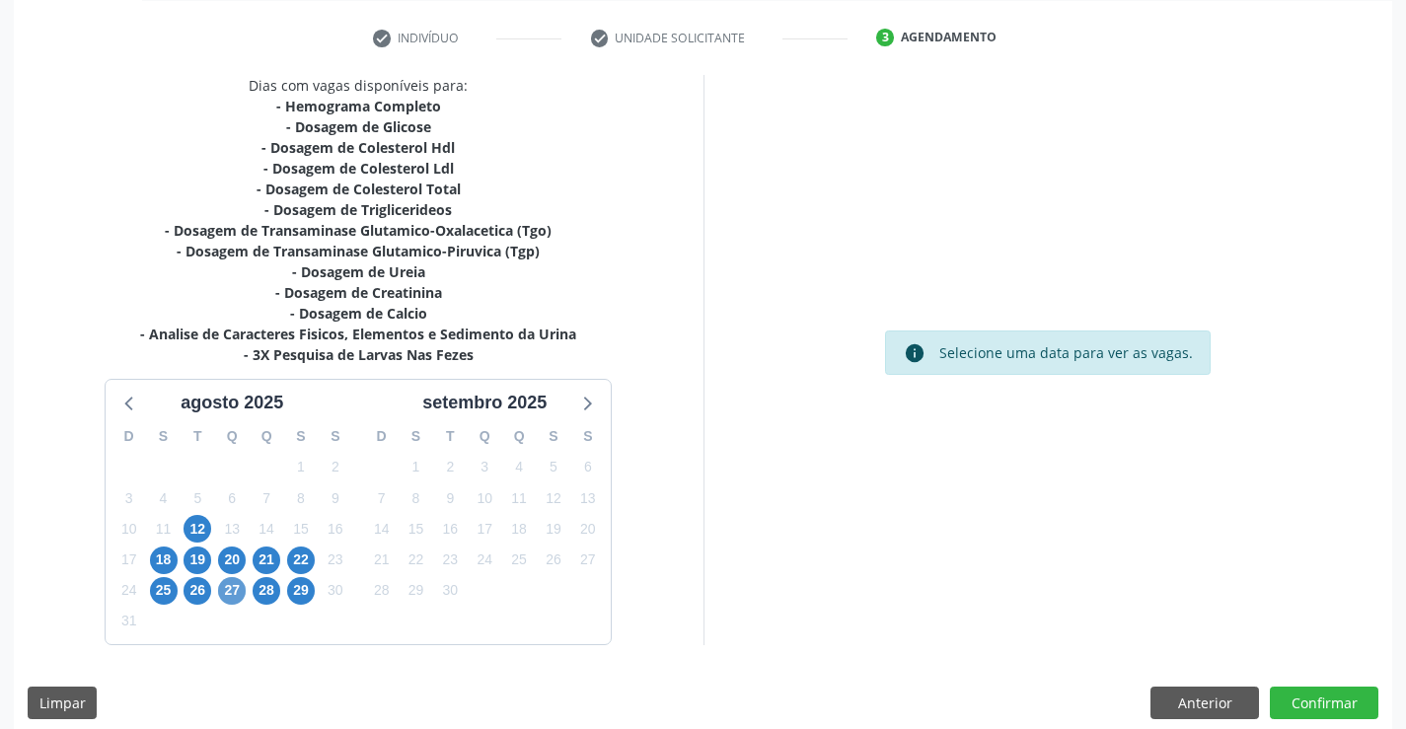
scroll to position [362, 0]
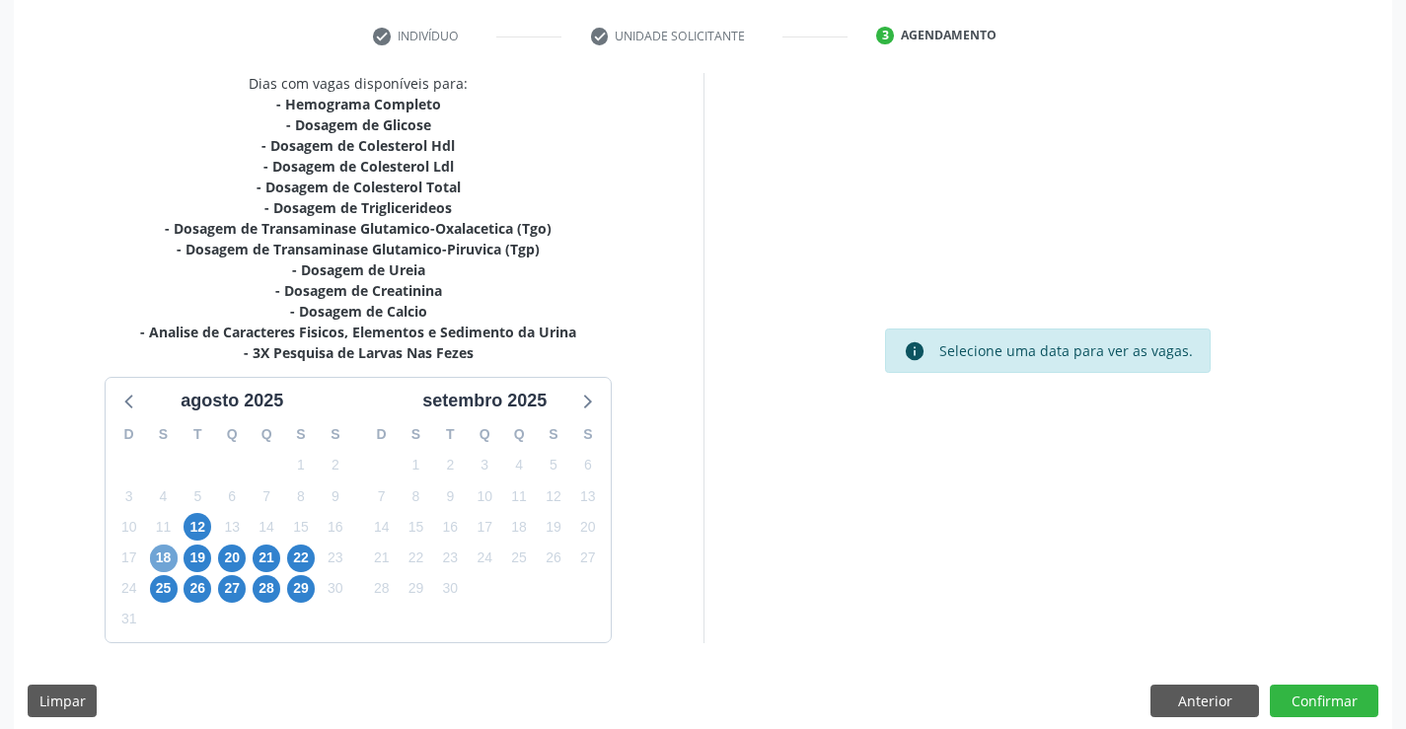
click at [153, 557] on span "18" at bounding box center [164, 559] width 28 height 28
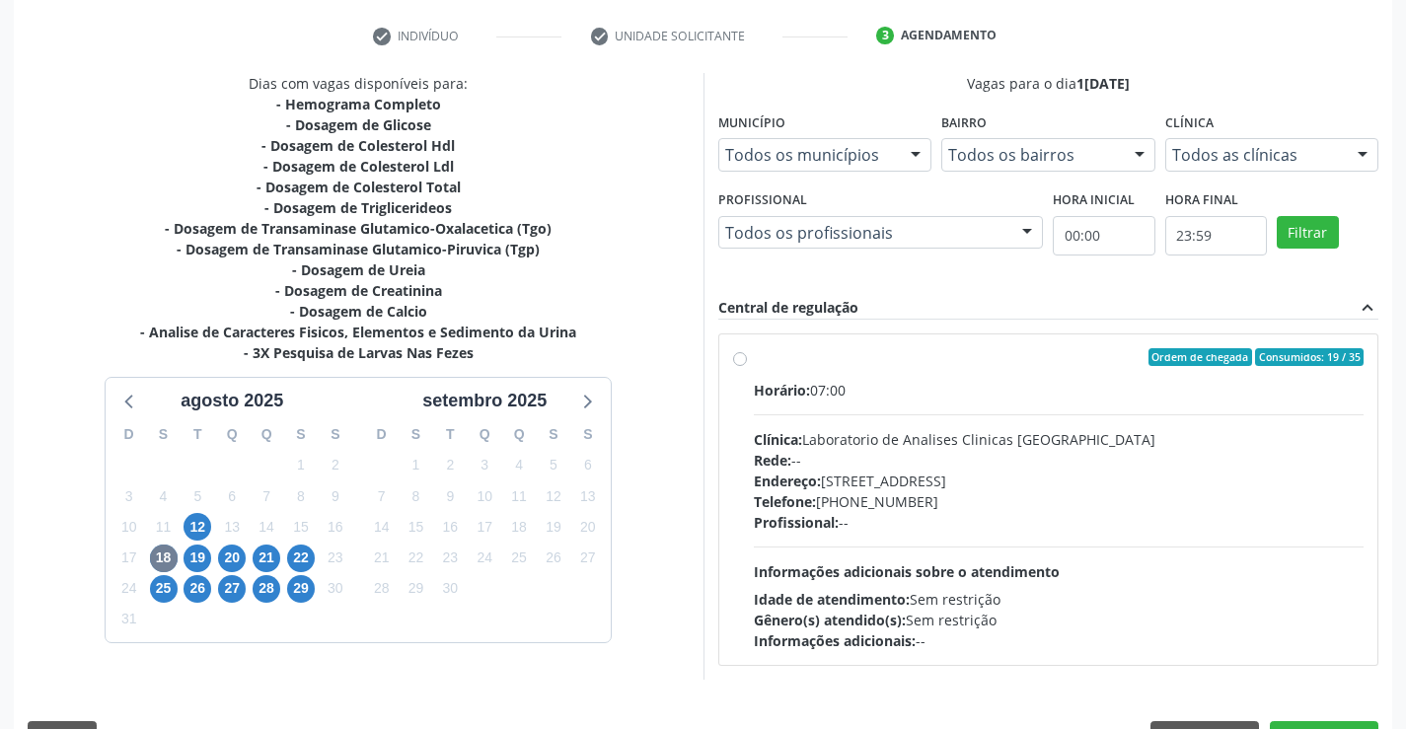
click at [754, 360] on label "Ordem de chegada Consumidos: 19 / 35 Horário: 07:00 Clínica: Laboratorio de Ana…" at bounding box center [1059, 499] width 611 height 303
click at [738, 360] on input "Ordem de chegada Consumidos: 19 / 35 Horário: 07:00 Clínica: Laboratorio de Ana…" at bounding box center [740, 357] width 14 height 18
radio input "true"
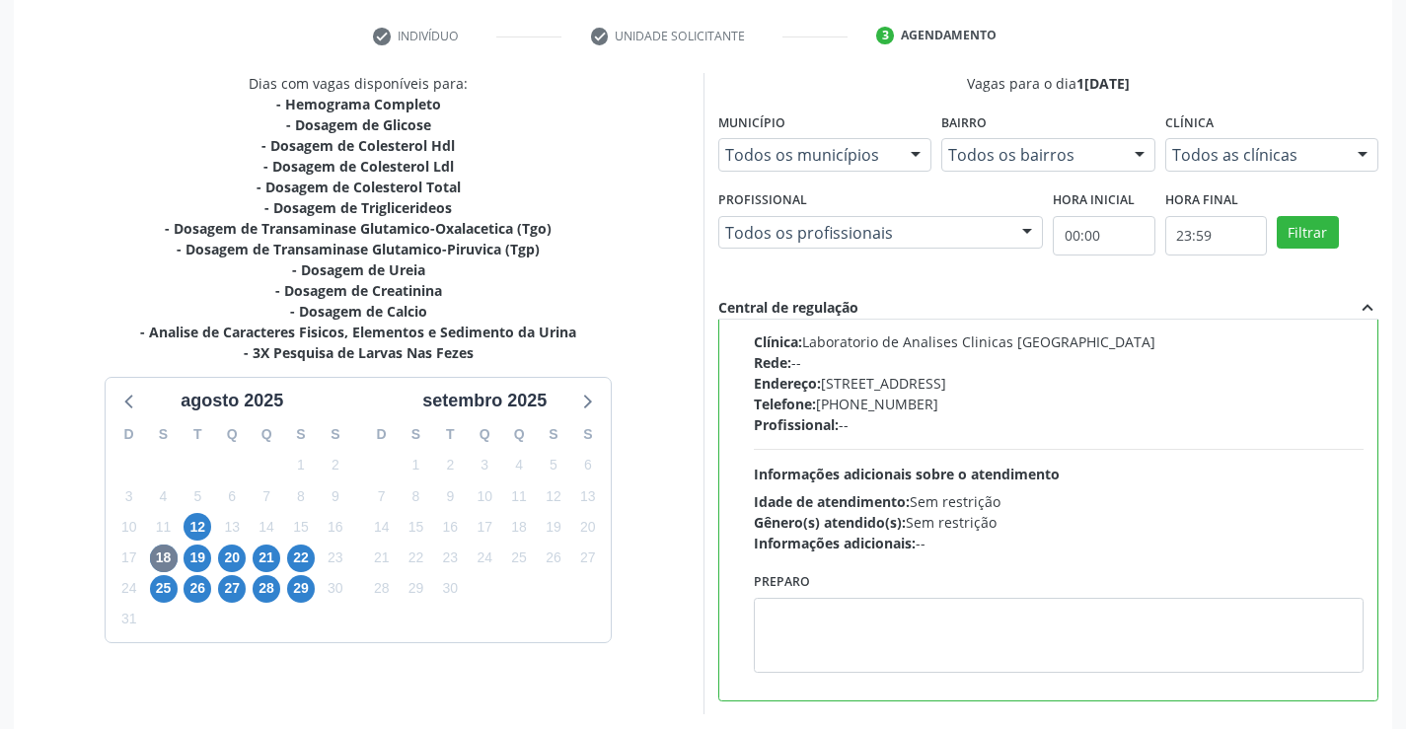
scroll to position [450, 0]
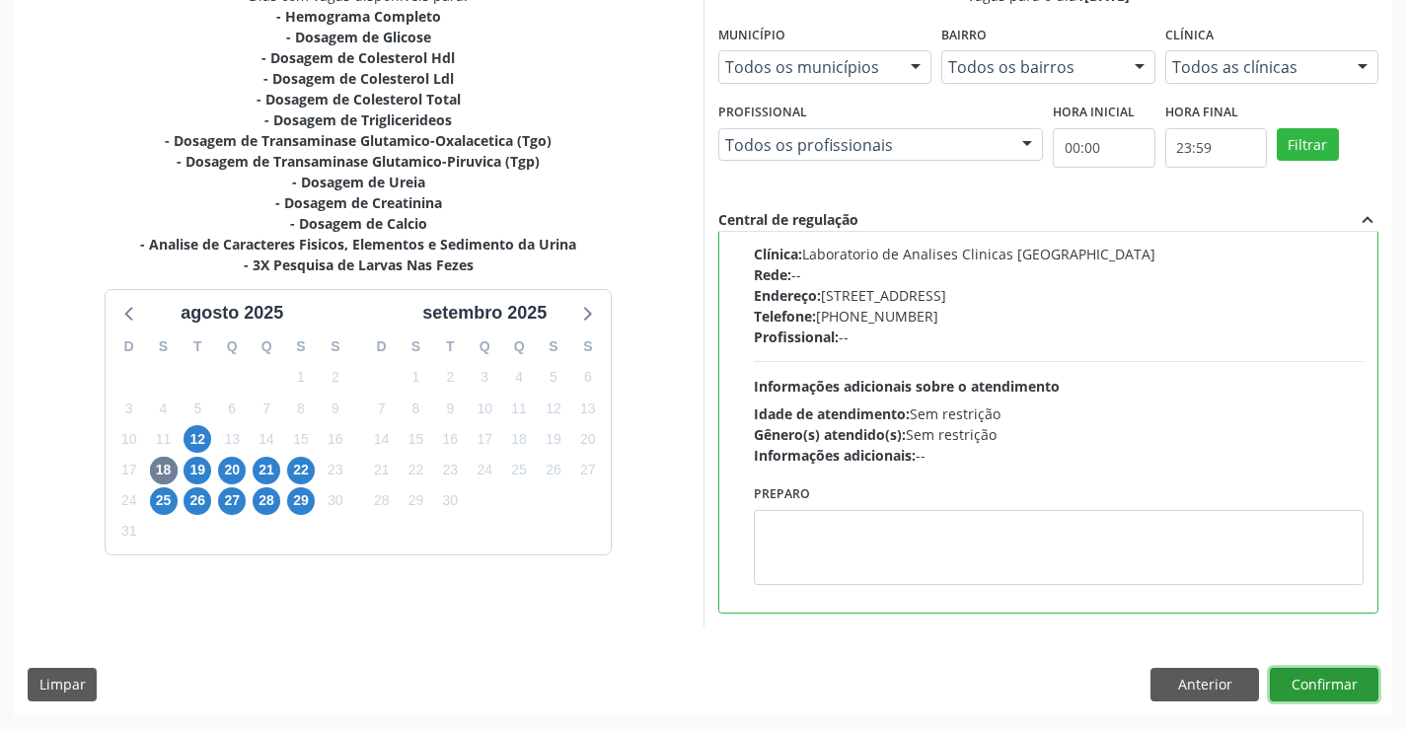
click at [1325, 684] on button "Confirmar" at bounding box center [1324, 685] width 109 height 34
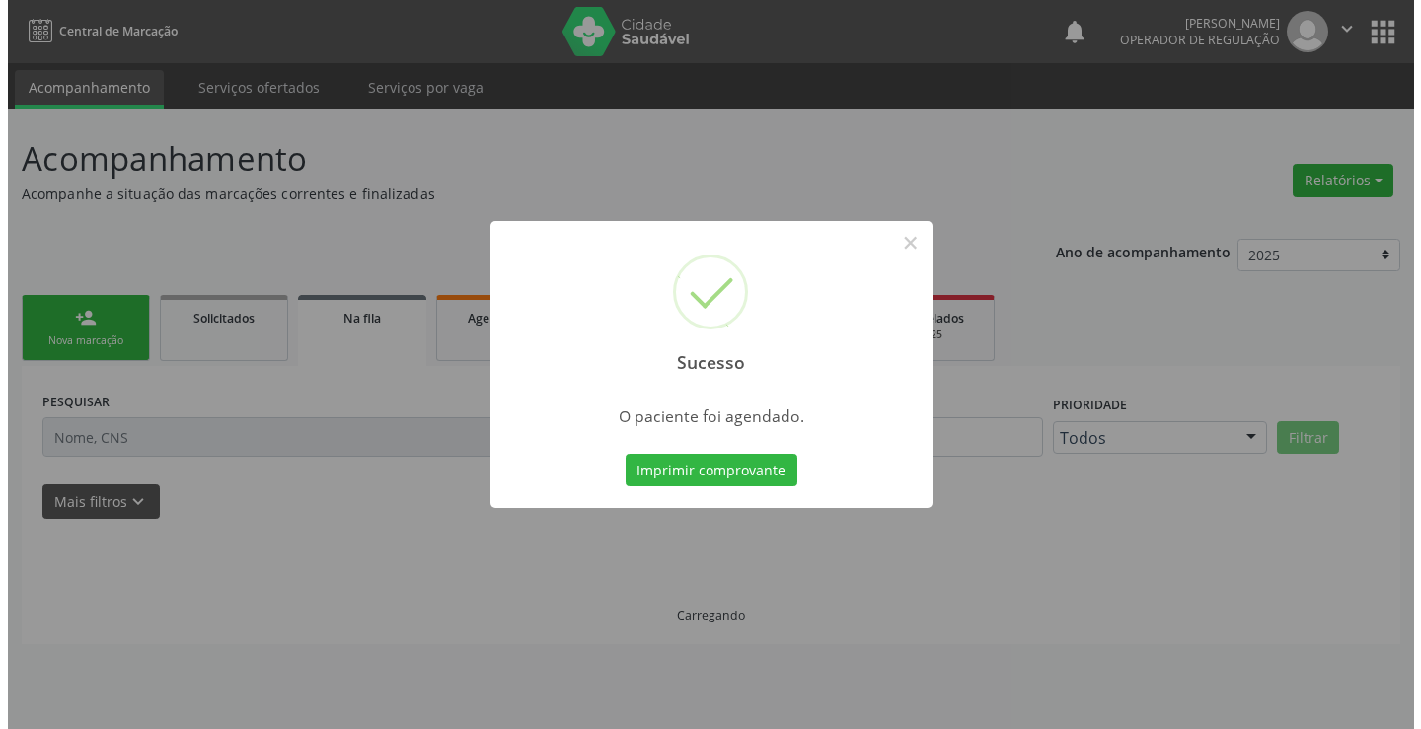
scroll to position [0, 0]
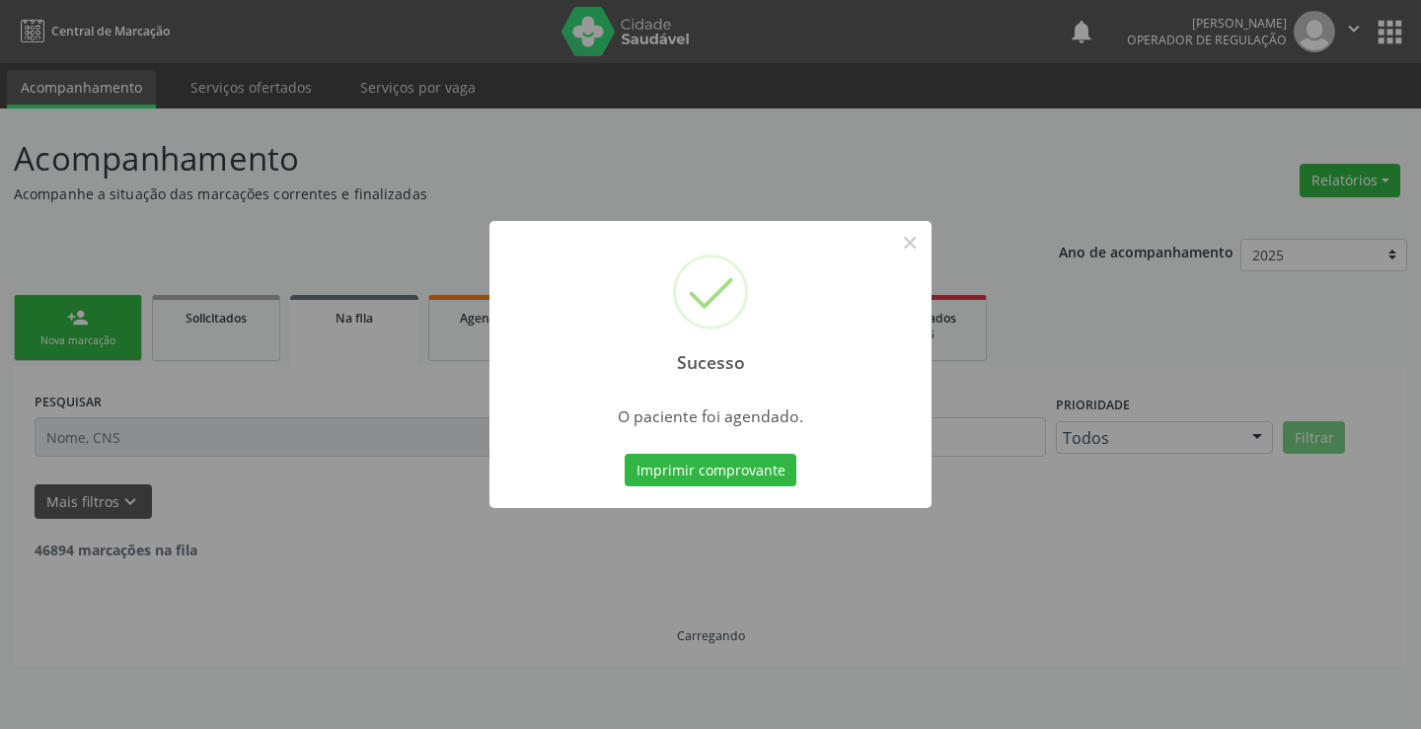
click at [625, 454] on button "Imprimir comprovante" at bounding box center [711, 471] width 172 height 34
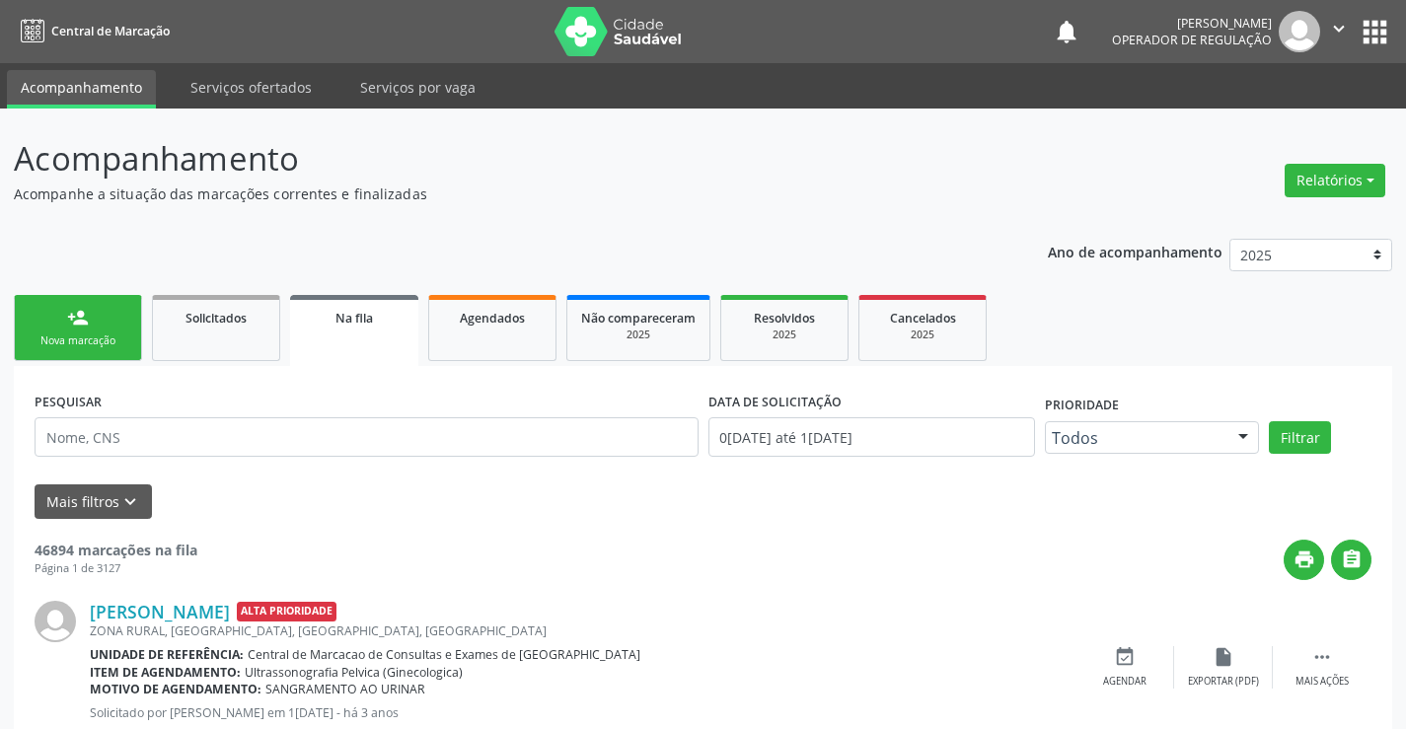
click at [118, 337] on div "Nova marcação" at bounding box center [78, 341] width 99 height 15
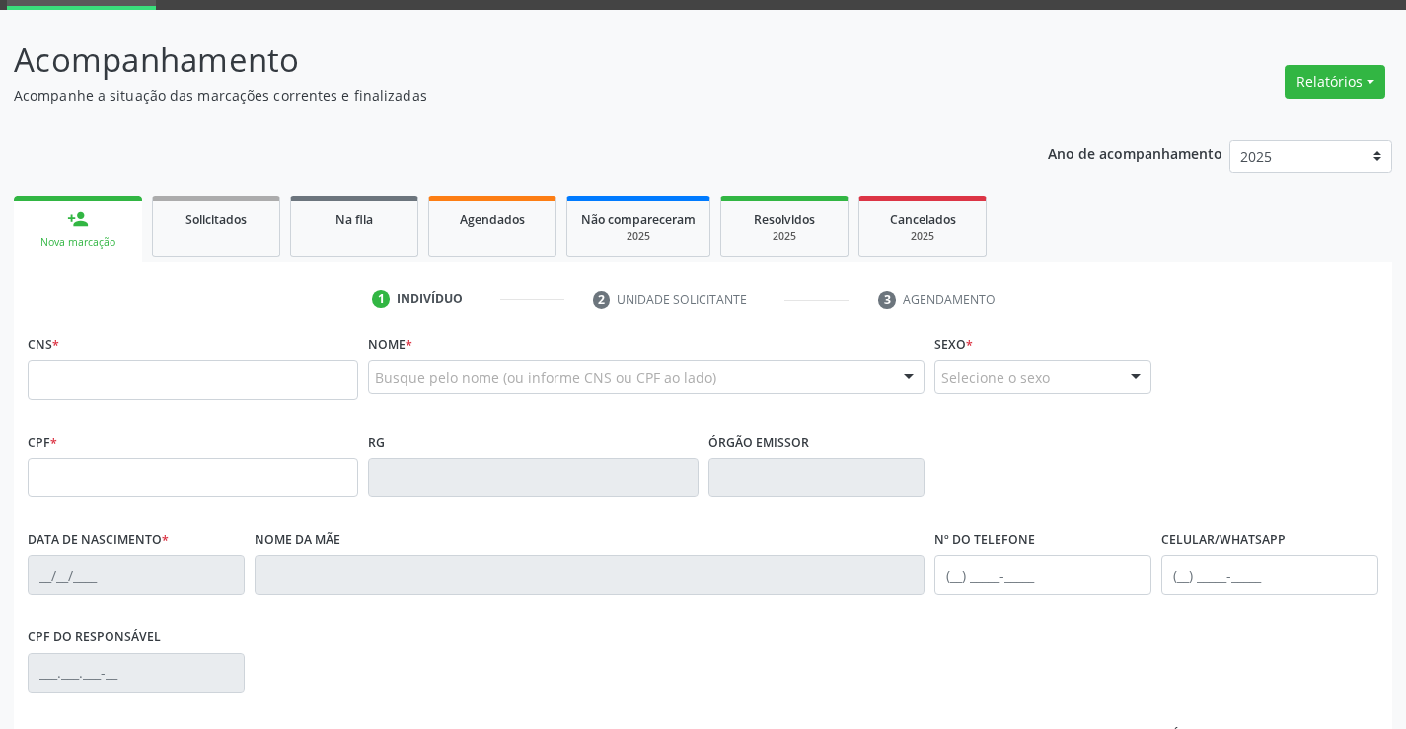
scroll to position [197, 0]
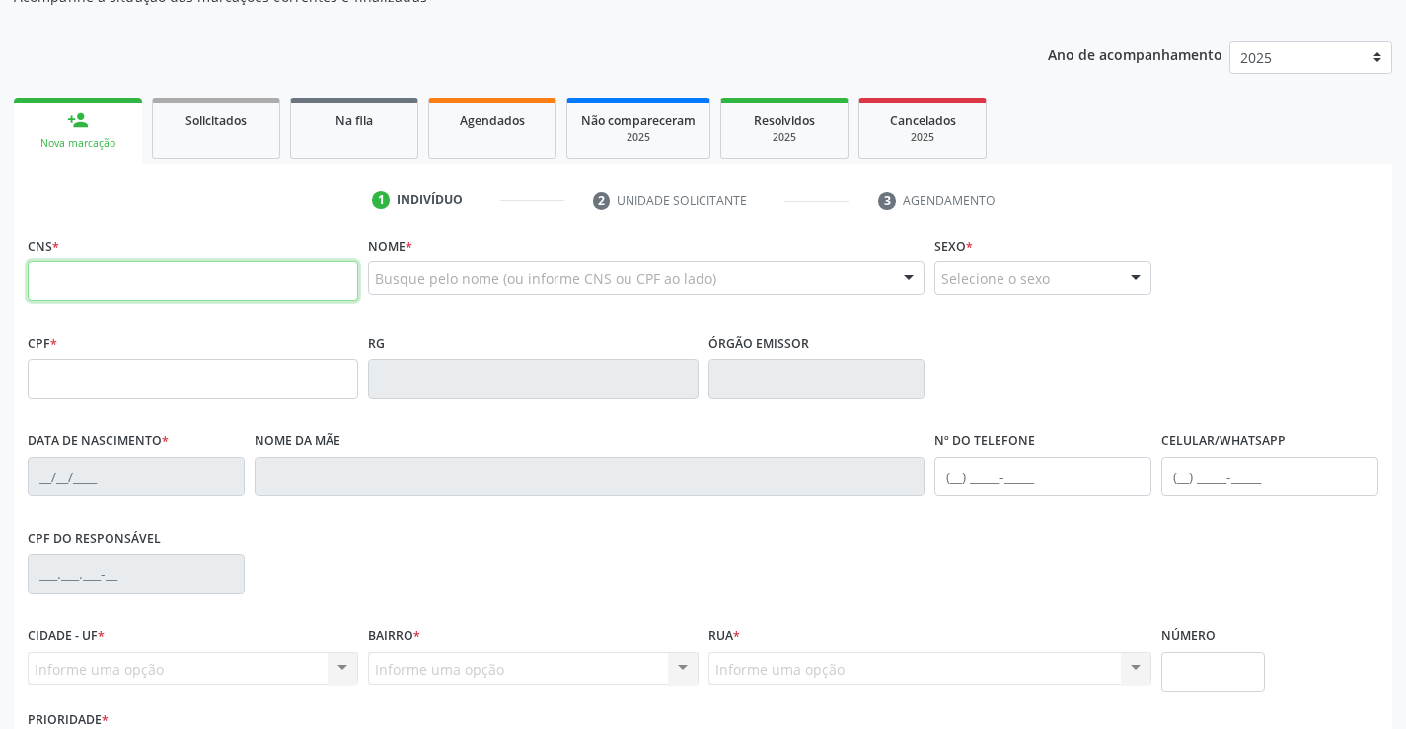
click at [90, 285] on input "text" at bounding box center [193, 281] width 331 height 39
type input "705 4024 6861 6792"
type input "638.298.865-00"
type input "2154453333"
type input "05/02/1973"
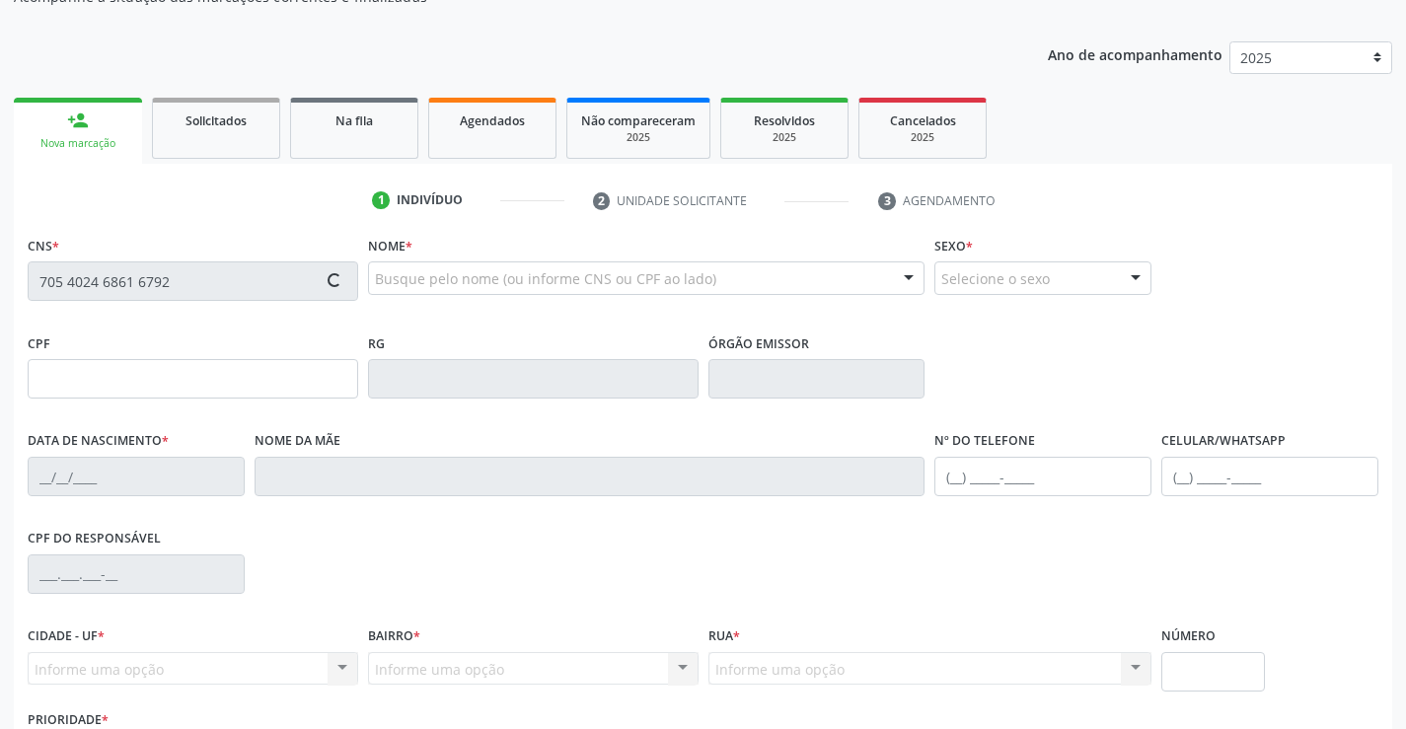
type input "(74) 9137-0362"
type input "(74) 99137-0362"
type input "638.298.865-00"
type input "SN"
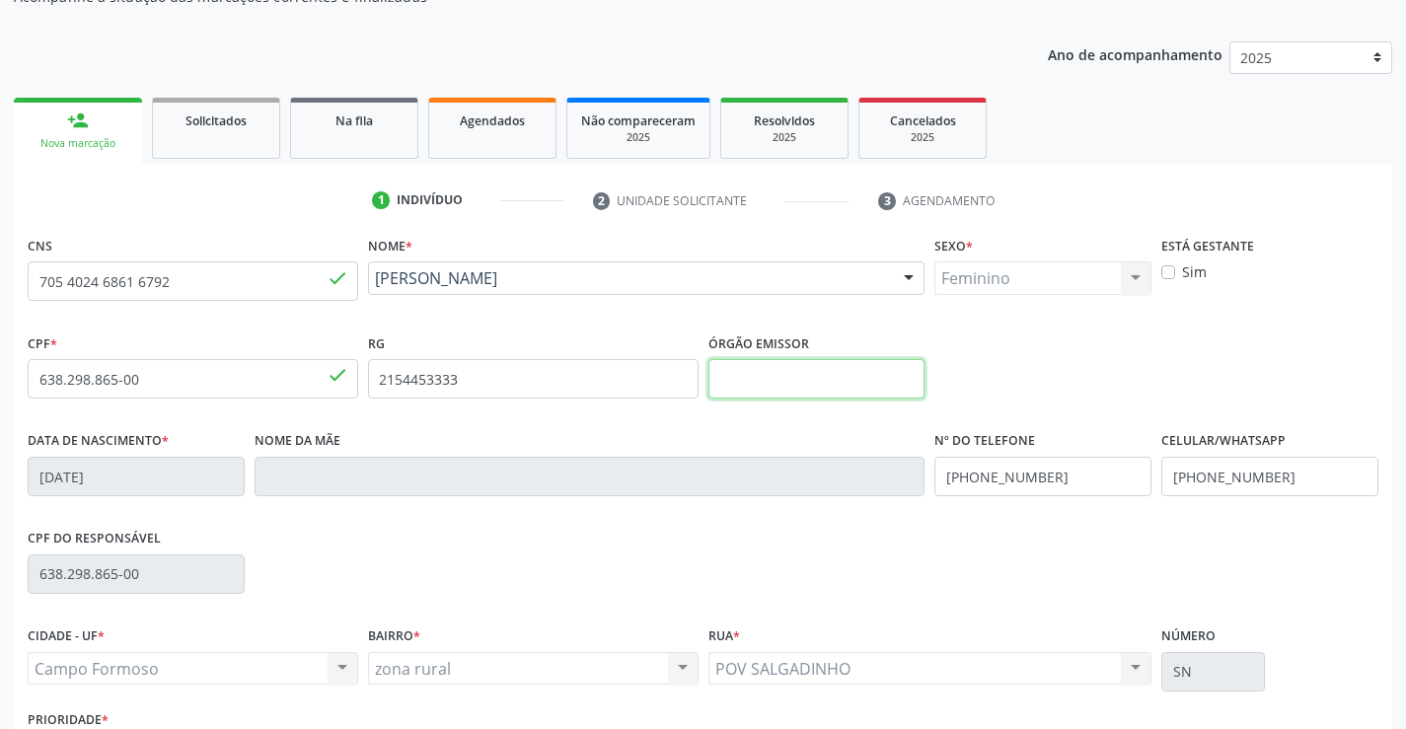
click at [817, 385] on input "text" at bounding box center [817, 378] width 217 height 39
type input "SSPBA"
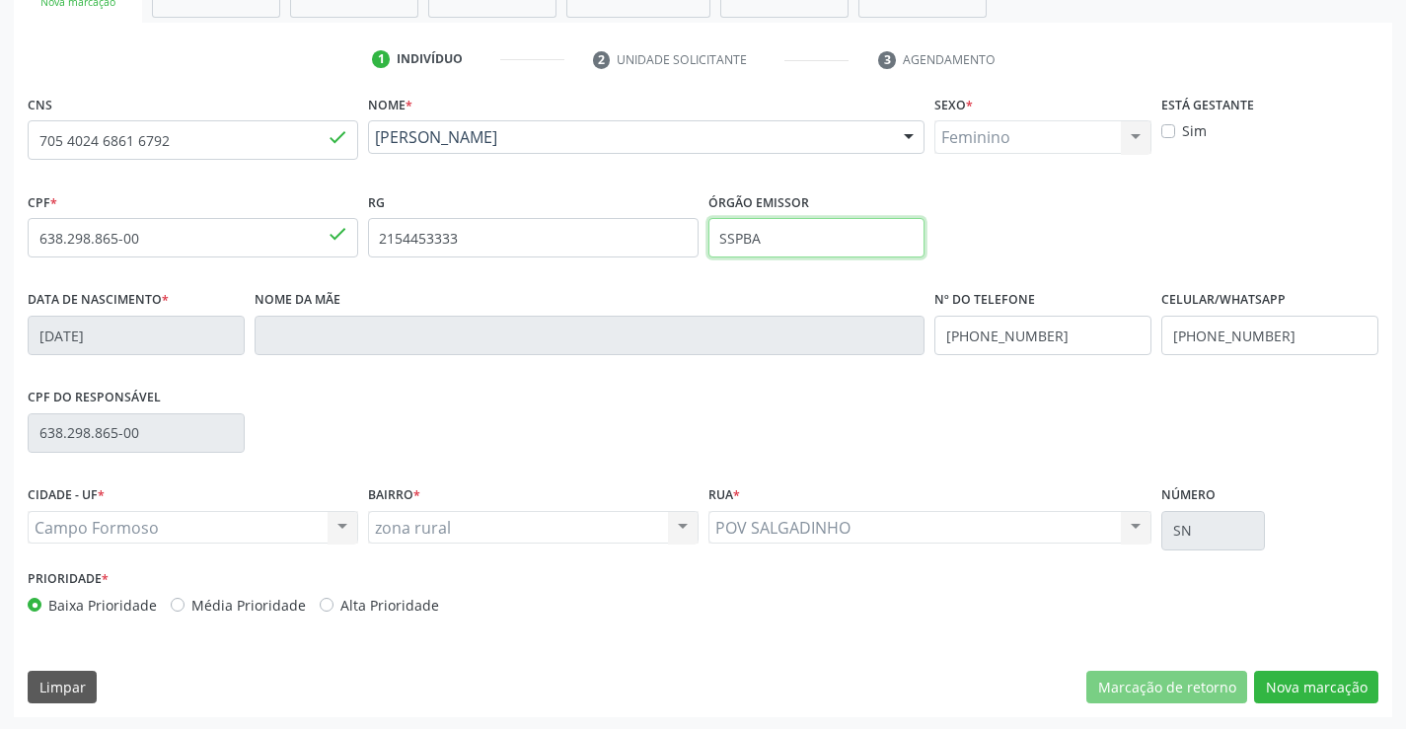
scroll to position [341, 0]
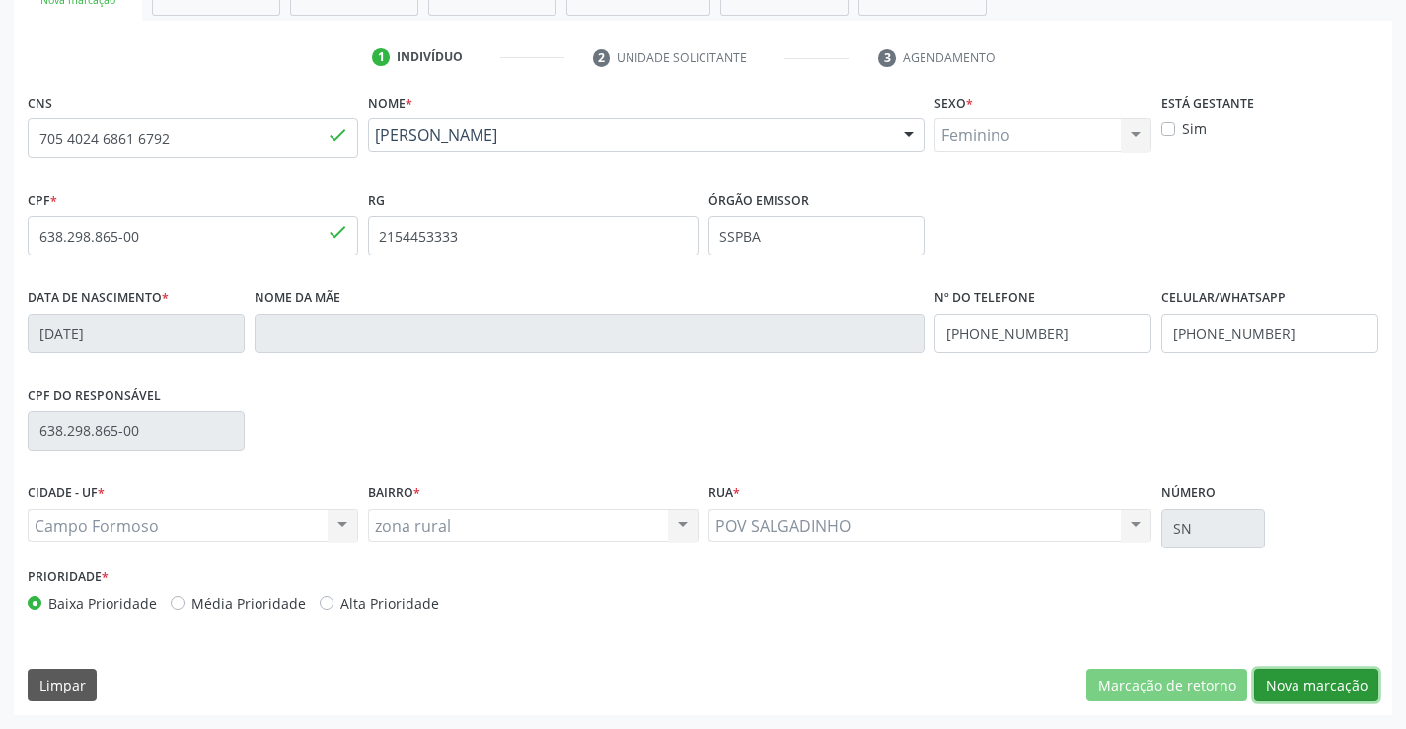
click at [1321, 684] on button "Nova marcação" at bounding box center [1316, 686] width 124 height 34
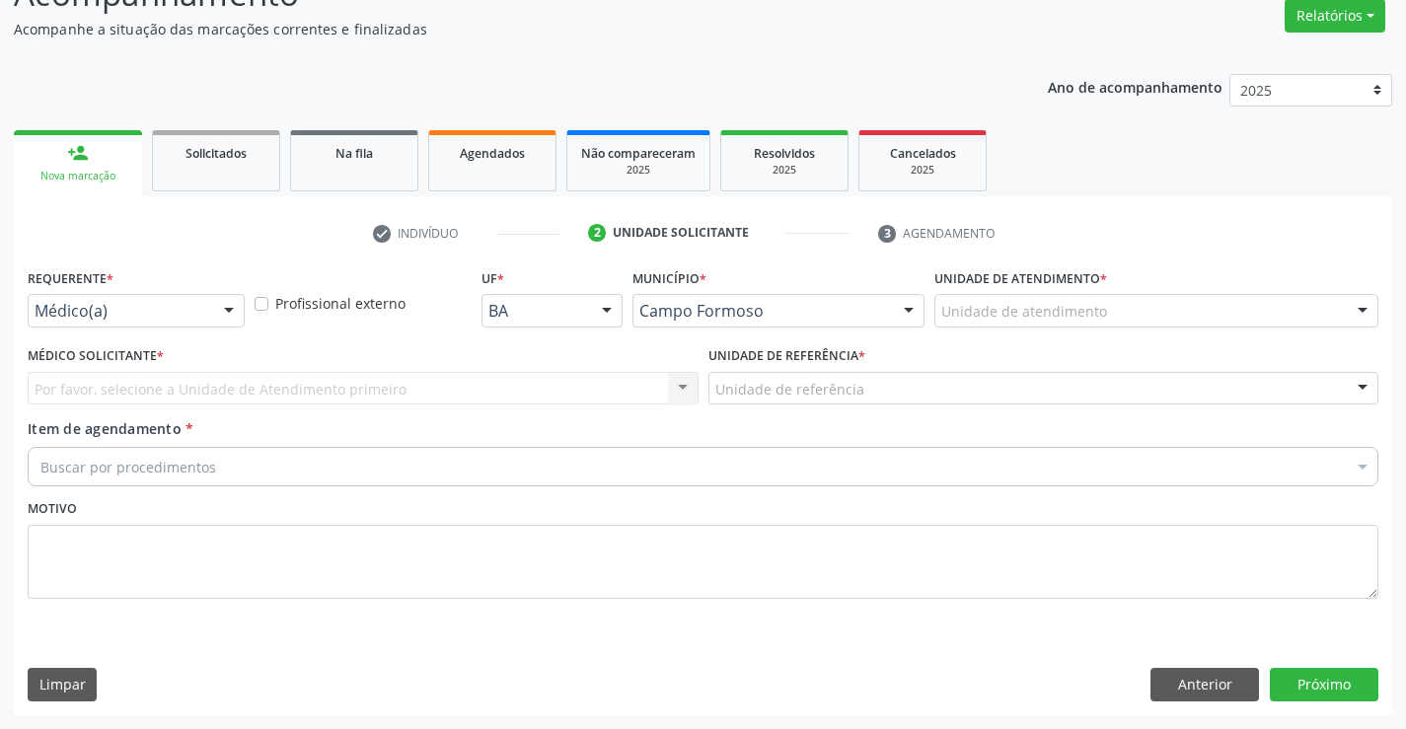
scroll to position [165, 0]
click at [1186, 683] on button "Anterior" at bounding box center [1205, 685] width 109 height 34
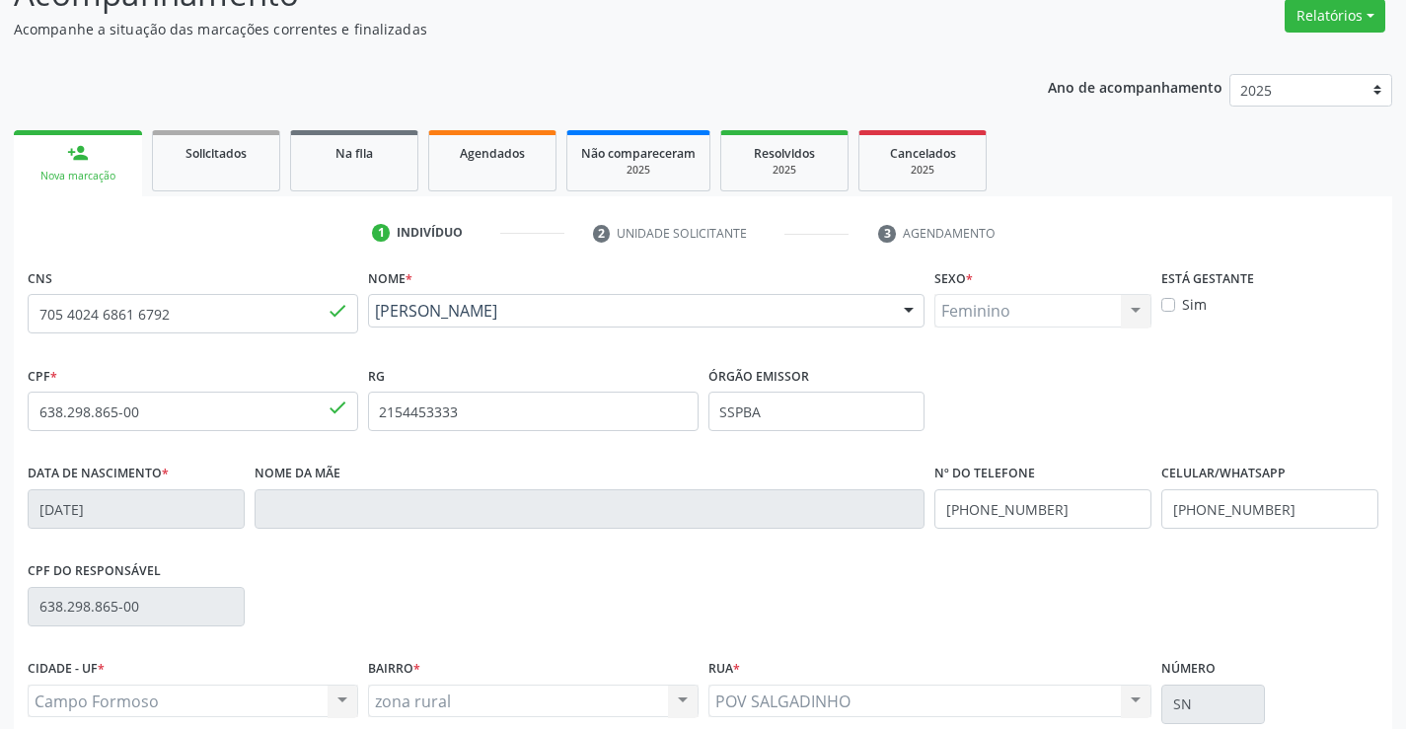
scroll to position [264, 0]
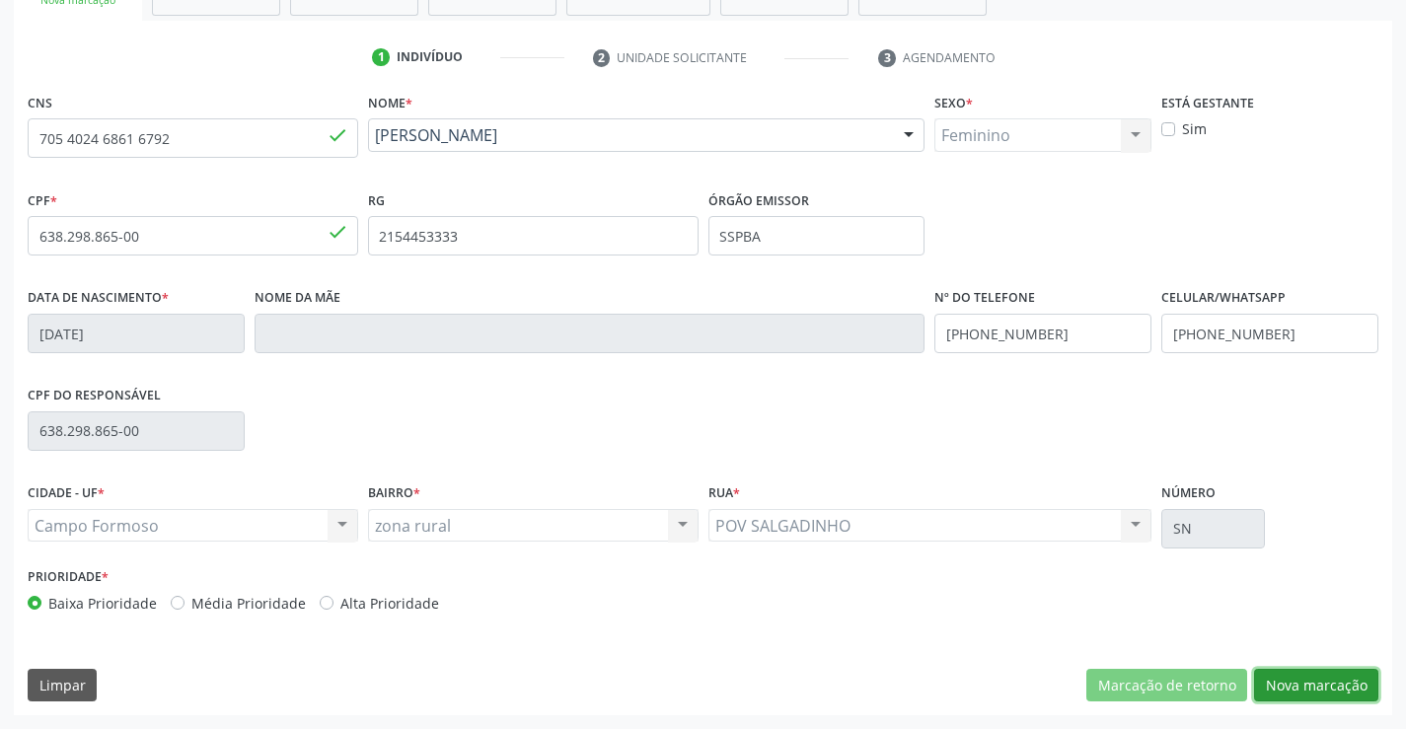
click at [1335, 693] on button "Nova marcação" at bounding box center [1316, 686] width 124 height 34
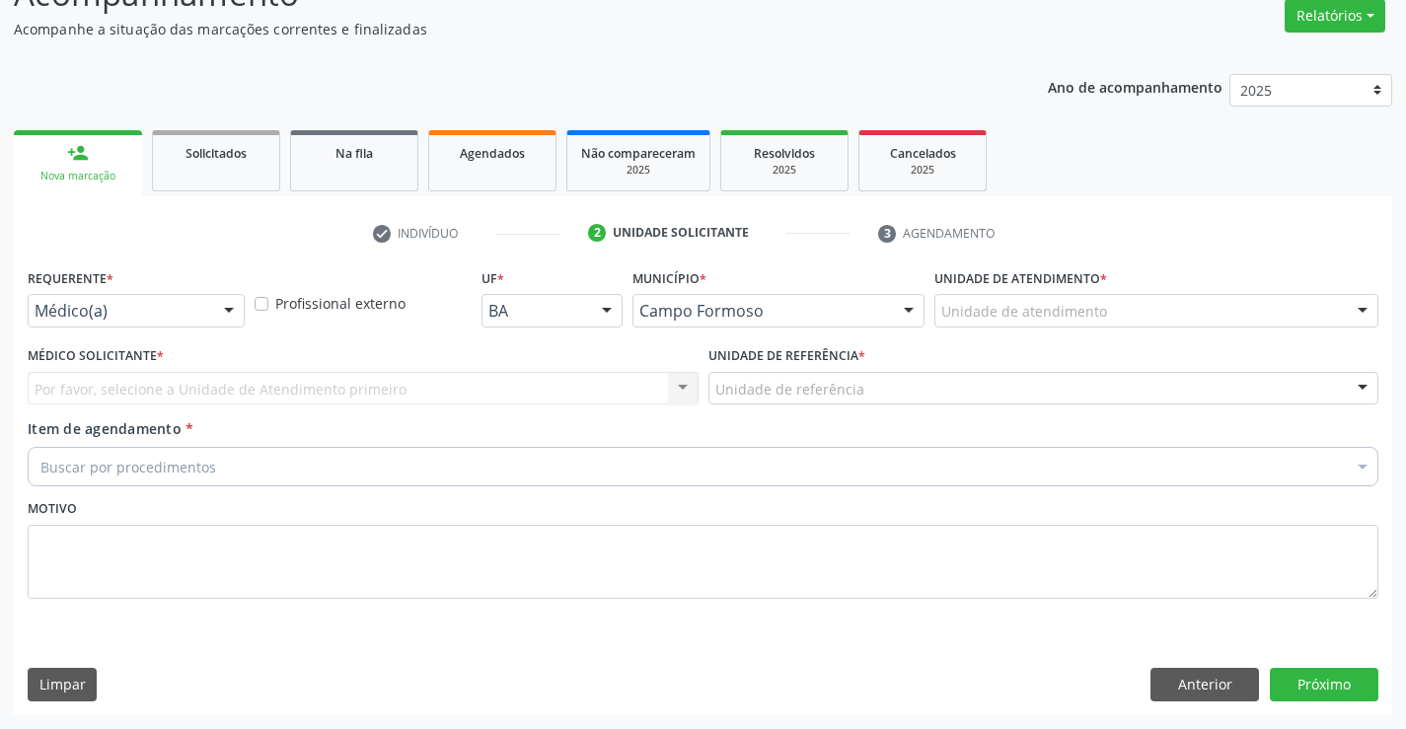
scroll to position [165, 0]
click at [230, 310] on div at bounding box center [229, 312] width 30 height 34
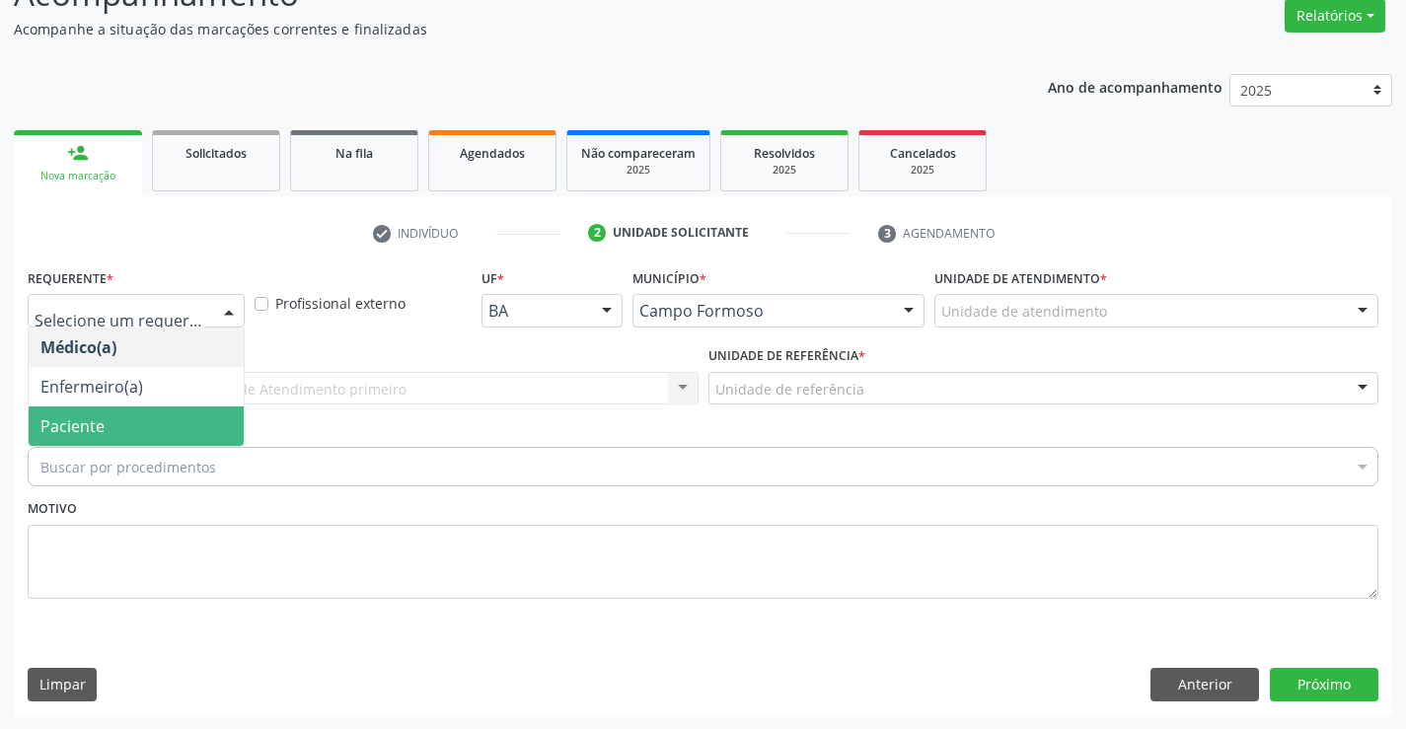
click at [212, 428] on span "Paciente" at bounding box center [136, 426] width 215 height 39
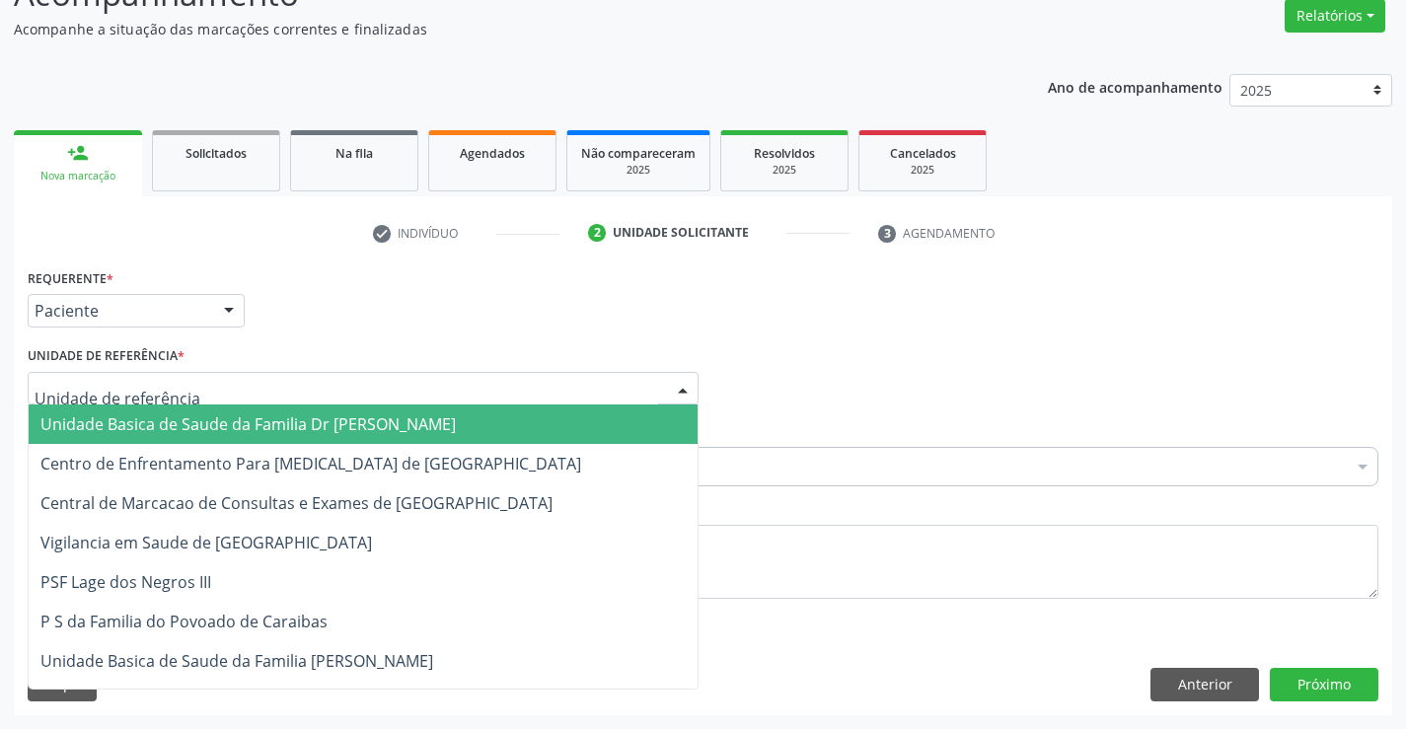
click at [223, 385] on div at bounding box center [363, 389] width 671 height 34
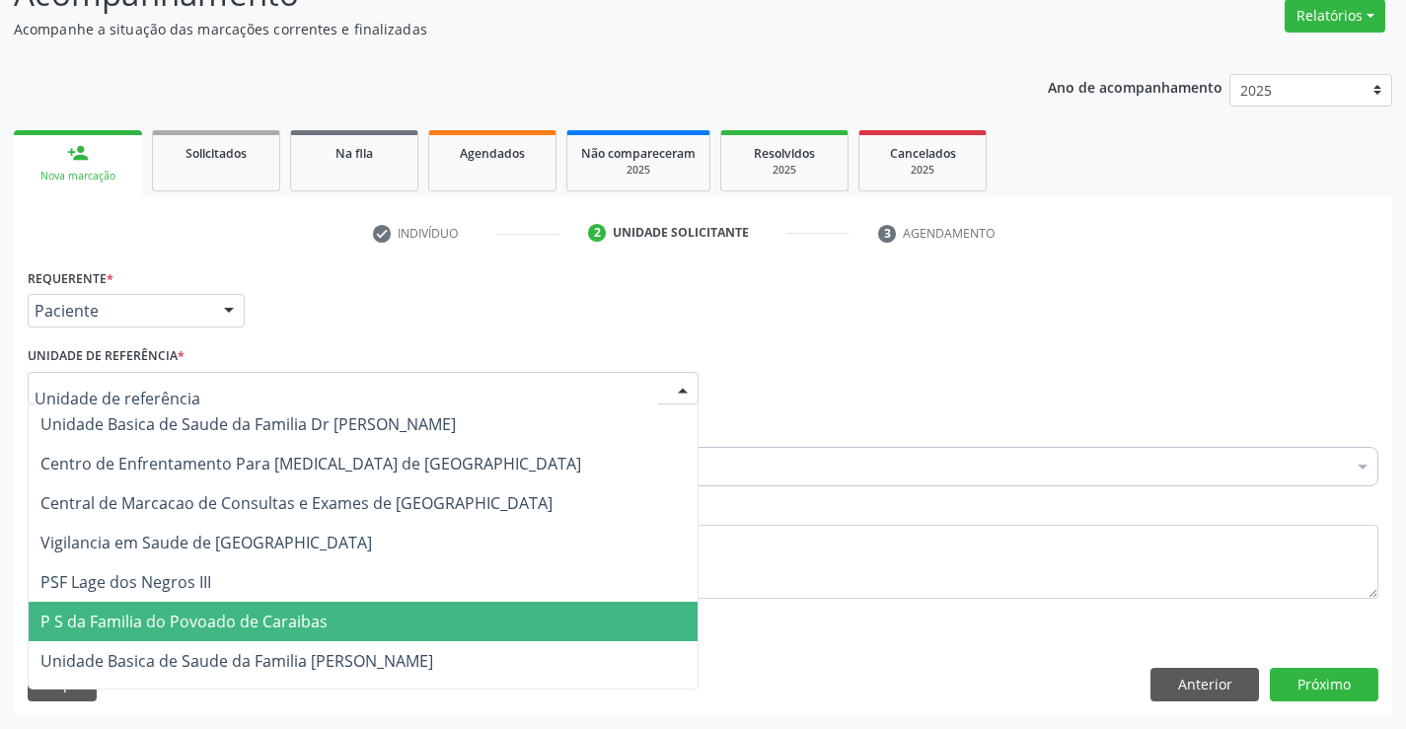
click at [288, 630] on span "P S da Familia do Povoado de Caraibas" at bounding box center [183, 622] width 287 height 22
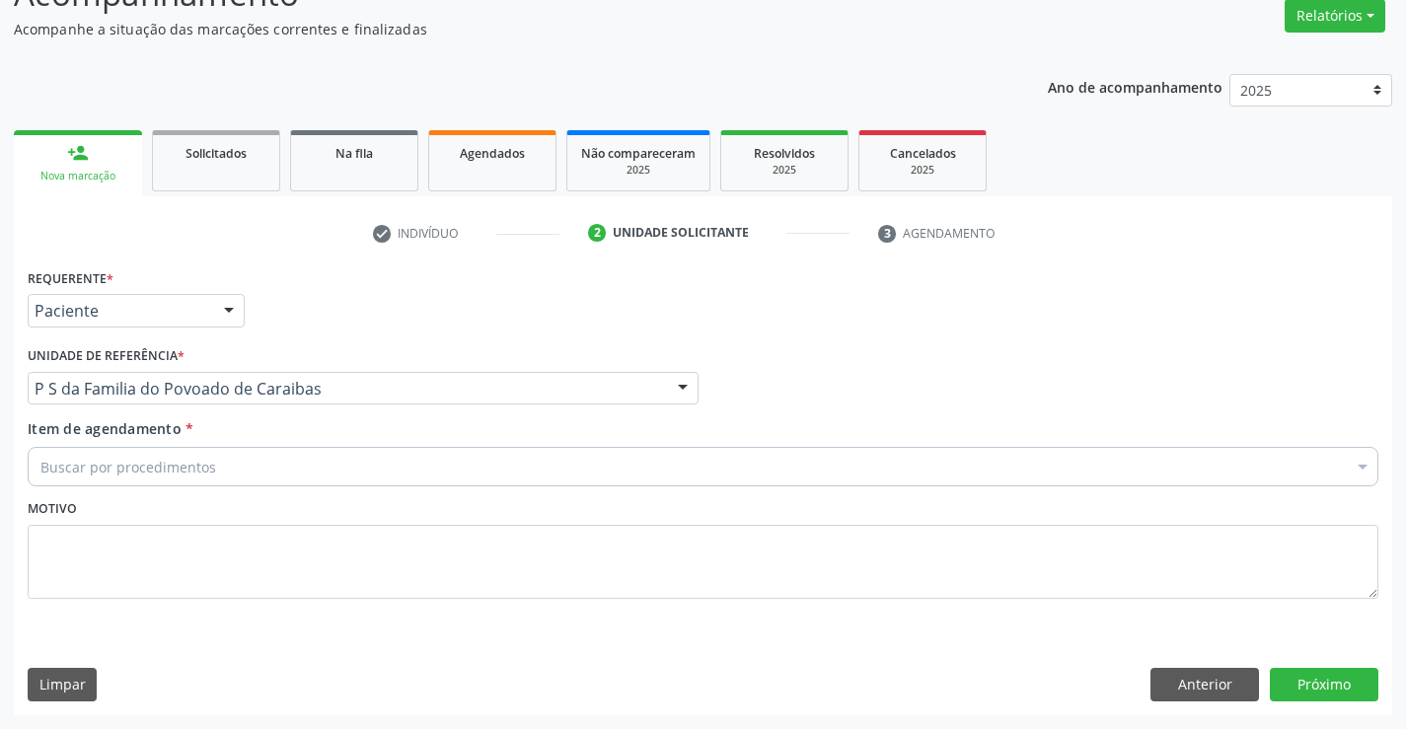
click at [233, 474] on div "Buscar por procedimentos" at bounding box center [703, 466] width 1351 height 39
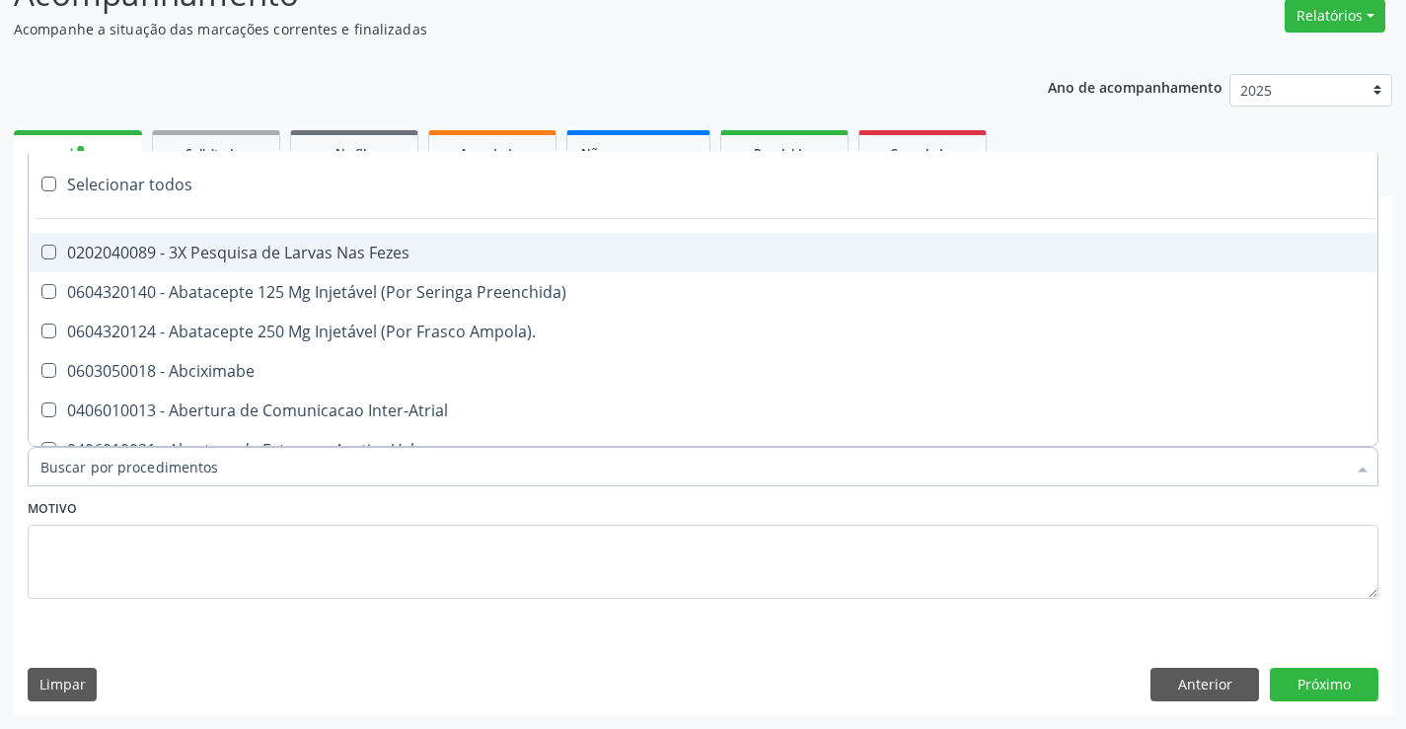
click at [243, 480] on input "Item de agendamento *" at bounding box center [693, 466] width 1306 height 39
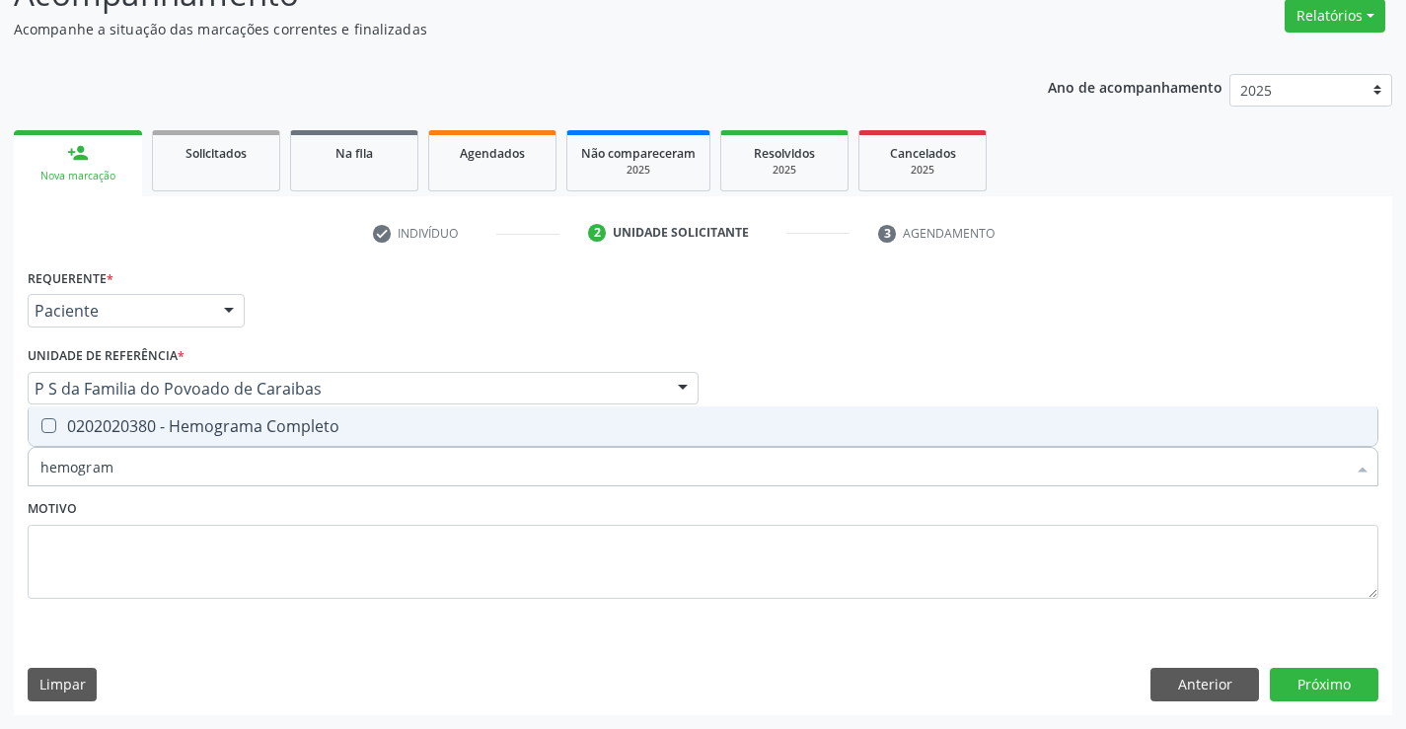
type input "hemograma"
click at [255, 430] on div "0202020380 - Hemograma Completo" at bounding box center [703, 426] width 1326 height 16
checkbox Completo "true"
type input "hemograma"
click at [230, 526] on textarea at bounding box center [703, 562] width 1351 height 75
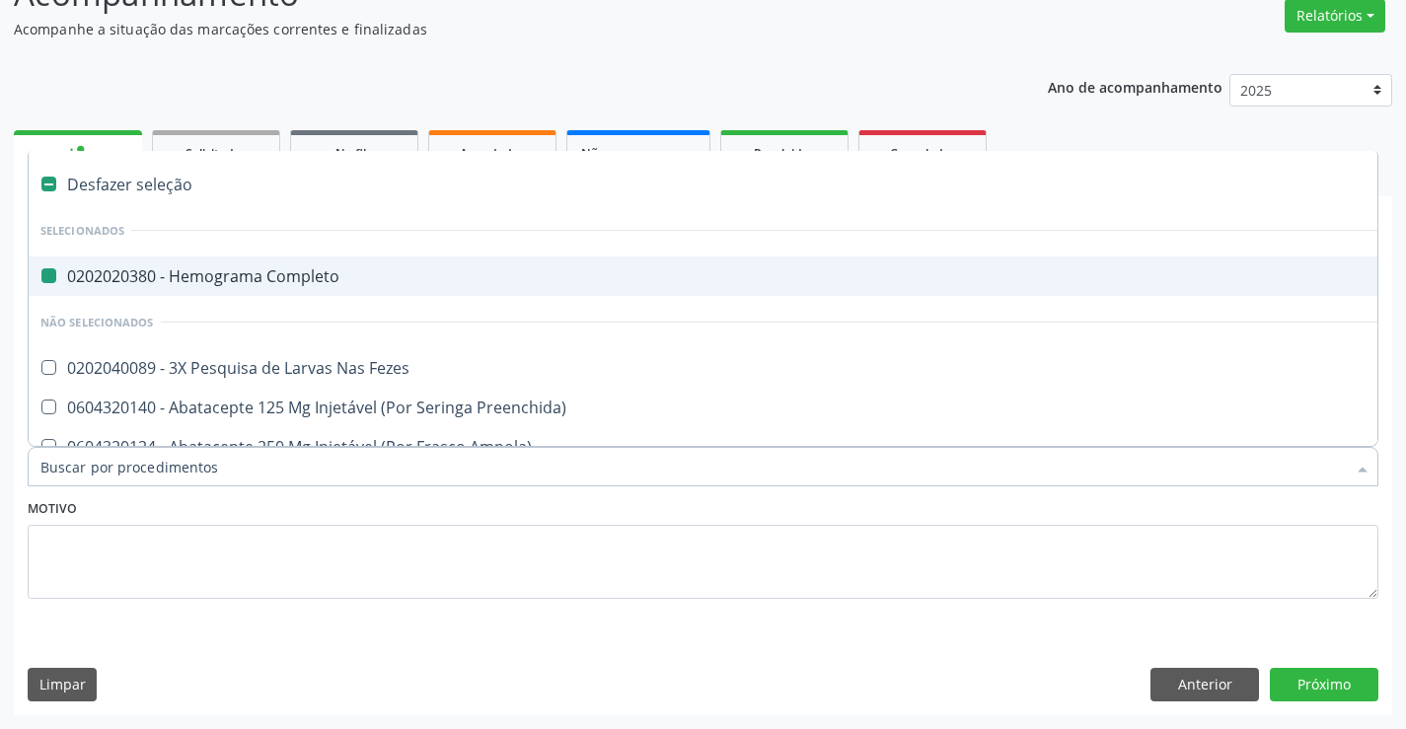
type input "v"
checkbox Completo "false"
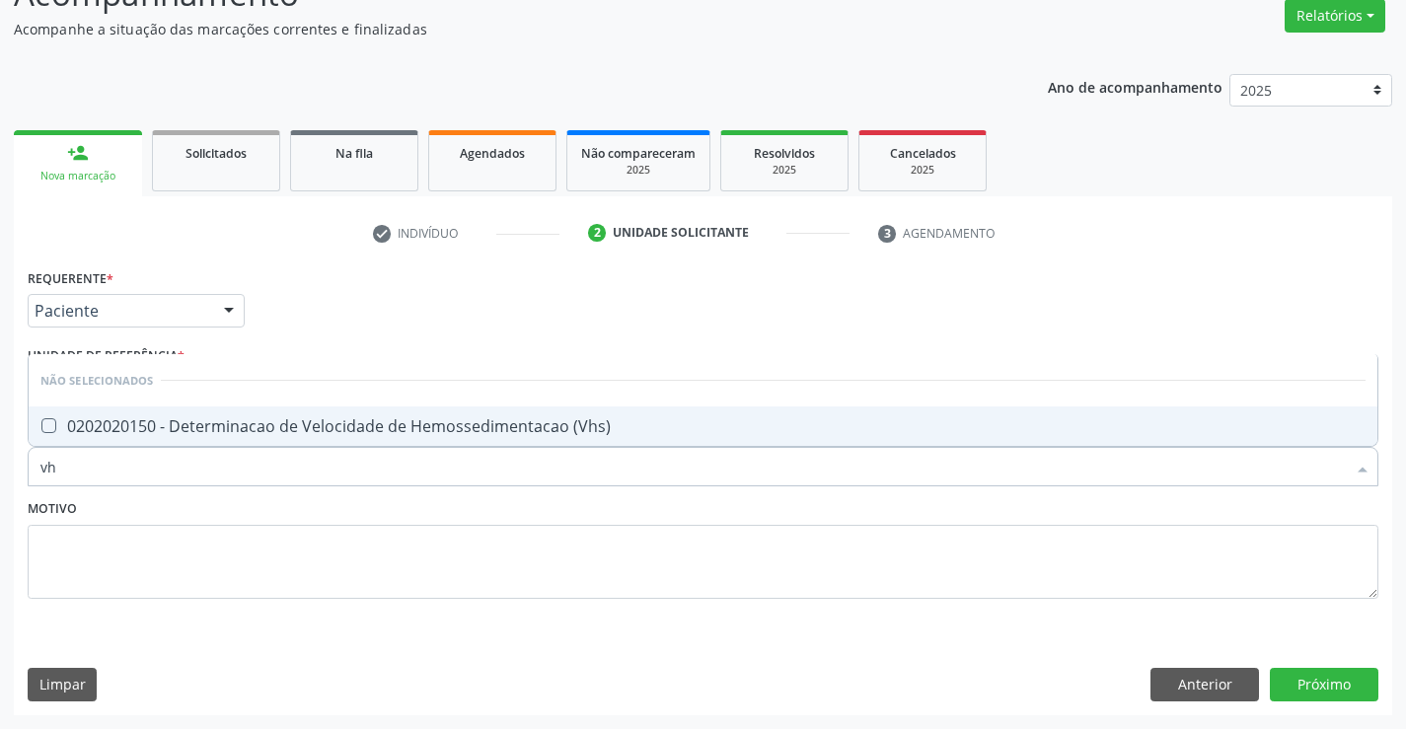
type input "vhs"
drag, startPoint x: 315, startPoint y: 417, endPoint x: 295, endPoint y: 479, distance: 65.2
click at [315, 424] on div "0202020150 - Determinacao de Velocidade de Hemossedimentacao (Vhs)" at bounding box center [703, 426] width 1326 height 16
checkbox \(Vhs\) "true"
type input "vhs"
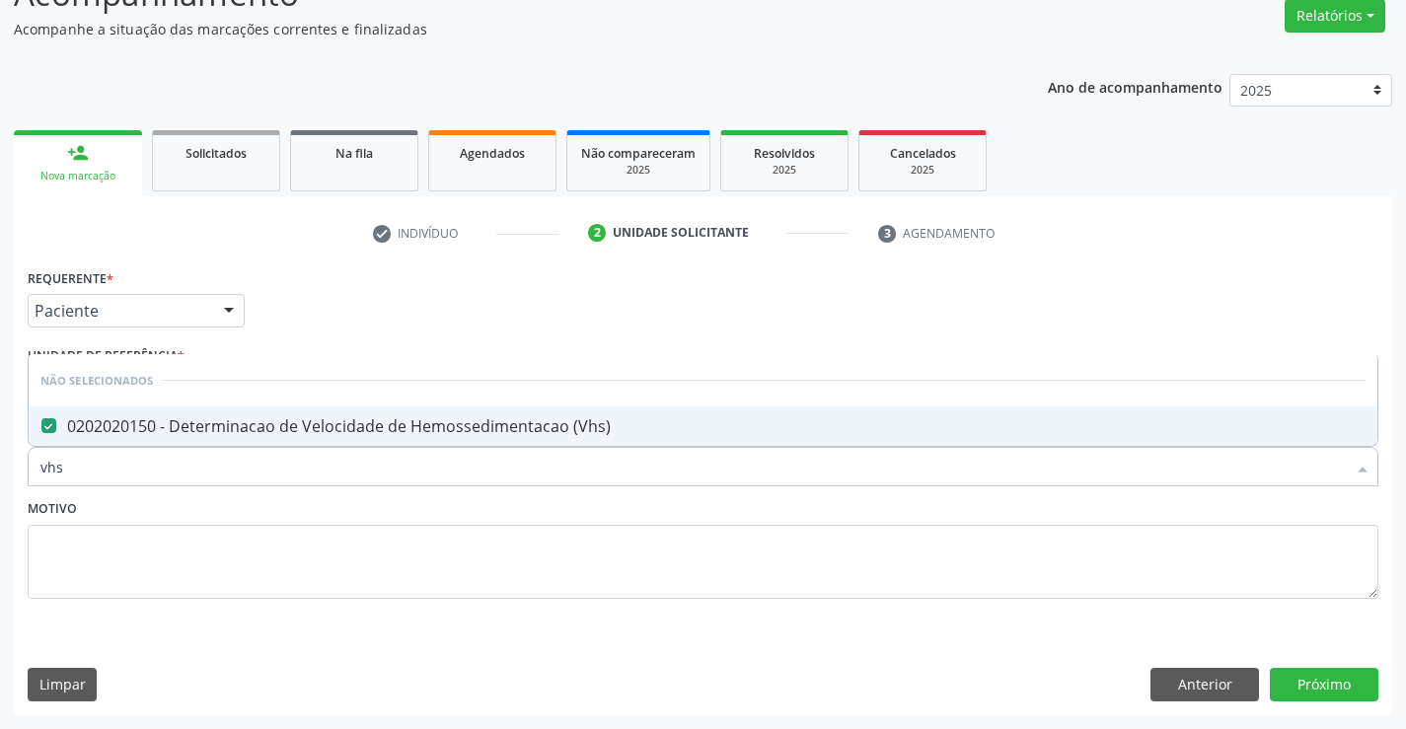
click at [293, 496] on div "Motivo" at bounding box center [703, 546] width 1351 height 105
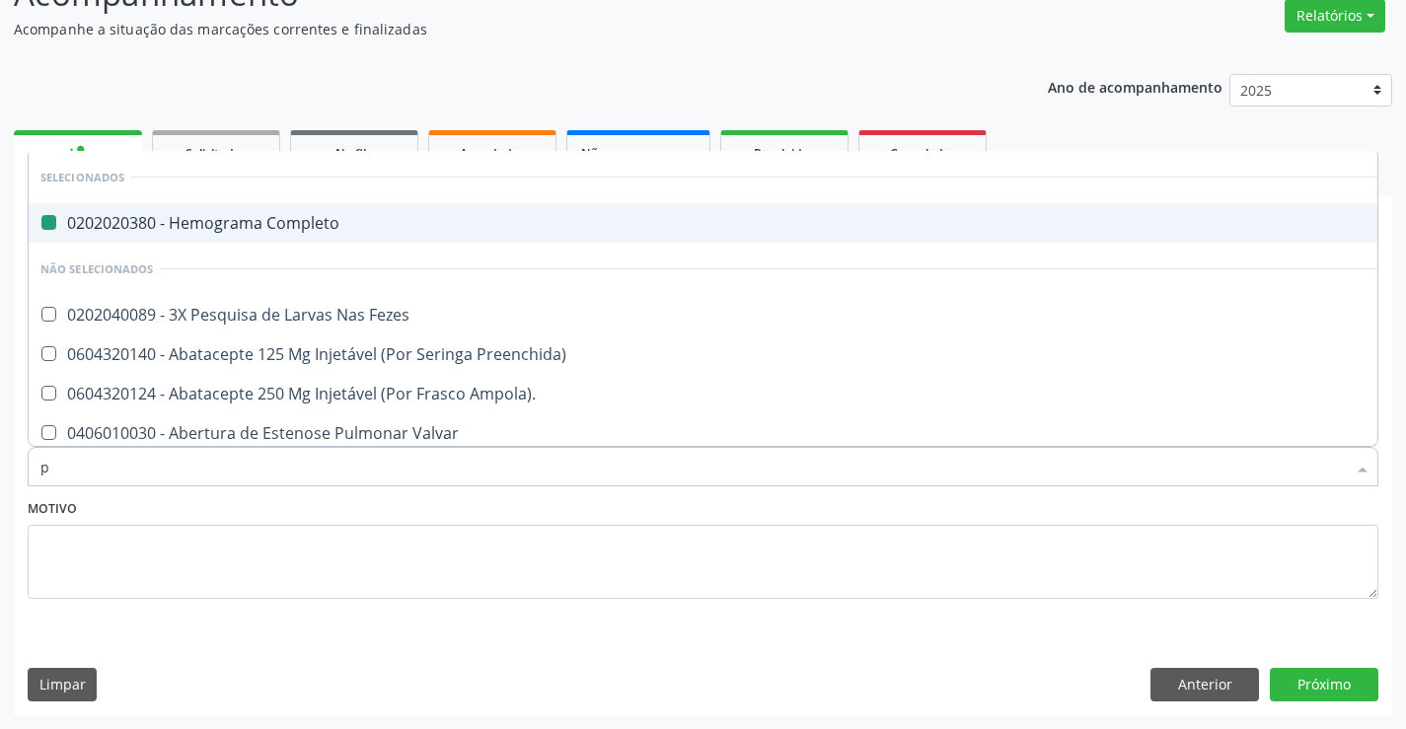
type input "pr"
checkbox Completo "false"
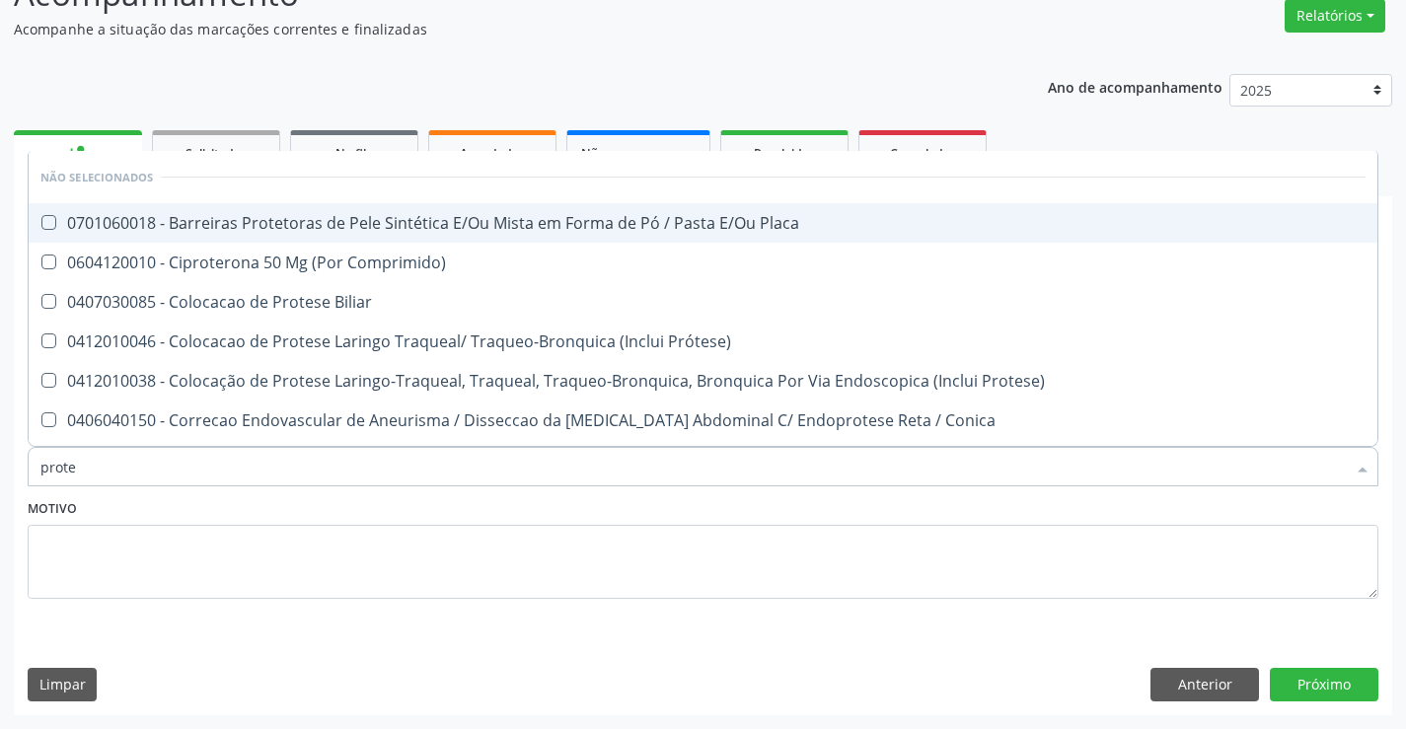
type input "protei"
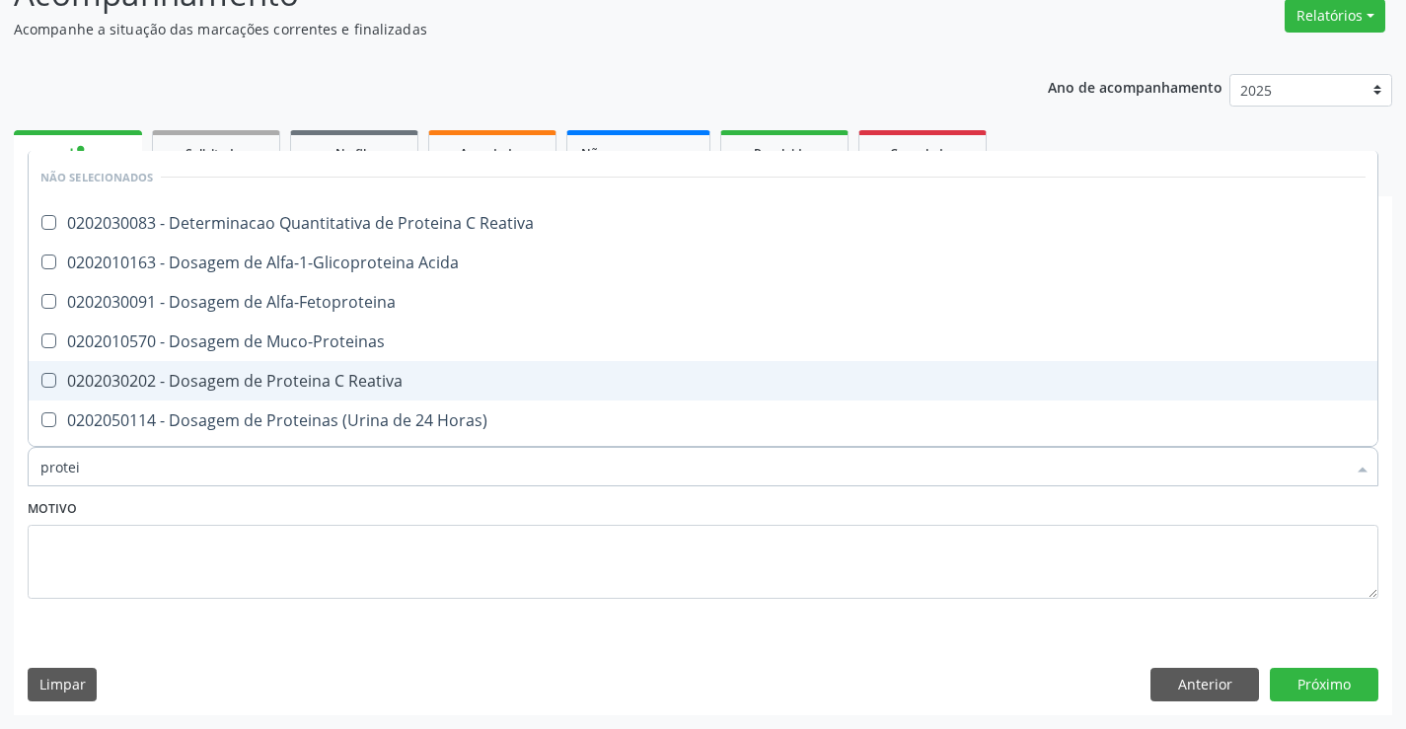
click at [319, 377] on div "0202030202 - Dosagem de Proteina C Reativa" at bounding box center [703, 381] width 1326 height 16
checkbox Reativa "true"
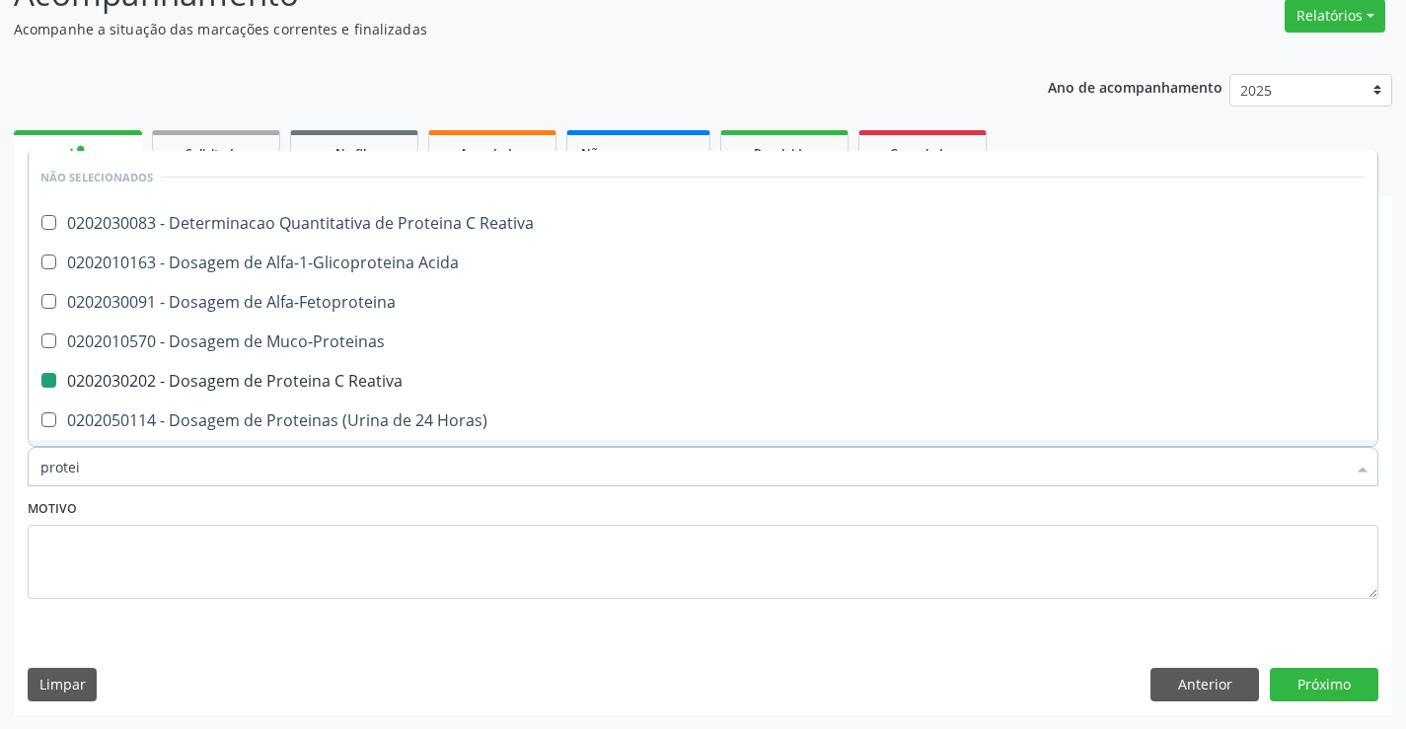
click at [292, 495] on div "Motivo" at bounding box center [703, 546] width 1351 height 105
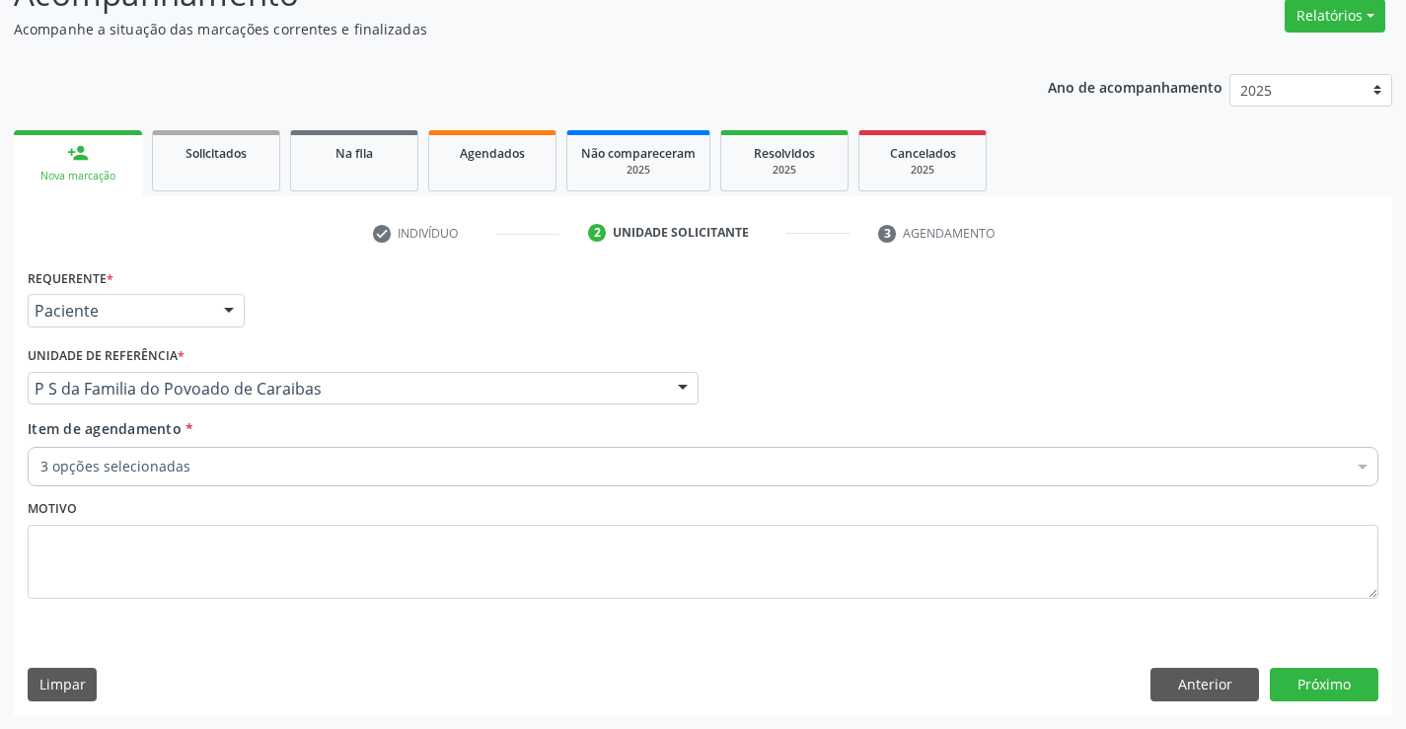
checkbox Completo "true"
checkbox Fezes "false"
checkbox Reativa "true"
checkbox \(Vhs\) "true"
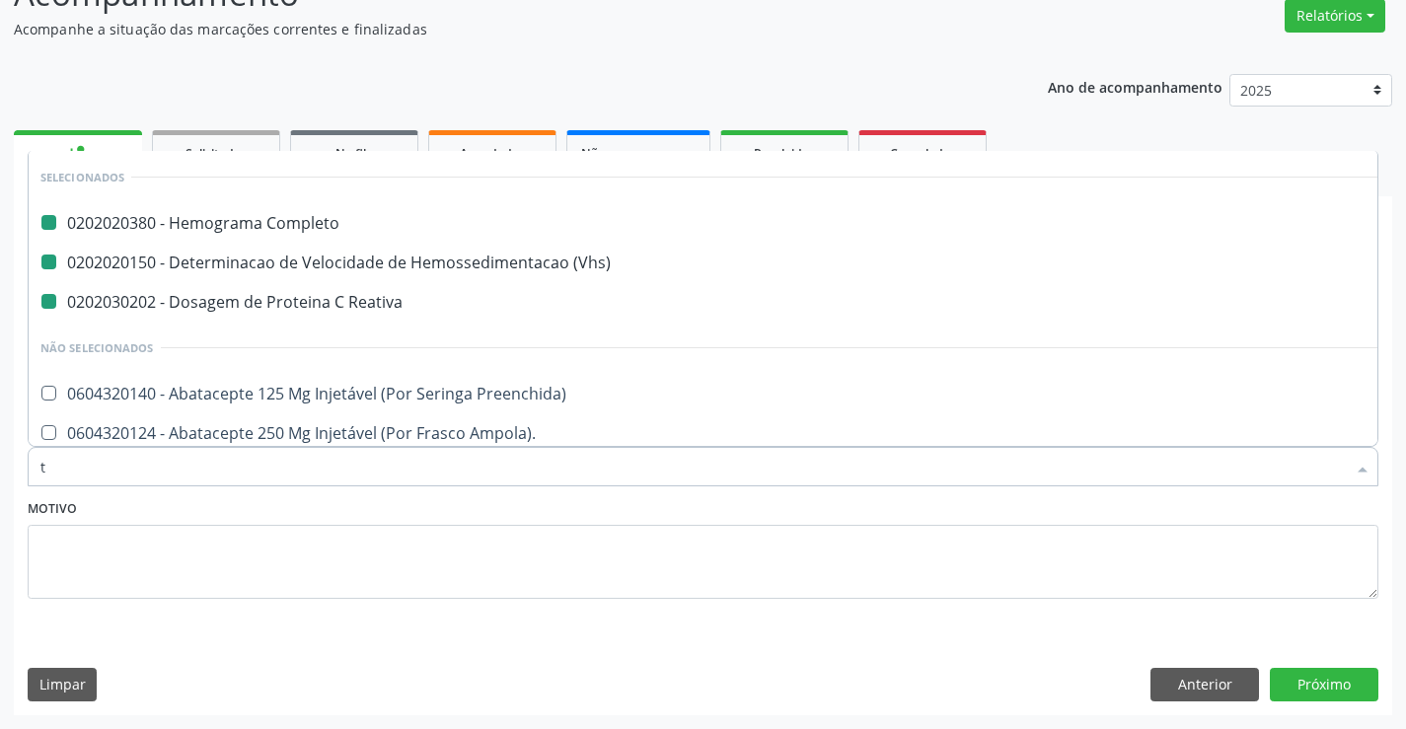
type input "tg"
checkbox Completo "false"
checkbox Reativa "false"
checkbox \(Vhs\) "false"
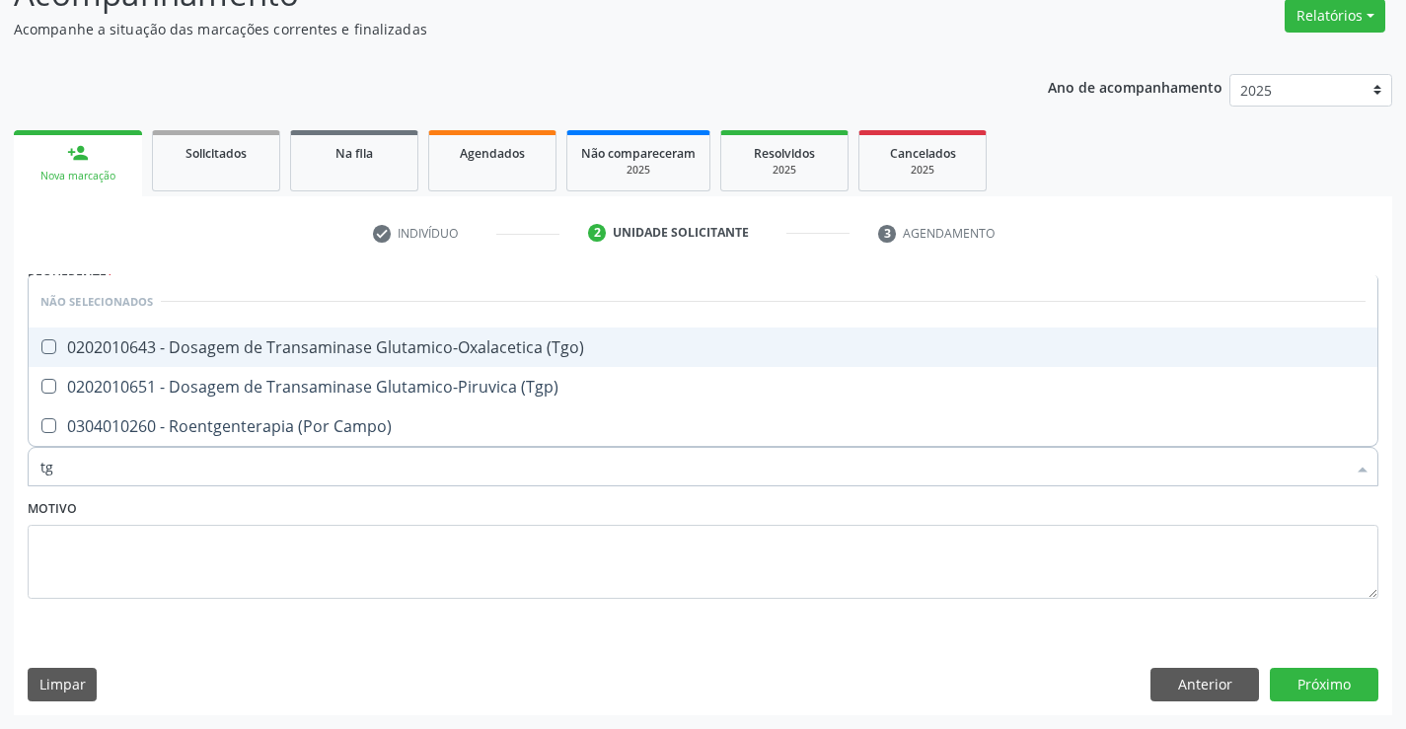
click at [551, 348] on div "0202010643 - Dosagem de Transaminase Glutamico-Oxalacetica (Tgo)" at bounding box center [703, 348] width 1326 height 16
checkbox \(Tgo\) "true"
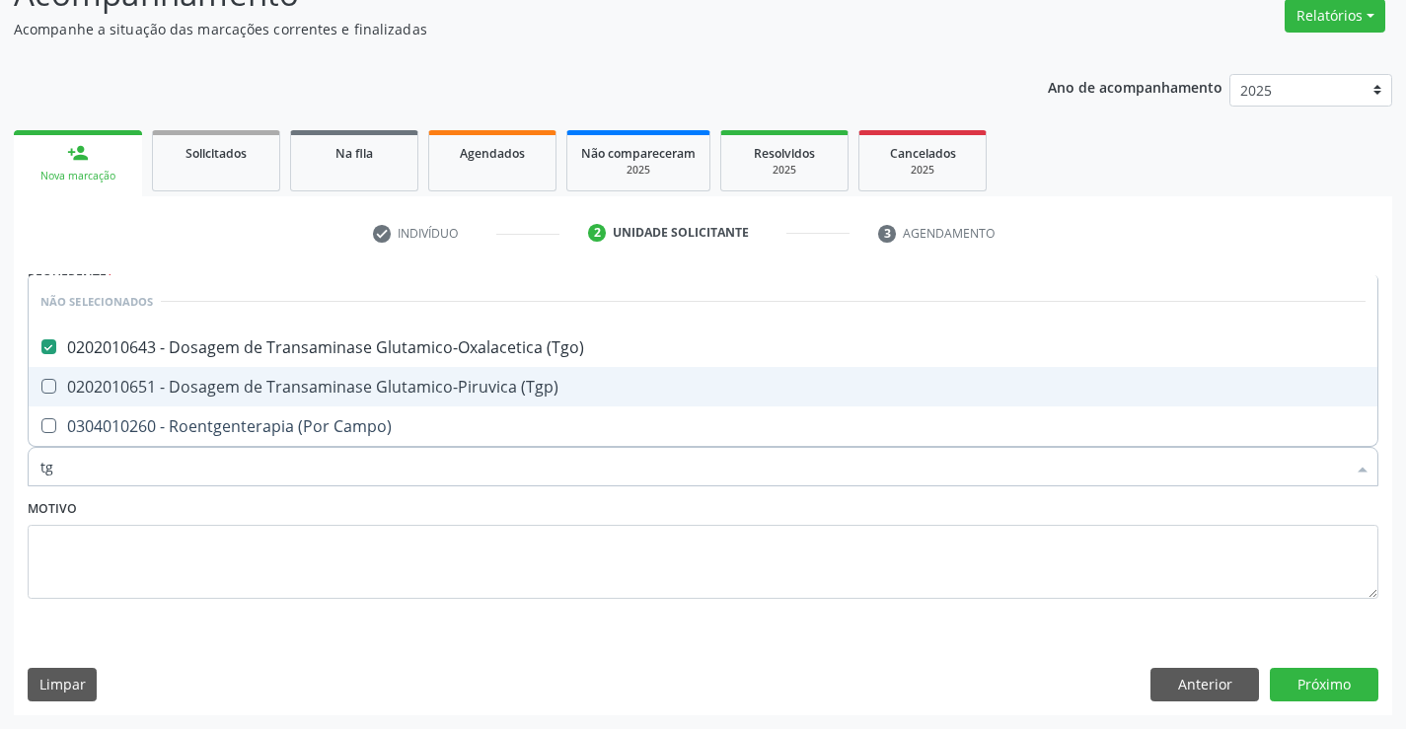
click at [530, 384] on div "0202010651 - Dosagem de Transaminase Glutamico-Piruvica (Tgp)" at bounding box center [703, 387] width 1326 height 16
checkbox \(Tgp\) "true"
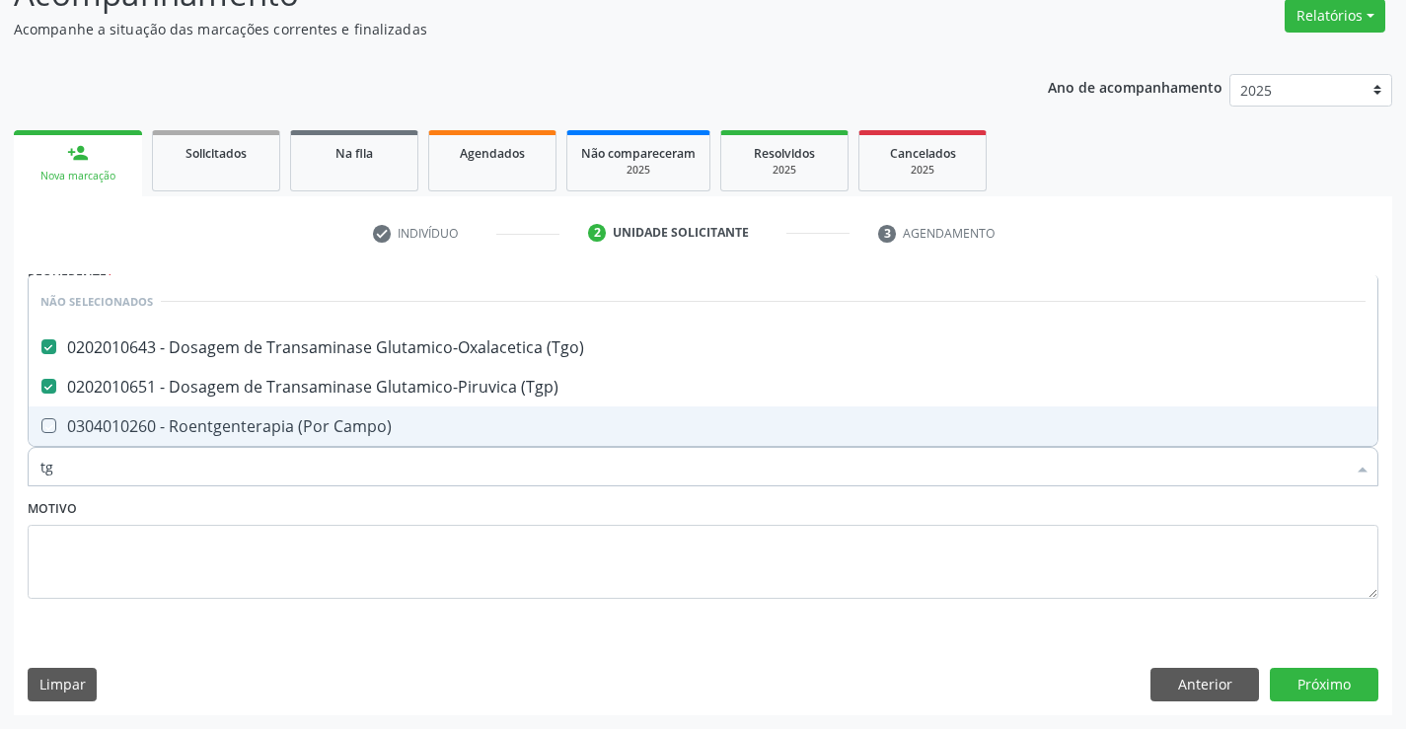
click at [431, 500] on div "Motivo" at bounding box center [703, 546] width 1351 height 105
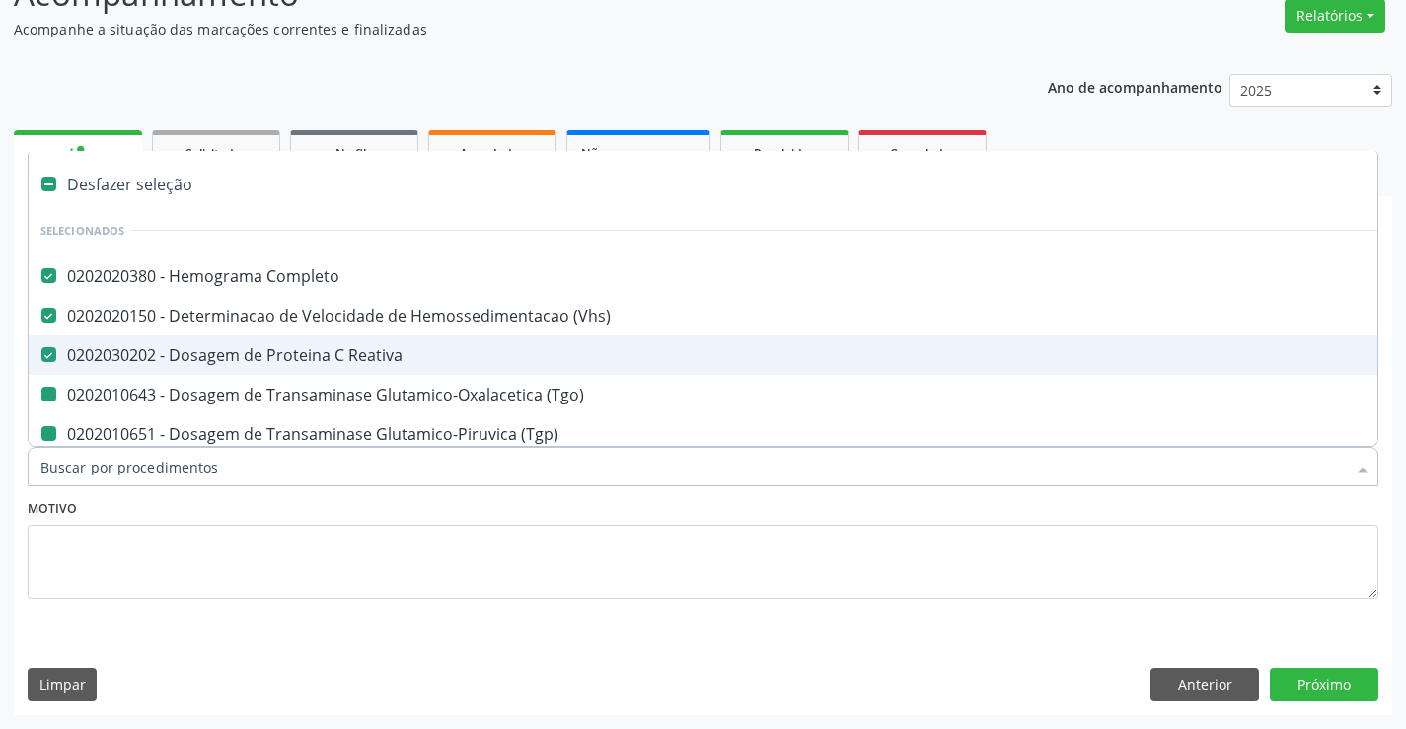
type input "u"
checkbox \(Tgo\) "false"
checkbox \(Tgp\) "false"
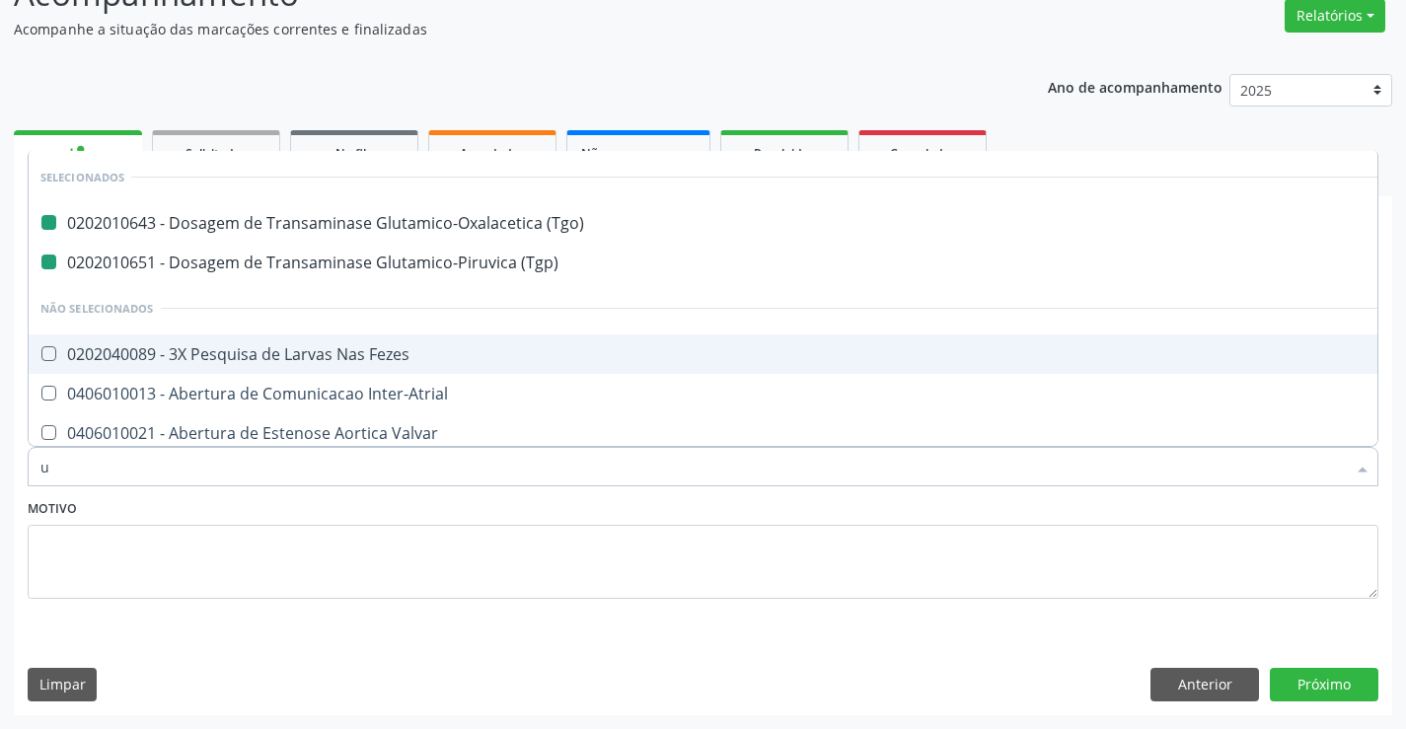
type input "ur"
checkbox \(Tgo\) "false"
checkbox \(Tgp\) "false"
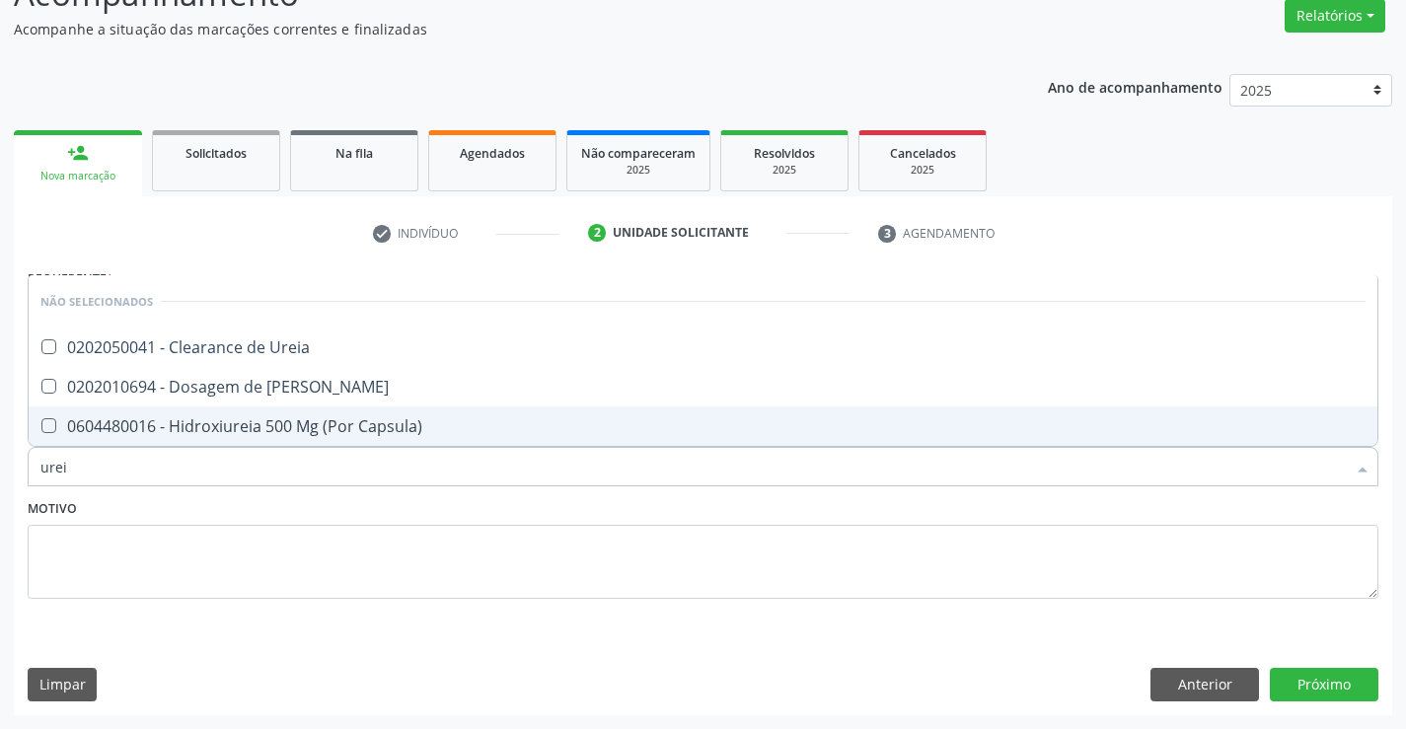
type input "ureia"
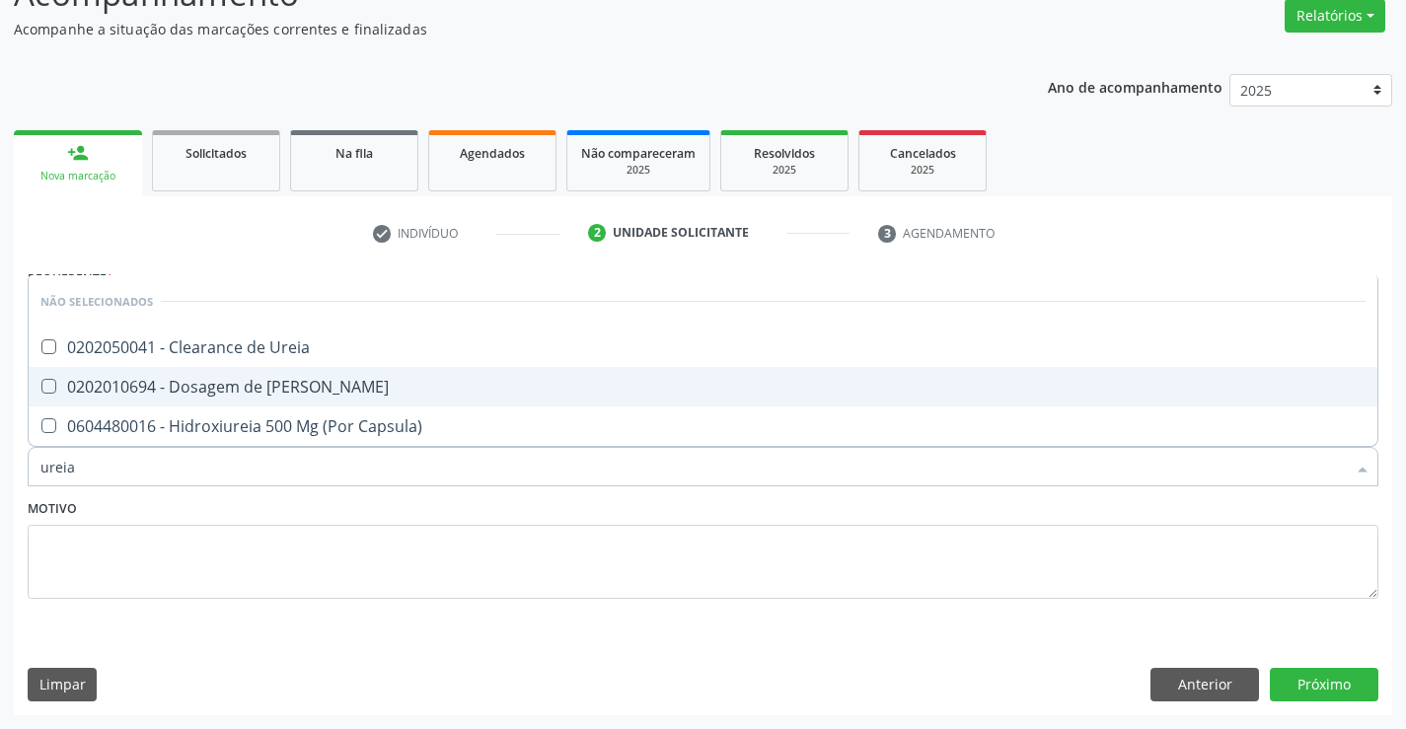
click at [286, 380] on div "0202010694 - Dosagem de [PERSON_NAME]" at bounding box center [703, 387] width 1326 height 16
checkbox Ureia "true"
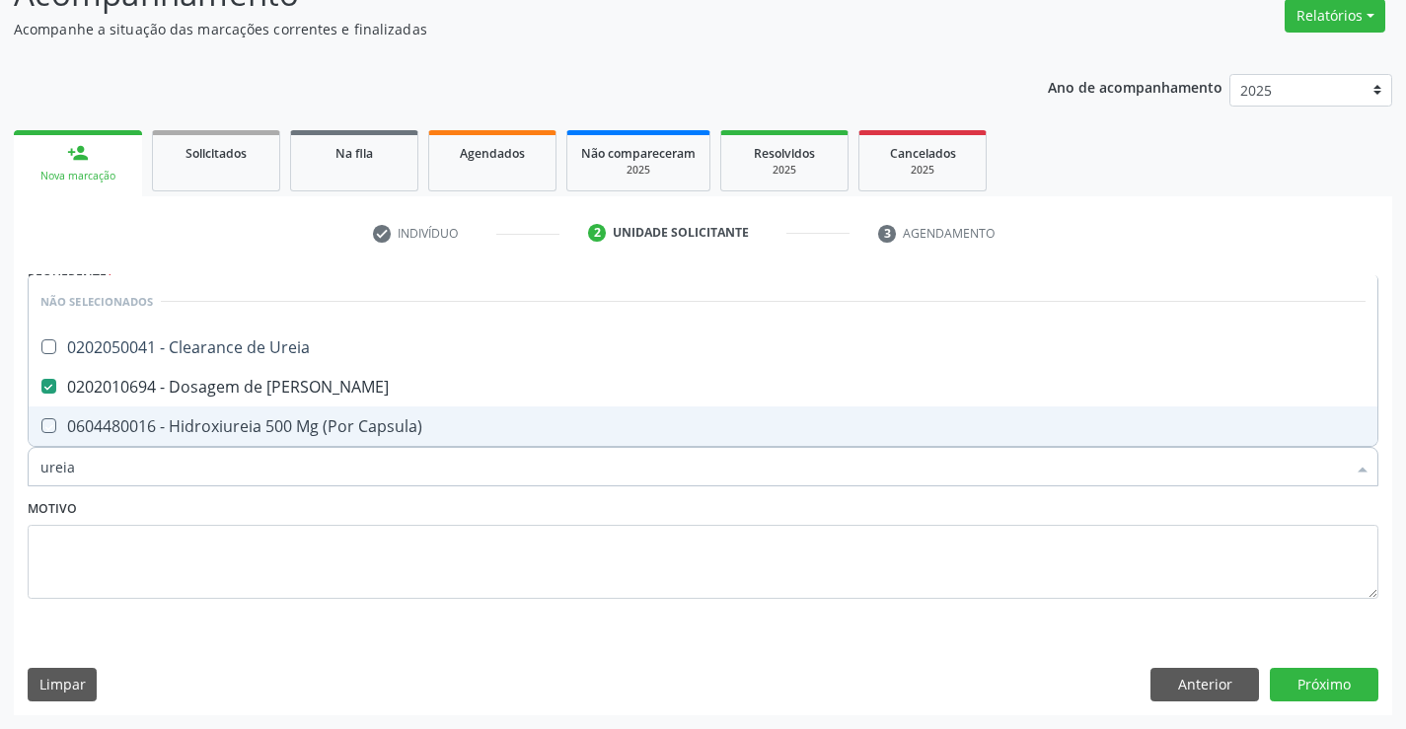
click at [337, 501] on div "Motivo" at bounding box center [703, 546] width 1351 height 105
checkbox Ureia "true"
checkbox Capsula\) "true"
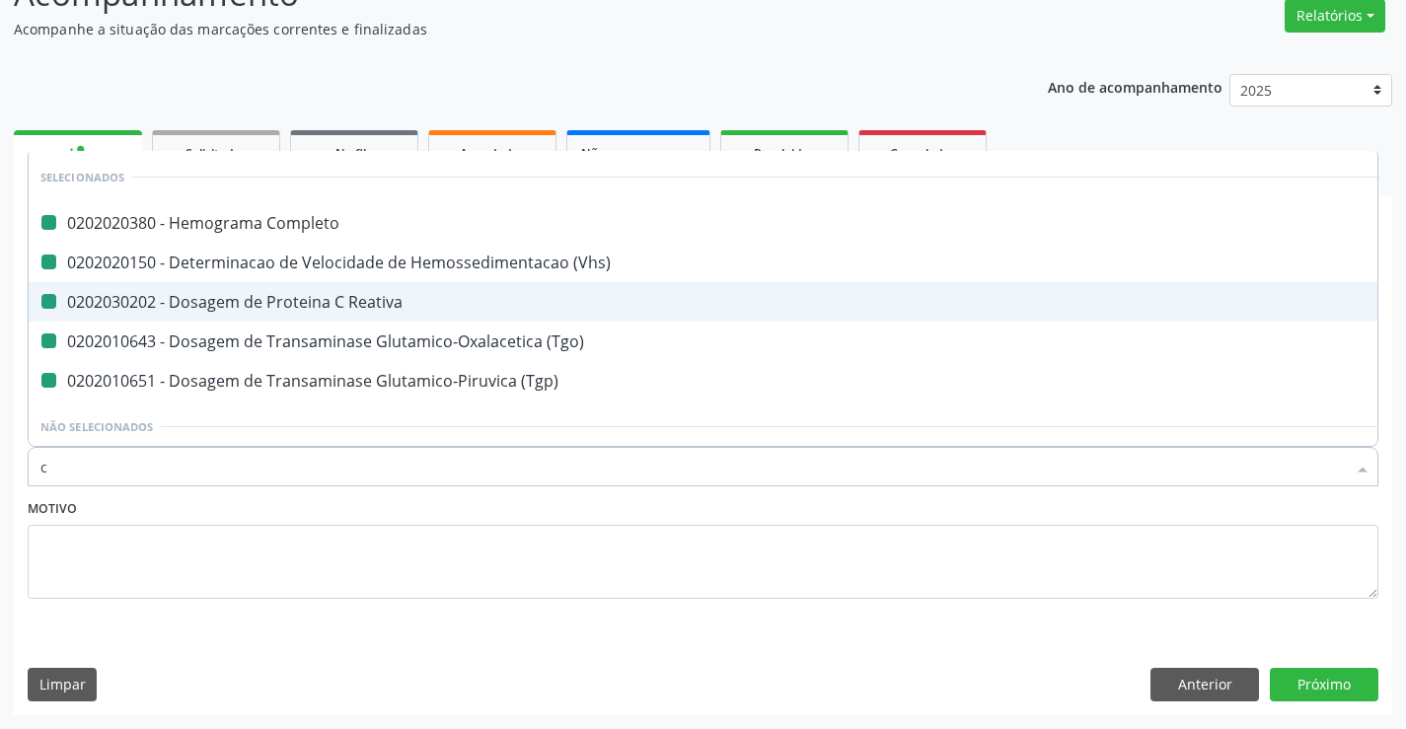
type input "cr"
checkbox Completo "false"
checkbox \(Vhs\) "false"
checkbox Reativa "false"
checkbox \(Tgo\) "false"
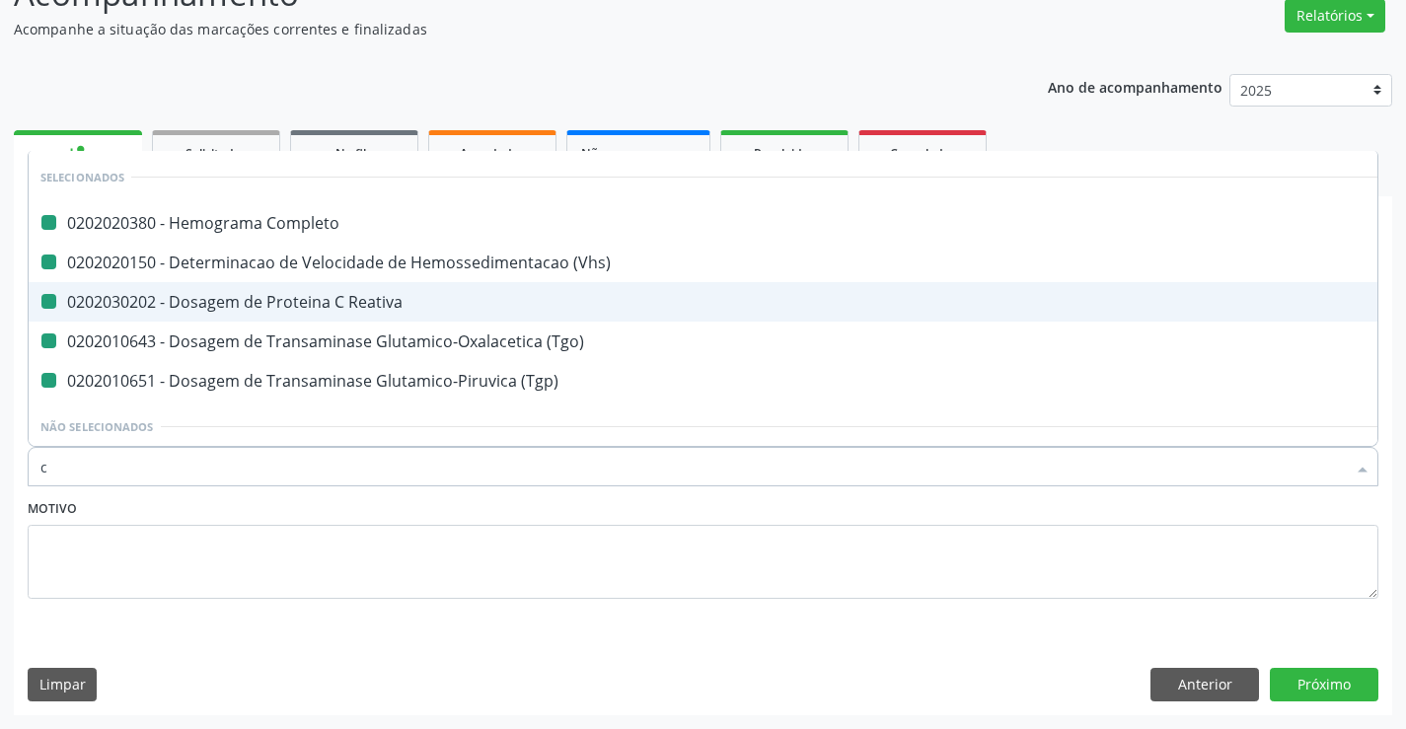
checkbox \(Tgp\) "false"
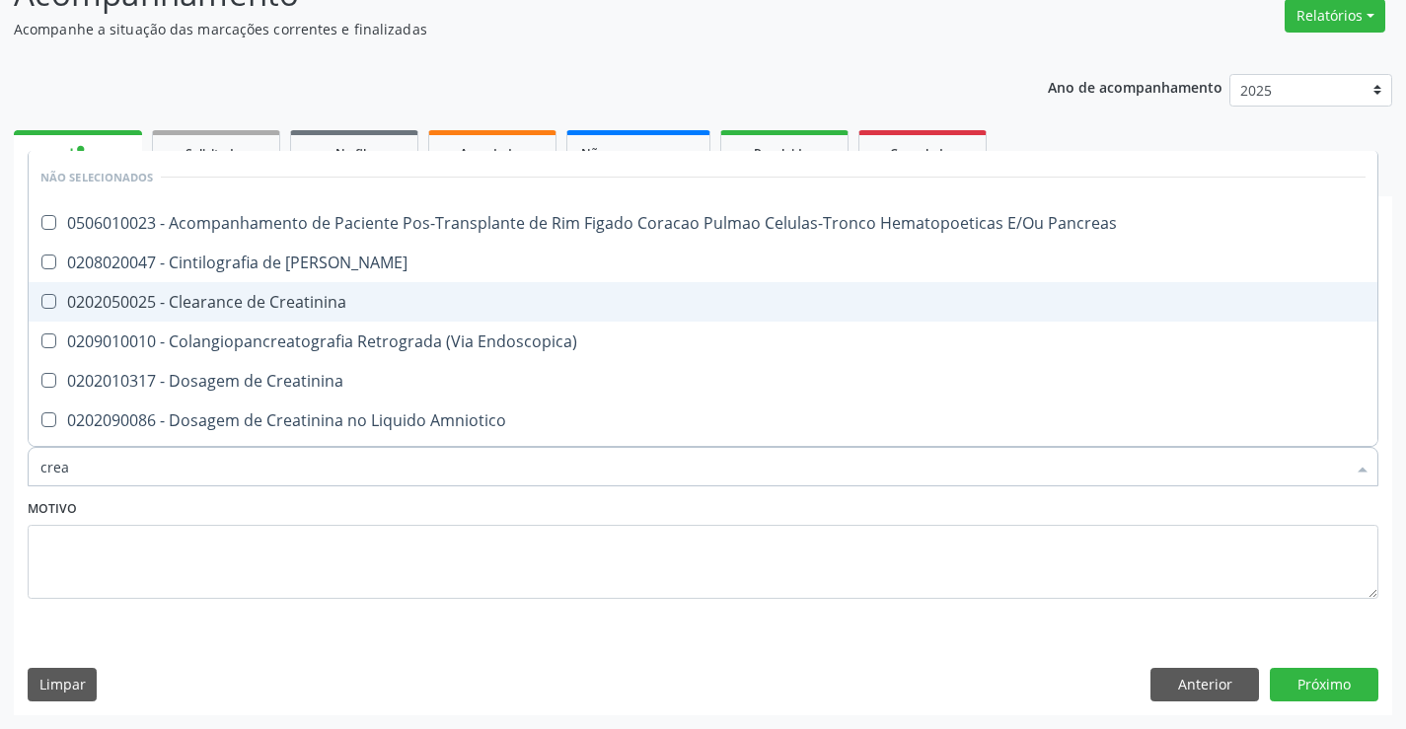
type input "creat"
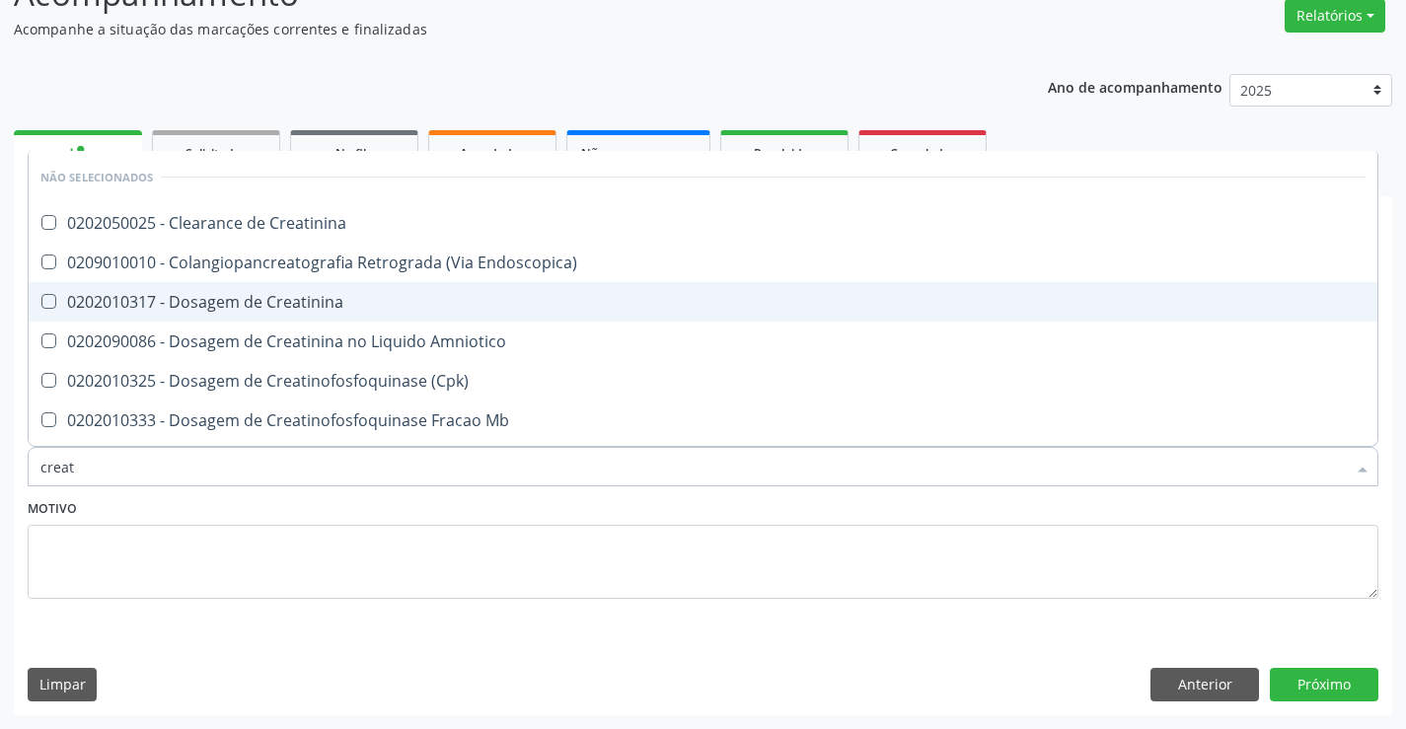
click at [303, 300] on div "0202010317 - Dosagem de Creatinina" at bounding box center [703, 302] width 1326 height 16
checkbox Creatinina "true"
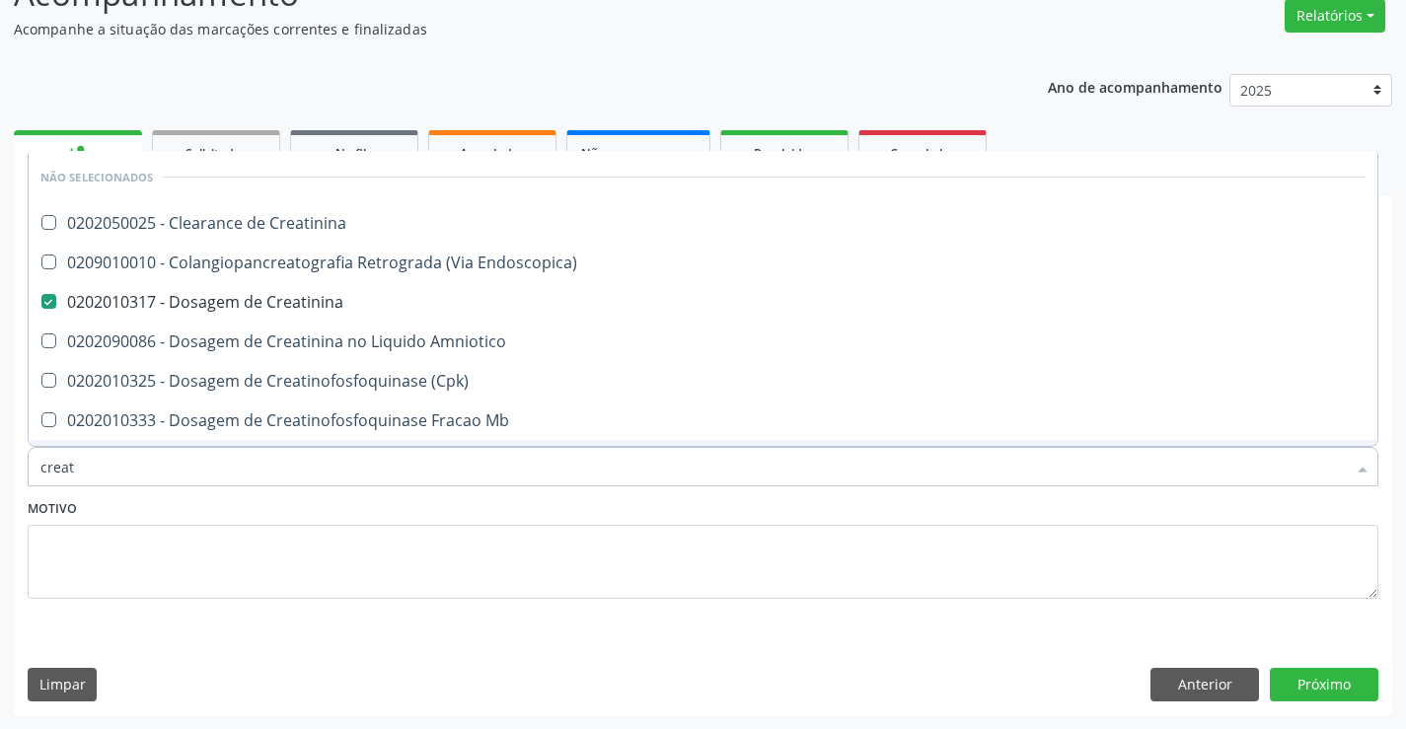
click at [319, 519] on div "Motivo" at bounding box center [703, 546] width 1351 height 105
checkbox Creatinina "true"
checkbox Endoscopica\) "true"
checkbox Amniotico "true"
checkbox \(Cpk\) "true"
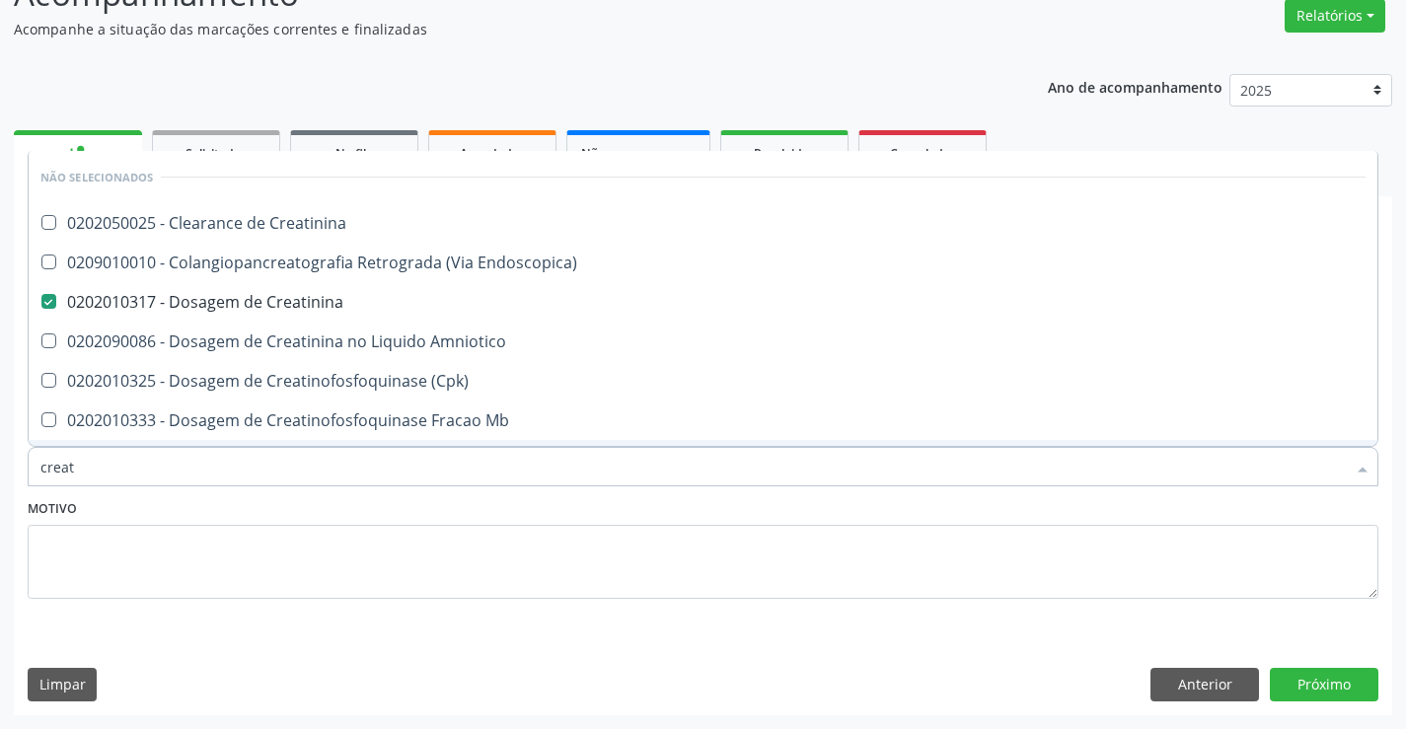
checkbox Oncologia "true"
checkbox Mb "true"
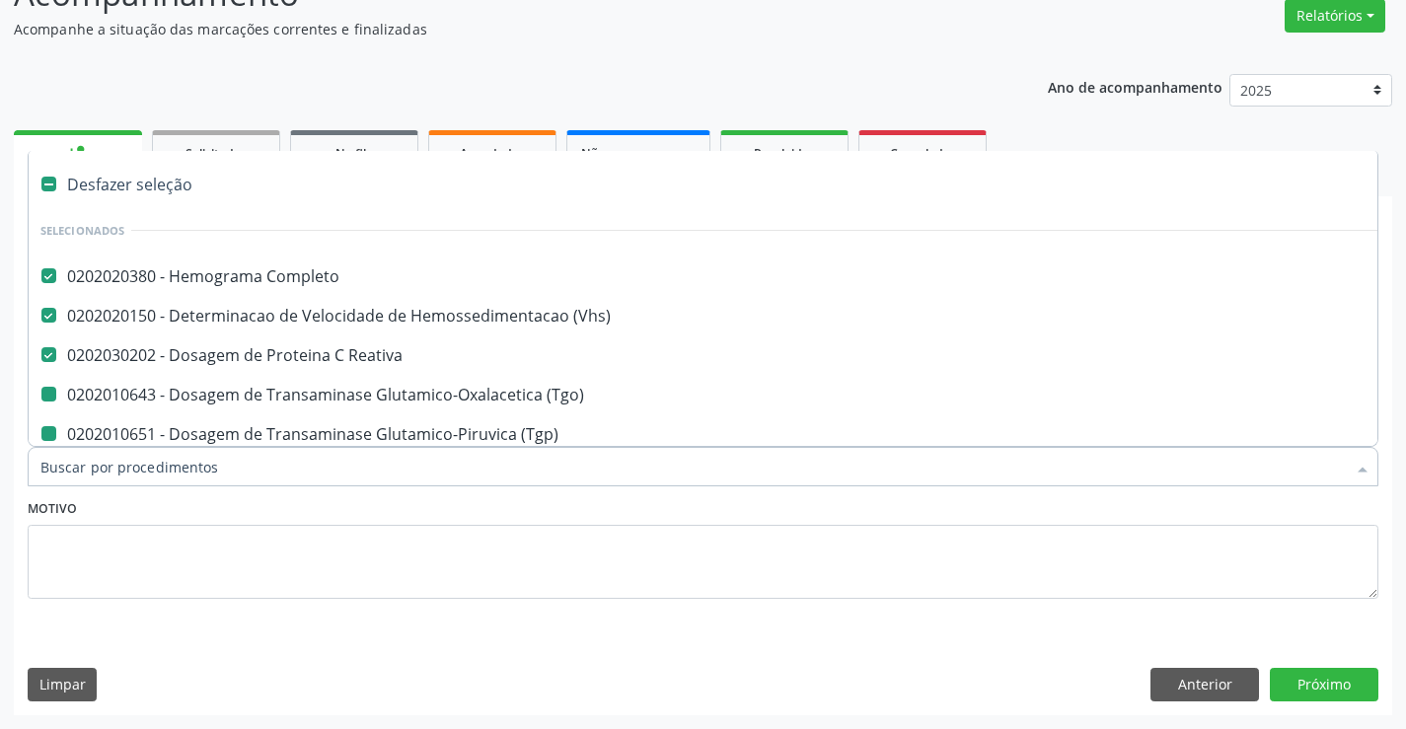
type input "h"
checkbox \(Tgo\) "false"
checkbox \(Tgp\) "false"
checkbox Creatinina "false"
checkbox Ureia "false"
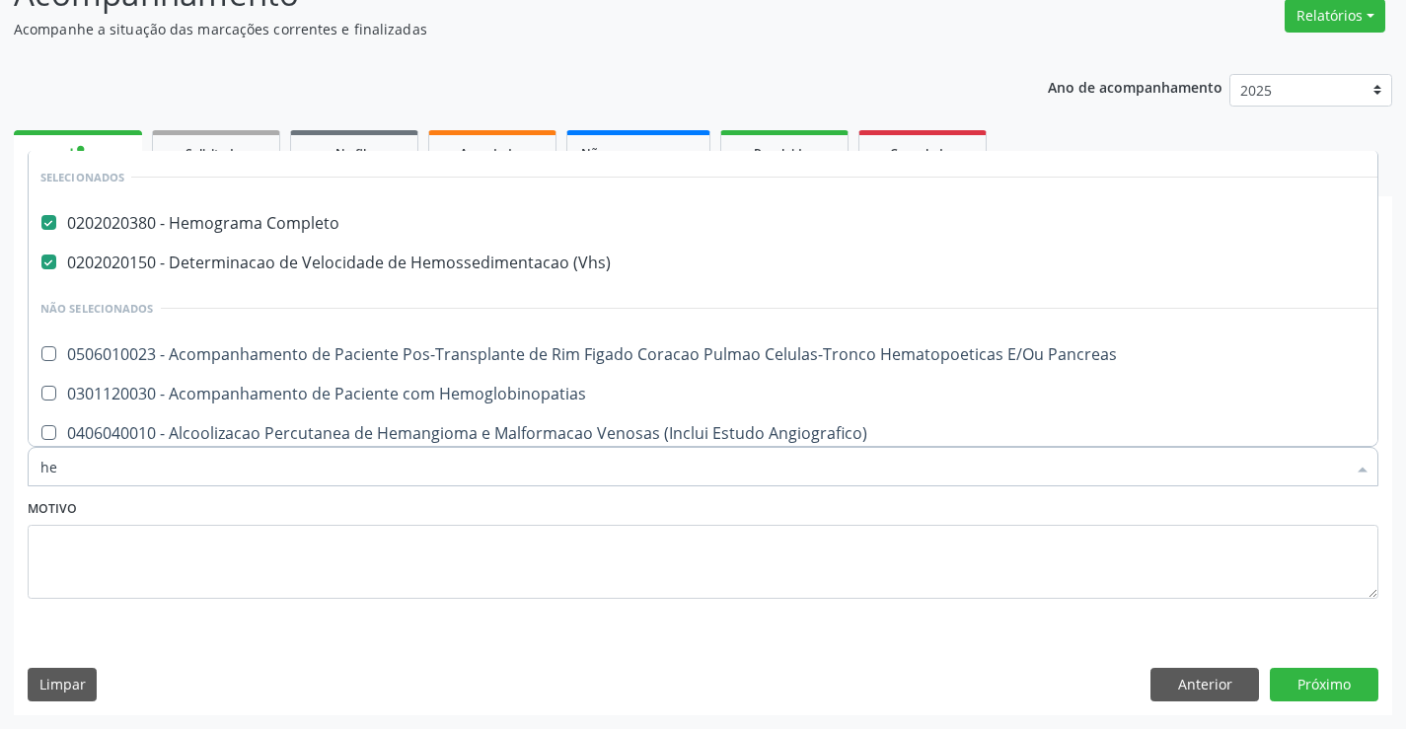
type input "h"
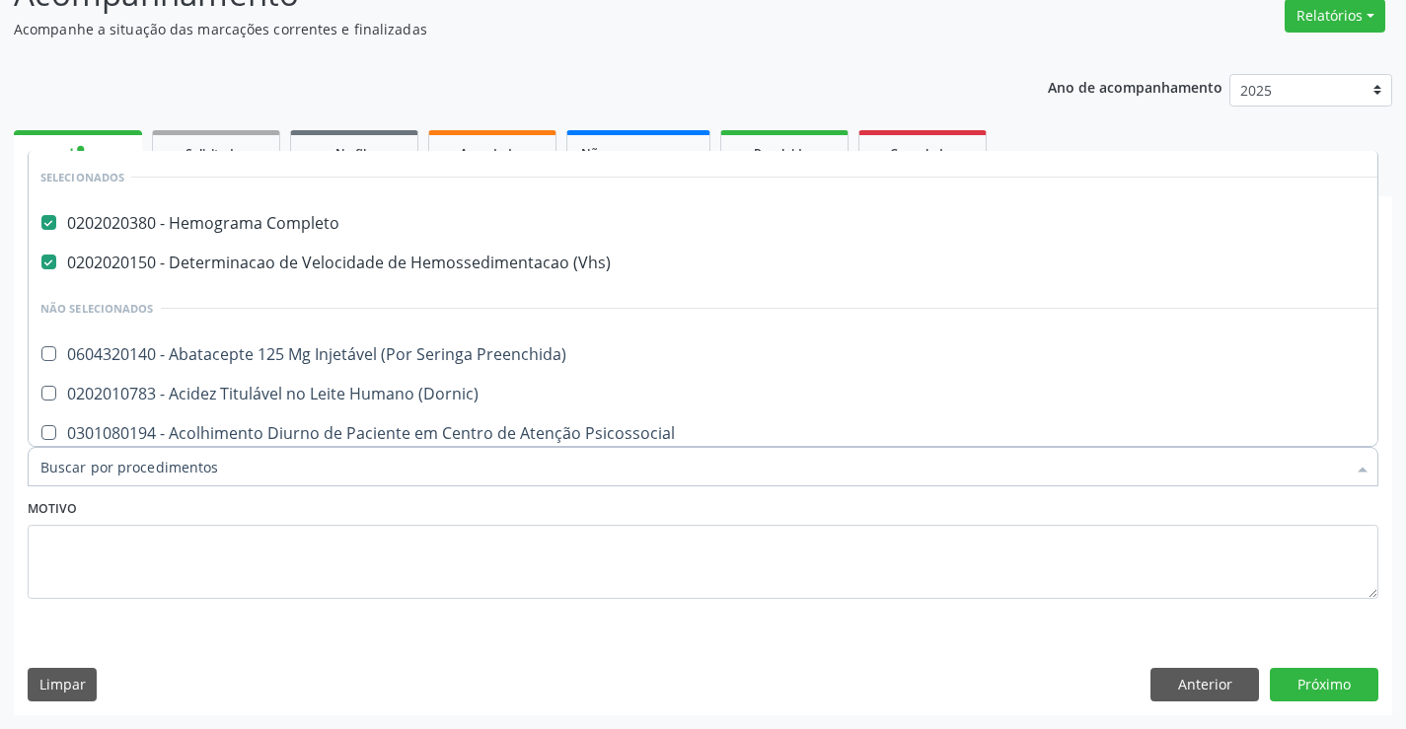
checkbox Preenchida\) "true"
checkbox \(Dornic\) "true"
checkbox Psicossocial "true"
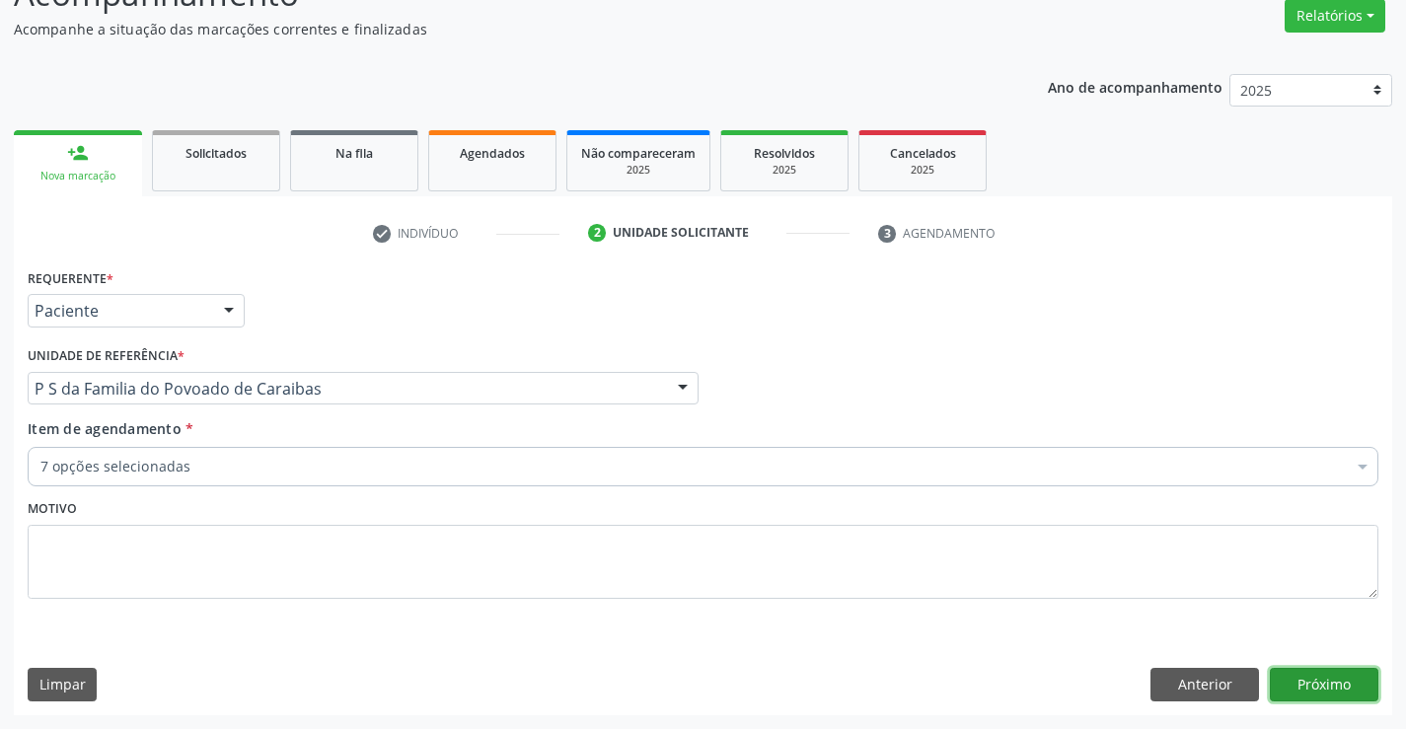
click at [1323, 691] on button "Próximo" at bounding box center [1324, 685] width 109 height 34
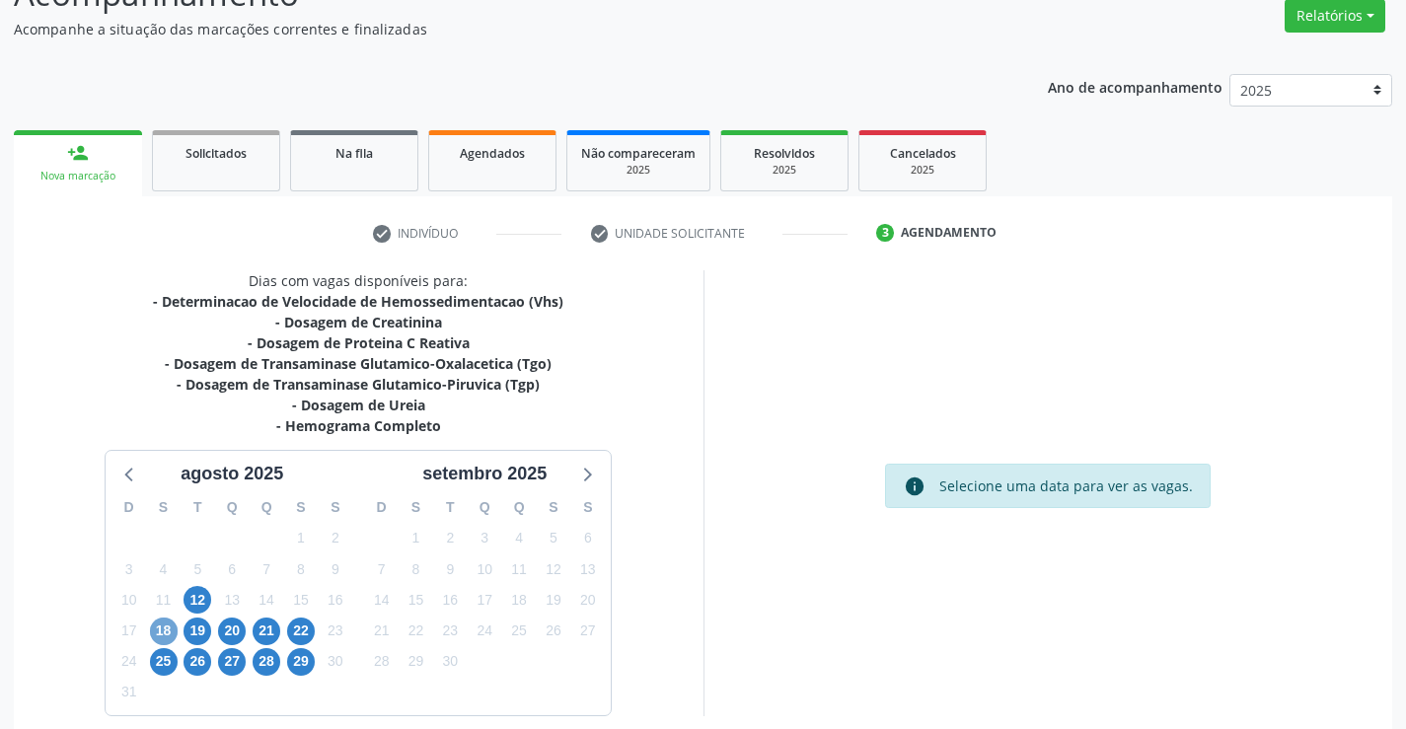
click at [164, 629] on span "18" at bounding box center [164, 632] width 28 height 28
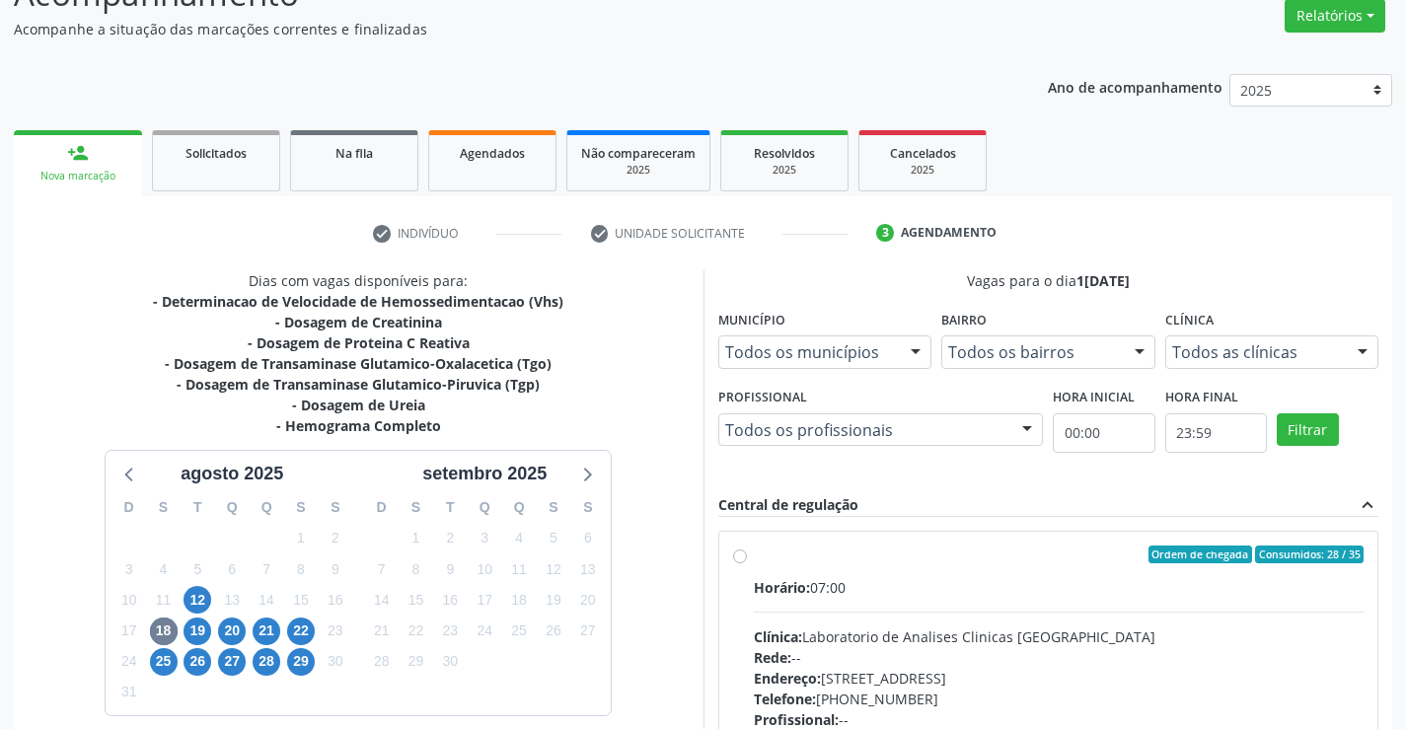
click at [754, 563] on label "Ordem de chegada Consumidos: 28 / 35 Horário: 07:00 Clínica: Laboratorio de Ana…" at bounding box center [1059, 697] width 611 height 303
click at [737, 563] on input "Ordem de chegada Consumidos: 28 / 35 Horário: 07:00 Clínica: Laboratorio de Ana…" at bounding box center [740, 555] width 14 height 18
radio input "true"
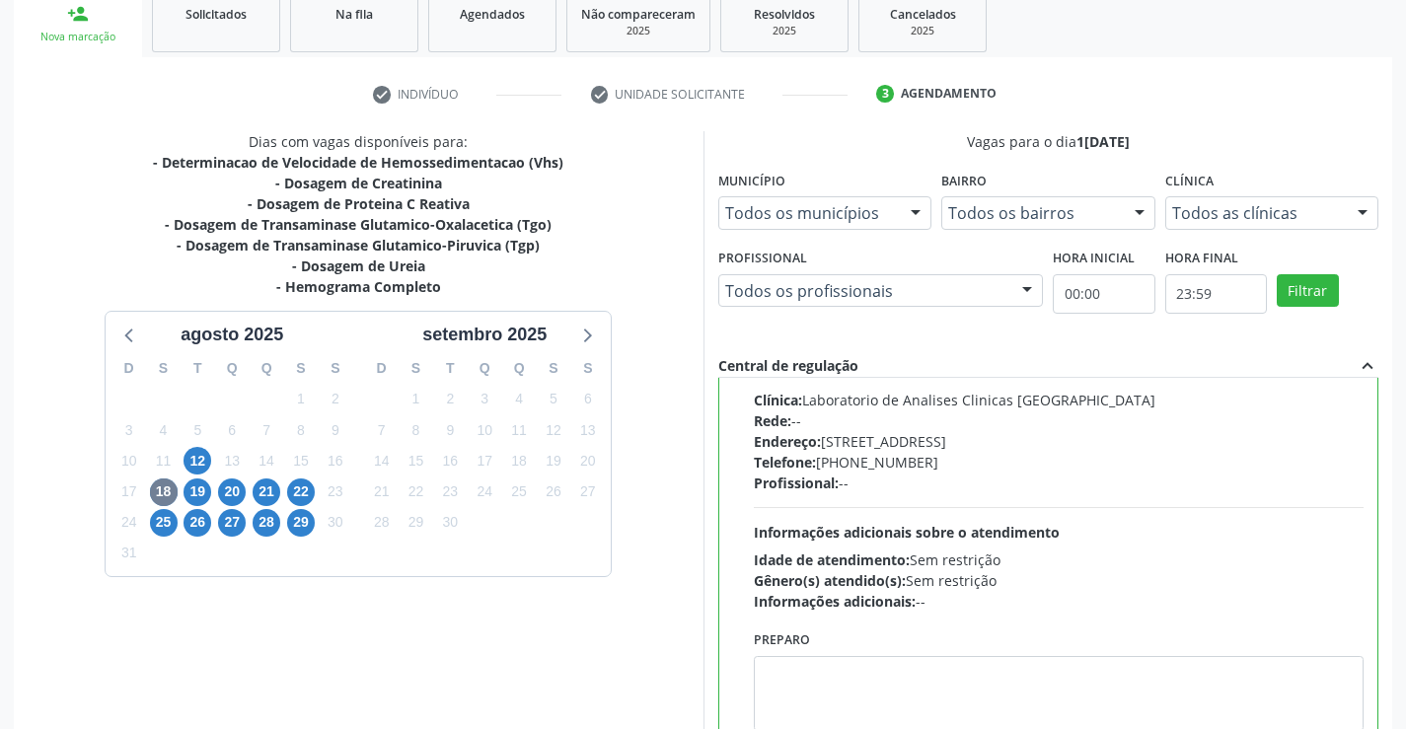
scroll to position [450, 0]
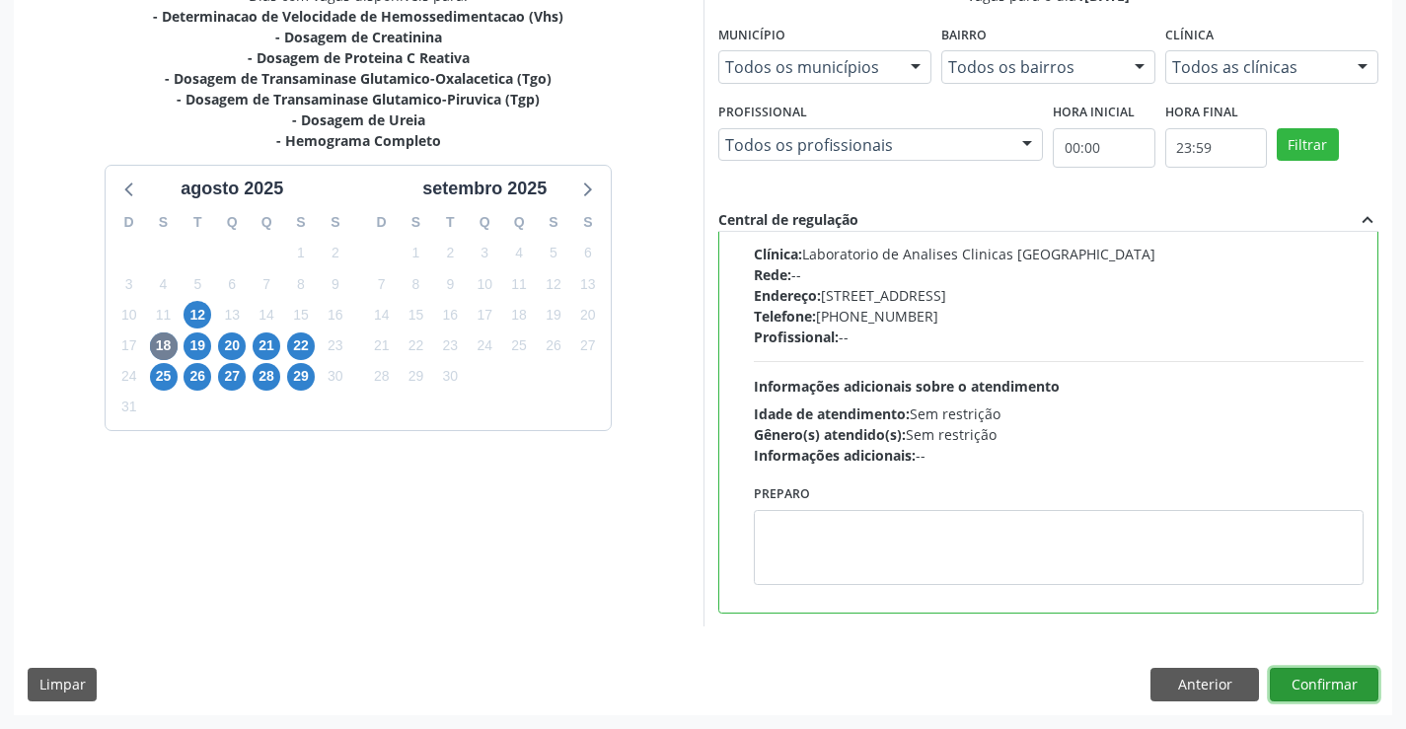
click at [1316, 685] on button "Confirmar" at bounding box center [1324, 685] width 109 height 34
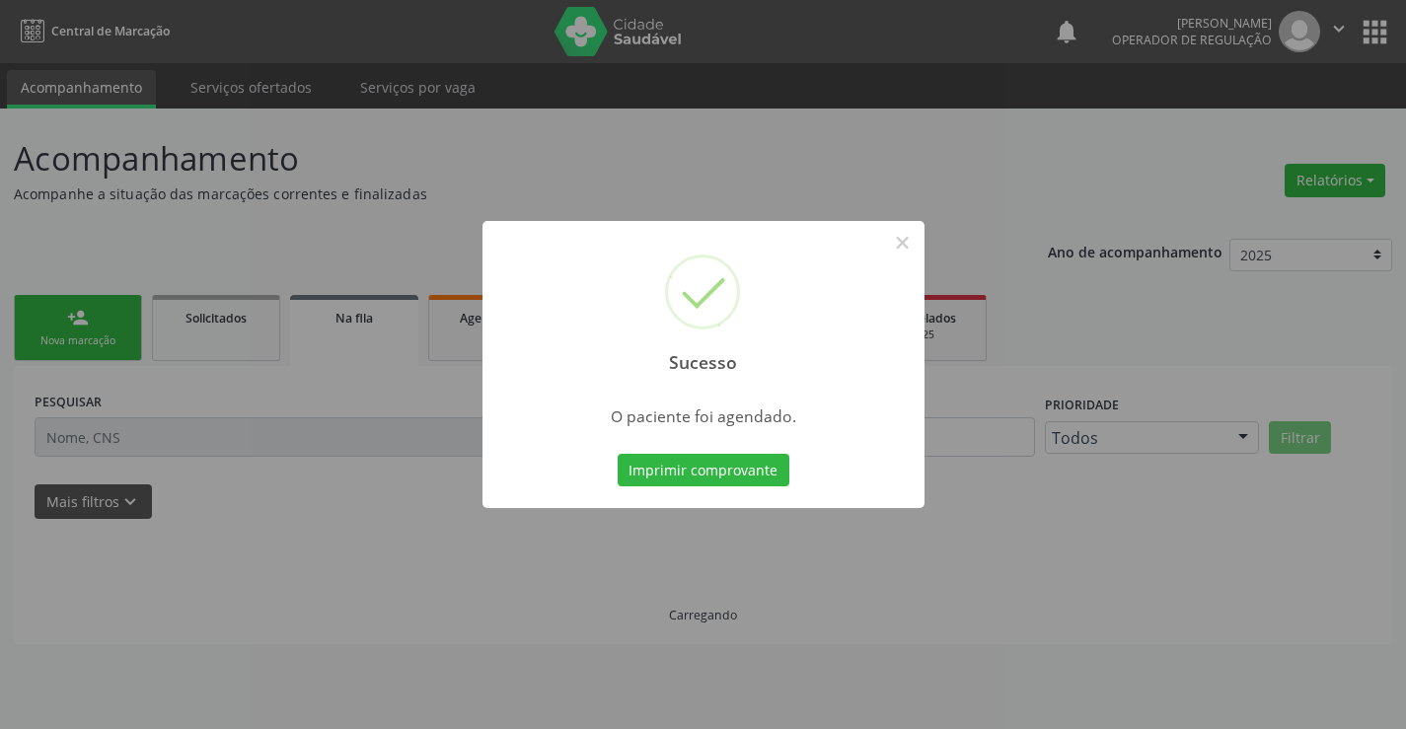
scroll to position [0, 0]
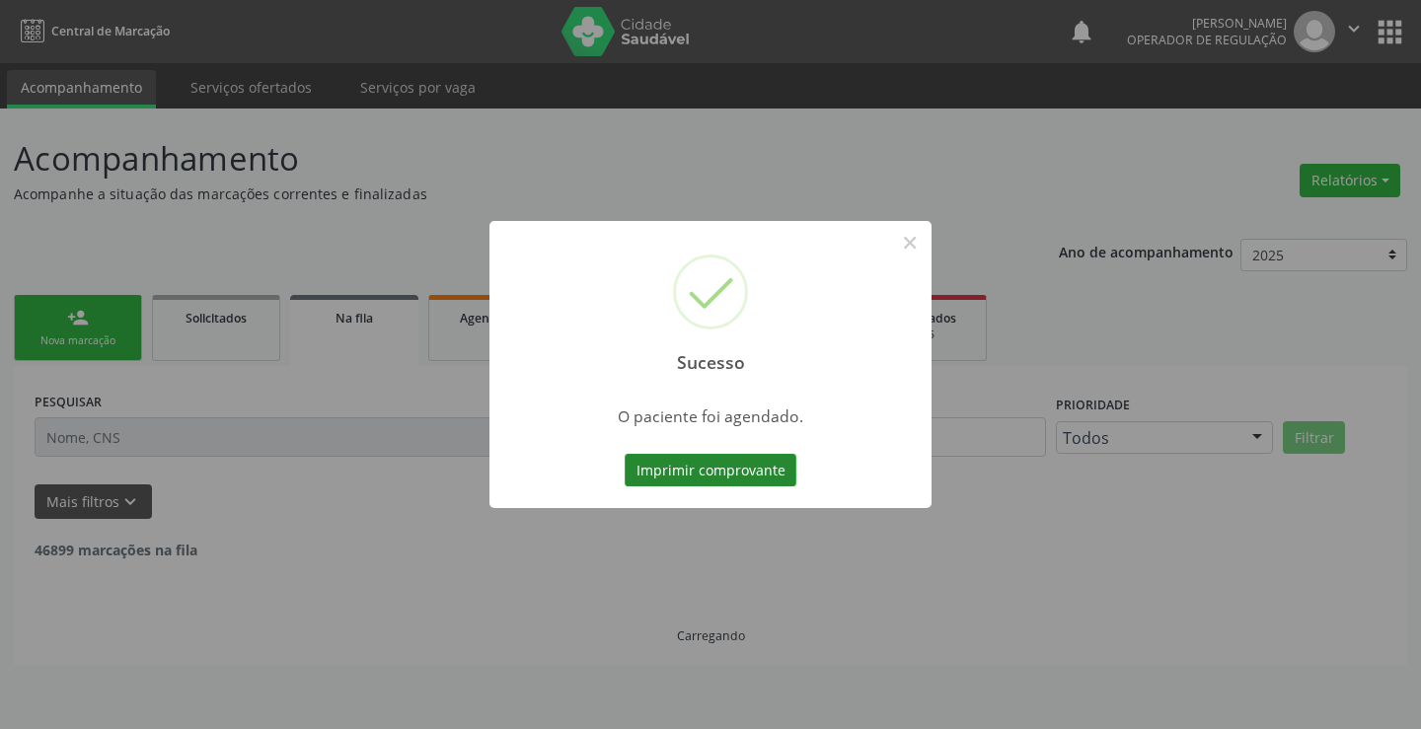
click at [747, 459] on button "Imprimir comprovante" at bounding box center [711, 471] width 172 height 34
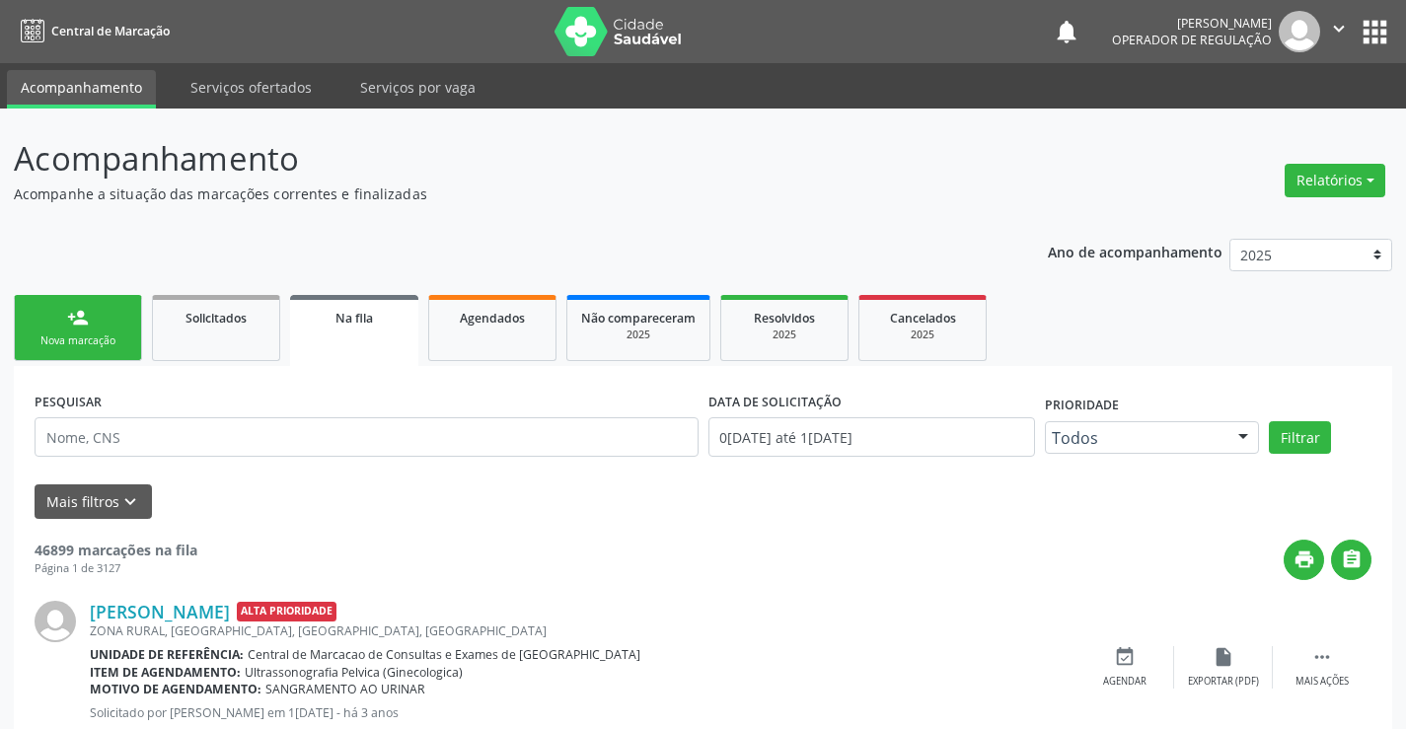
click at [100, 343] on div "Nova marcação" at bounding box center [78, 341] width 99 height 15
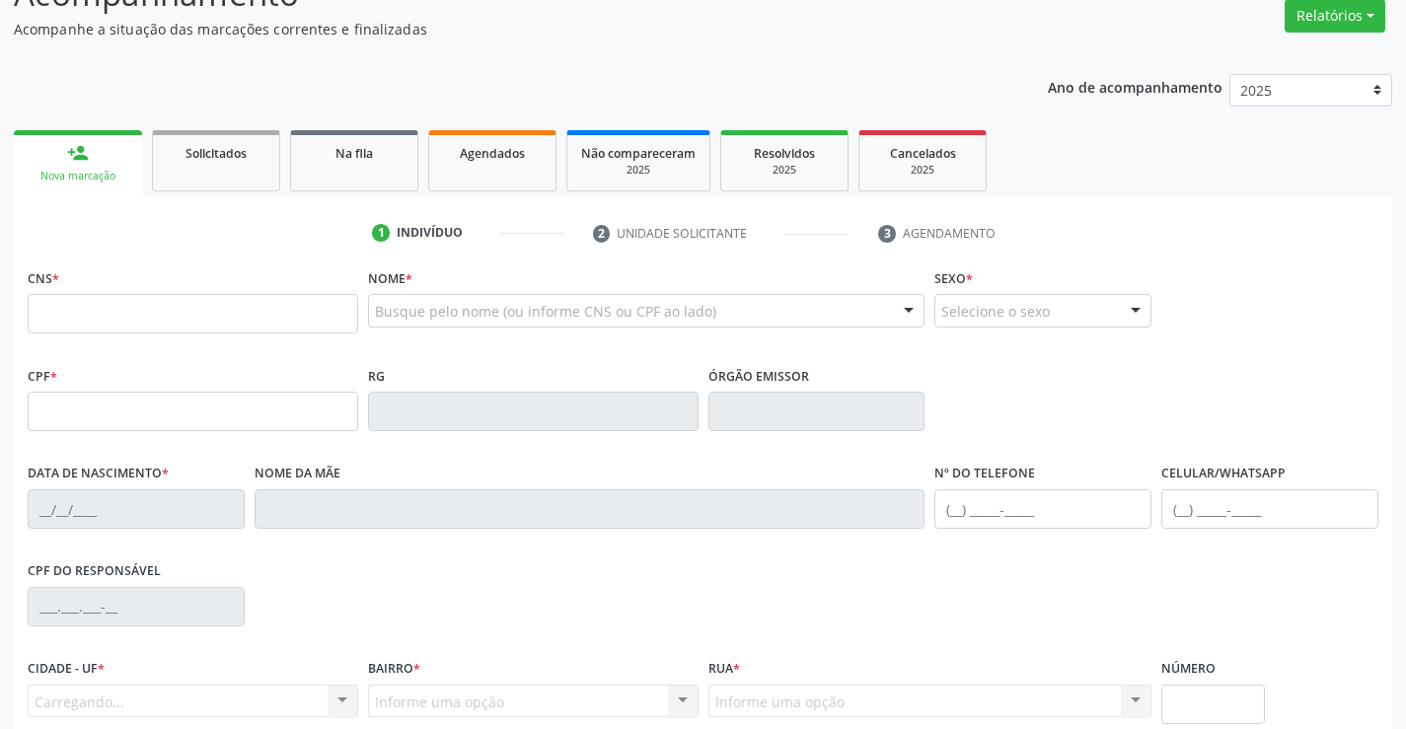
scroll to position [197, 0]
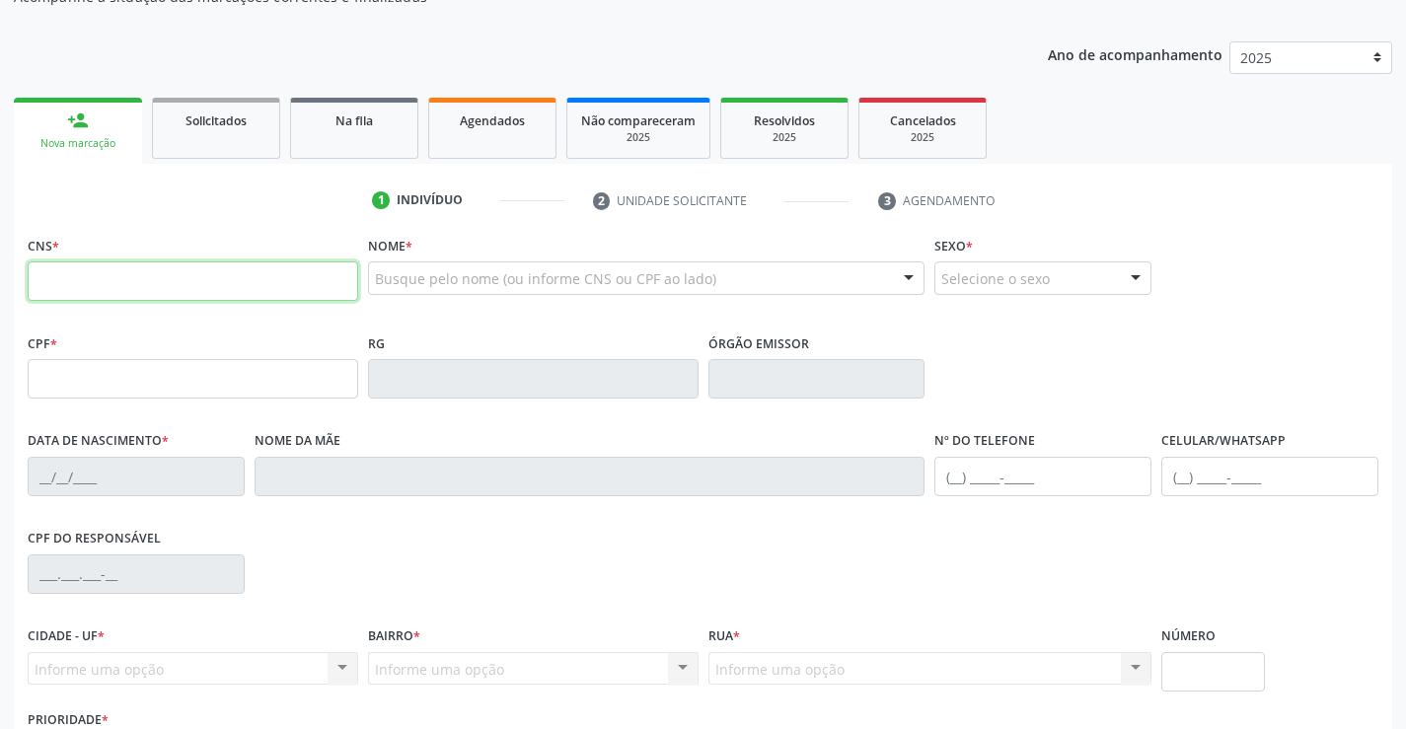
click at [121, 287] on input "text" at bounding box center [193, 281] width 331 height 39
type input "700 0078 1753 9809"
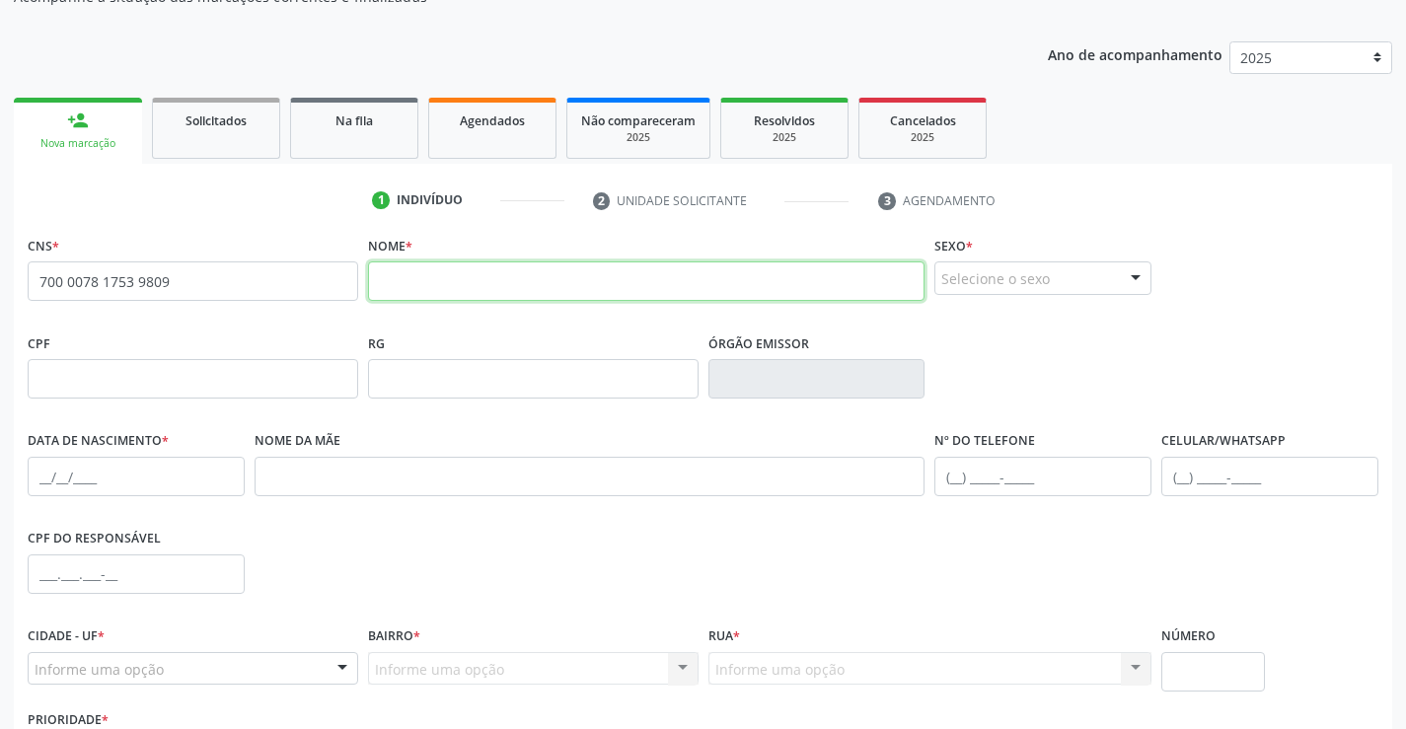
click at [456, 276] on input "text" at bounding box center [647, 281] width 558 height 39
type input "a"
type input "ALICIA NERES SILVA"
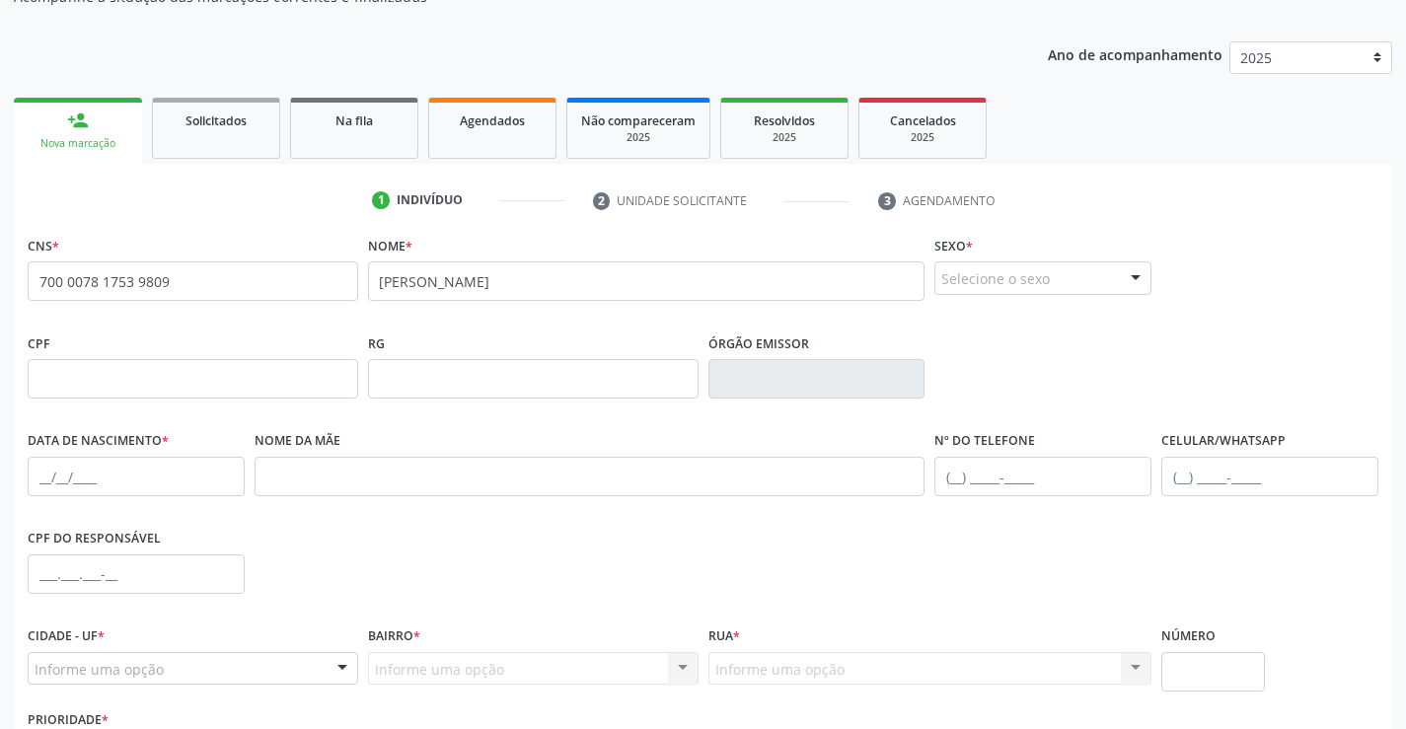
click at [1056, 280] on div "Selecione o sexo" at bounding box center [1043, 279] width 217 height 34
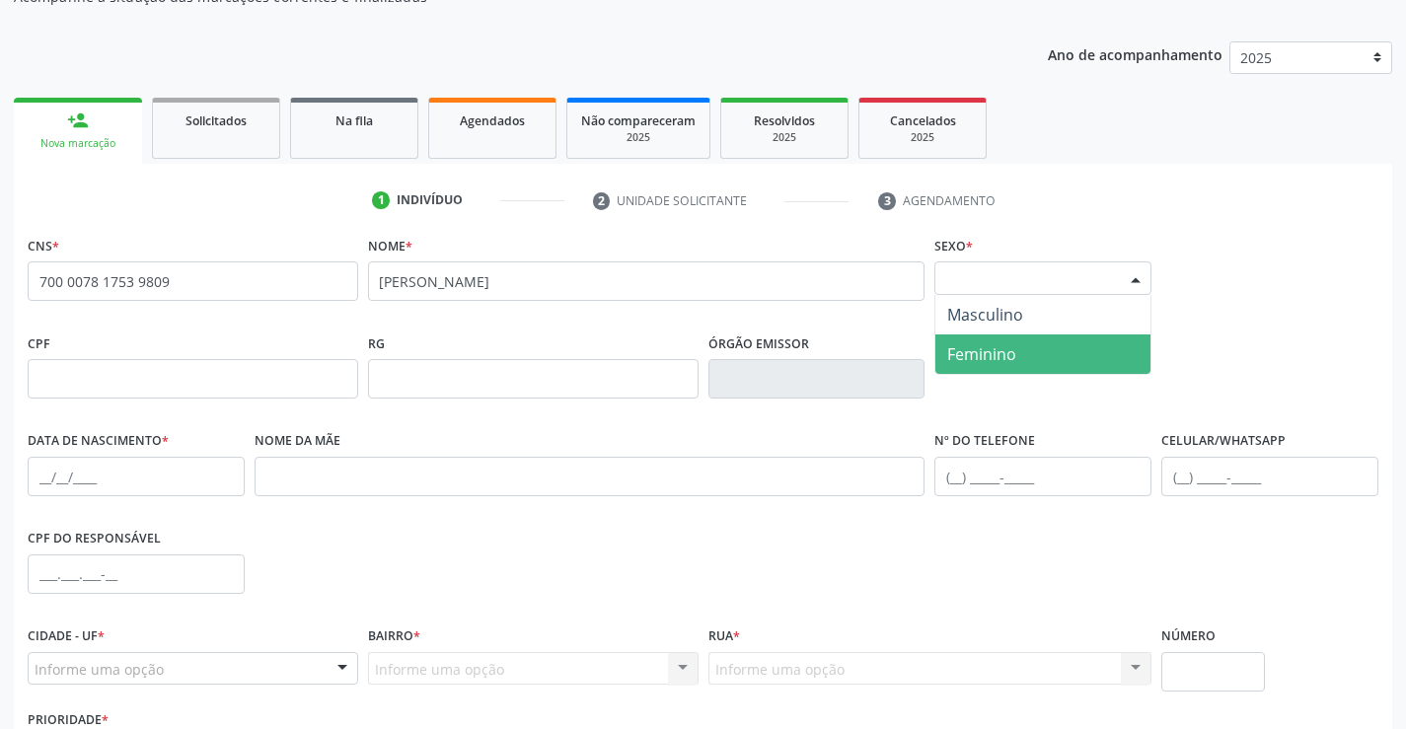
click at [991, 355] on span "Feminino" at bounding box center [982, 354] width 69 height 22
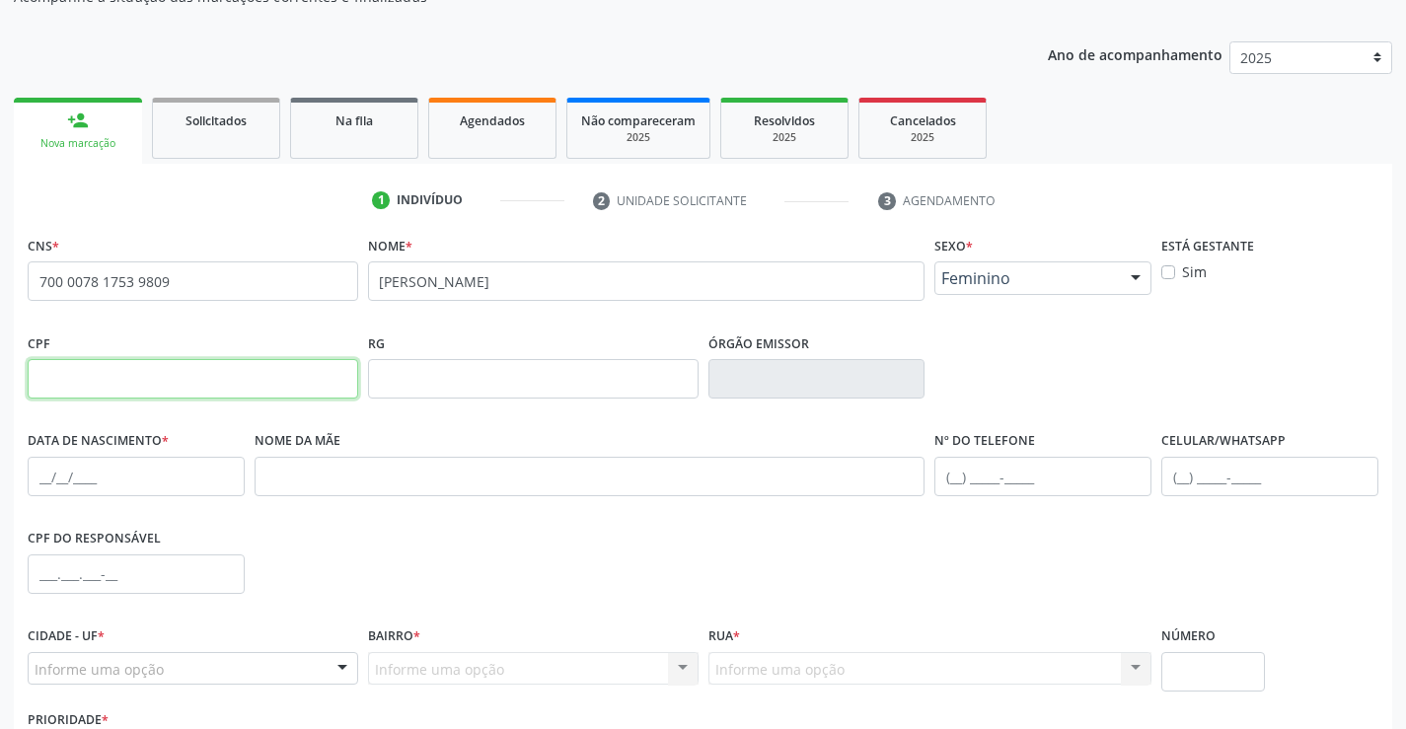
click at [212, 386] on input "text" at bounding box center [193, 378] width 331 height 39
type input "135.219.705-09"
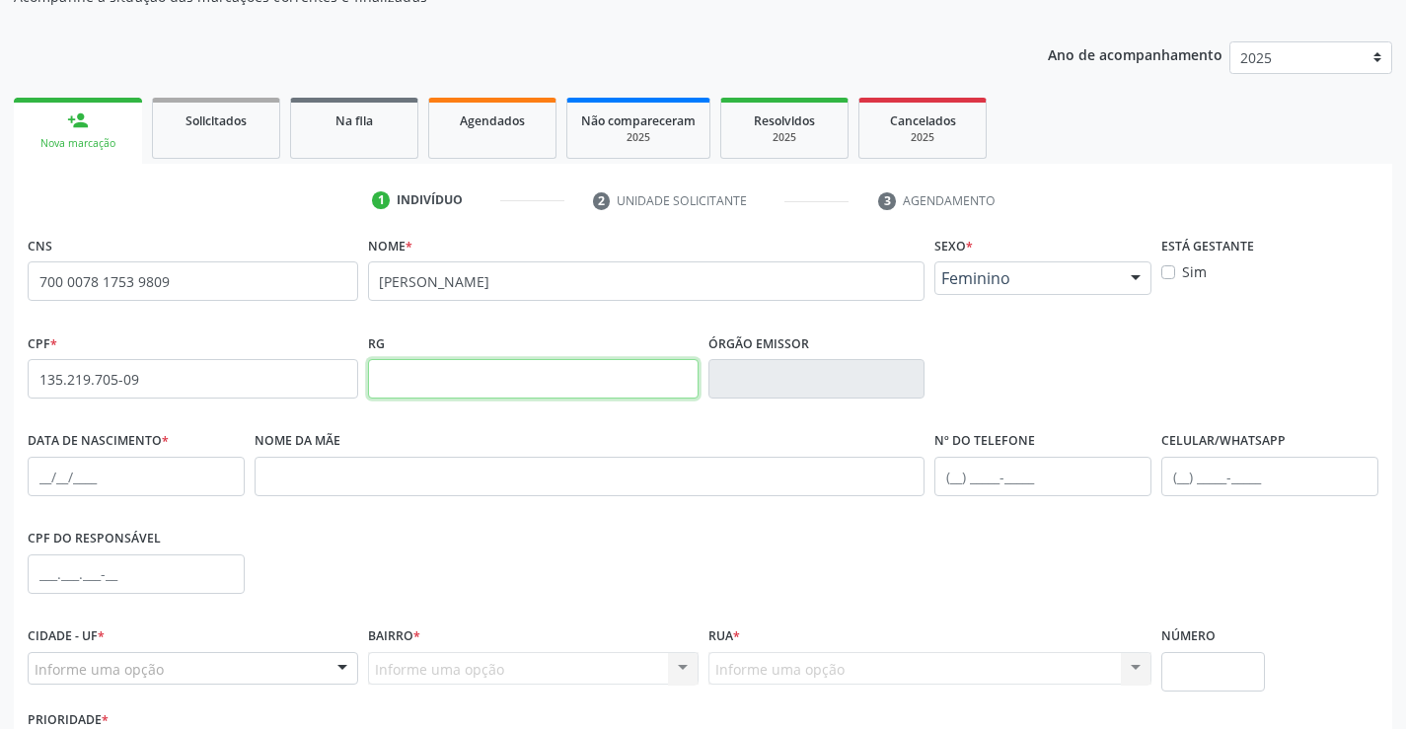
click at [552, 385] on input "text" at bounding box center [533, 378] width 331 height 39
type input "00667601"
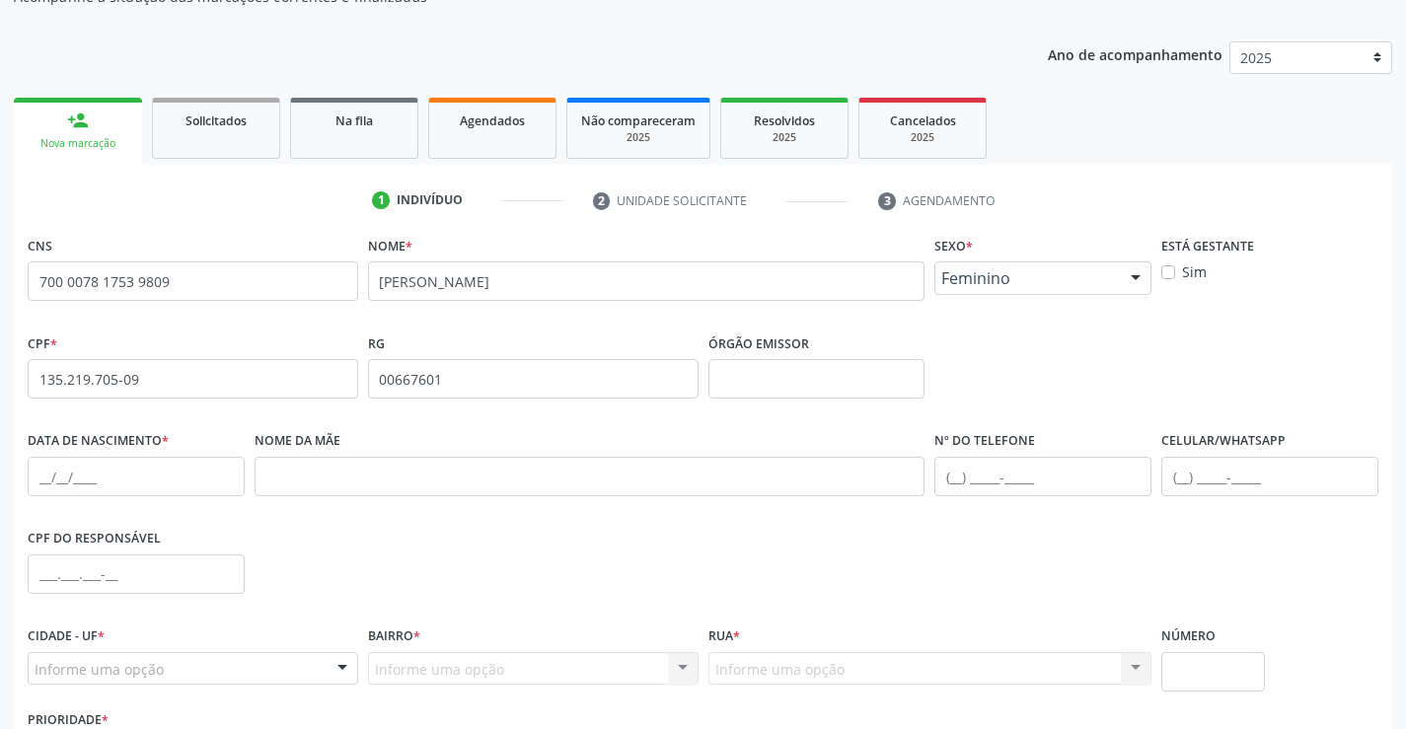
click at [373, 532] on div "CPF do responsável" at bounding box center [703, 573] width 1361 height 98
click at [79, 486] on input "text" at bounding box center [136, 476] width 217 height 39
type input "23/07/2025"
click at [367, 477] on input "text" at bounding box center [590, 476] width 671 height 39
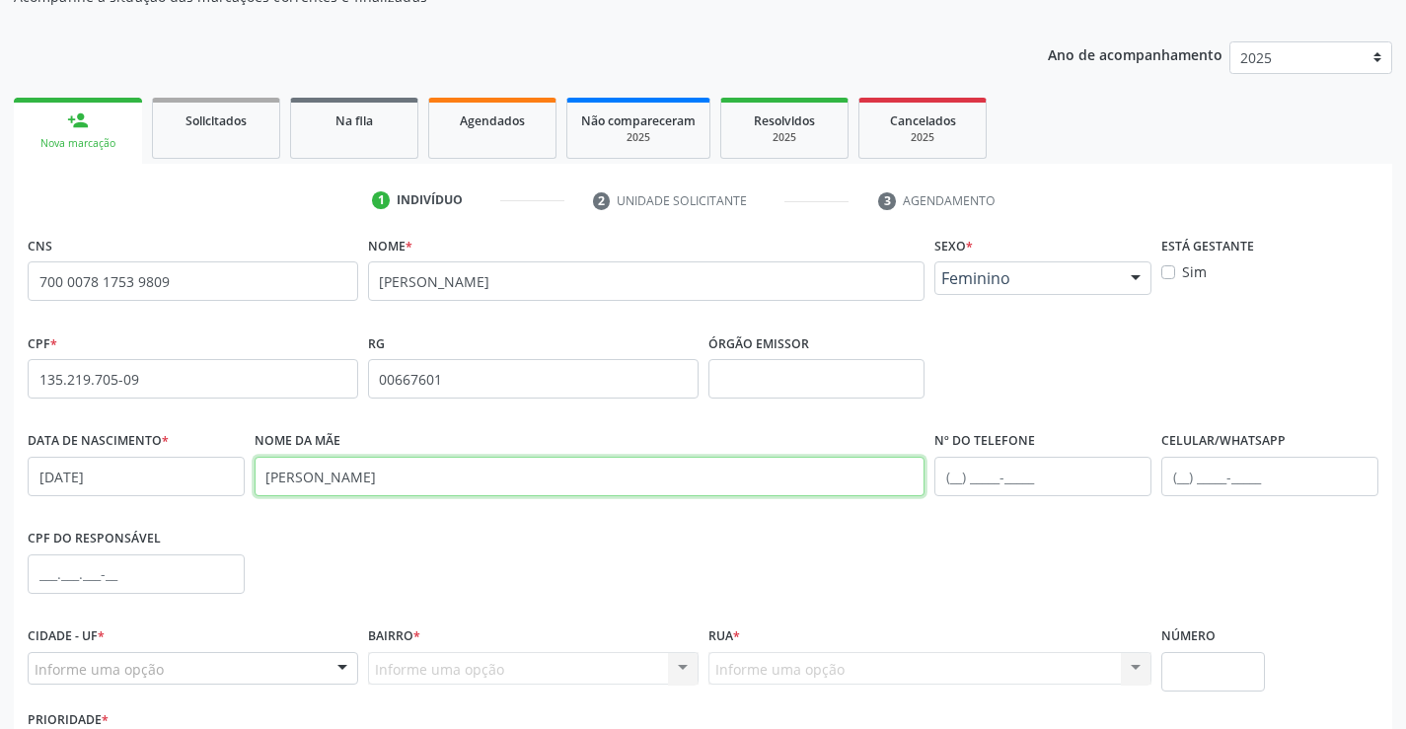
type input "LUCRECIA DA SILVA E SILVA"
click at [955, 479] on input "text" at bounding box center [1043, 476] width 217 height 39
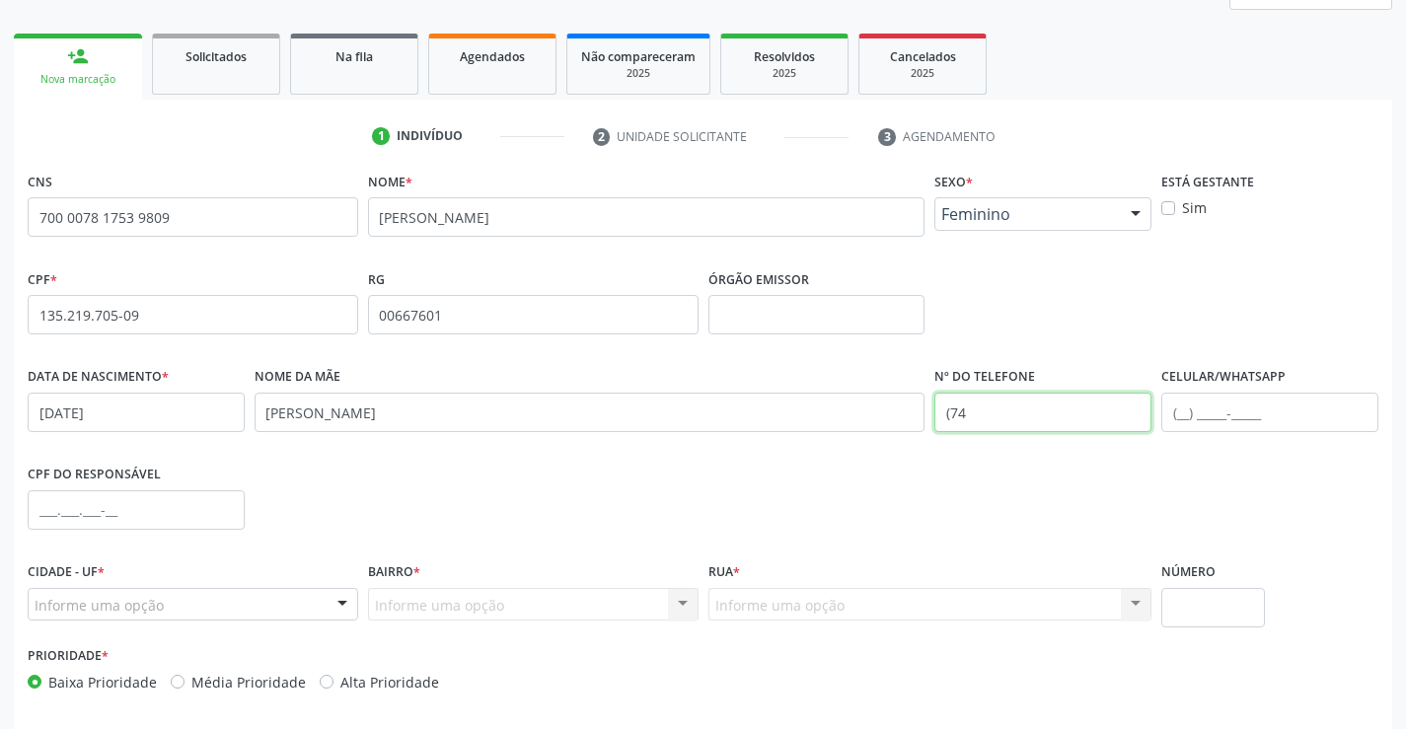
scroll to position [341, 0]
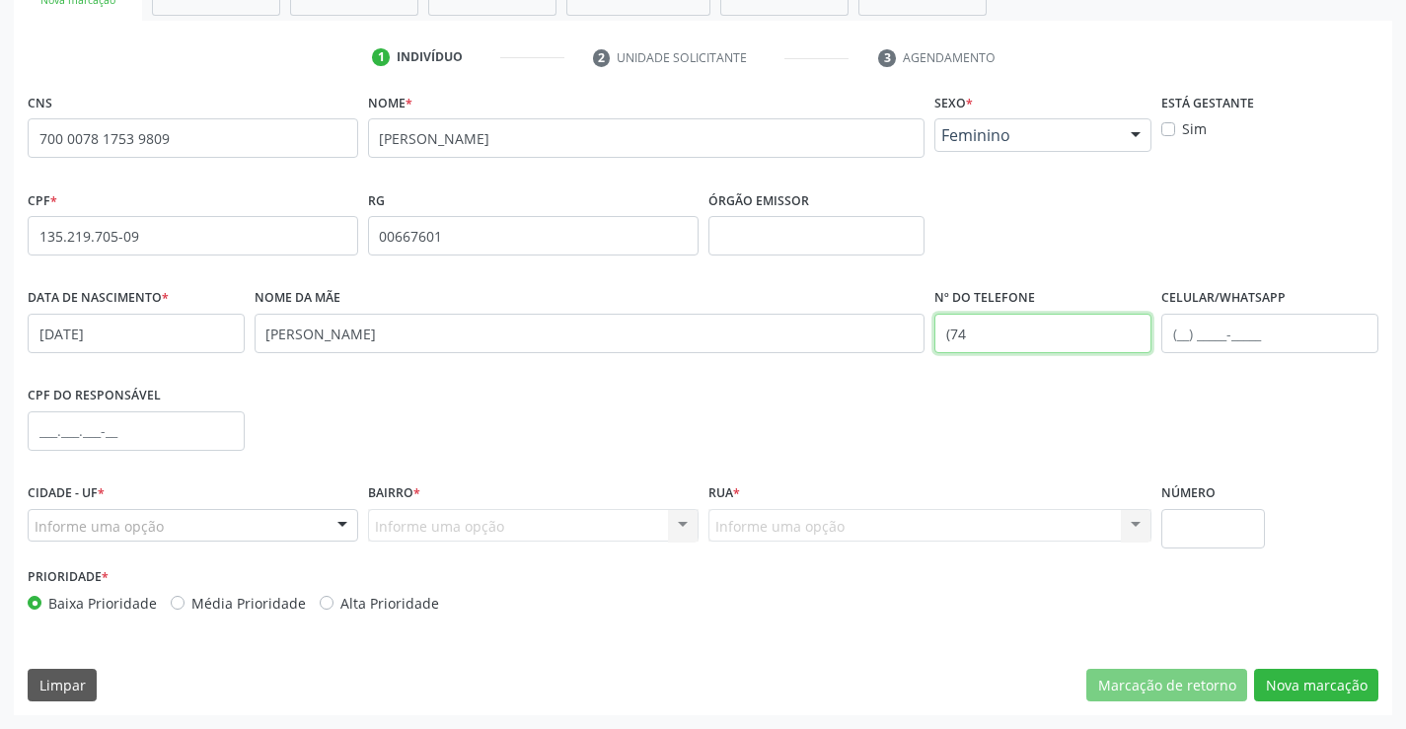
type input "(74"
click at [338, 526] on div at bounding box center [343, 527] width 30 height 34
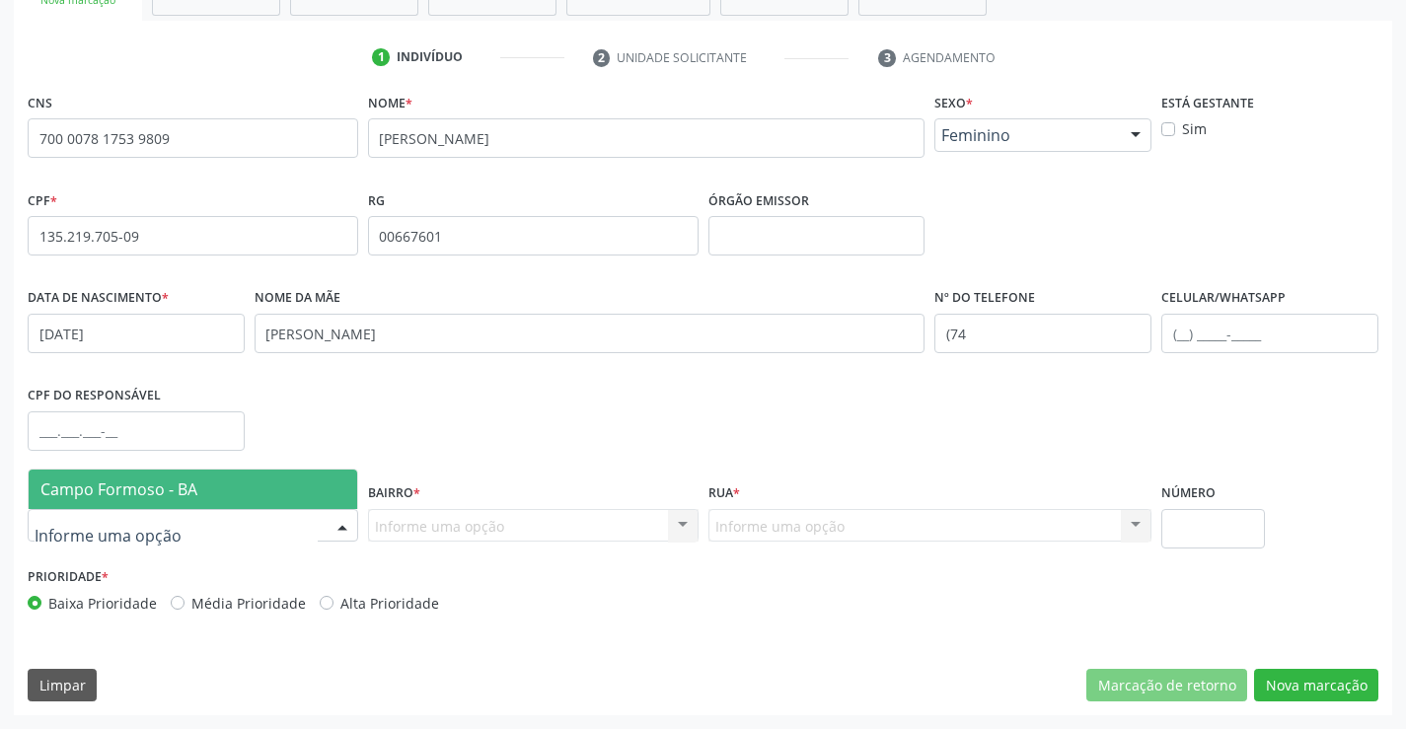
click at [278, 493] on span "Campo Formoso - BA" at bounding box center [193, 489] width 329 height 39
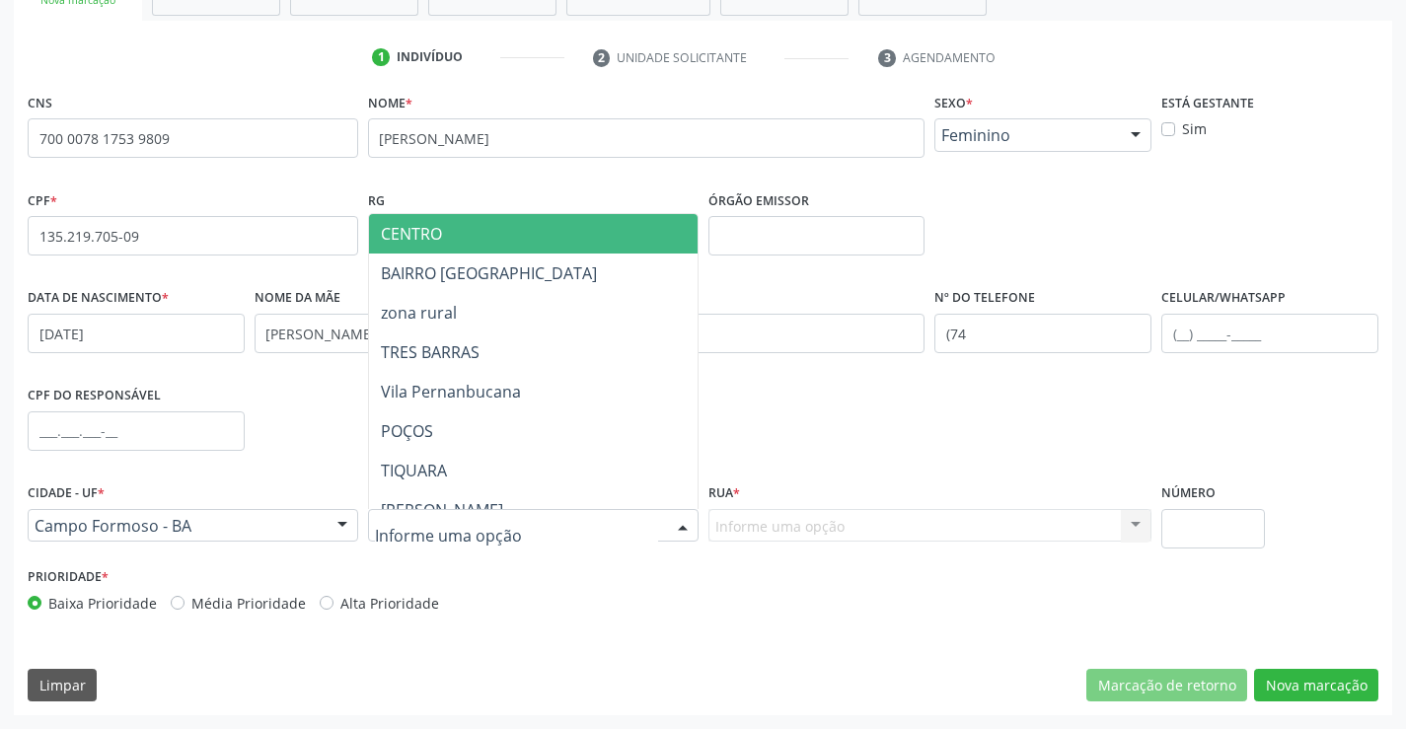
click at [681, 524] on div at bounding box center [683, 527] width 30 height 34
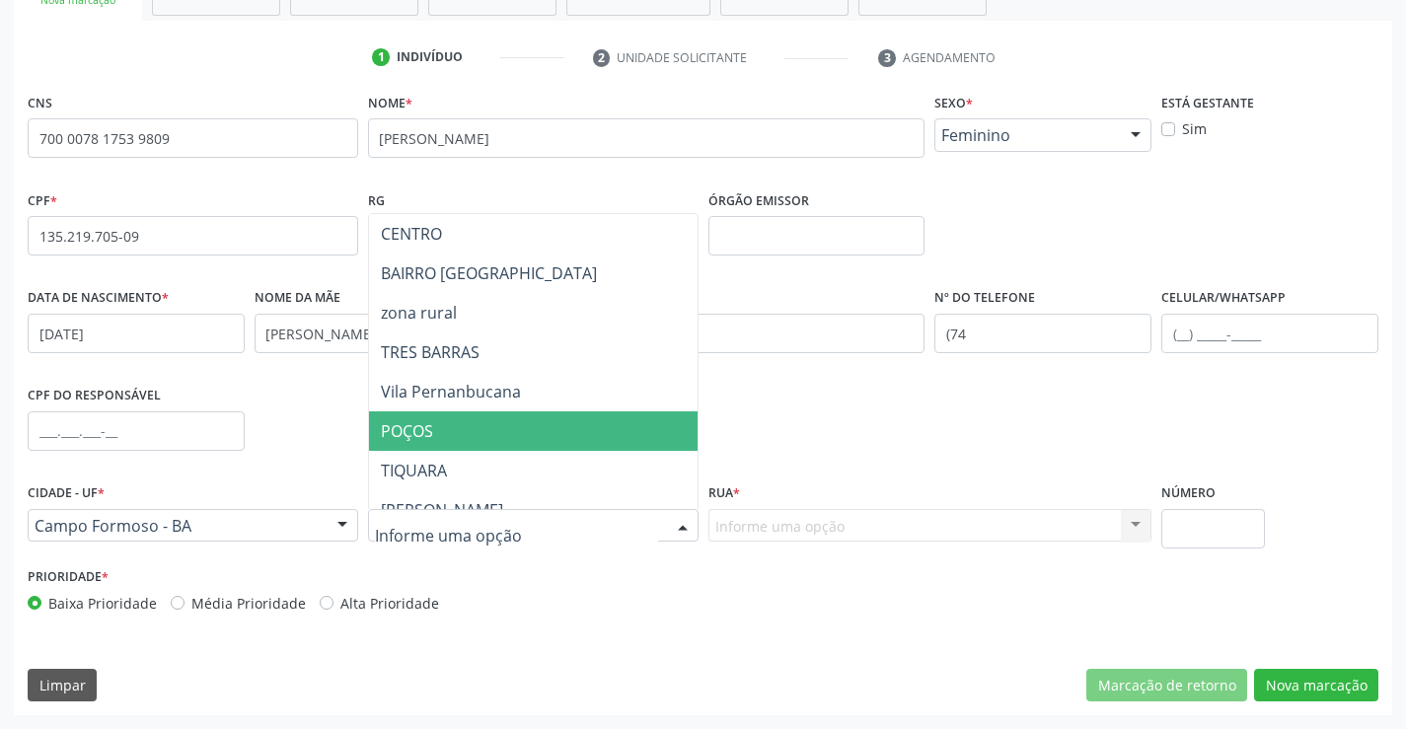
click at [585, 433] on span "POÇOS" at bounding box center [582, 431] width 426 height 39
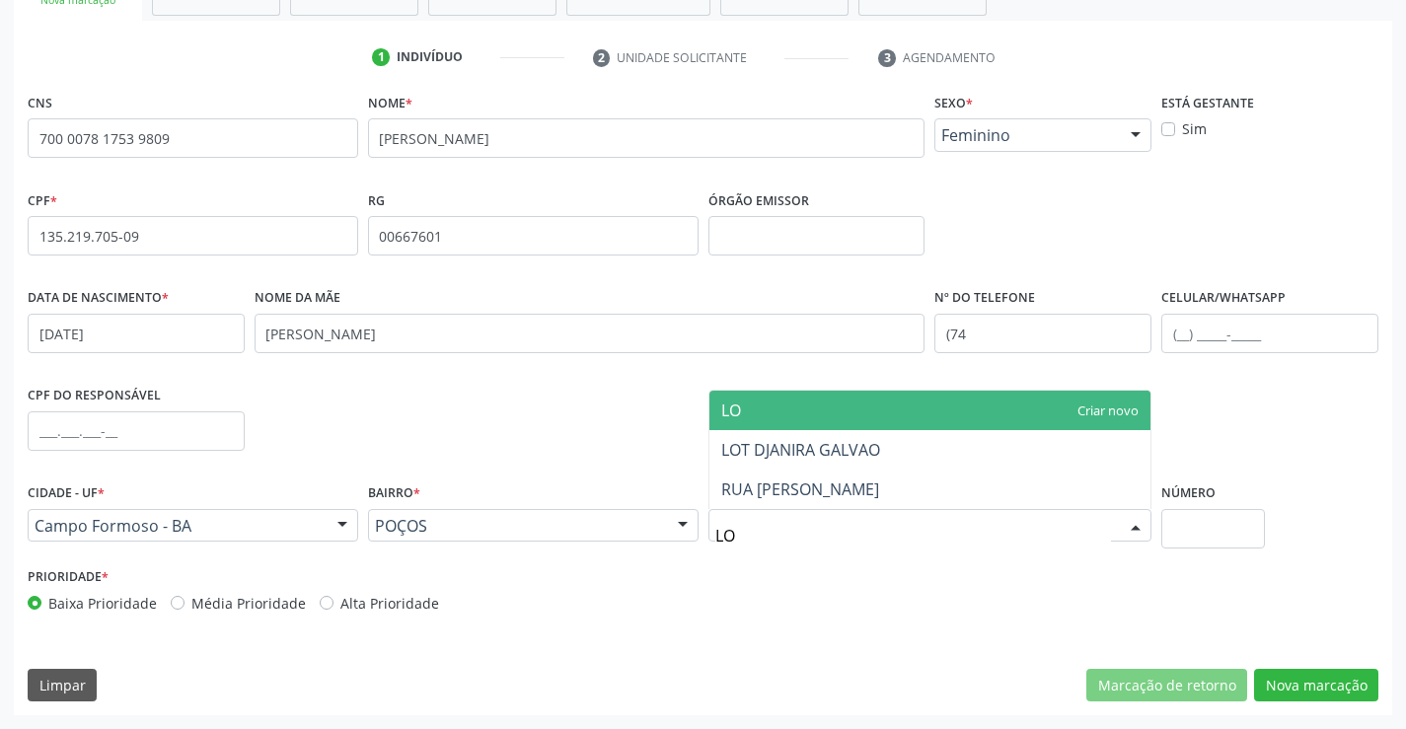
type input "LOT"
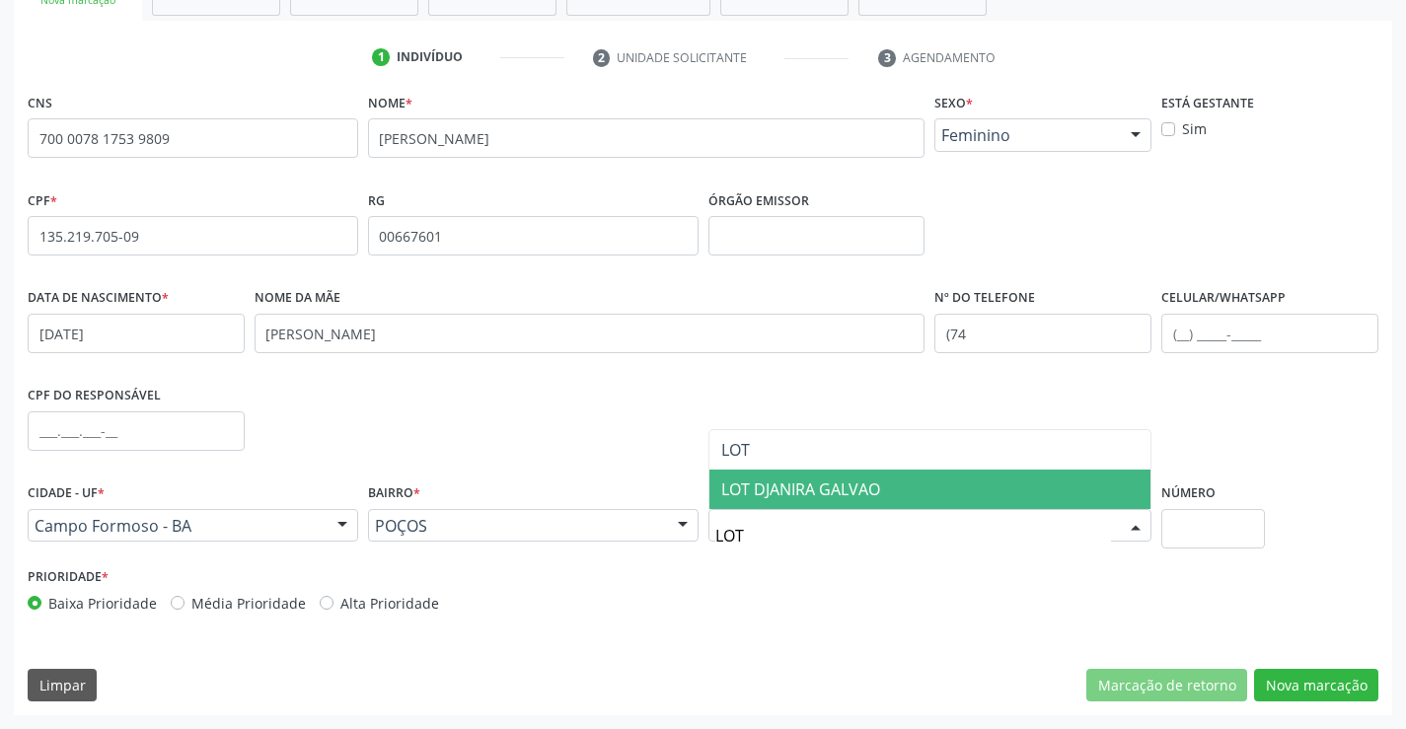
click at [808, 498] on span "LOT DJANIRA GALVAO" at bounding box center [801, 490] width 159 height 22
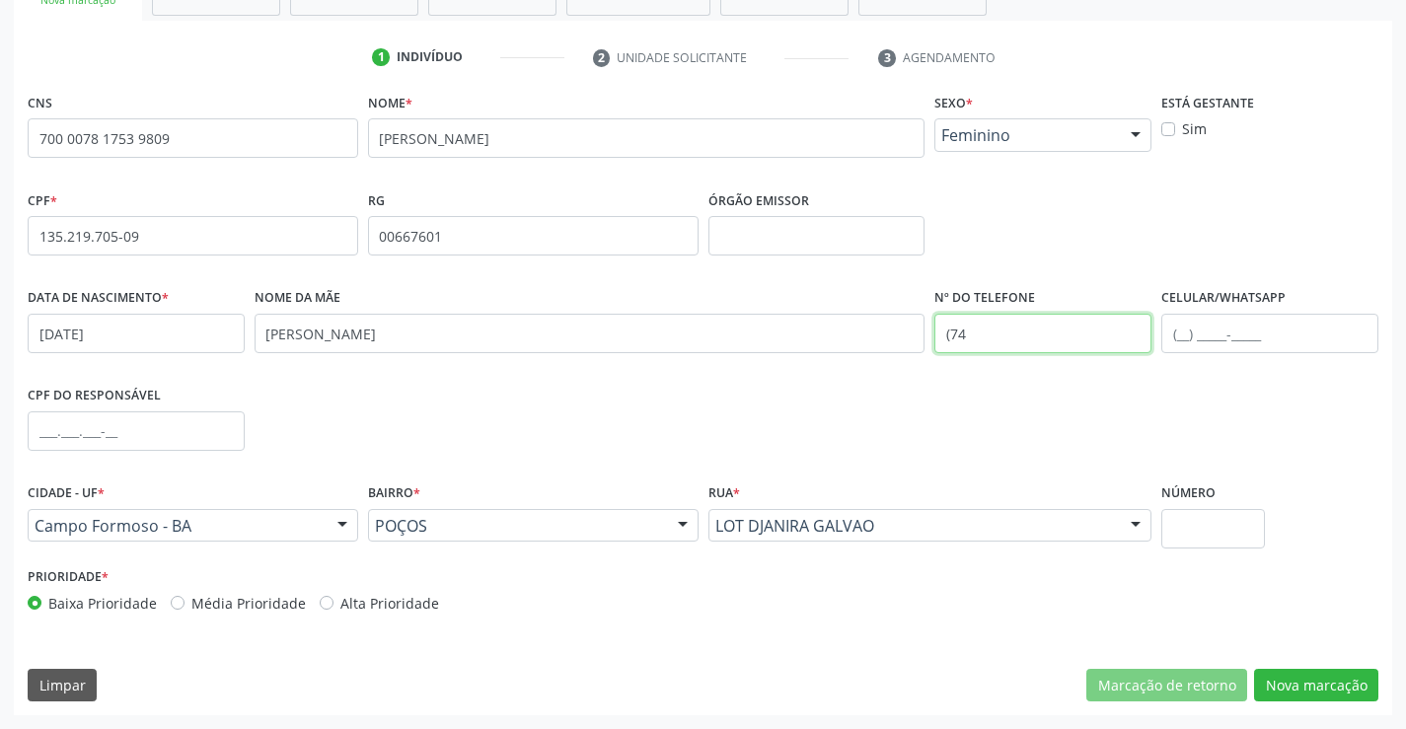
click at [1003, 327] on input "(74" at bounding box center [1043, 333] width 217 height 39
click at [973, 333] on input "(74) 9913-0569" at bounding box center [1043, 333] width 217 height 39
type input "(74) 99913-0569"
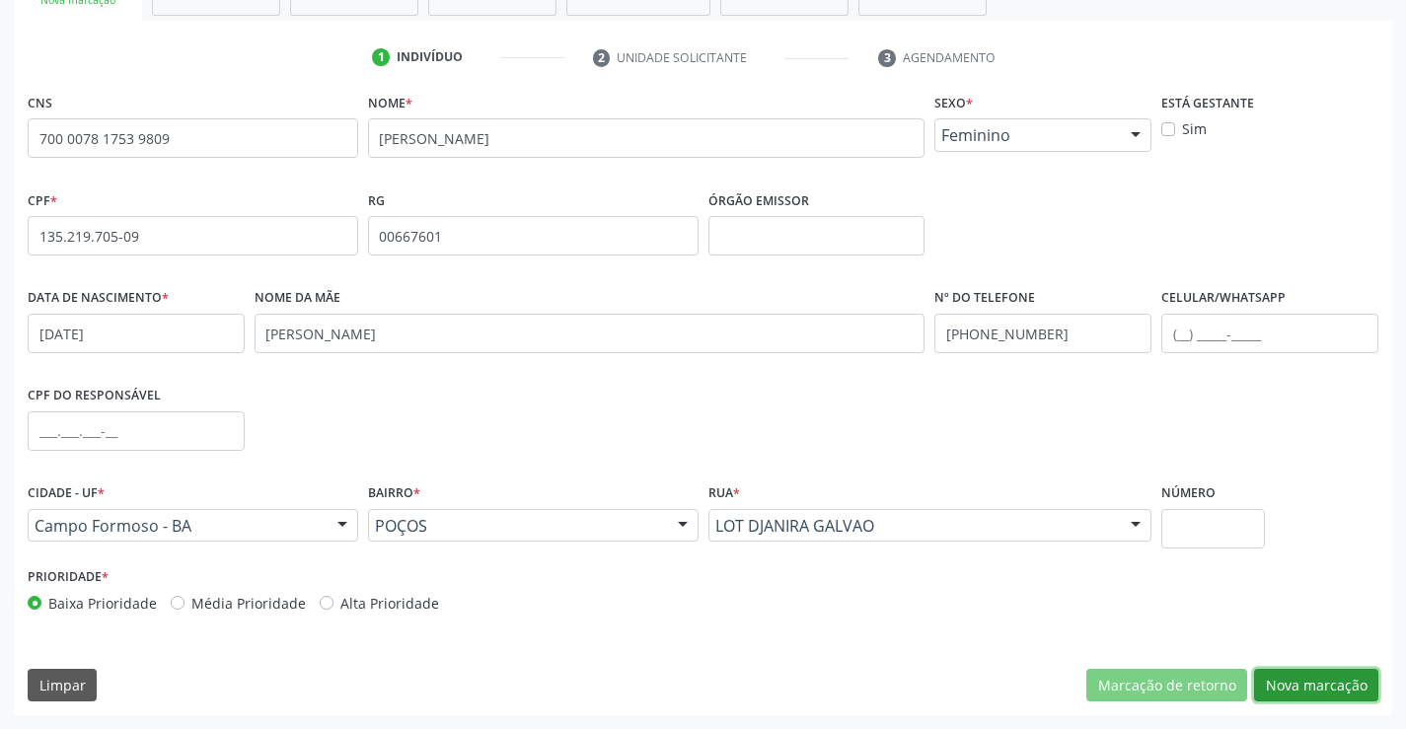
click at [1298, 678] on button "Nova marcação" at bounding box center [1316, 686] width 124 height 34
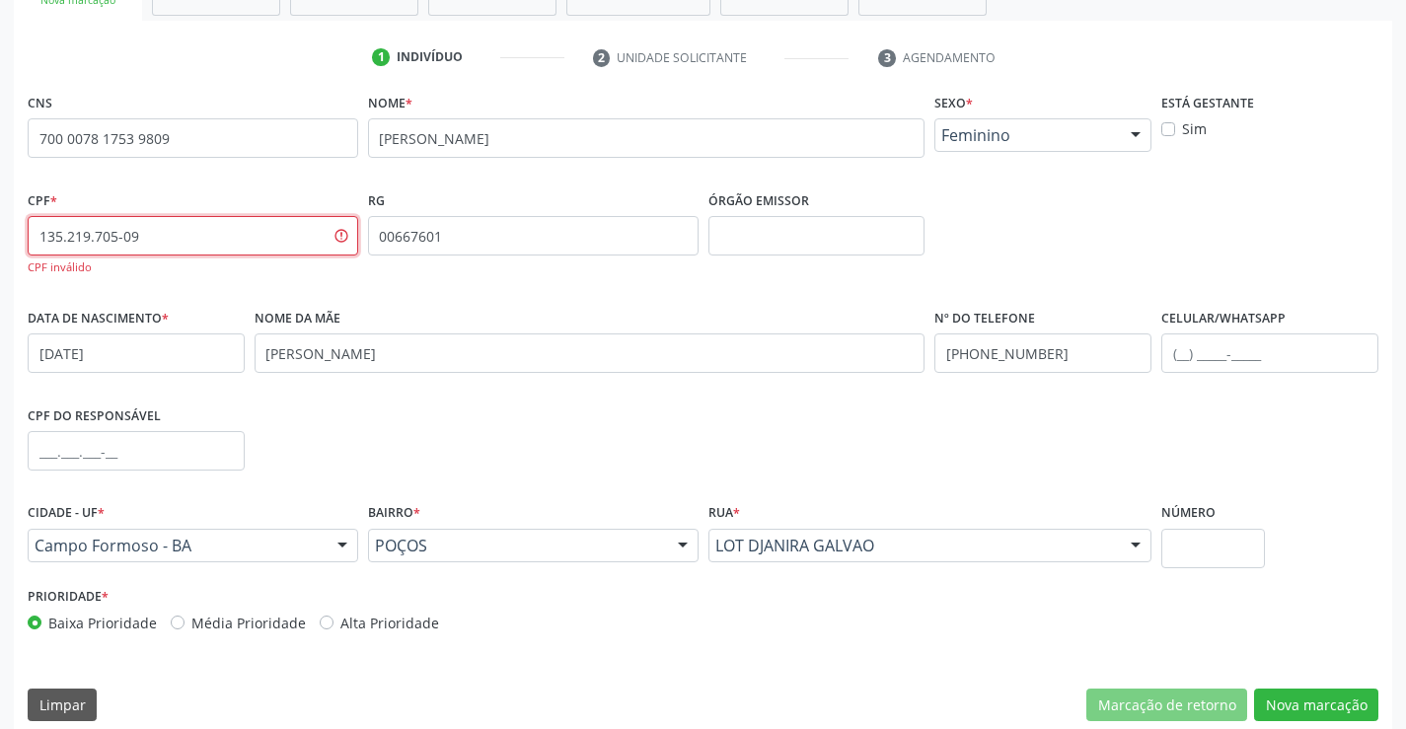
click at [178, 231] on input "135.219.705-09" at bounding box center [193, 235] width 331 height 39
type input "1"
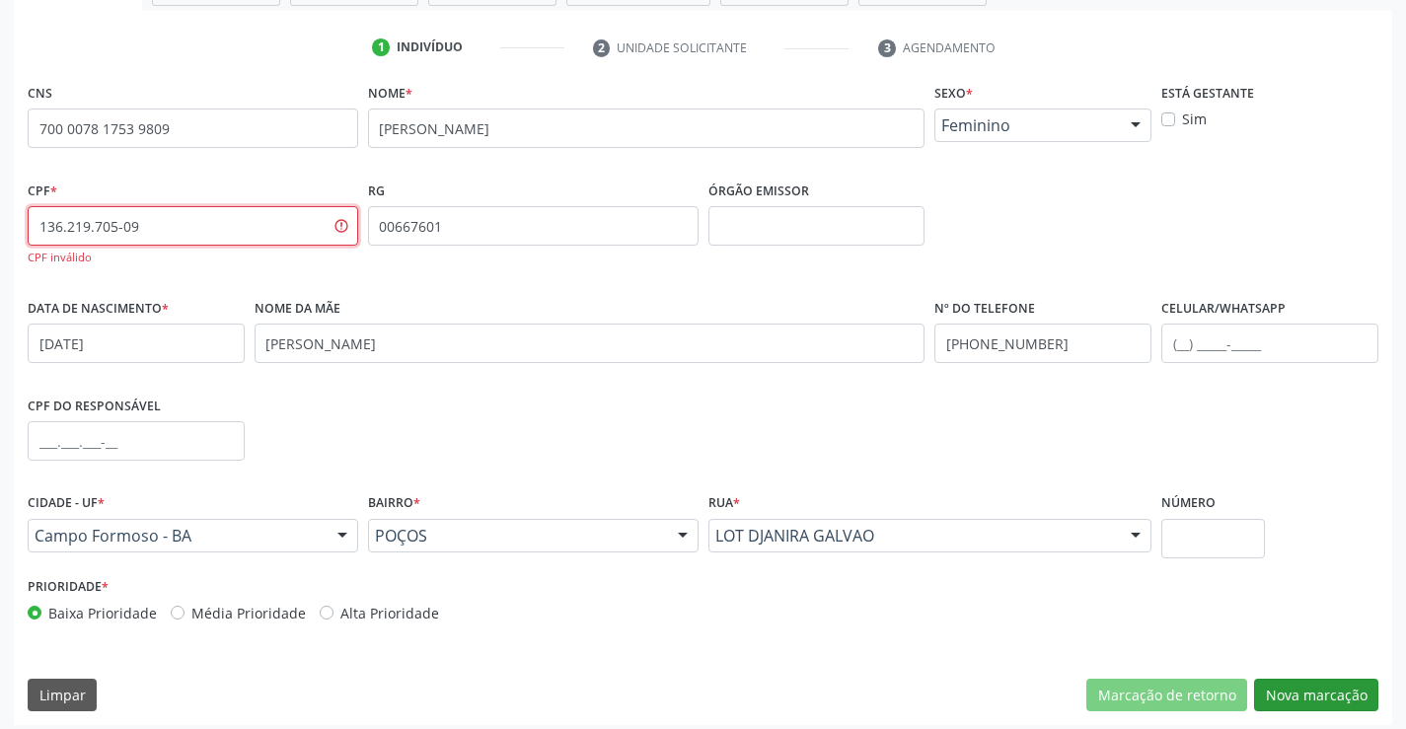
scroll to position [360, 0]
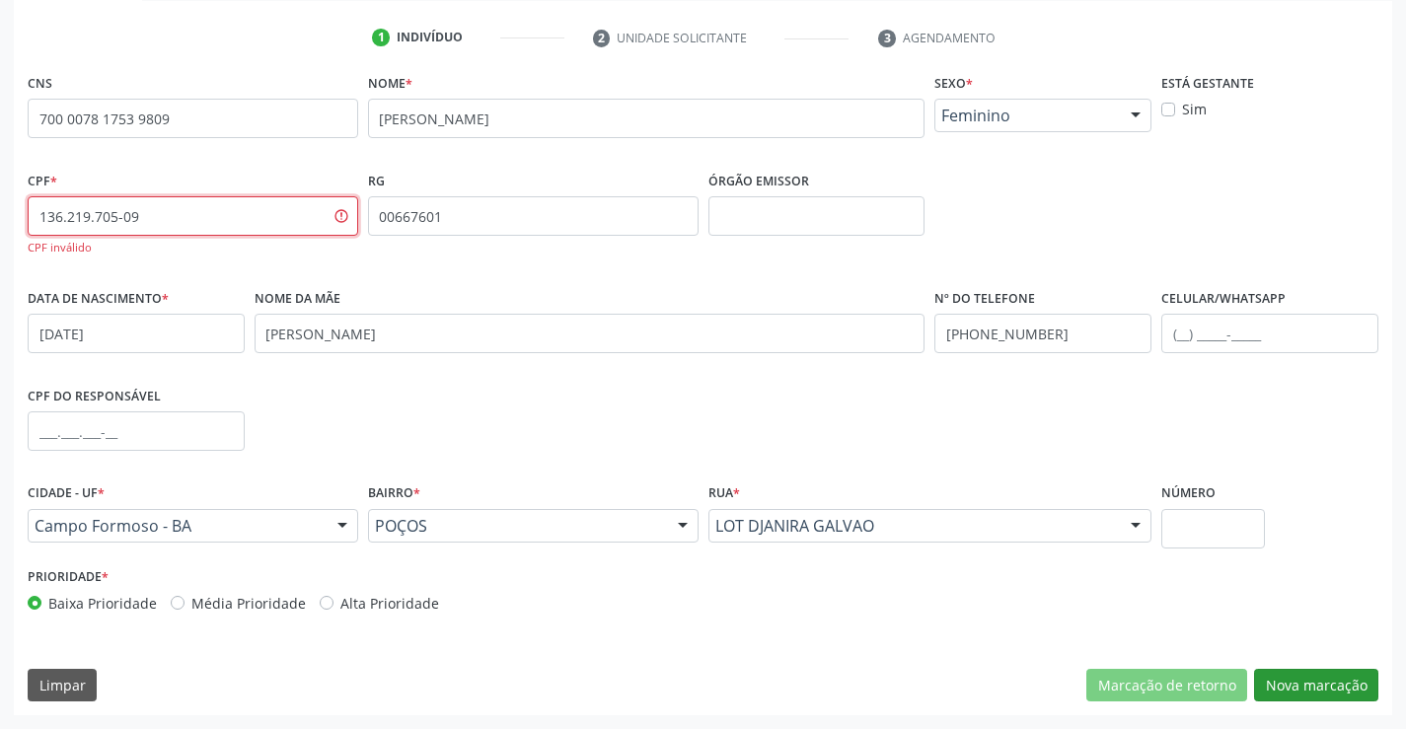
type input "136.219.705-09"
click at [1325, 680] on button "Nova marcação" at bounding box center [1316, 686] width 124 height 34
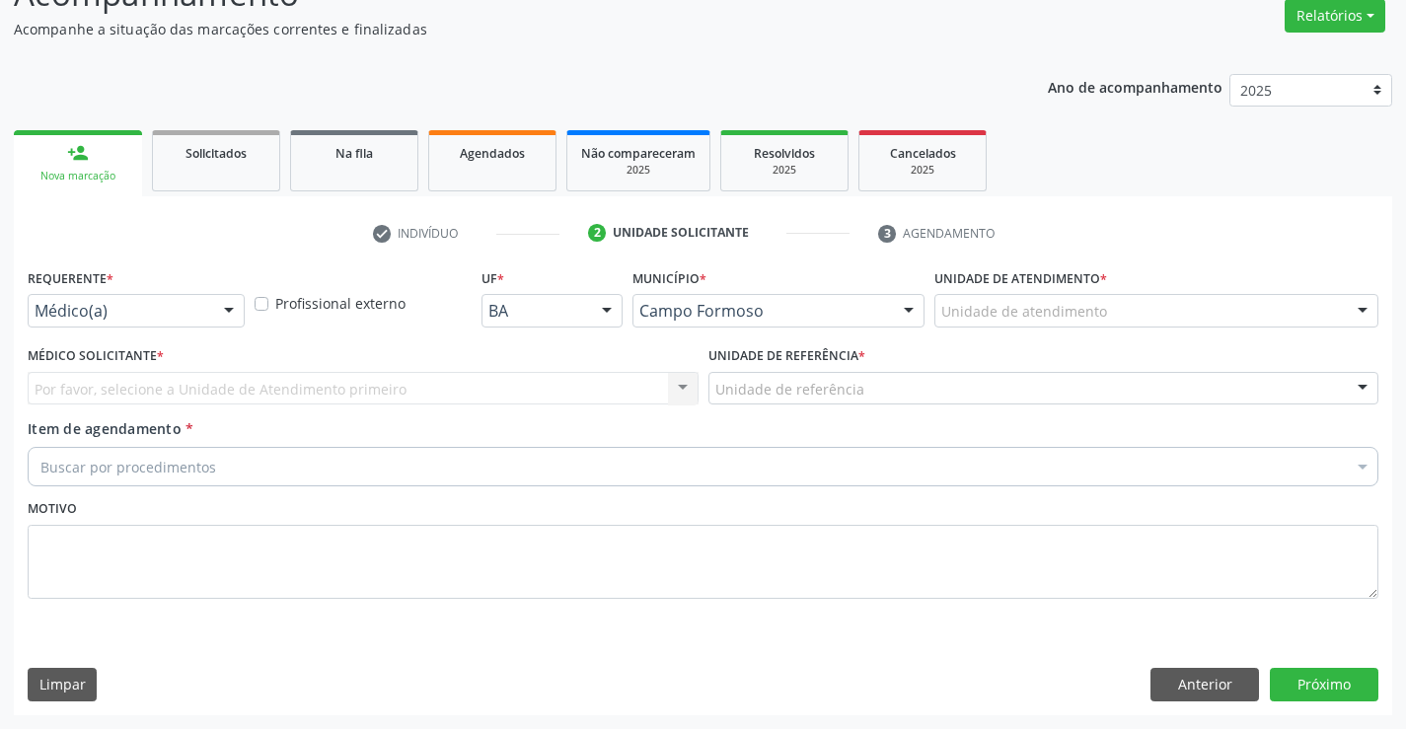
scroll to position [165, 0]
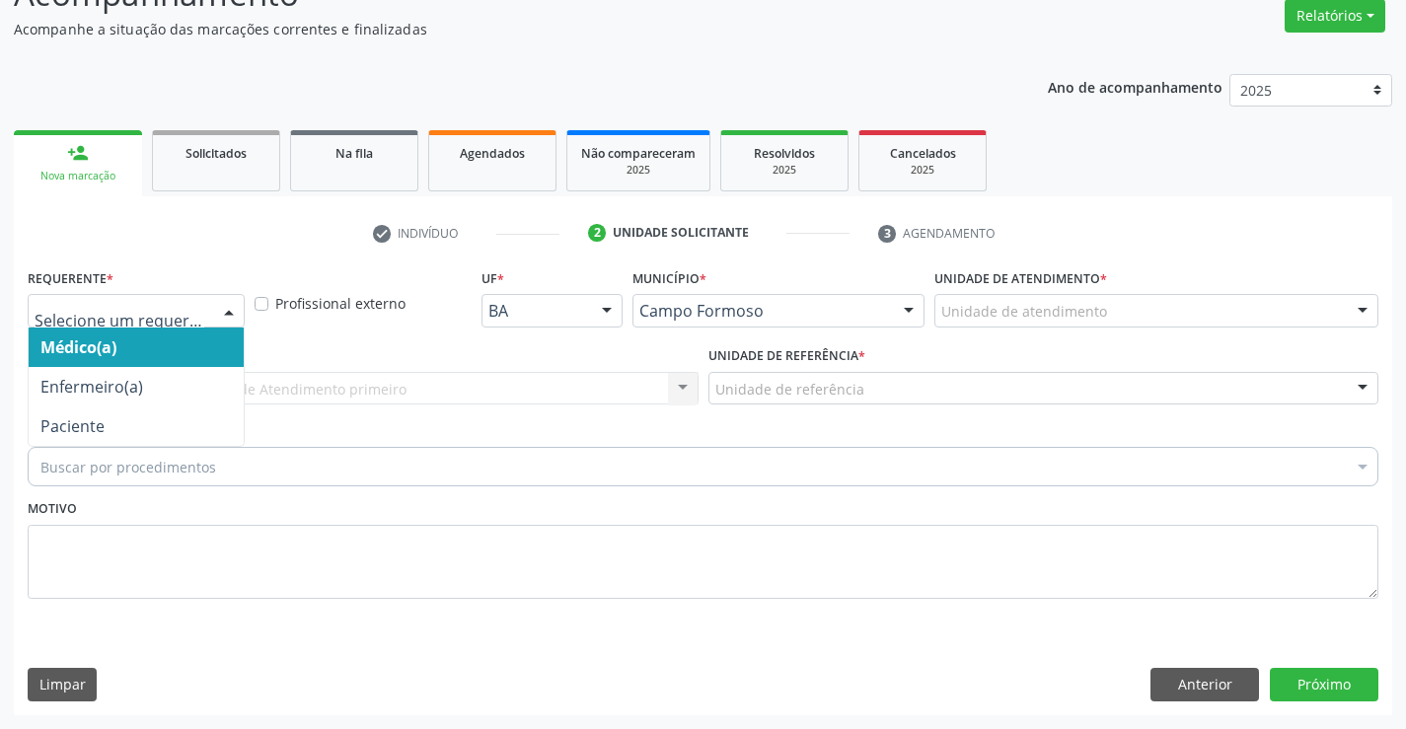
click at [226, 305] on div at bounding box center [229, 312] width 30 height 34
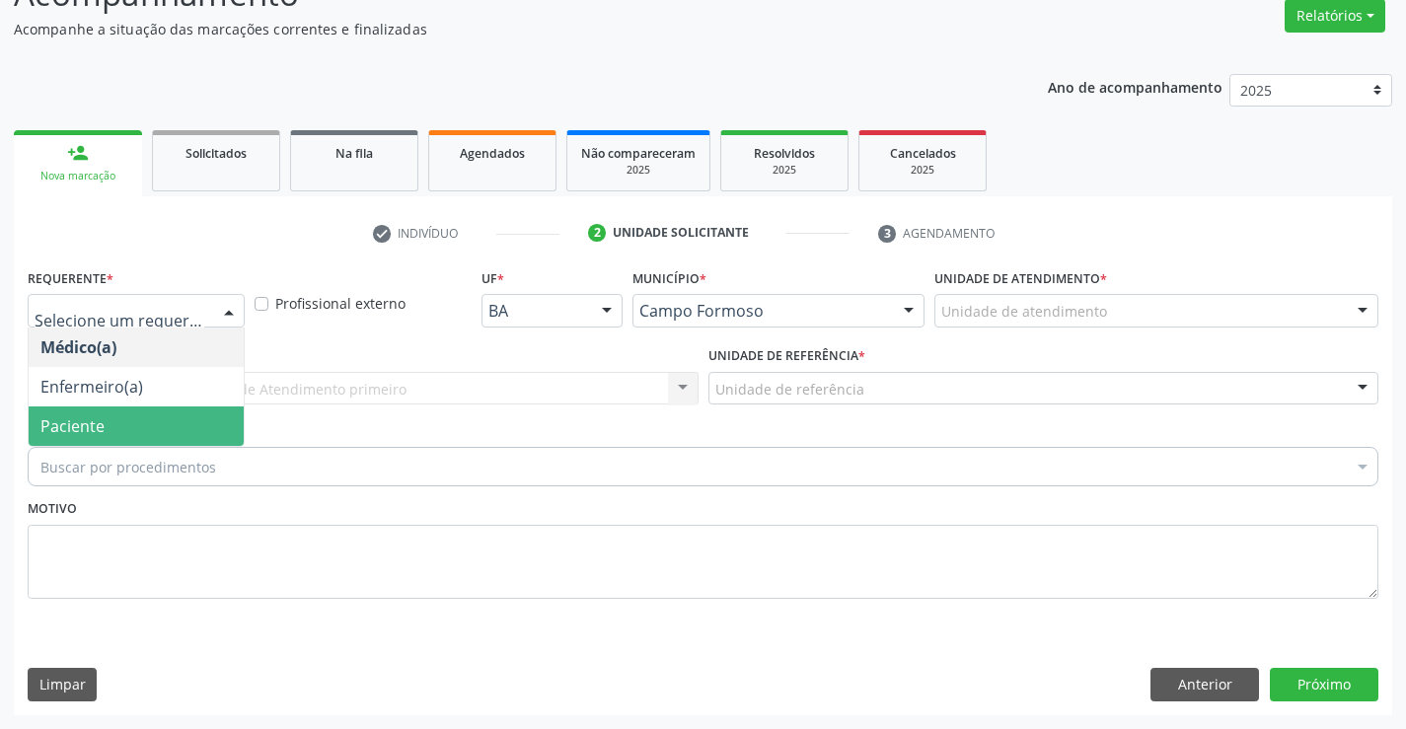
click at [190, 421] on span "Paciente" at bounding box center [136, 426] width 215 height 39
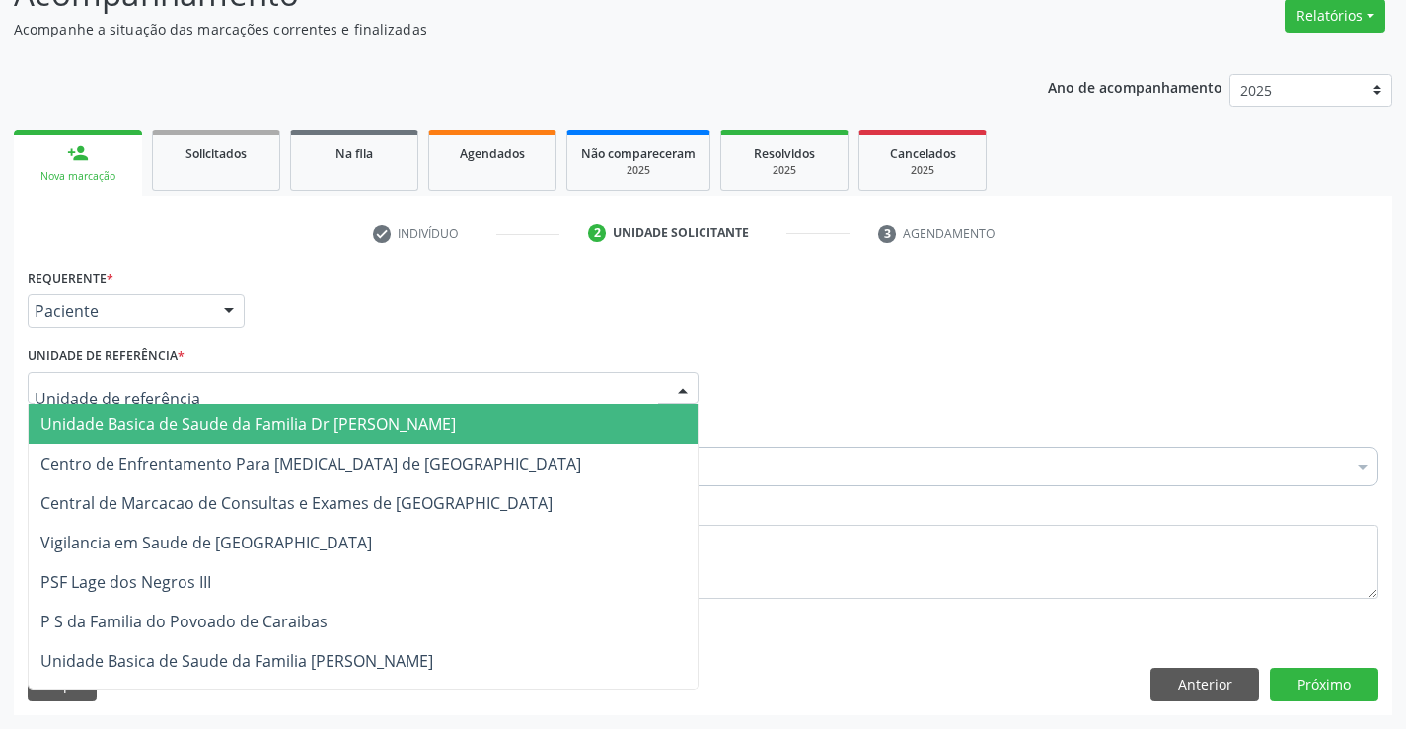
click at [217, 388] on div at bounding box center [363, 389] width 671 height 34
type input "PO"
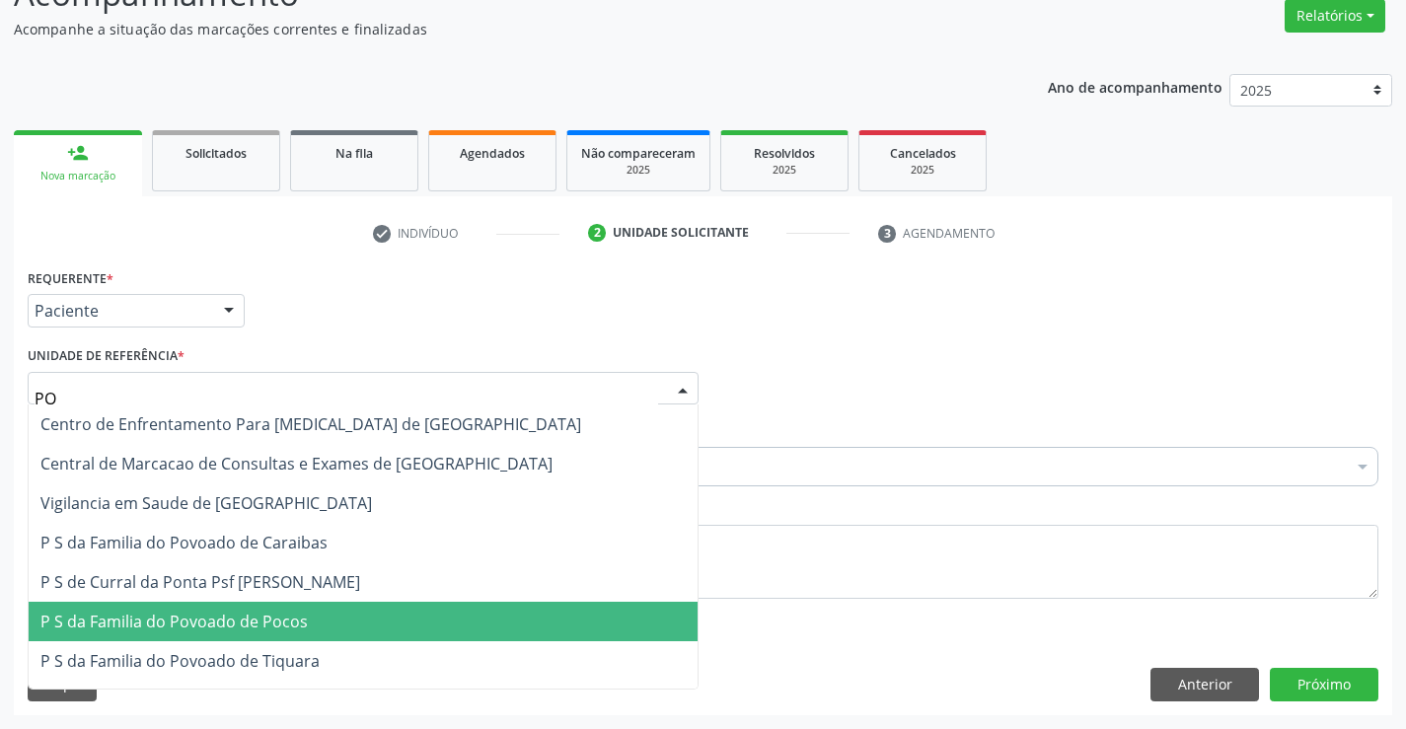
click at [260, 621] on span "P S da Familia do Povoado de Pocos" at bounding box center [173, 622] width 267 height 22
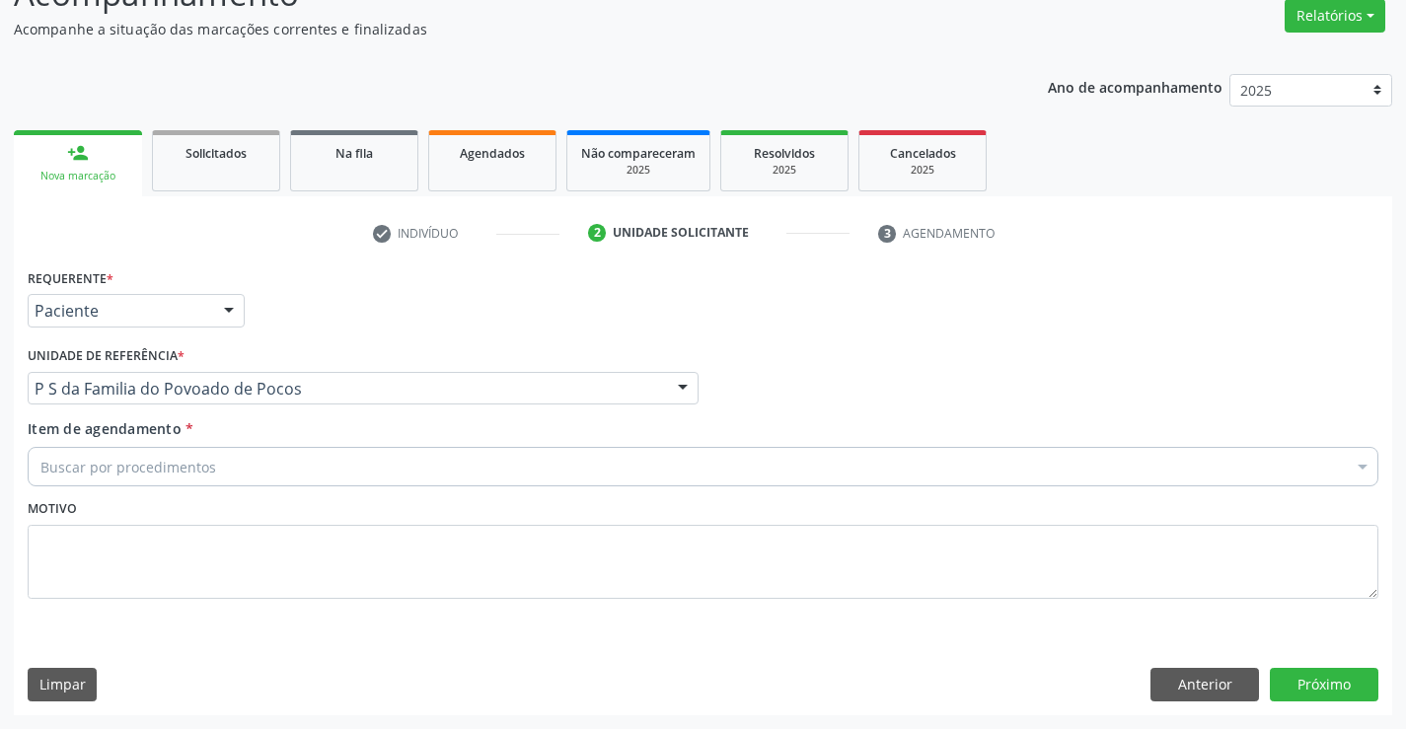
click at [280, 460] on div "Buscar por procedimentos" at bounding box center [703, 466] width 1351 height 39
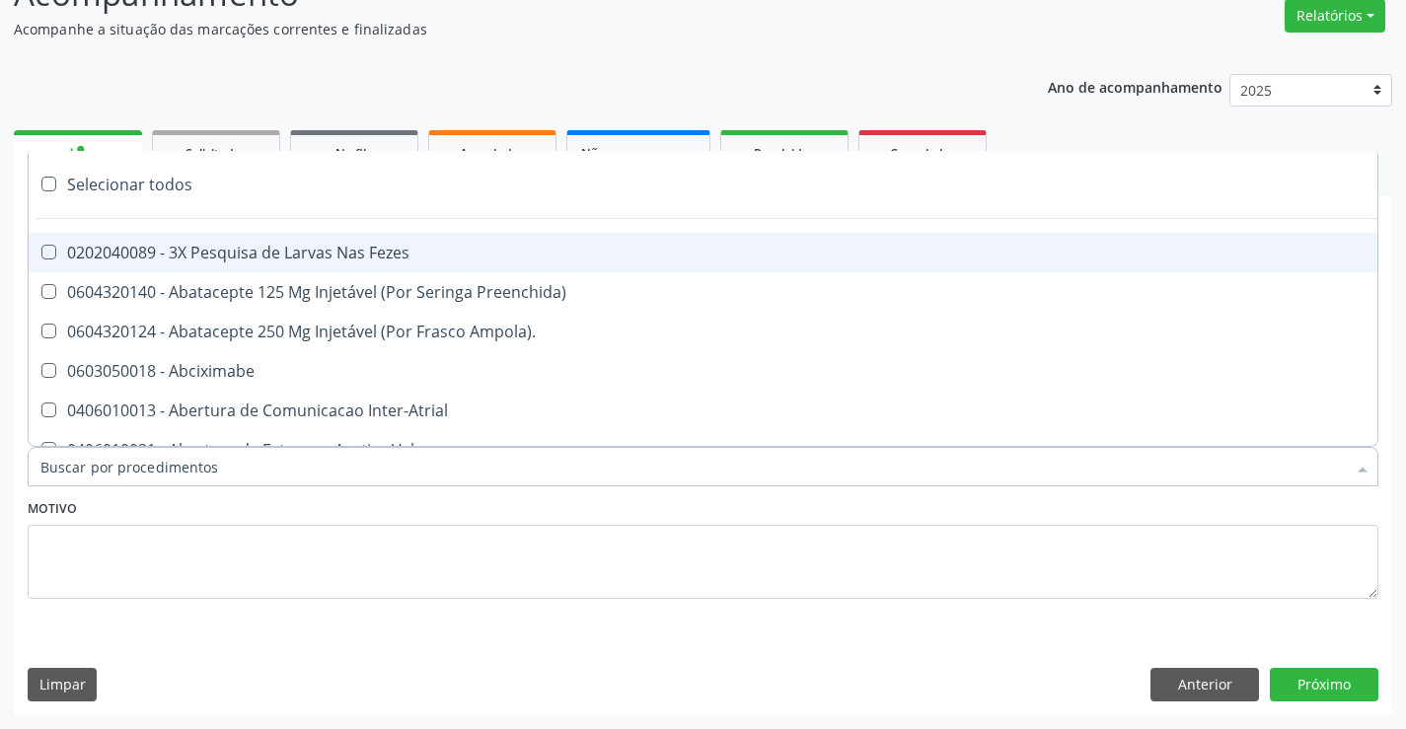
click at [256, 469] on input "Item de agendamento *" at bounding box center [693, 466] width 1306 height 39
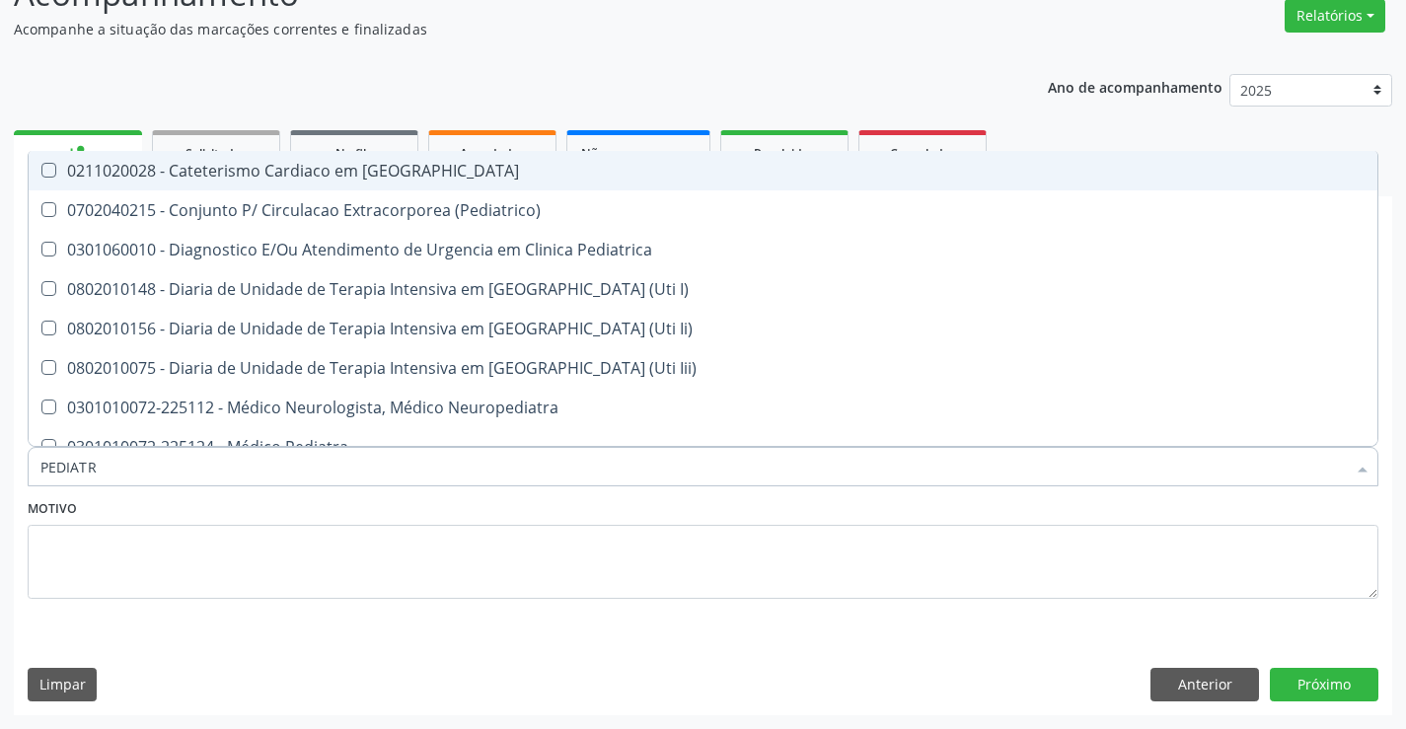
type input "PEDIATRA"
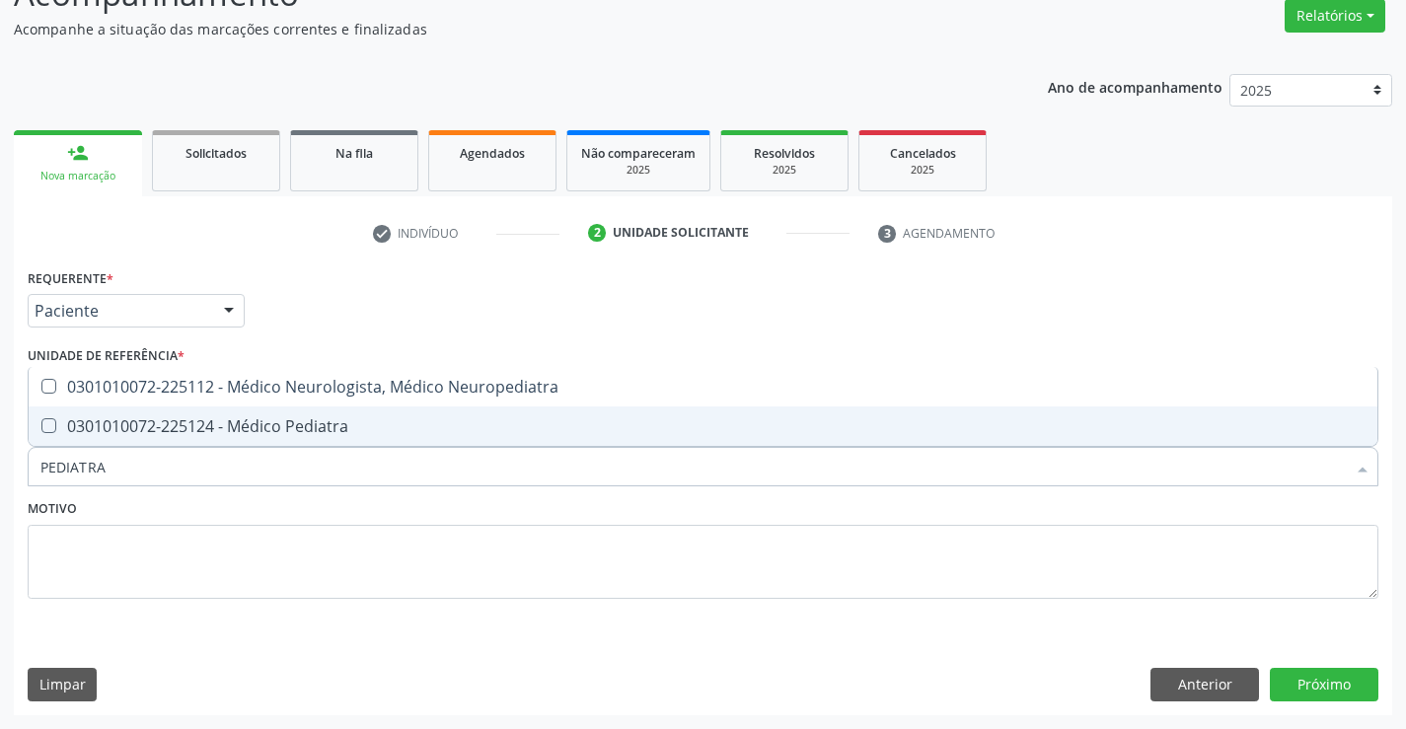
click at [296, 433] on div "0301010072-225124 - Médico Pediatra" at bounding box center [703, 426] width 1326 height 16
checkbox Pediatra "true"
click at [292, 503] on div "Motivo" at bounding box center [703, 546] width 1351 height 105
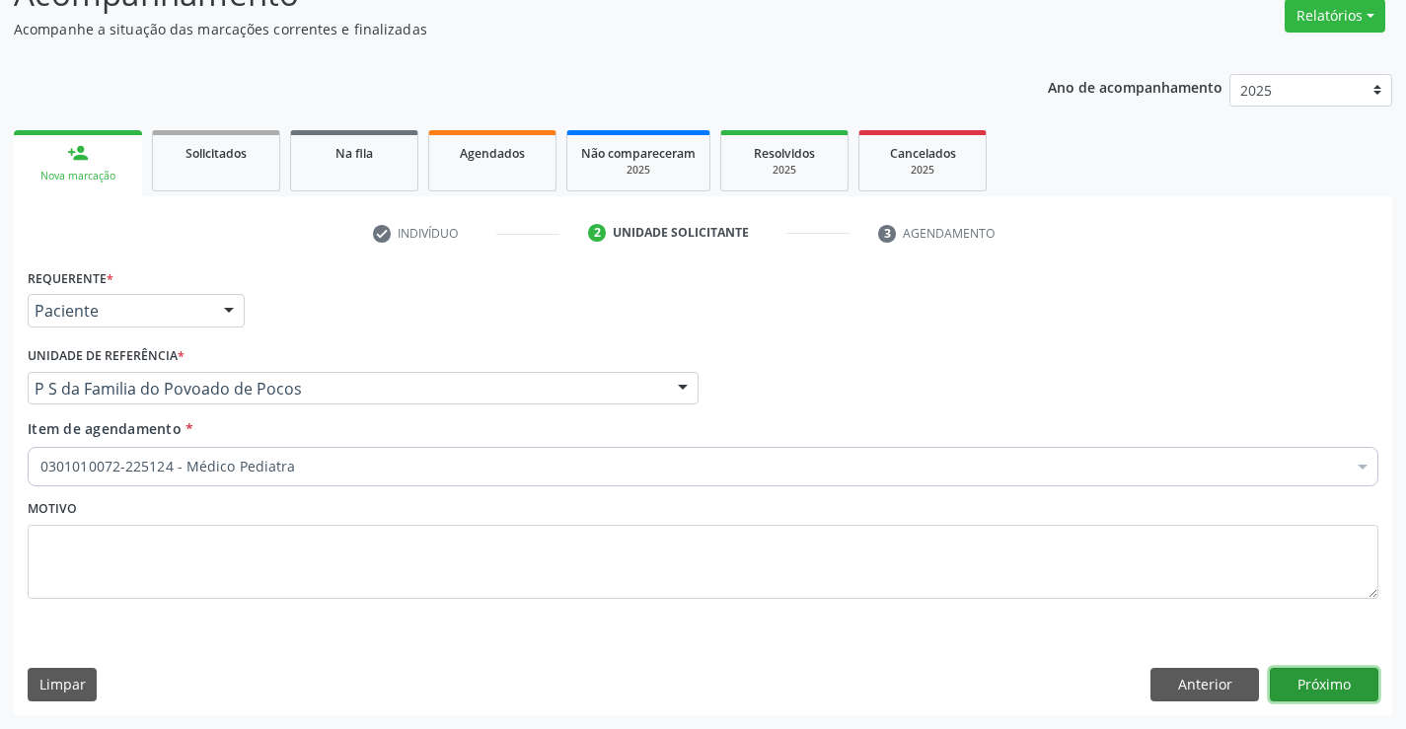
click at [1326, 672] on button "Próximo" at bounding box center [1324, 685] width 109 height 34
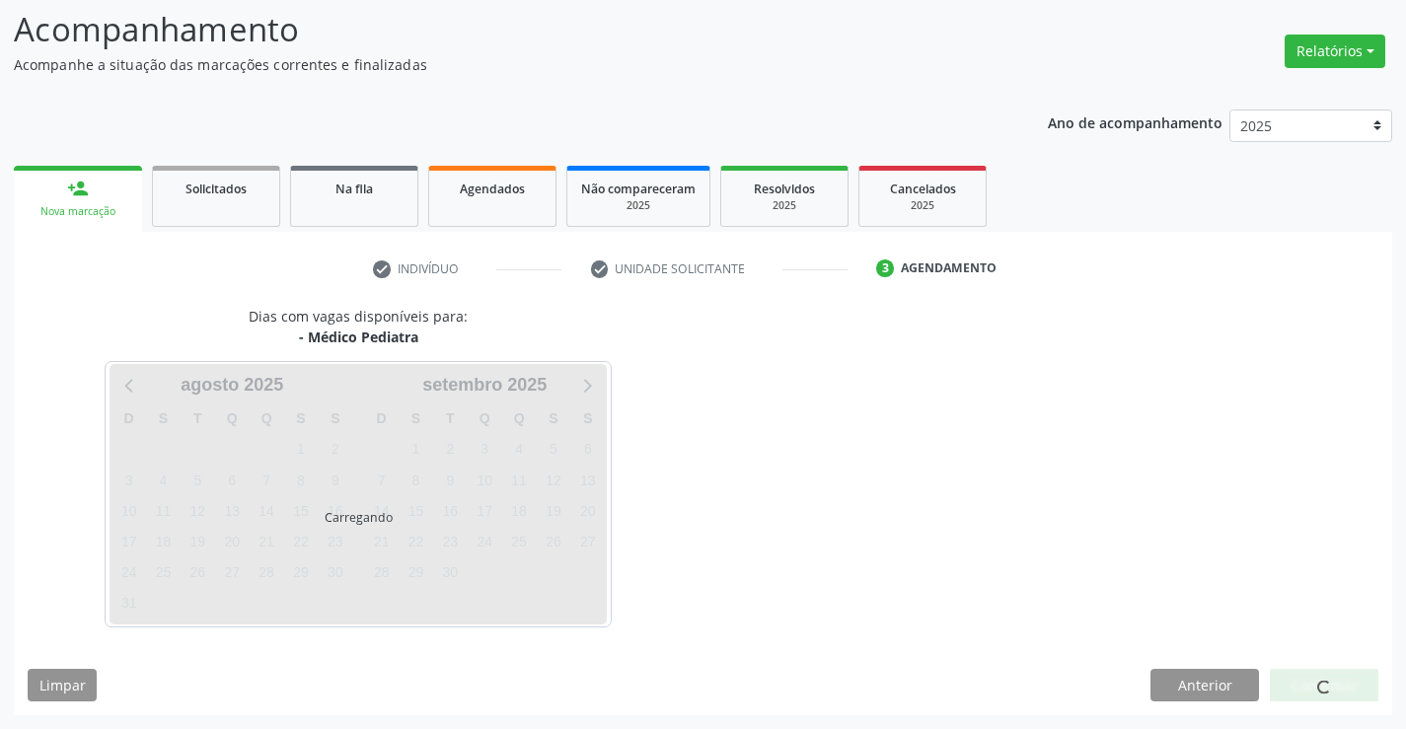
scroll to position [129, 0]
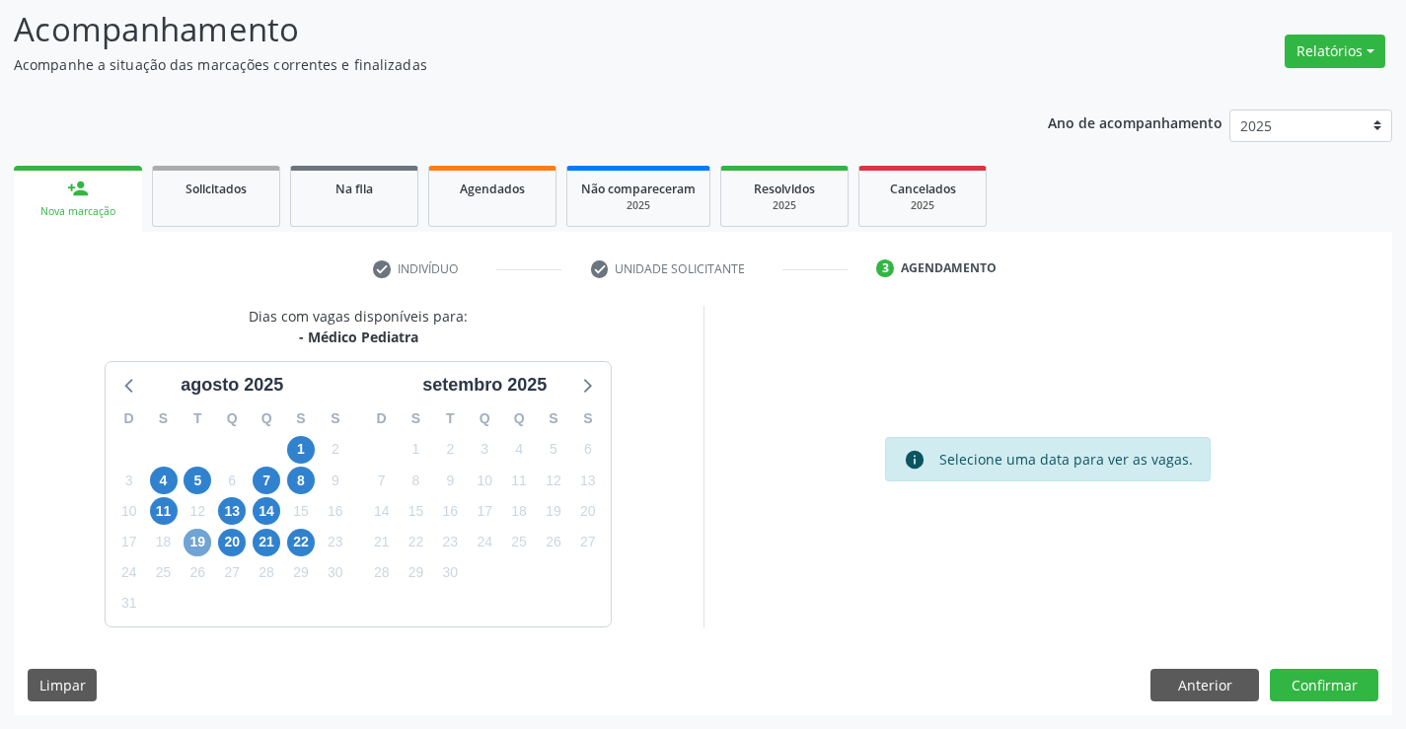
click at [200, 543] on span "19" at bounding box center [198, 543] width 28 height 28
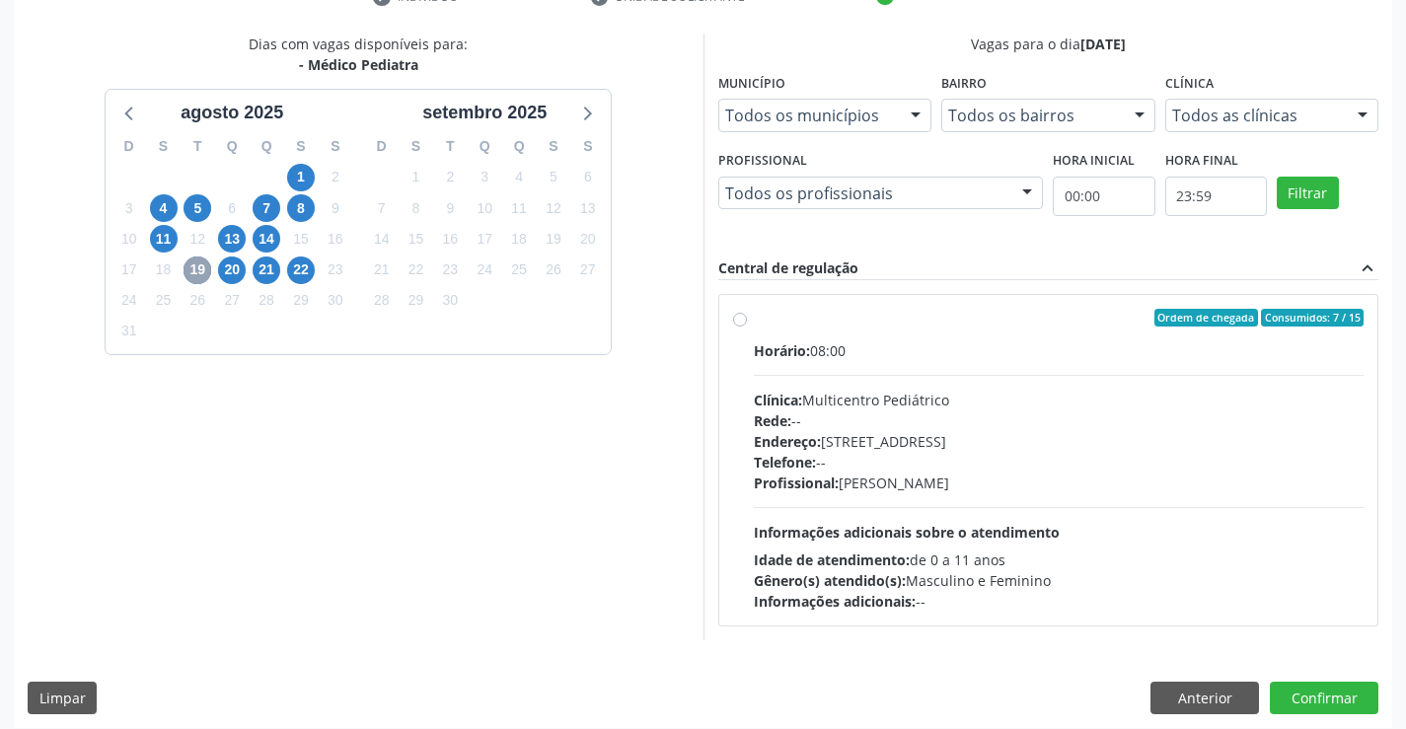
scroll to position [415, 0]
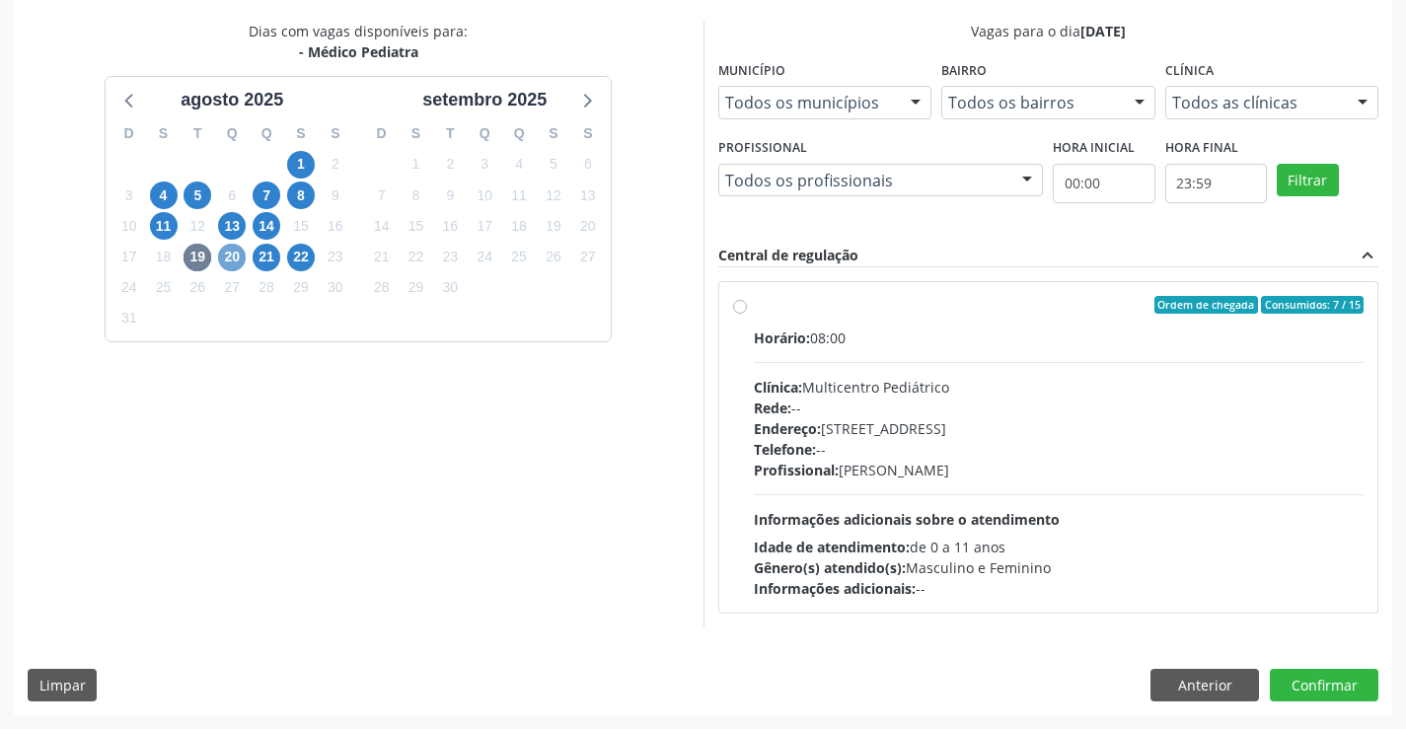
click at [231, 258] on span "20" at bounding box center [232, 258] width 28 height 28
click at [754, 303] on label "Ordem de chegada Consumidos: 7 / 15 Horário: 12:45 Clínica: Multicentro Pediátr…" at bounding box center [1059, 447] width 611 height 303
click at [739, 303] on input "Ordem de chegada Consumidos: 7 / 15 Horário: 12:45 Clínica: Multicentro Pediátr…" at bounding box center [740, 305] width 14 height 18
radio input "true"
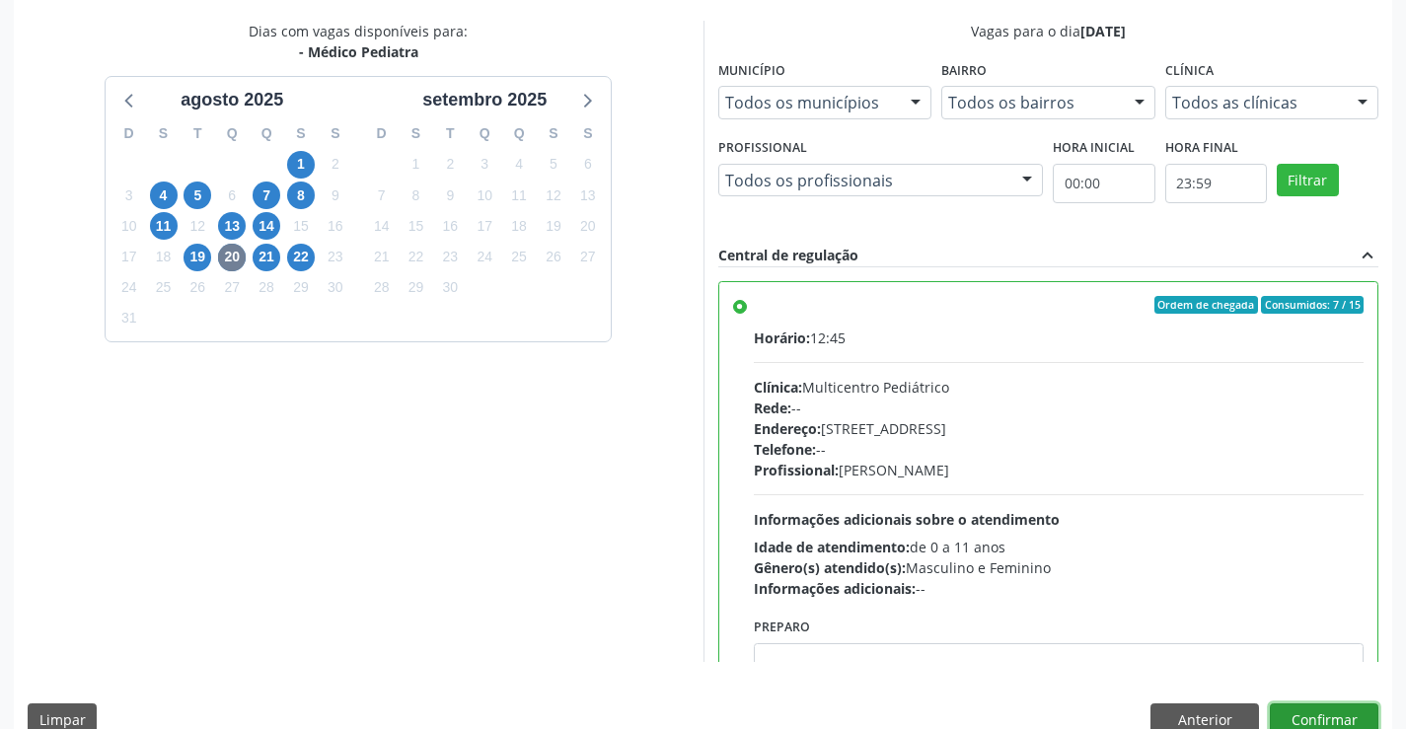
click at [1335, 714] on button "Confirmar" at bounding box center [1324, 721] width 109 height 34
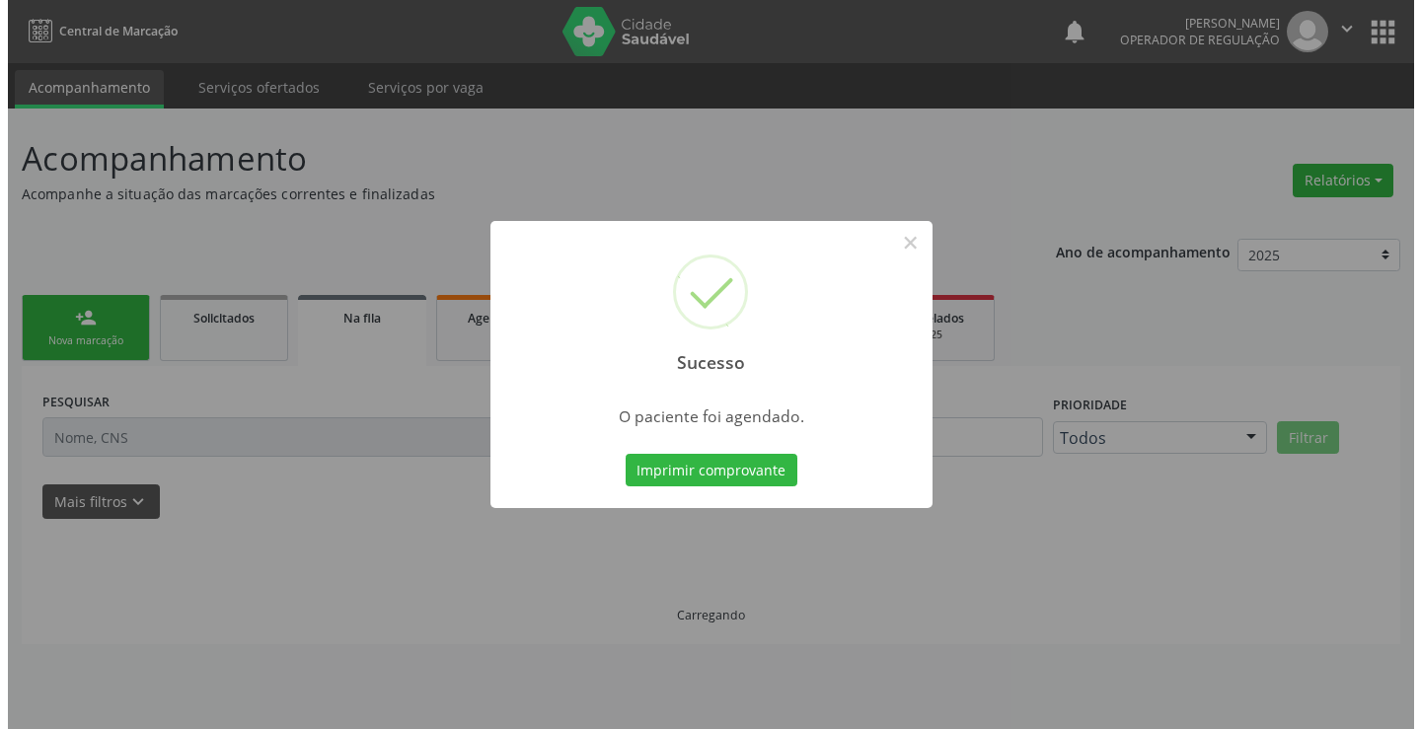
scroll to position [0, 0]
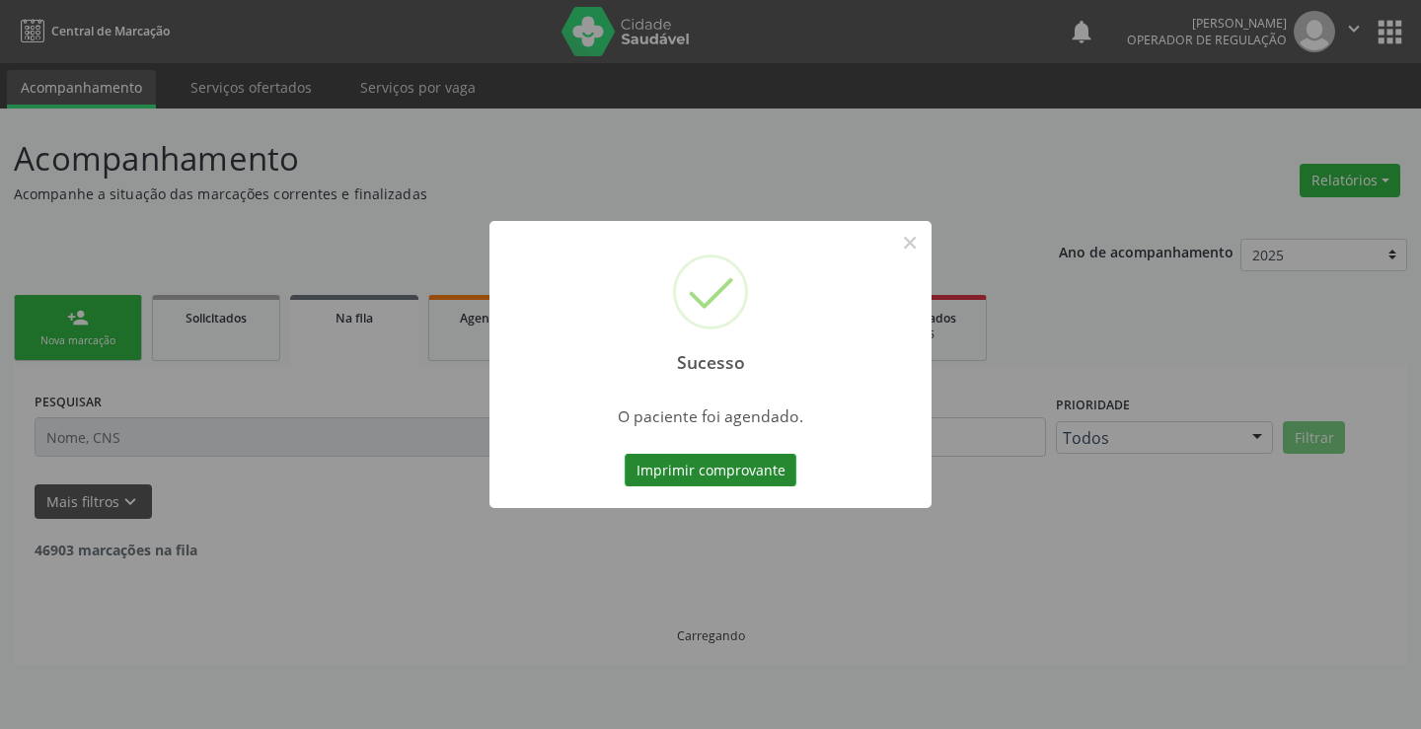
click at [744, 461] on button "Imprimir comprovante" at bounding box center [711, 471] width 172 height 34
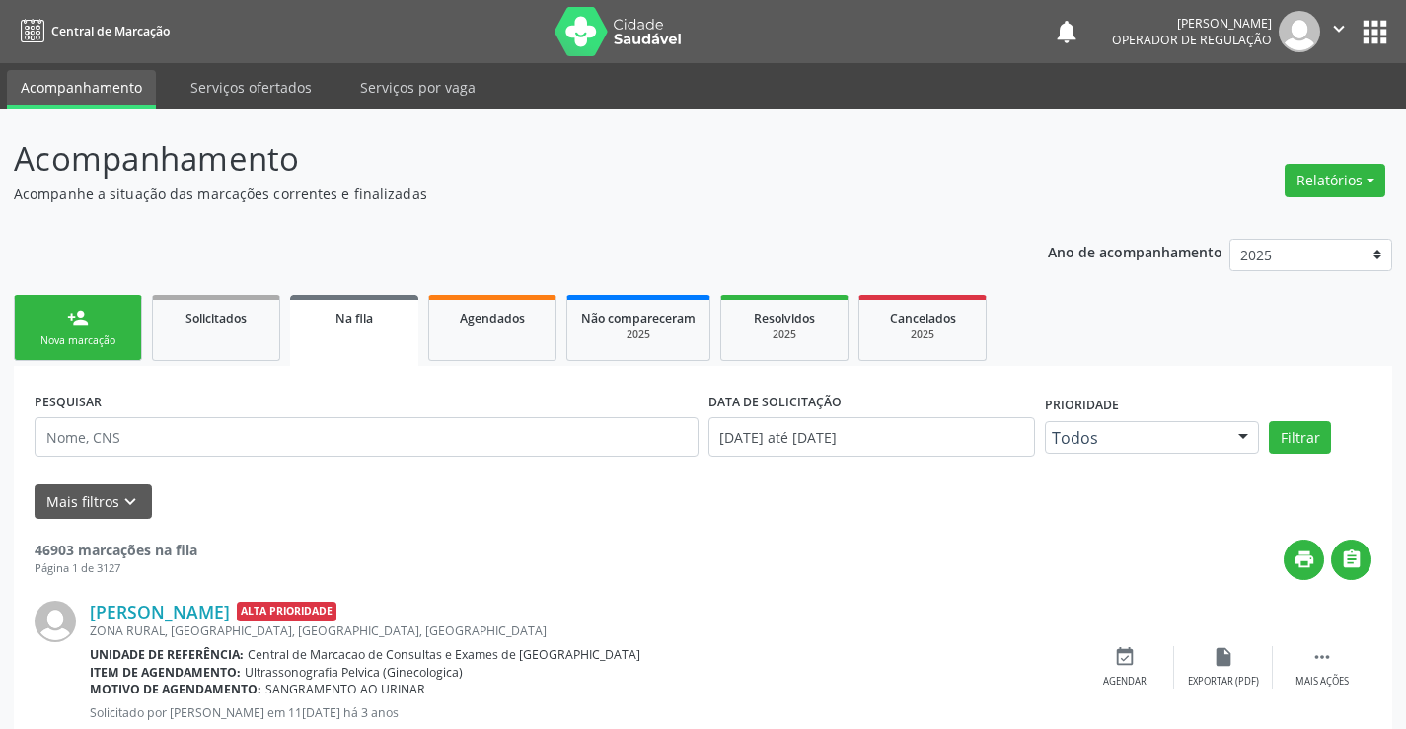
click at [114, 341] on div "Nova marcação" at bounding box center [78, 341] width 99 height 15
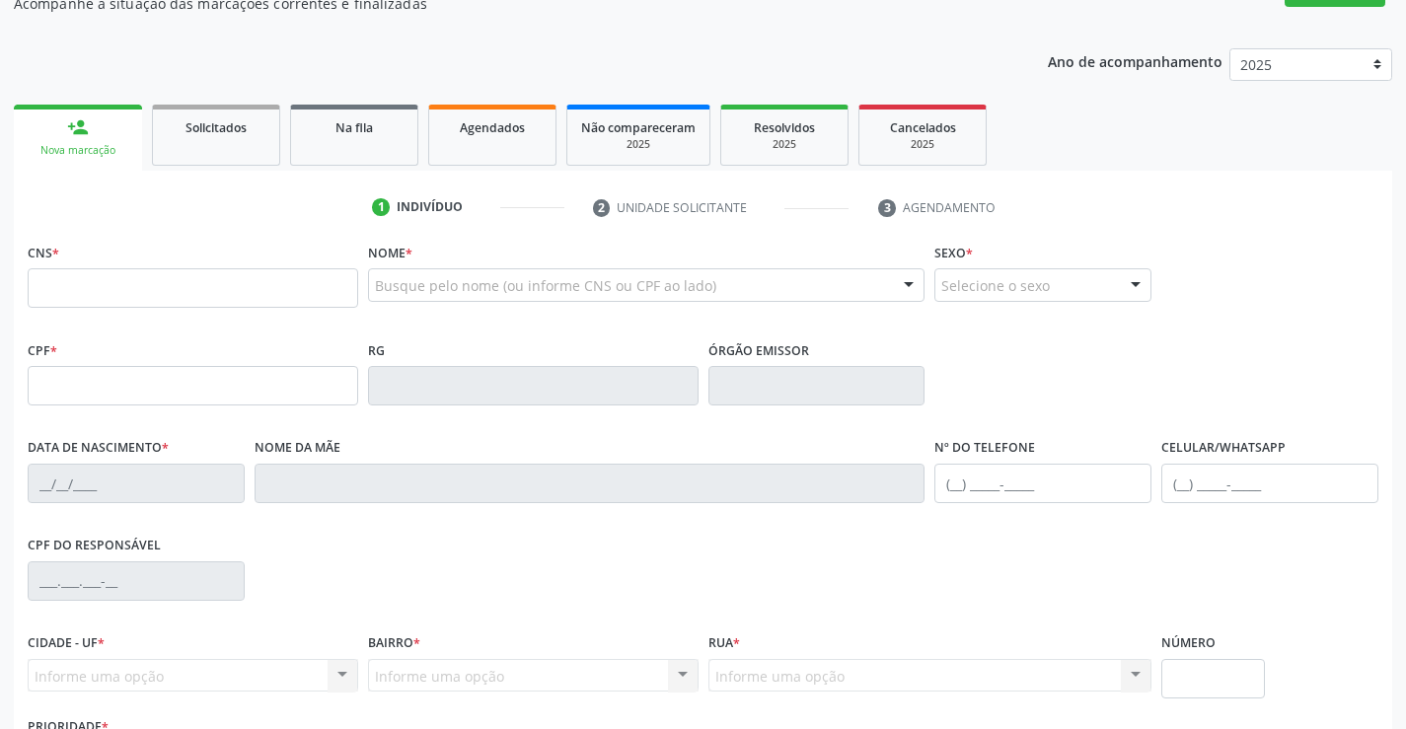
scroll to position [197, 0]
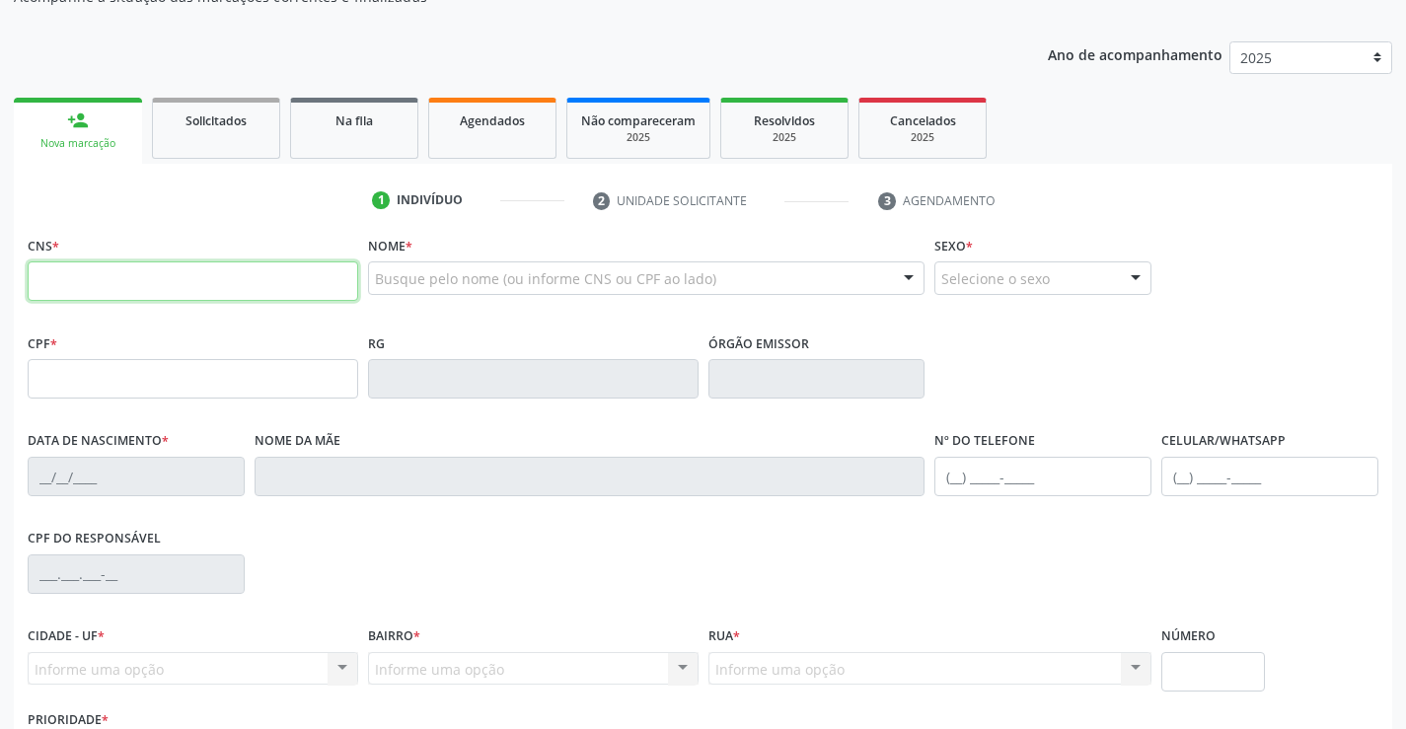
click at [96, 290] on input "text" at bounding box center [193, 281] width 331 height 39
type input "700 4039 2831 1450"
type input "0239433351"
type input "0[DATE]"
type input "[PHONE_NUMBER]"
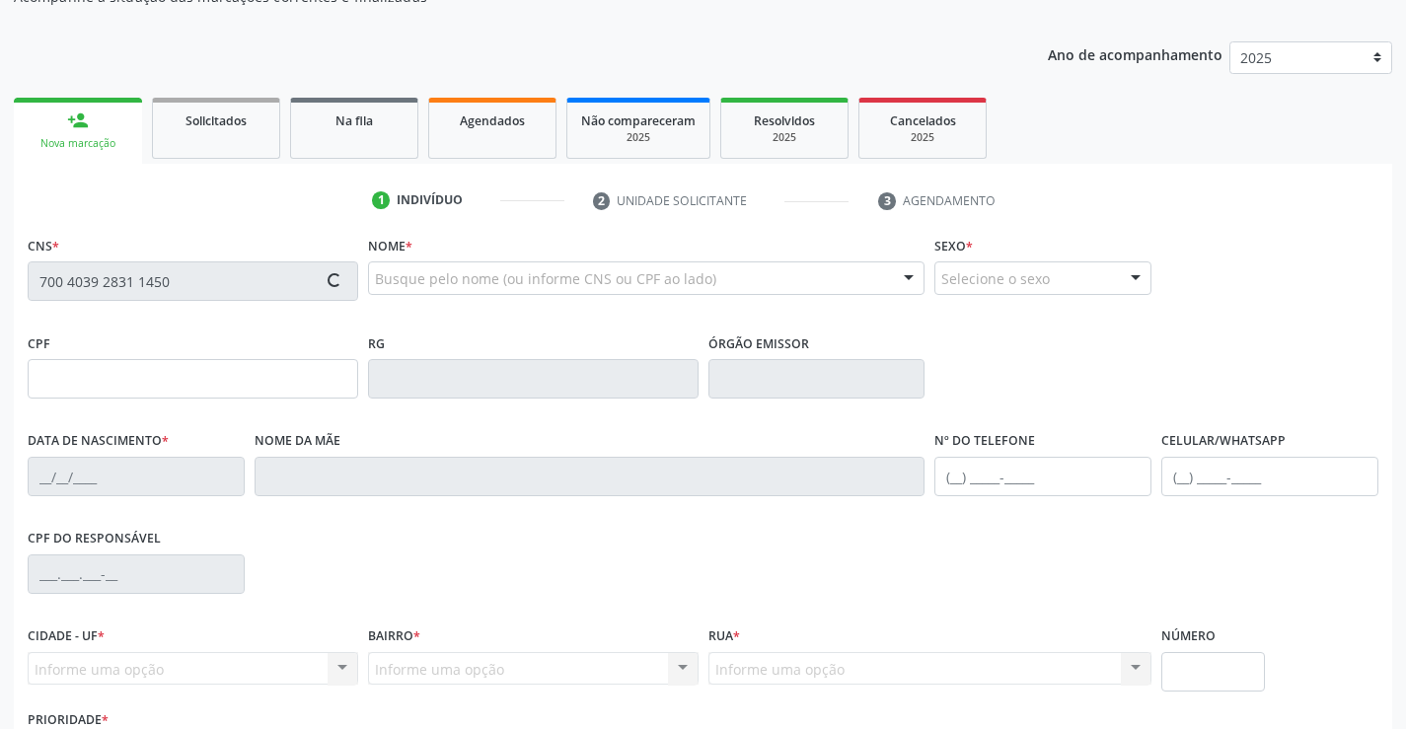
type input "[PHONE_NUMBER]"
type input "248.891.995-00"
type input "378"
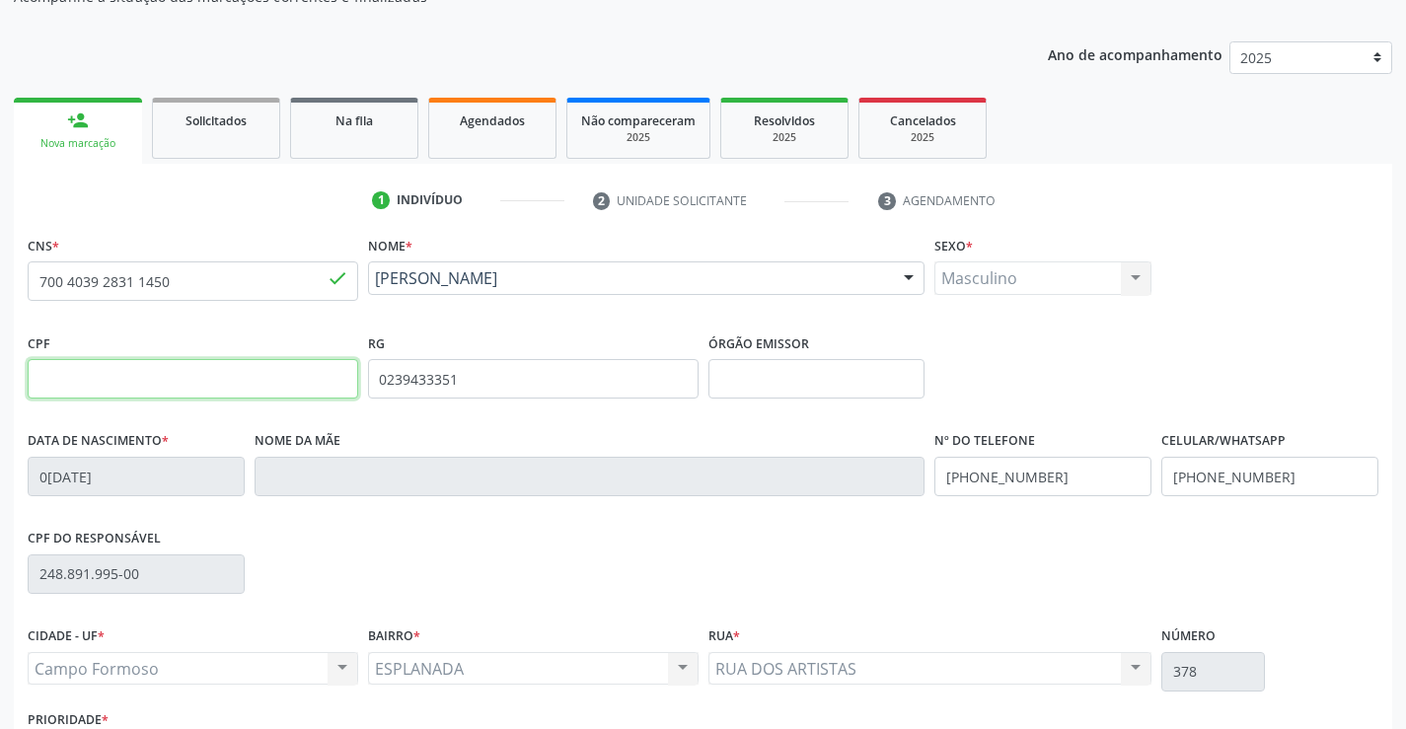
click at [215, 373] on input "text" at bounding box center [193, 378] width 331 height 39
type input "248.891.995-00"
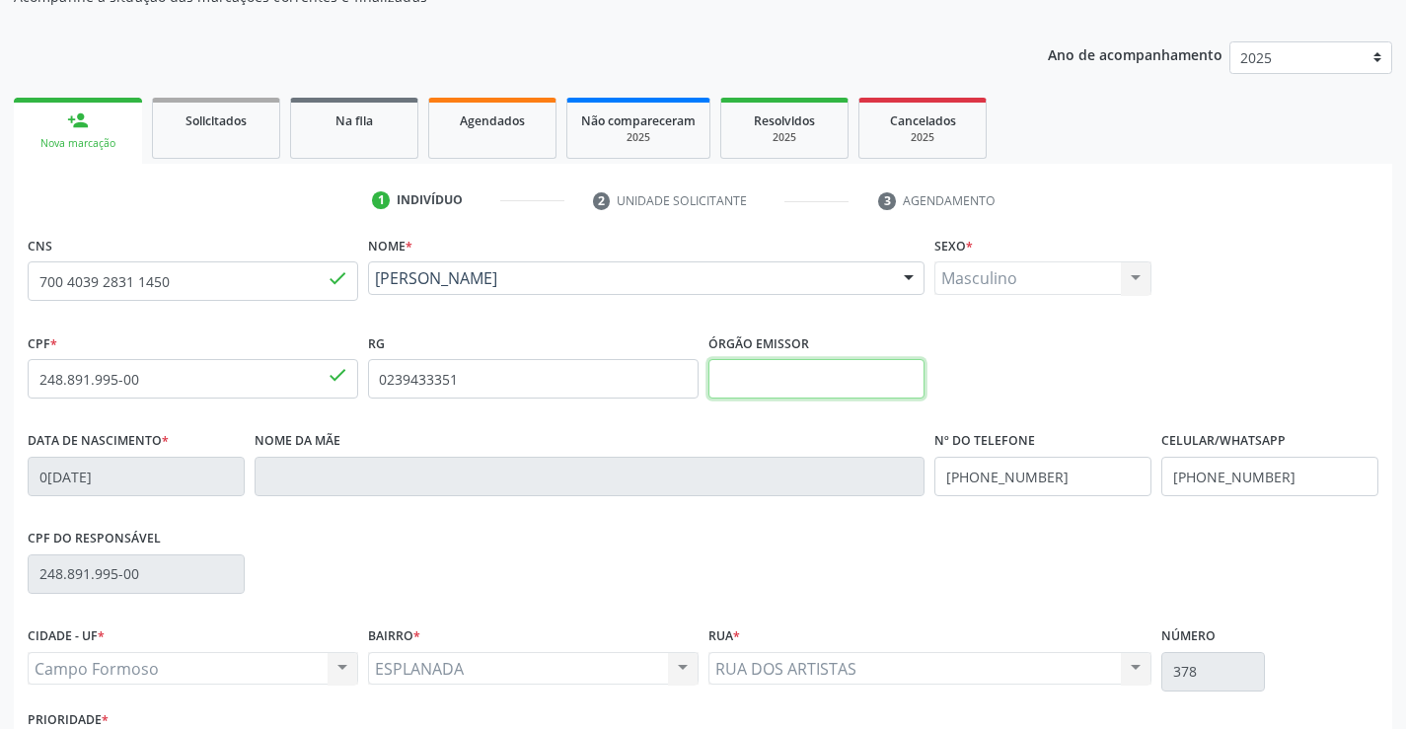
click at [819, 385] on input "text" at bounding box center [817, 378] width 217 height 39
type input "SSPBA"
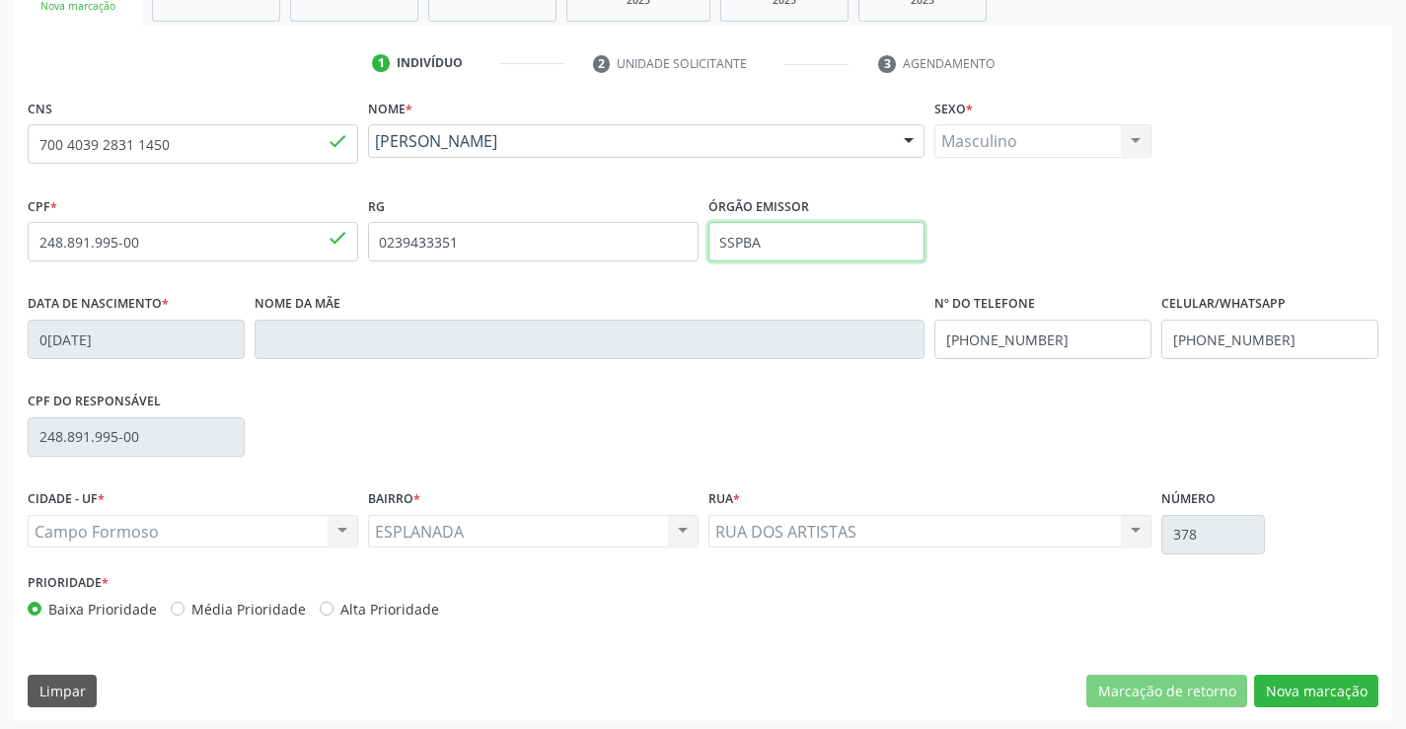
scroll to position [341, 0]
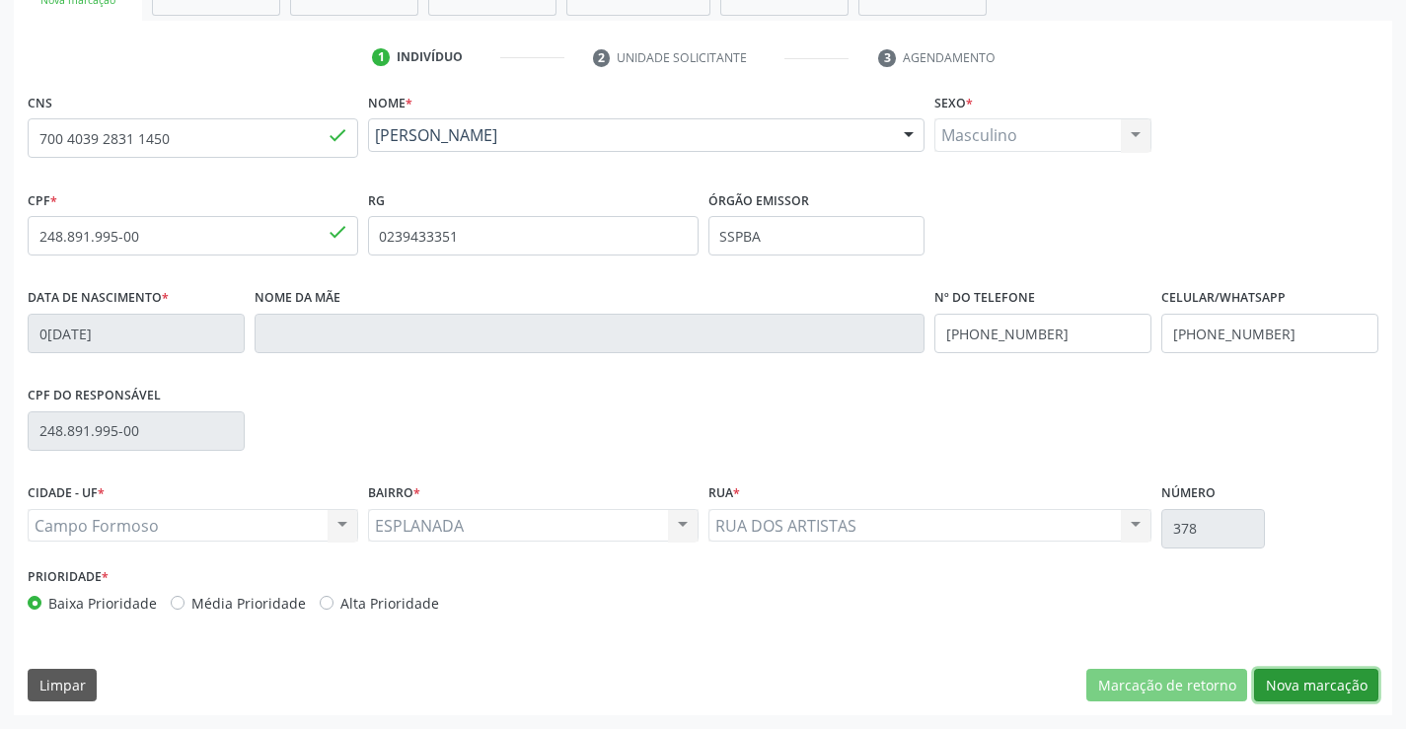
click at [1283, 682] on button "Nova marcação" at bounding box center [1316, 686] width 124 height 34
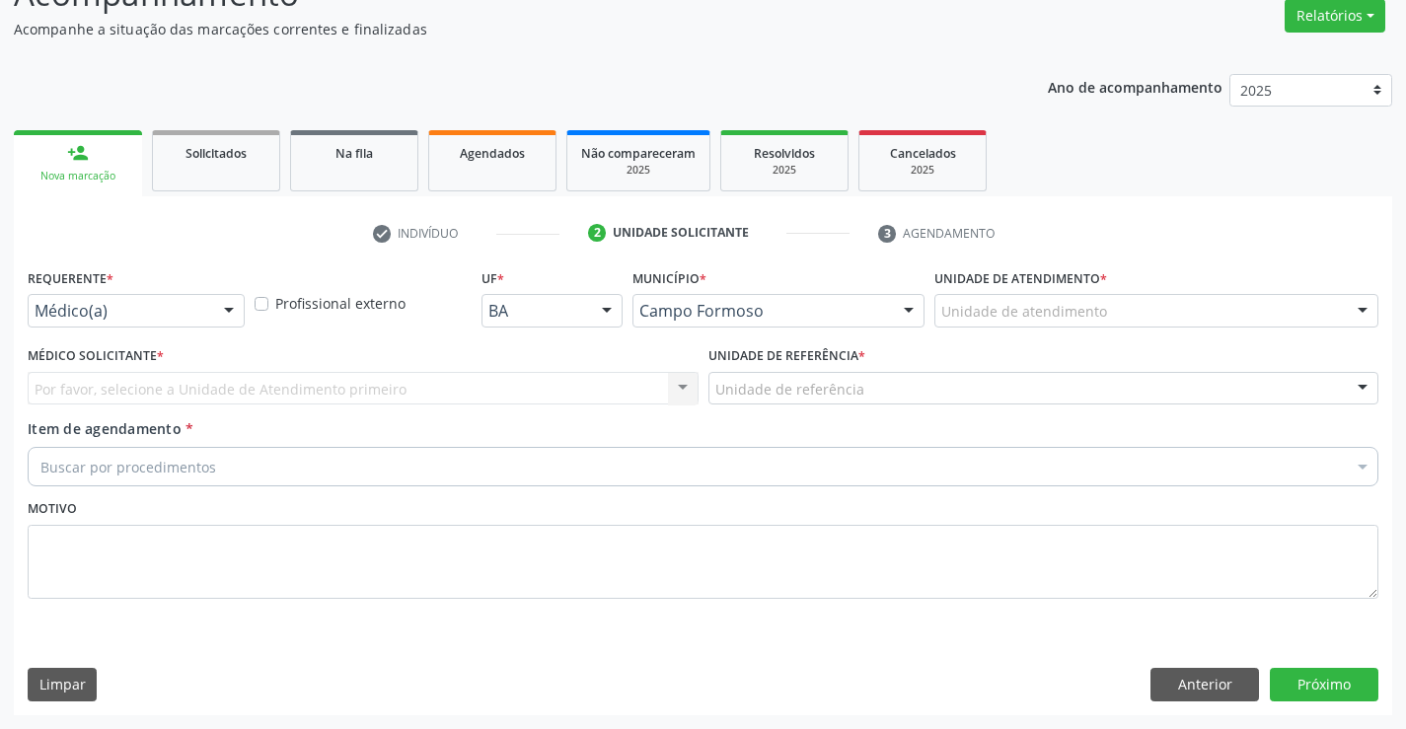
scroll to position [165, 0]
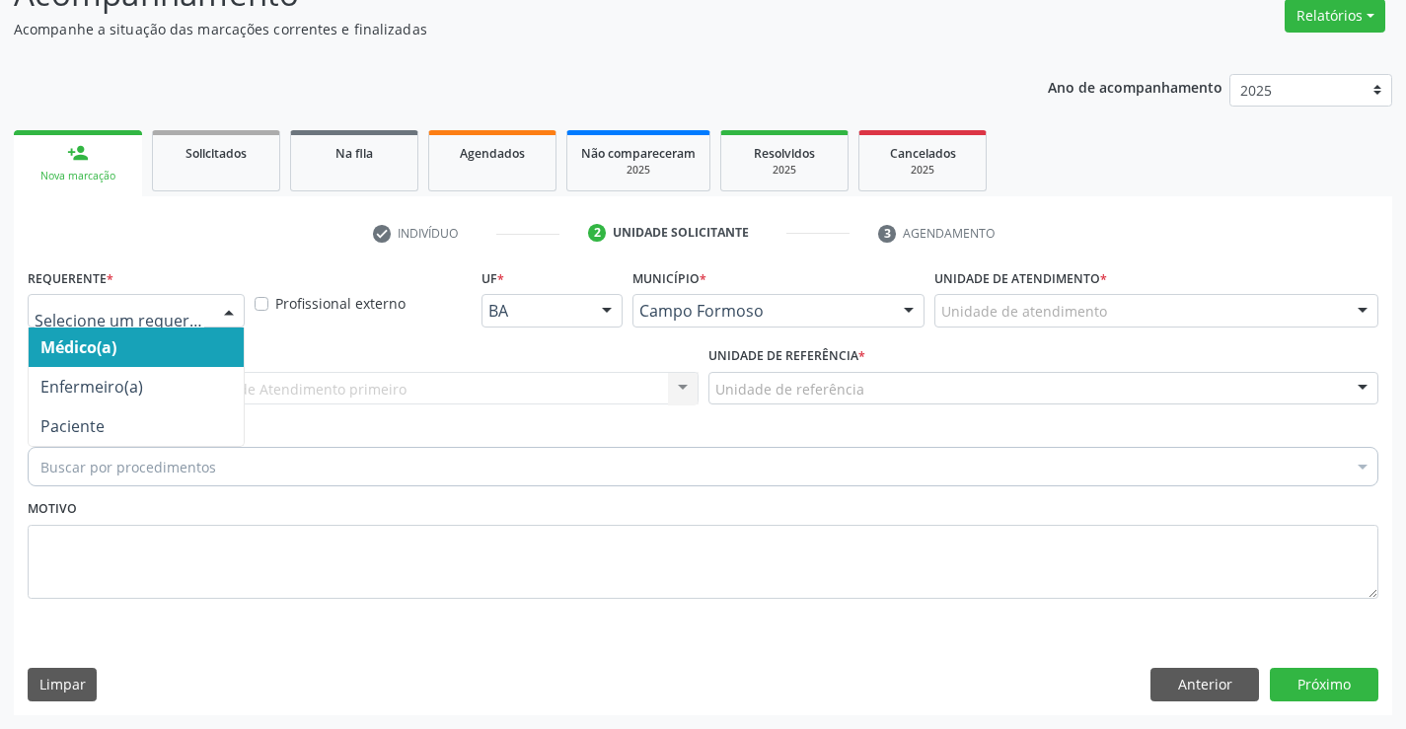
click at [209, 307] on div at bounding box center [136, 311] width 217 height 34
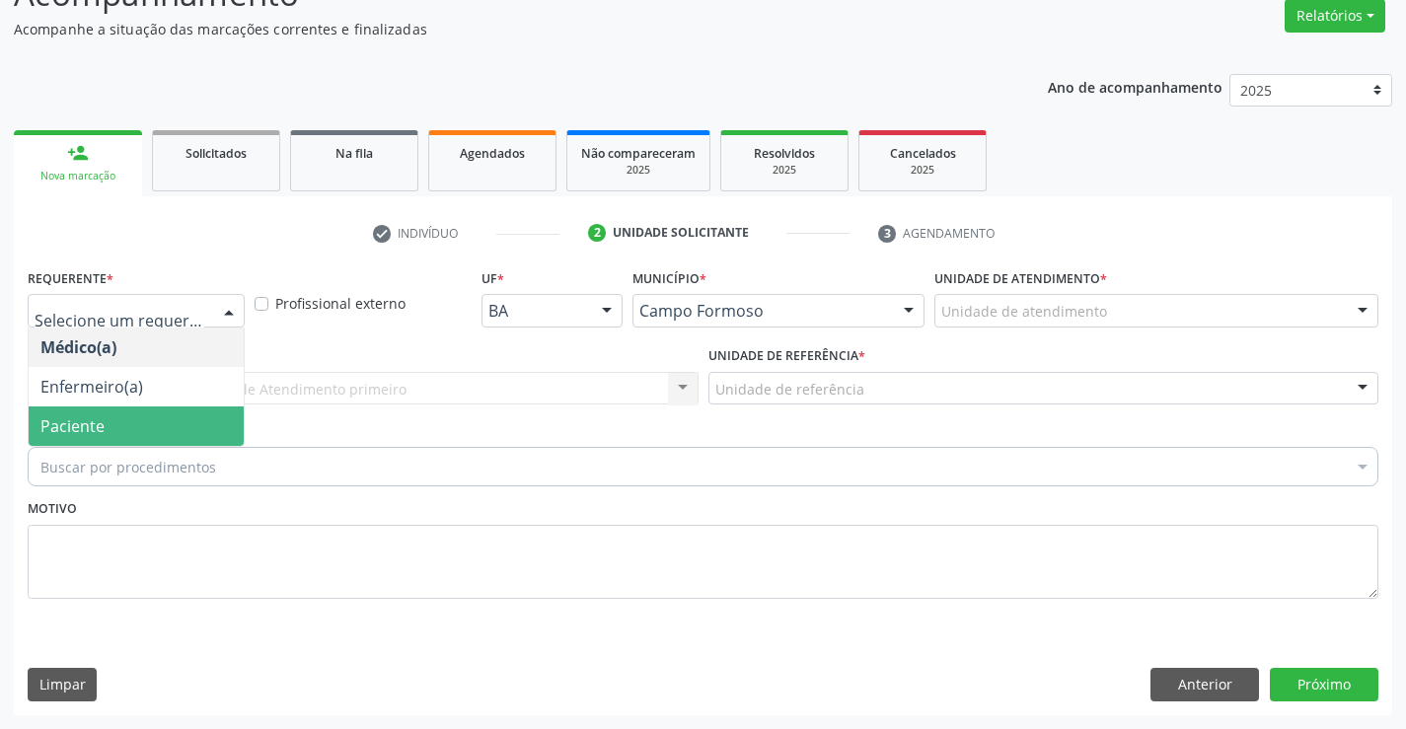
click at [171, 429] on span "Paciente" at bounding box center [136, 426] width 215 height 39
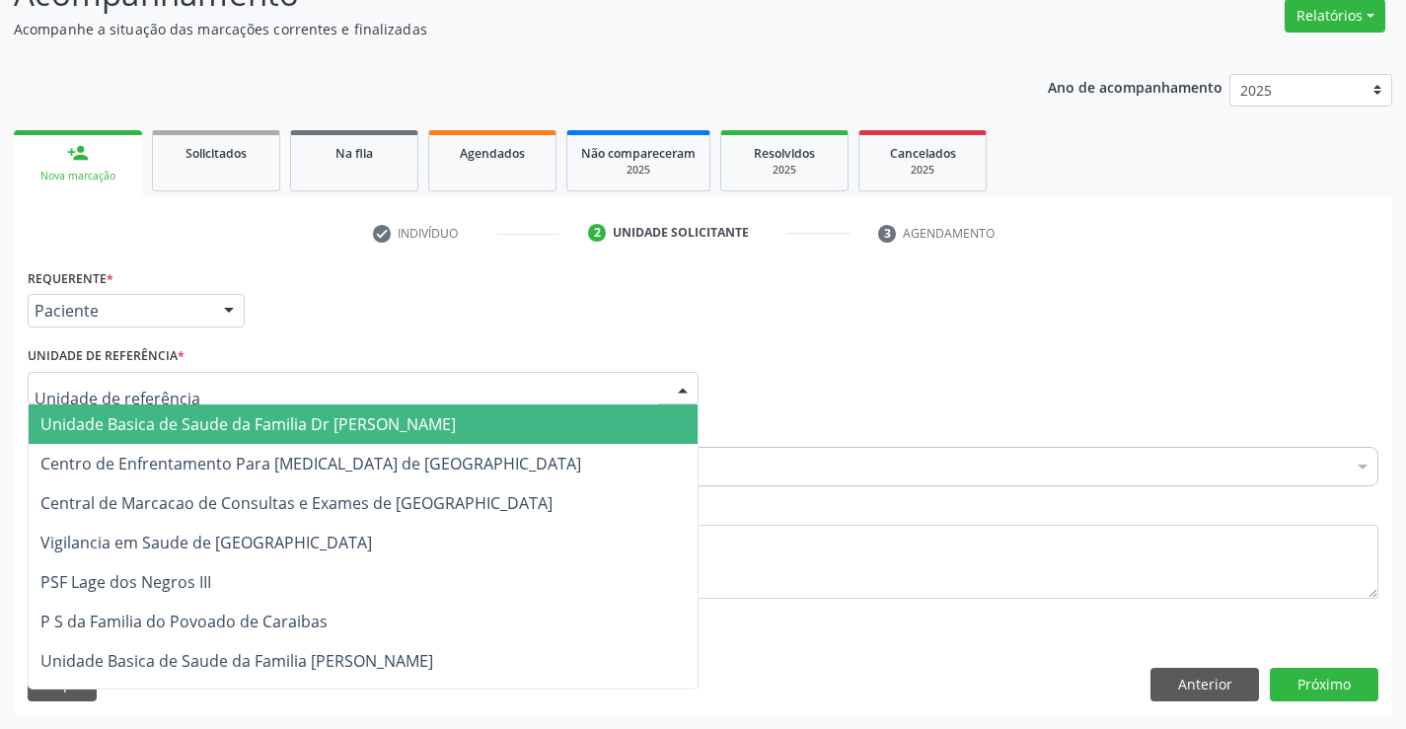
click at [241, 388] on div at bounding box center [363, 389] width 671 height 34
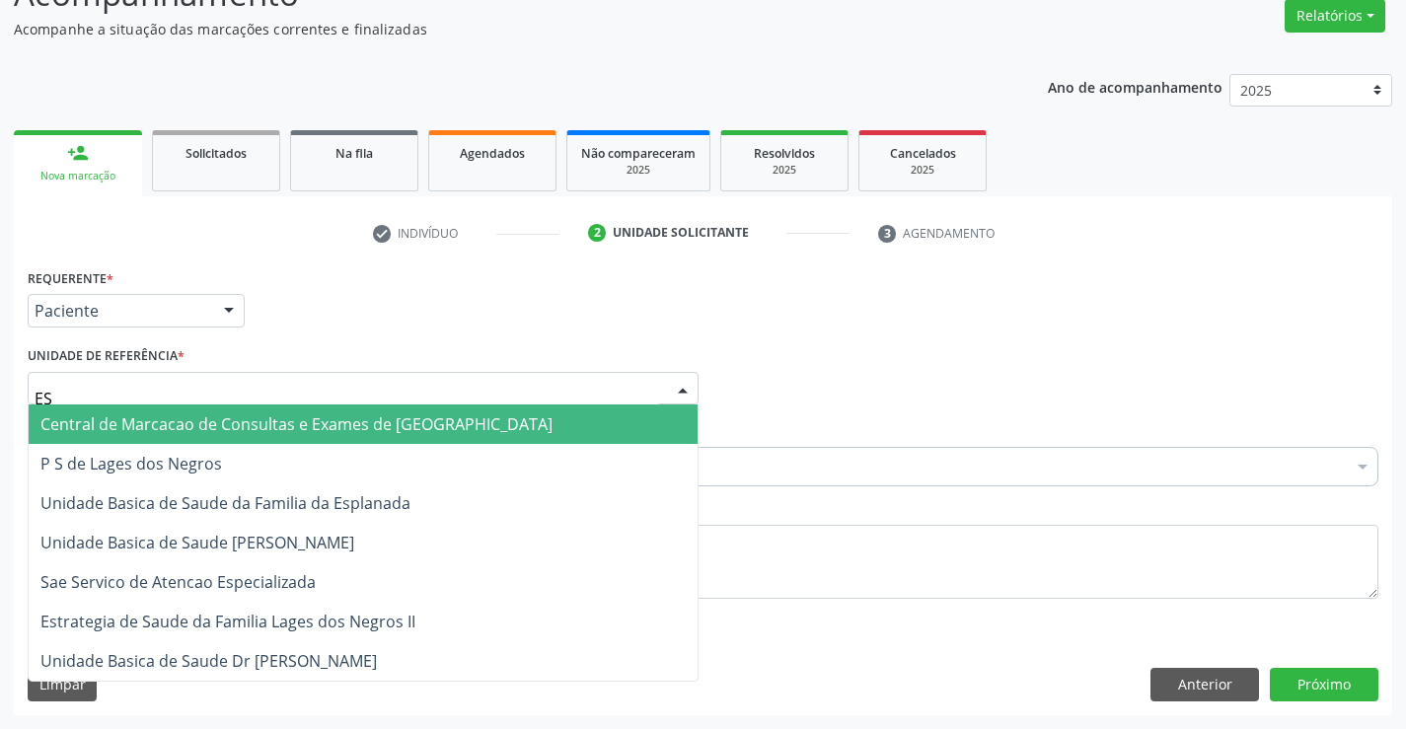
type input "ESP"
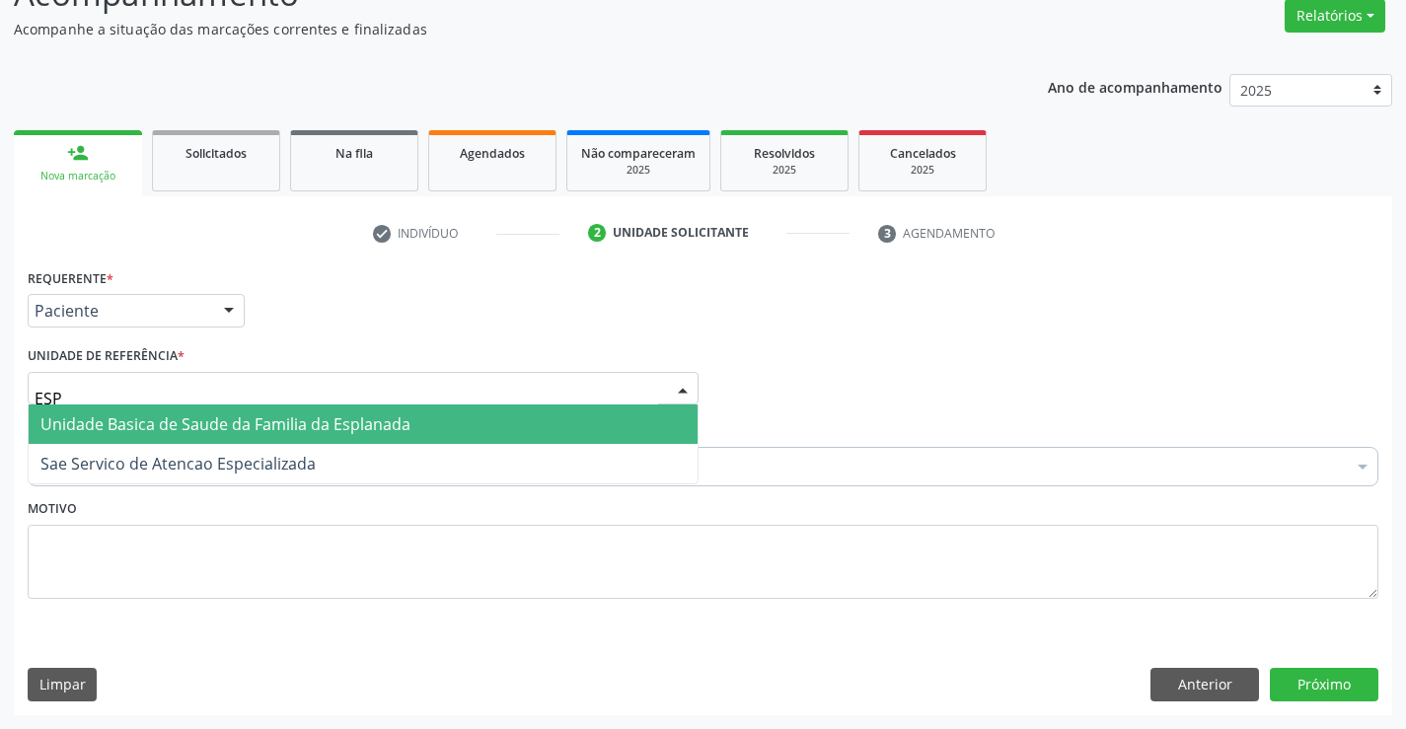
click at [252, 421] on span "Unidade Basica de Saude da Familia da Esplanada" at bounding box center [225, 425] width 370 height 22
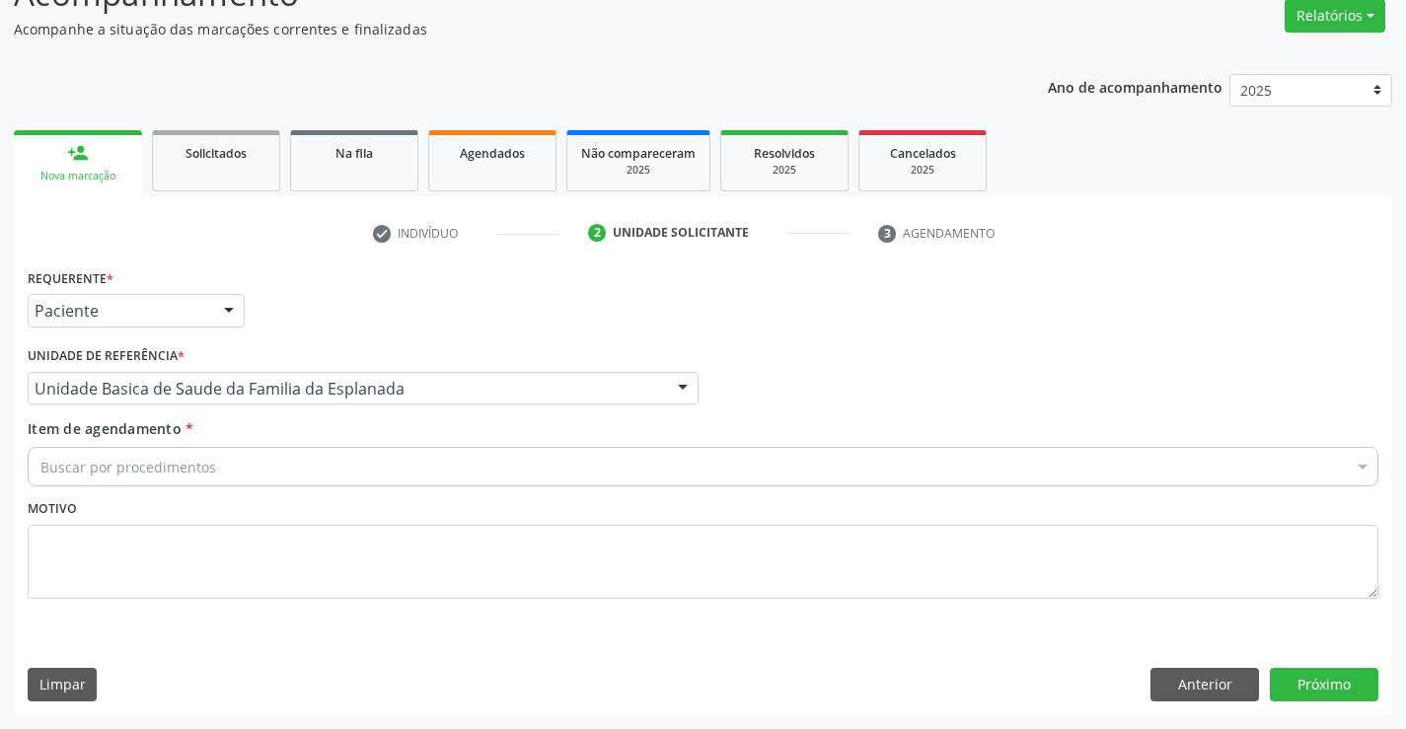
click at [249, 467] on div "Buscar por procedimentos" at bounding box center [703, 466] width 1351 height 39
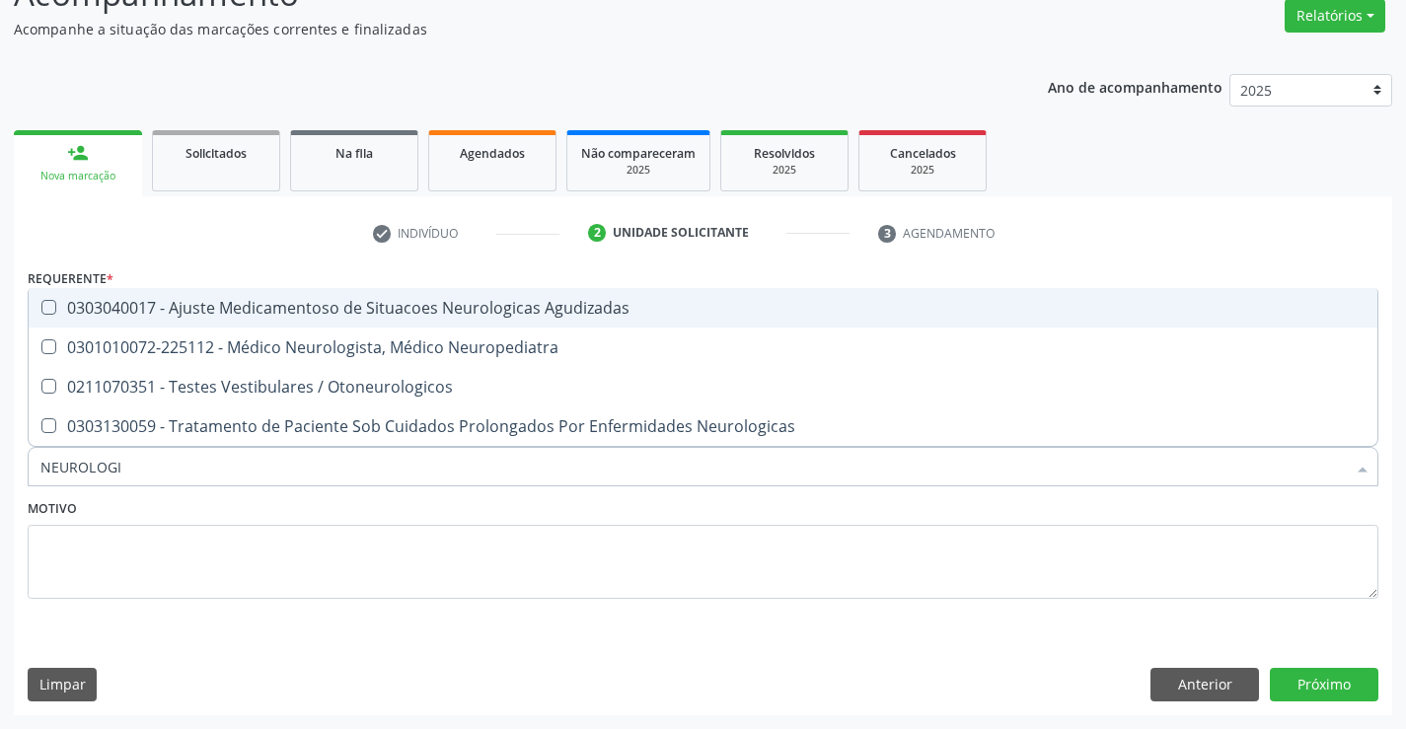
type input "NEUROLOGIS"
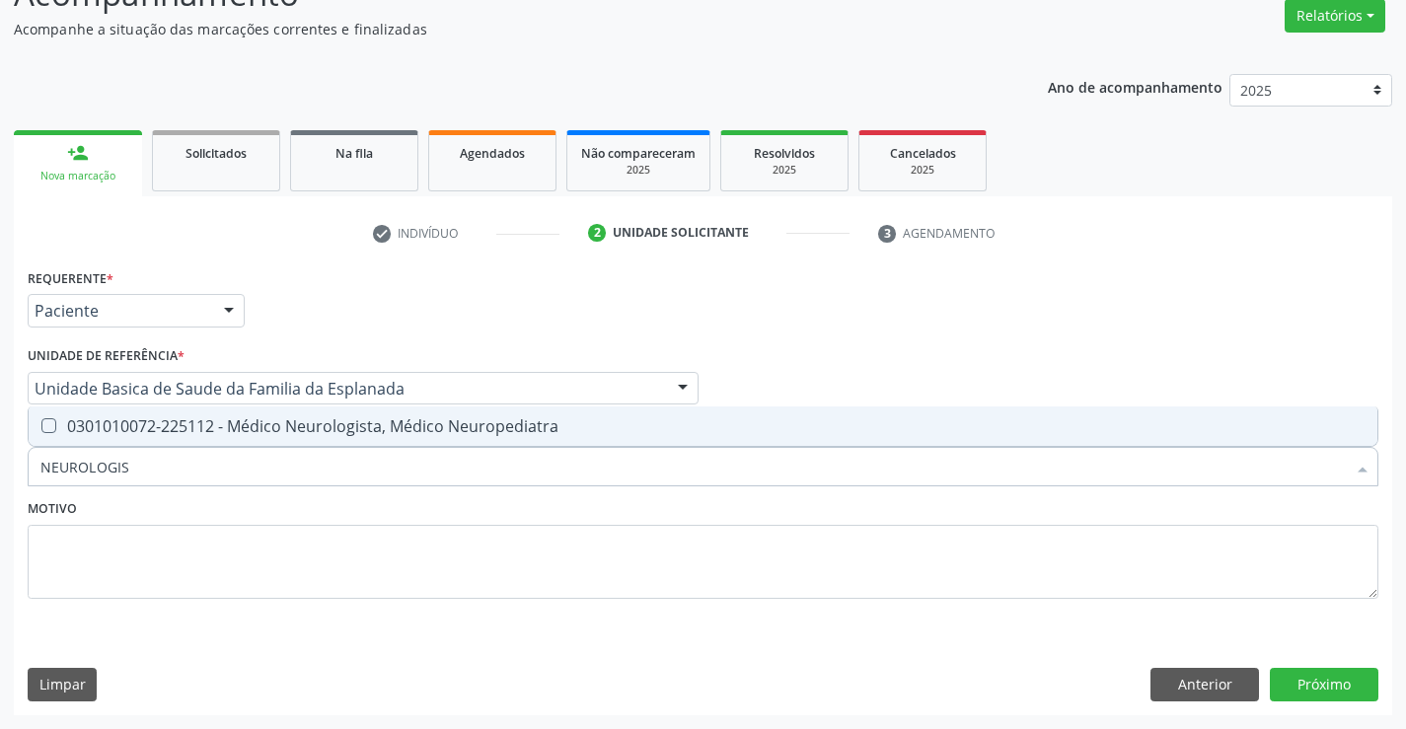
click at [284, 430] on div "0301010072-225112 - Médico Neurologista, Médico Neuropediatra" at bounding box center [703, 426] width 1326 height 16
checkbox Neuropediatra "true"
click at [326, 521] on div "Motivo" at bounding box center [703, 546] width 1351 height 105
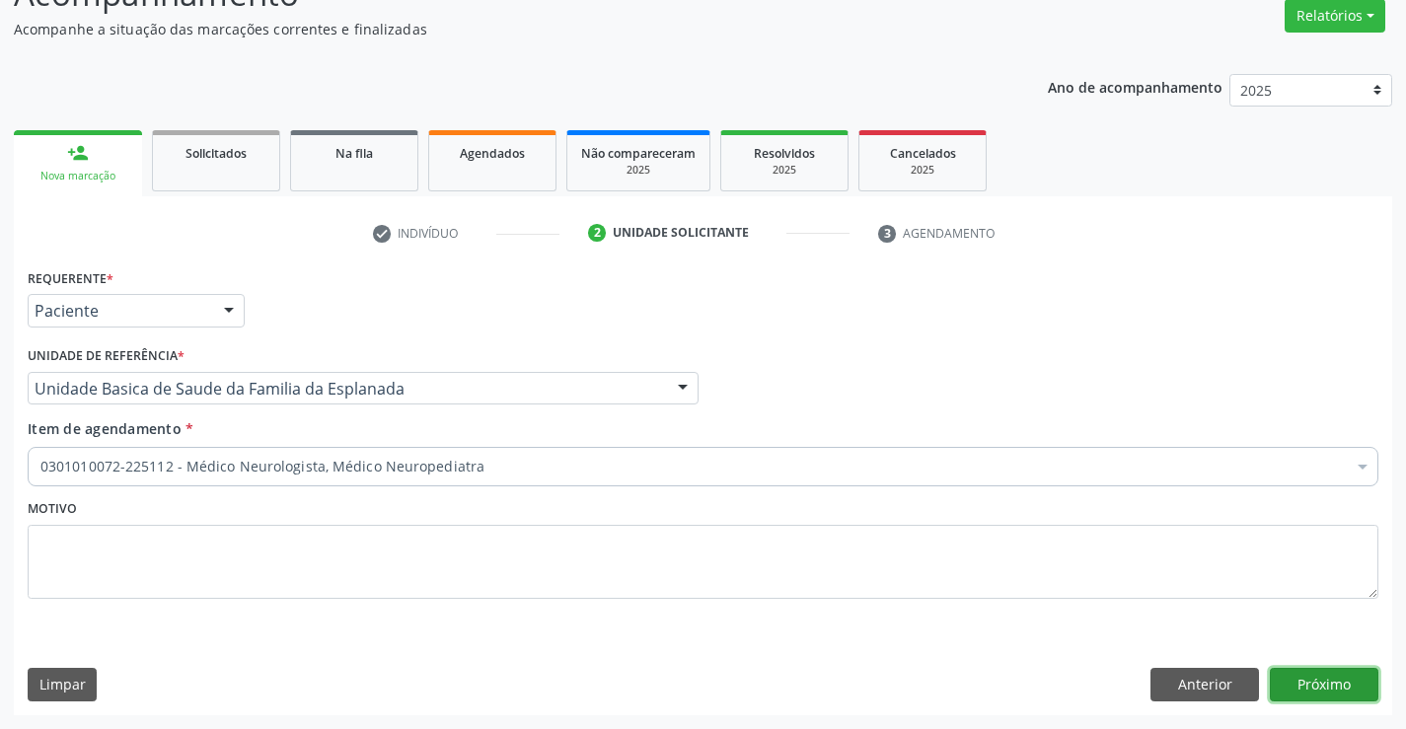
click at [1315, 691] on button "Próximo" at bounding box center [1324, 685] width 109 height 34
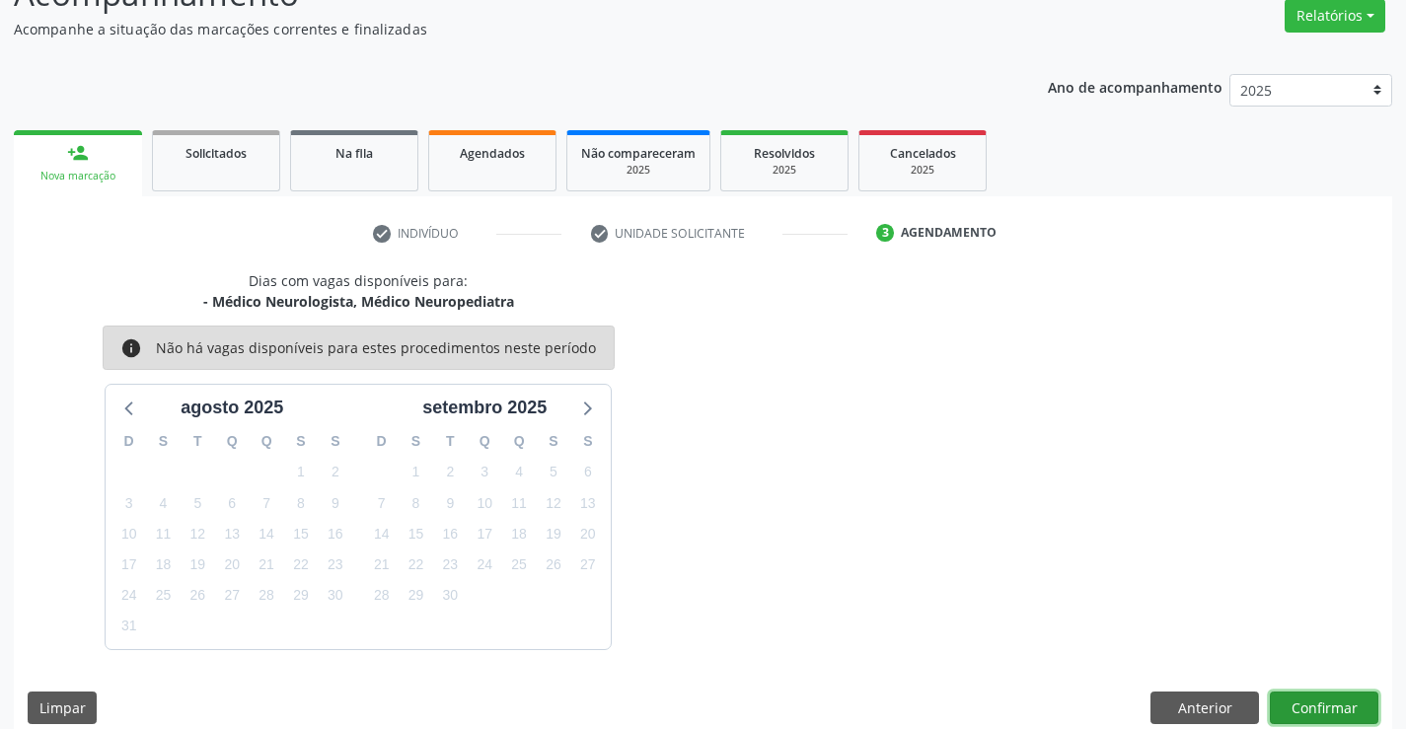
click at [1316, 695] on button "Confirmar" at bounding box center [1324, 709] width 109 height 34
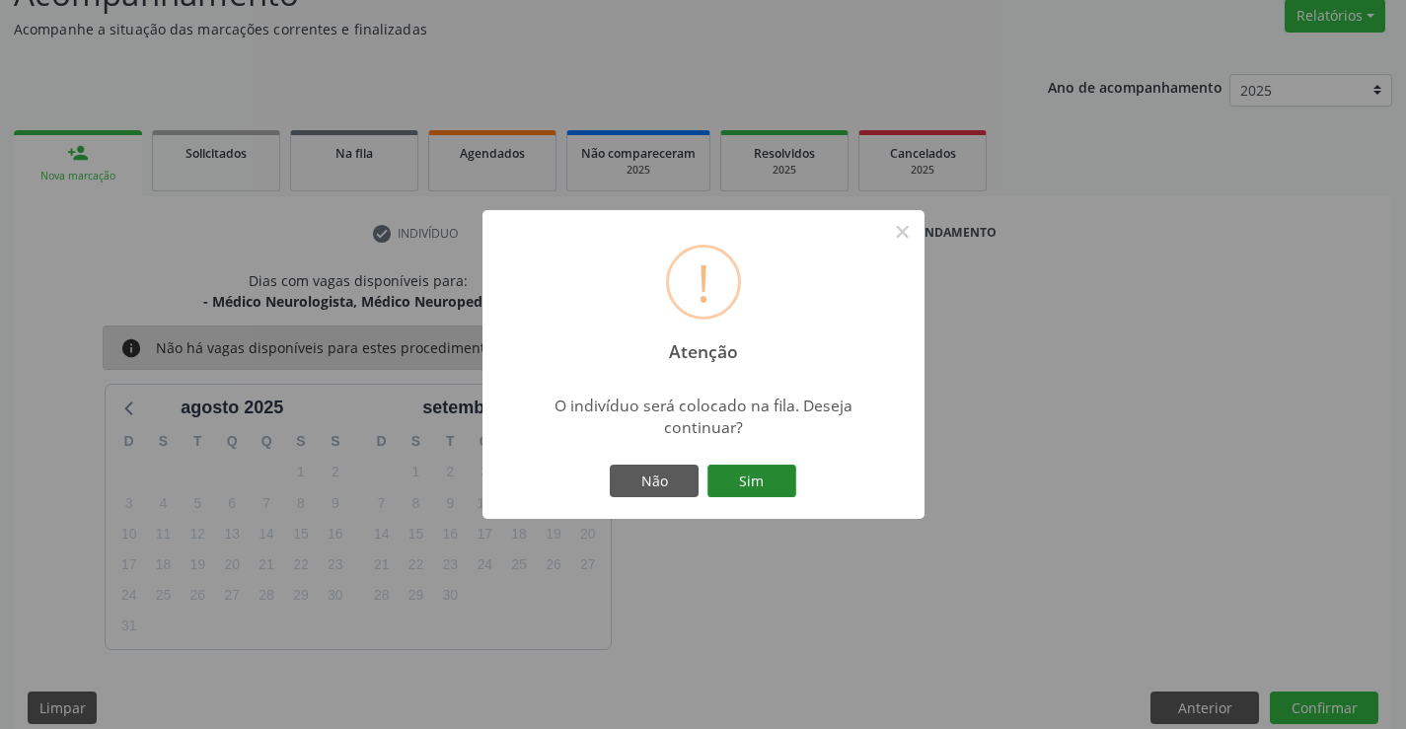
click at [754, 480] on button "Sim" at bounding box center [752, 482] width 89 height 34
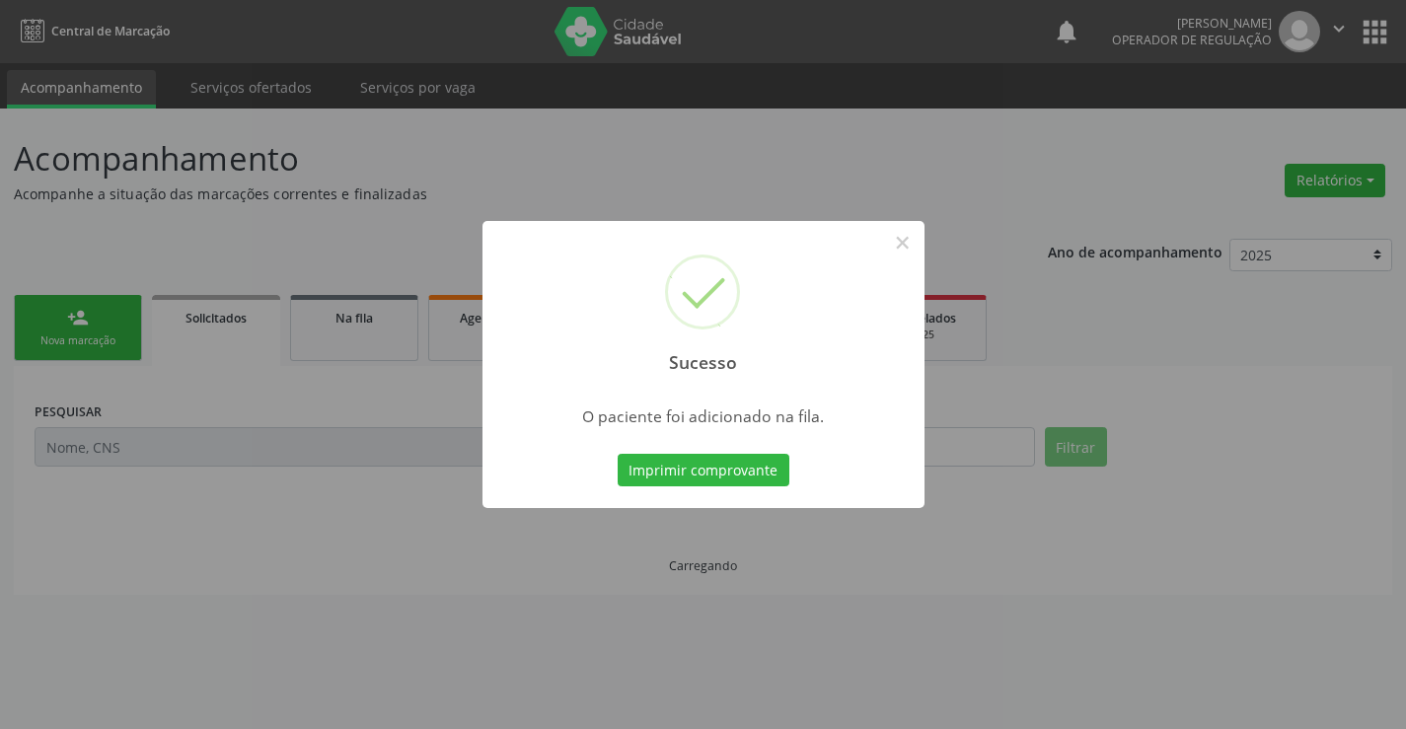
scroll to position [0, 0]
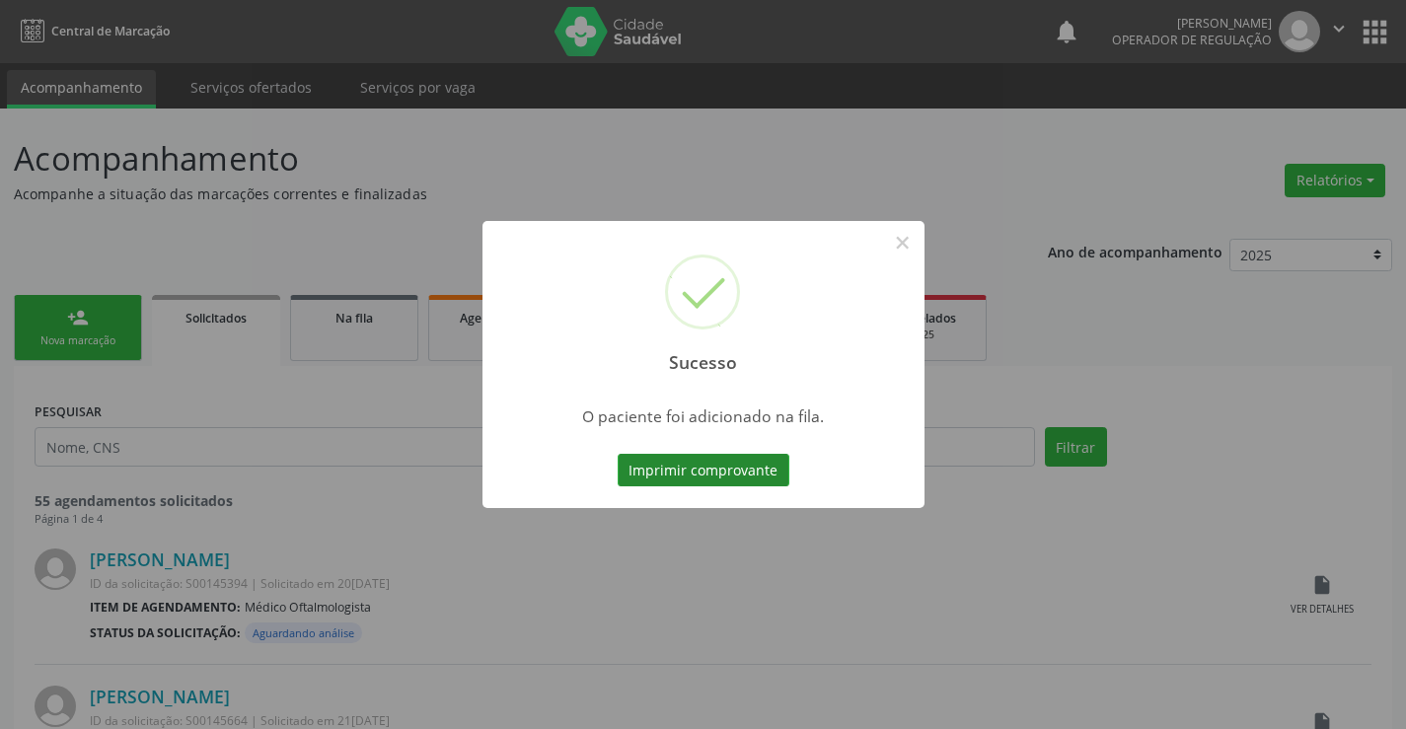
click at [751, 464] on button "Imprimir comprovante" at bounding box center [704, 471] width 172 height 34
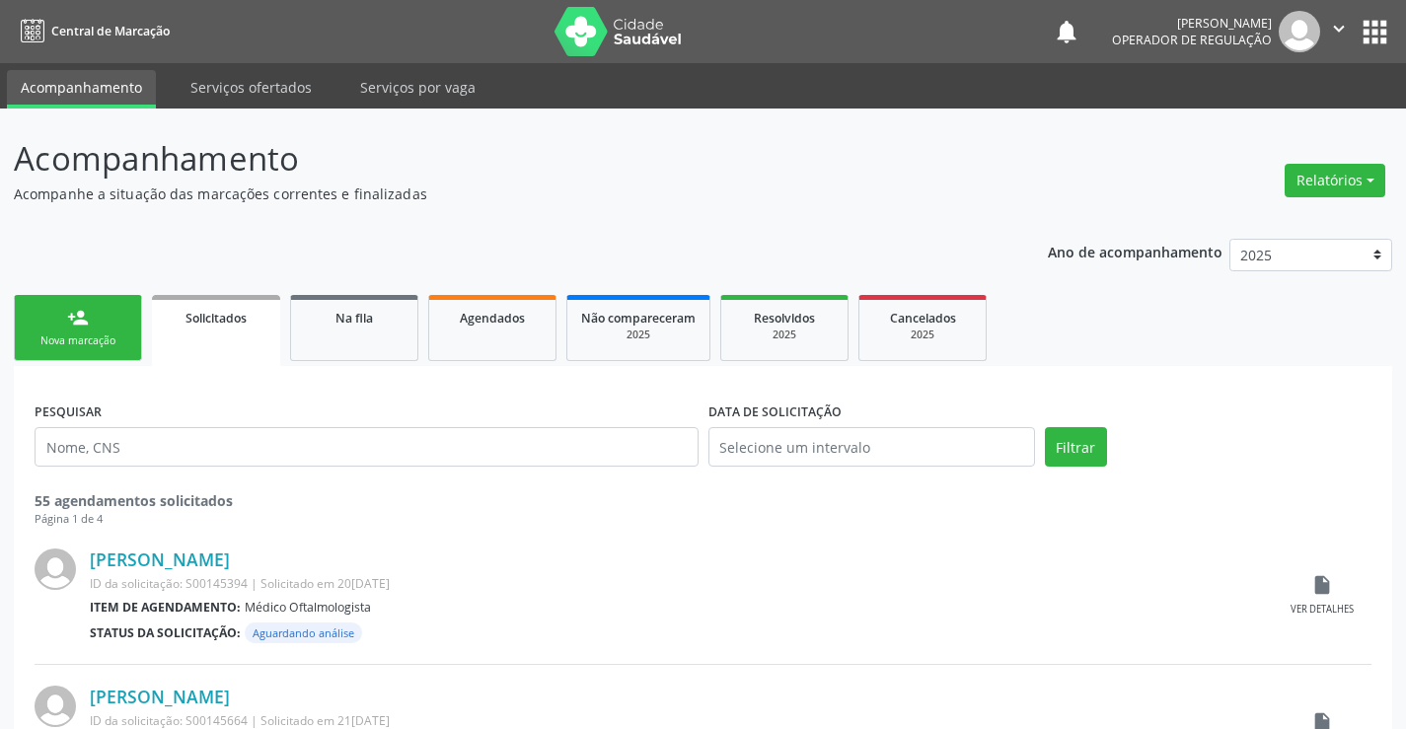
click at [125, 335] on div "Nova marcação" at bounding box center [78, 341] width 99 height 15
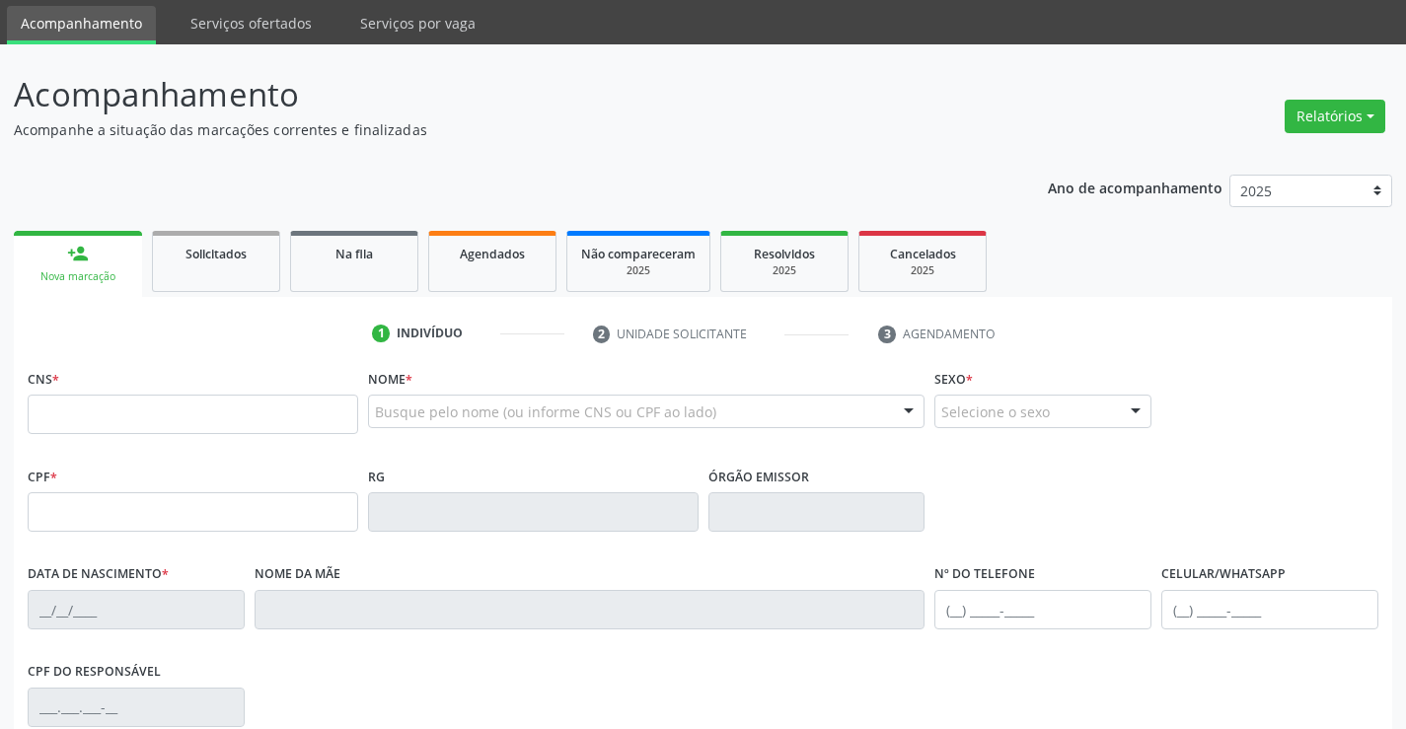
scroll to position [99, 0]
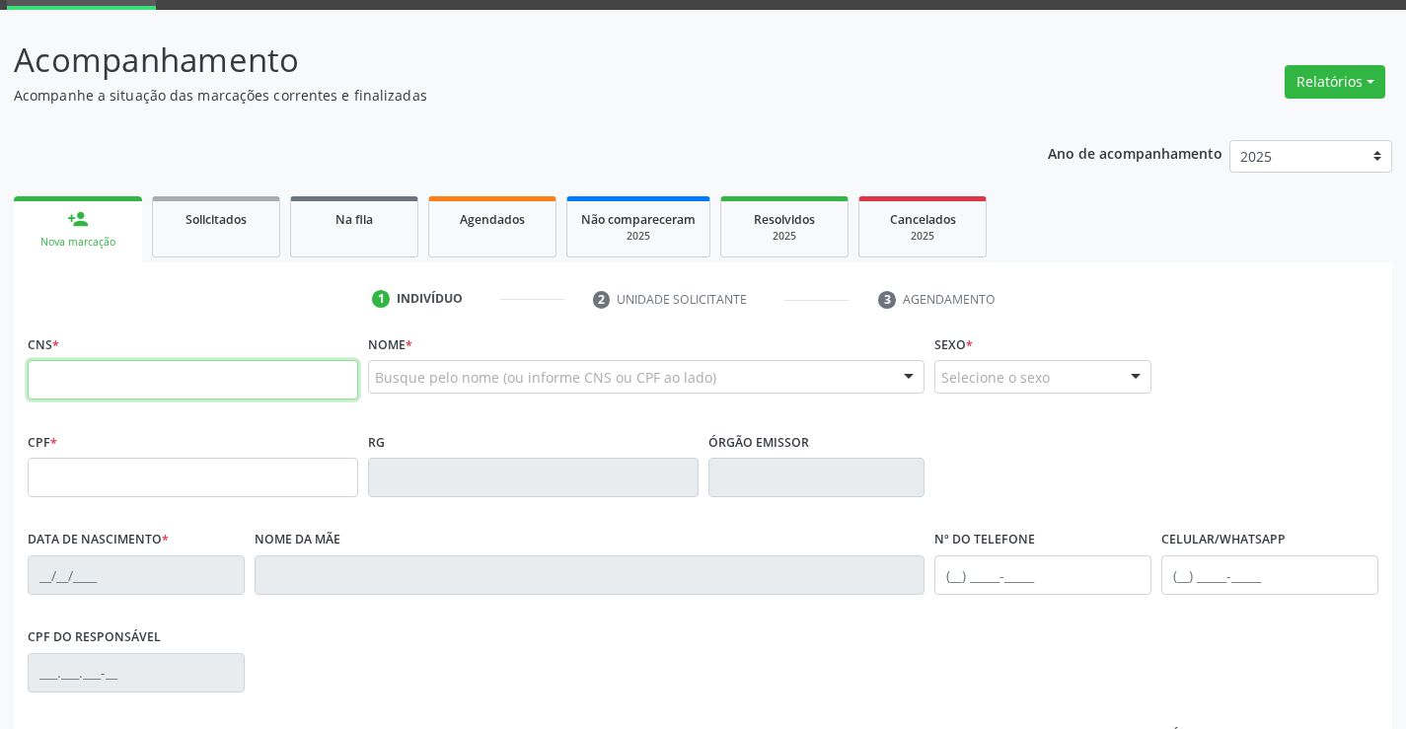
click at [86, 383] on input "text" at bounding box center [193, 379] width 331 height 39
type input "700 0099 2163 9700"
type input "28/09/2021"
type input "(74) 99191-7555"
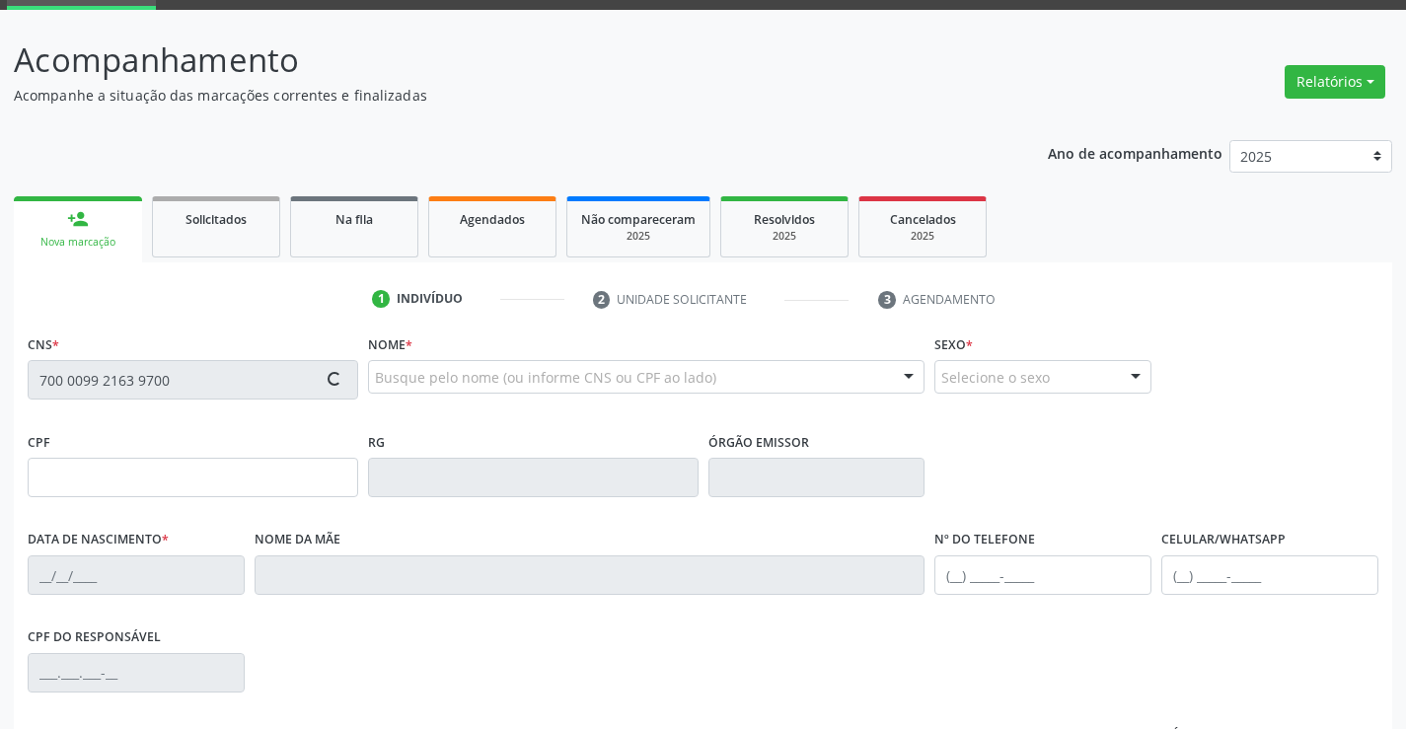
type input "126.043.035-90"
type input "S/N"
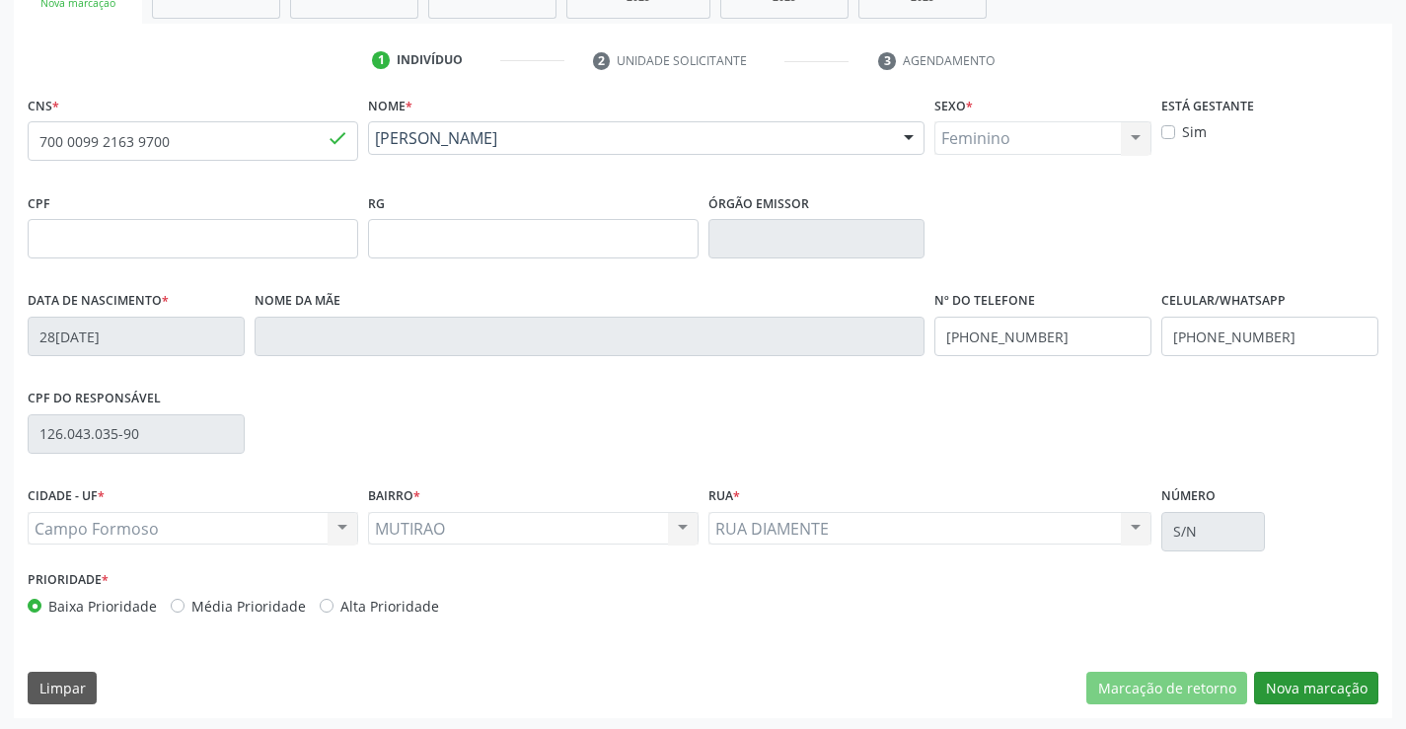
scroll to position [341, 0]
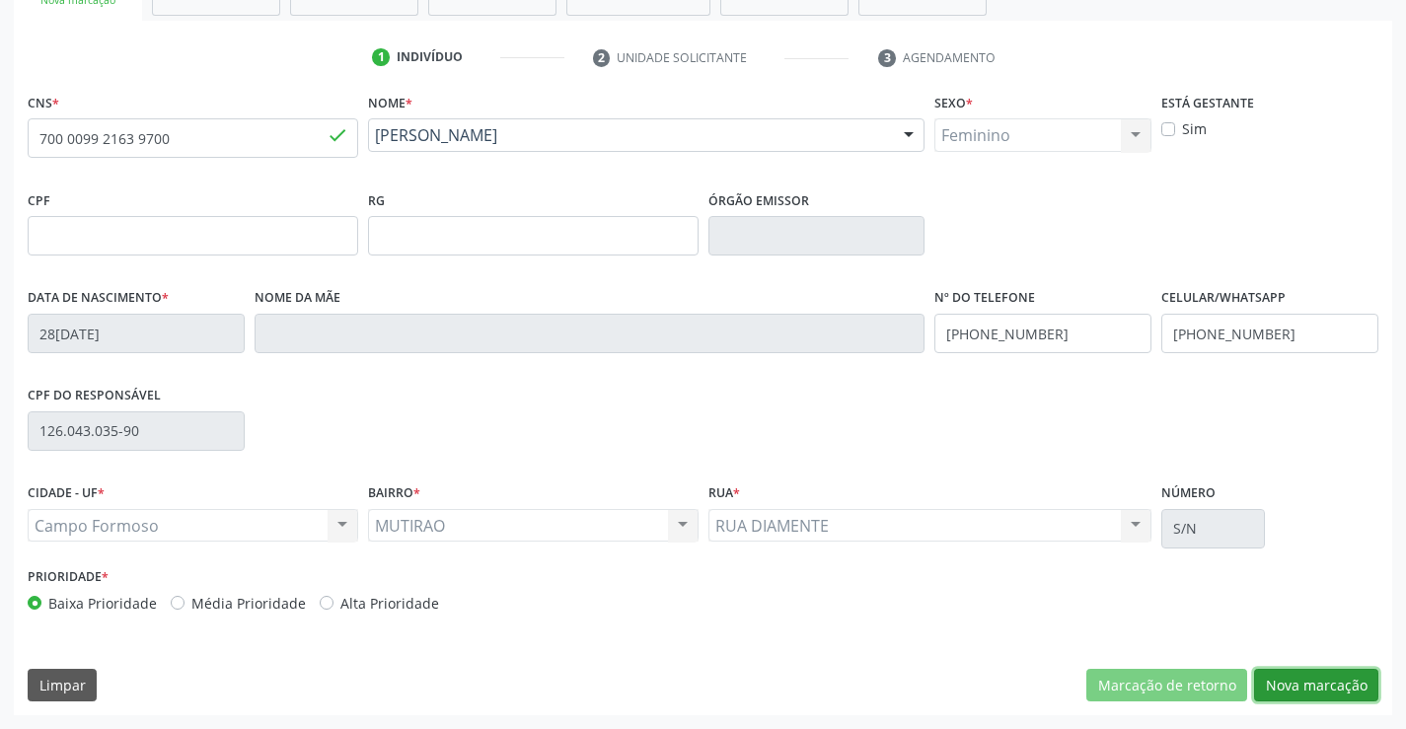
click at [1316, 688] on button "Nova marcação" at bounding box center [1316, 686] width 124 height 34
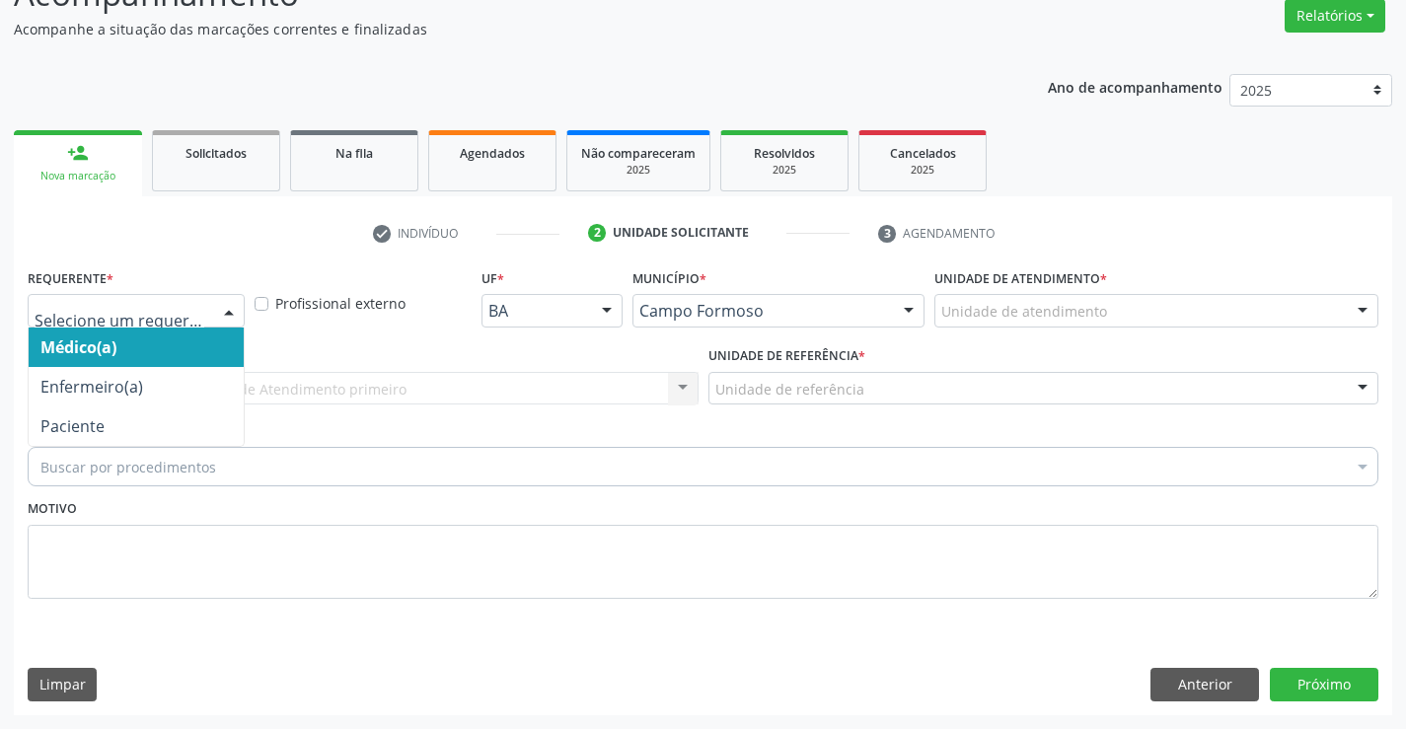
click at [229, 309] on div at bounding box center [229, 312] width 30 height 34
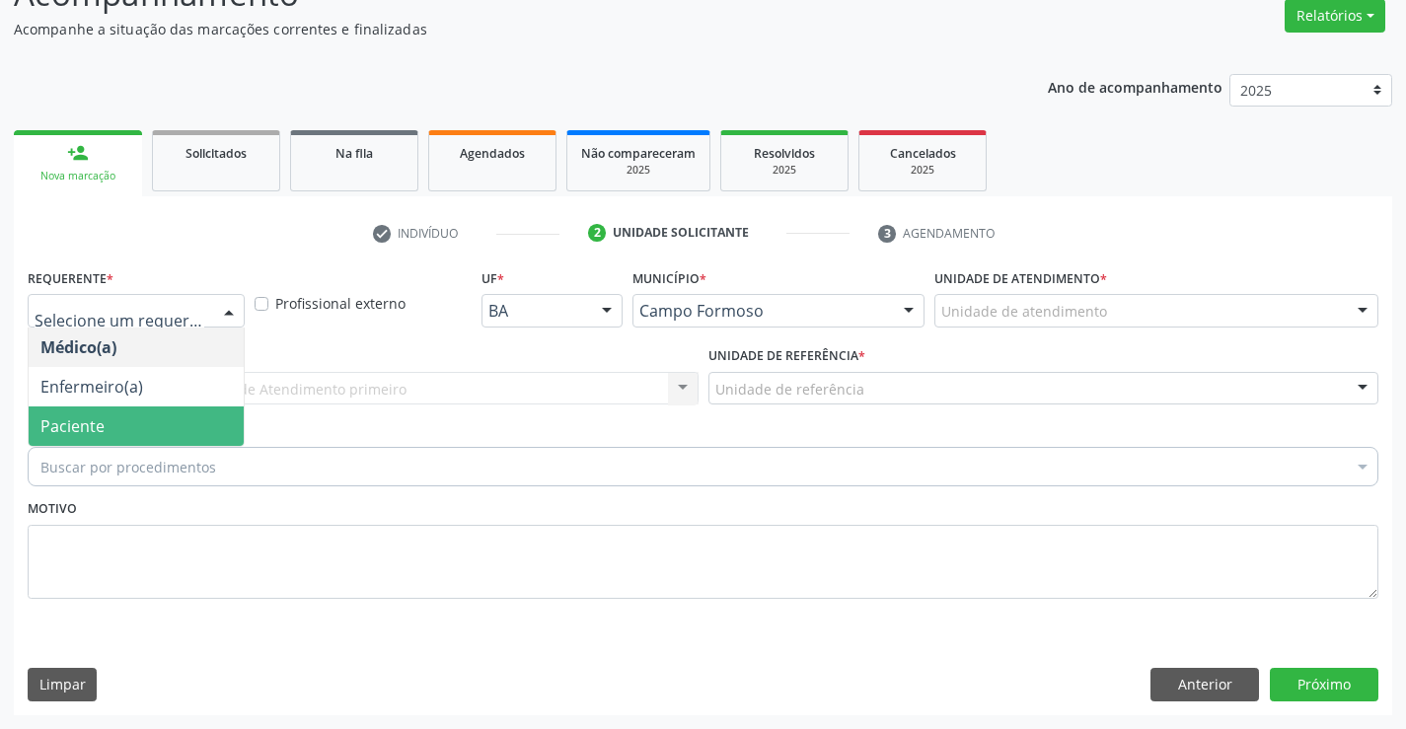
click at [169, 424] on span "Paciente" at bounding box center [136, 426] width 215 height 39
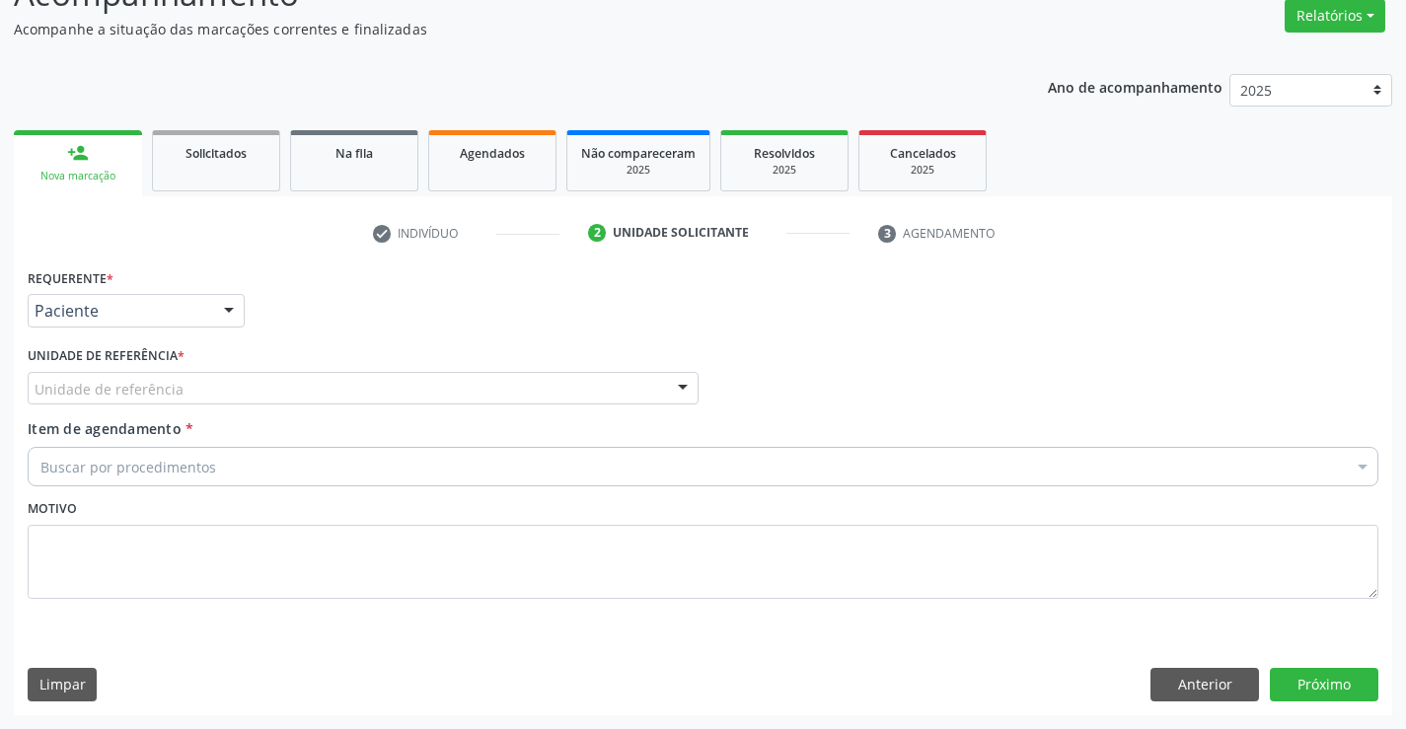
click at [668, 389] on div at bounding box center [683, 390] width 30 height 34
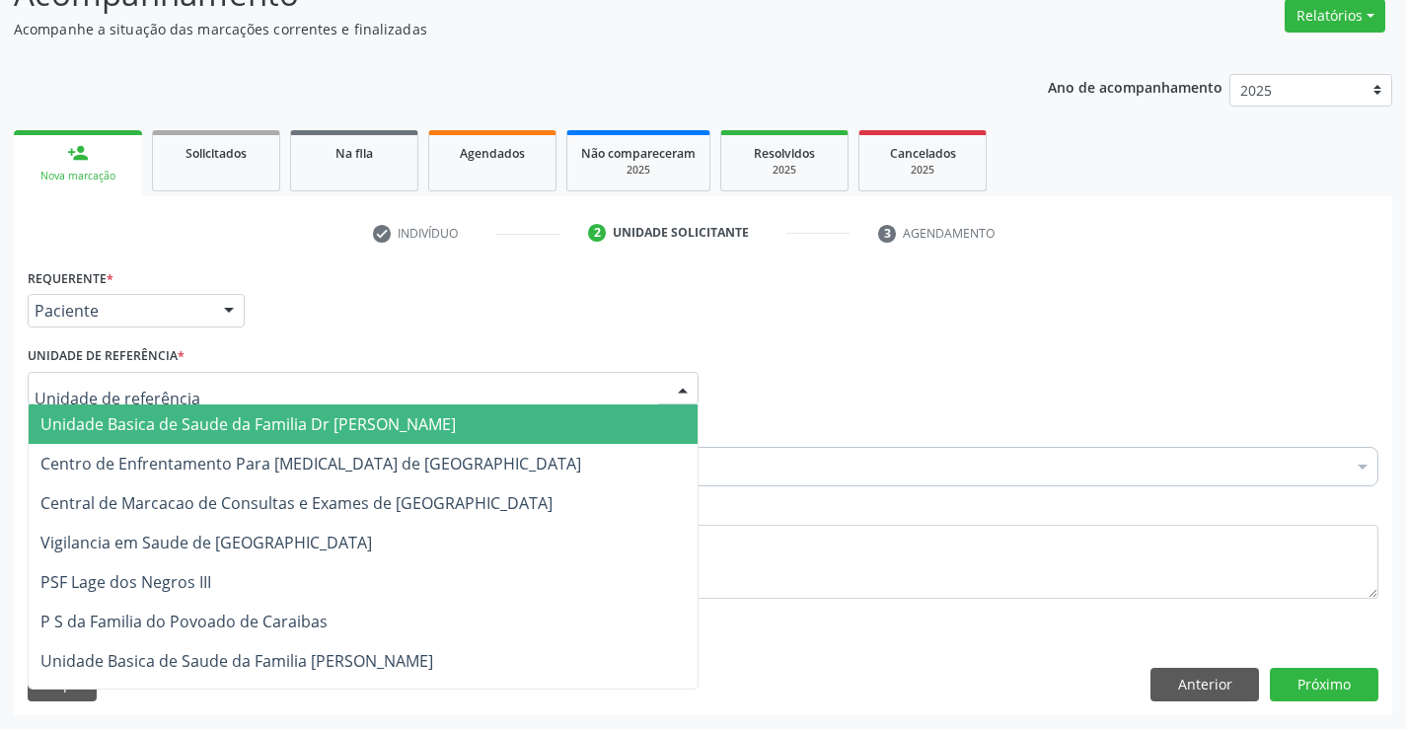
click at [530, 431] on span "Unidade Basica de Saude da Familia Dr [PERSON_NAME]" at bounding box center [363, 424] width 669 height 39
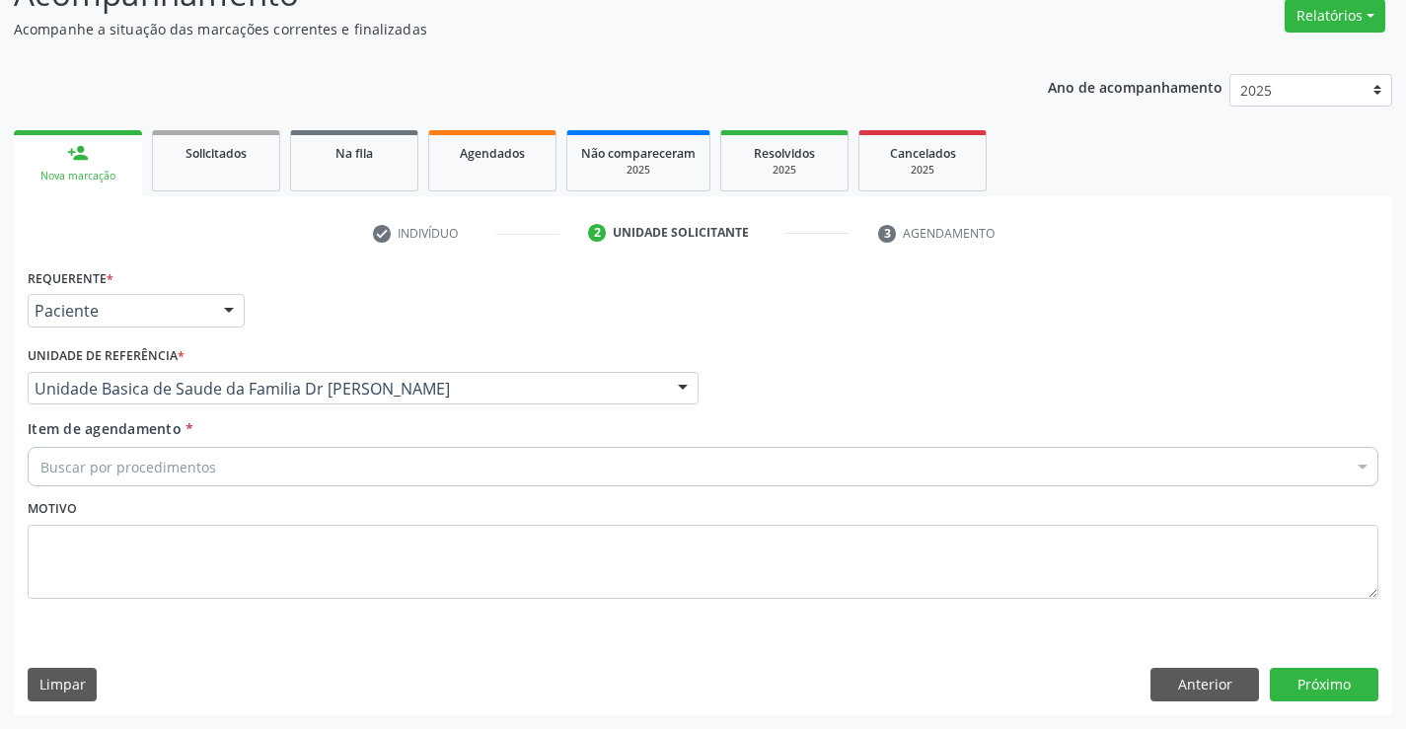
click at [291, 474] on div "Buscar por procedimentos" at bounding box center [703, 466] width 1351 height 39
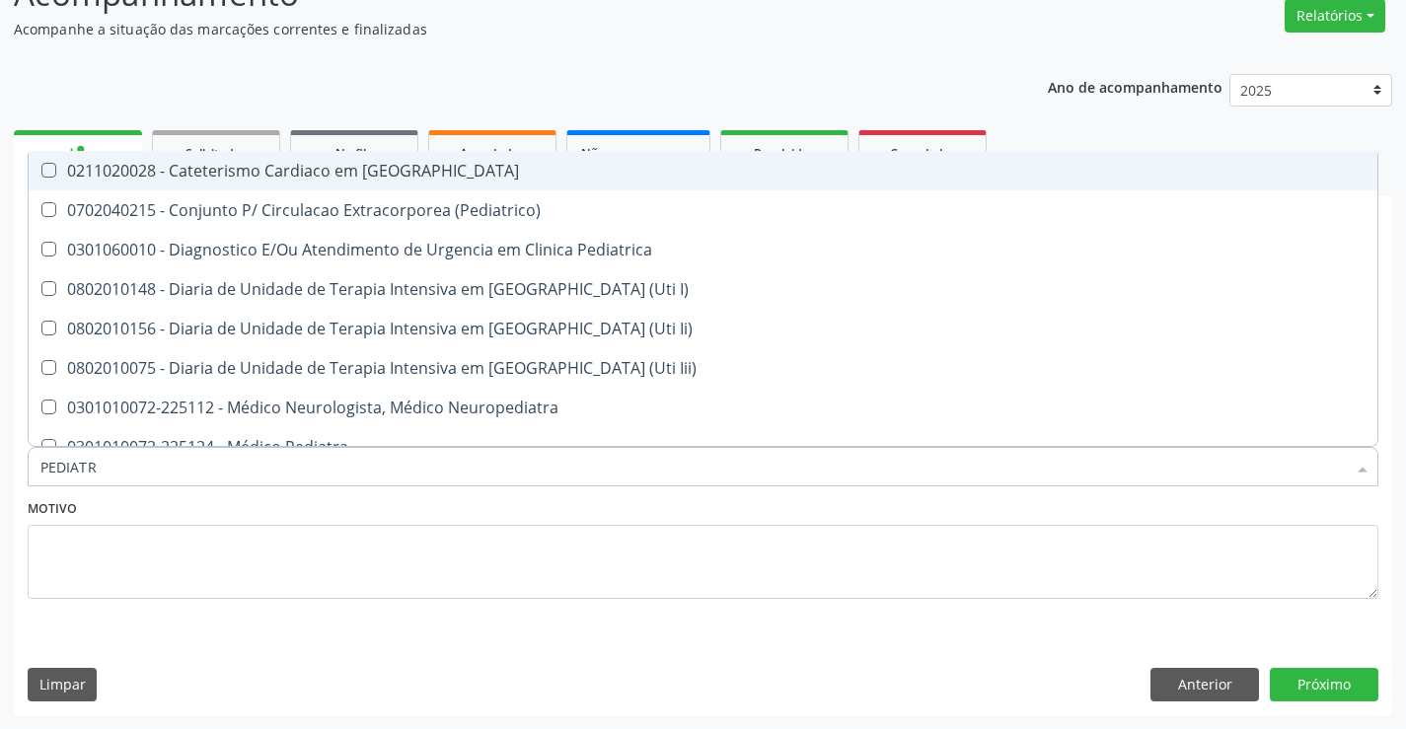
type input "PEDIATRA"
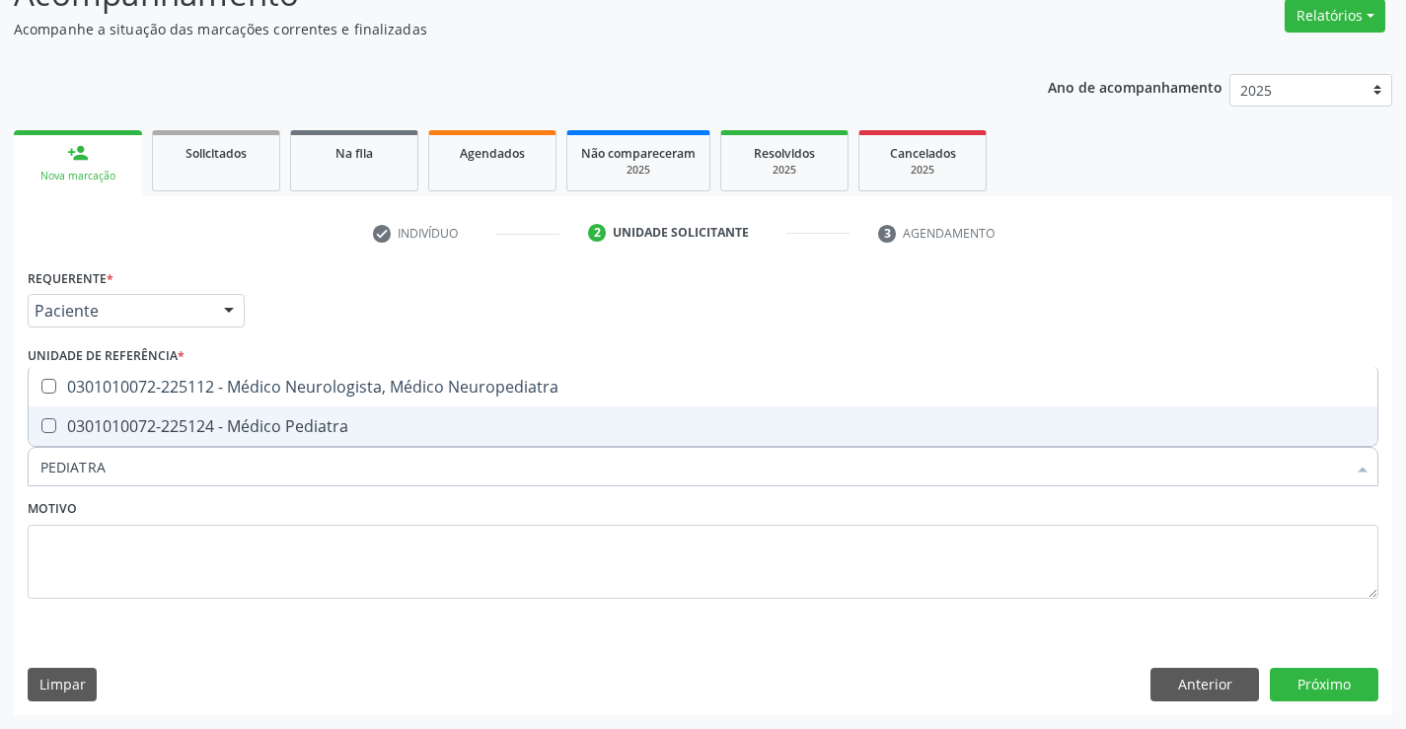
click at [351, 426] on div "0301010072-225124 - Médico Pediatra" at bounding box center [703, 426] width 1326 height 16
checkbox Pediatra "true"
click at [332, 507] on div "Motivo" at bounding box center [703, 546] width 1351 height 105
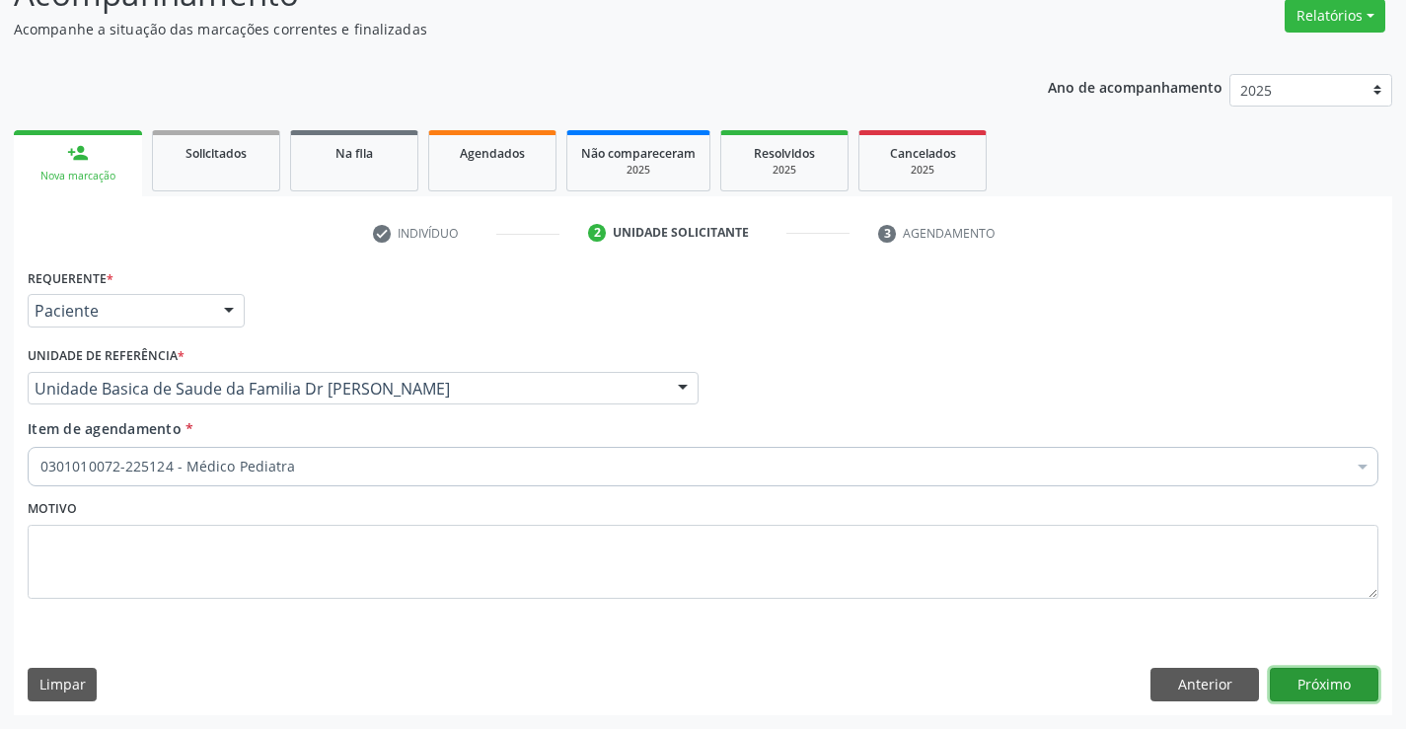
click at [1334, 680] on button "Próximo" at bounding box center [1324, 685] width 109 height 34
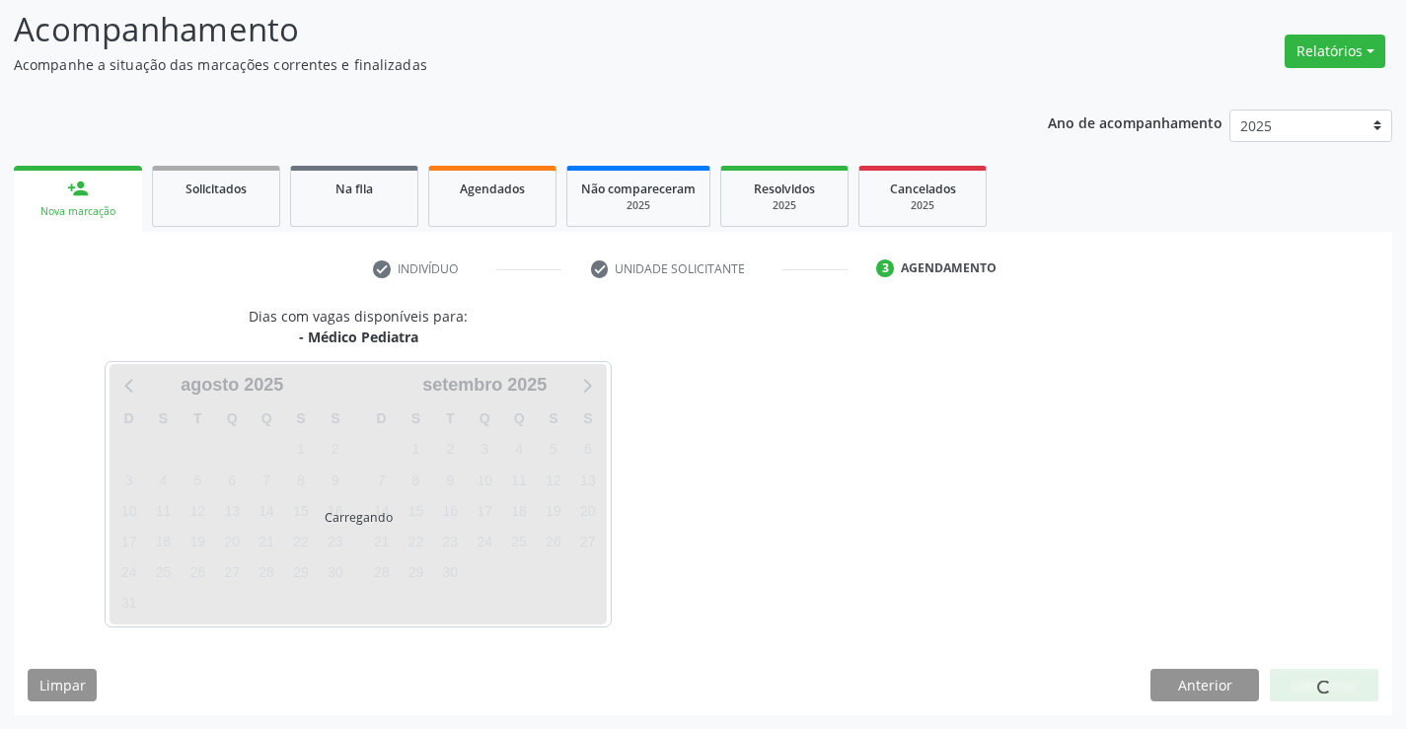
scroll to position [129, 0]
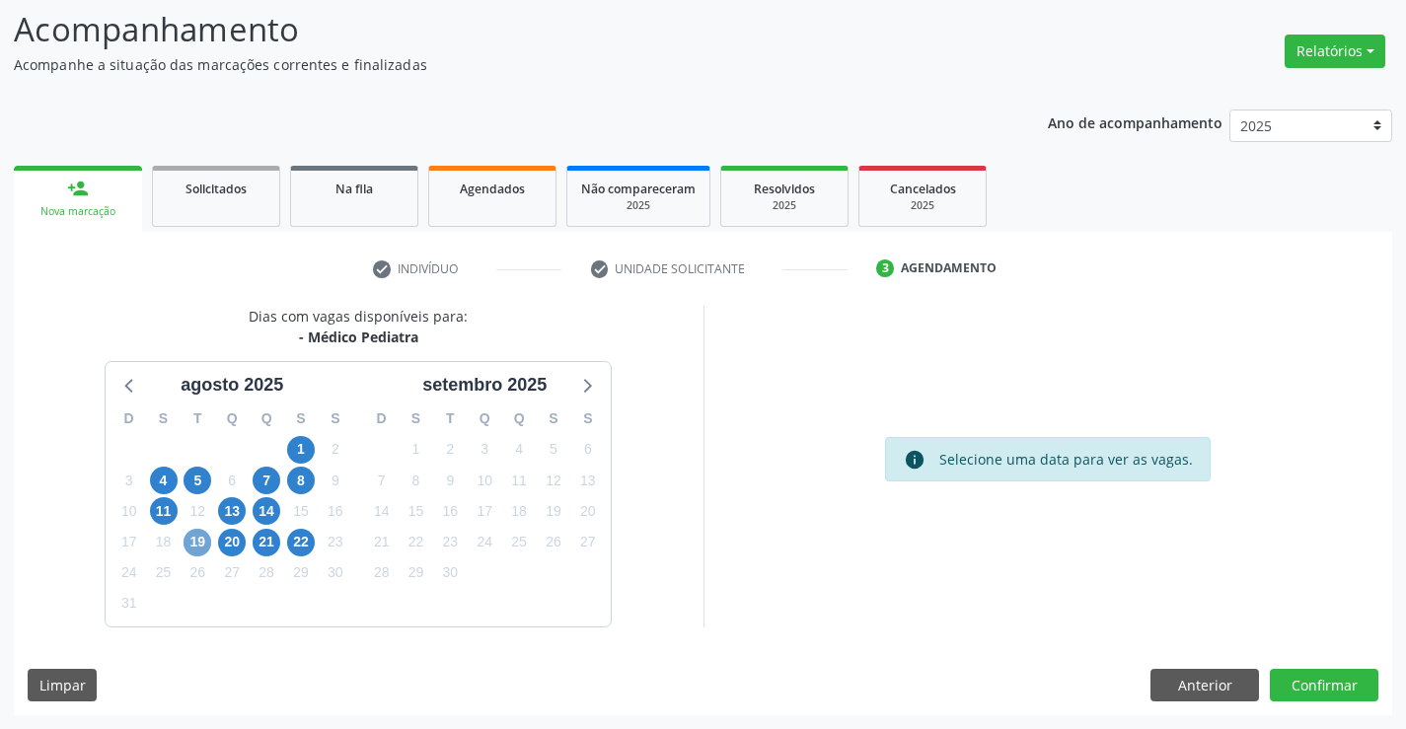
click at [195, 547] on span "19" at bounding box center [198, 543] width 28 height 28
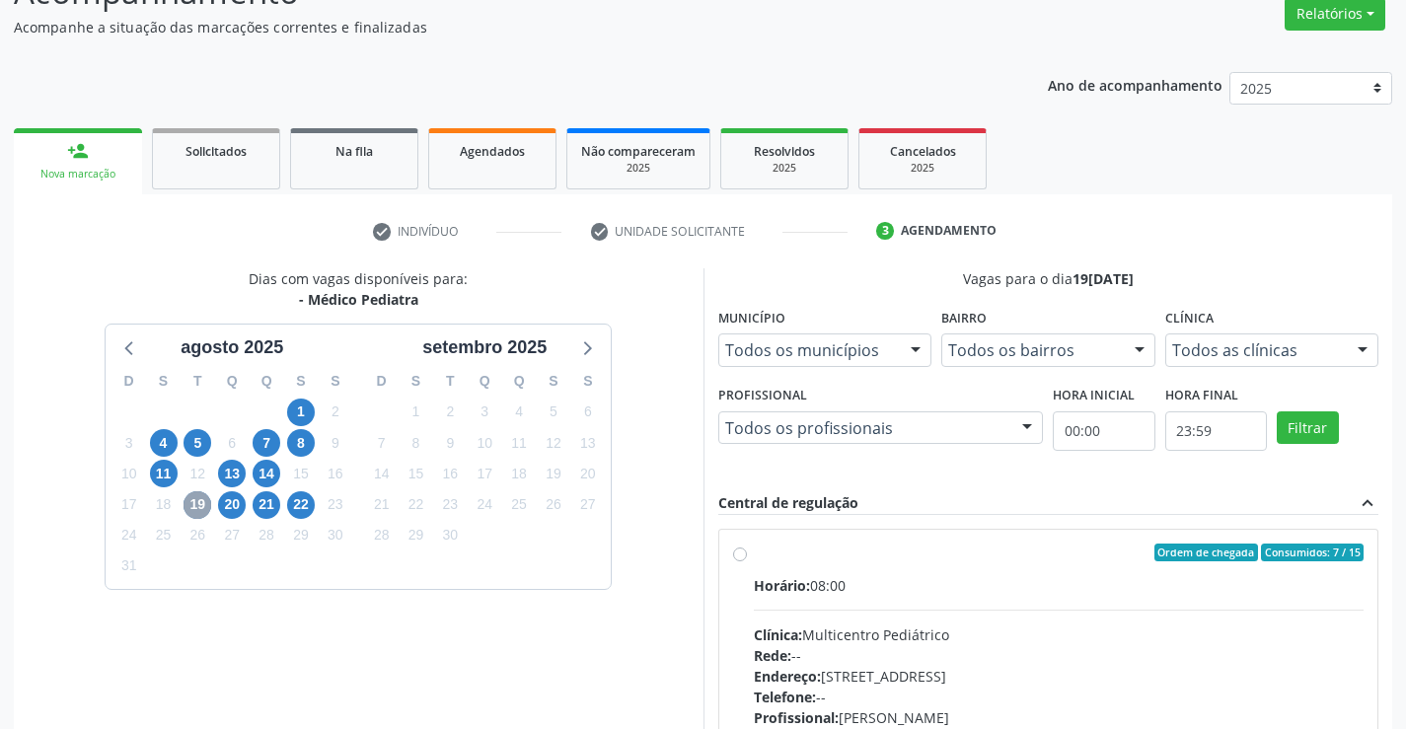
scroll to position [228, 0]
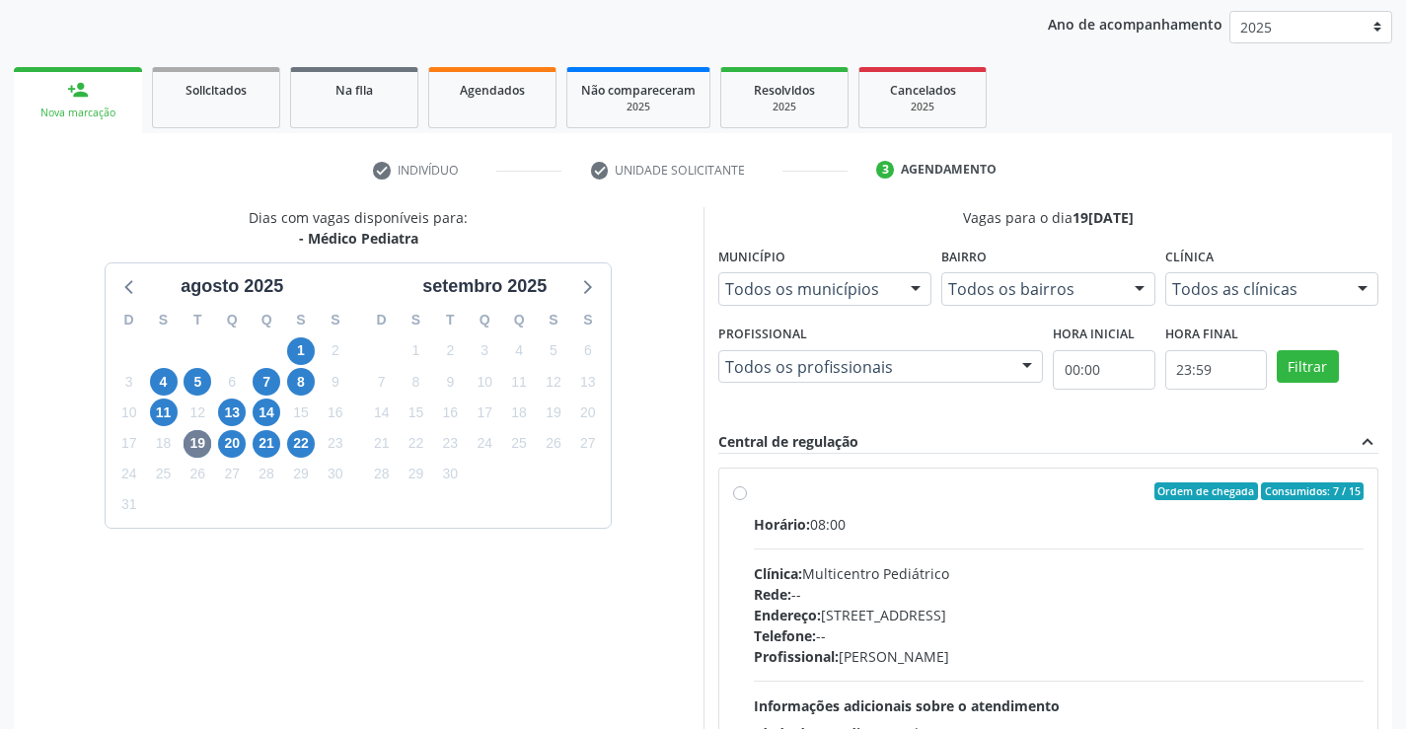
click at [754, 491] on label "Ordem de chegada Consumidos: 7 / 15 Horário: 08:00 Clínica: Multicentro Pediátr…" at bounding box center [1059, 634] width 611 height 303
click at [737, 491] on input "Ordem de chegada Consumidos: 7 / 15 Horário: 08:00 Clínica: Multicentro Pediátr…" at bounding box center [740, 492] width 14 height 18
radio input "true"
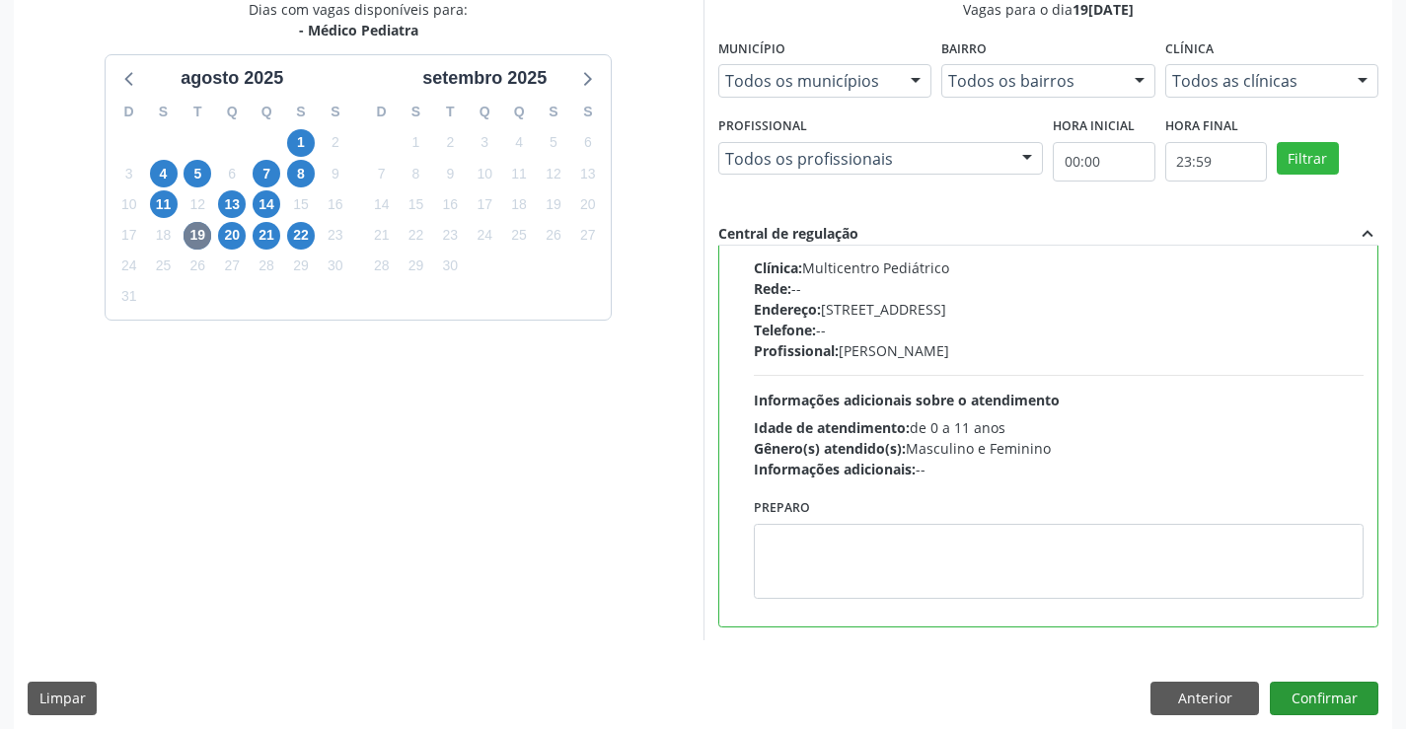
scroll to position [450, 0]
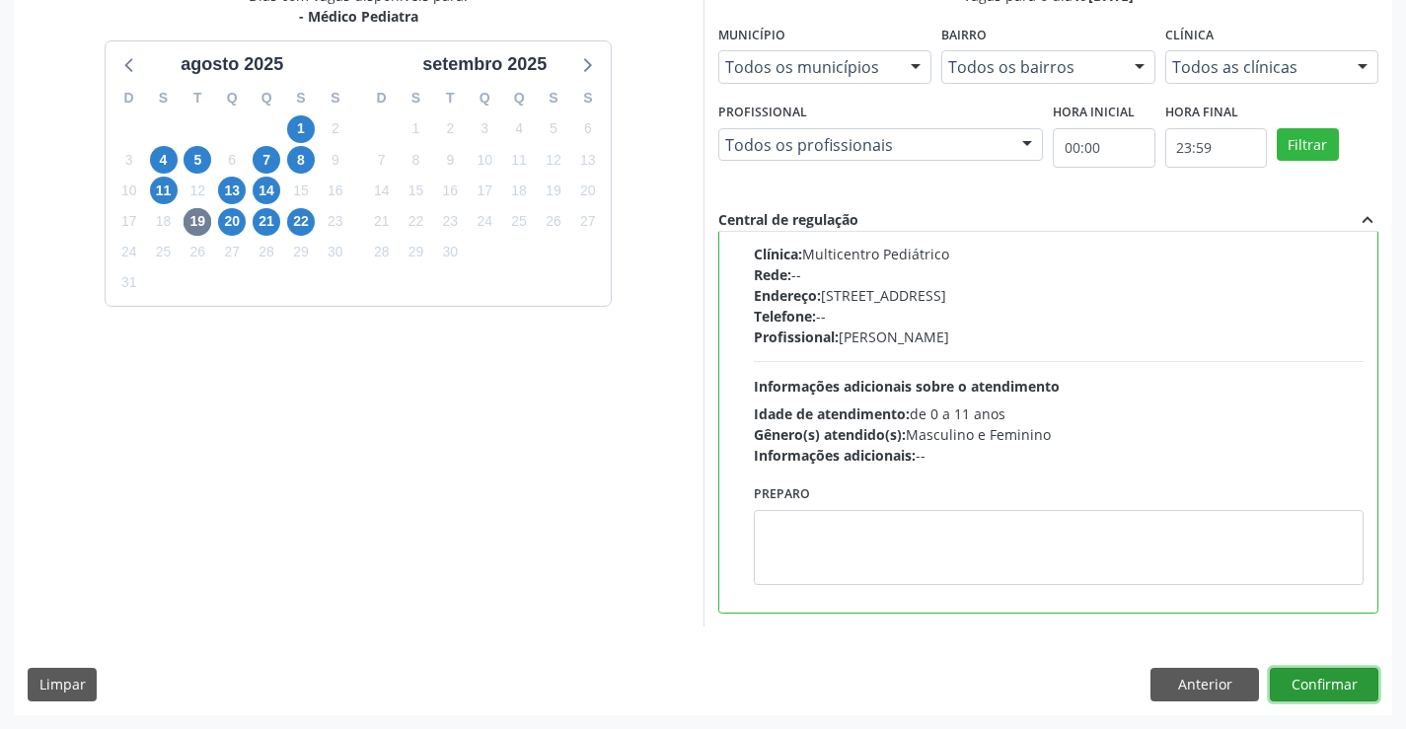
click at [1290, 682] on button "Confirmar" at bounding box center [1324, 685] width 109 height 34
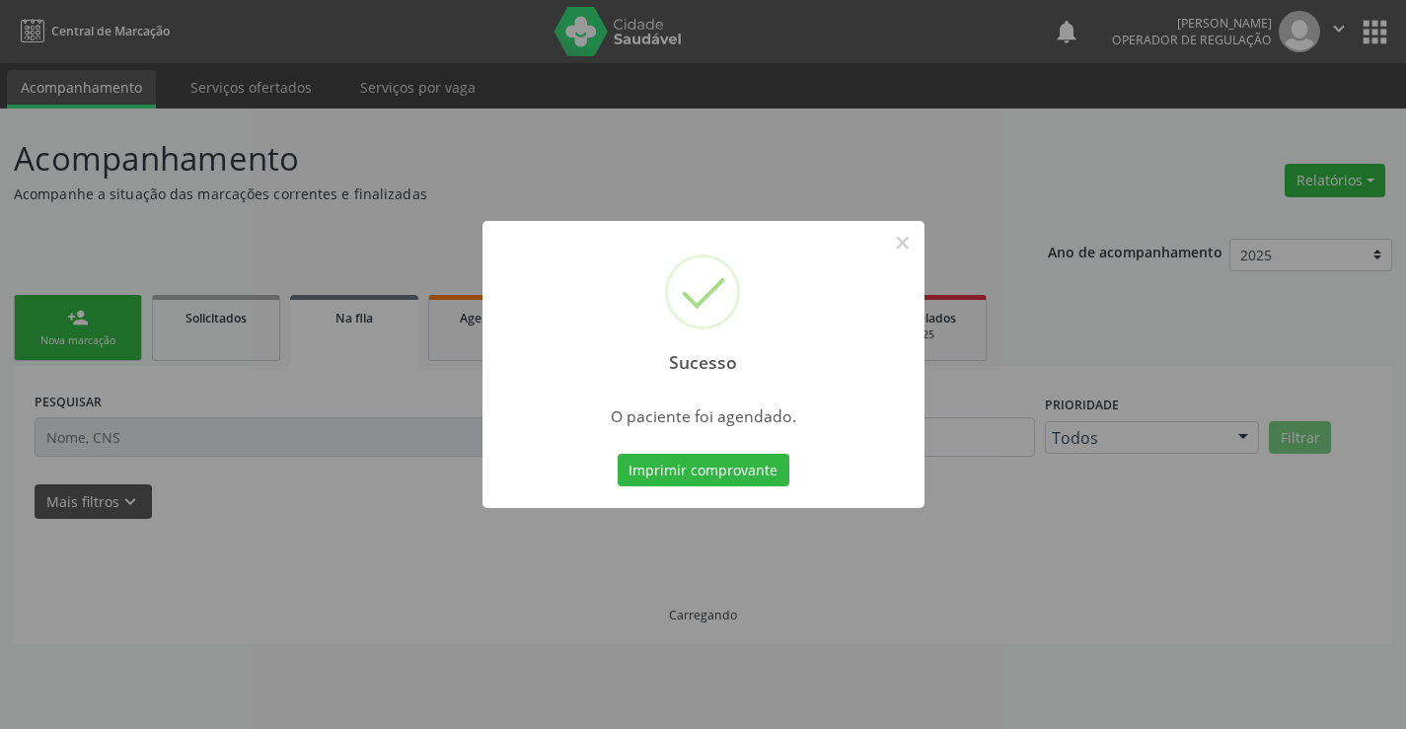
scroll to position [0, 0]
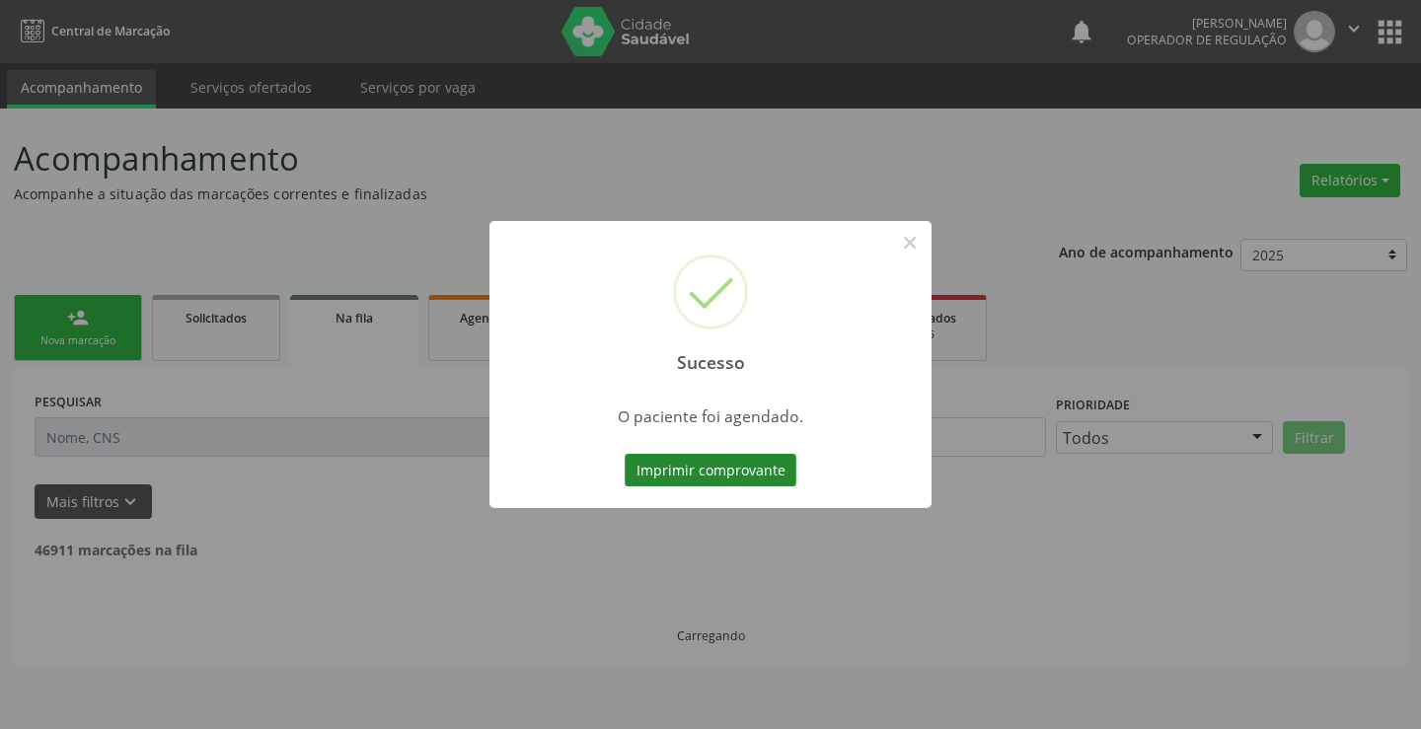
click at [769, 464] on button "Imprimir comprovante" at bounding box center [711, 471] width 172 height 34
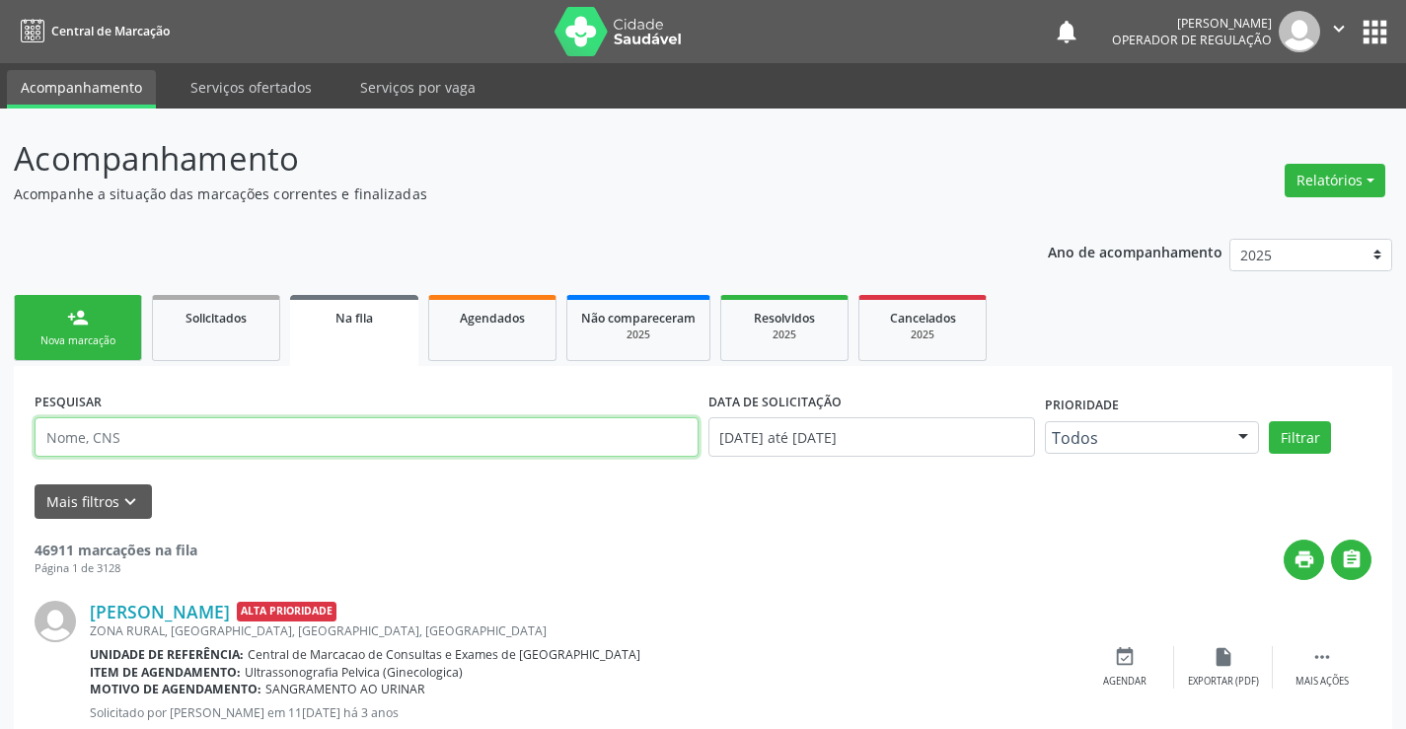
click at [180, 439] on input "text" at bounding box center [367, 437] width 664 height 39
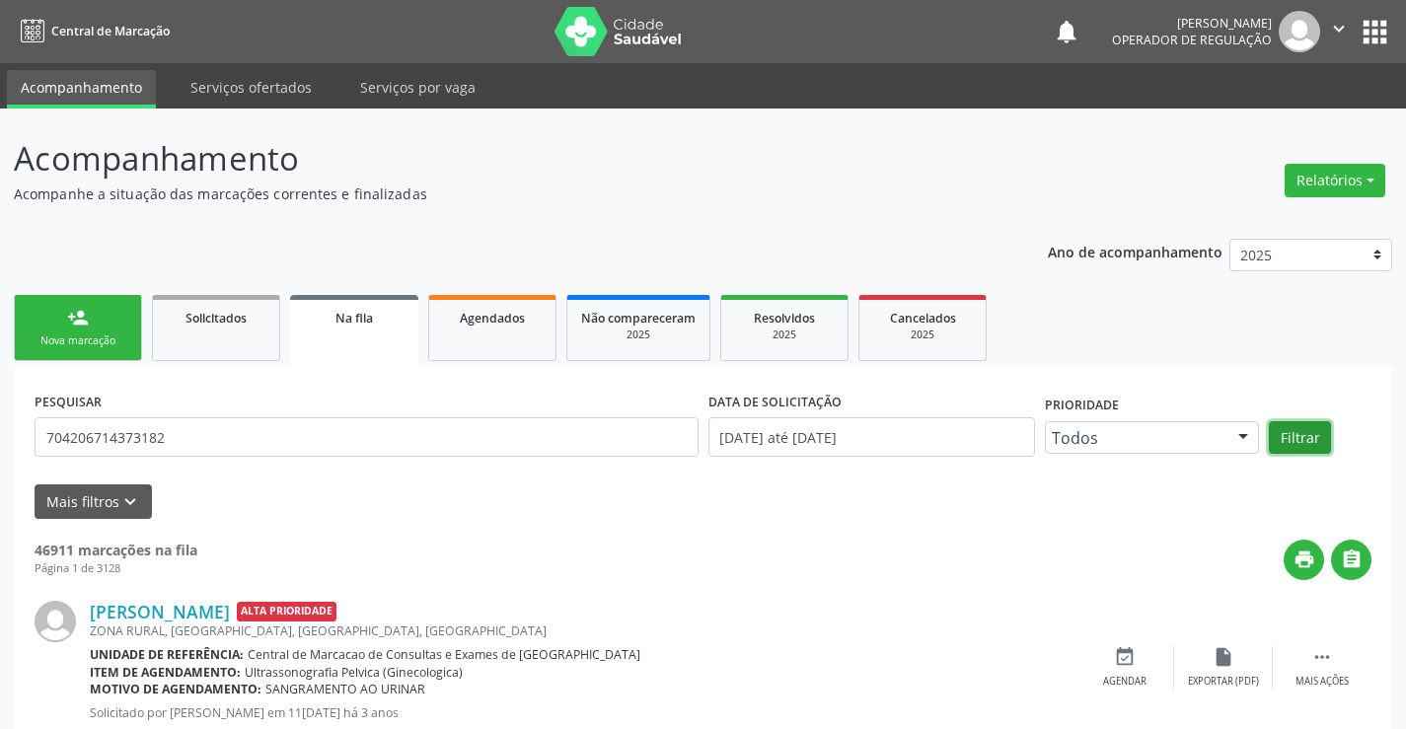
click at [1308, 437] on button "Filtrar" at bounding box center [1300, 438] width 62 height 34
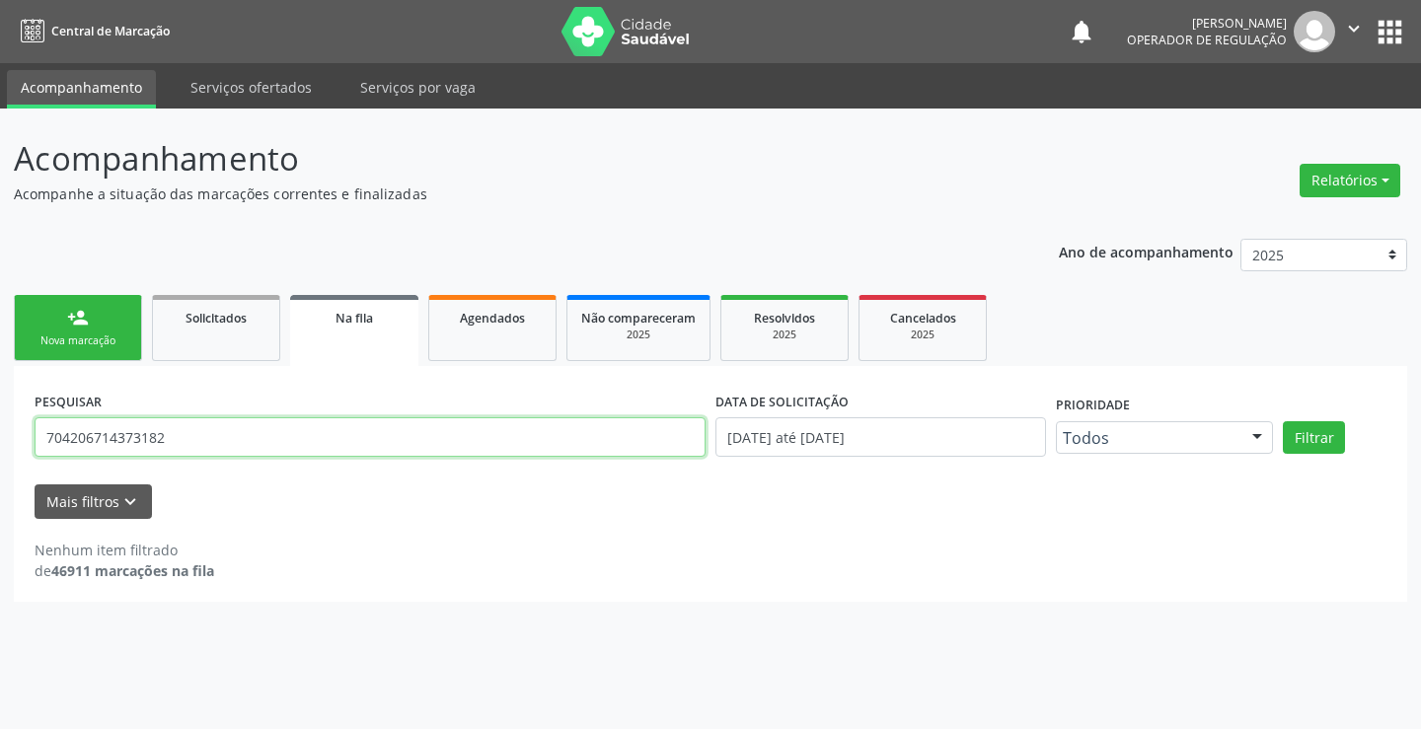
click at [214, 450] on input "704206714373182" at bounding box center [370, 437] width 671 height 39
type input "7"
type input "704206714973182"
click at [1311, 436] on button "Filtrar" at bounding box center [1314, 438] width 62 height 34
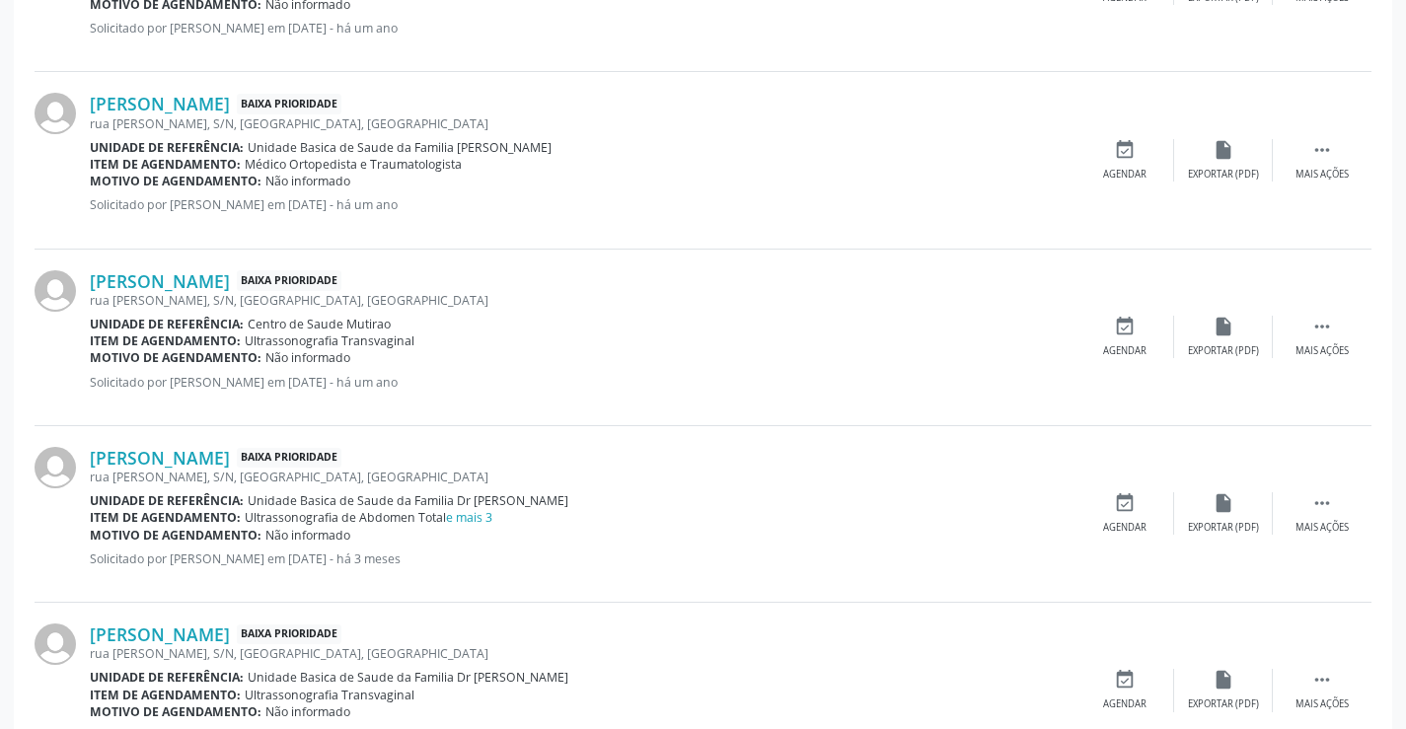
scroll to position [1283, 0]
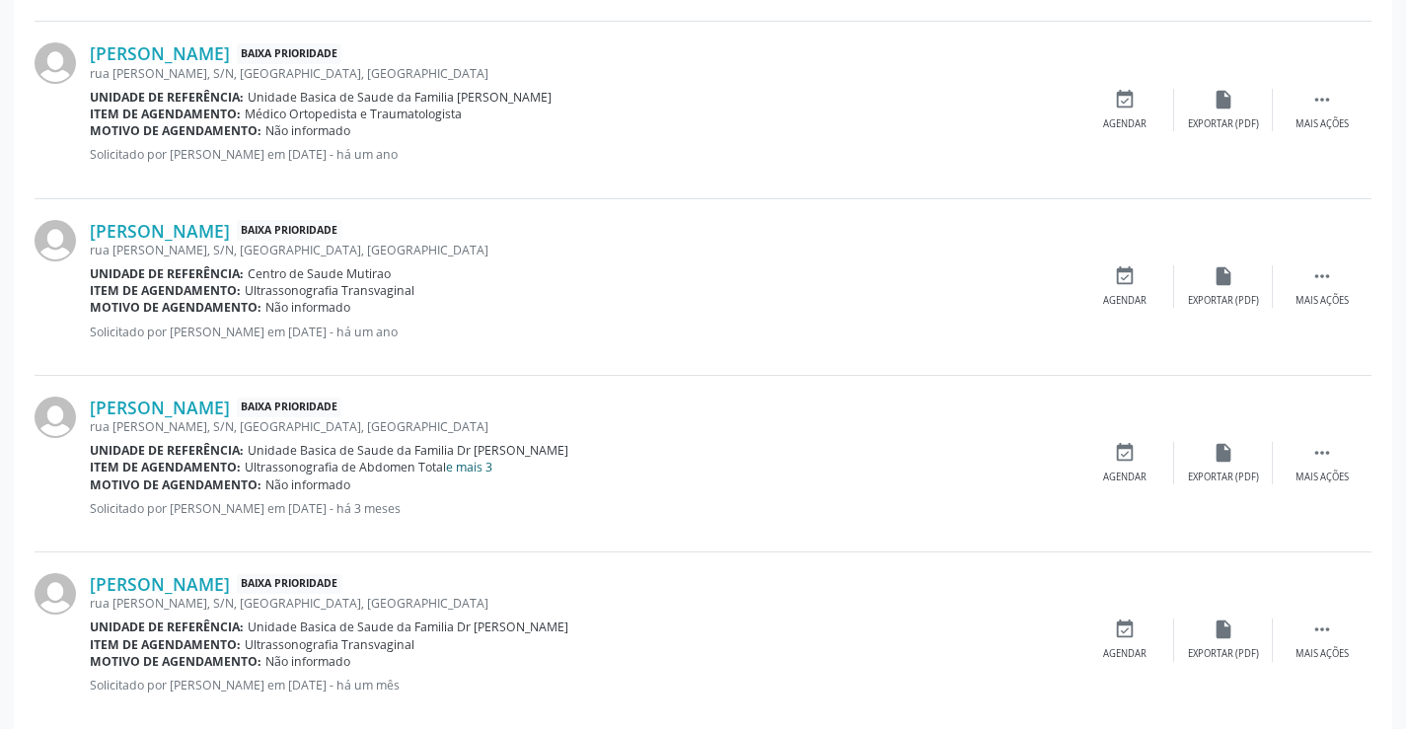
click at [479, 465] on link "e mais 3" at bounding box center [469, 467] width 46 height 17
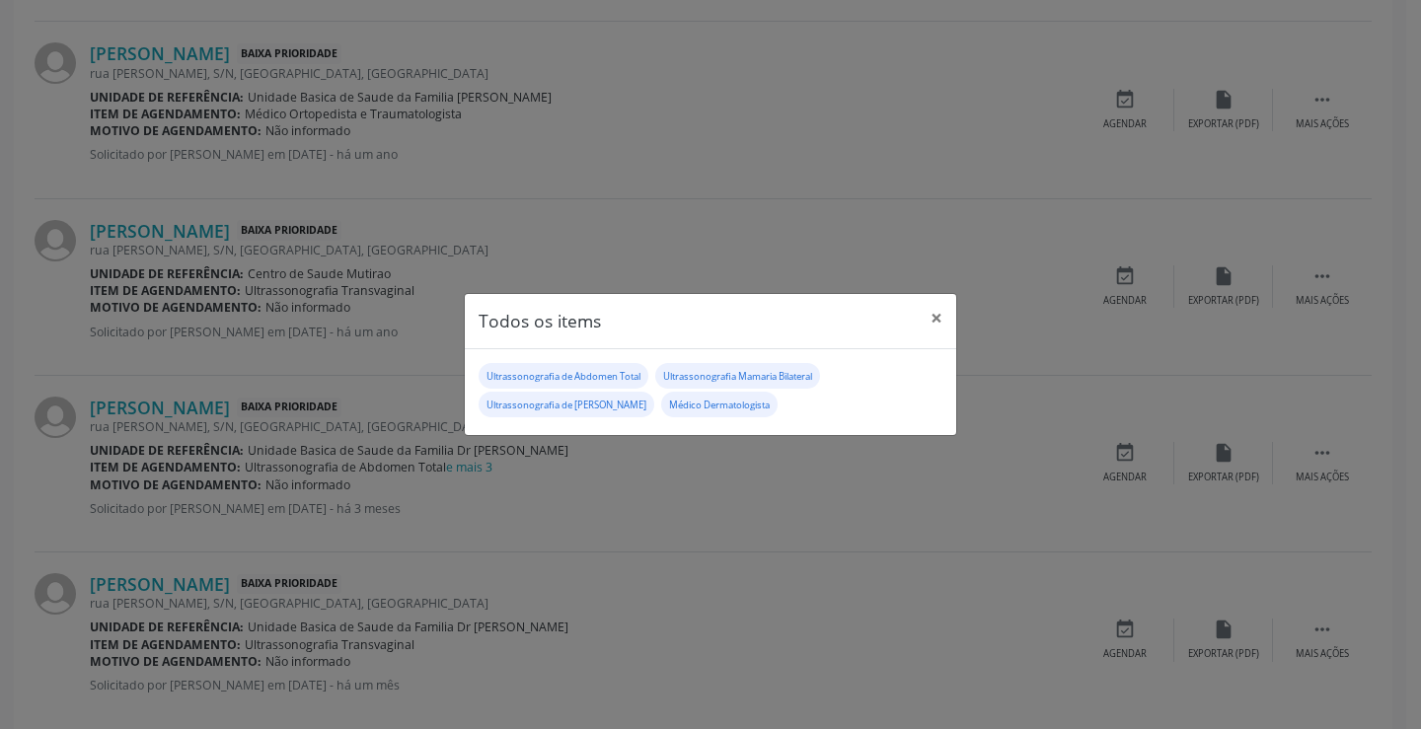
click at [1325, 453] on div "Todos os items × Ultrassonografia de Abdomen Total Ultrassonografia Mamaria Bil…" at bounding box center [710, 364] width 1421 height 729
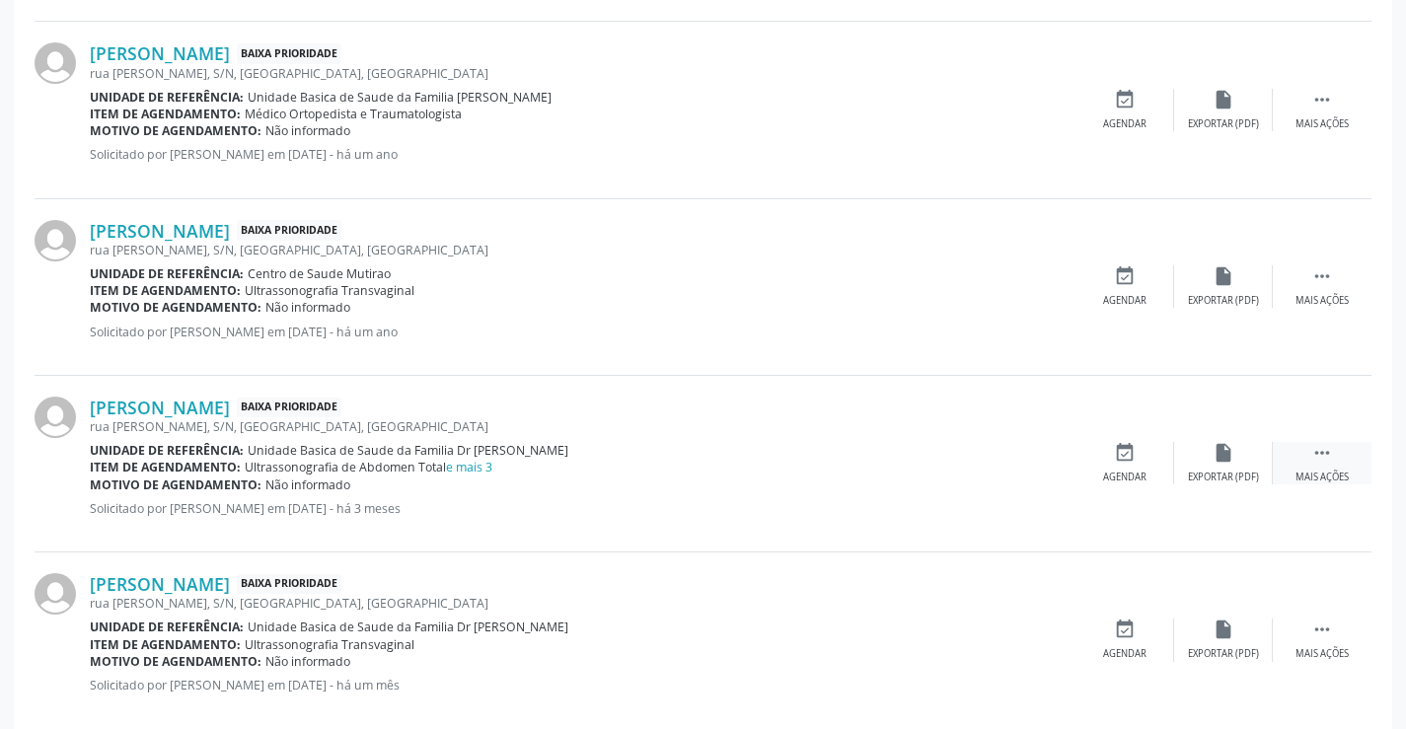
click at [1326, 452] on icon "" at bounding box center [1323, 453] width 22 height 22
click at [1025, 452] on icon "print" at bounding box center [1027, 453] width 22 height 22
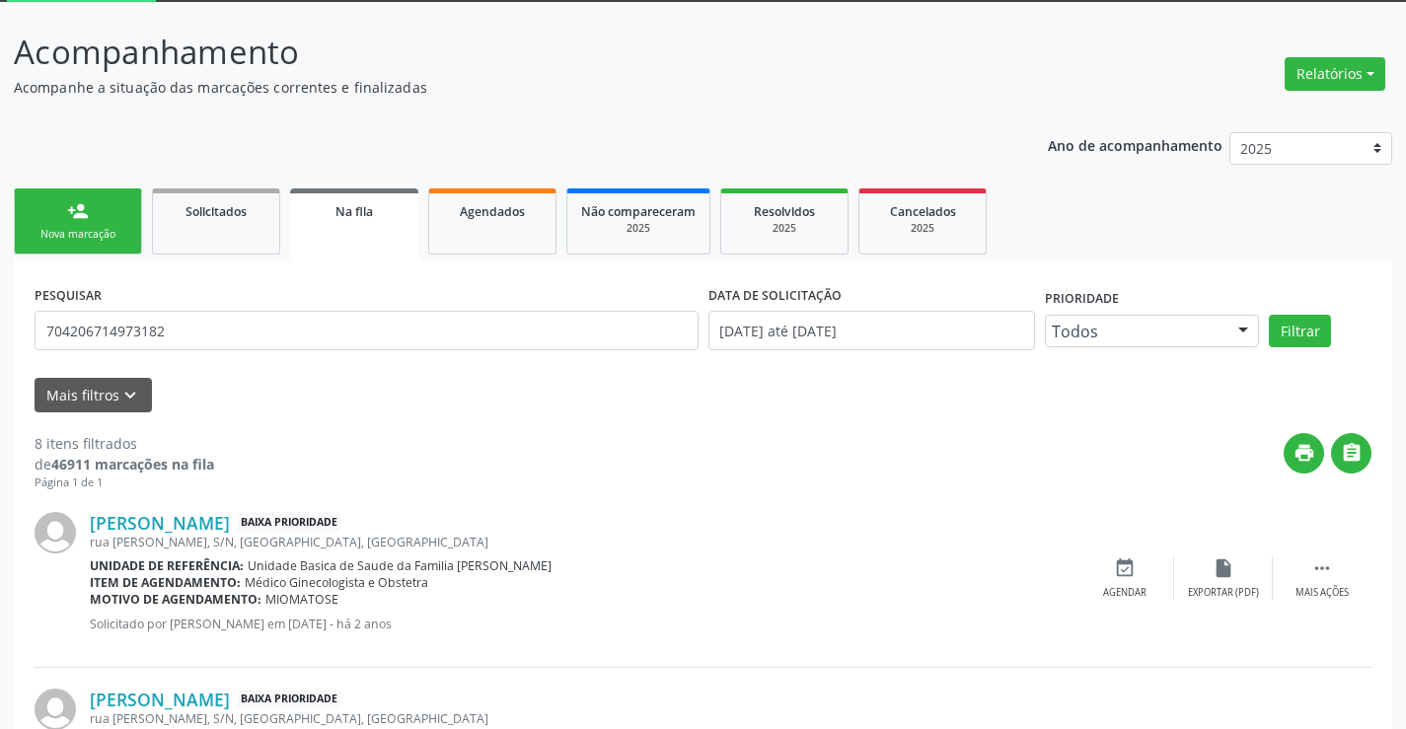
scroll to position [0, 0]
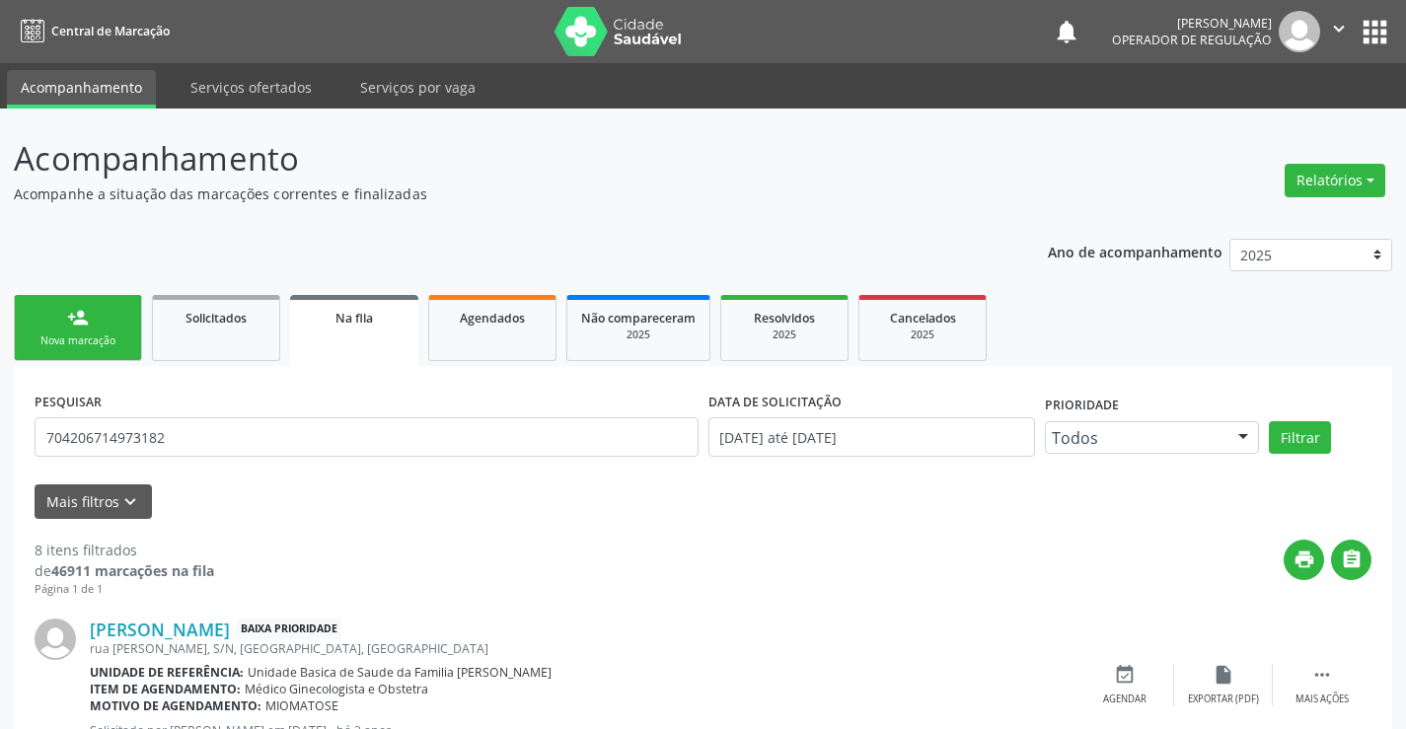
click at [105, 341] on div "Nova marcação" at bounding box center [78, 341] width 99 height 15
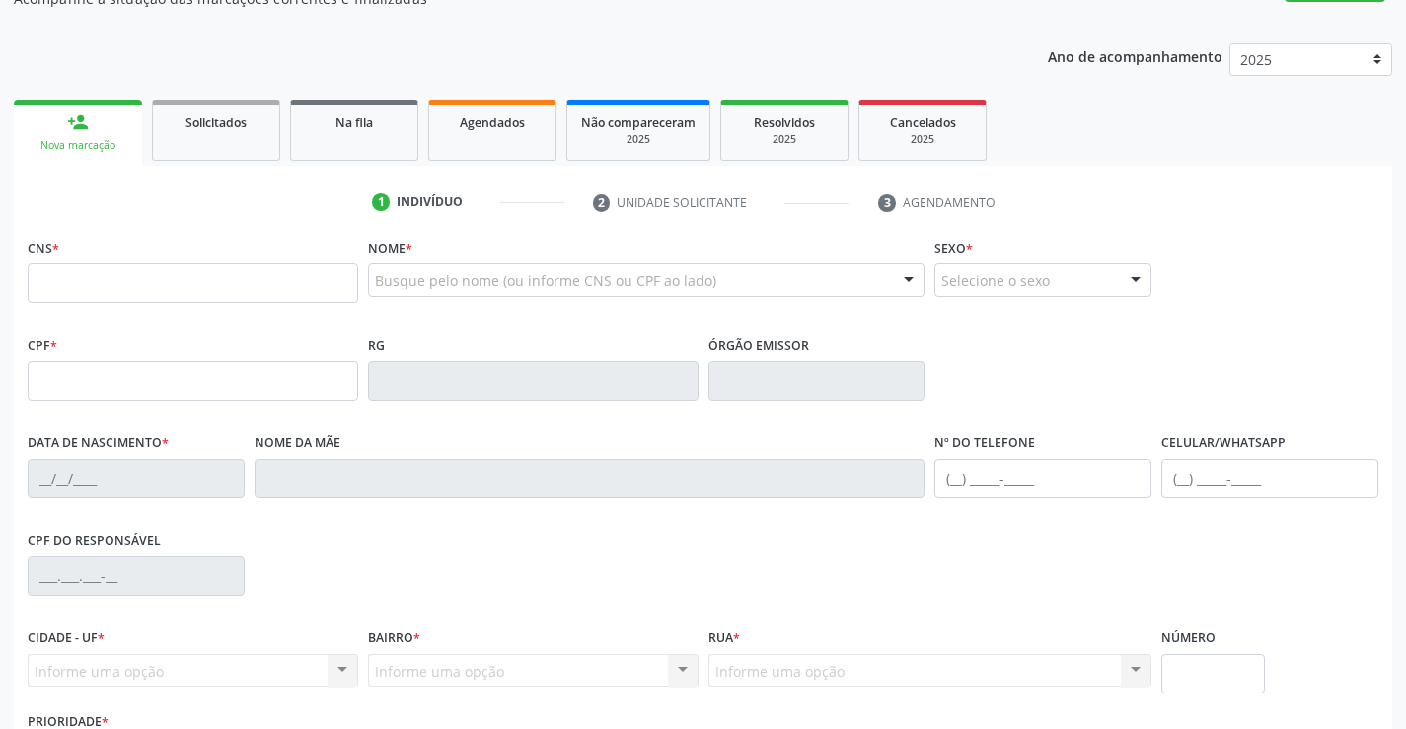
scroll to position [197, 0]
click at [138, 271] on input "text" at bounding box center [193, 281] width 331 height 39
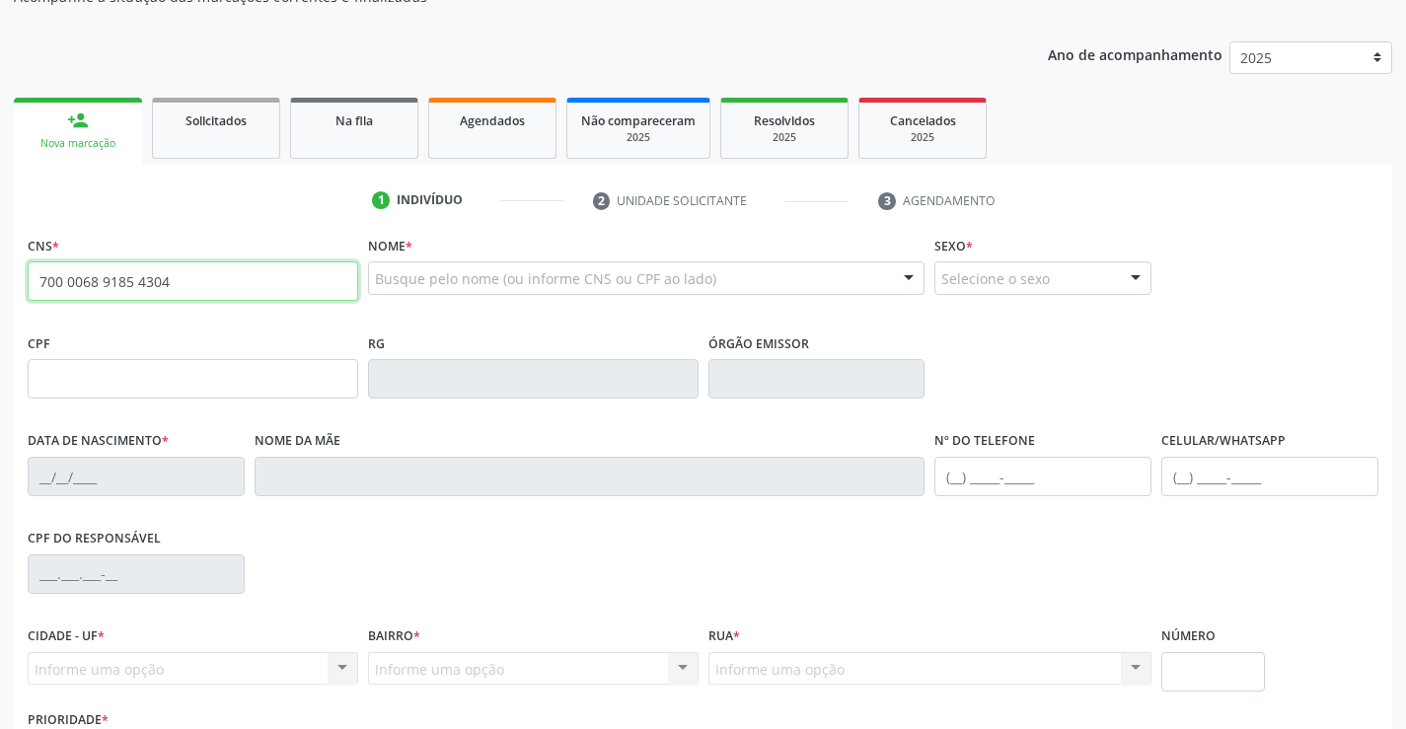
type input "700 0068 9185 4304"
type input "472.358.375-00"
type input "0315398582"
type input "18/01/1960"
type input "(74) 98132-6866"
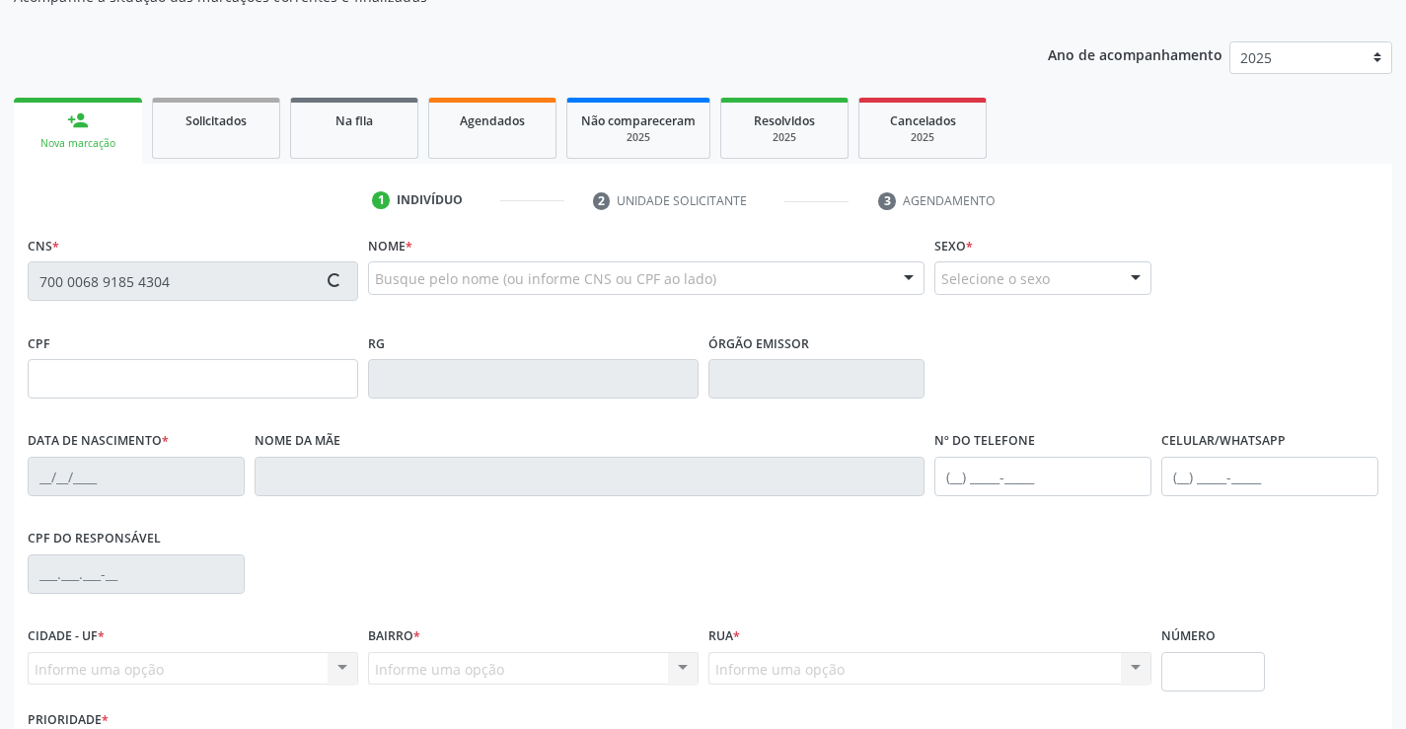
type input "(74) 9126-2318"
type input "472.358.375-00"
type input "SN"
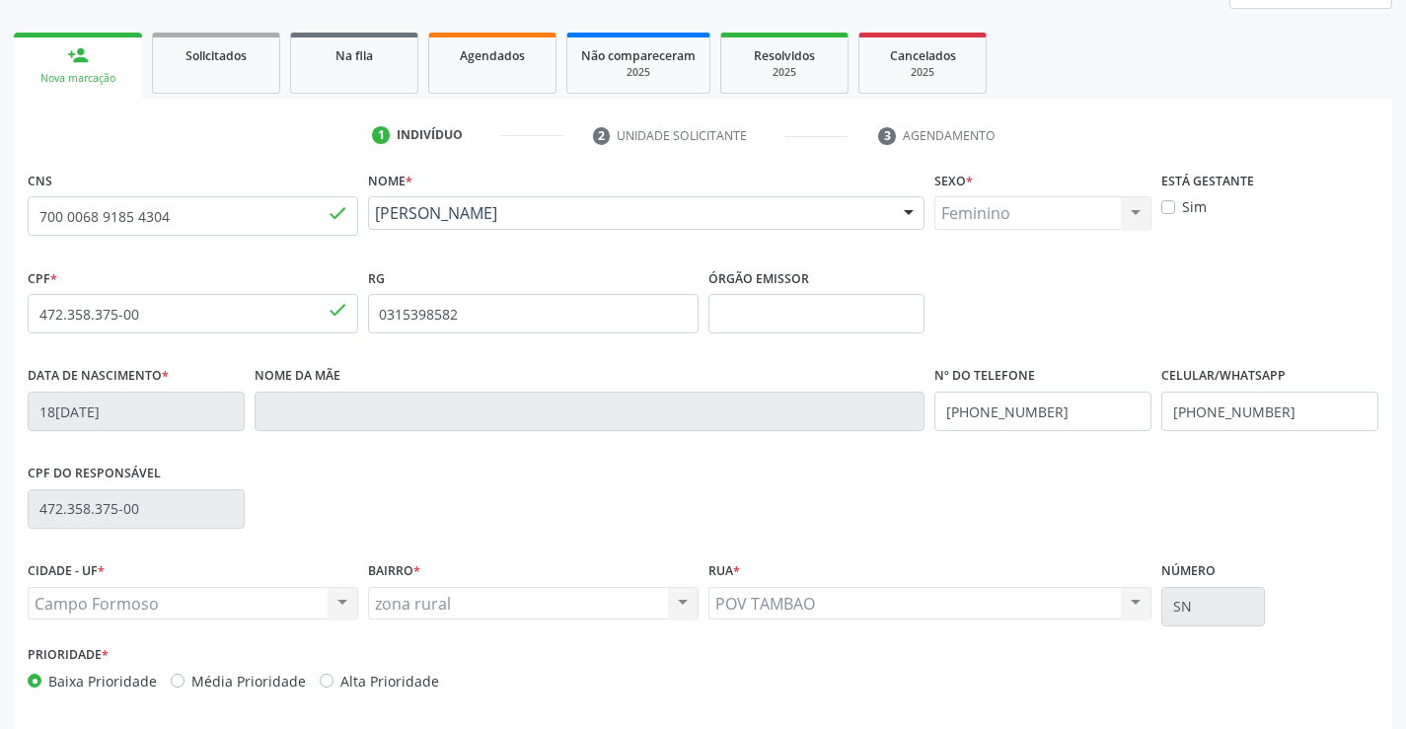
scroll to position [341, 0]
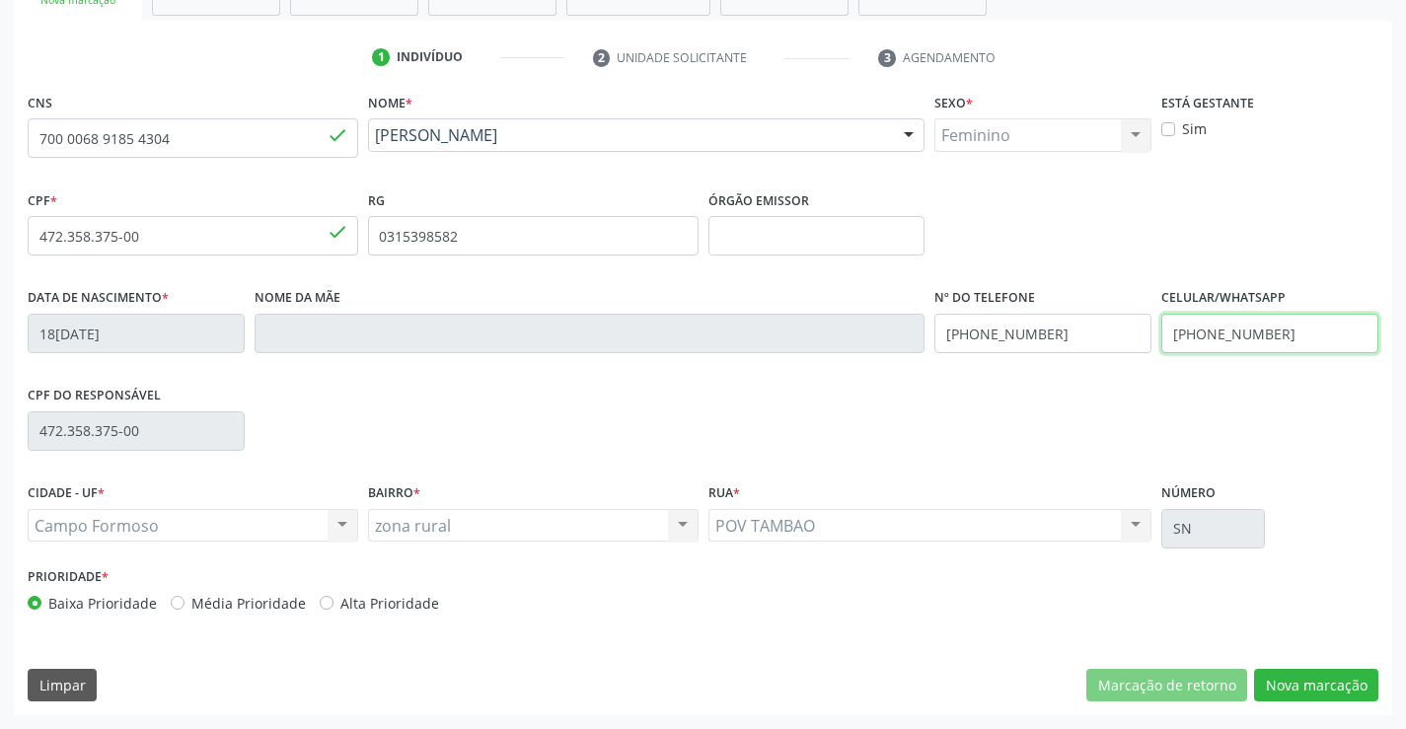
click at [1277, 332] on input "(74) 9126-2318" at bounding box center [1270, 333] width 217 height 39
type input "(74) 98132-6866"
click at [1312, 688] on button "Nova marcação" at bounding box center [1316, 686] width 124 height 34
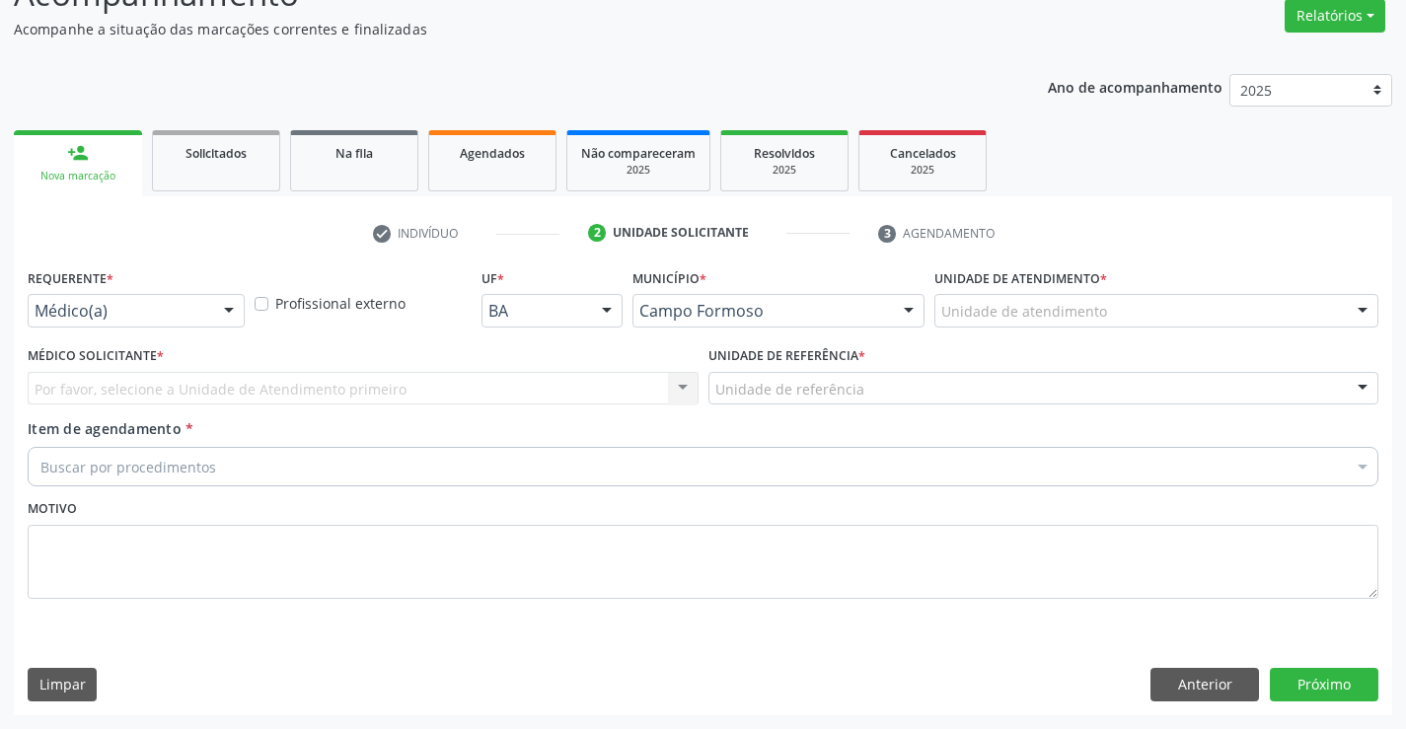
click at [229, 306] on div at bounding box center [229, 312] width 30 height 34
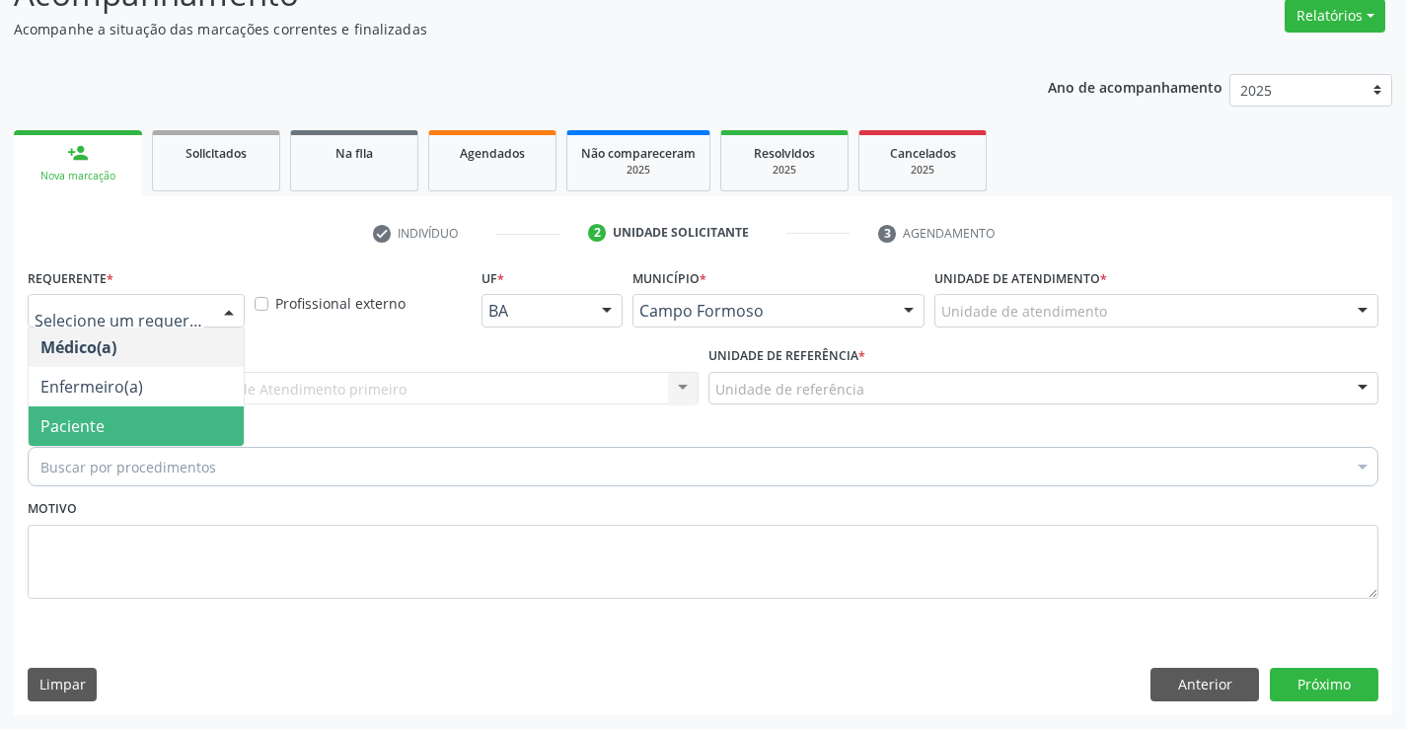
click at [165, 421] on span "Paciente" at bounding box center [136, 426] width 215 height 39
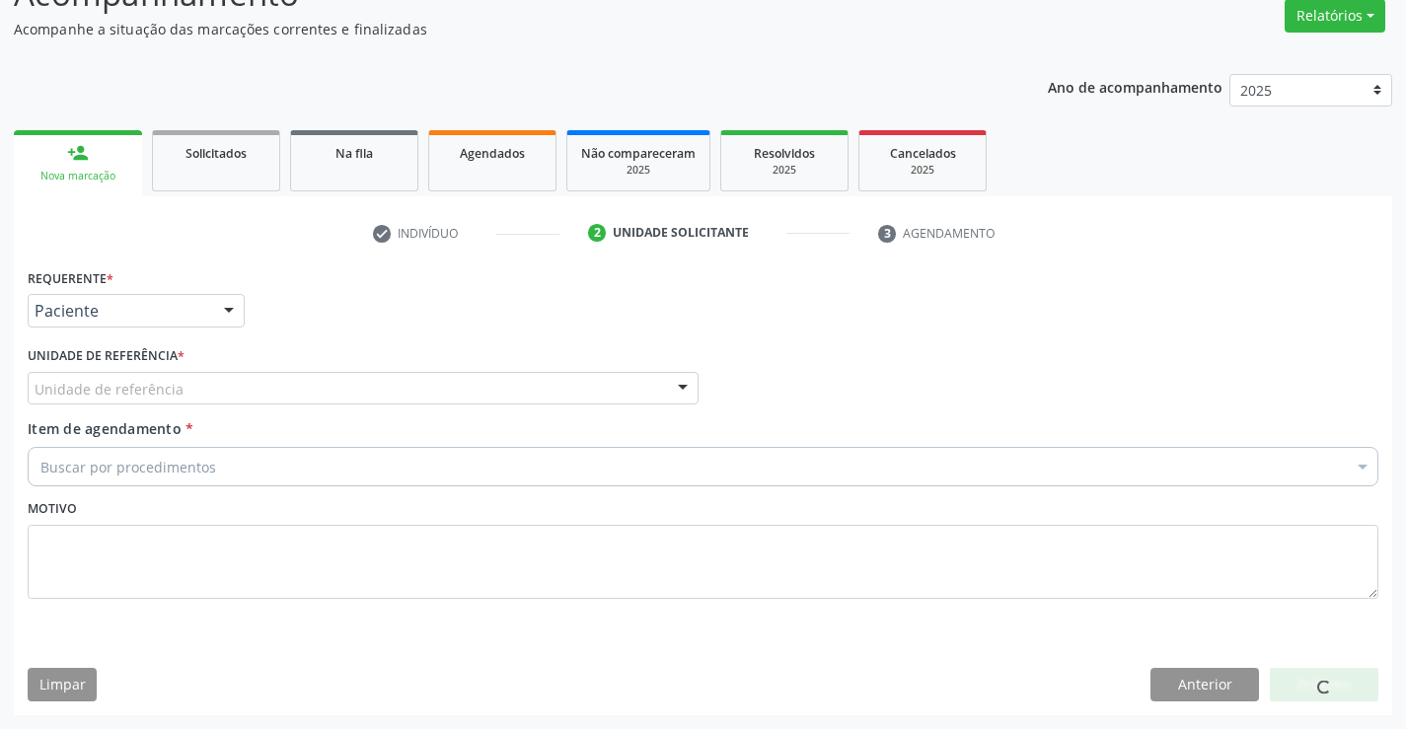
click at [189, 393] on div "Unidade de referência" at bounding box center [363, 389] width 671 height 34
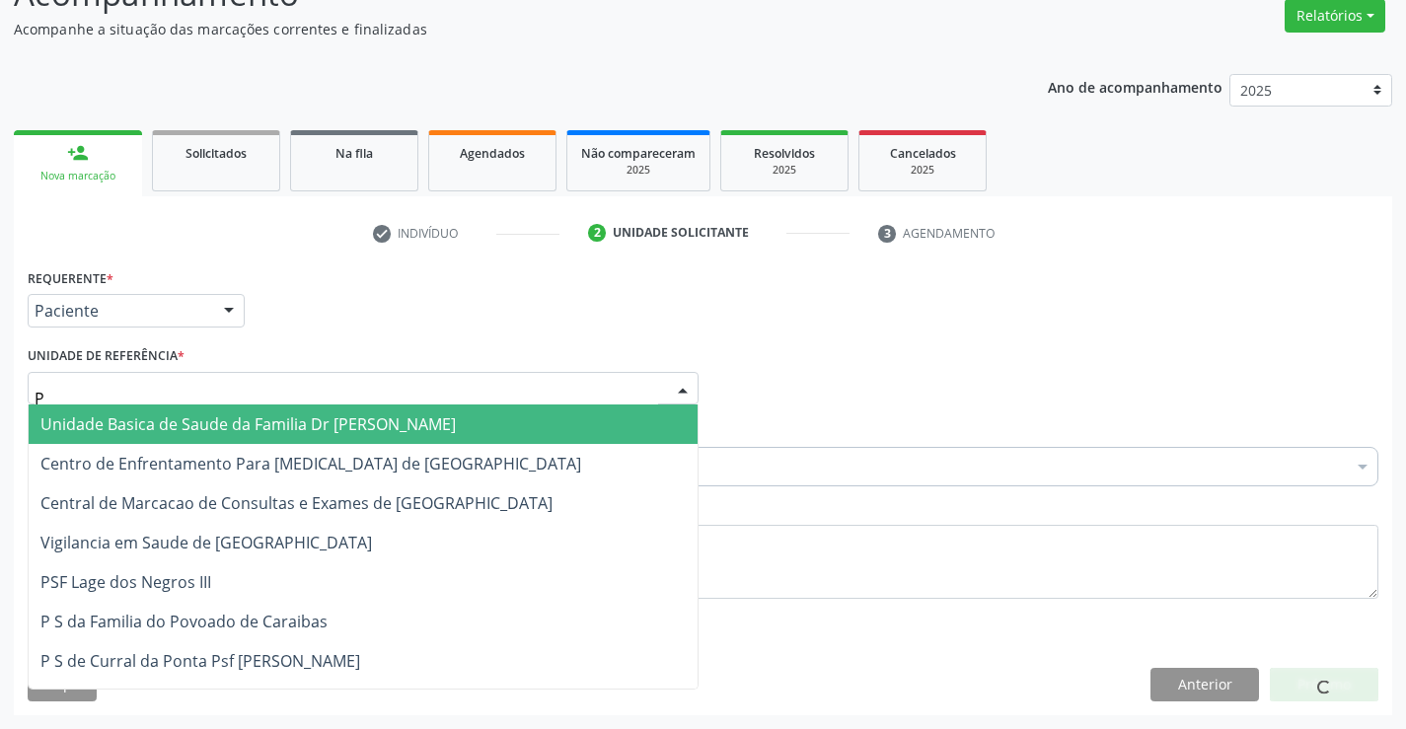
type input "PO"
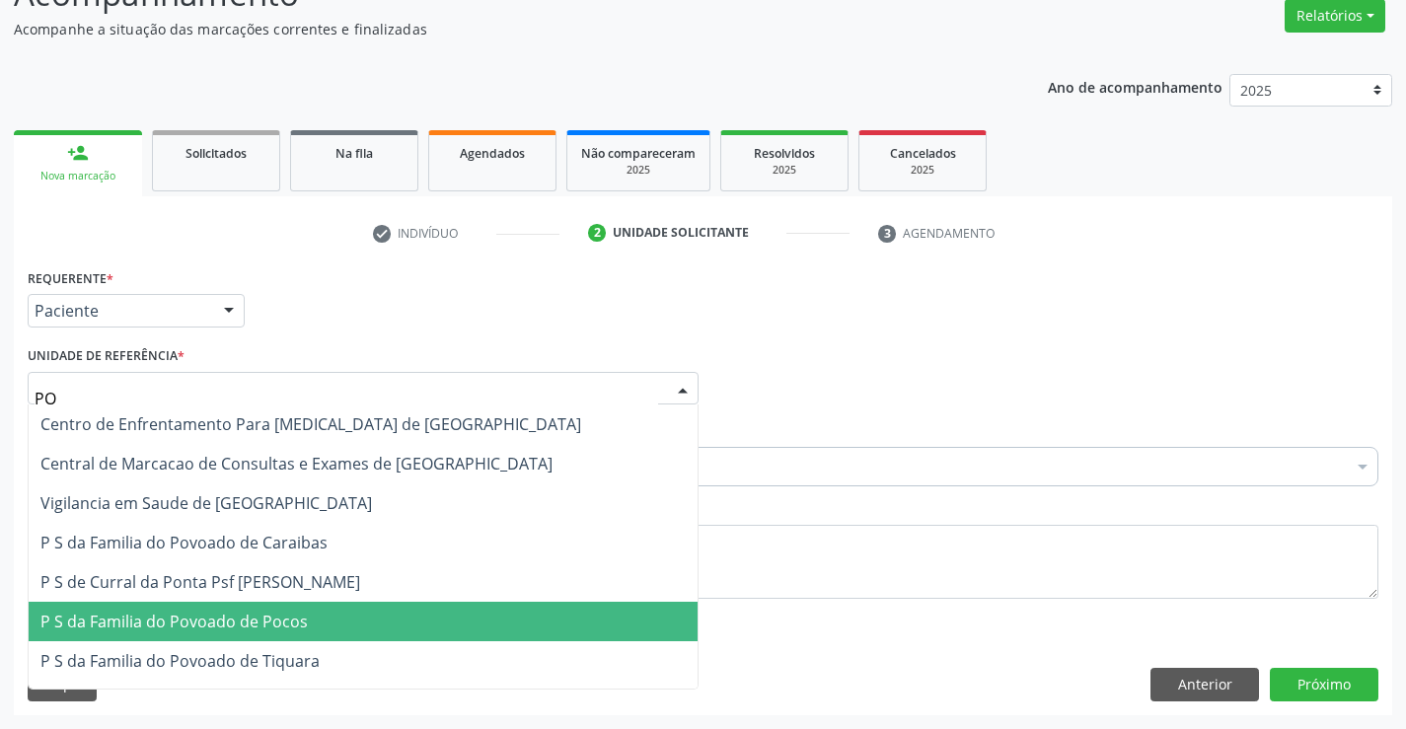
click at [177, 622] on span "P S da Familia do Povoado de Pocos" at bounding box center [173, 622] width 267 height 22
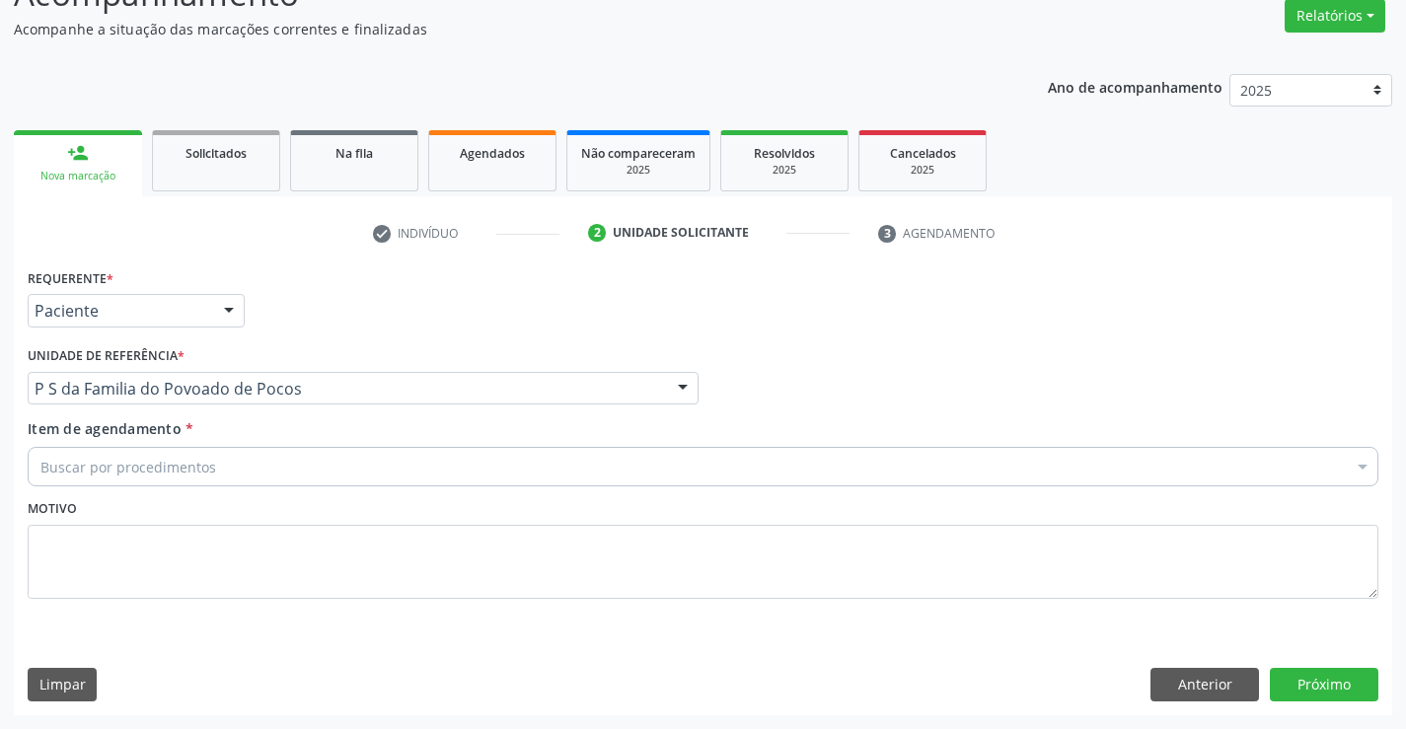
click at [258, 463] on div "Buscar por procedimentos" at bounding box center [703, 466] width 1351 height 39
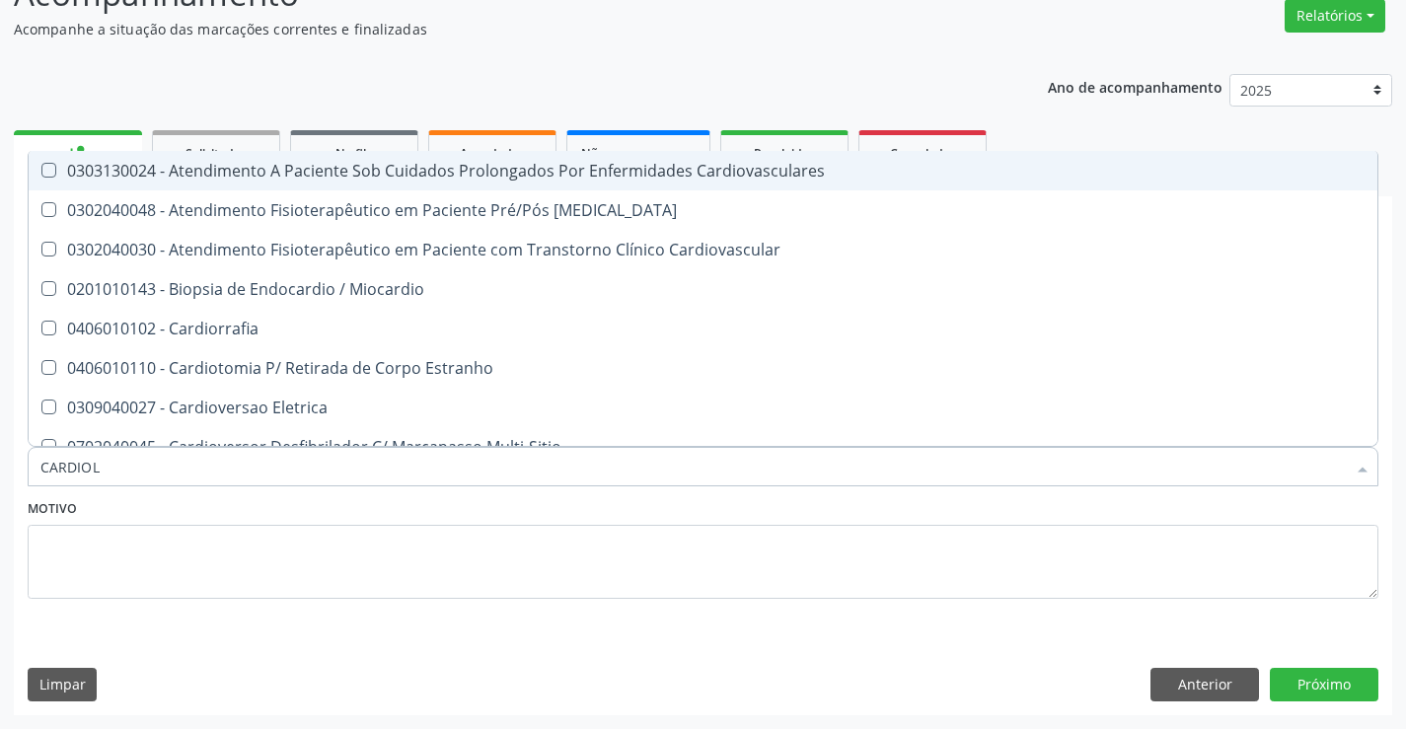
type input "CARDIOLO"
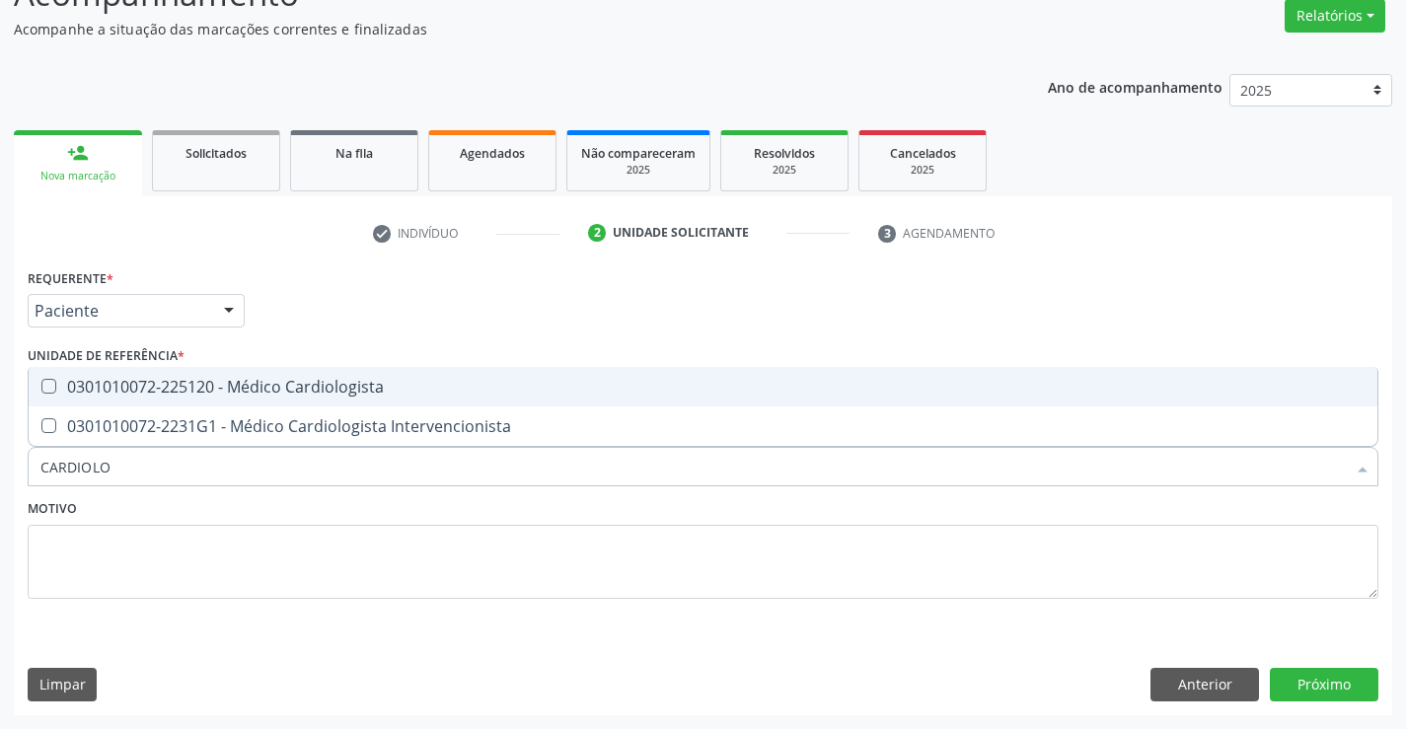
click at [360, 391] on div "0301010072-225120 - Médico Cardiologista" at bounding box center [703, 387] width 1326 height 16
checkbox Cardiologista "true"
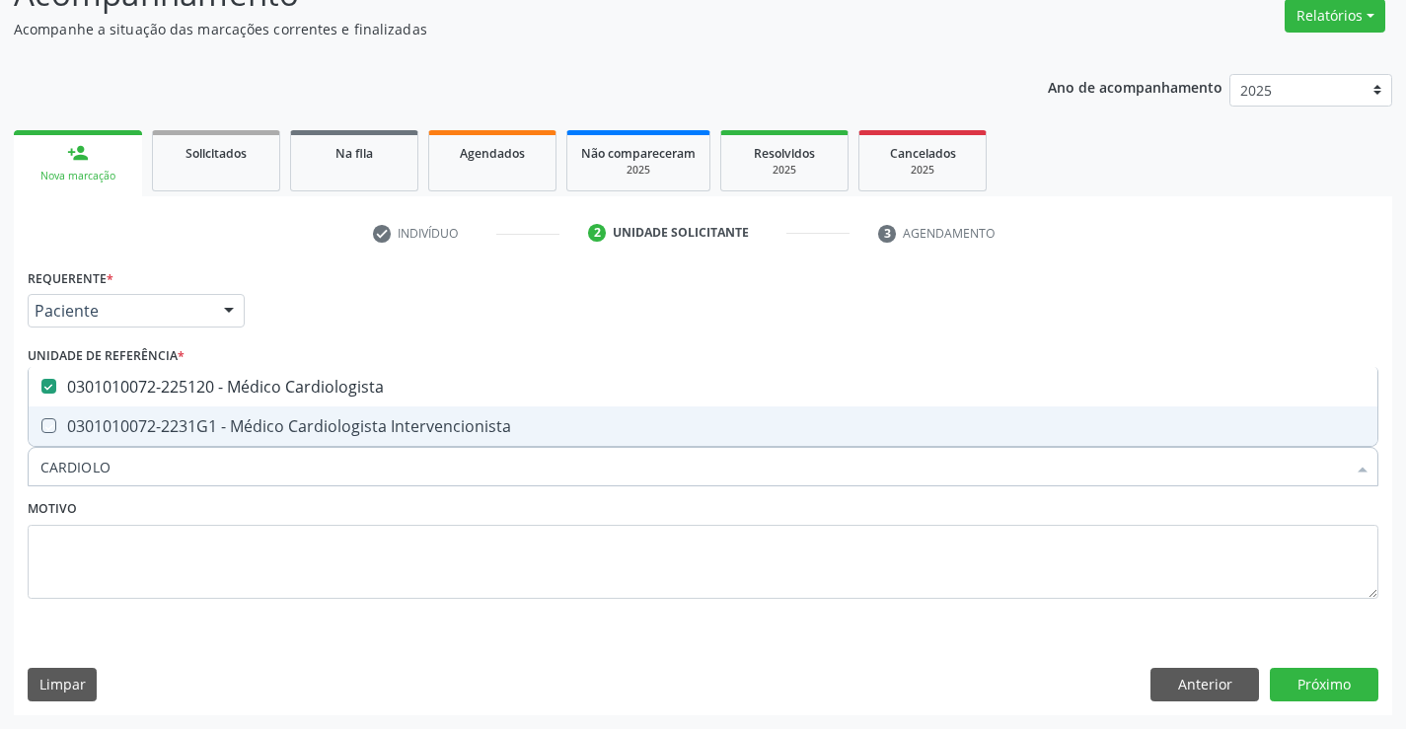
click at [342, 511] on div "Motivo" at bounding box center [703, 546] width 1351 height 105
checkbox Intervencionista "true"
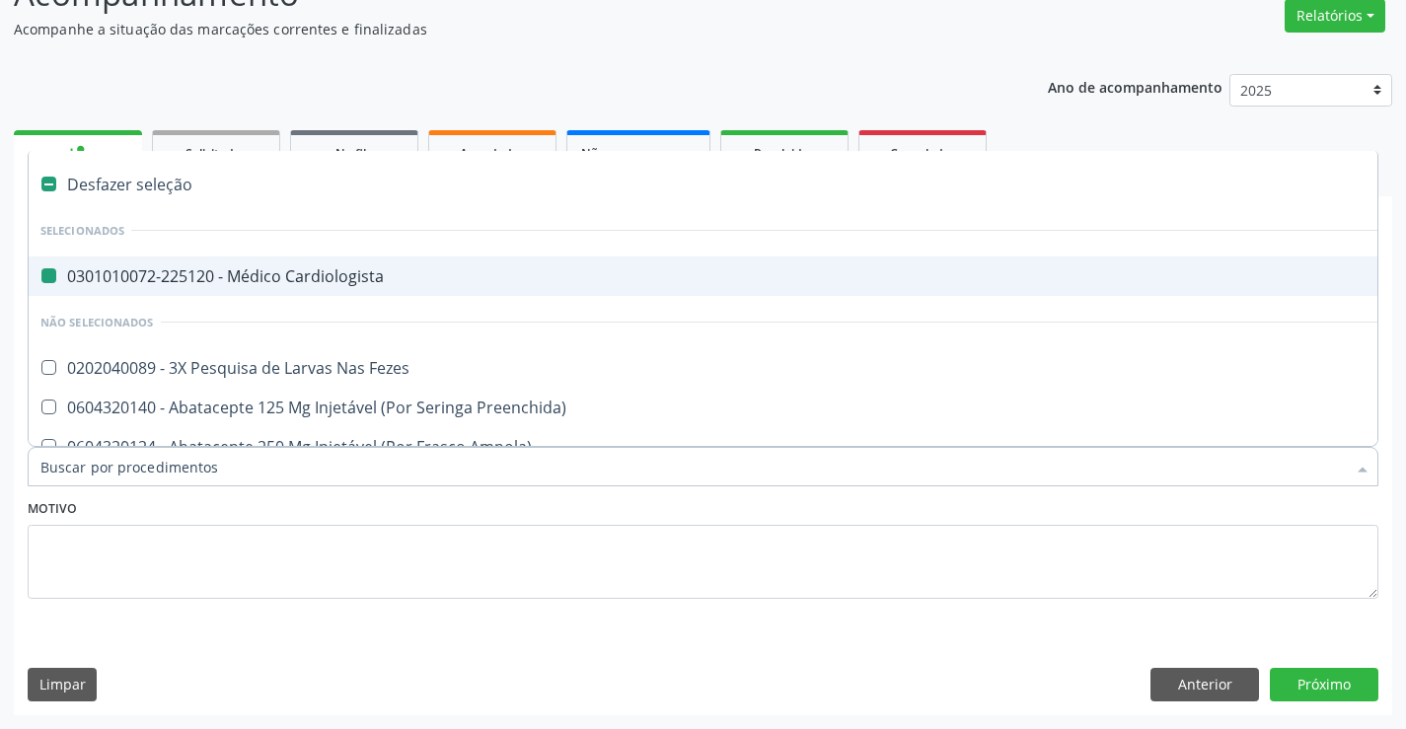
type input "H"
checkbox Cardiologista "false"
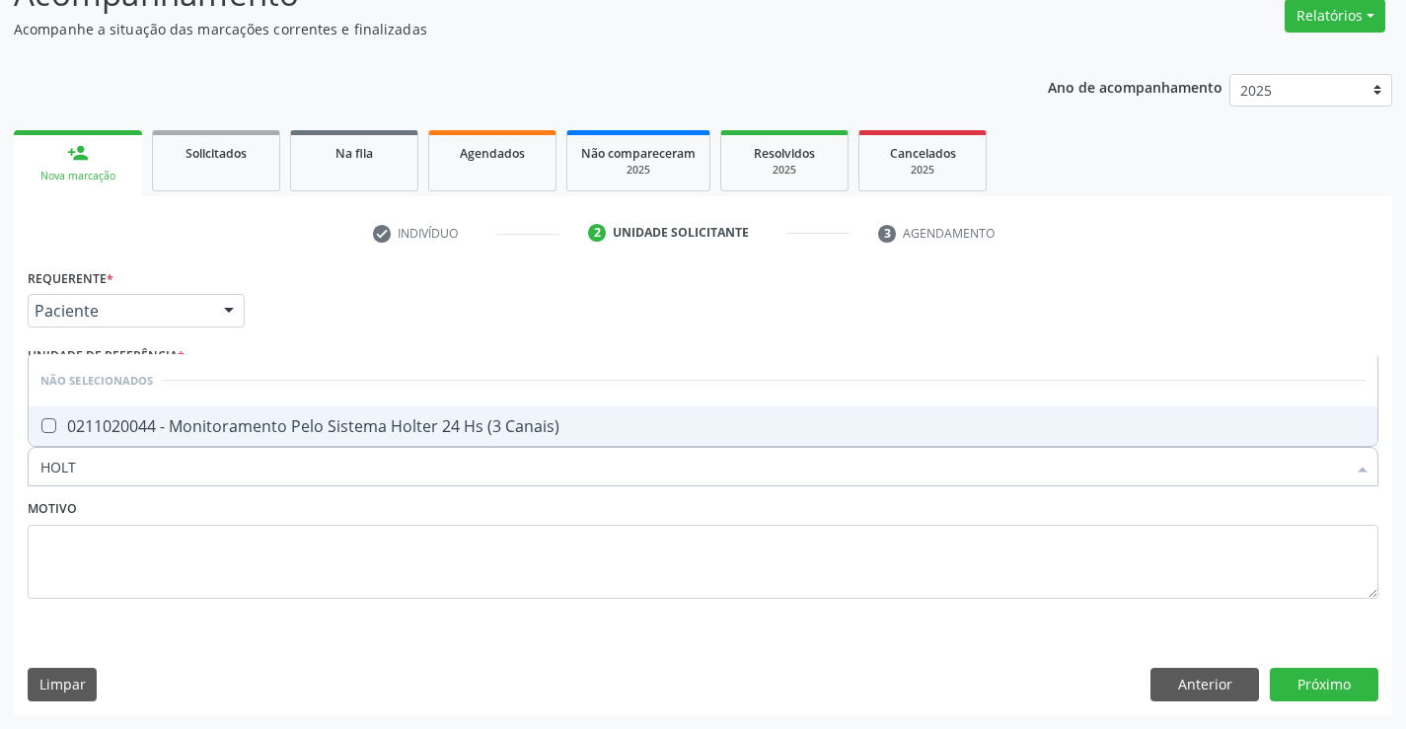
type input "HOLTE"
click at [381, 427] on div "0211020044 - Monitoramento Pelo Sistema Holter 24 Hs (3 Canais)" at bounding box center [703, 426] width 1326 height 16
checkbox Canais\) "true"
click at [382, 505] on div "Motivo" at bounding box center [703, 546] width 1351 height 105
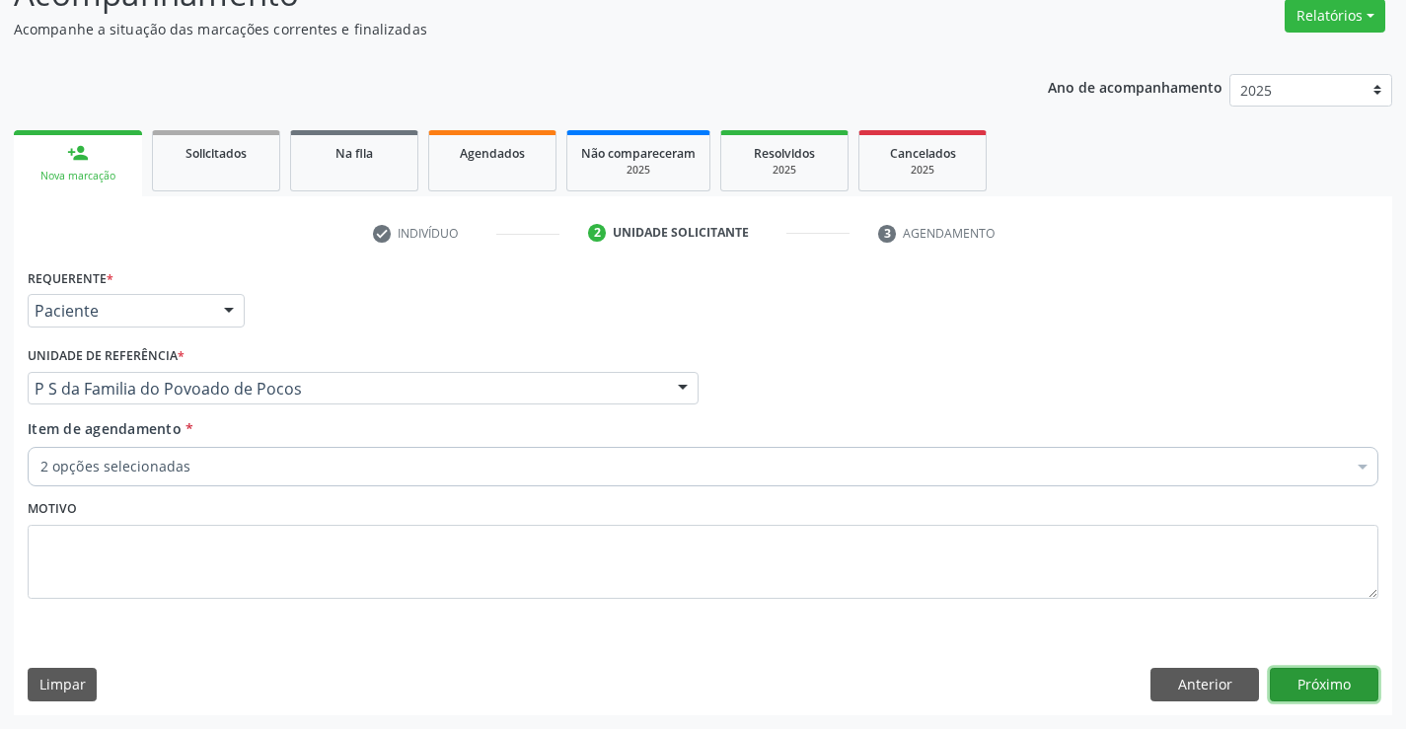
click at [1301, 683] on button "Próximo" at bounding box center [1324, 685] width 109 height 34
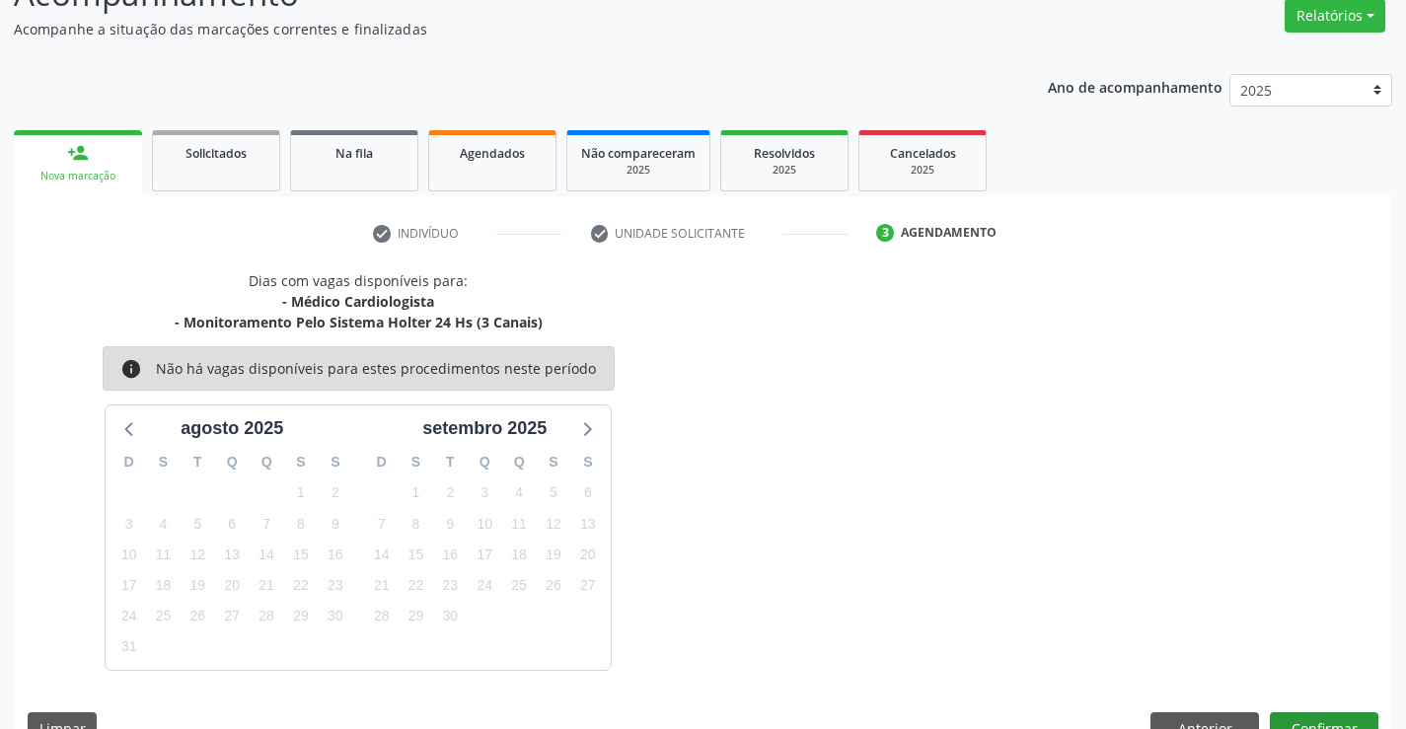
scroll to position [208, 0]
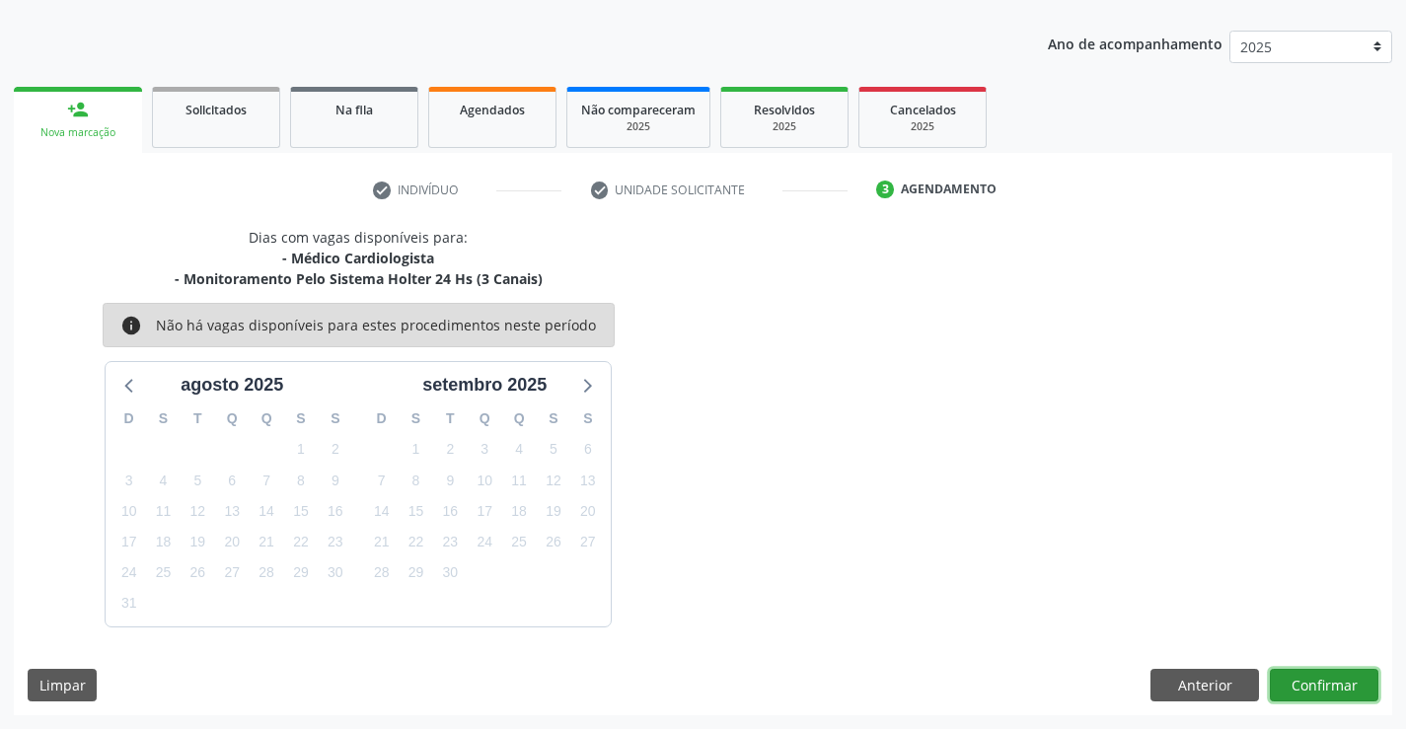
click at [1317, 669] on button "Confirmar" at bounding box center [1324, 686] width 109 height 34
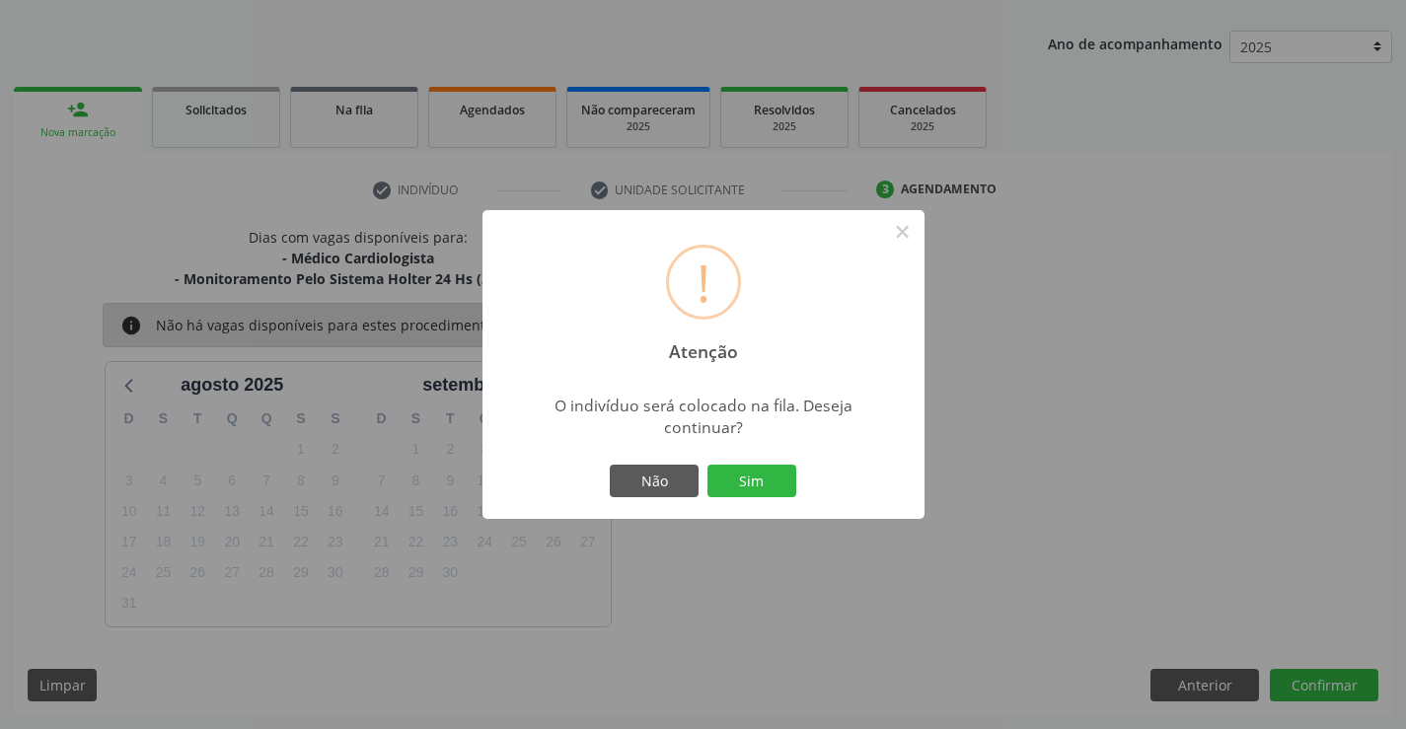
click at [1316, 682] on div "! Atenção × O indivíduo será colocado na fila. Deseja continuar? Não Sim" at bounding box center [703, 364] width 1406 height 729
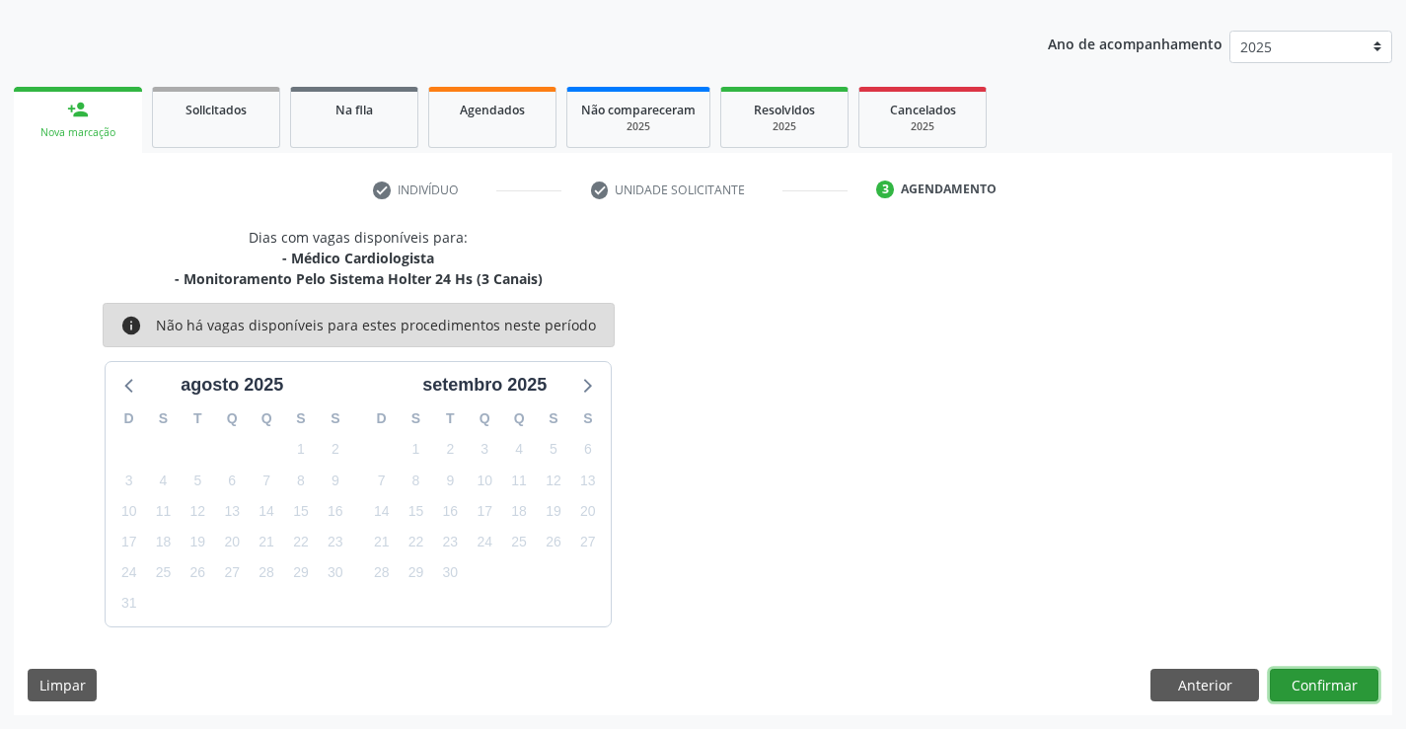
click at [1316, 682] on button "Confirmar" at bounding box center [1324, 686] width 109 height 34
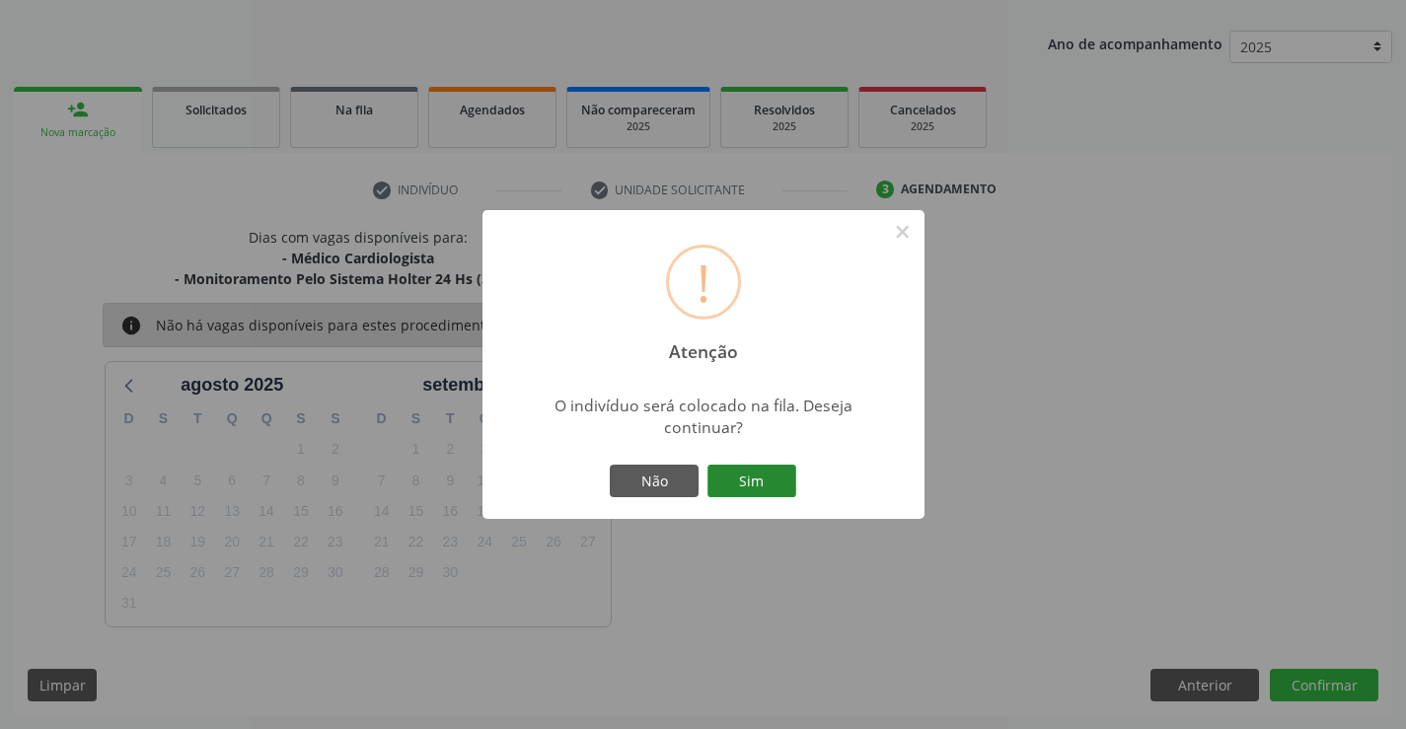
click at [724, 471] on button "Sim" at bounding box center [752, 482] width 89 height 34
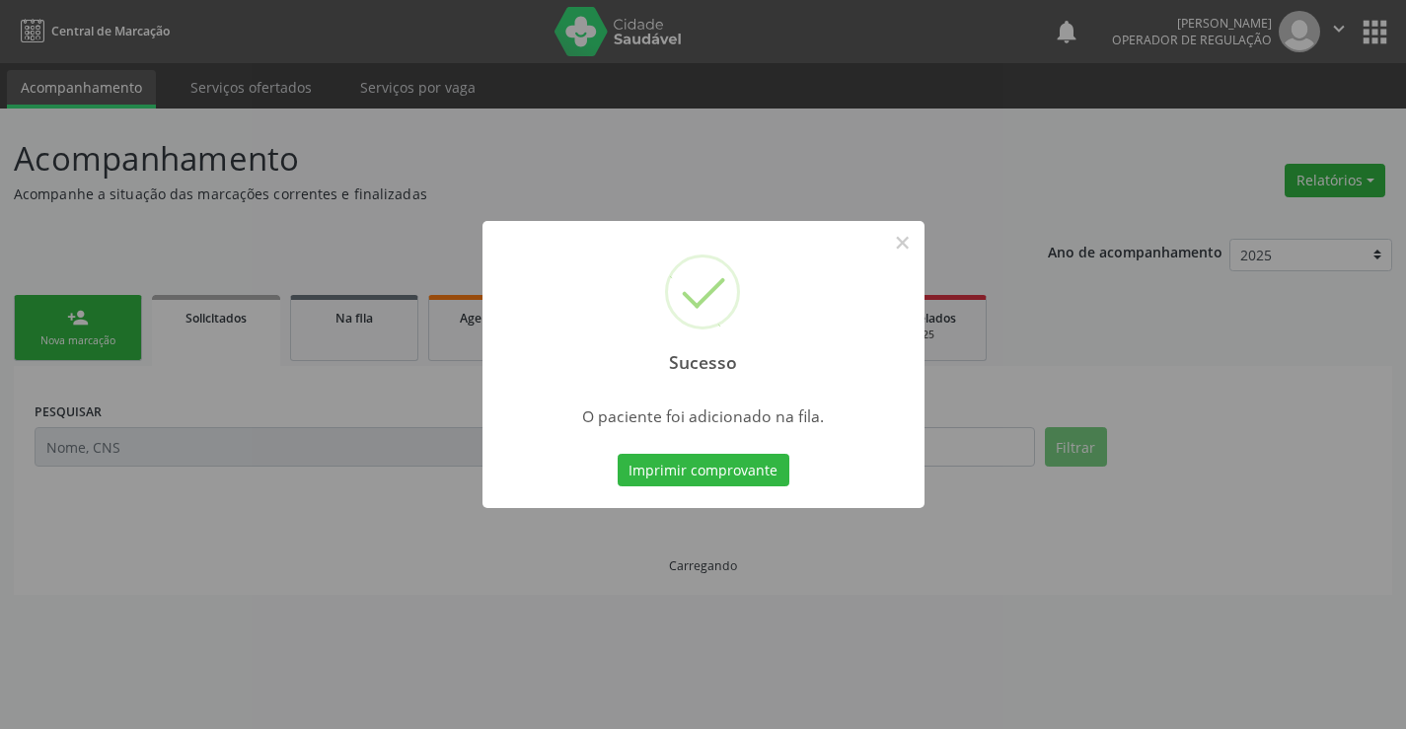
scroll to position [0, 0]
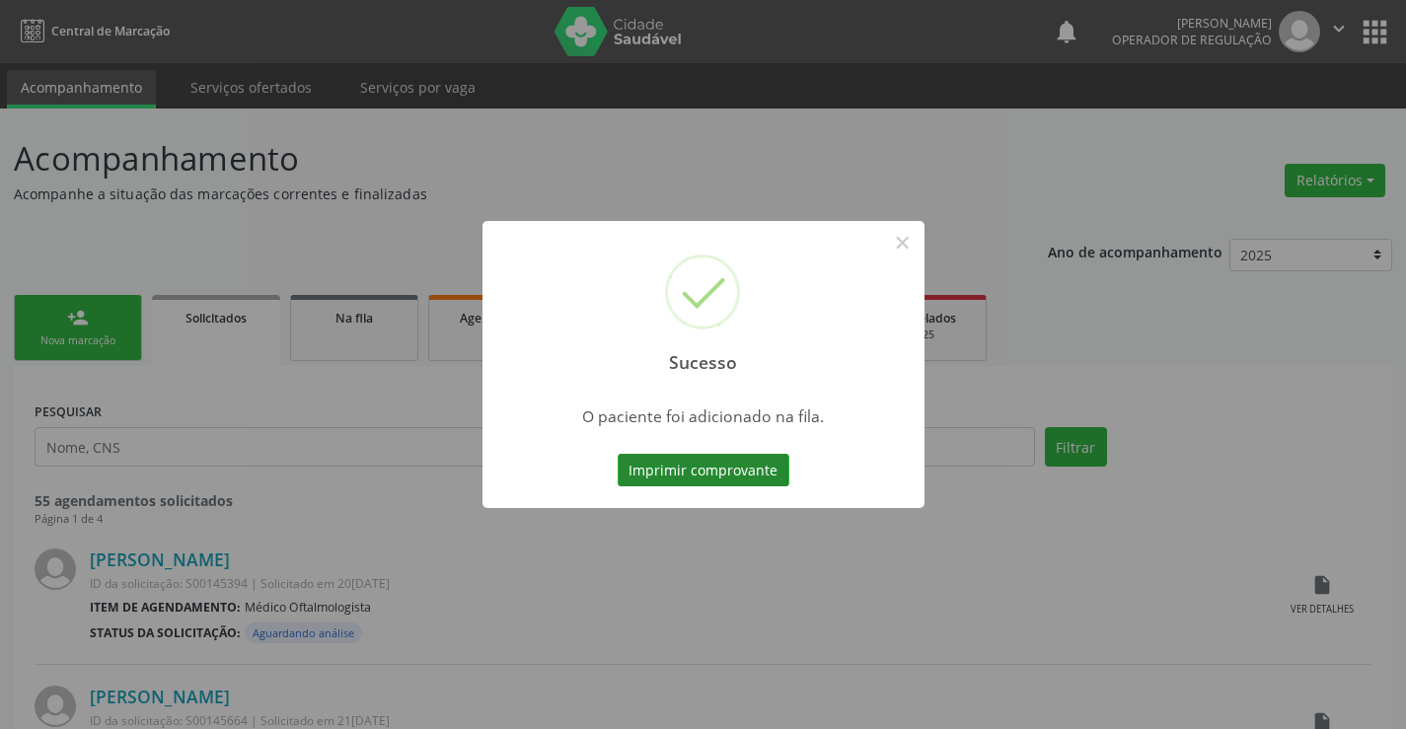
click at [757, 456] on button "Imprimir comprovante" at bounding box center [704, 471] width 172 height 34
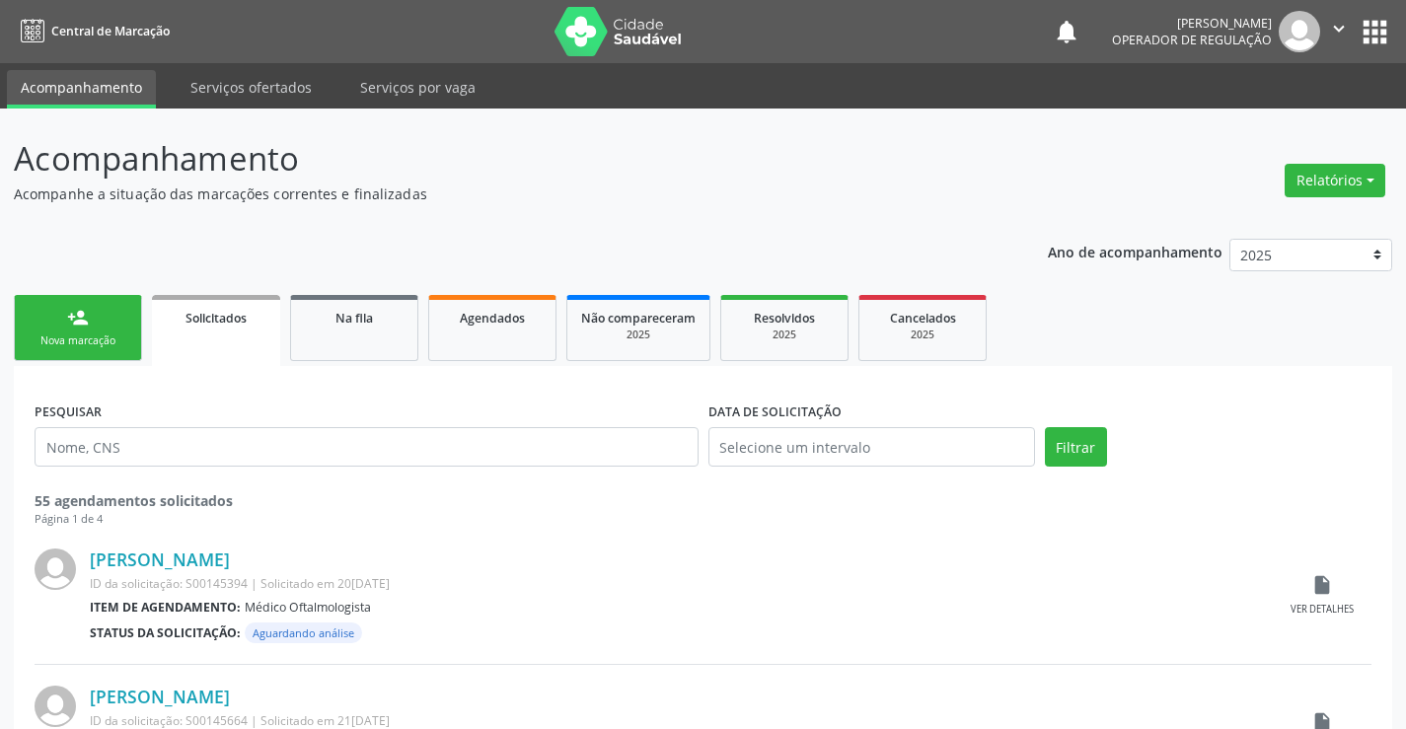
click at [108, 339] on div "Nova marcação" at bounding box center [78, 341] width 99 height 15
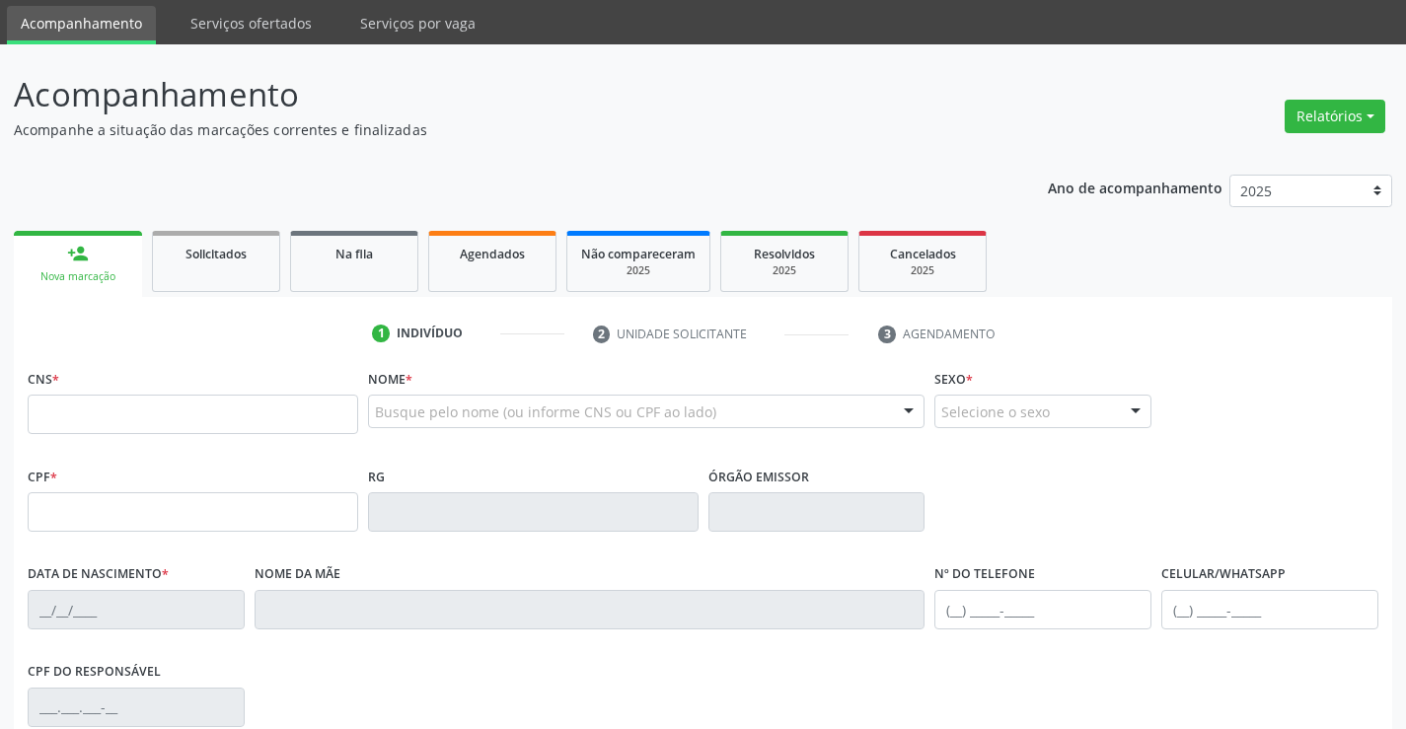
scroll to position [99, 0]
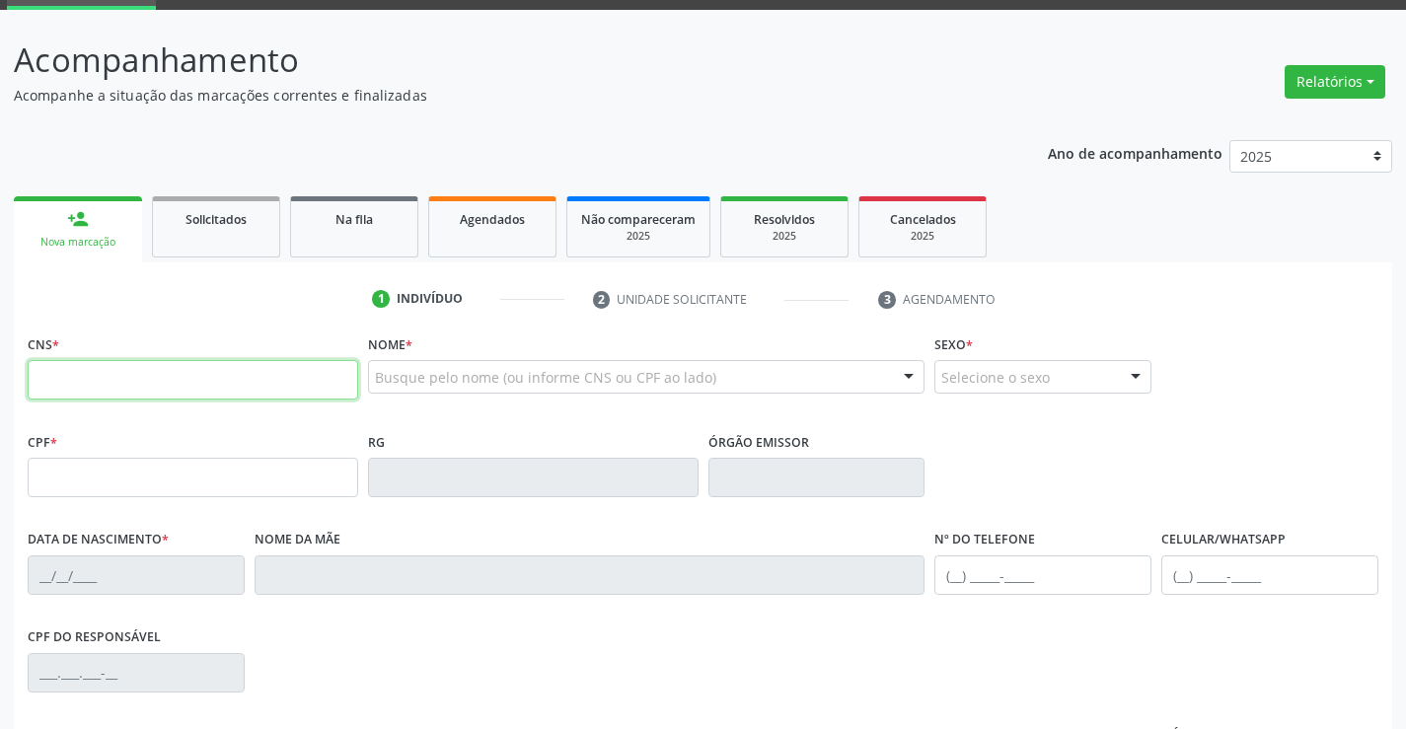
click at [62, 374] on input "text" at bounding box center [193, 379] width 331 height 39
type input "705 0072 9746 6153"
click at [358, 236] on link "Na fila" at bounding box center [354, 226] width 128 height 61
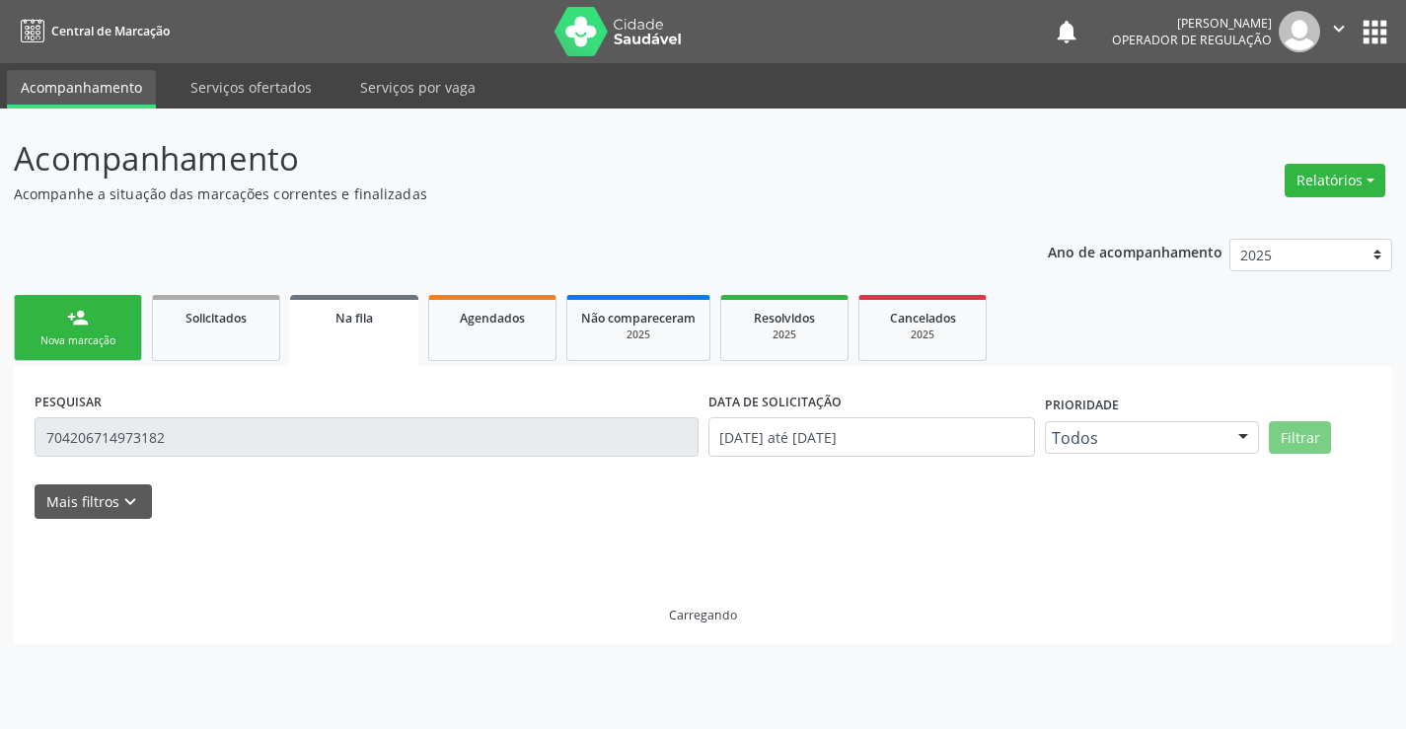
scroll to position [0, 0]
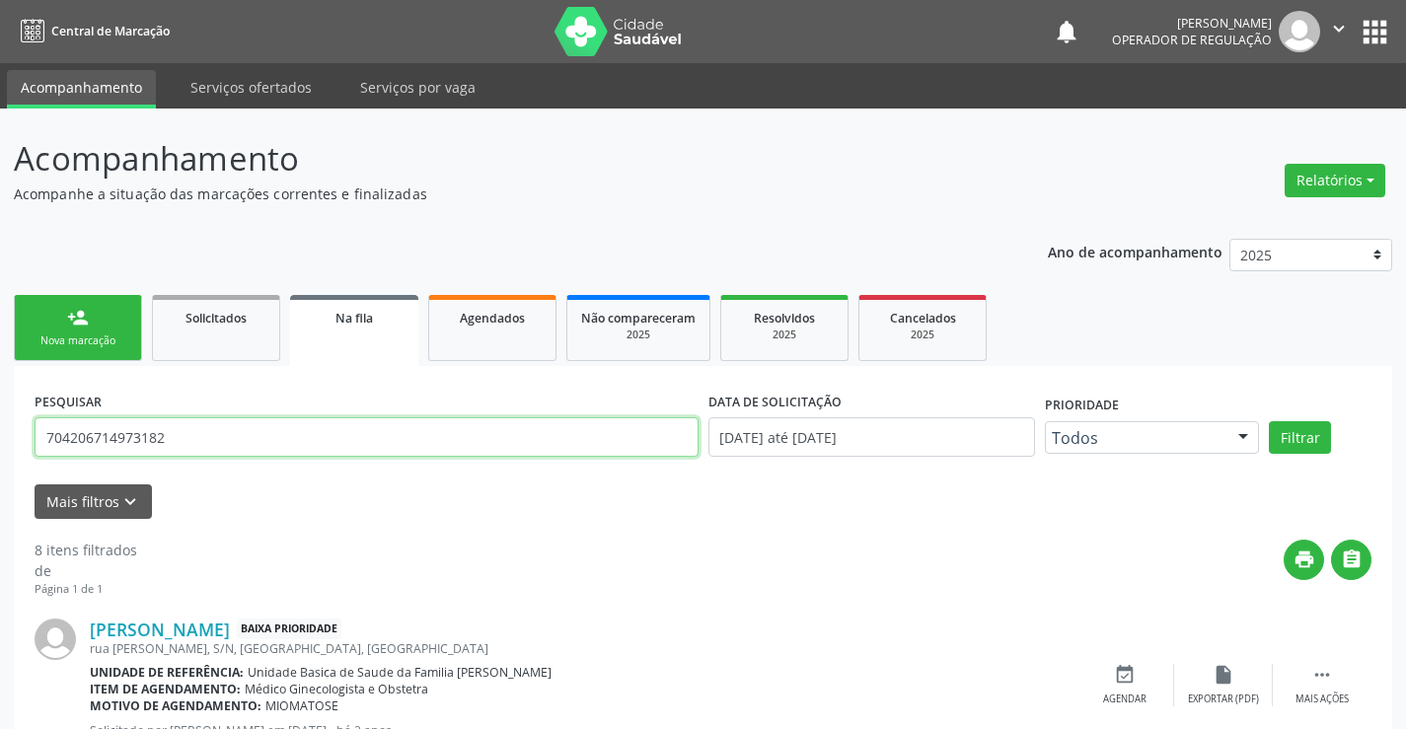
click at [204, 442] on input "704206714973182" at bounding box center [367, 437] width 664 height 39
type input "7"
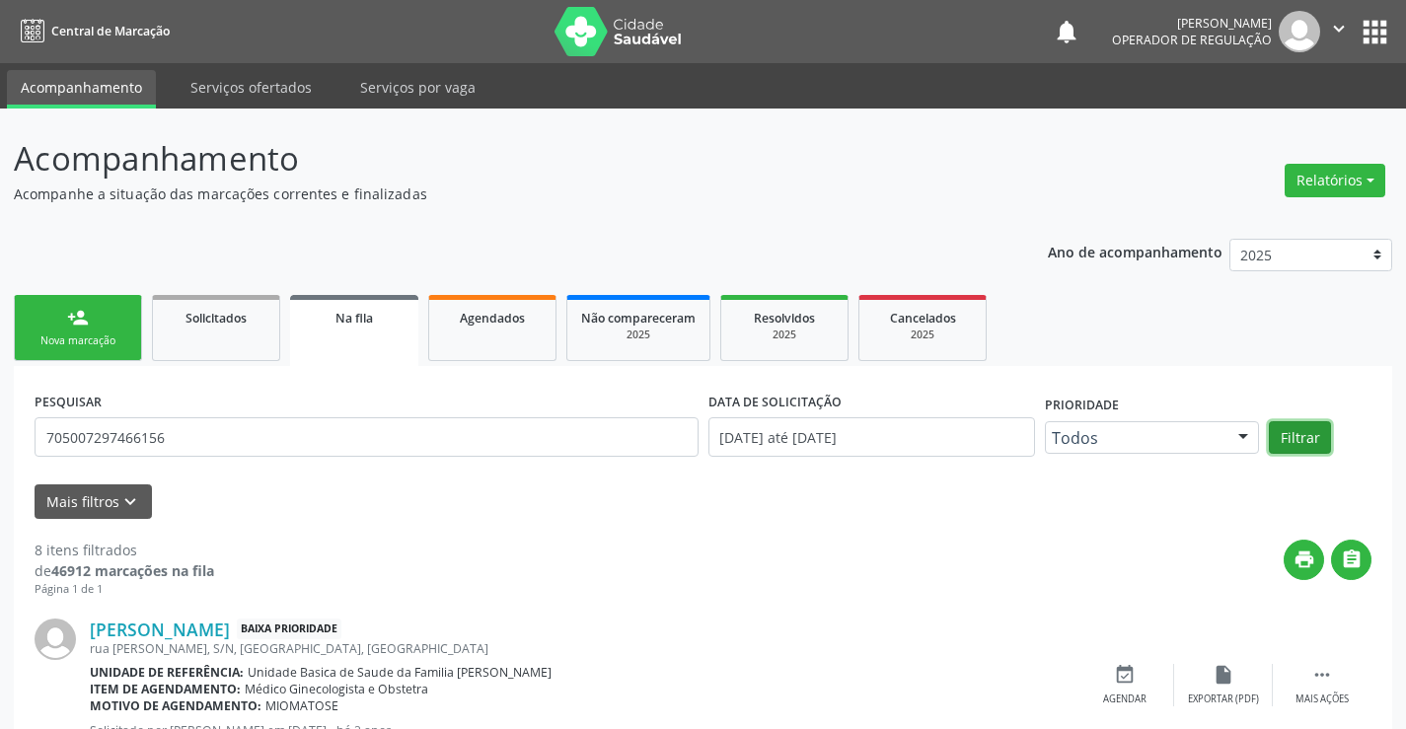
click at [1274, 429] on button "Filtrar" at bounding box center [1300, 438] width 62 height 34
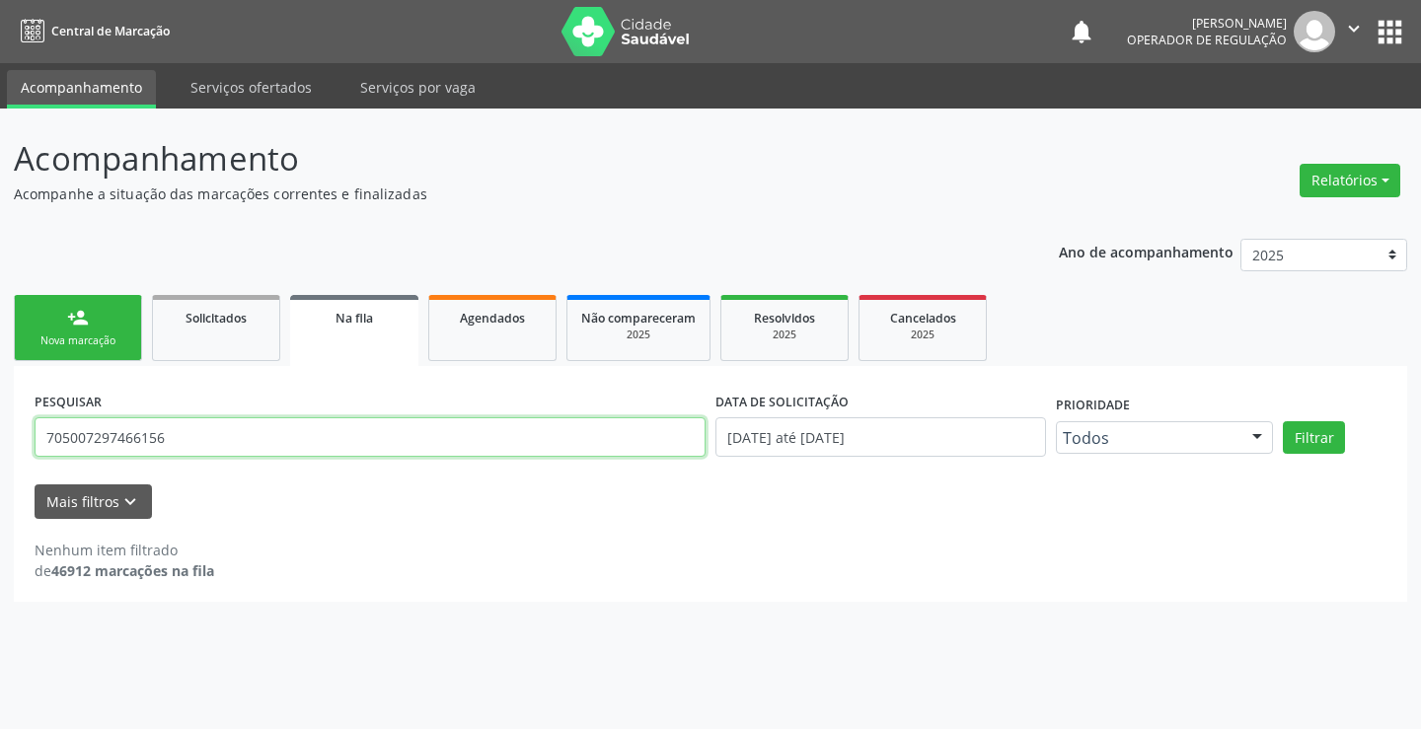
click at [220, 448] on input "705007297466156" at bounding box center [370, 437] width 671 height 39
type input "7"
type input "705007297466153"
click at [1323, 435] on button "Filtrar" at bounding box center [1314, 438] width 62 height 34
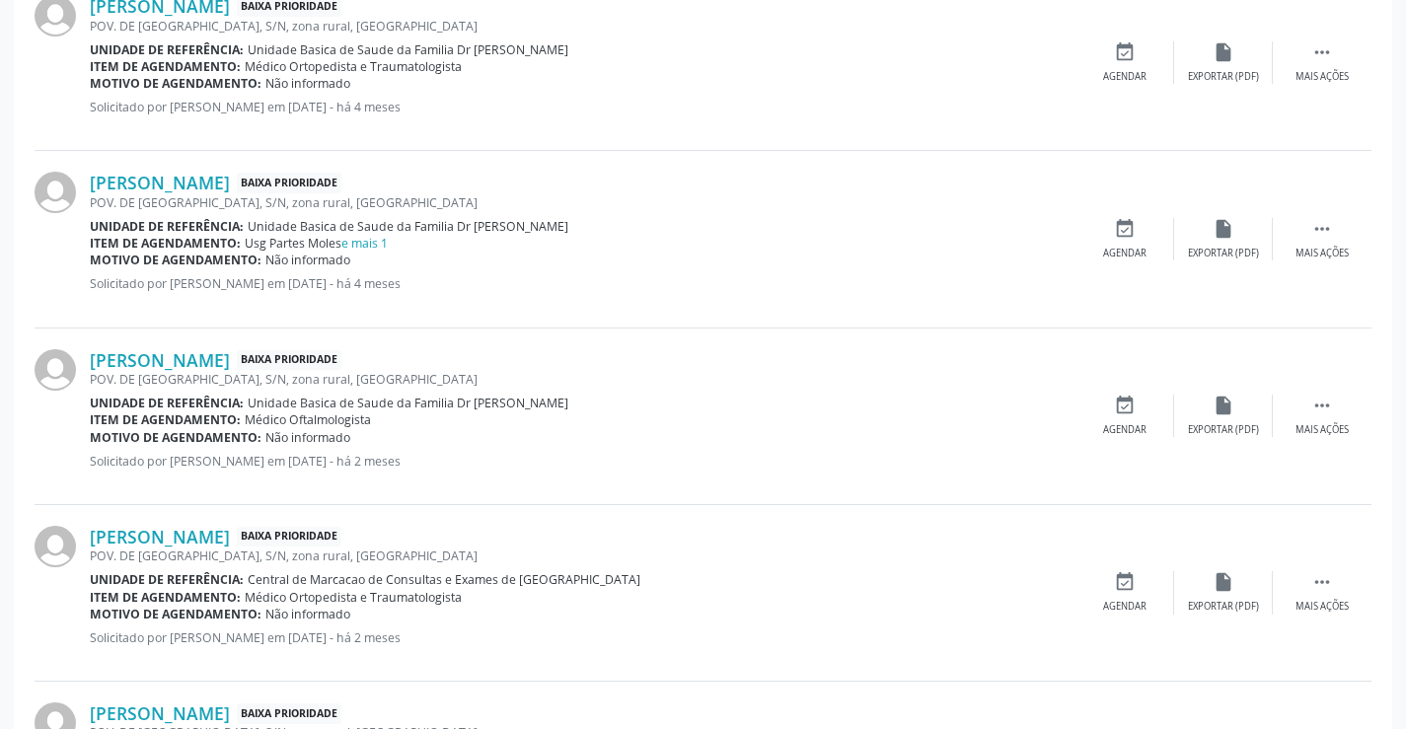
scroll to position [2180, 0]
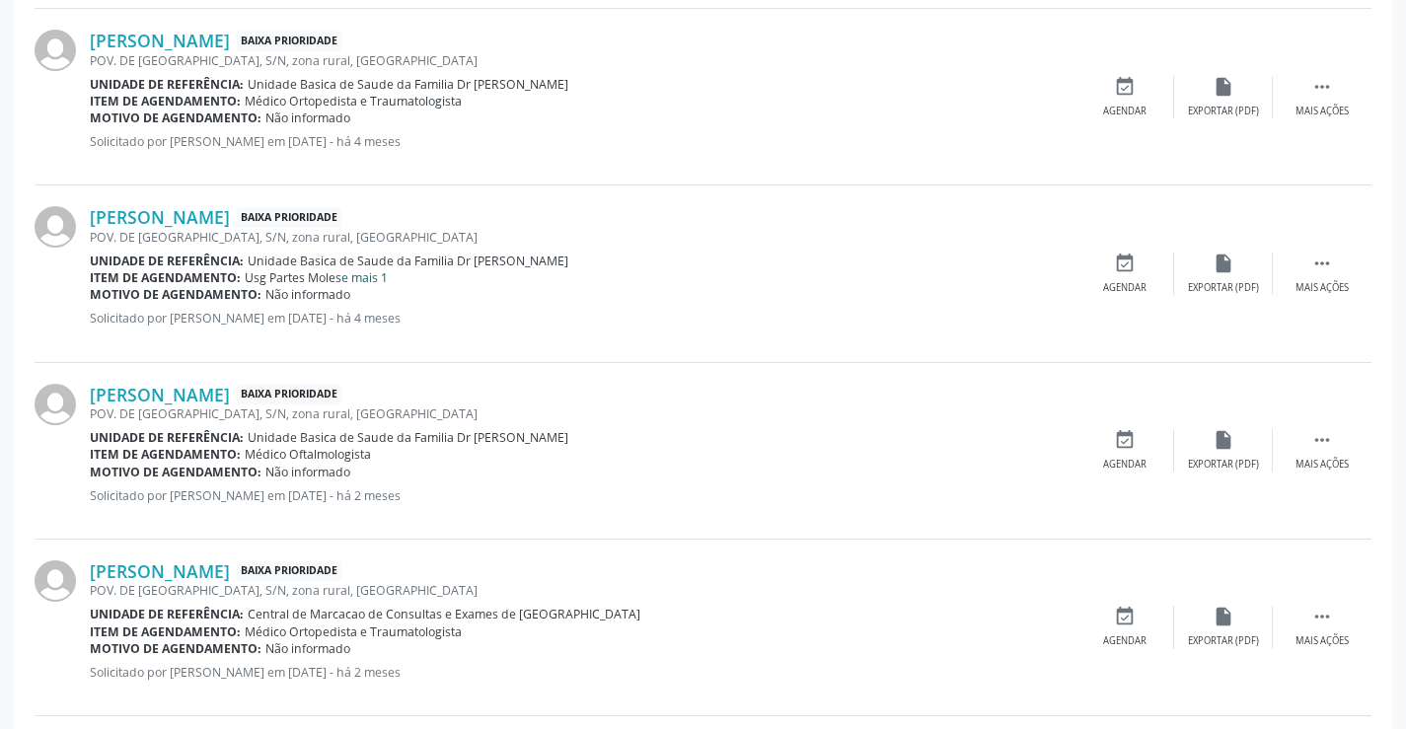
click at [375, 278] on link "e mais 1" at bounding box center [365, 277] width 46 height 17
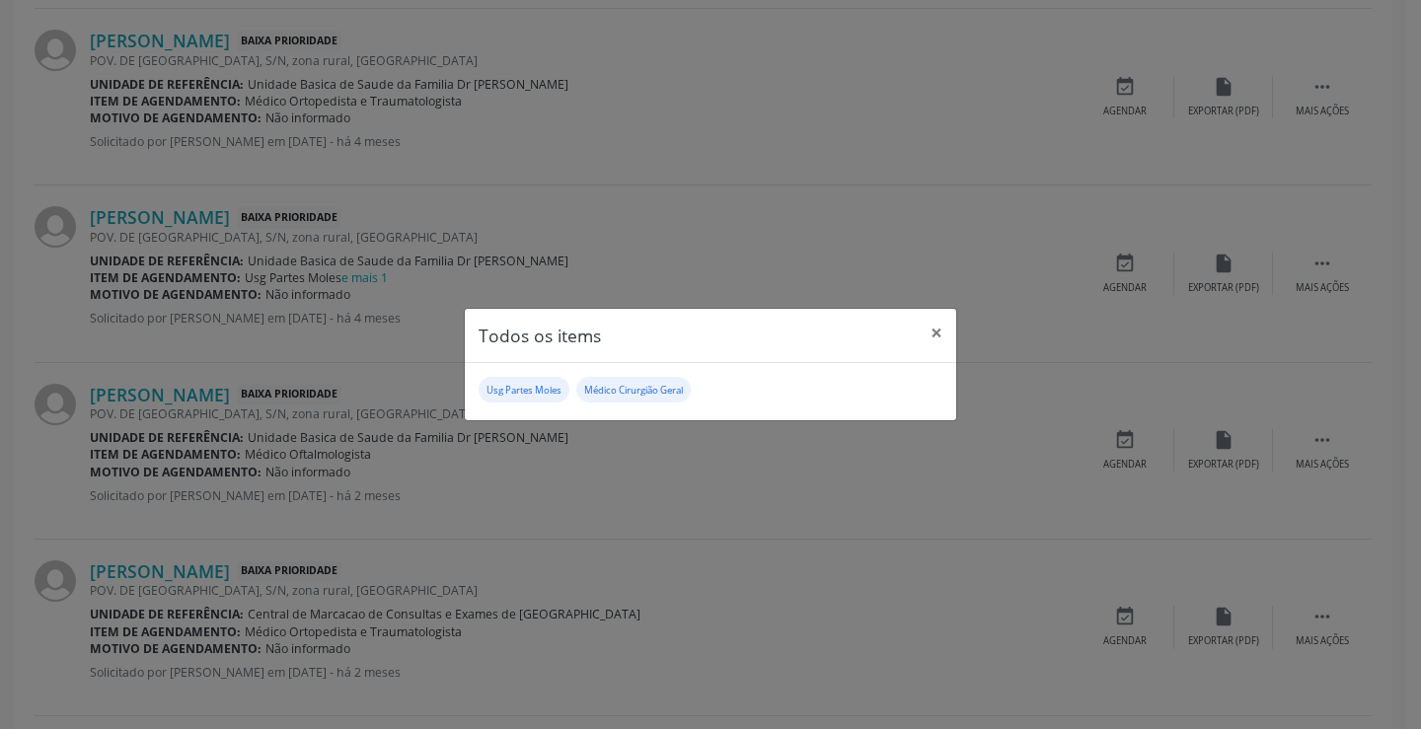
click at [411, 340] on div "Todos os items × Usg Partes Moles Médico Cirurgião Geral" at bounding box center [710, 364] width 1421 height 729
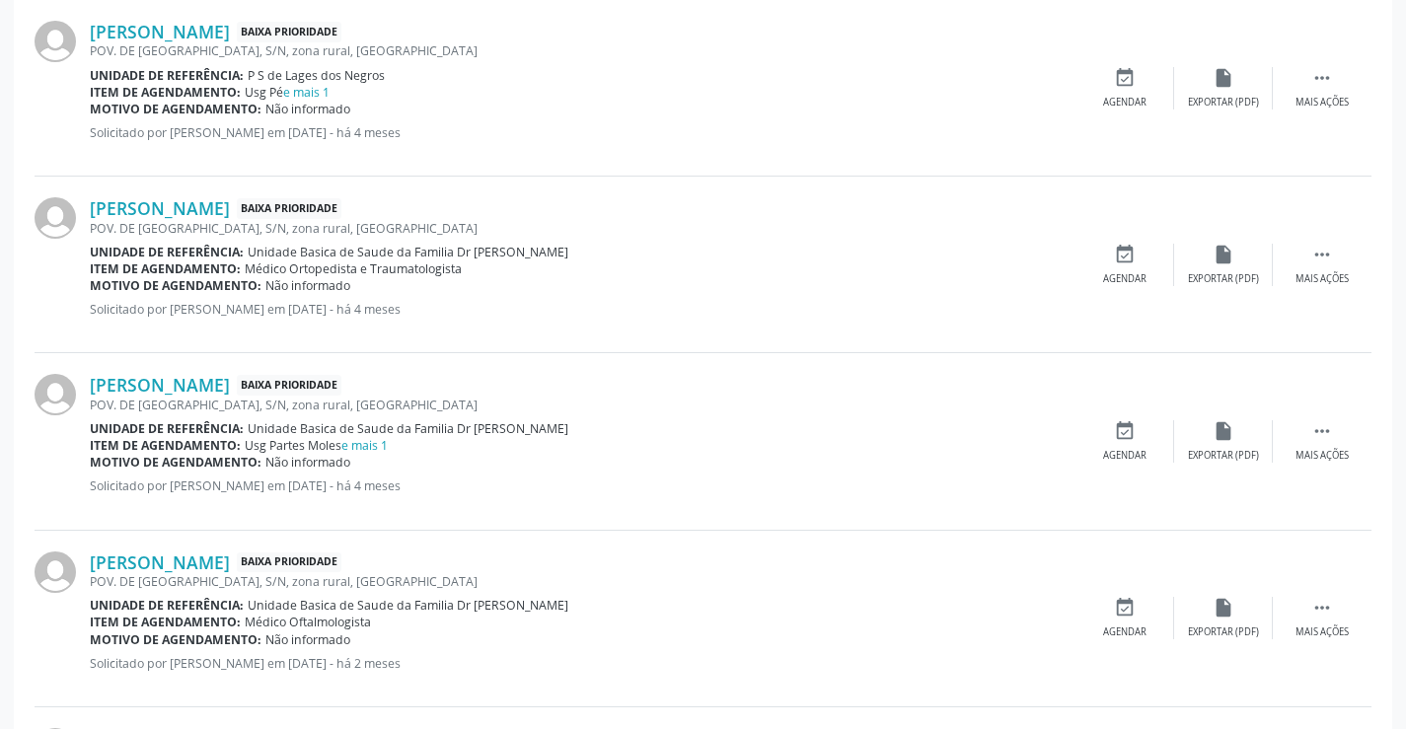
scroll to position [1983, 0]
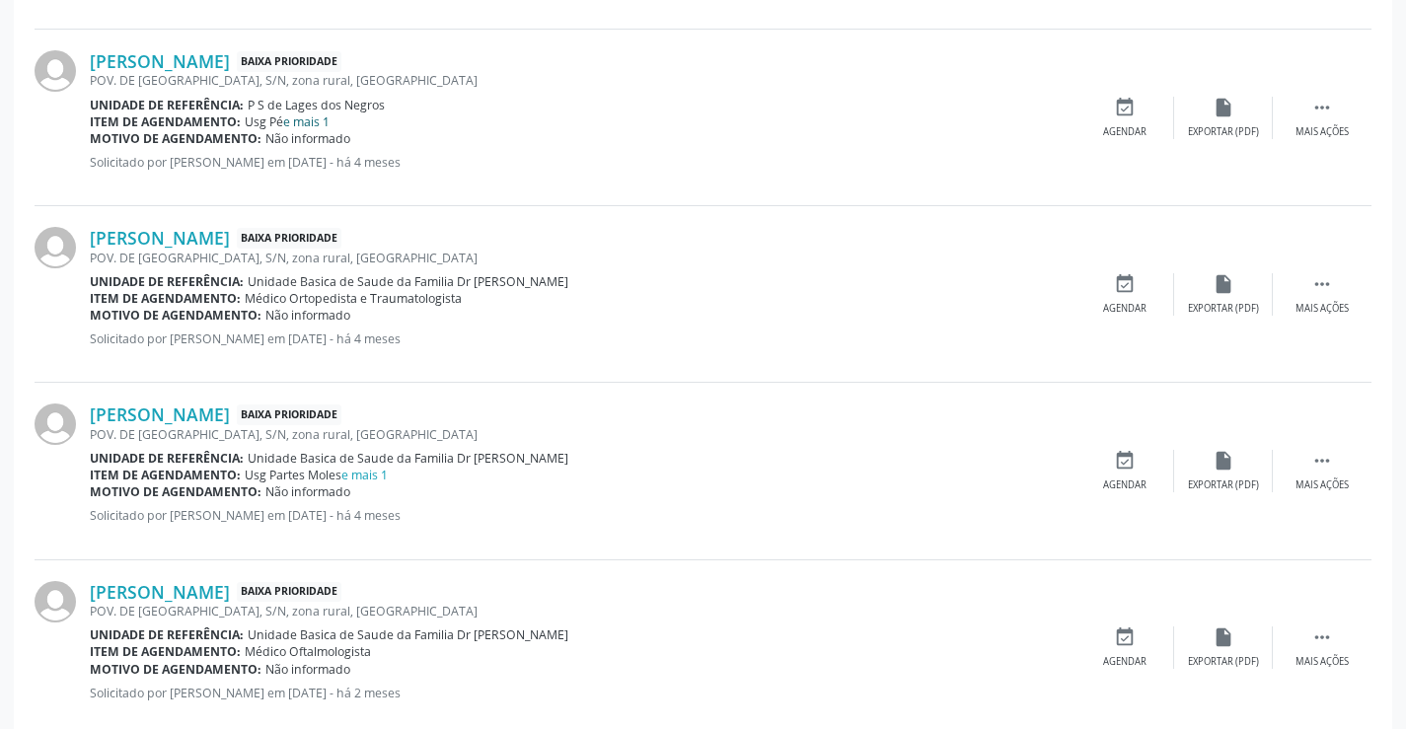
click at [316, 122] on link "e mais 1" at bounding box center [306, 122] width 46 height 17
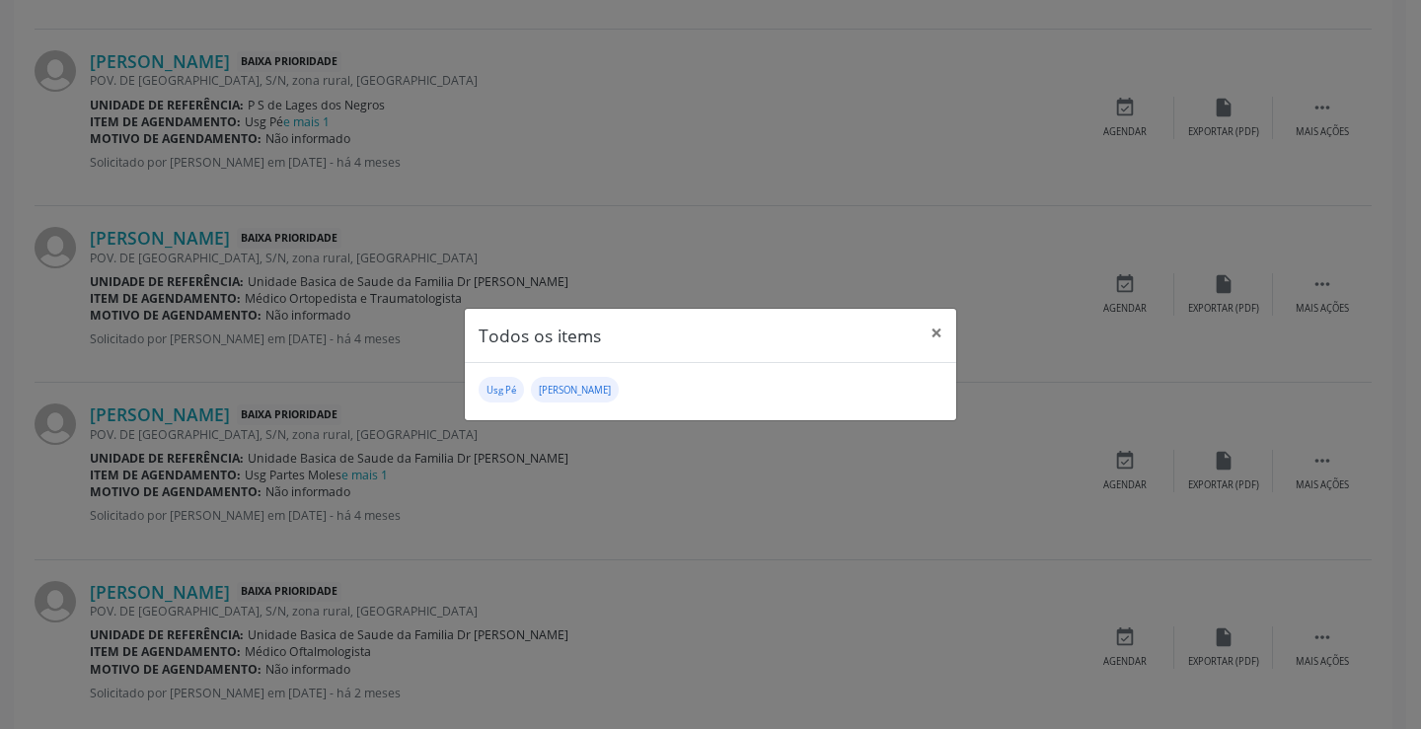
click at [646, 259] on div "Todos os items × Usg Pé Usg Tornozelo" at bounding box center [710, 364] width 1421 height 729
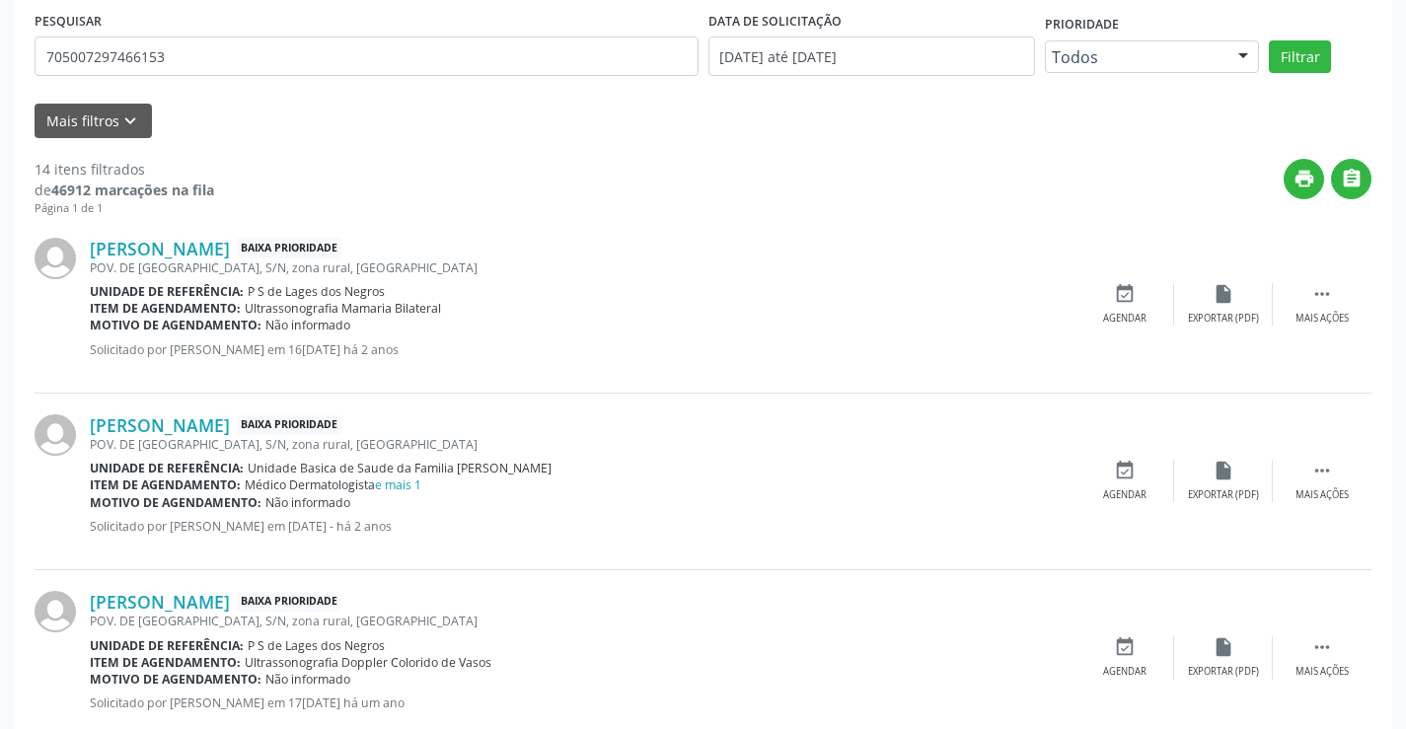
scroll to position [404, 0]
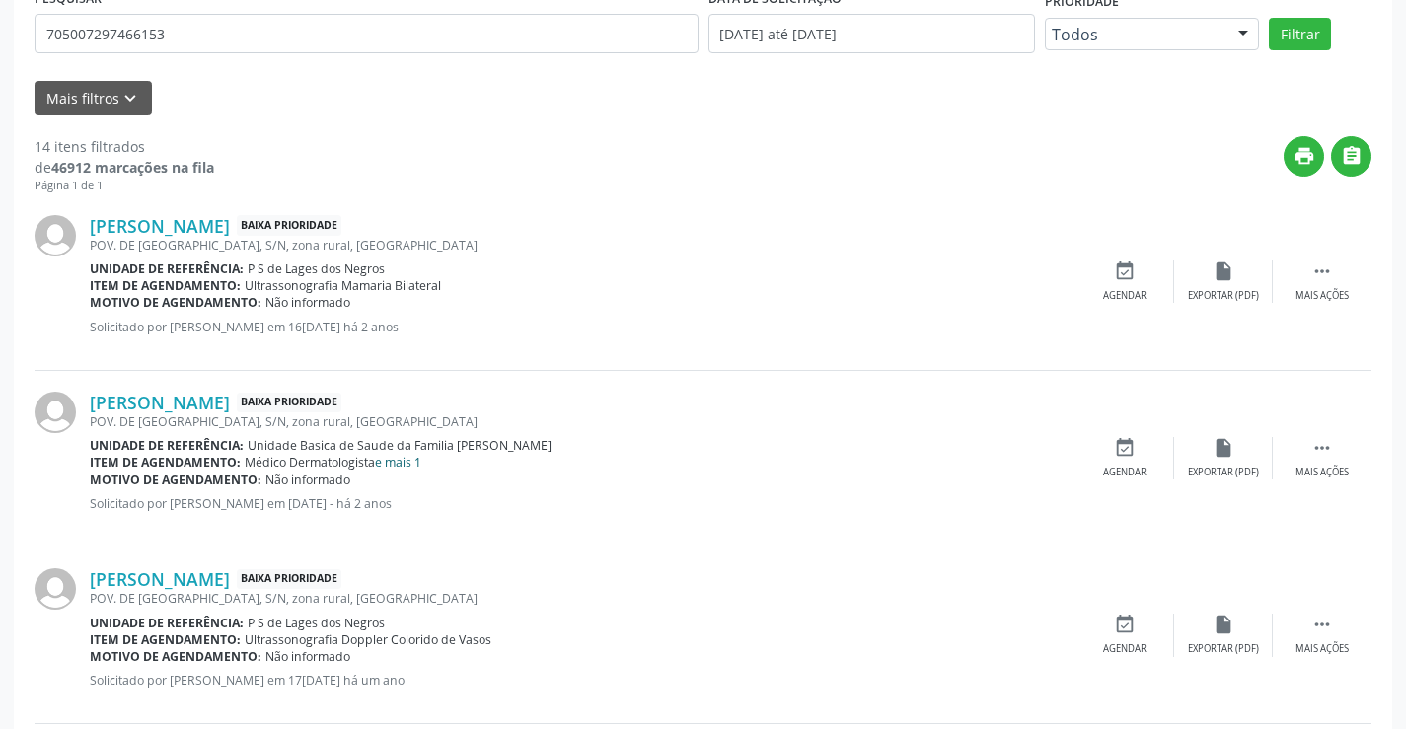
click at [401, 467] on link "e mais 1" at bounding box center [398, 462] width 46 height 17
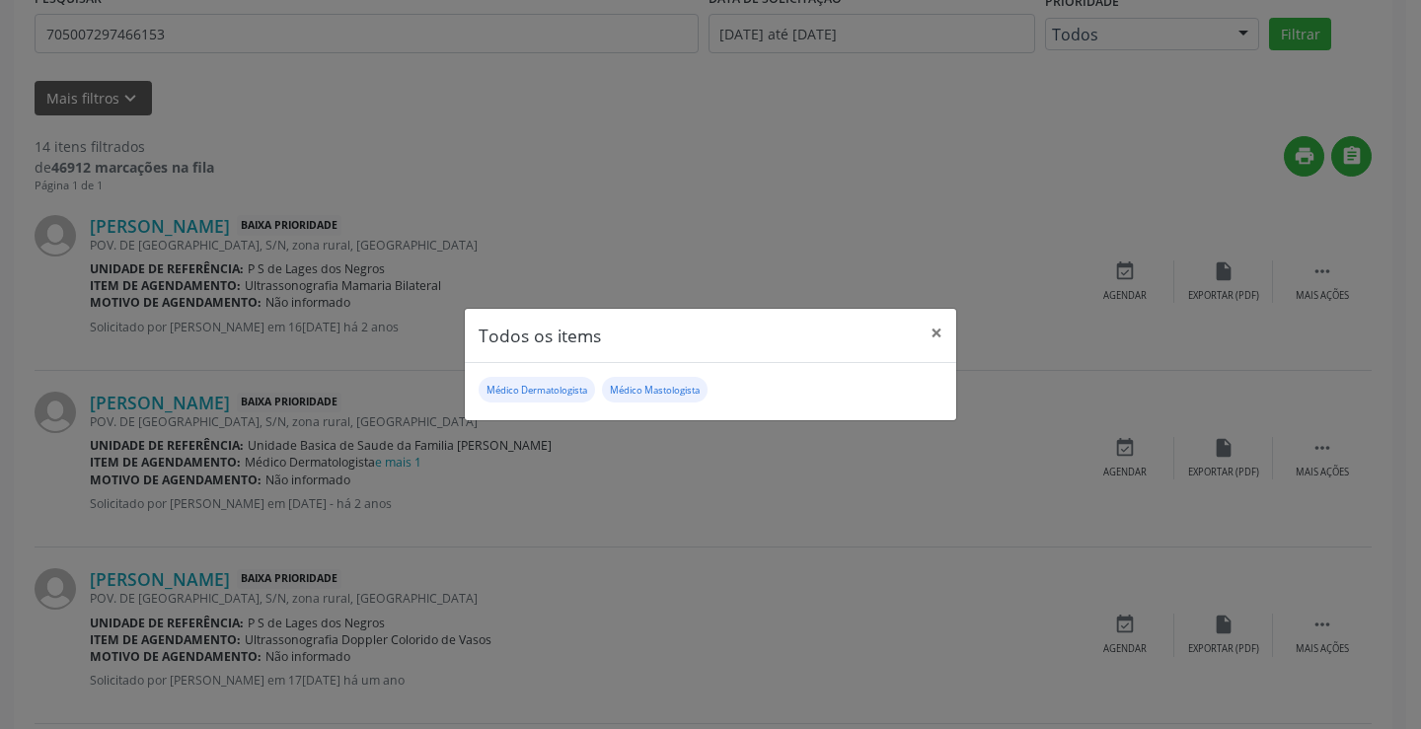
click at [521, 506] on div "Todos os items × Médico Dermatologista Médico Mastologista" at bounding box center [710, 364] width 1421 height 729
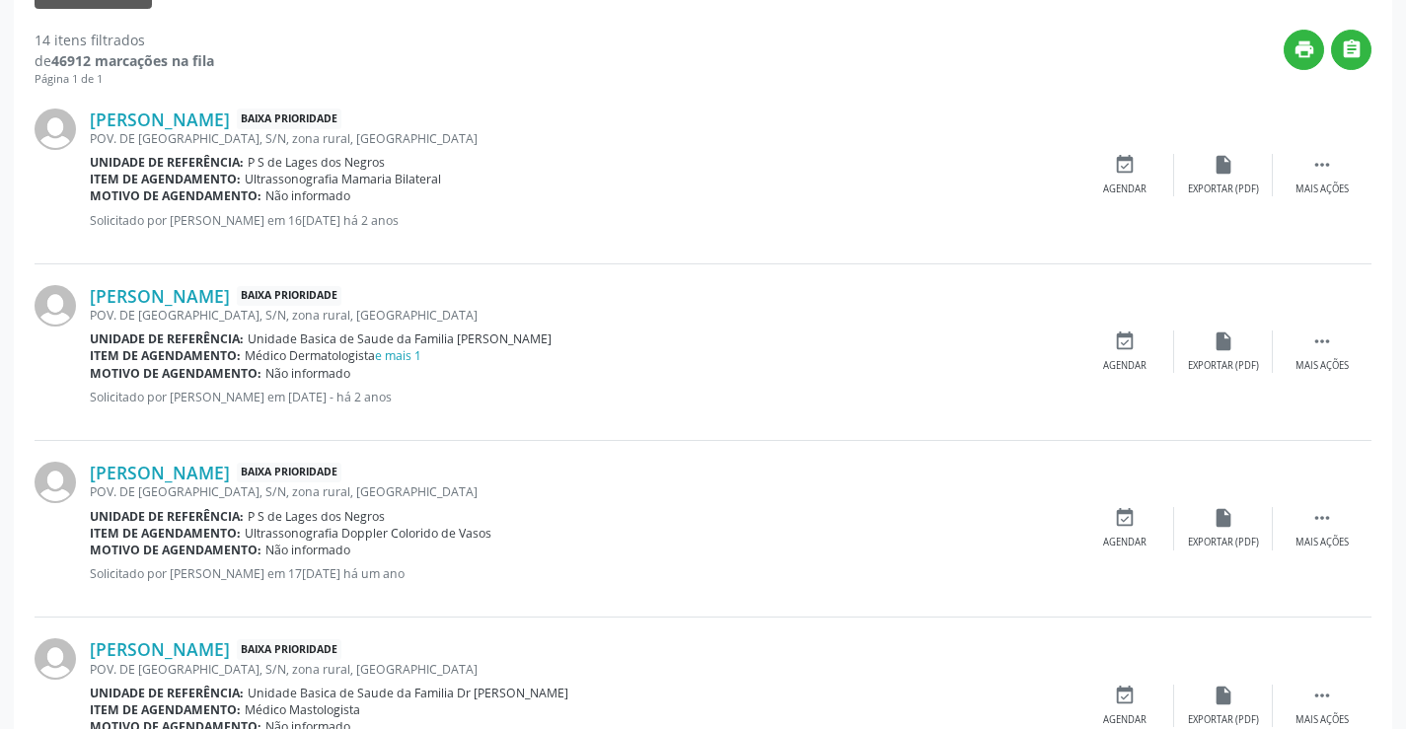
scroll to position [305, 0]
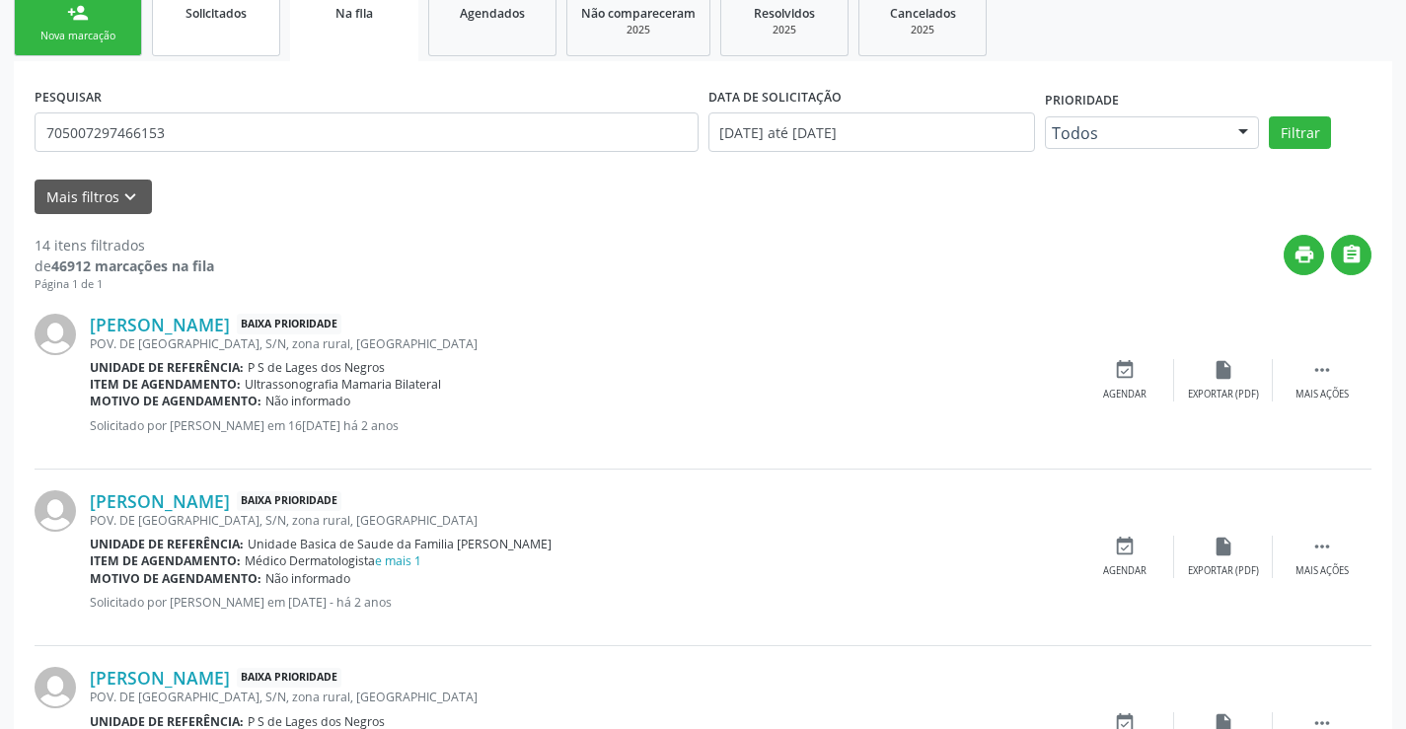
click at [247, 28] on link "Solicitados" at bounding box center [216, 23] width 128 height 66
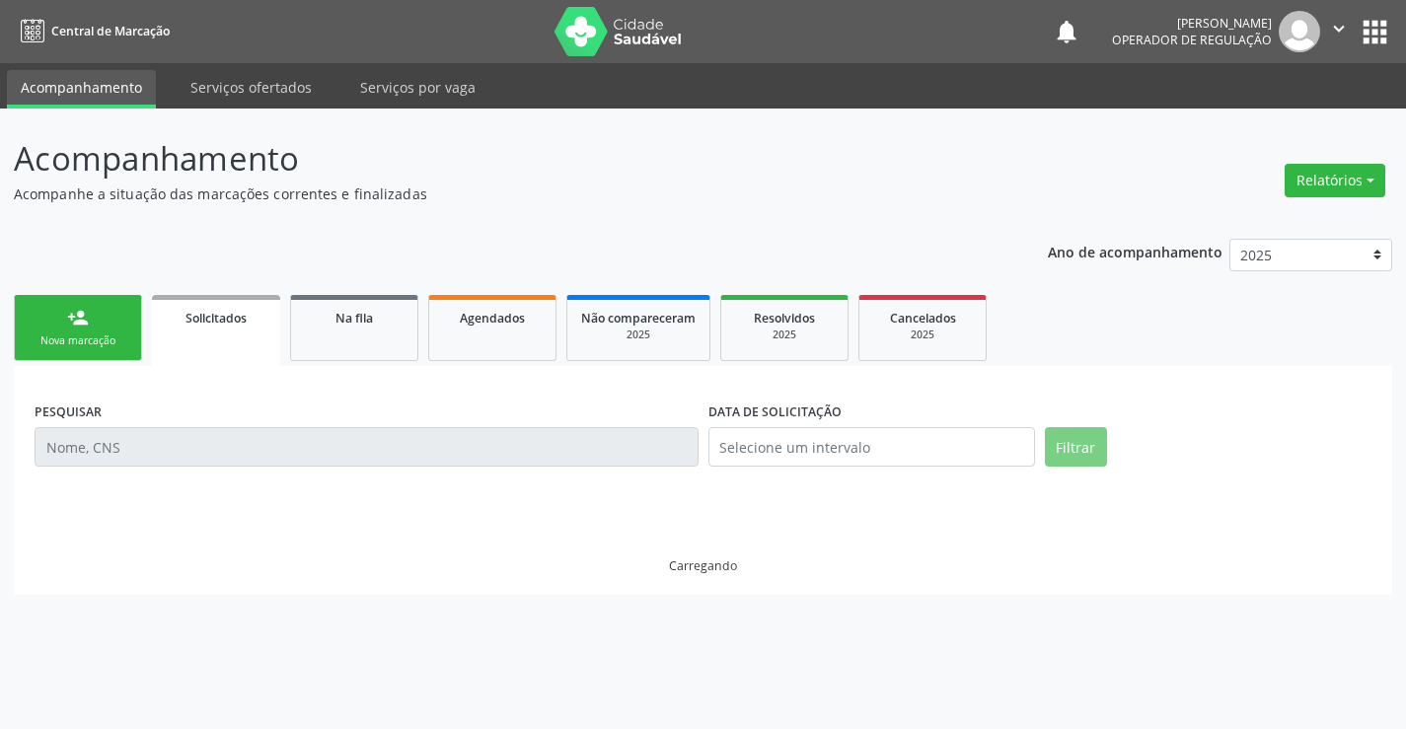
scroll to position [0, 0]
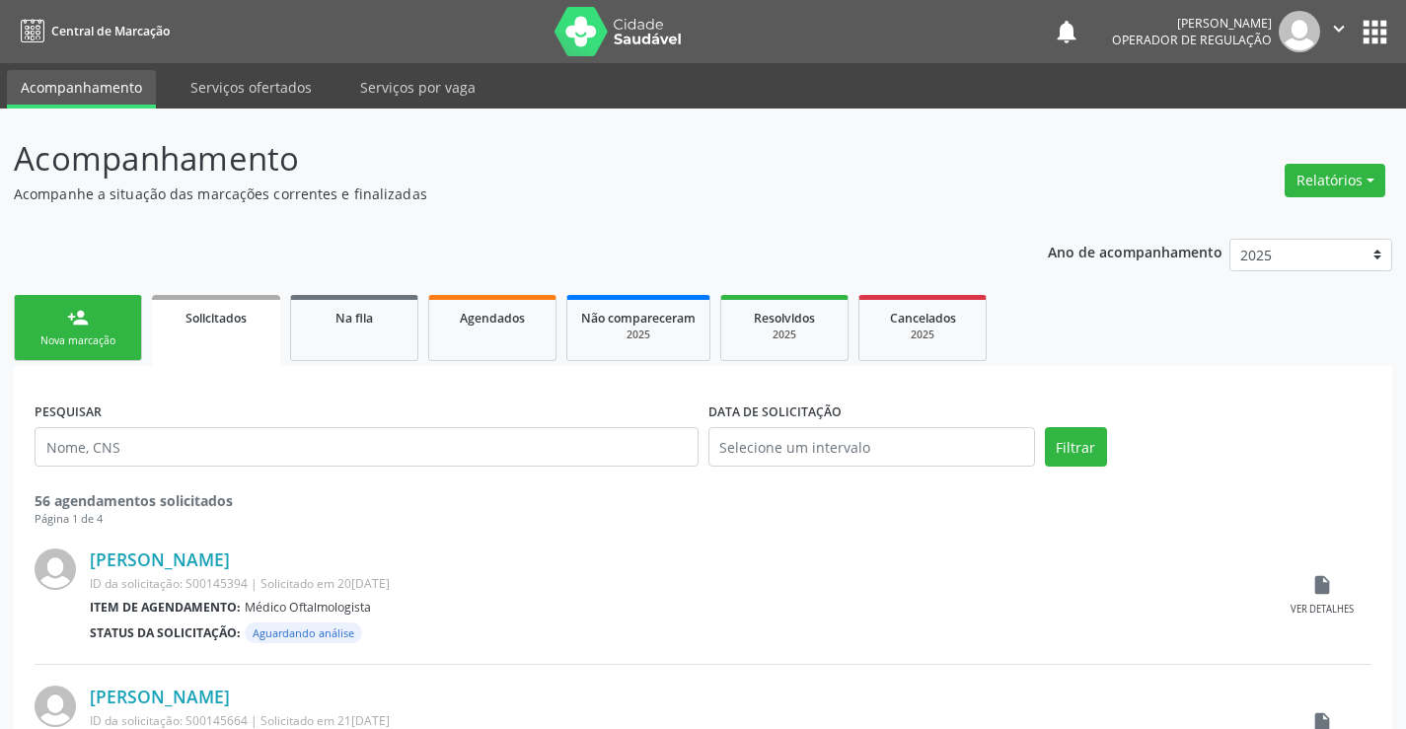
click at [119, 335] on div "Nova marcação" at bounding box center [78, 341] width 99 height 15
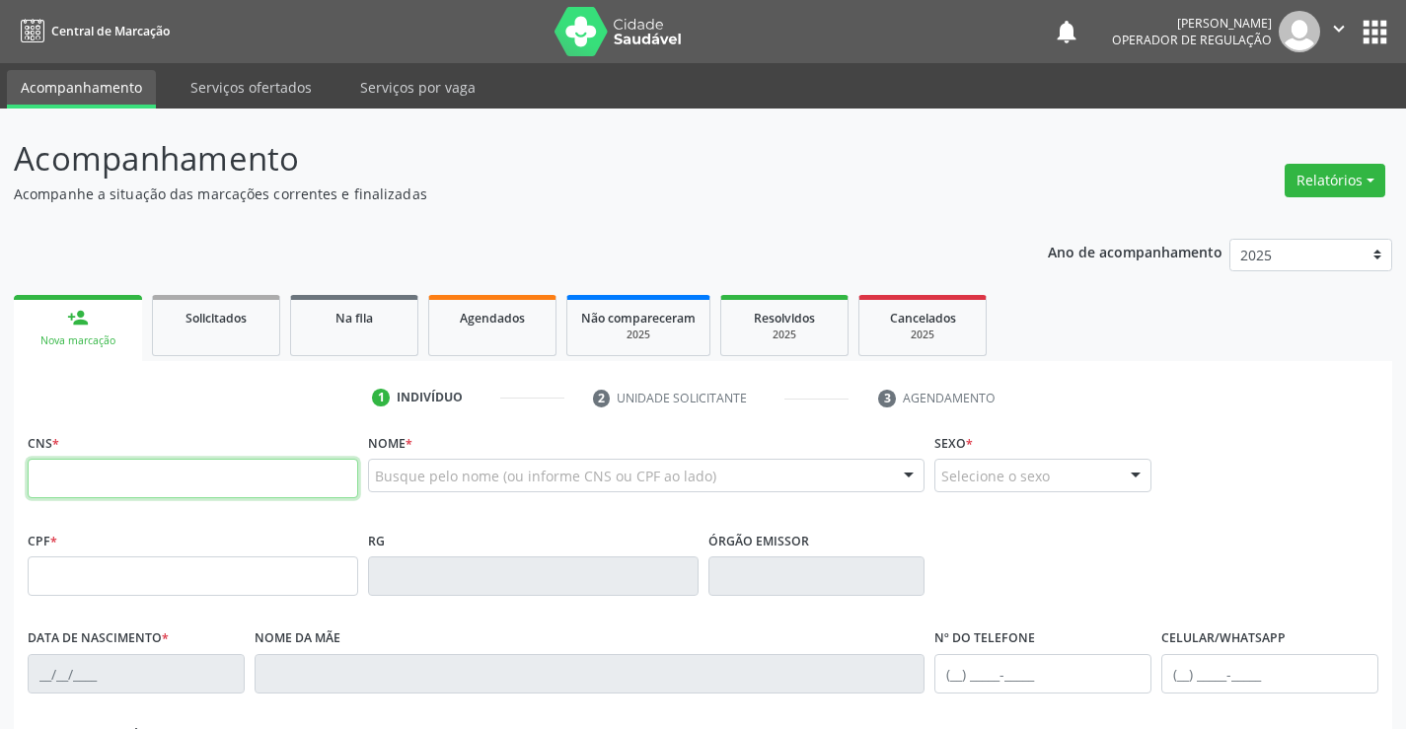
click at [95, 483] on input "text" at bounding box center [193, 478] width 331 height 39
type input "706 1030 3883 8260"
type input "1211882560"
type input "10/12/1961"
type input "(74) 99976-3280"
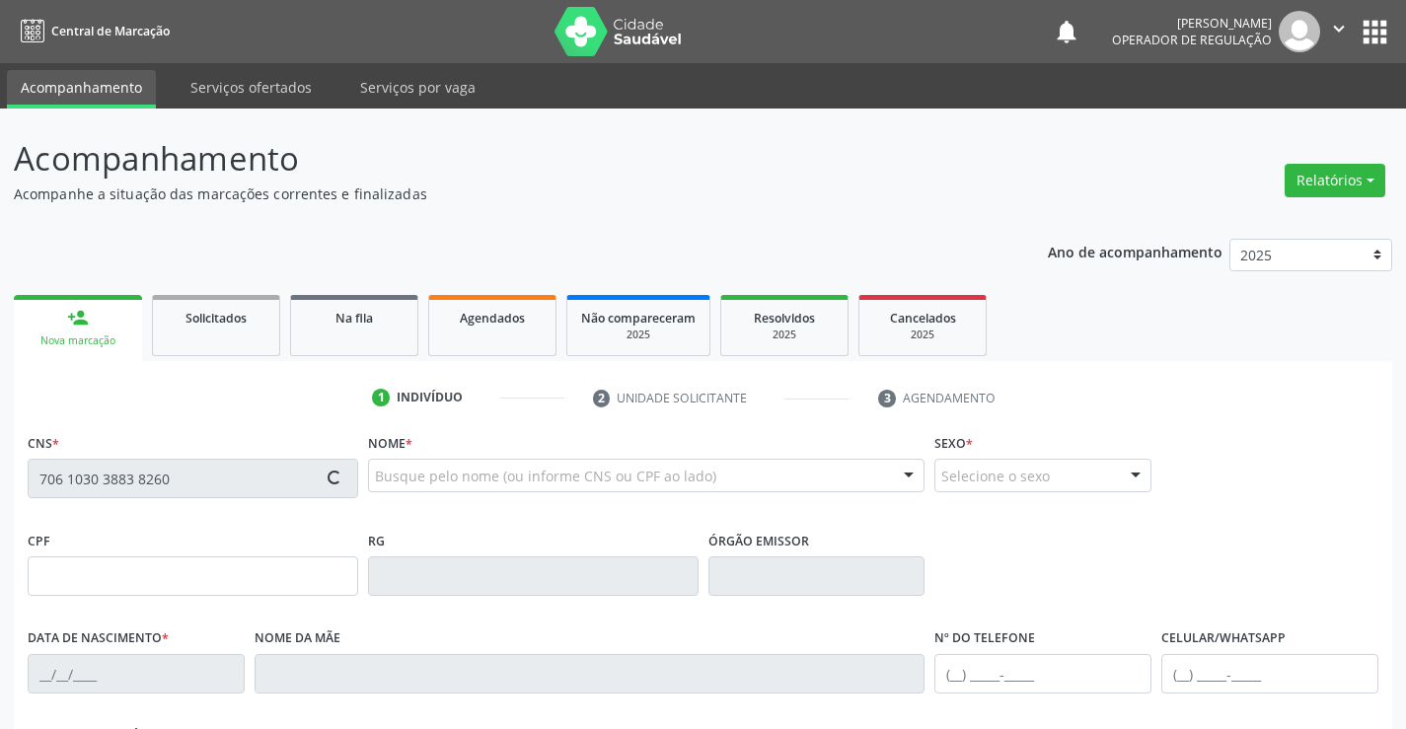
type input "(74) 9986-0561"
type input "sn"
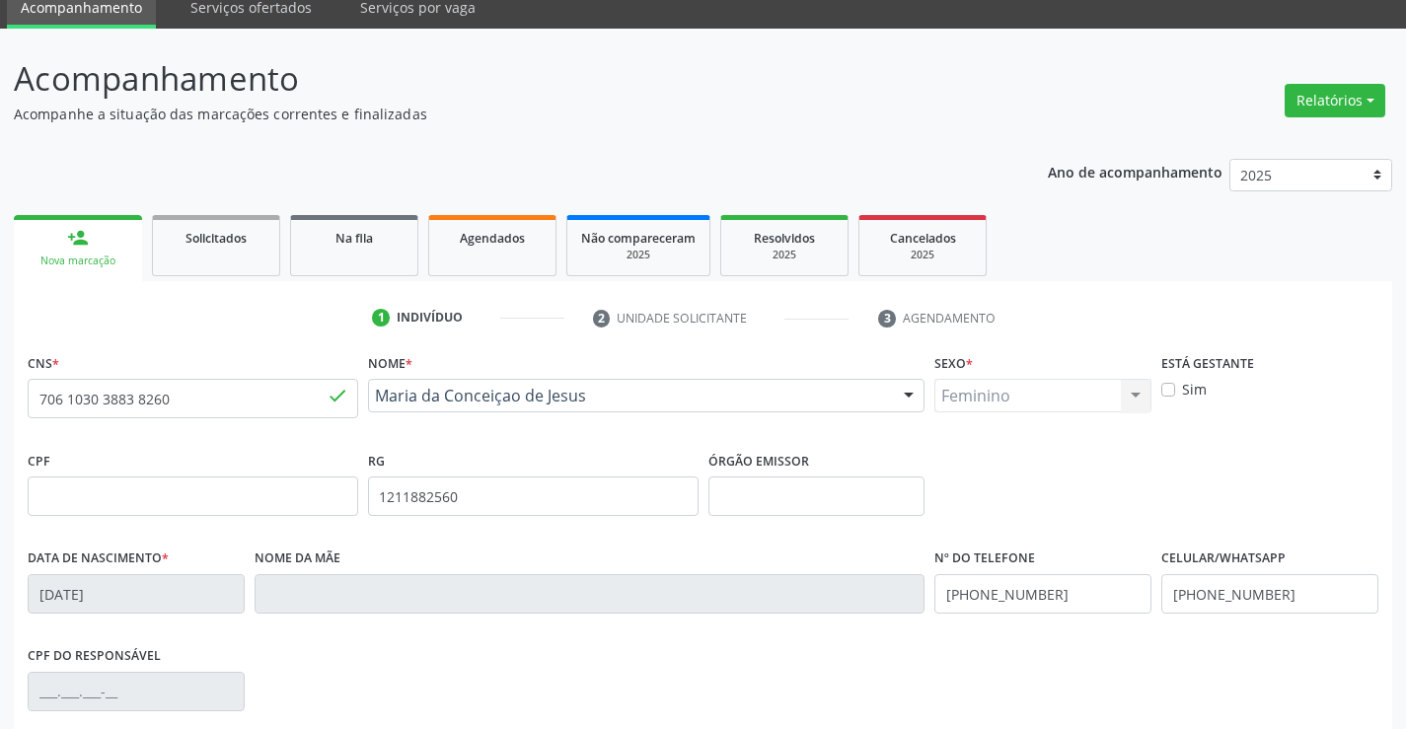
scroll to position [197, 0]
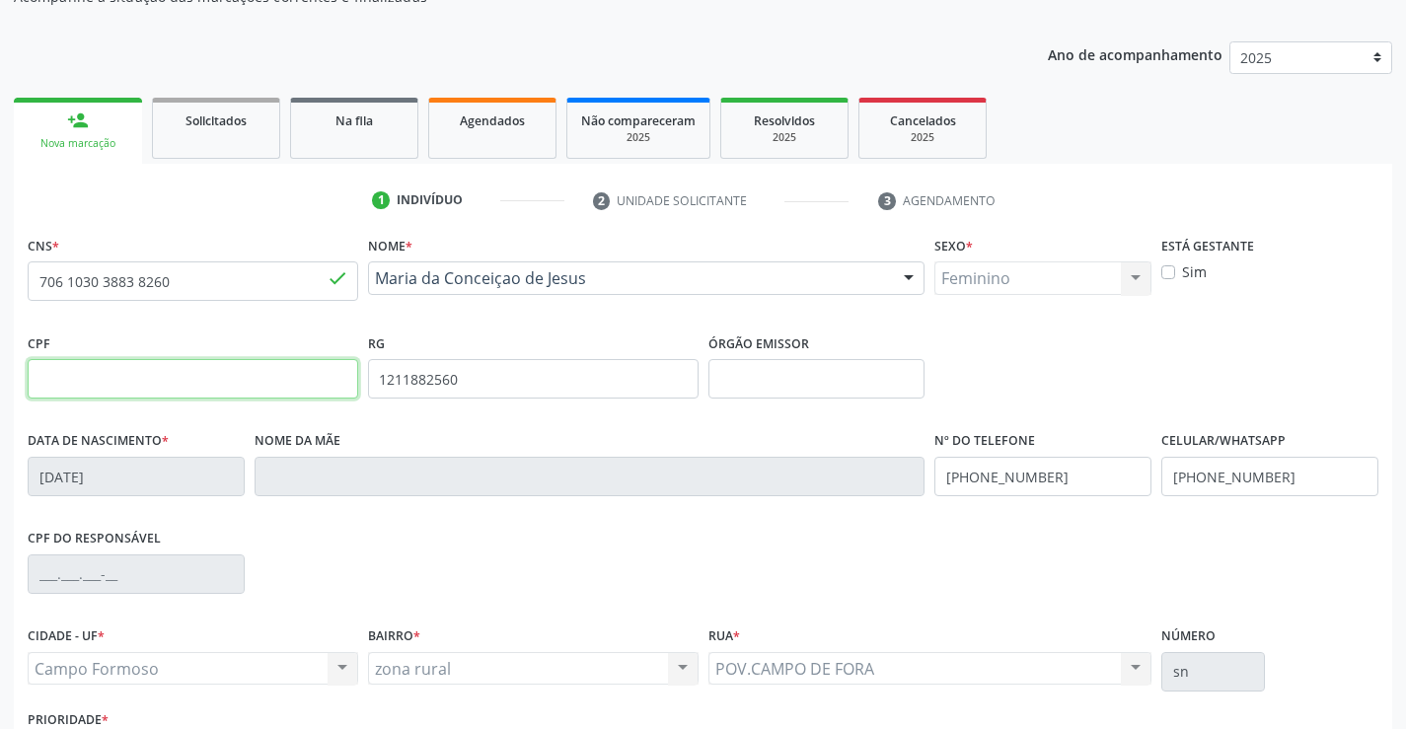
click at [171, 371] on input "text" at bounding box center [193, 378] width 331 height 39
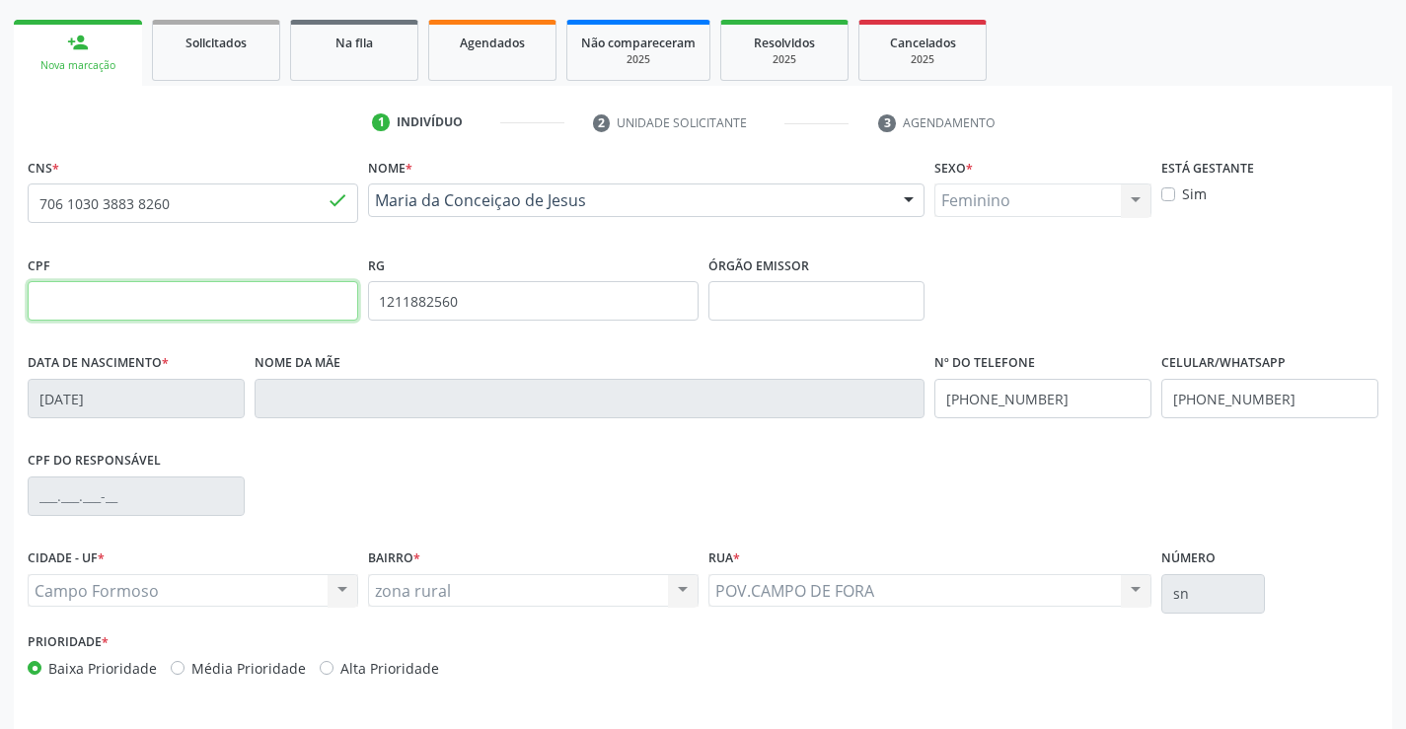
scroll to position [341, 0]
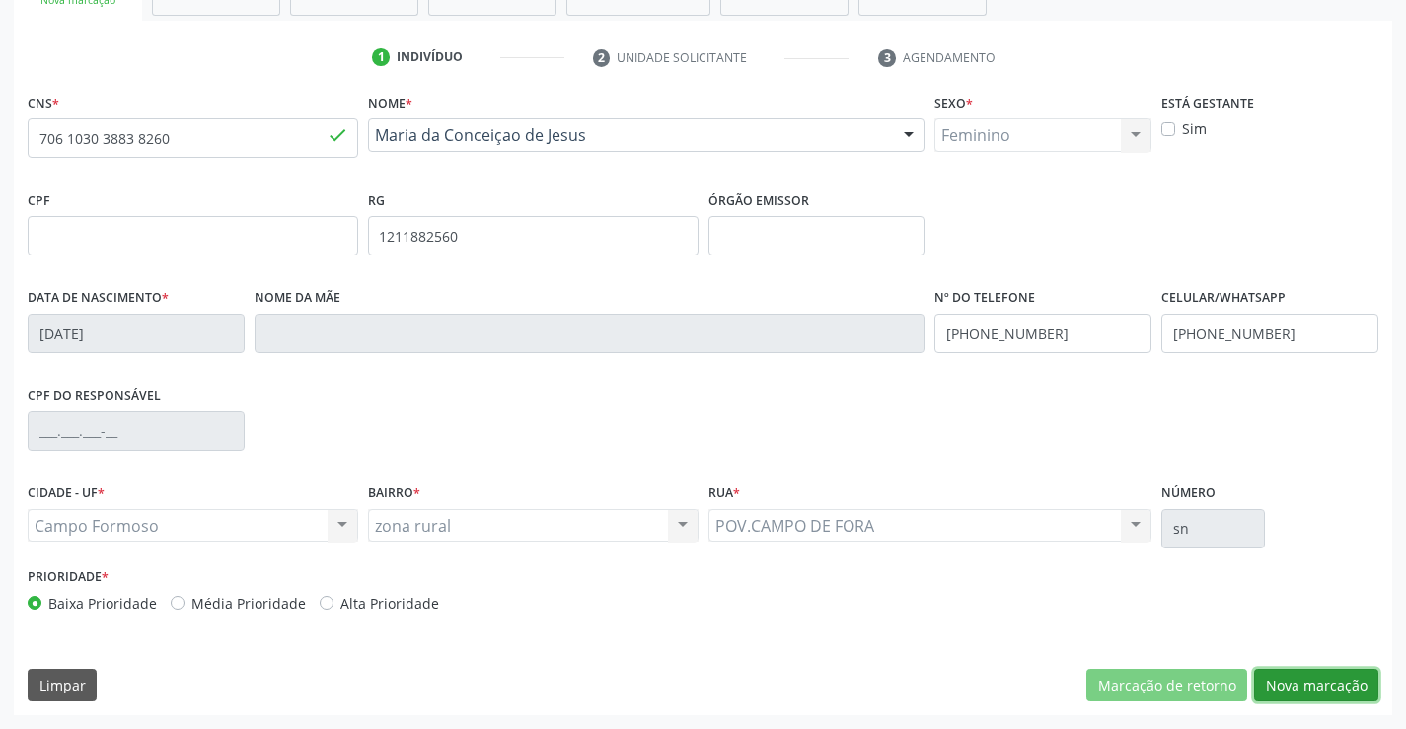
click at [1310, 690] on button "Nova marcação" at bounding box center [1316, 686] width 124 height 34
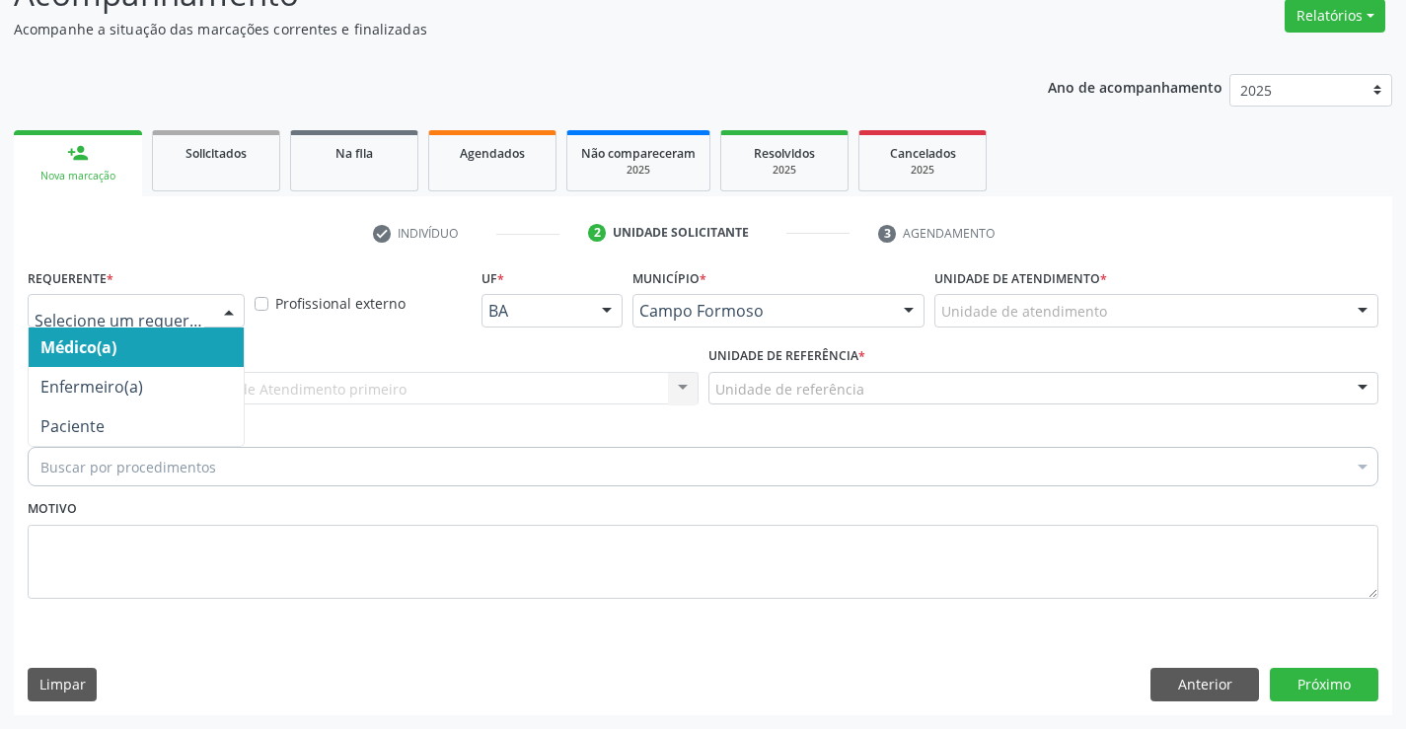
click at [231, 317] on div at bounding box center [229, 312] width 30 height 34
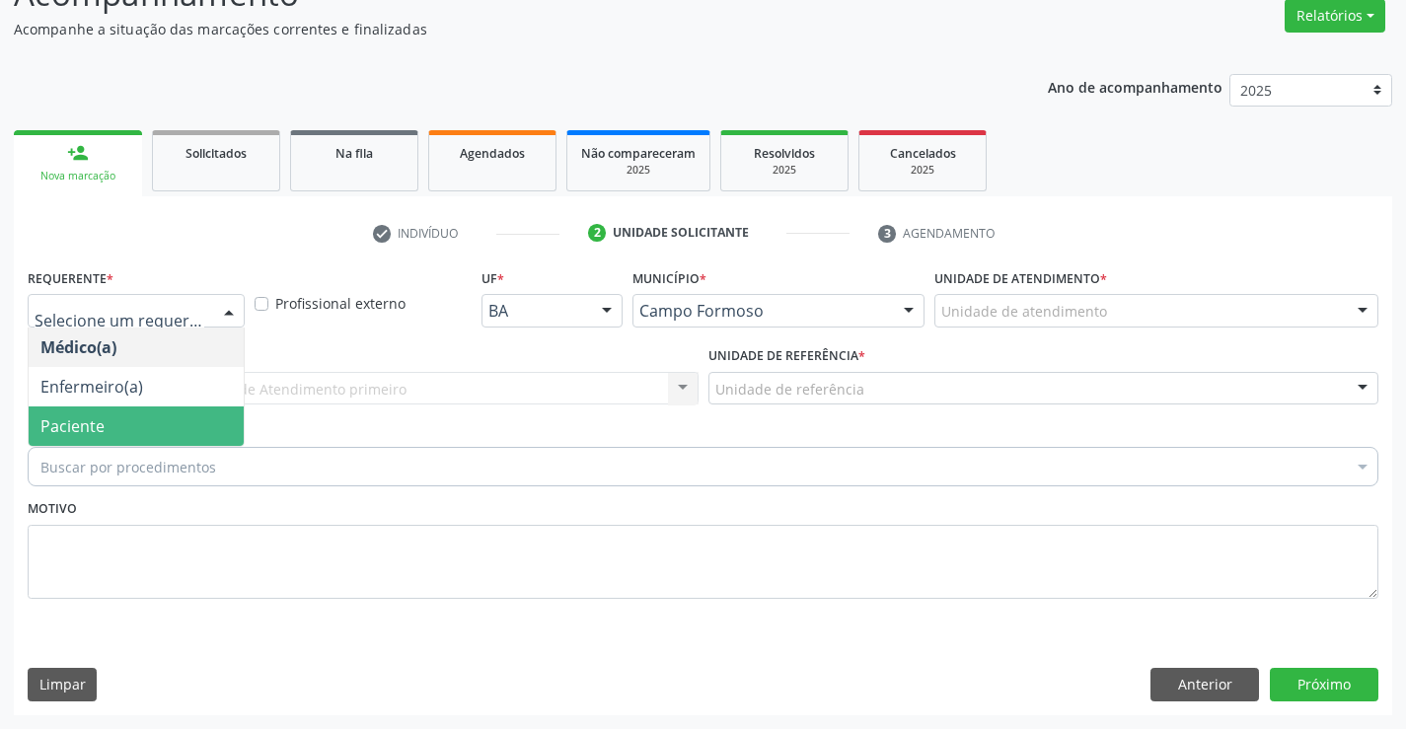
drag, startPoint x: 208, startPoint y: 438, endPoint x: 219, endPoint y: 396, distance: 43.8
click at [210, 437] on span "Paciente" at bounding box center [136, 426] width 215 height 39
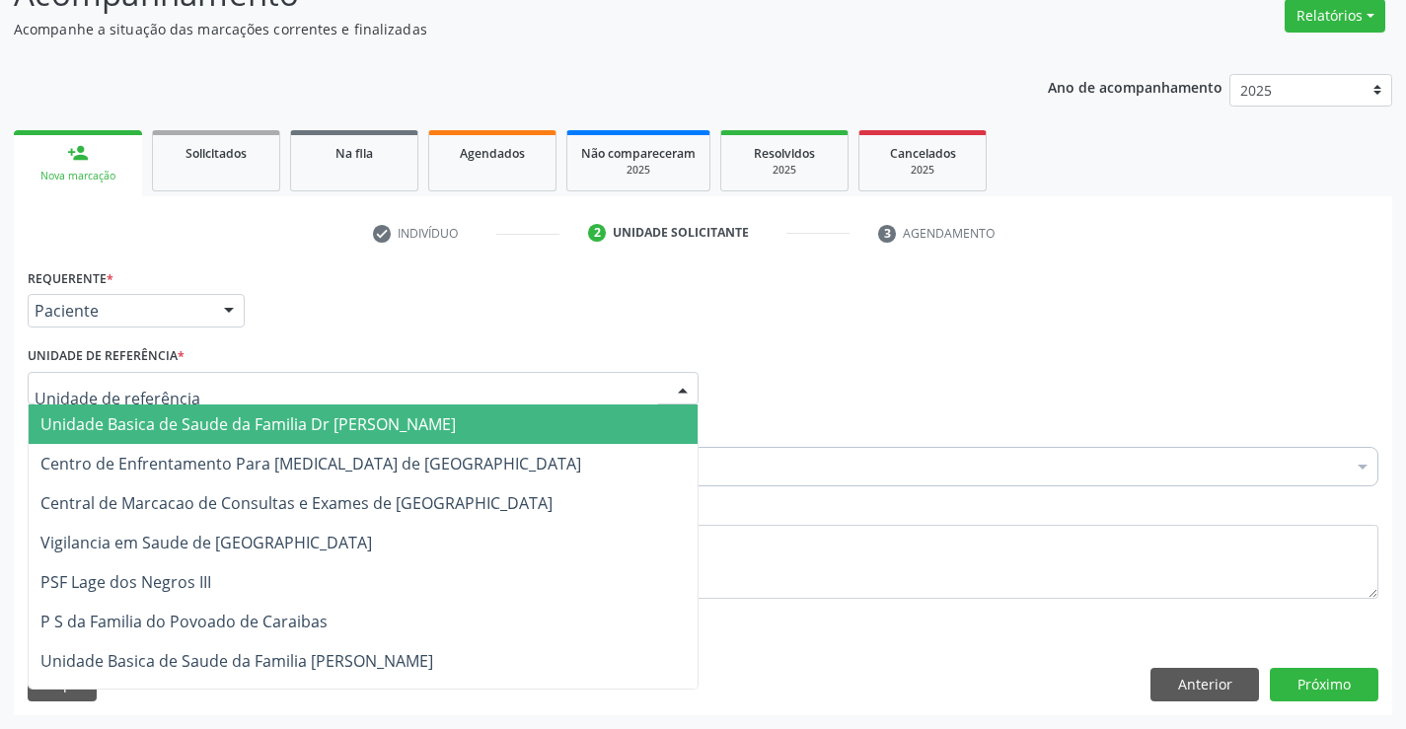
click at [221, 385] on div at bounding box center [363, 389] width 671 height 34
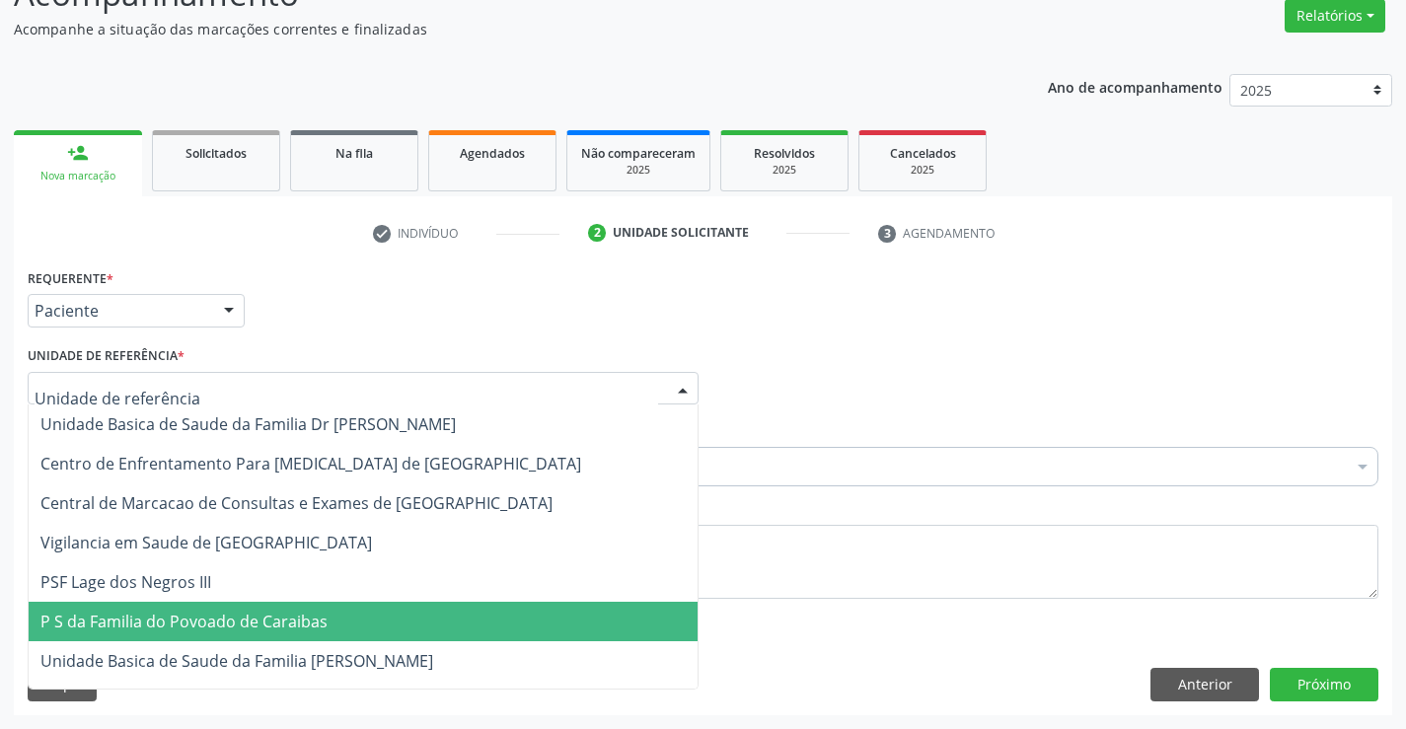
drag, startPoint x: 262, startPoint y: 618, endPoint x: 233, endPoint y: 568, distance: 57.9
click at [266, 617] on span "P S da Familia do Povoado de Caraibas" at bounding box center [183, 622] width 287 height 22
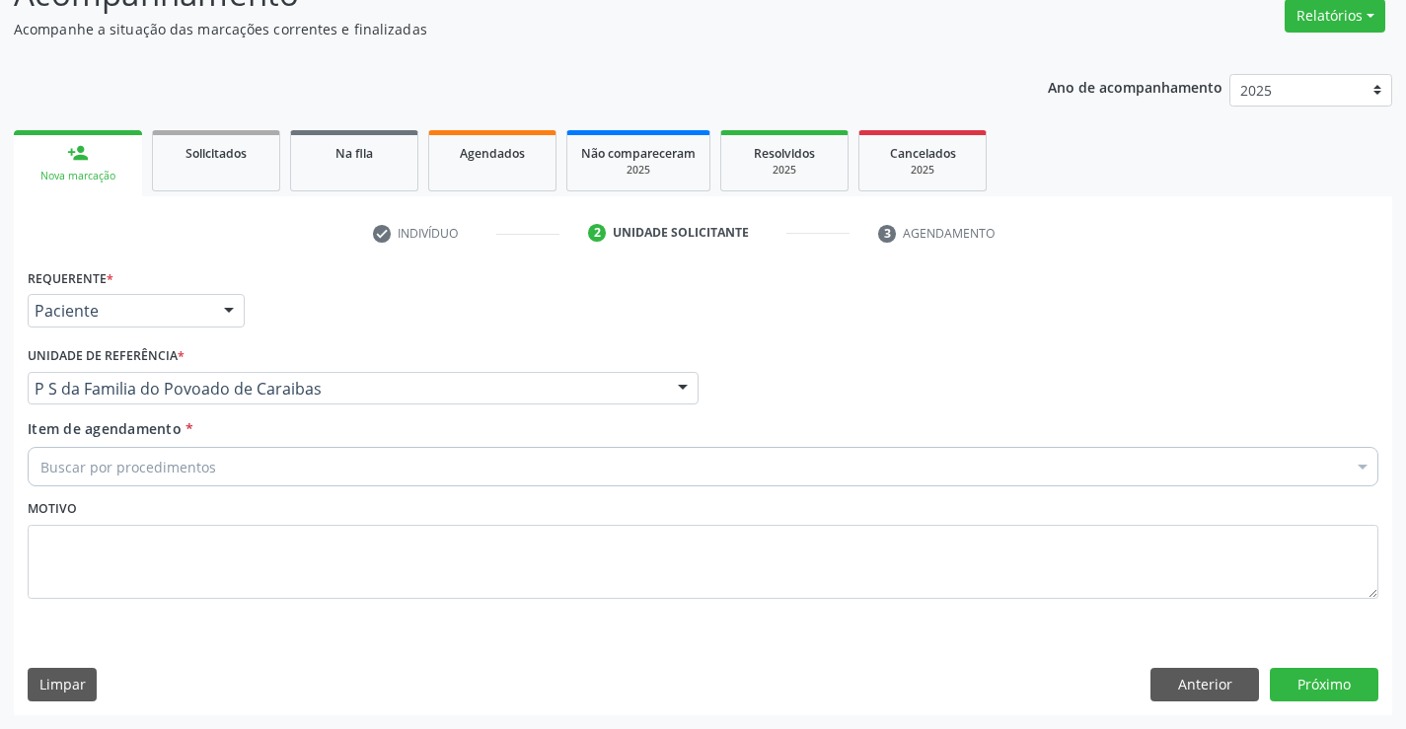
click at [220, 462] on div "Buscar por procedimentos" at bounding box center [703, 466] width 1351 height 39
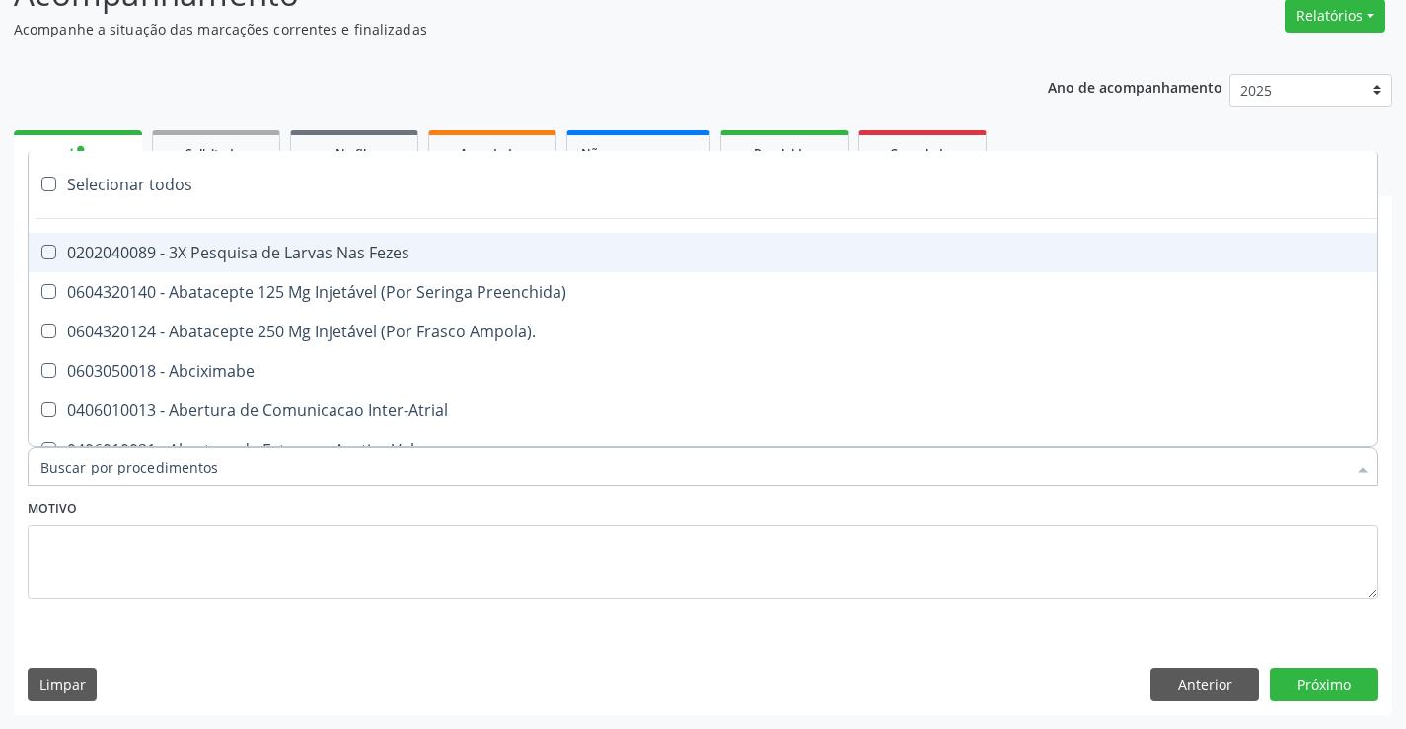
click at [235, 469] on input "Item de agendamento *" at bounding box center [693, 466] width 1306 height 39
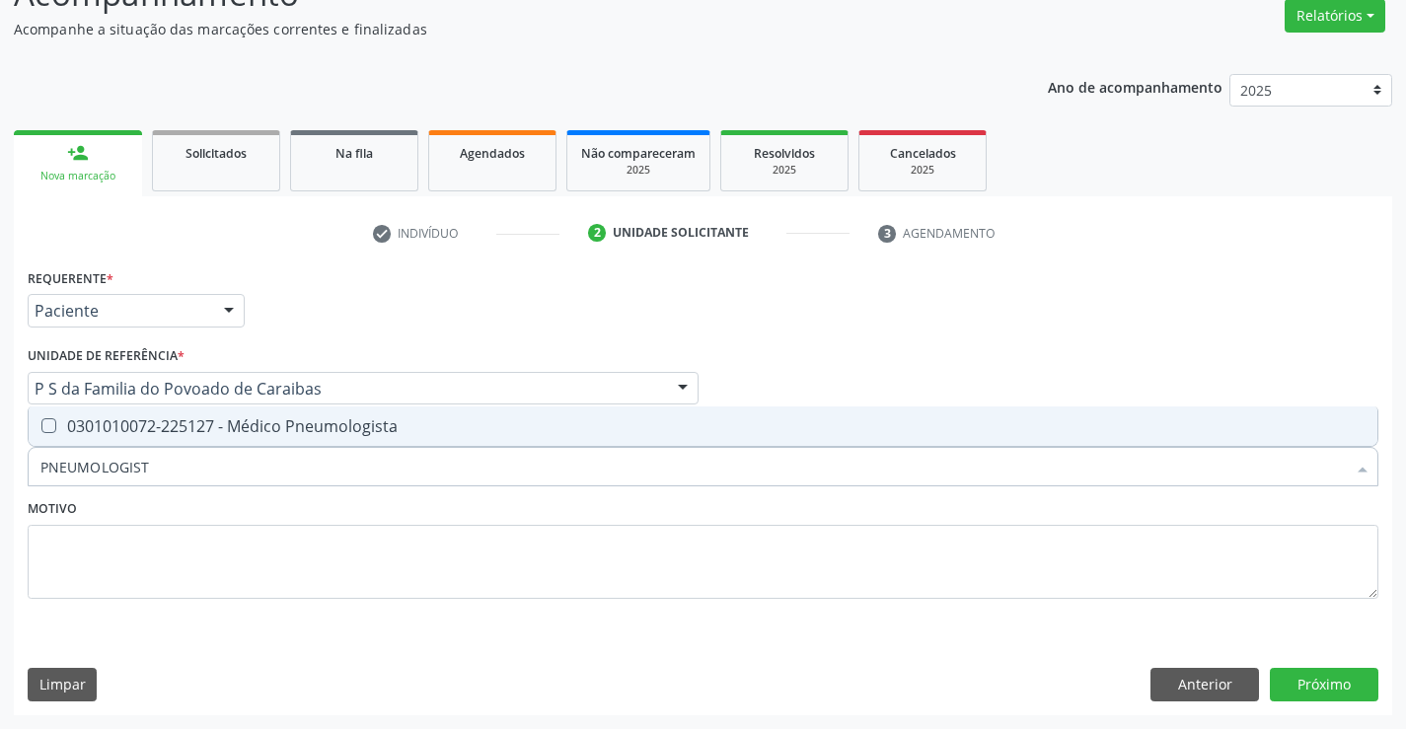
type input "PNEUMOLOGISTA"
click at [318, 427] on div "0301010072-225127 - Médico Pneumologista" at bounding box center [703, 426] width 1326 height 16
checkbox Pneumologista "true"
click at [310, 510] on div "Motivo" at bounding box center [703, 546] width 1351 height 105
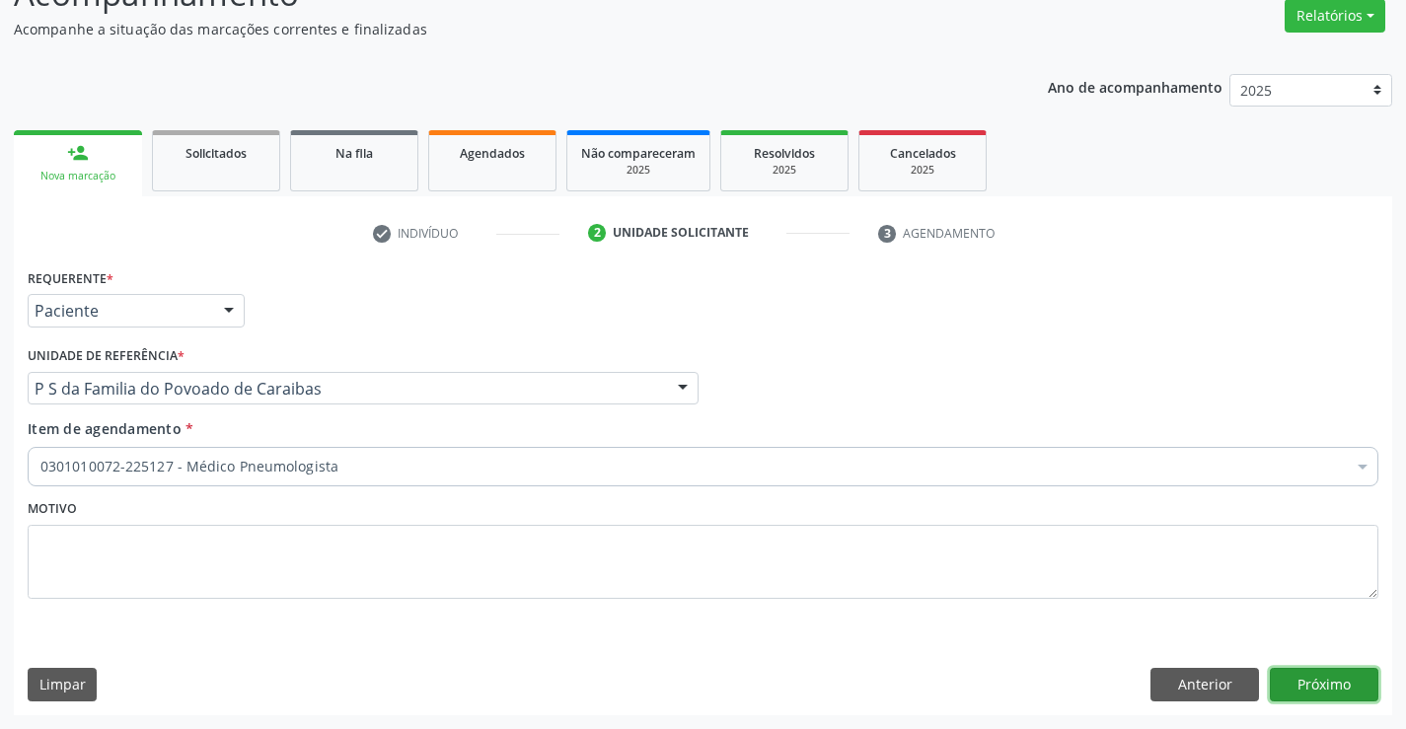
click at [1322, 687] on button "Próximo" at bounding box center [1324, 685] width 109 height 34
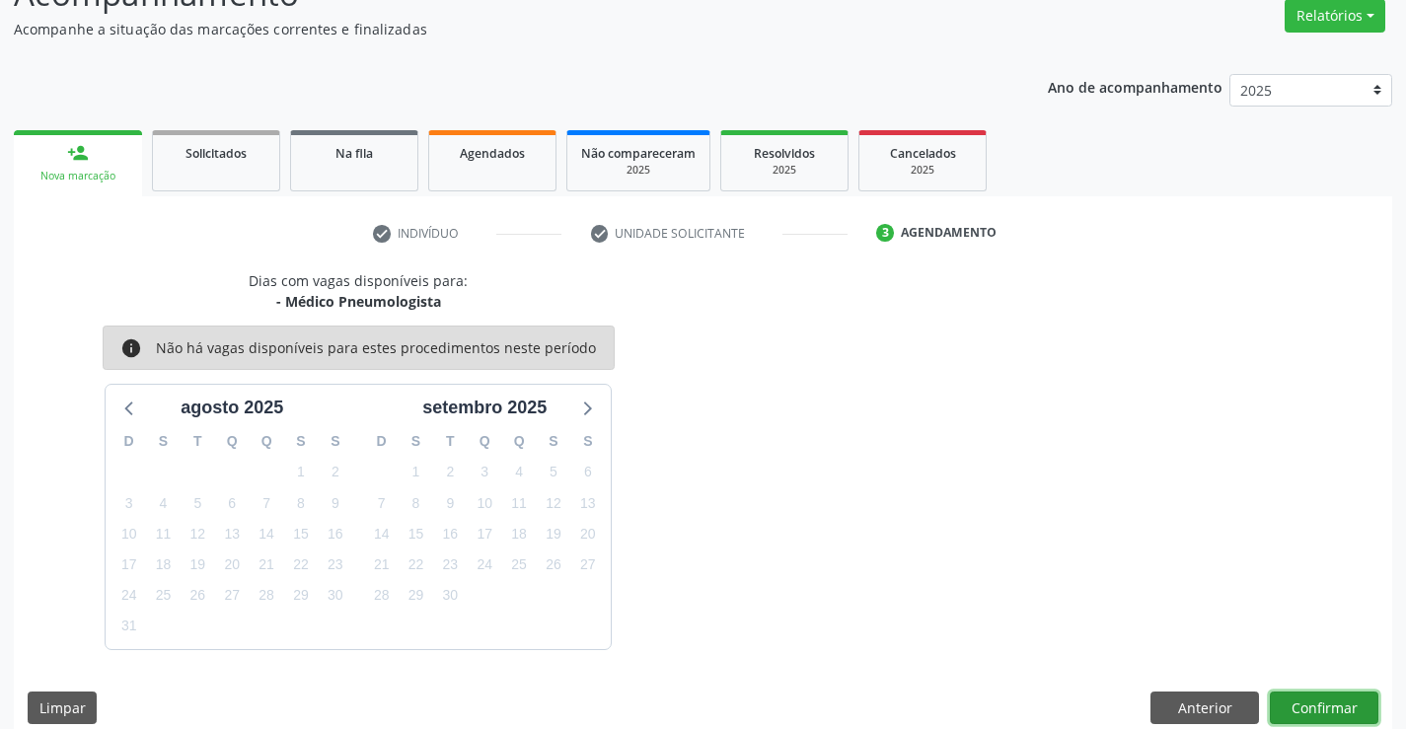
click at [1316, 702] on button "Confirmar" at bounding box center [1324, 709] width 109 height 34
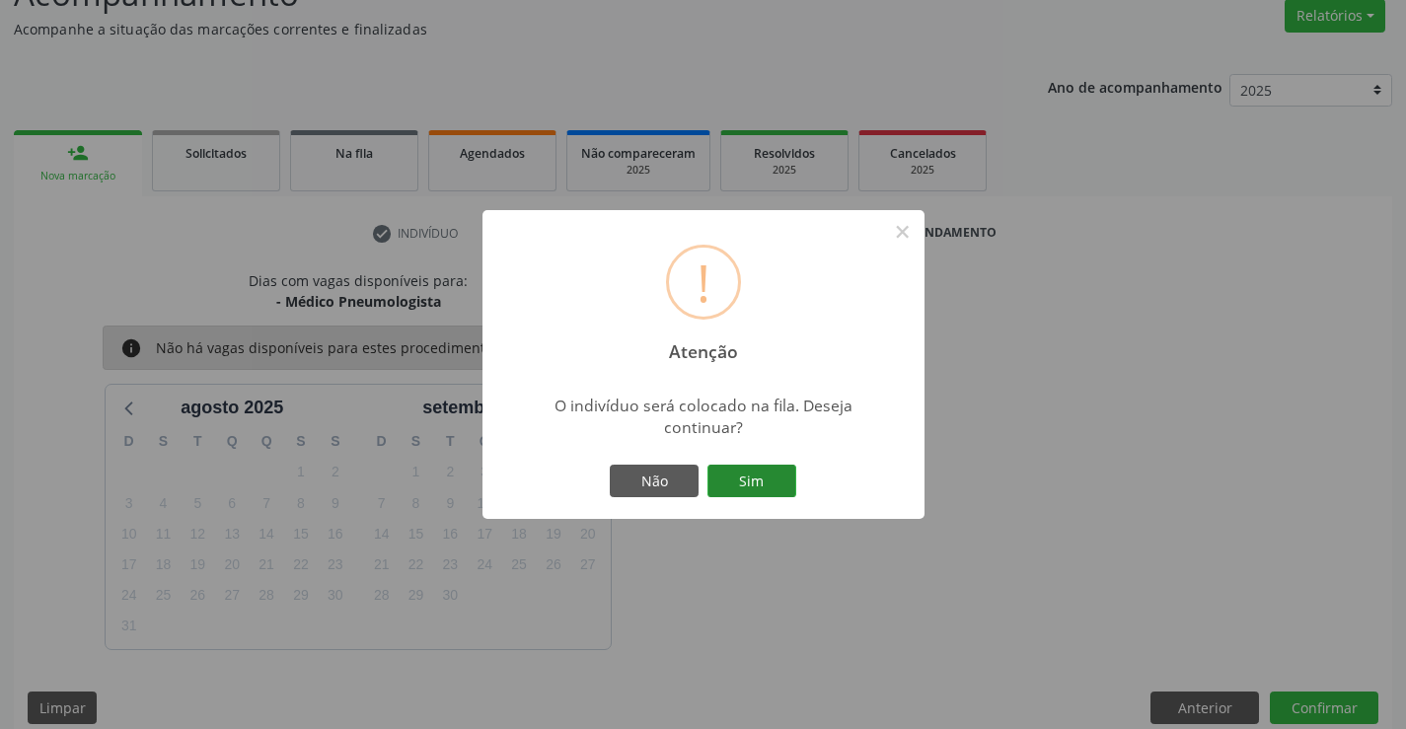
click at [766, 473] on button "Sim" at bounding box center [752, 482] width 89 height 34
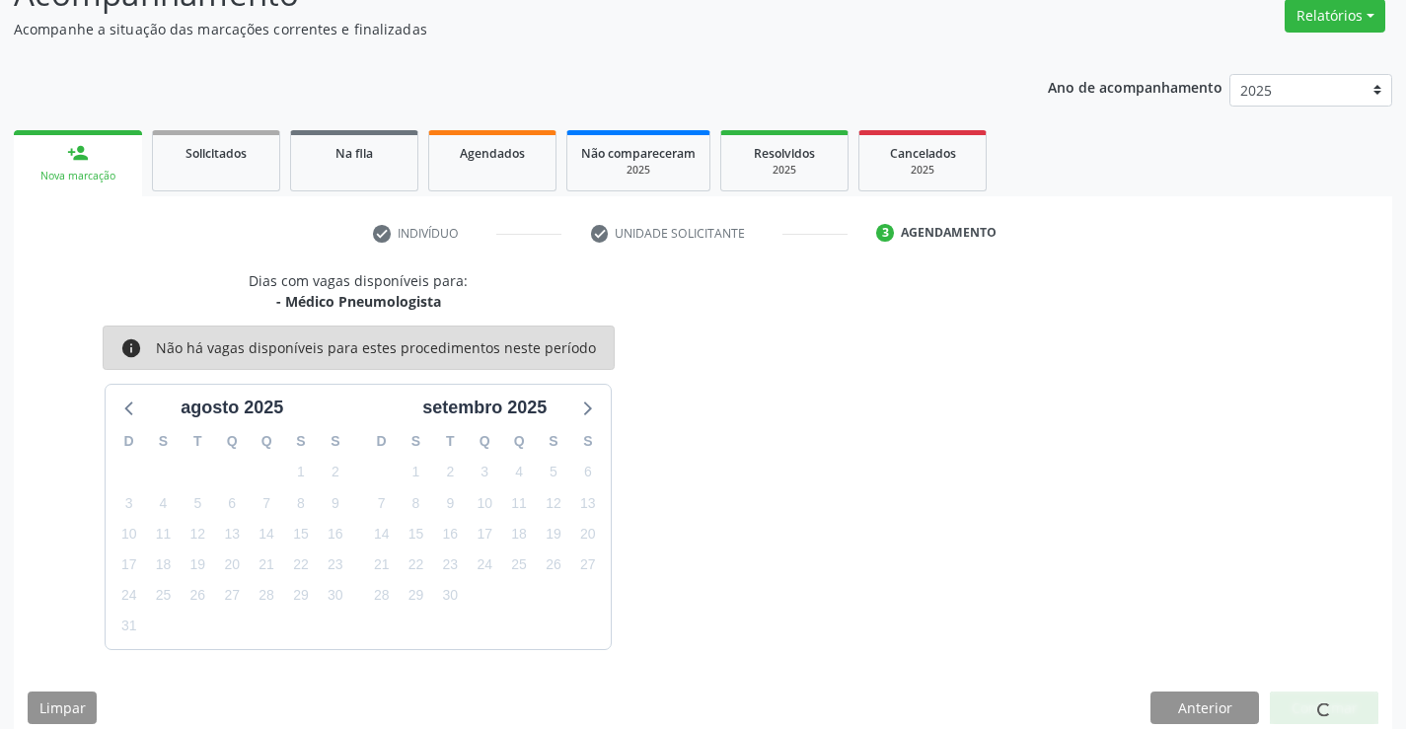
scroll to position [0, 0]
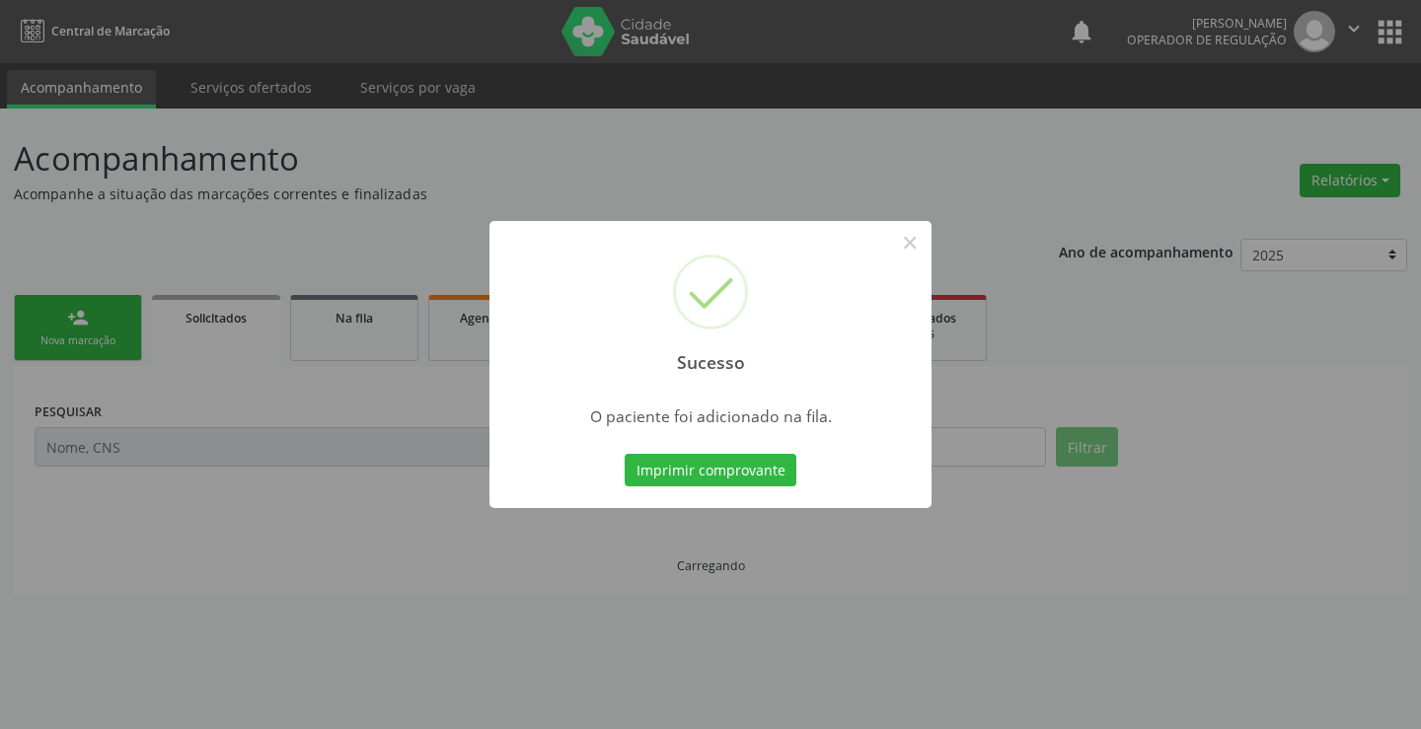
click at [766, 473] on button "Imprimir comprovante" at bounding box center [711, 471] width 172 height 34
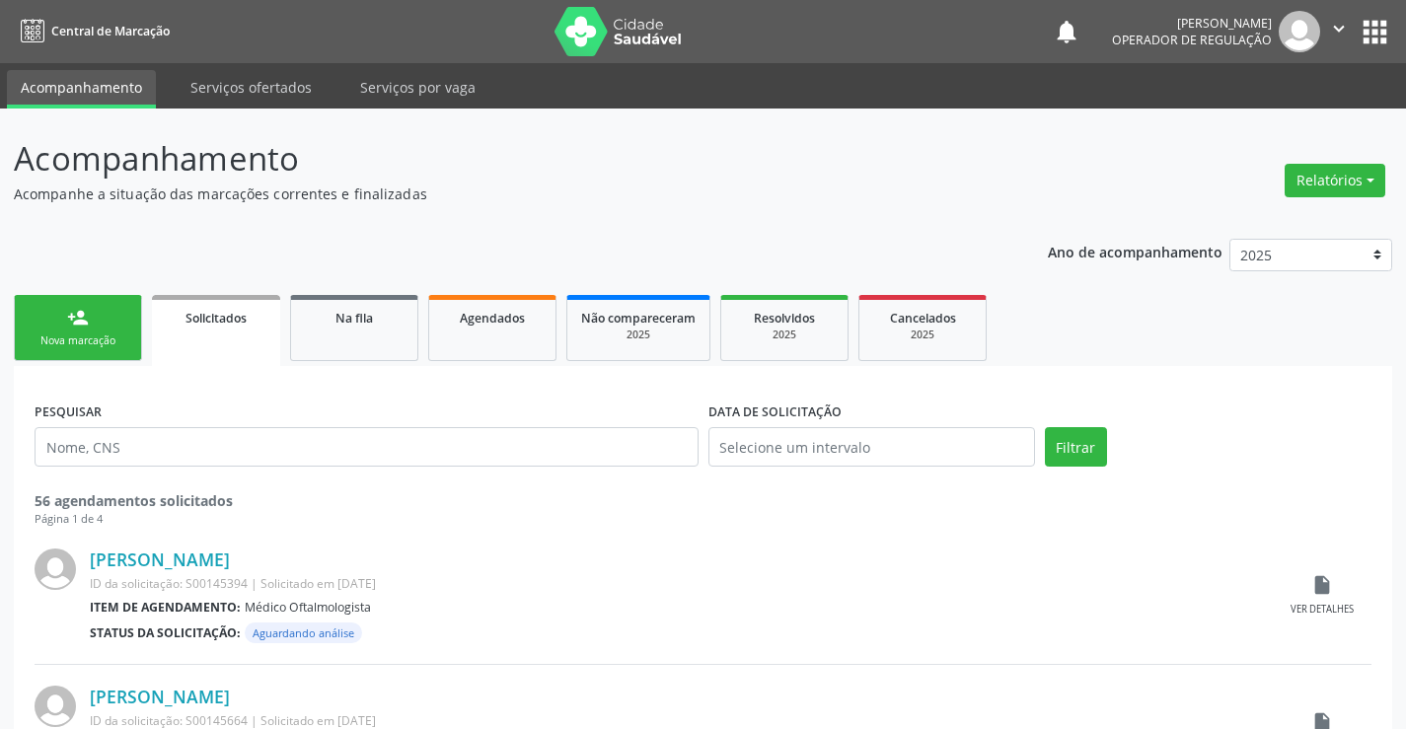
click at [106, 328] on link "person_add Nova marcação" at bounding box center [78, 328] width 128 height 66
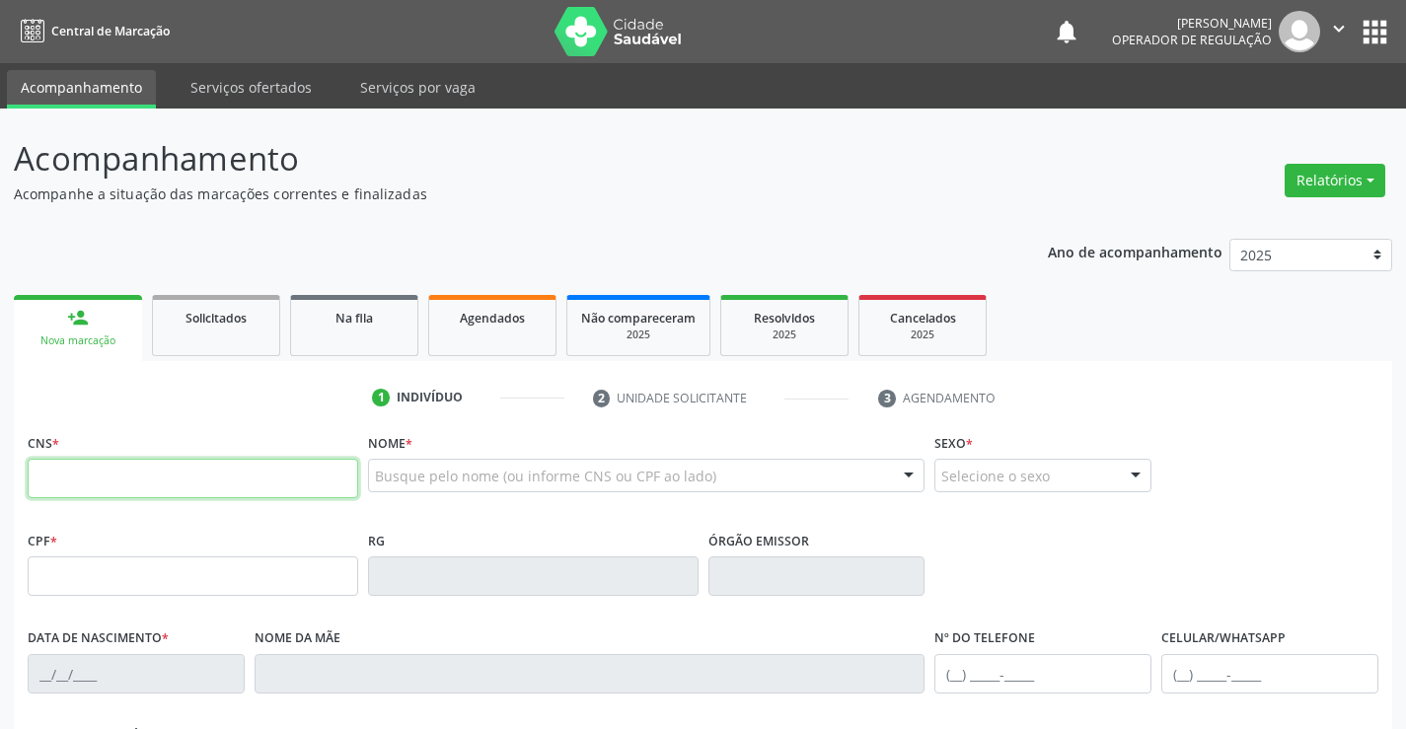
click at [115, 477] on input "text" at bounding box center [193, 478] width 331 height 39
click at [194, 470] on input "text" at bounding box center [193, 478] width 331 height 39
type input "700 5005 2002 0456"
type input "2293259129"
type input "0[DATE]"
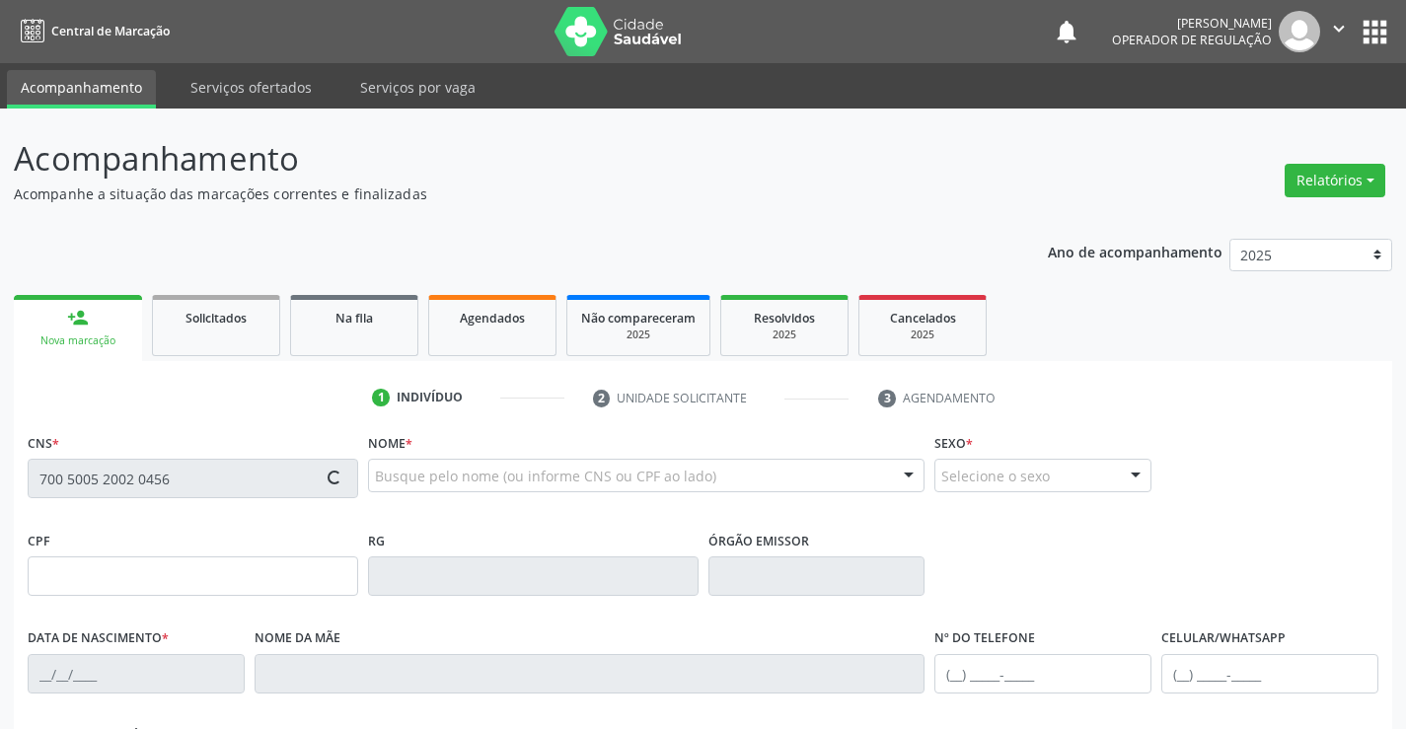
type input "[PHONE_NUMBER]"
type input "S/N"
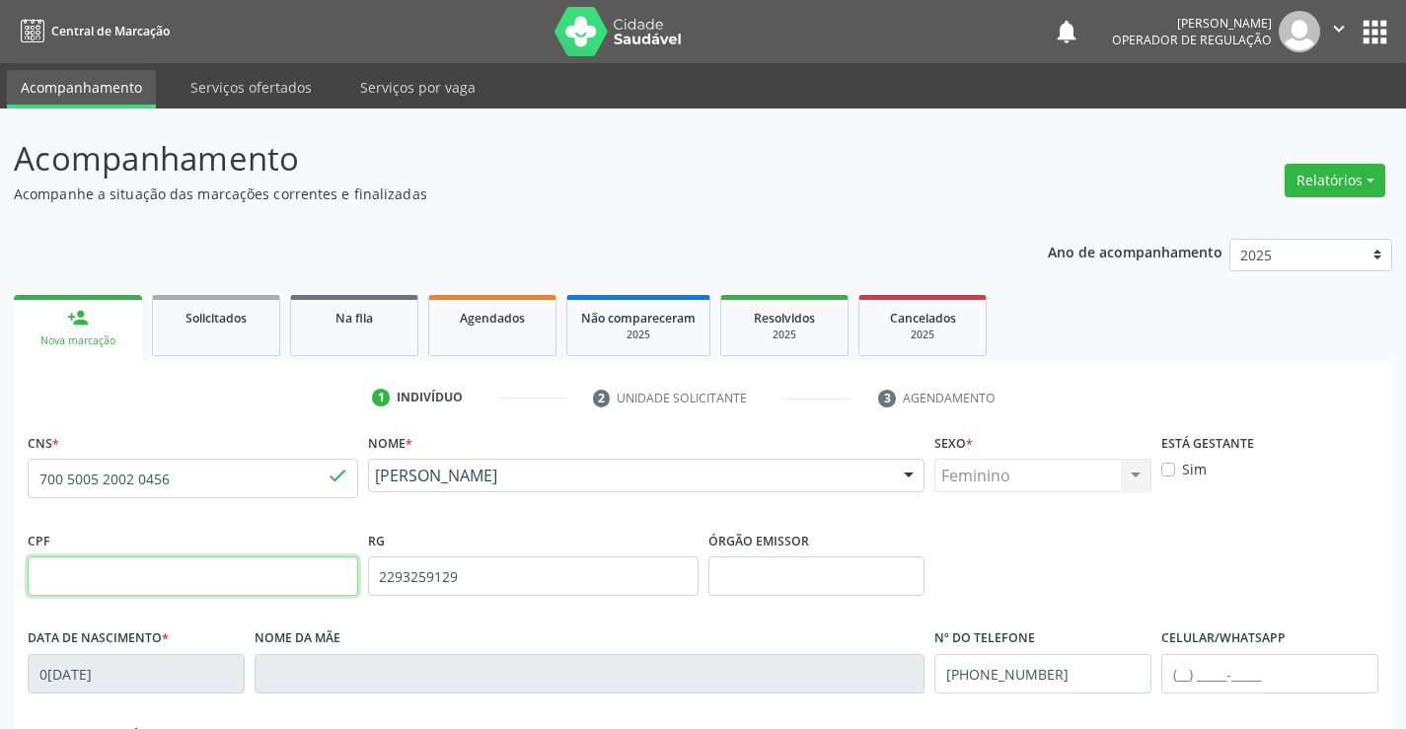
click at [149, 570] on input "text" at bounding box center [193, 576] width 331 height 39
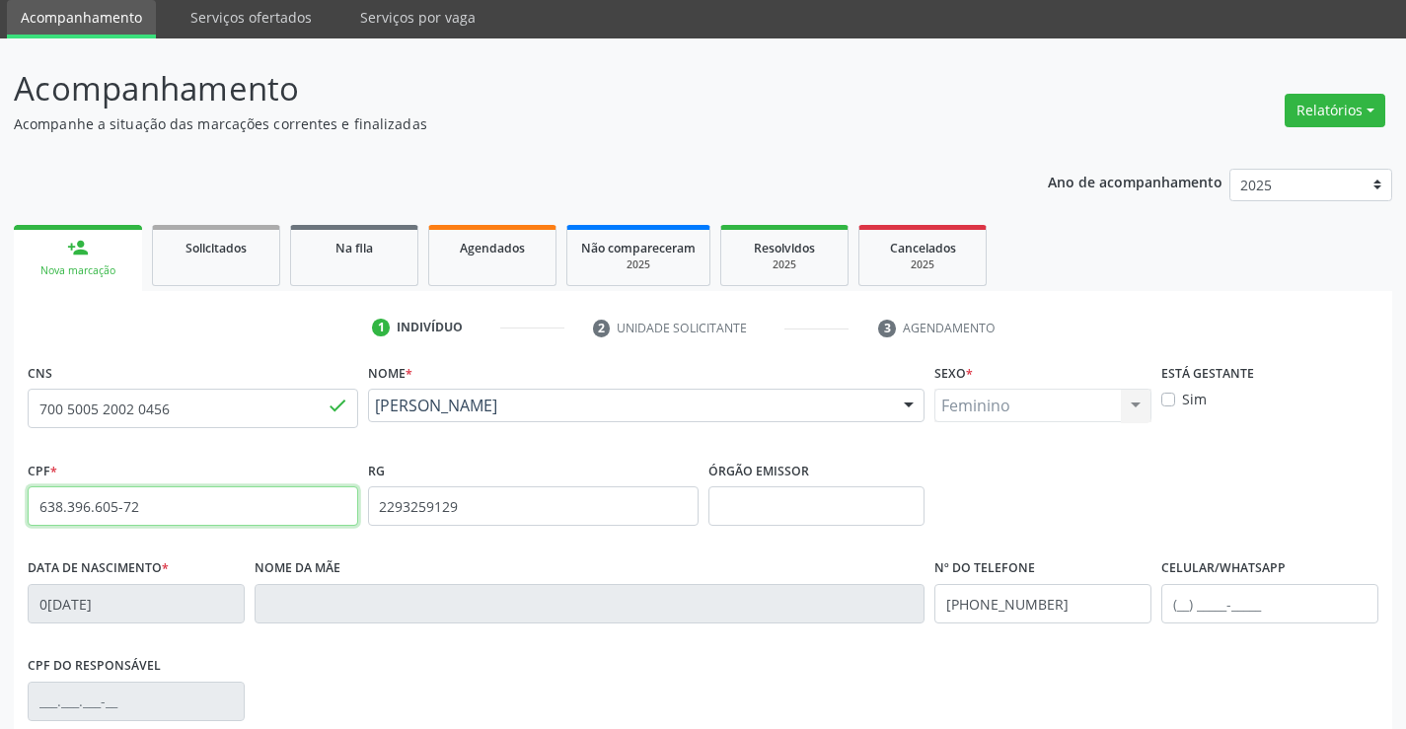
scroll to position [99, 0]
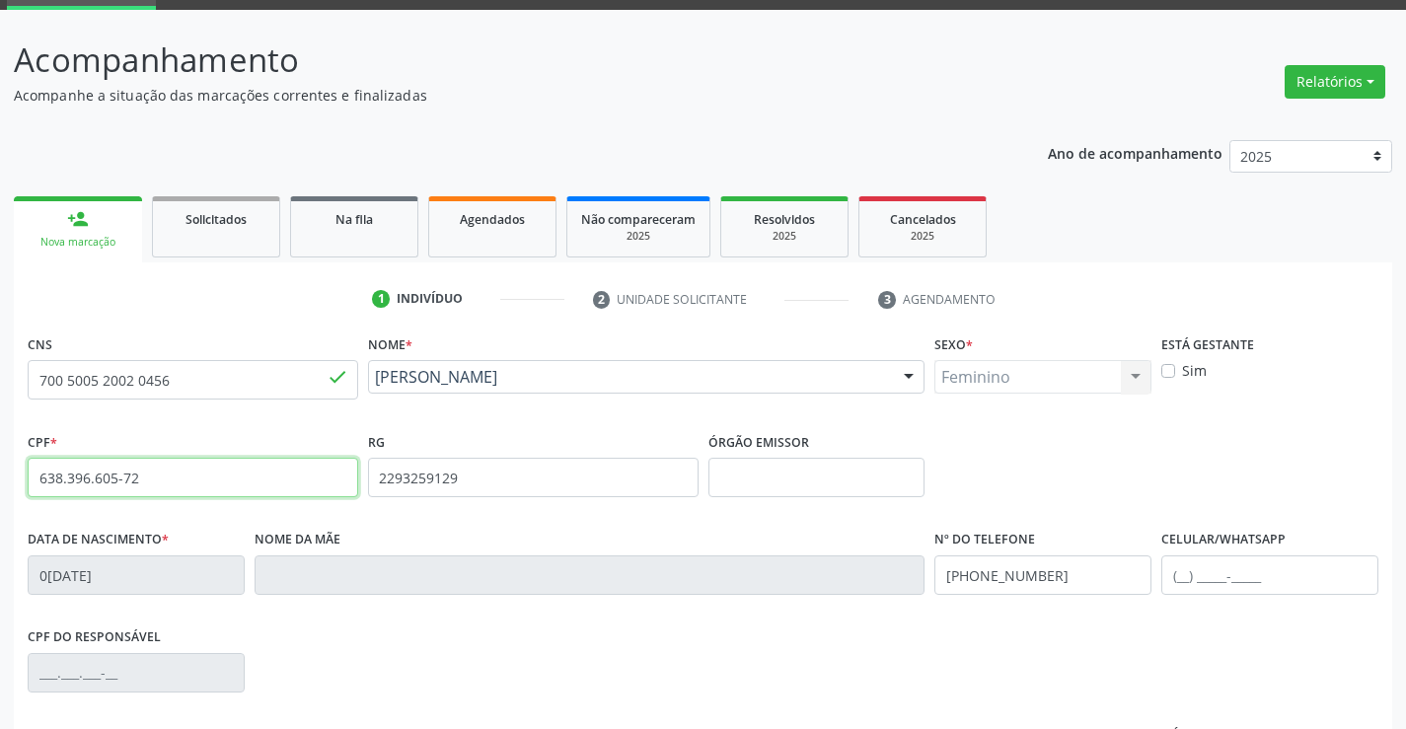
type input "638.396.605-72"
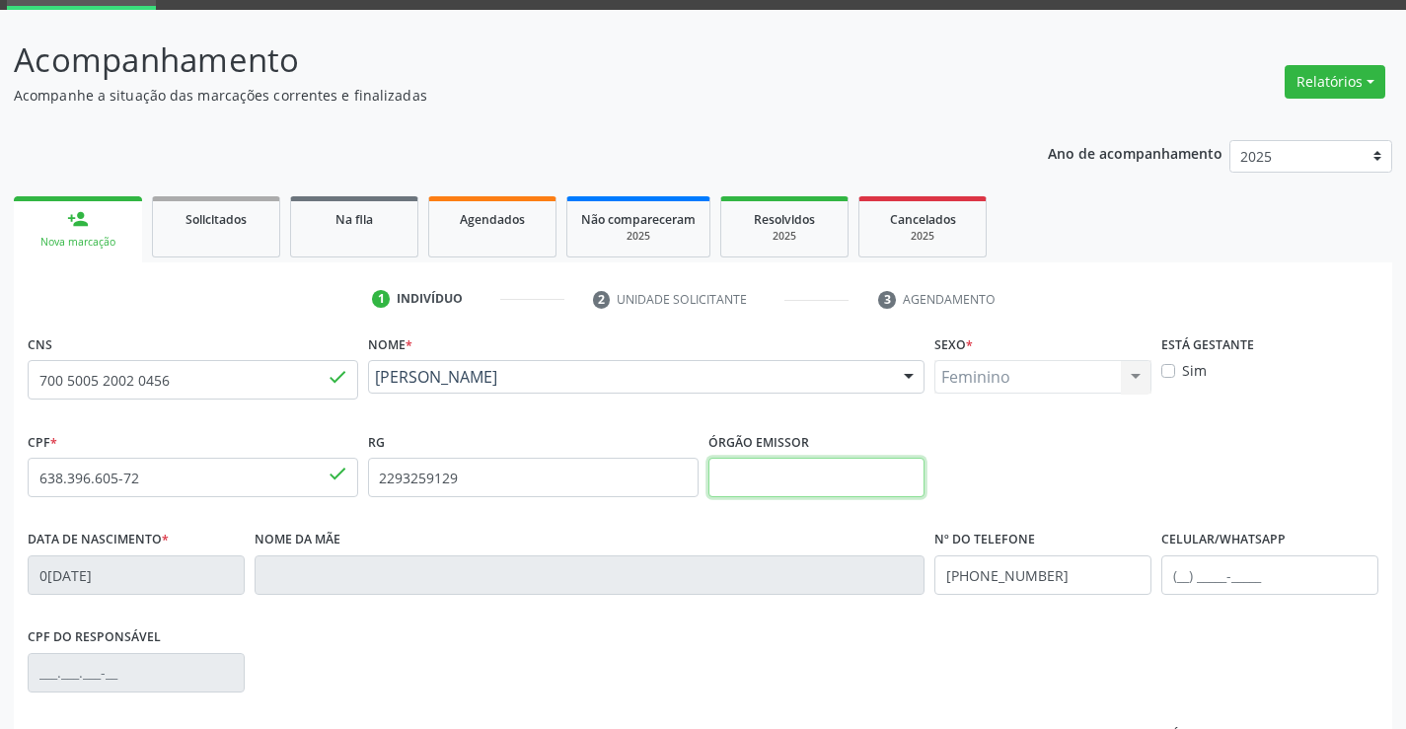
click at [834, 473] on input "text" at bounding box center [817, 477] width 217 height 39
type input "SSPBA"
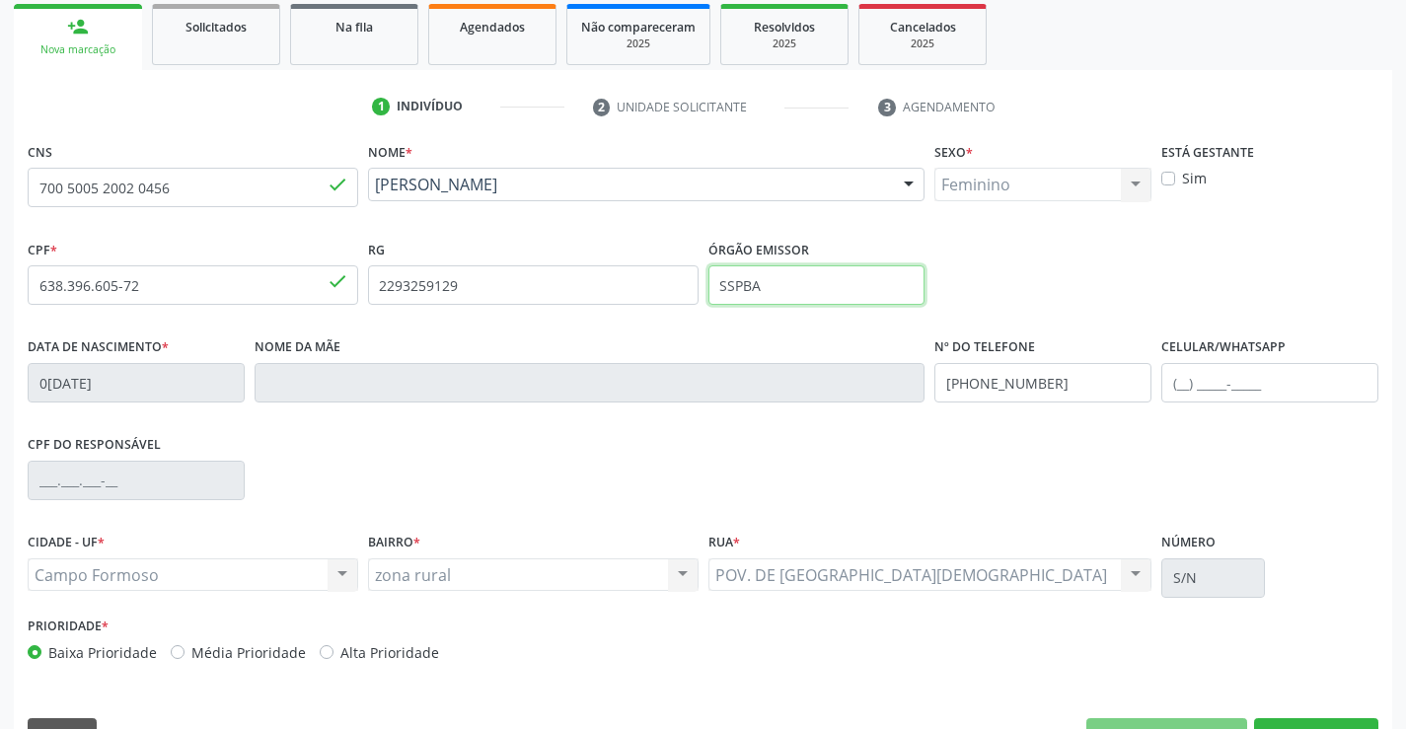
scroll to position [341, 0]
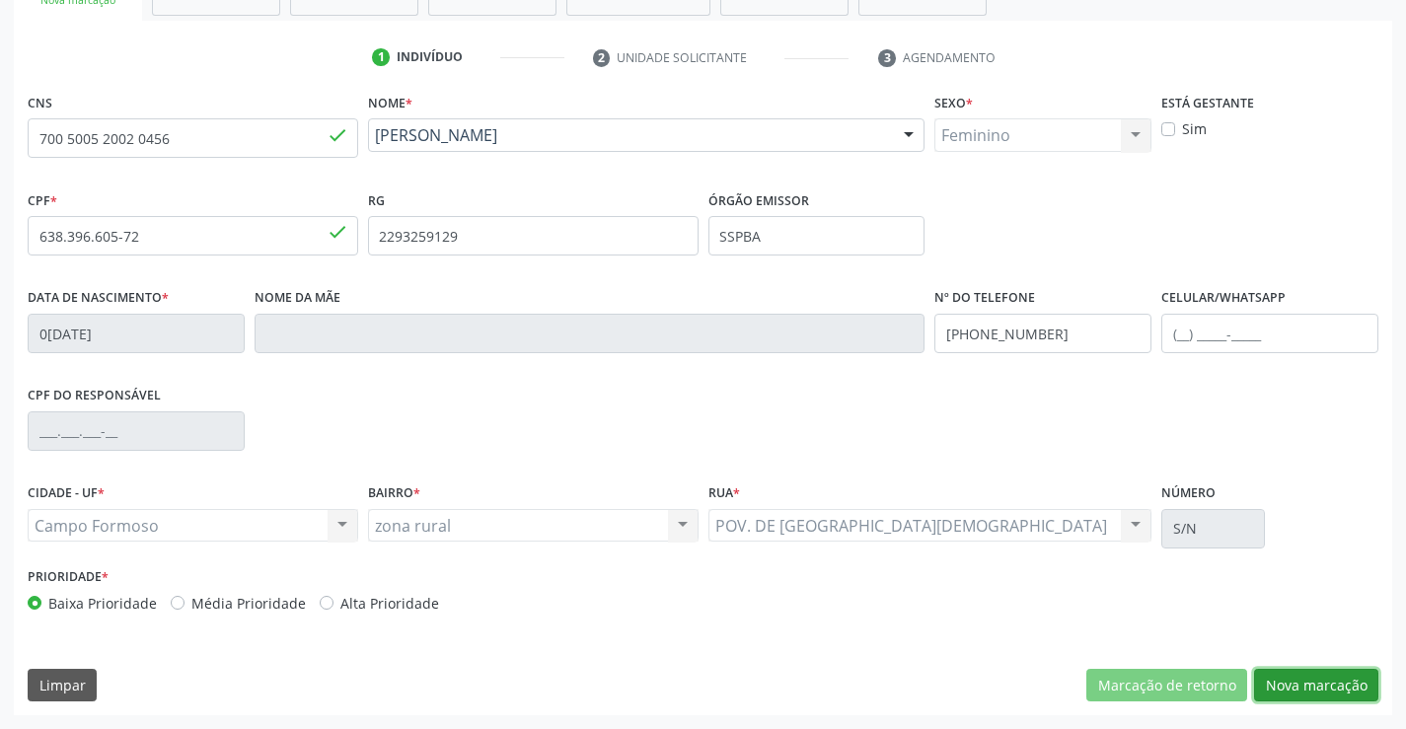
click at [1298, 685] on button "Nova marcação" at bounding box center [1316, 686] width 124 height 34
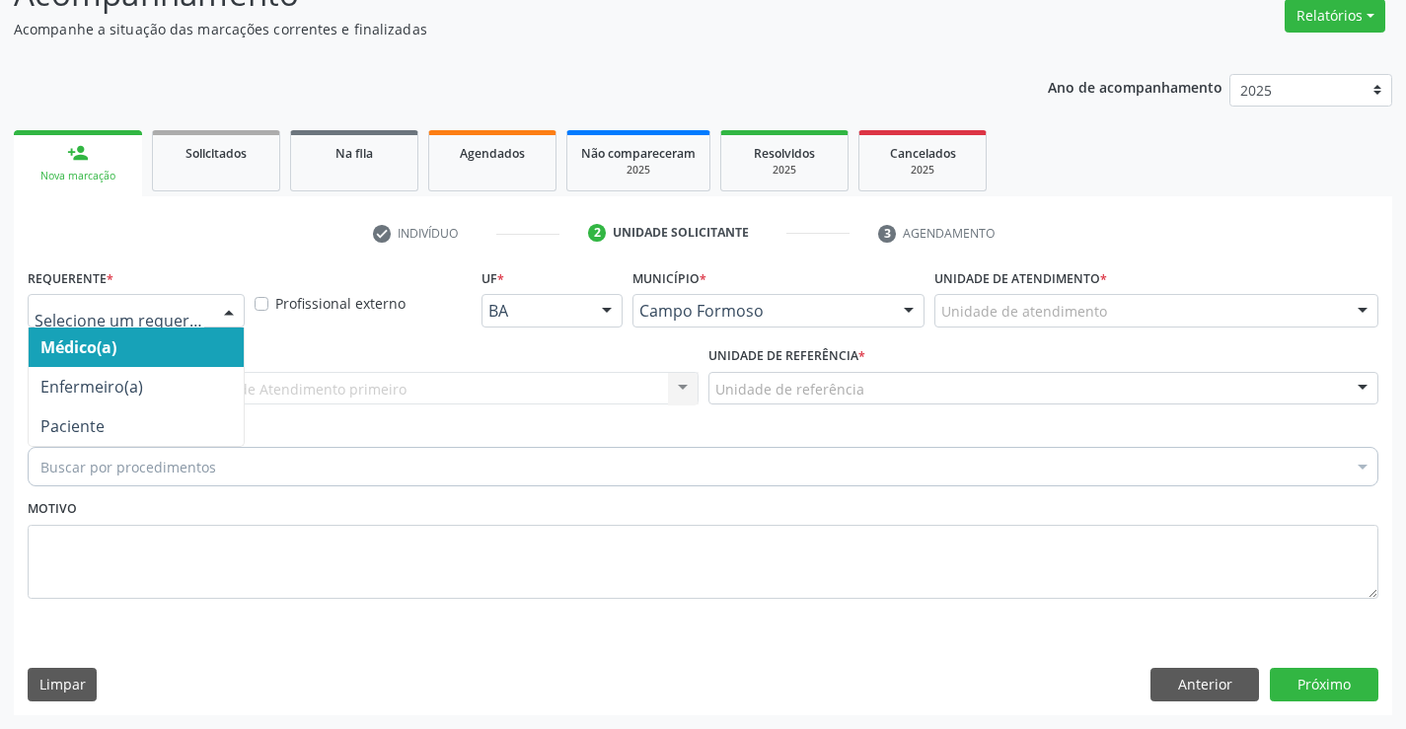
click at [225, 305] on div at bounding box center [229, 312] width 30 height 34
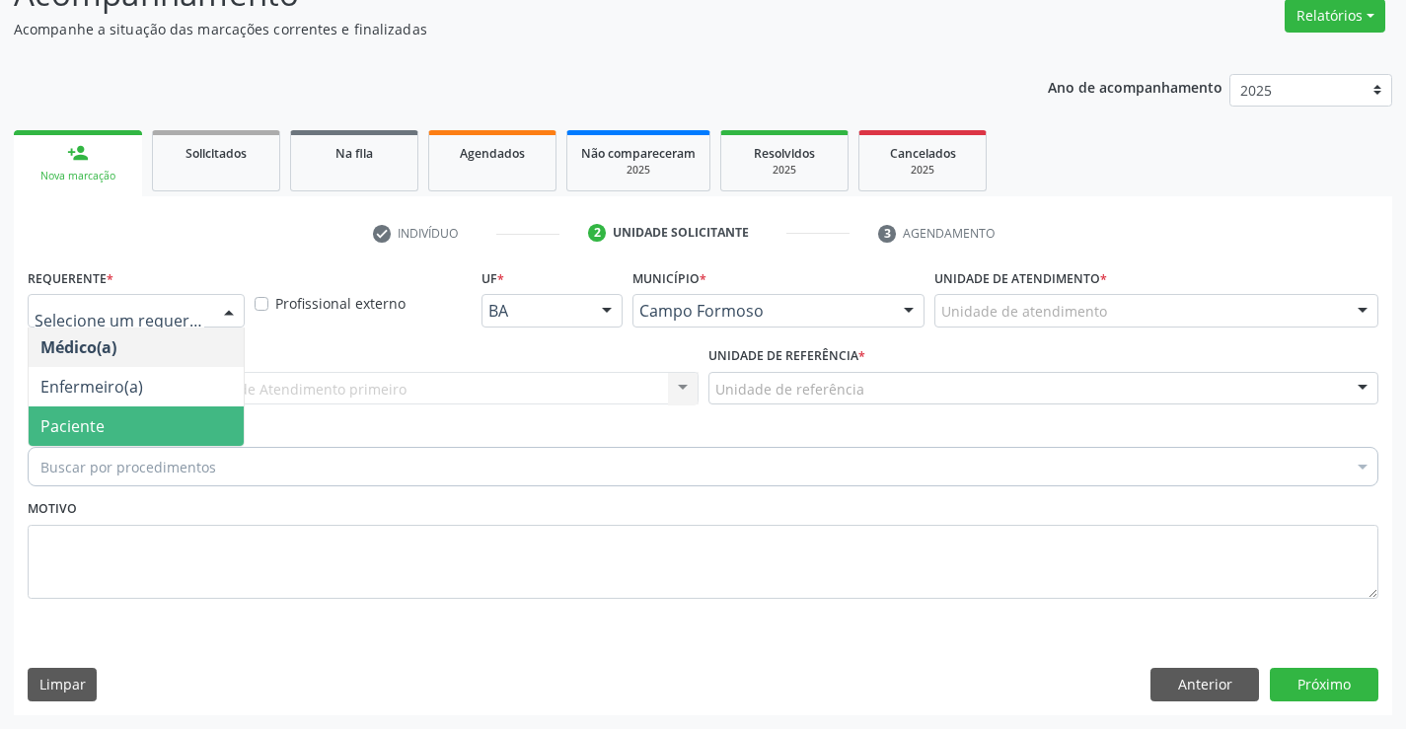
click at [183, 430] on span "Paciente" at bounding box center [136, 426] width 215 height 39
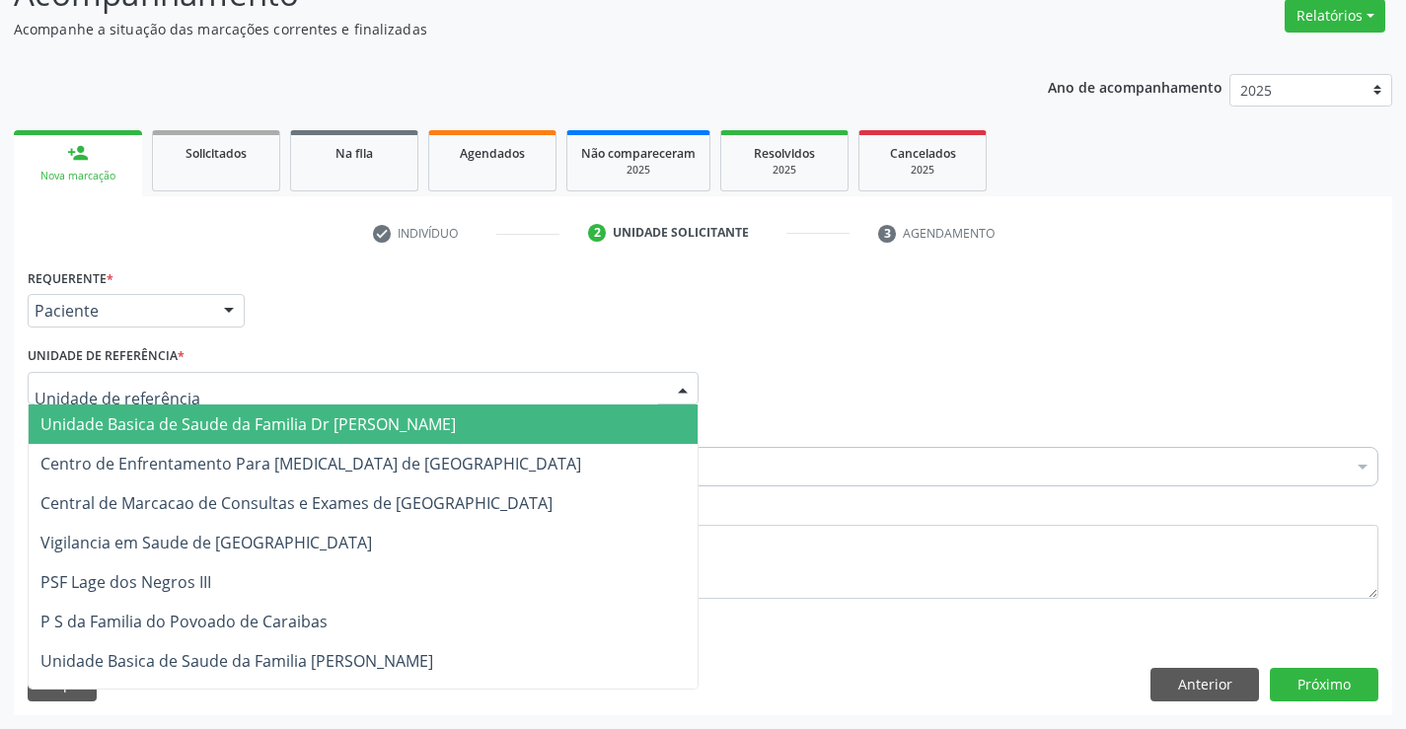
click at [208, 386] on div at bounding box center [363, 389] width 671 height 34
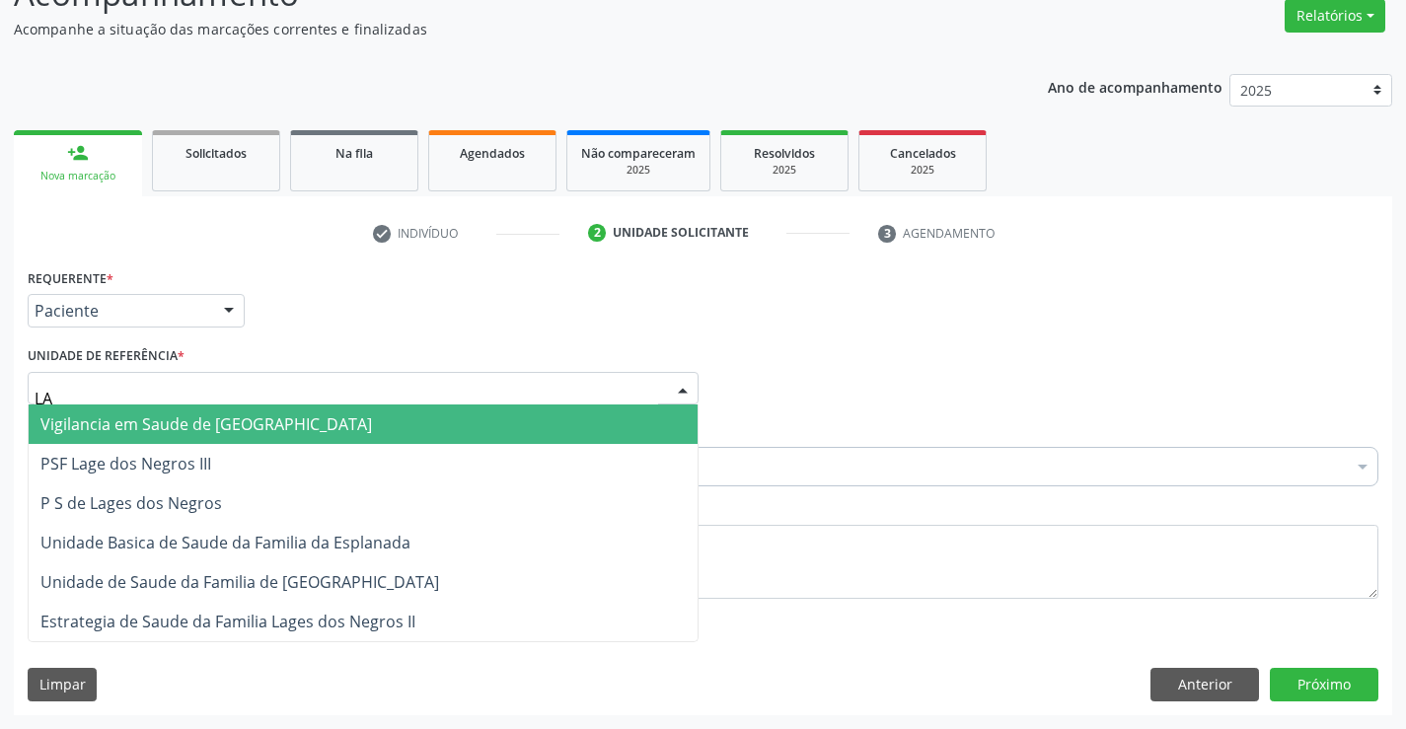
type input "LAG"
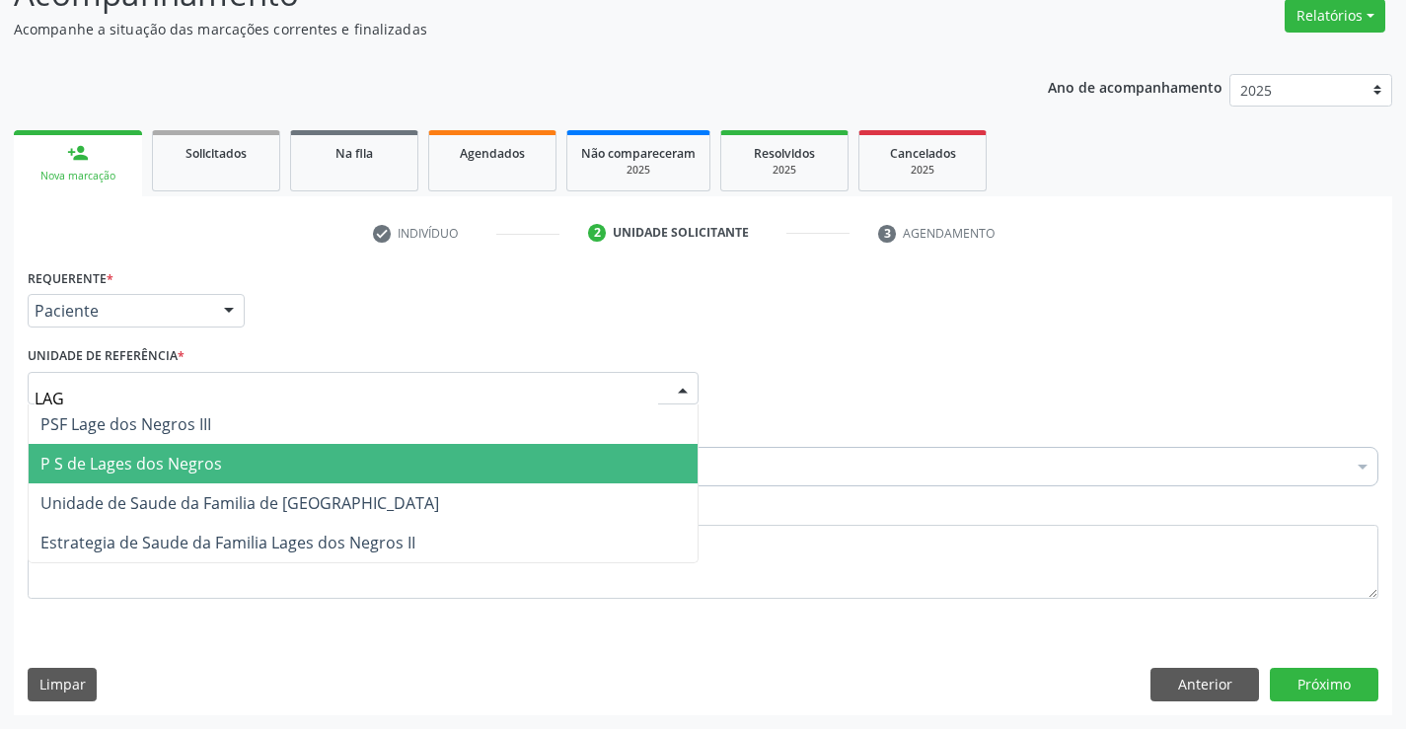
click at [194, 472] on span "P S de Lages dos Negros" at bounding box center [131, 464] width 182 height 22
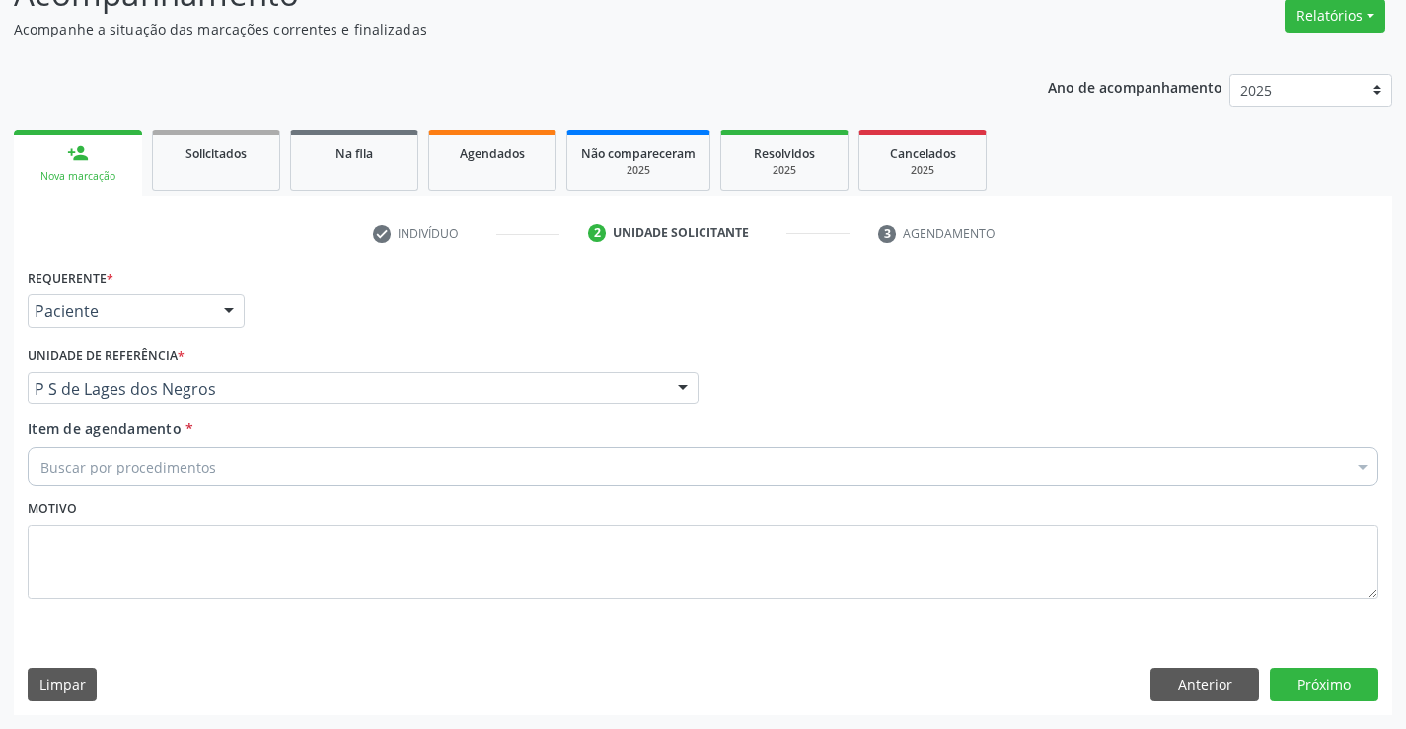
click at [231, 476] on div "Buscar por procedimentos" at bounding box center [703, 466] width 1351 height 39
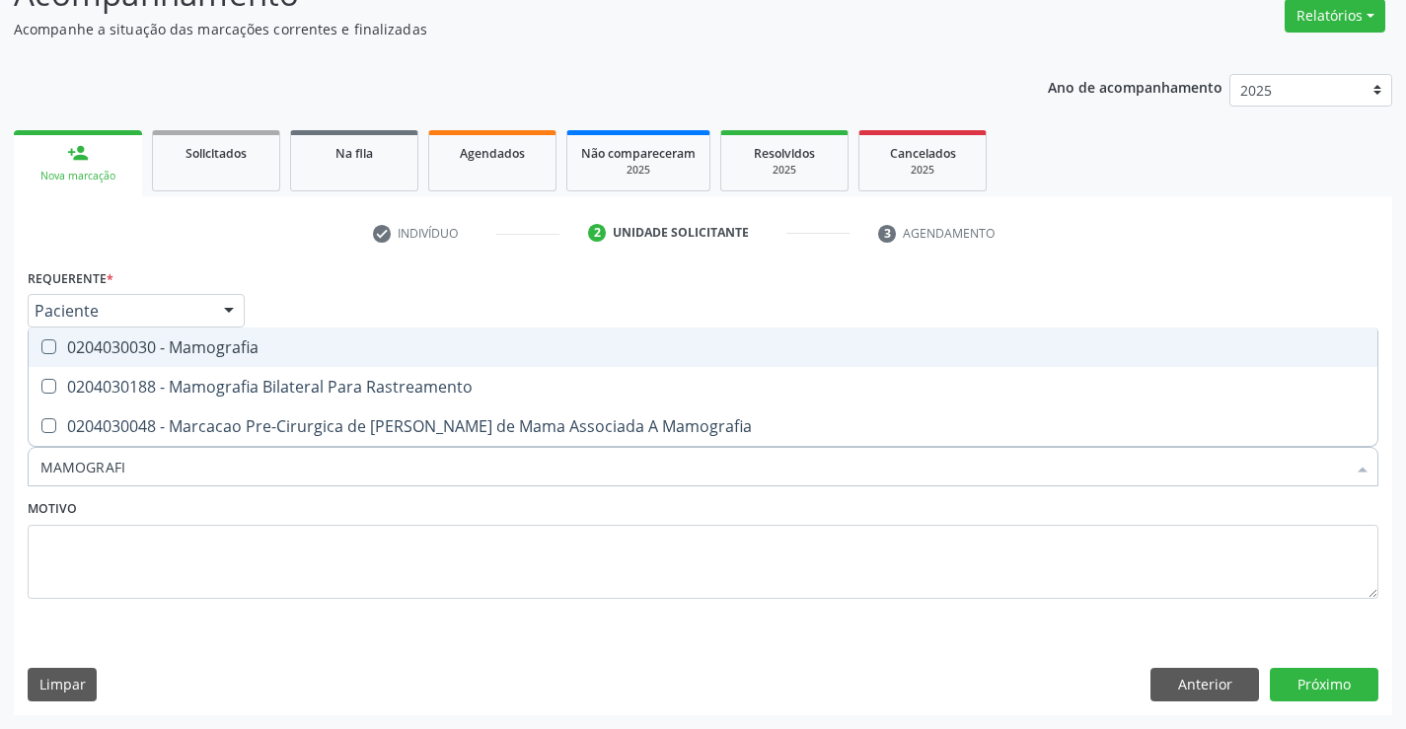
type input "MAMOGRAFIA"
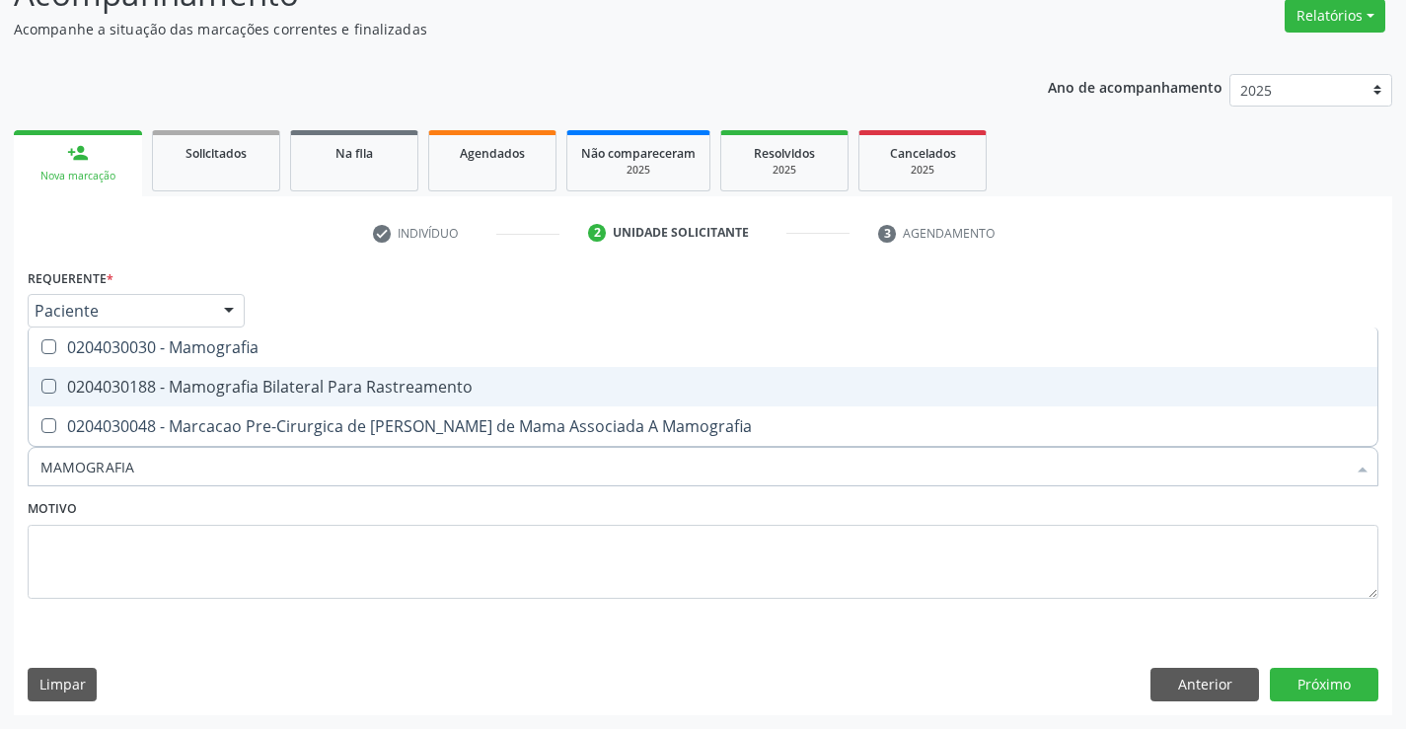
click at [311, 390] on div "0204030188 - Mamografia Bilateral Para Rastreamento" at bounding box center [703, 387] width 1326 height 16
checkbox Rastreamento "true"
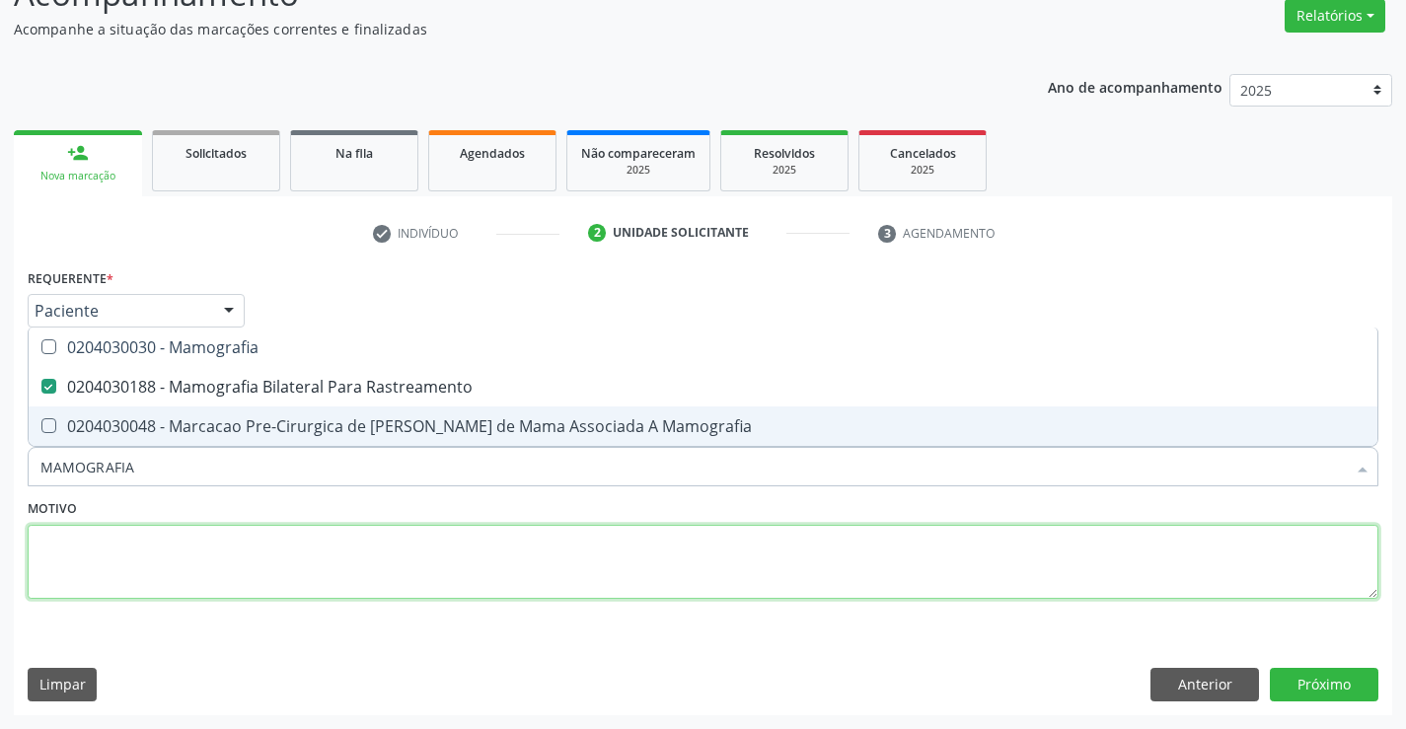
click at [324, 536] on textarea at bounding box center [703, 562] width 1351 height 75
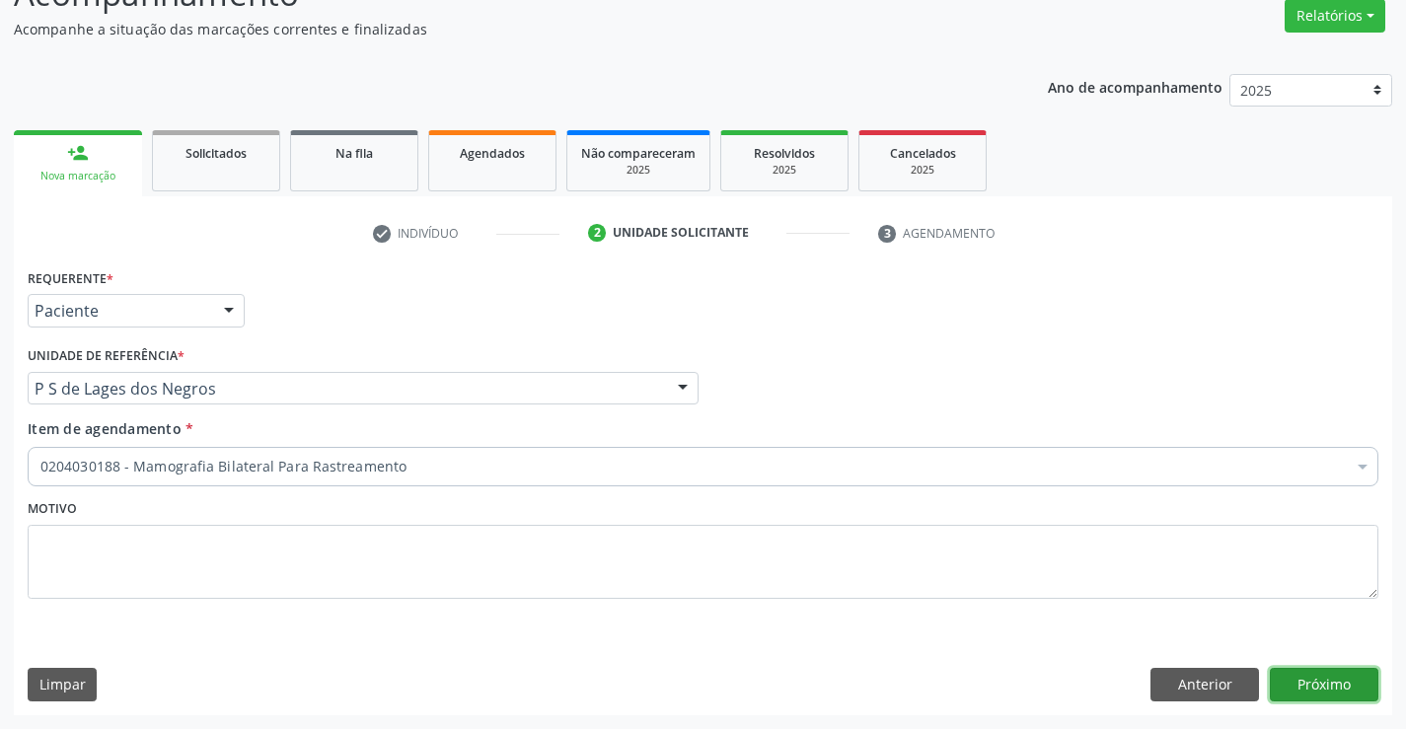
click at [1289, 687] on button "Próximo" at bounding box center [1324, 685] width 109 height 34
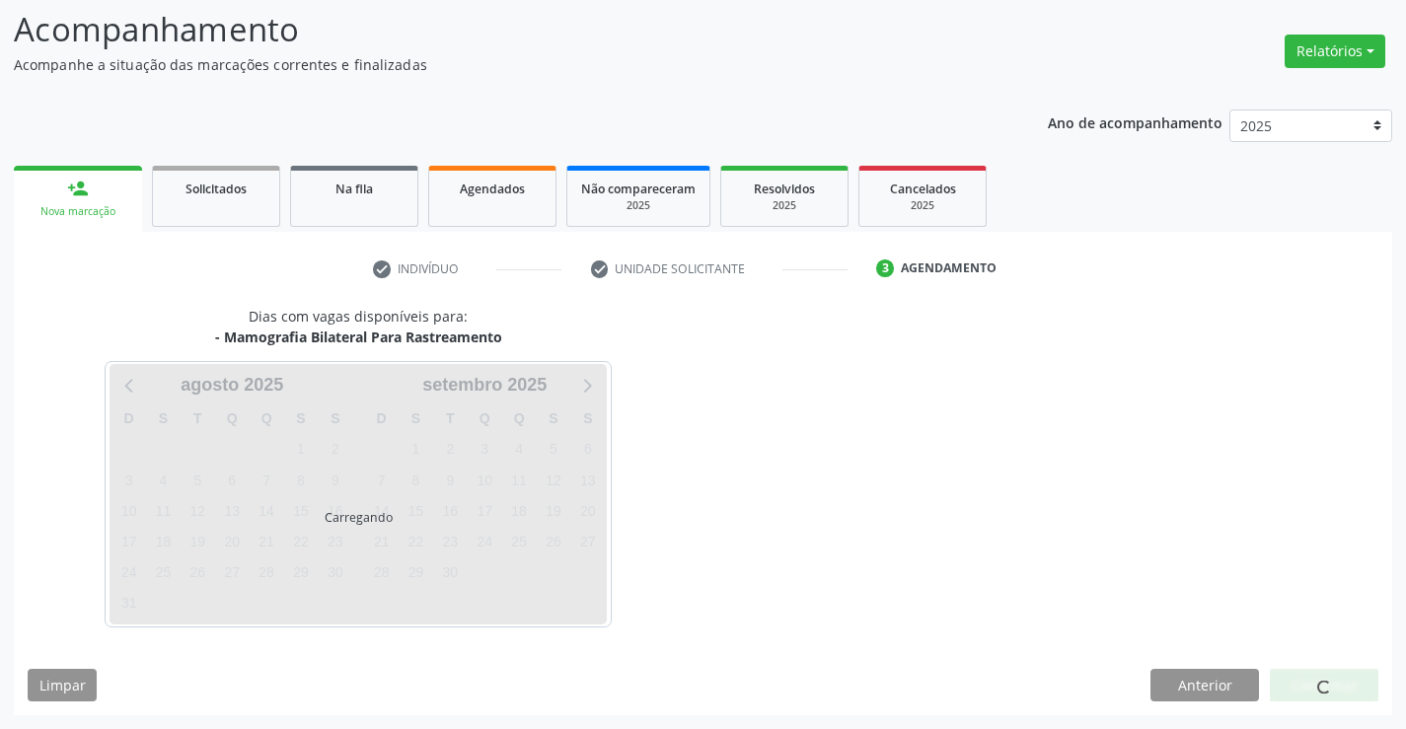
scroll to position [129, 0]
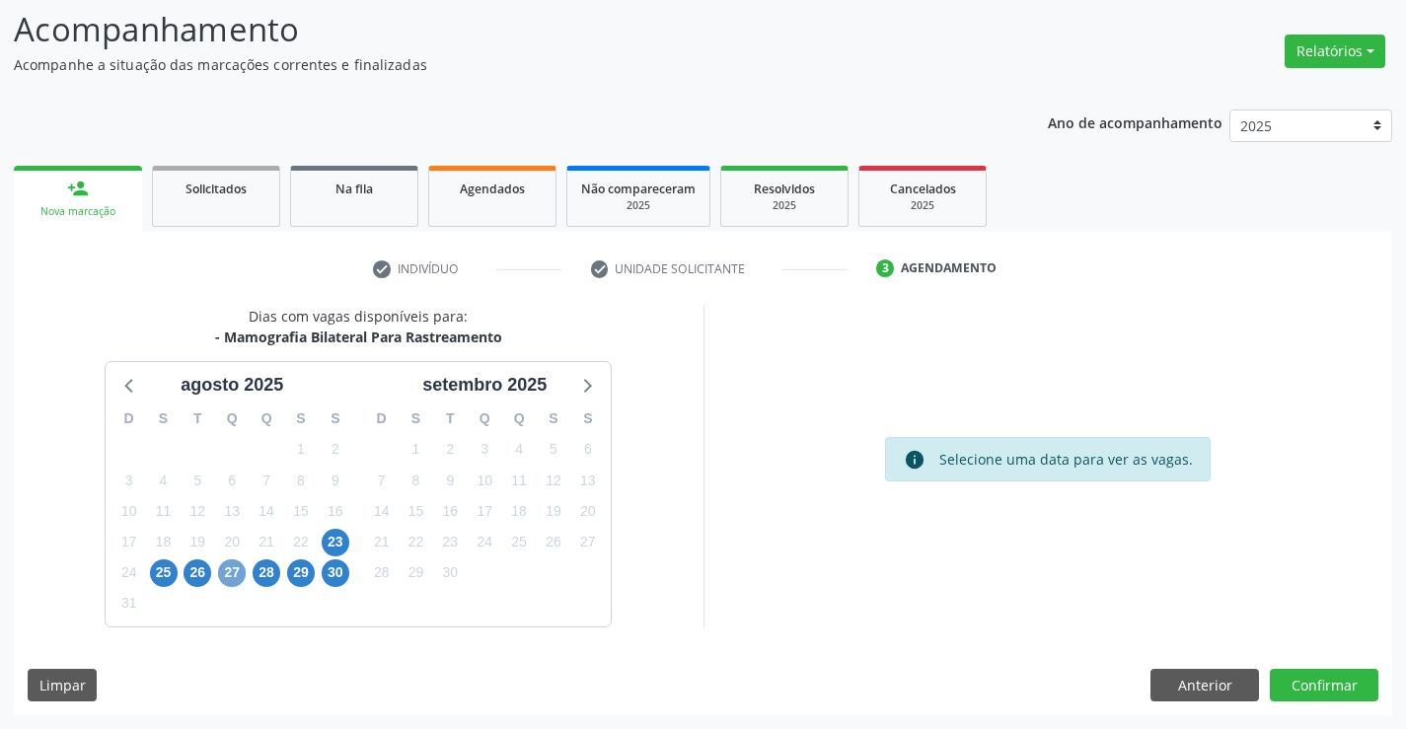
click at [239, 573] on span "27" at bounding box center [232, 574] width 28 height 28
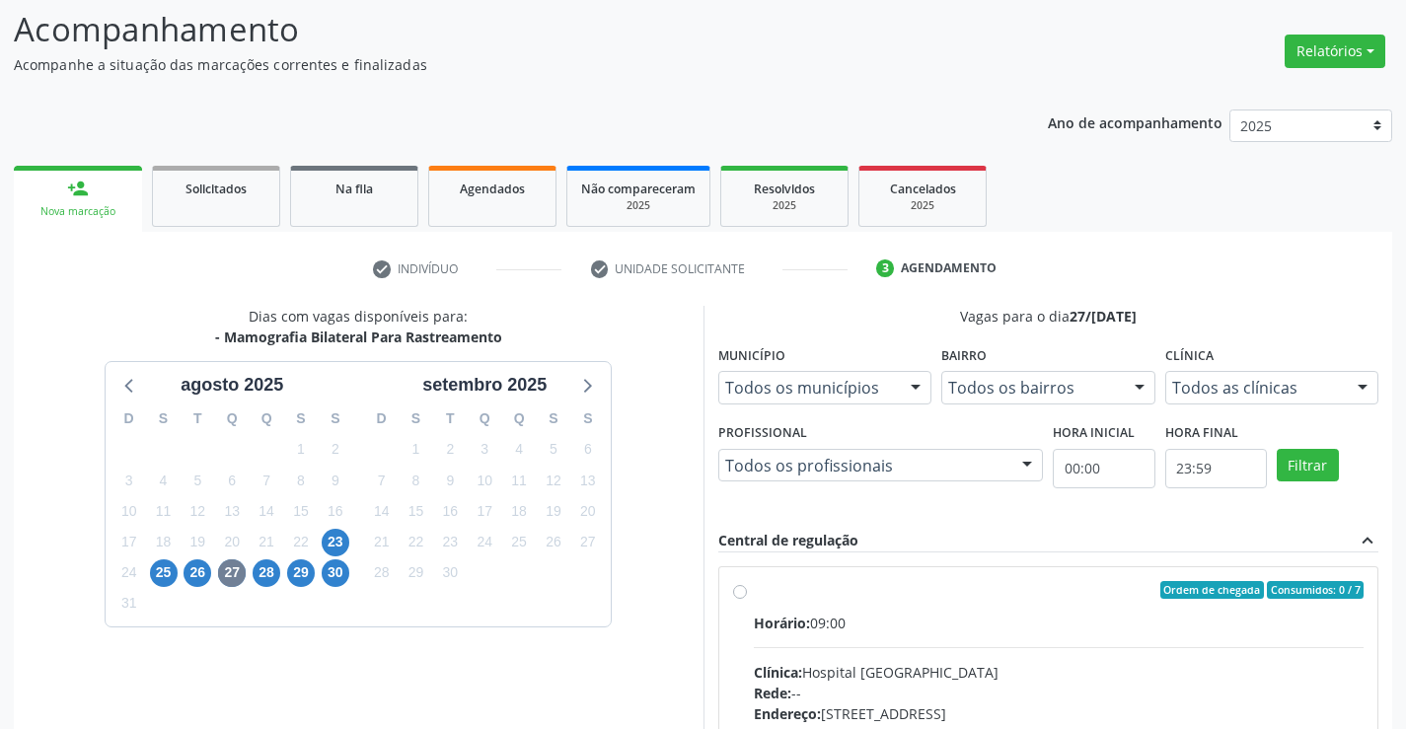
click at [754, 595] on label "Ordem de chegada Consumidos: 0 / 7 Horário: 09:00 Clínica: Hospital [GEOGRAPHIC…" at bounding box center [1059, 732] width 611 height 303
click at [745, 595] on input "Ordem de chegada Consumidos: 0 / 7 Horário: 09:00 Clínica: Hospital [GEOGRAPHIC…" at bounding box center [740, 590] width 14 height 18
radio input "true"
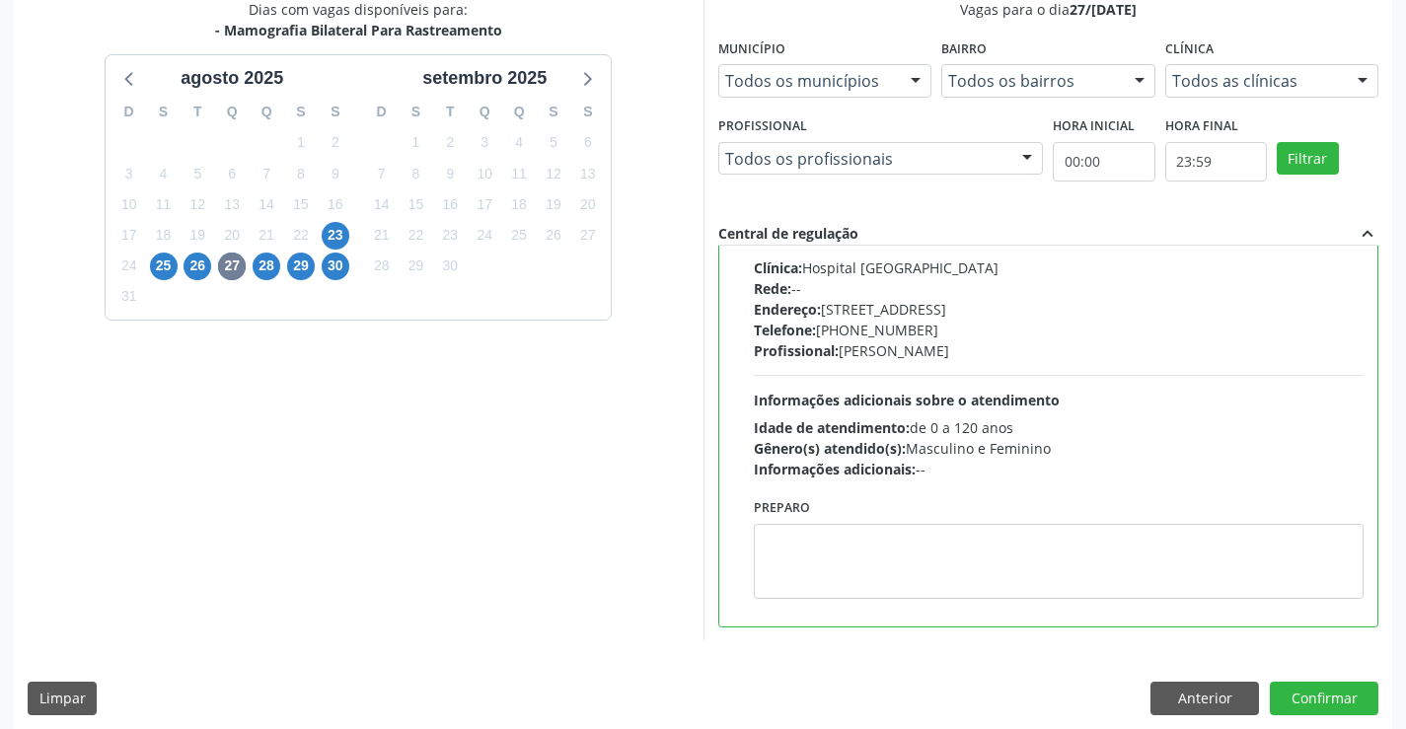
scroll to position [450, 0]
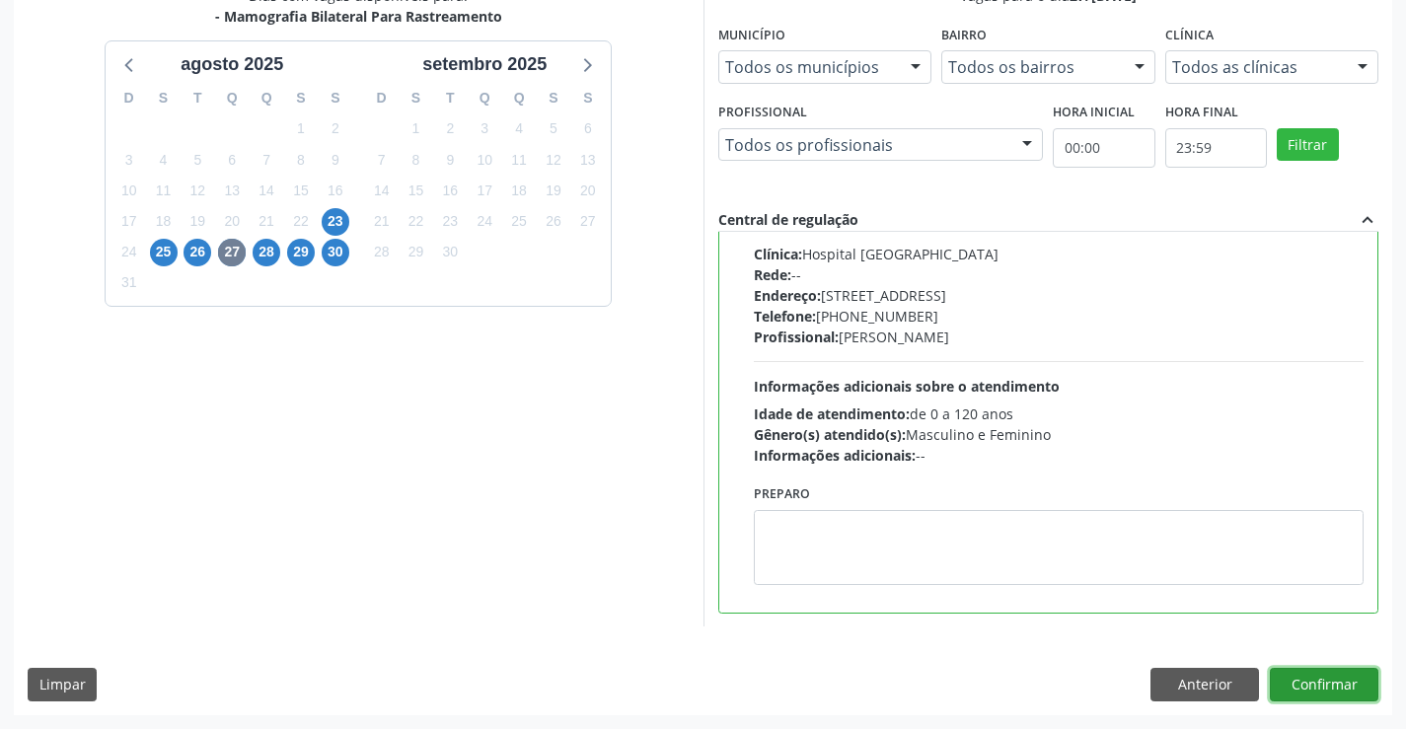
click at [1320, 690] on button "Confirmar" at bounding box center [1324, 685] width 109 height 34
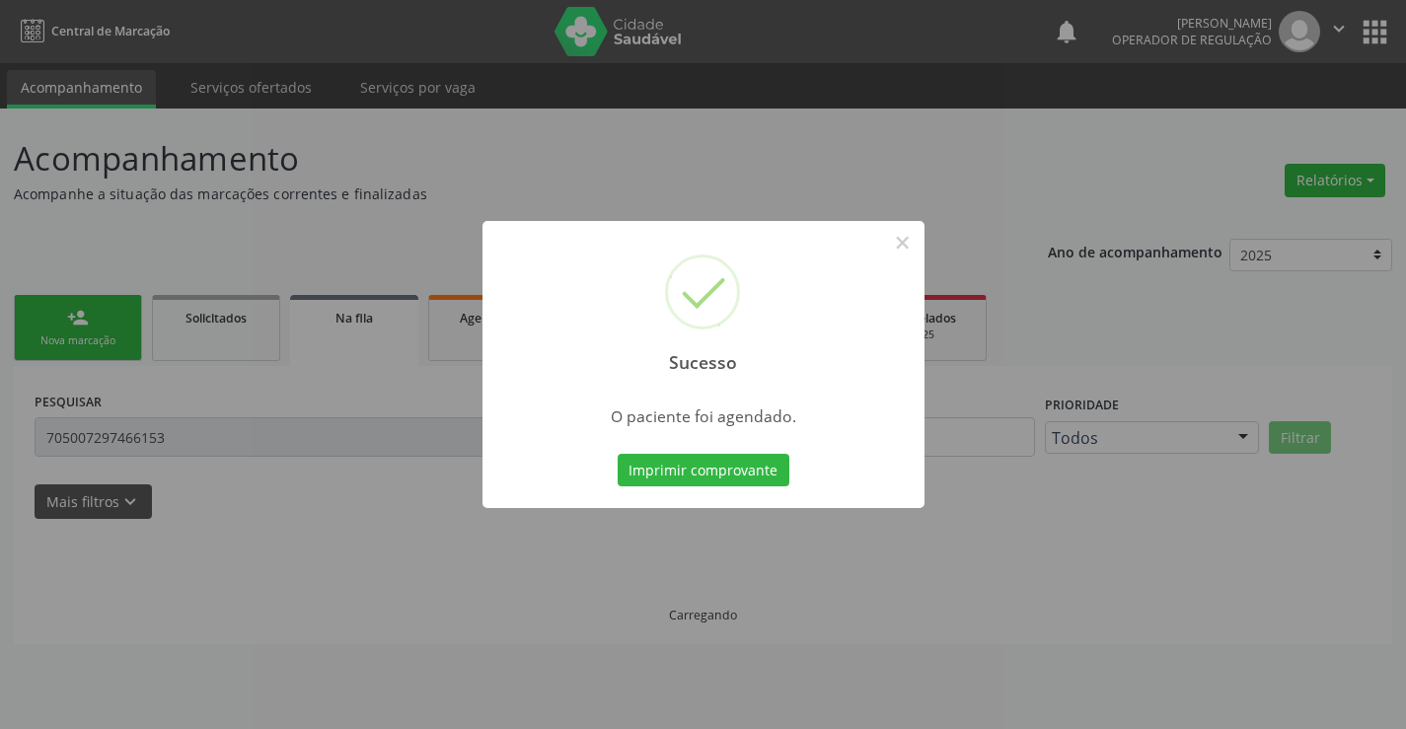
scroll to position [0, 0]
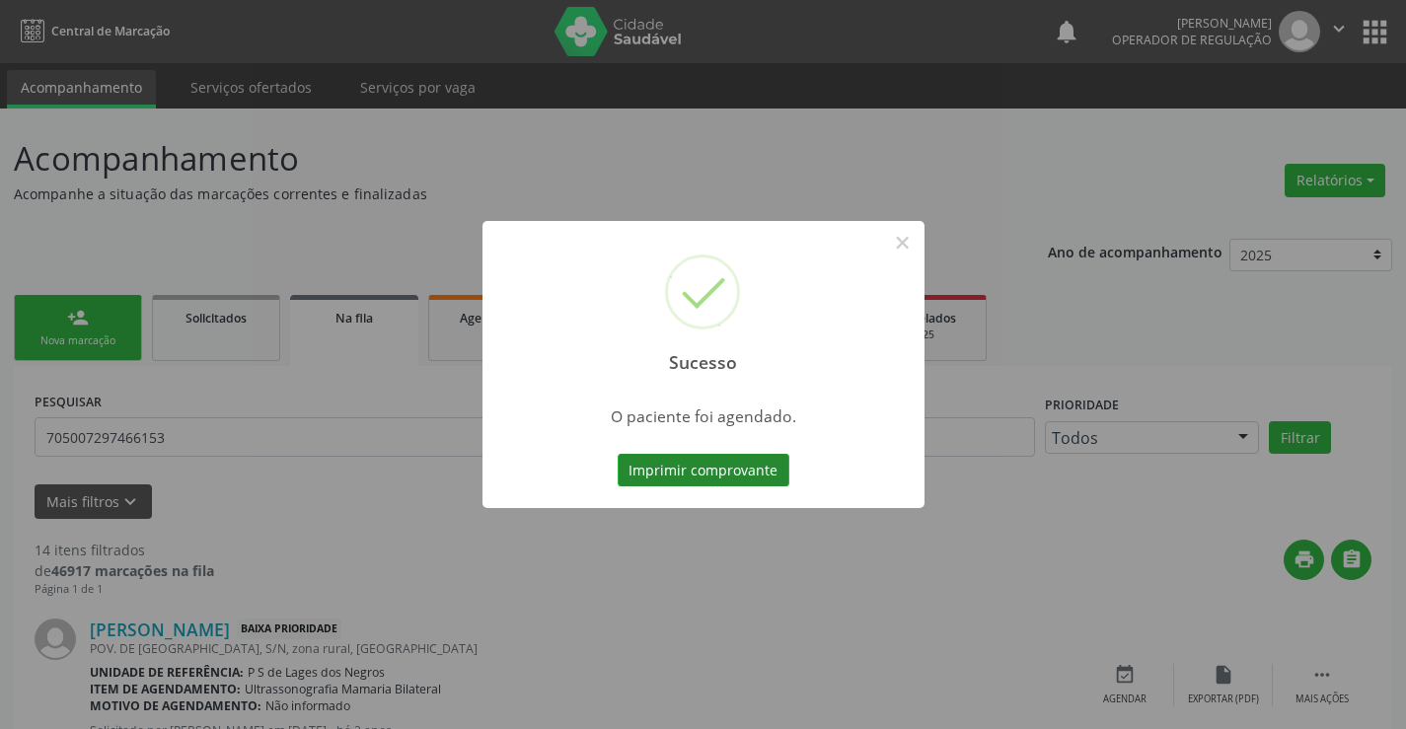
click at [731, 469] on button "Imprimir comprovante" at bounding box center [704, 471] width 172 height 34
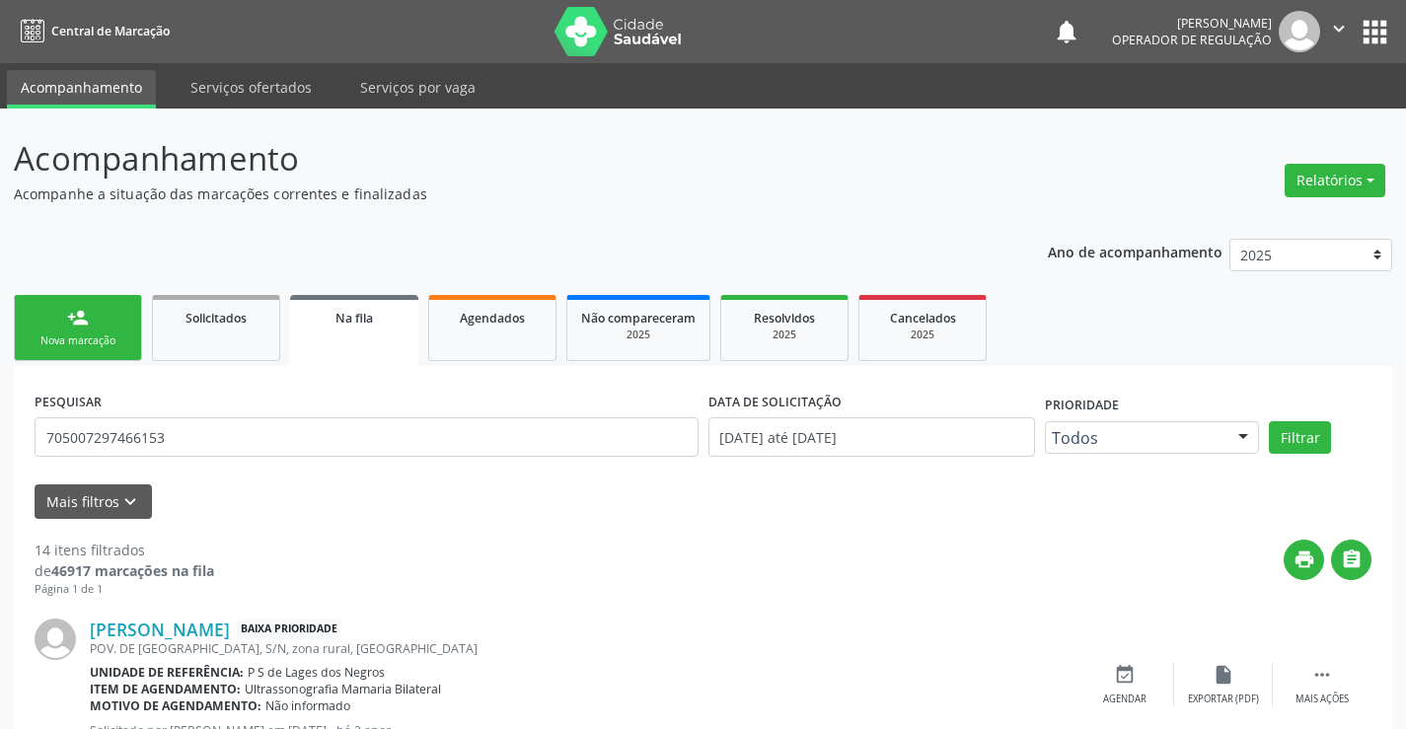
click at [117, 338] on div "Nova marcação" at bounding box center [78, 341] width 99 height 15
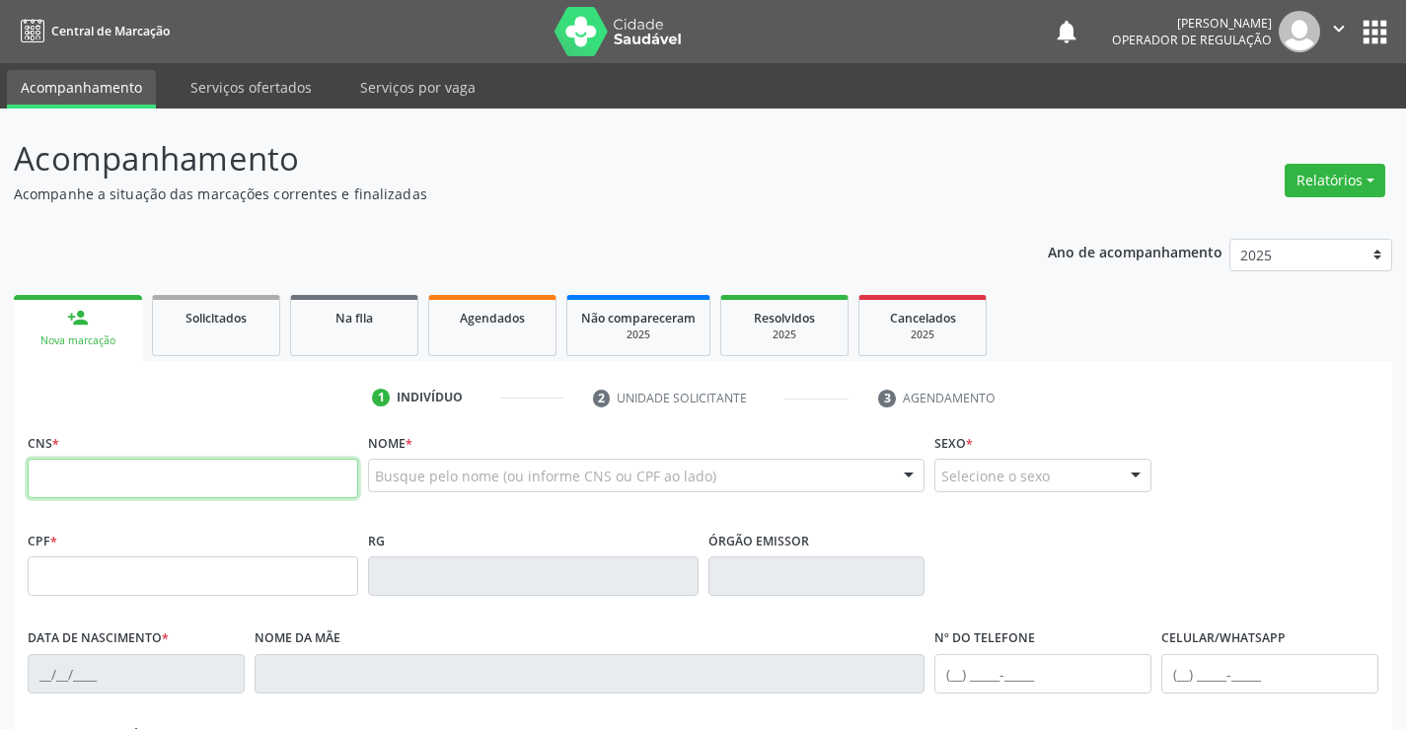
click at [118, 481] on input "text" at bounding box center [193, 478] width 331 height 39
type input "700 5005 2002 0456"
type input "638.396.605-72"
type input "2293259129"
type input "SSPBA"
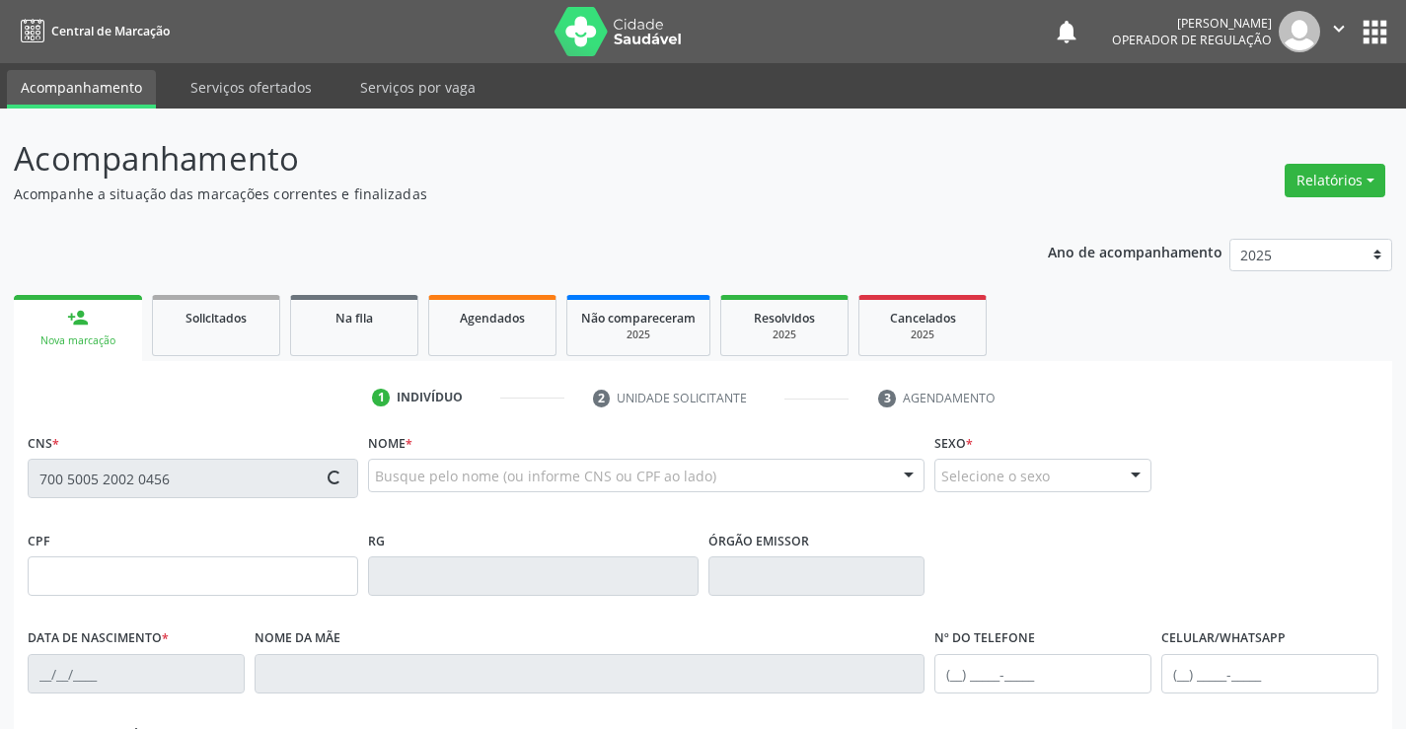
type input "0[DATE]"
type input "[PHONE_NUMBER]"
type input "638.396.605-72"
type input "S/N"
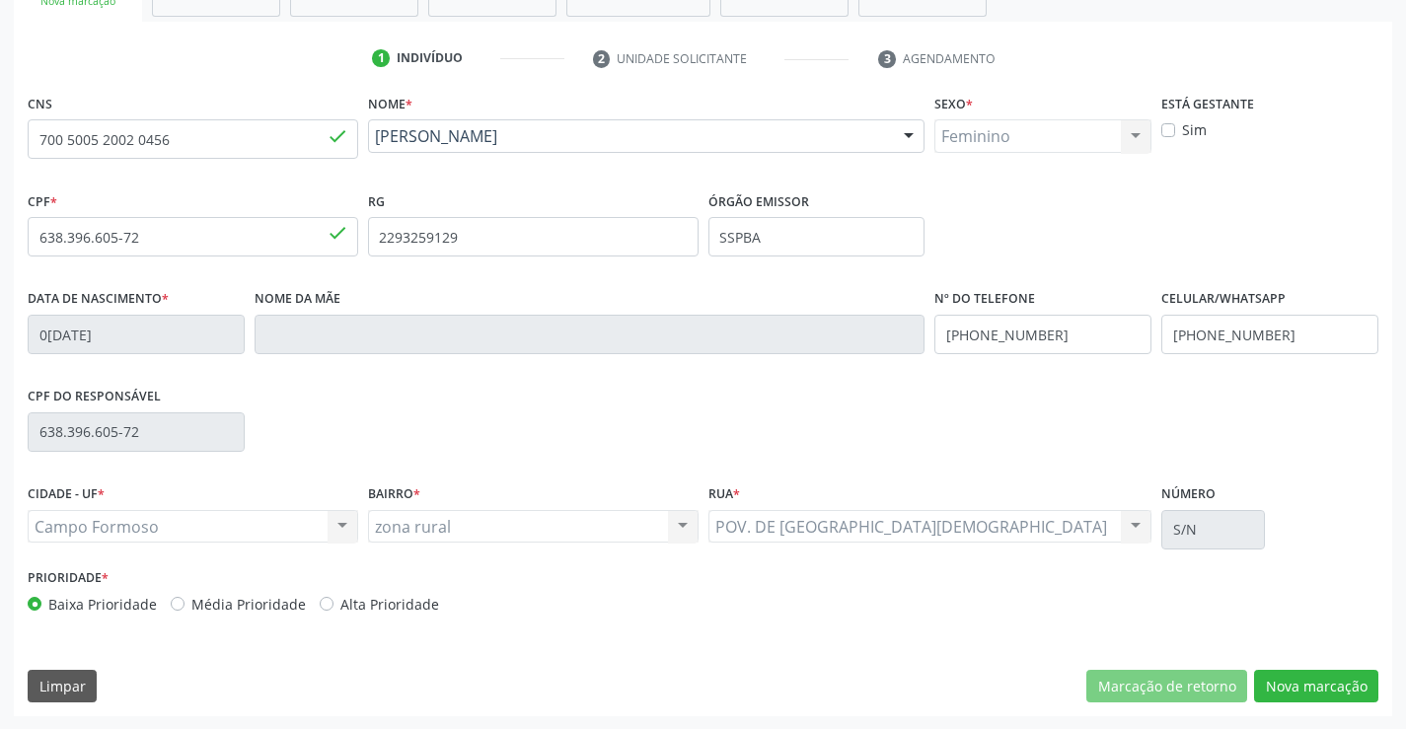
scroll to position [341, 0]
click at [1275, 684] on button "Nova marcação" at bounding box center [1316, 686] width 124 height 34
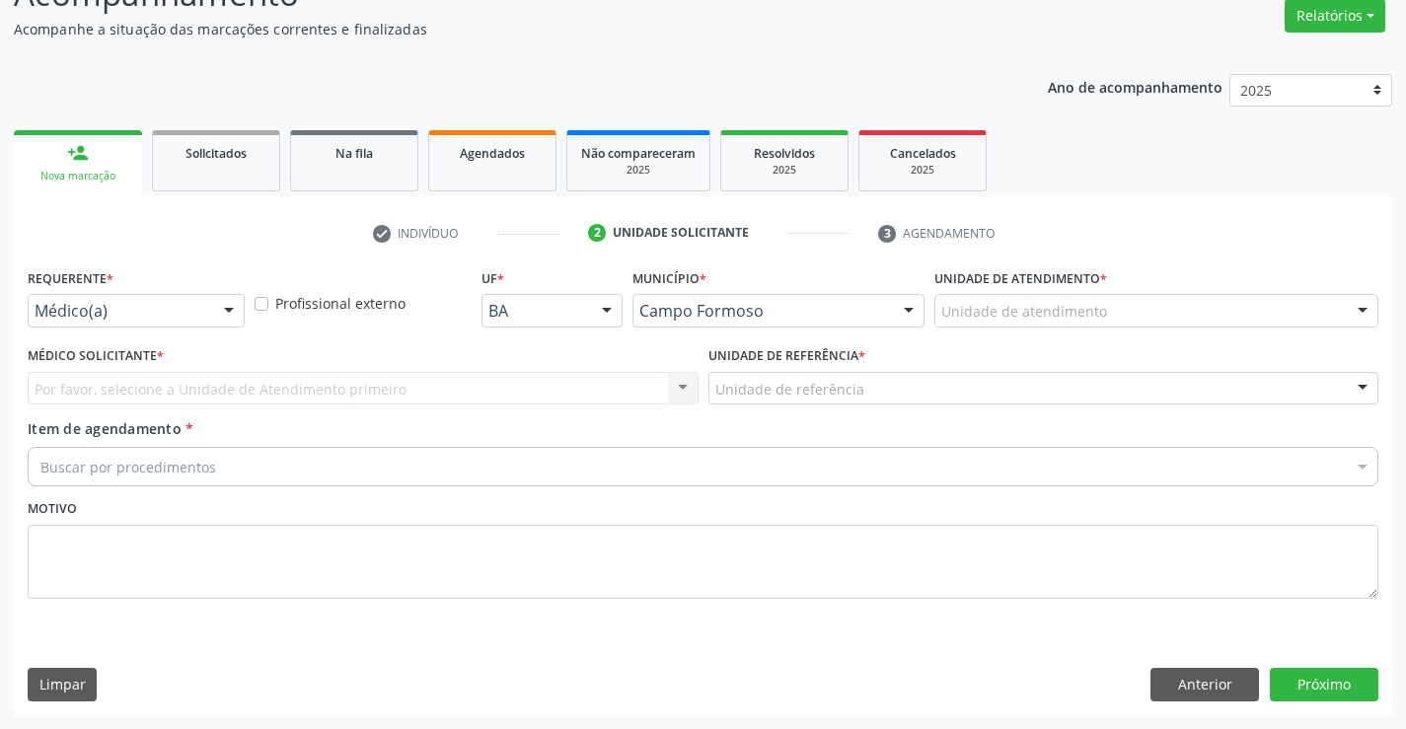
scroll to position [165, 0]
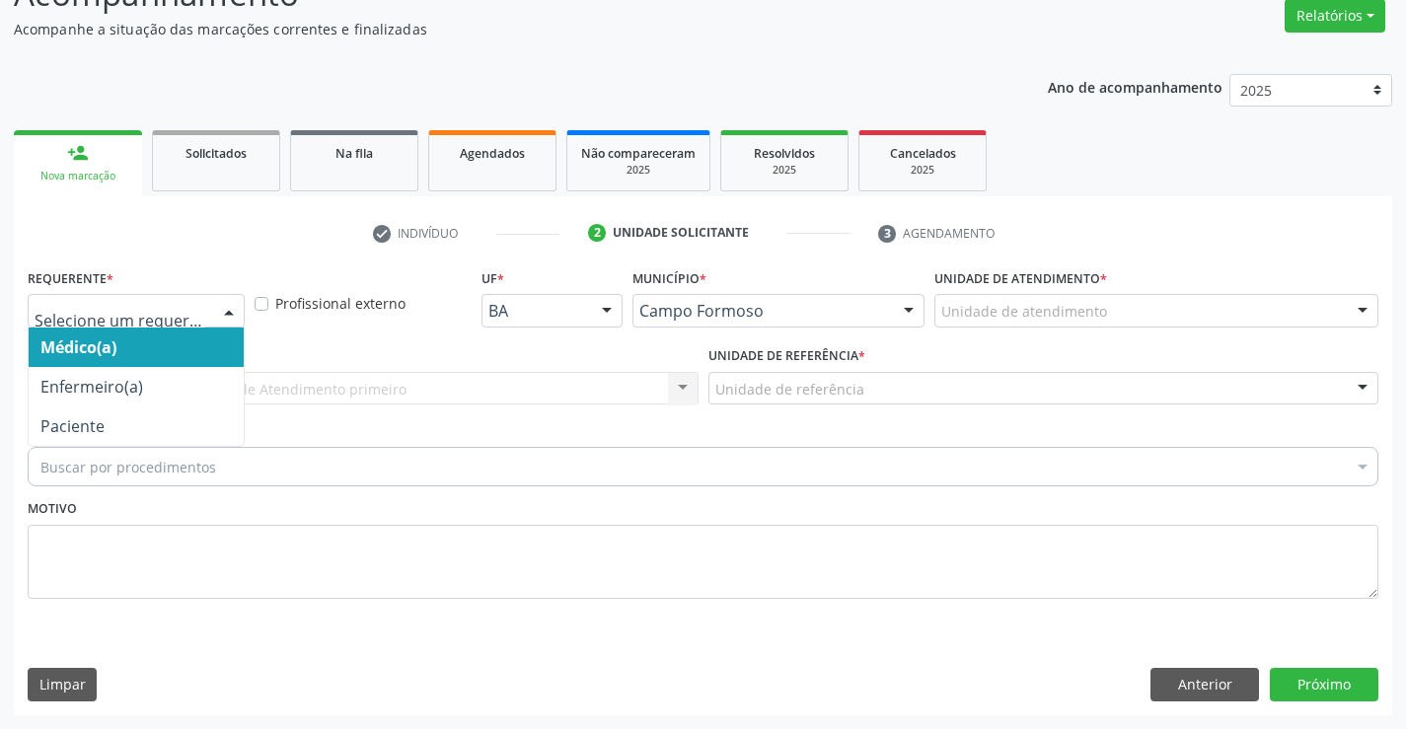
click at [205, 300] on div at bounding box center [136, 311] width 217 height 34
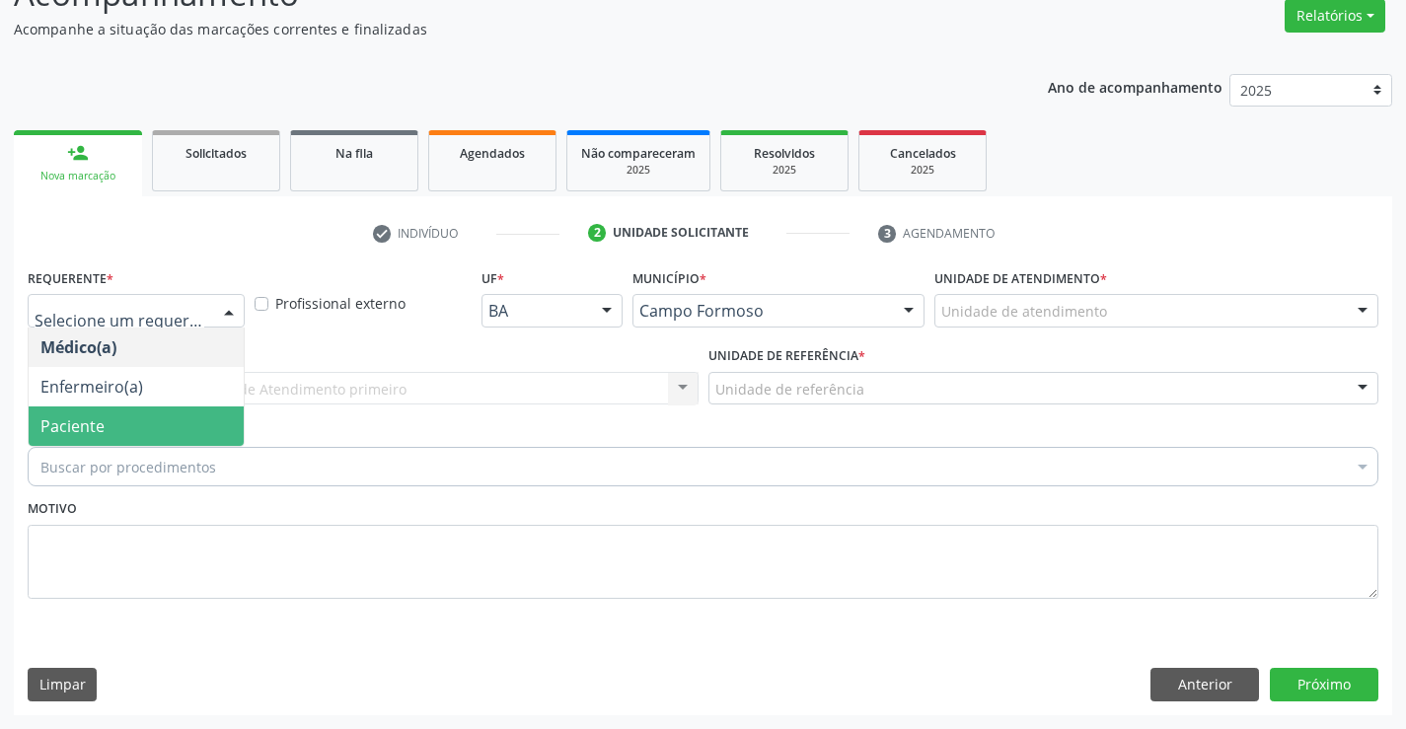
drag, startPoint x: 199, startPoint y: 441, endPoint x: 205, endPoint y: 394, distance: 47.7
click at [201, 425] on span "Paciente" at bounding box center [136, 426] width 215 height 39
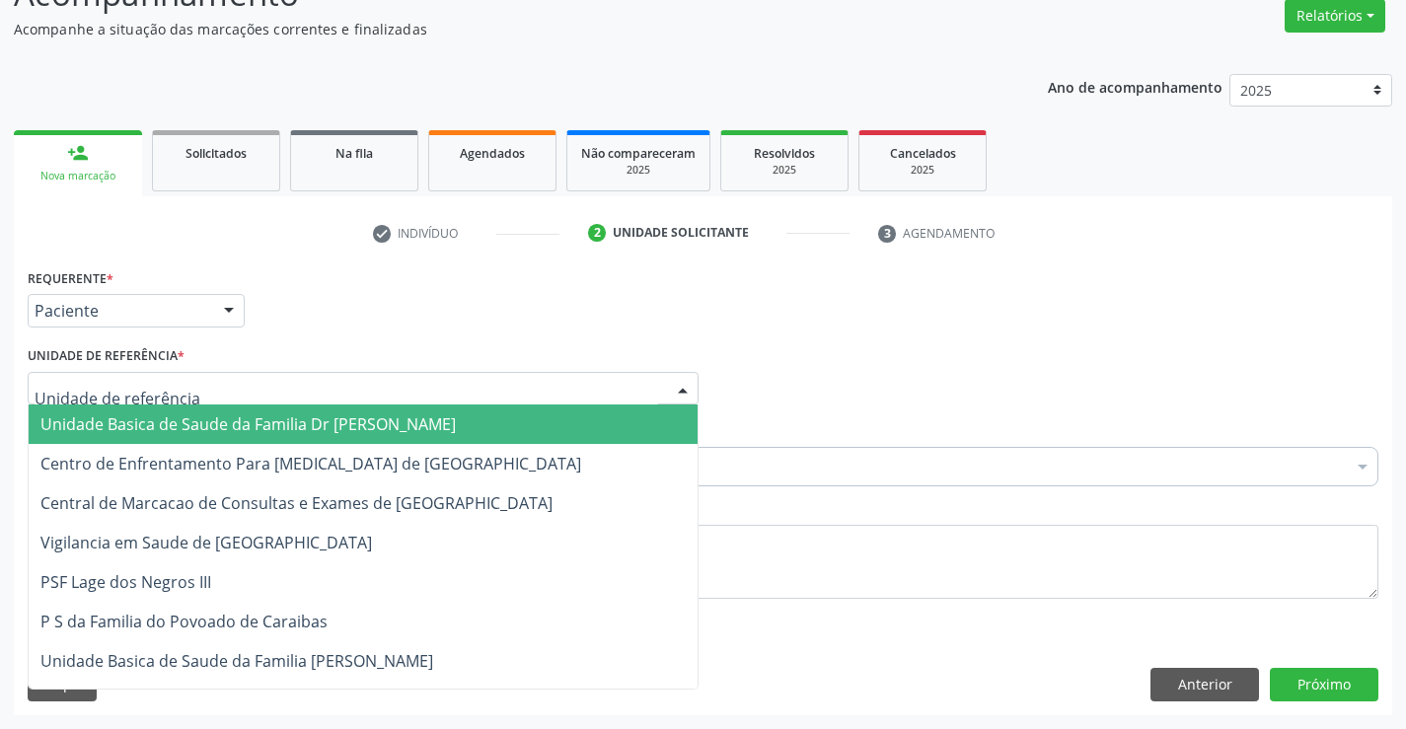
click at [206, 390] on div at bounding box center [363, 389] width 671 height 34
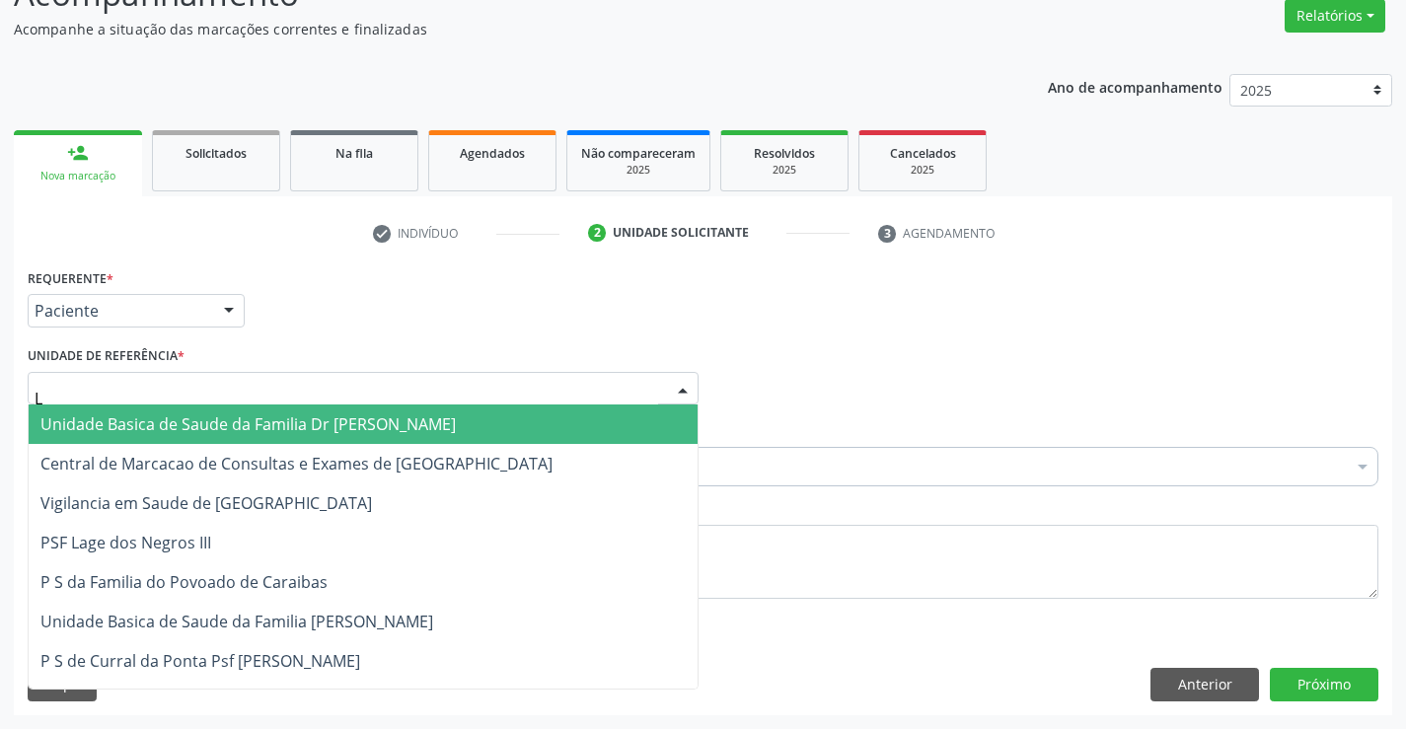
type input "LA"
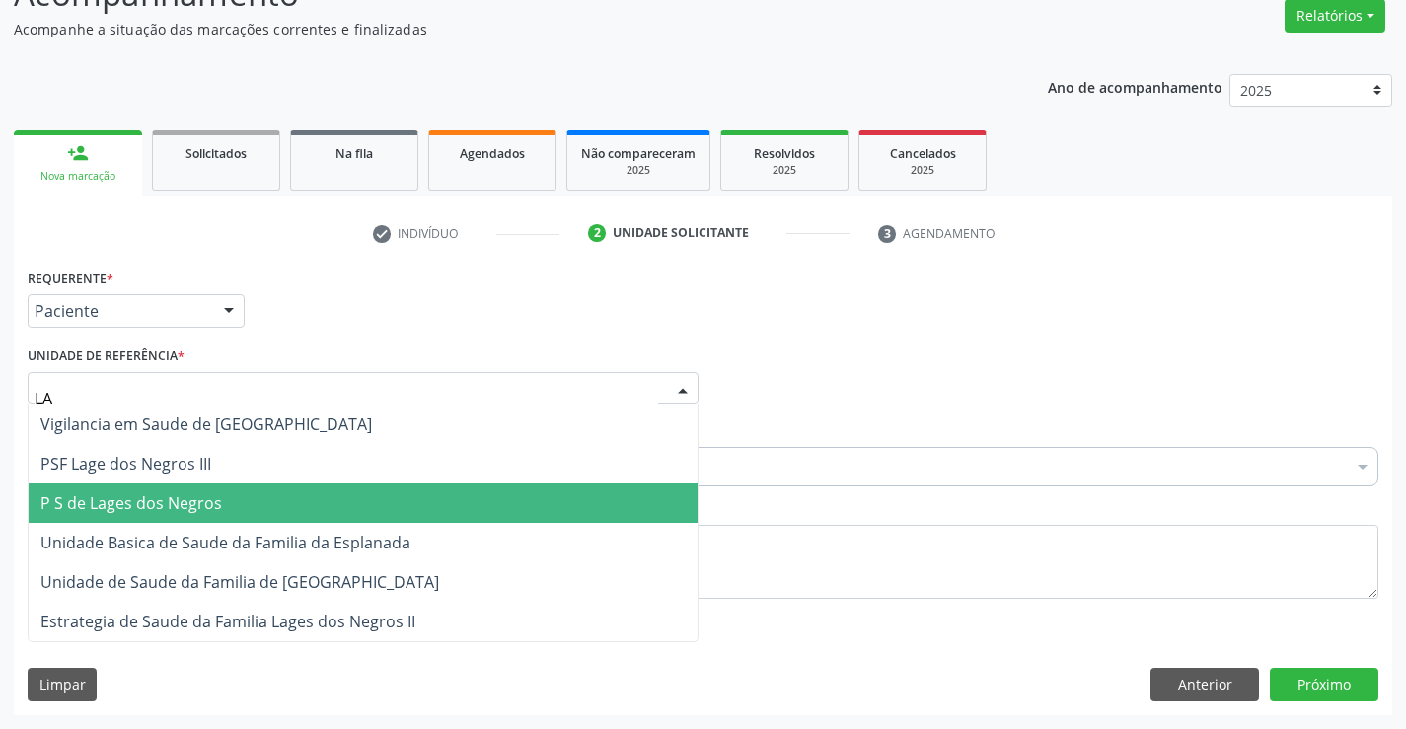
click at [198, 505] on span "P S de Lages dos Negros" at bounding box center [131, 504] width 182 height 22
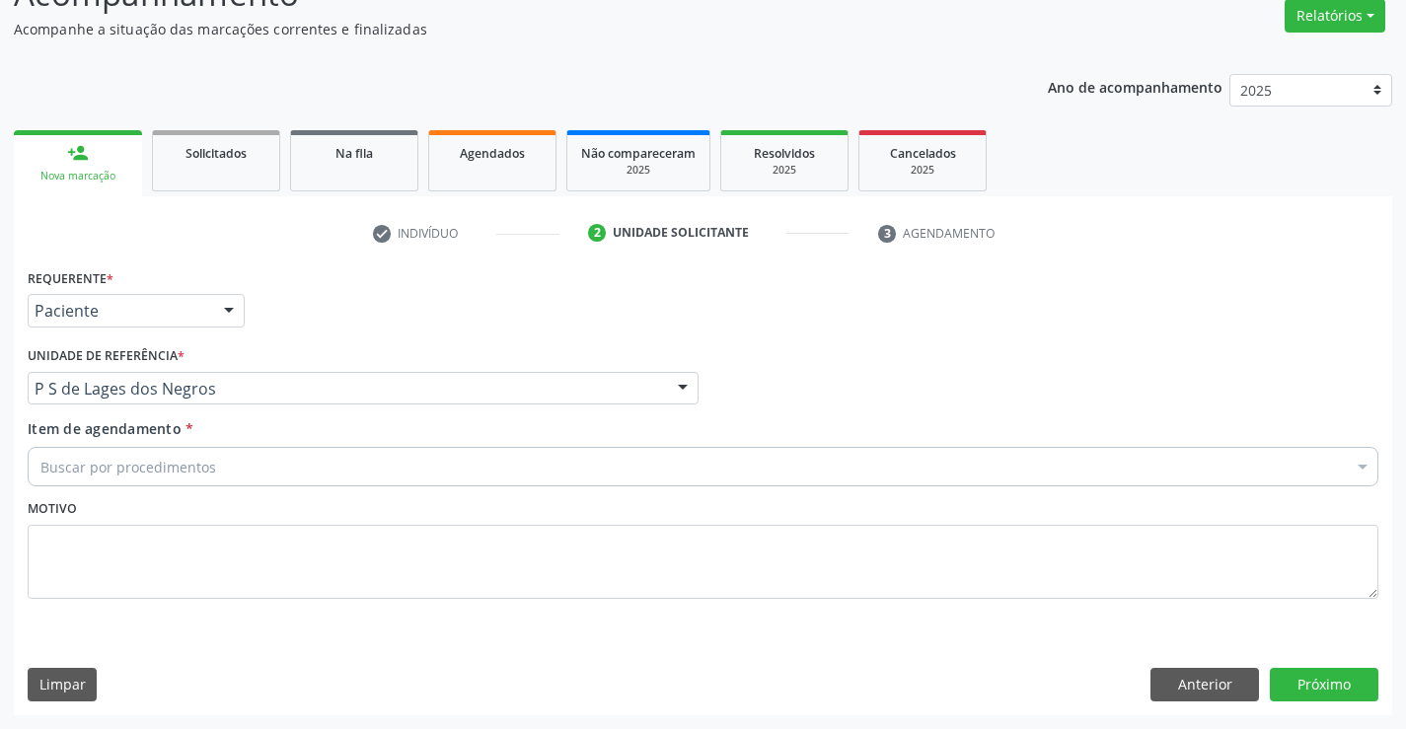
click at [234, 472] on div "Buscar por procedimentos" at bounding box center [703, 466] width 1351 height 39
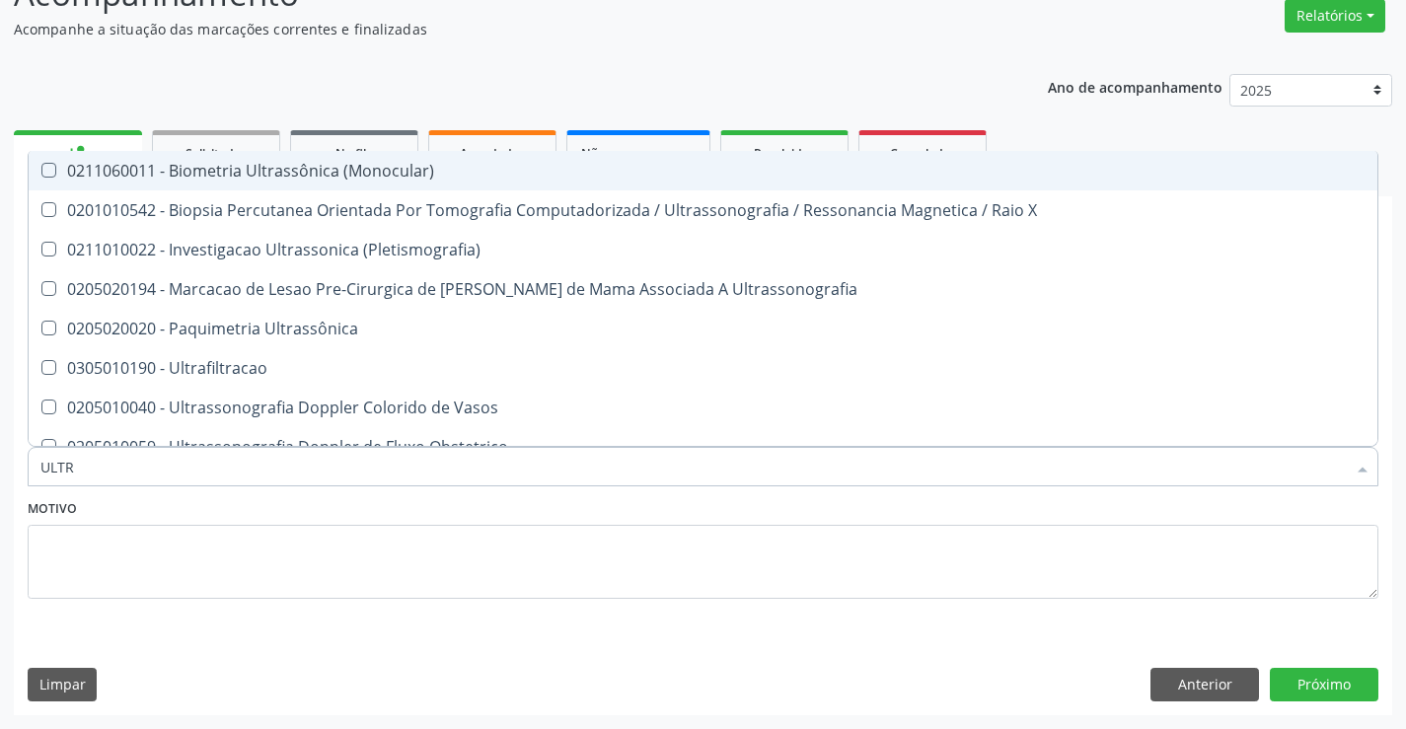
type input "ULTRA"
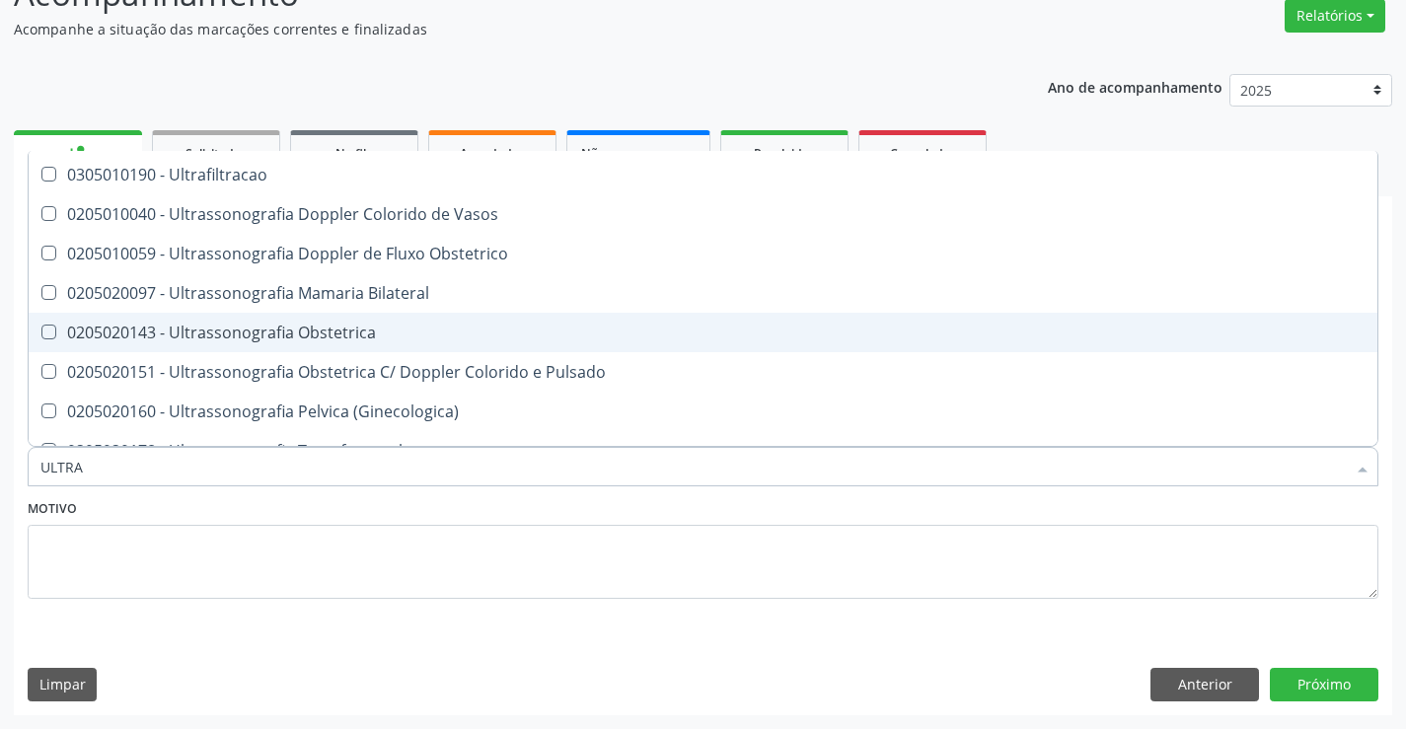
scroll to position [197, 0]
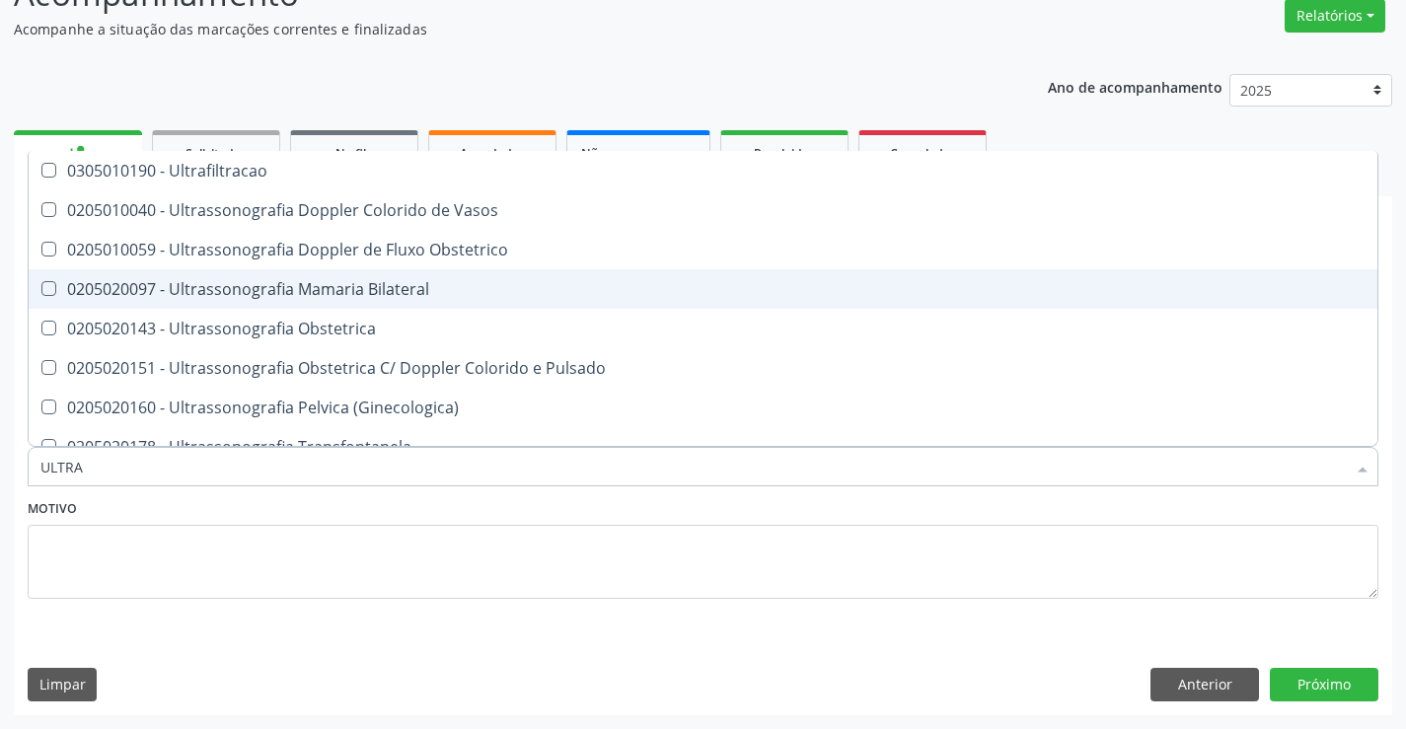
click at [338, 289] on div "0205020097 - Ultrassonografia Mamaria Bilateral" at bounding box center [703, 289] width 1326 height 16
checkbox Bilateral "true"
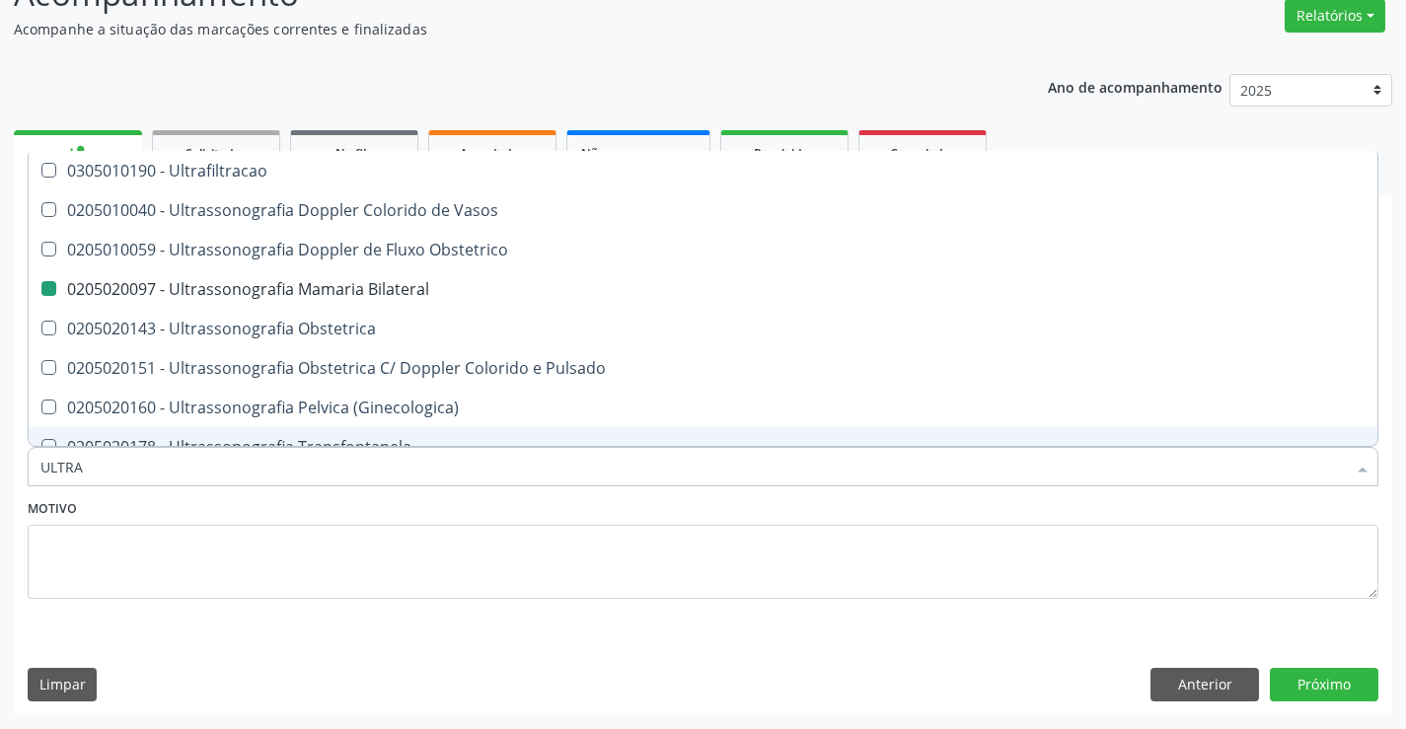
click at [353, 506] on div "Motivo" at bounding box center [703, 546] width 1351 height 105
checkbox X "true"
checkbox Bilateral "false"
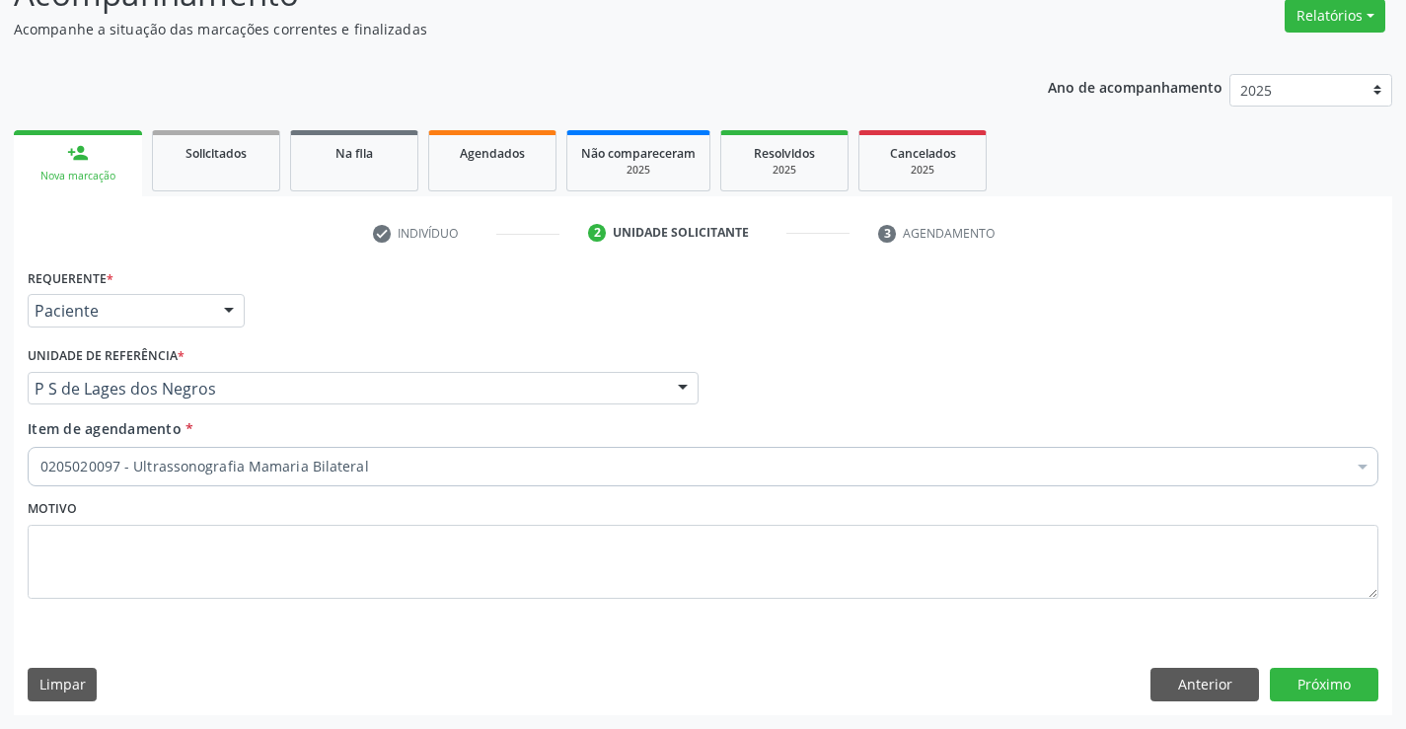
scroll to position [0, 0]
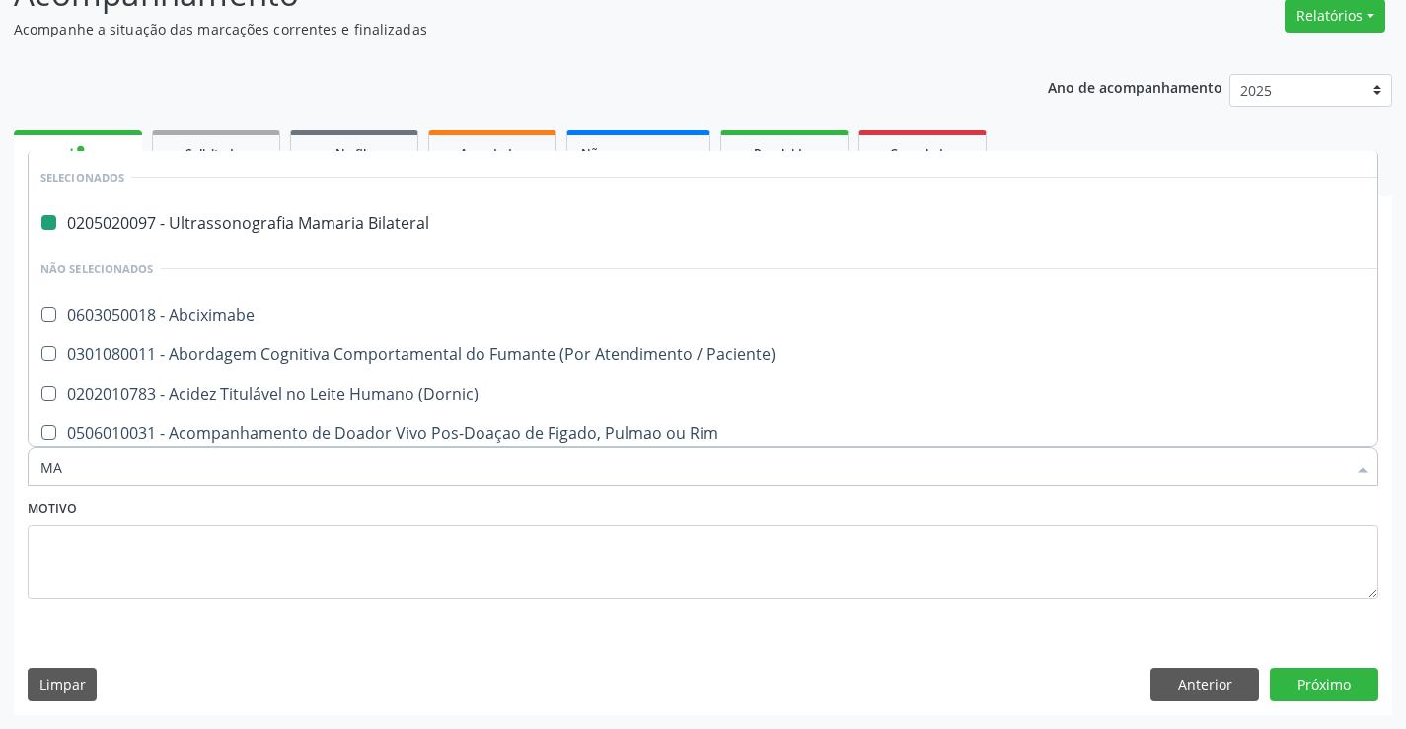
type input "MAS"
checkbox Bilateral "false"
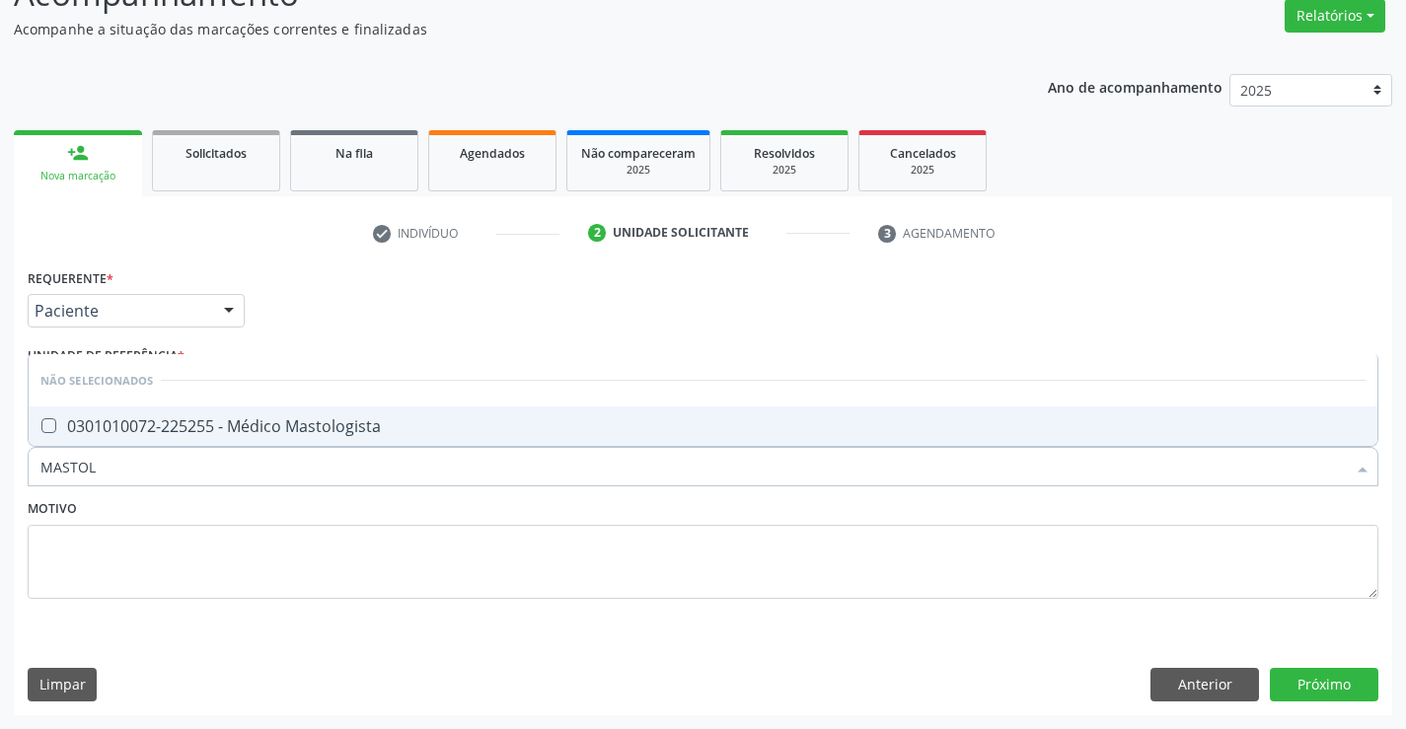
type input "MASTOLO"
click at [387, 422] on div "0301010072-225255 - Médico Mastologista" at bounding box center [703, 426] width 1326 height 16
checkbox Mastologista "true"
click at [400, 525] on textarea at bounding box center [703, 562] width 1351 height 75
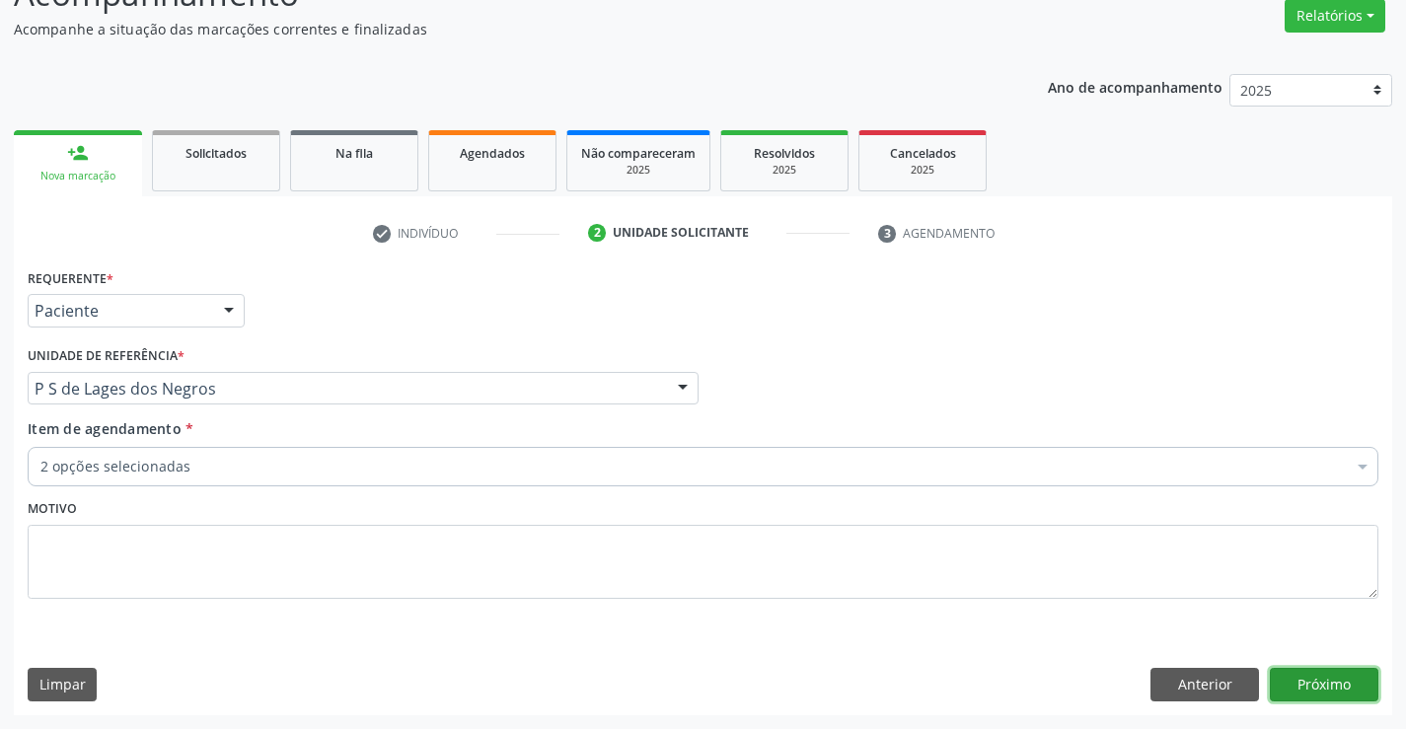
click at [1337, 686] on button "Próximo" at bounding box center [1324, 685] width 109 height 34
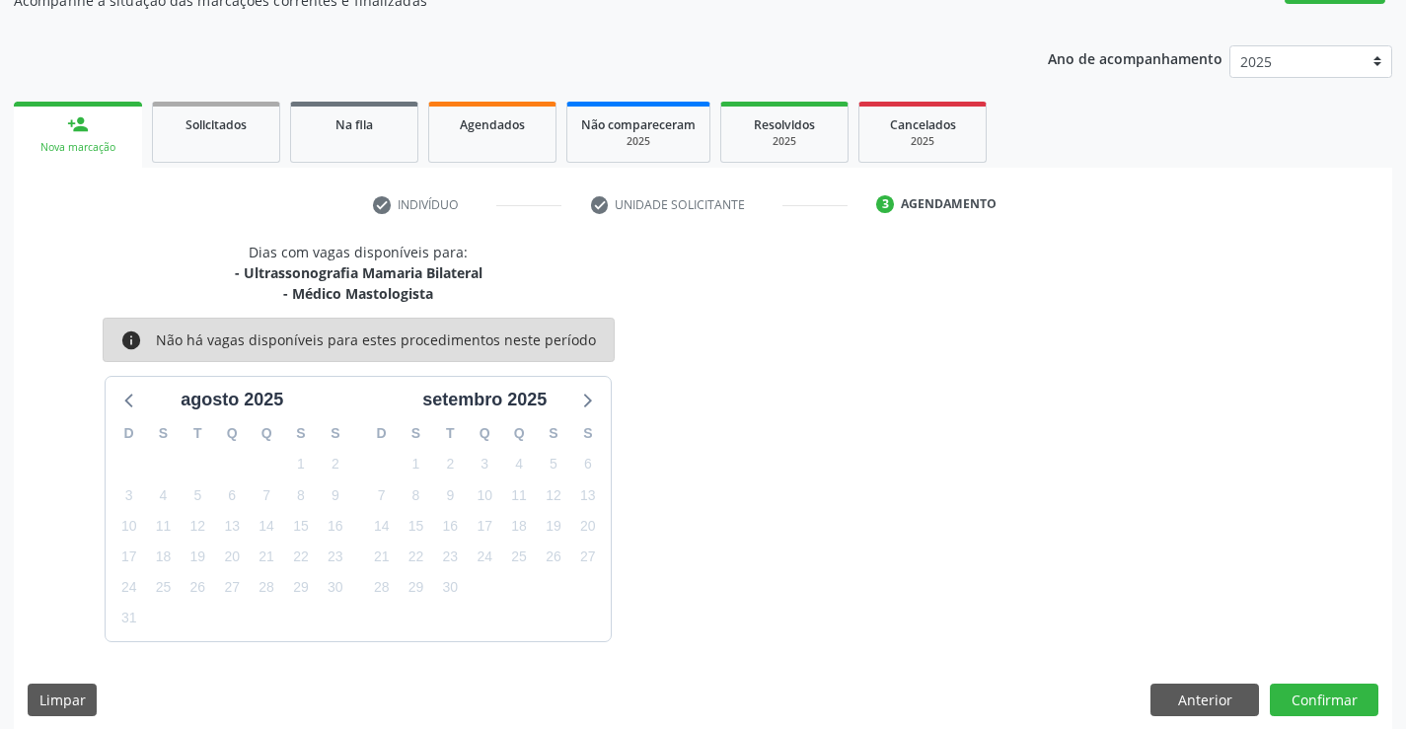
scroll to position [208, 0]
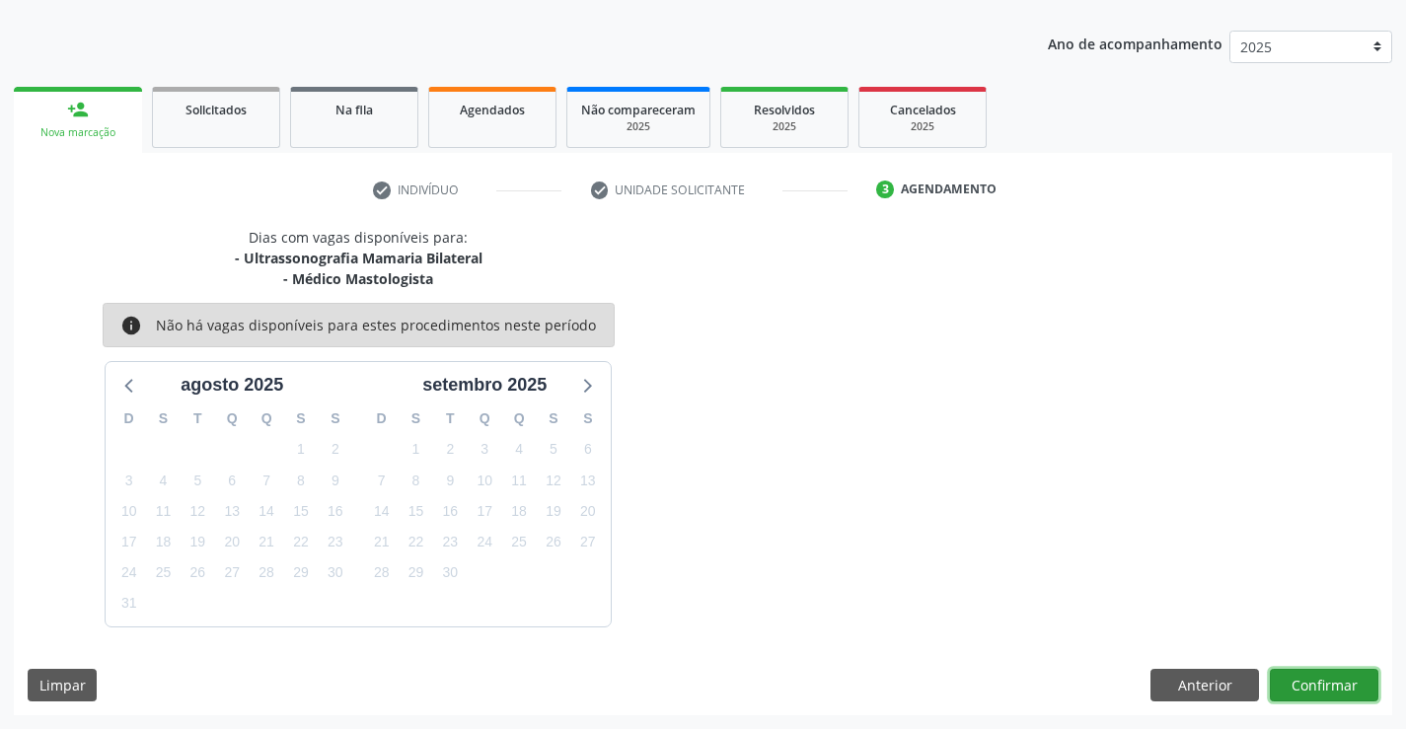
click at [1327, 680] on button "Confirmar" at bounding box center [1324, 686] width 109 height 34
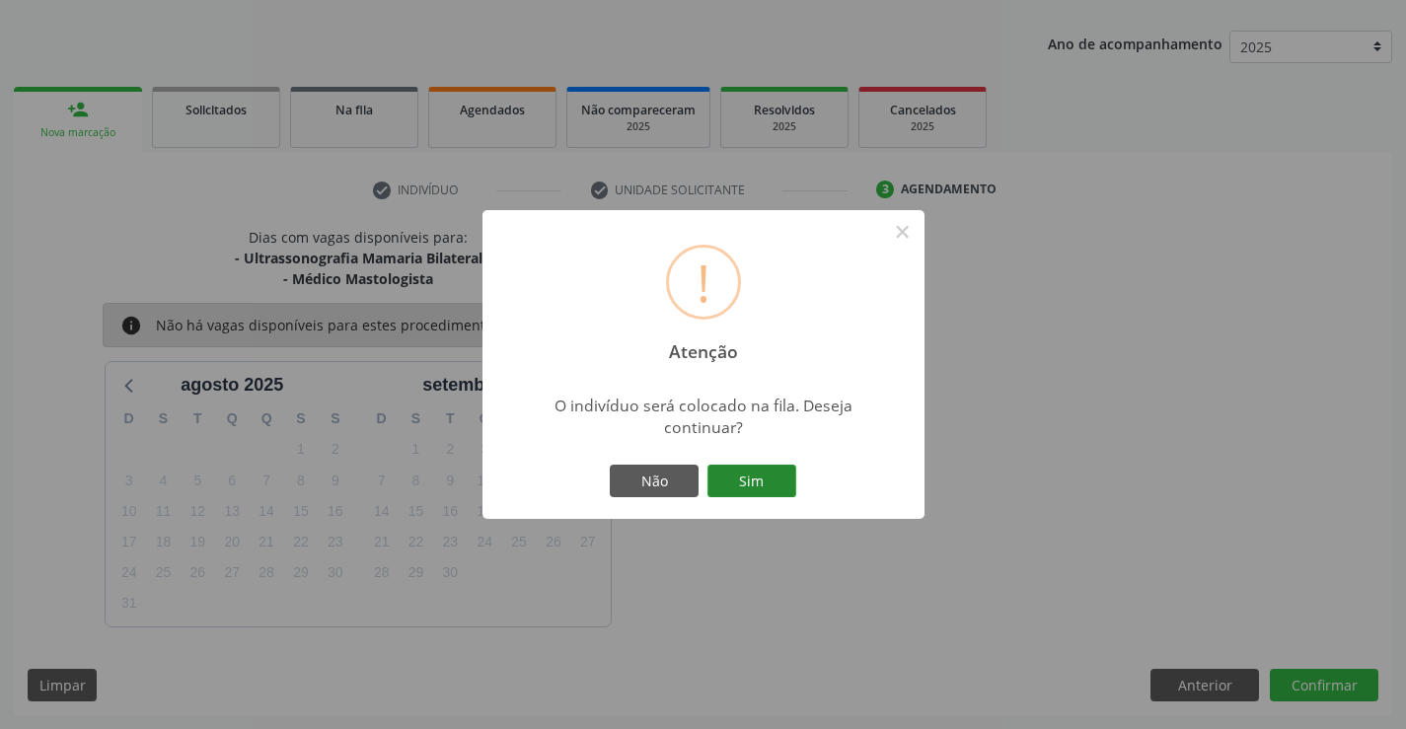
click at [762, 469] on button "Sim" at bounding box center [752, 482] width 89 height 34
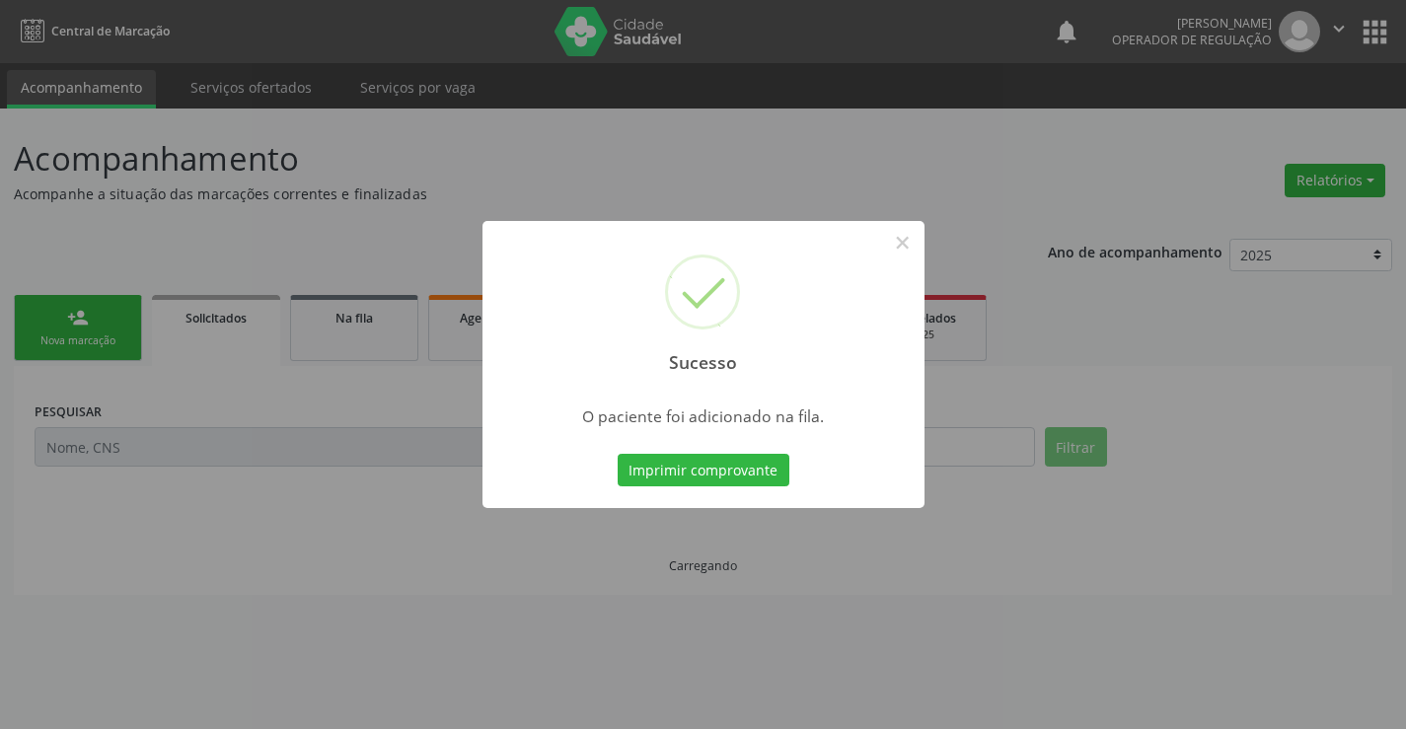
scroll to position [0, 0]
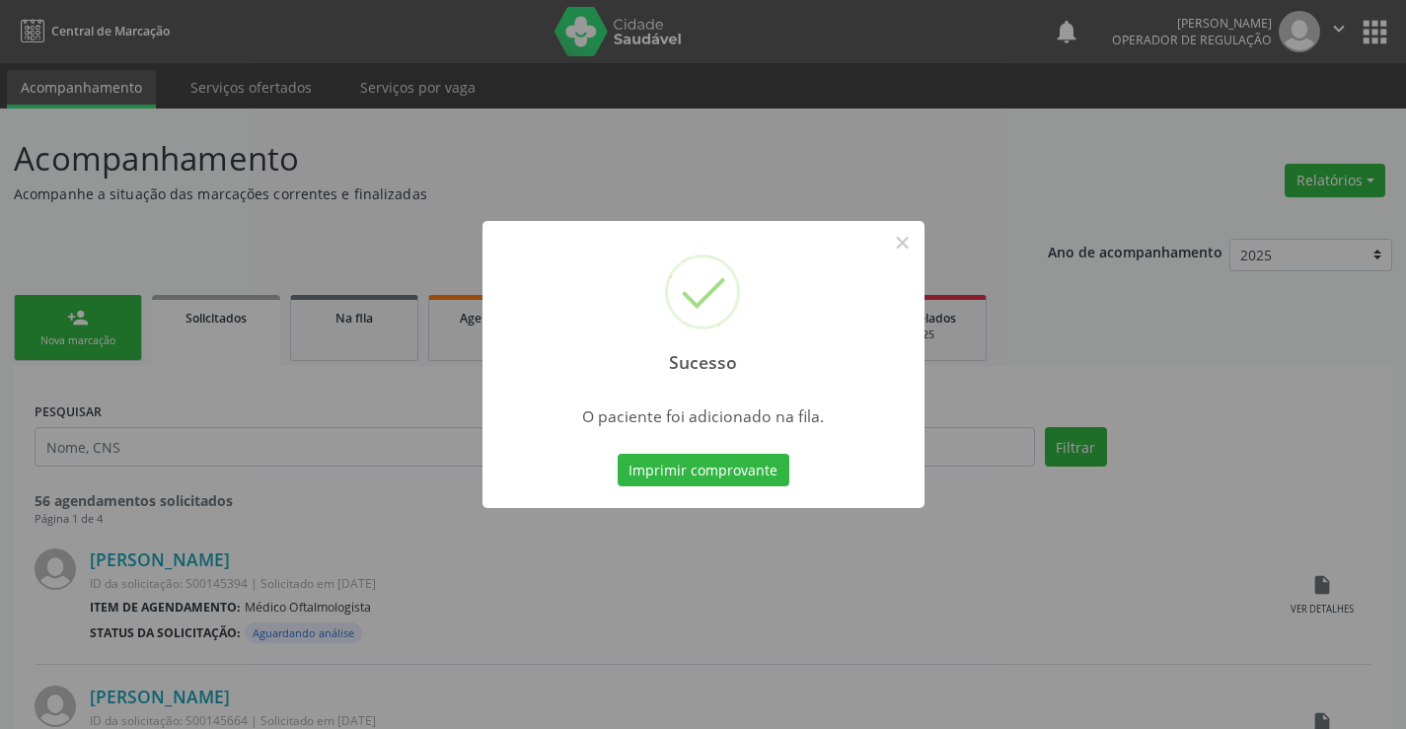
click at [762, 469] on button "Imprimir comprovante" at bounding box center [704, 471] width 172 height 34
